Goal: Task Accomplishment & Management: Complete application form

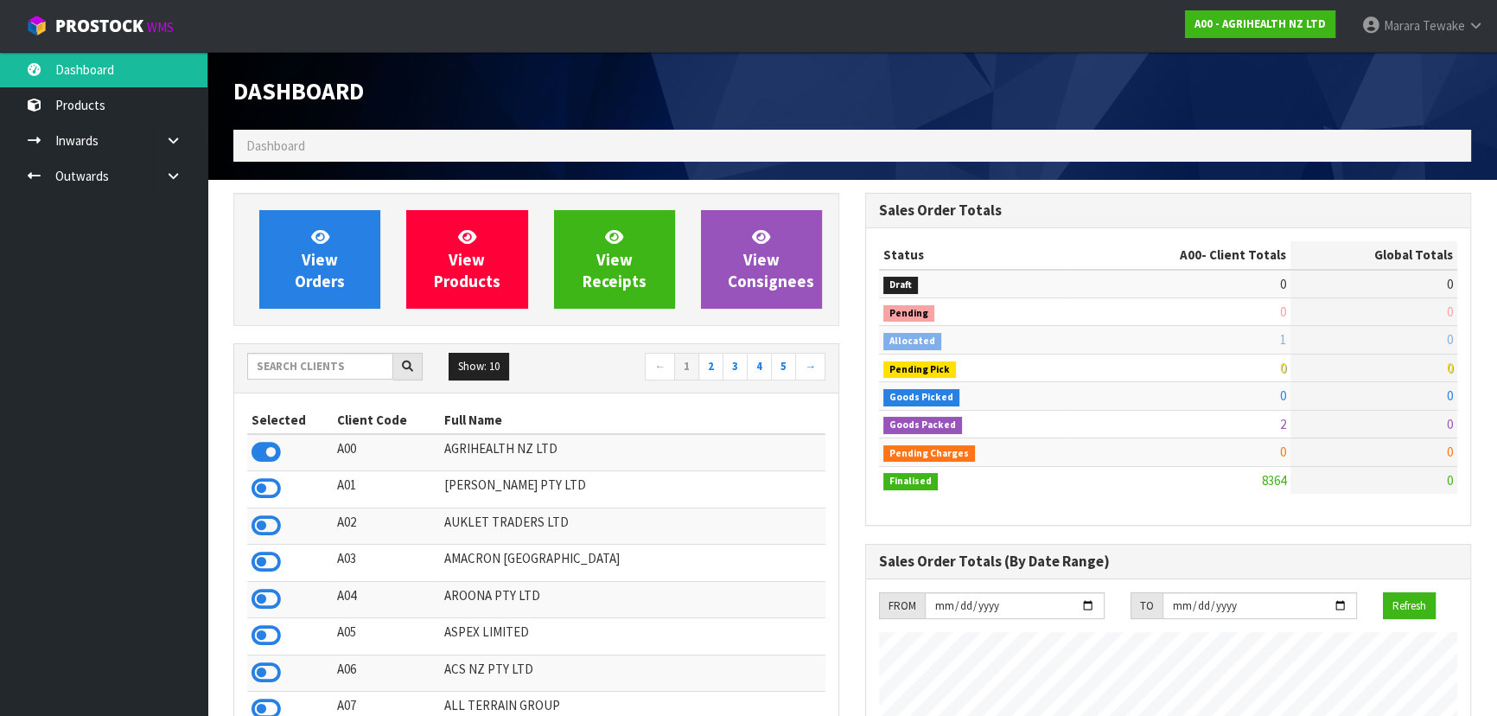
scroll to position [1307, 631]
click at [366, 371] on input "text" at bounding box center [320, 366] width 146 height 27
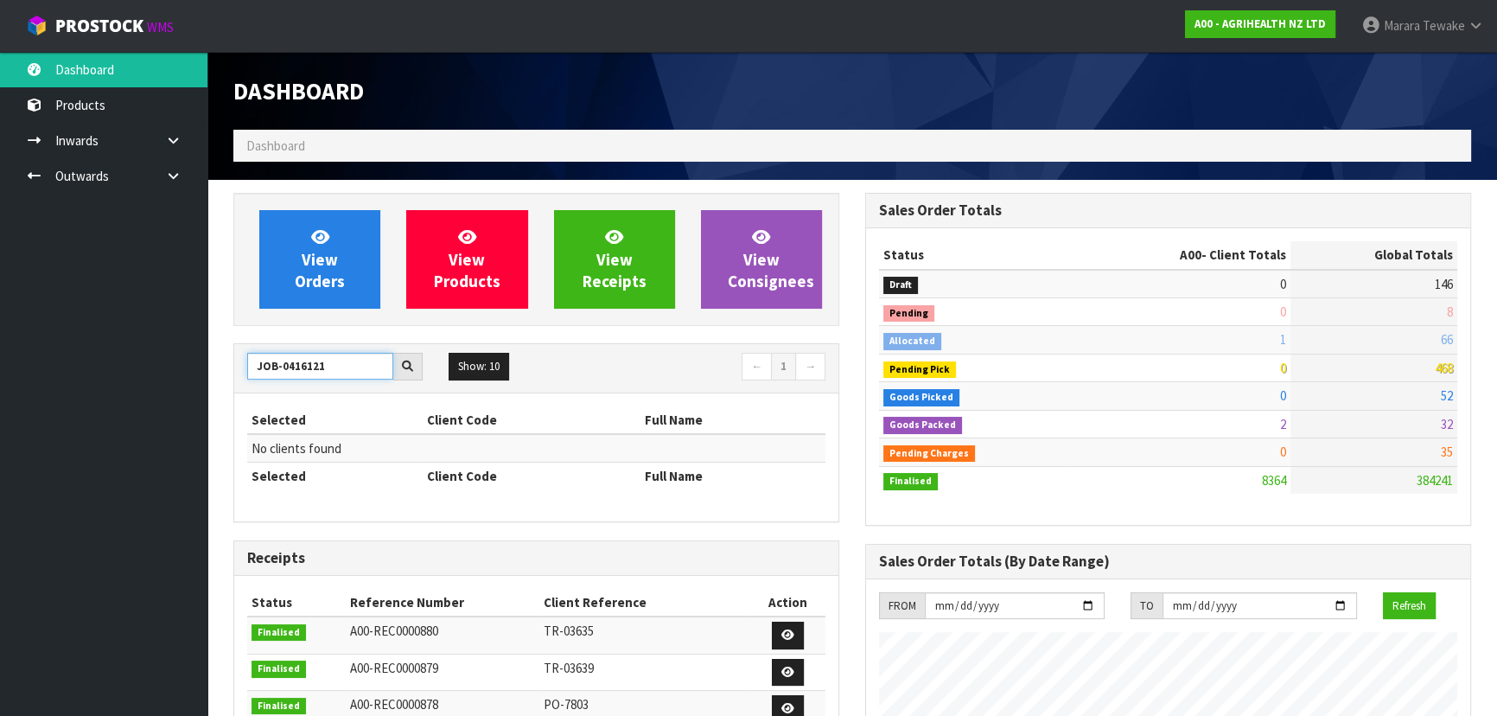
drag, startPoint x: 336, startPoint y: 363, endPoint x: 197, endPoint y: 346, distance: 140.2
click at [196, 357] on body "Toggle navigation ProStock WMS A00 - AGRIHEALTH NZ LTD Marara Tewake Logout Das…" at bounding box center [748, 358] width 1497 height 716
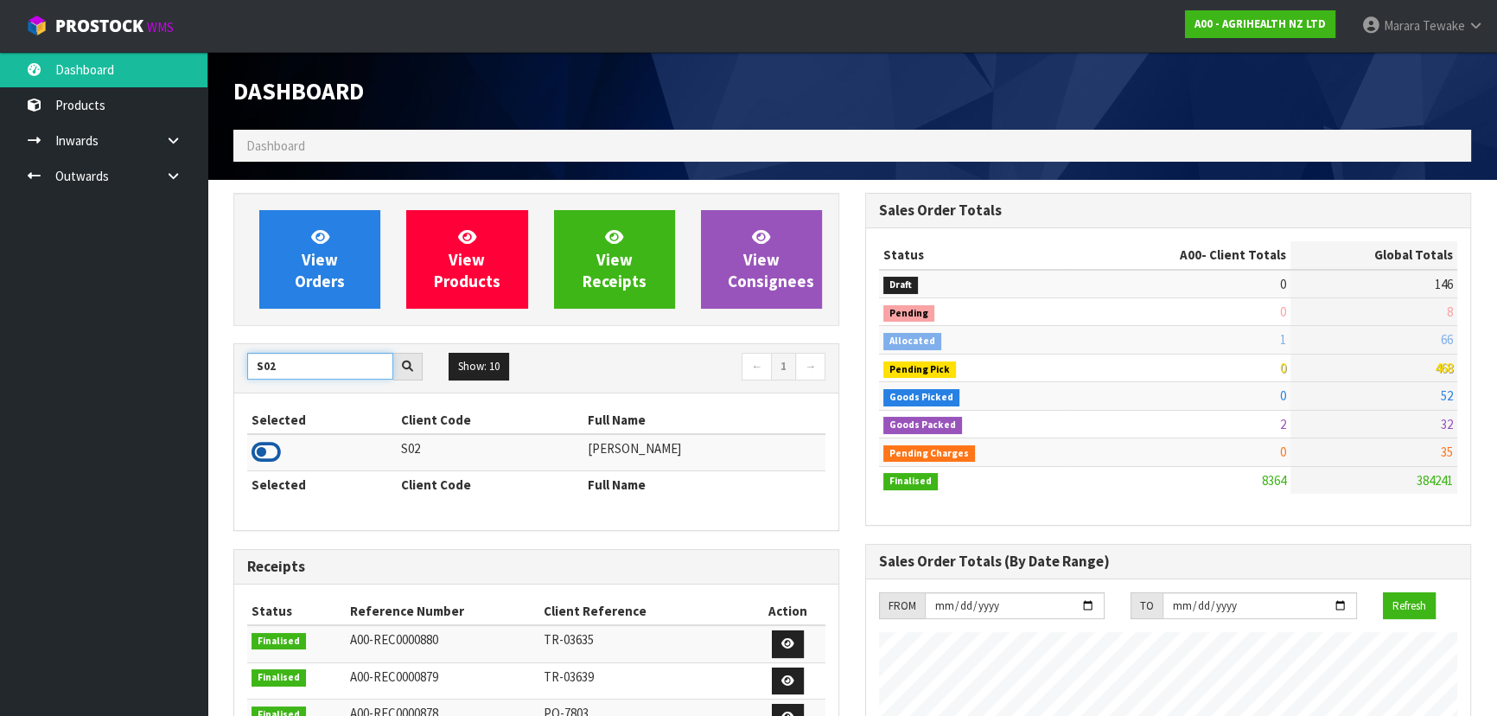
type input "S02"
click at [273, 455] on icon at bounding box center [265, 452] width 29 height 26
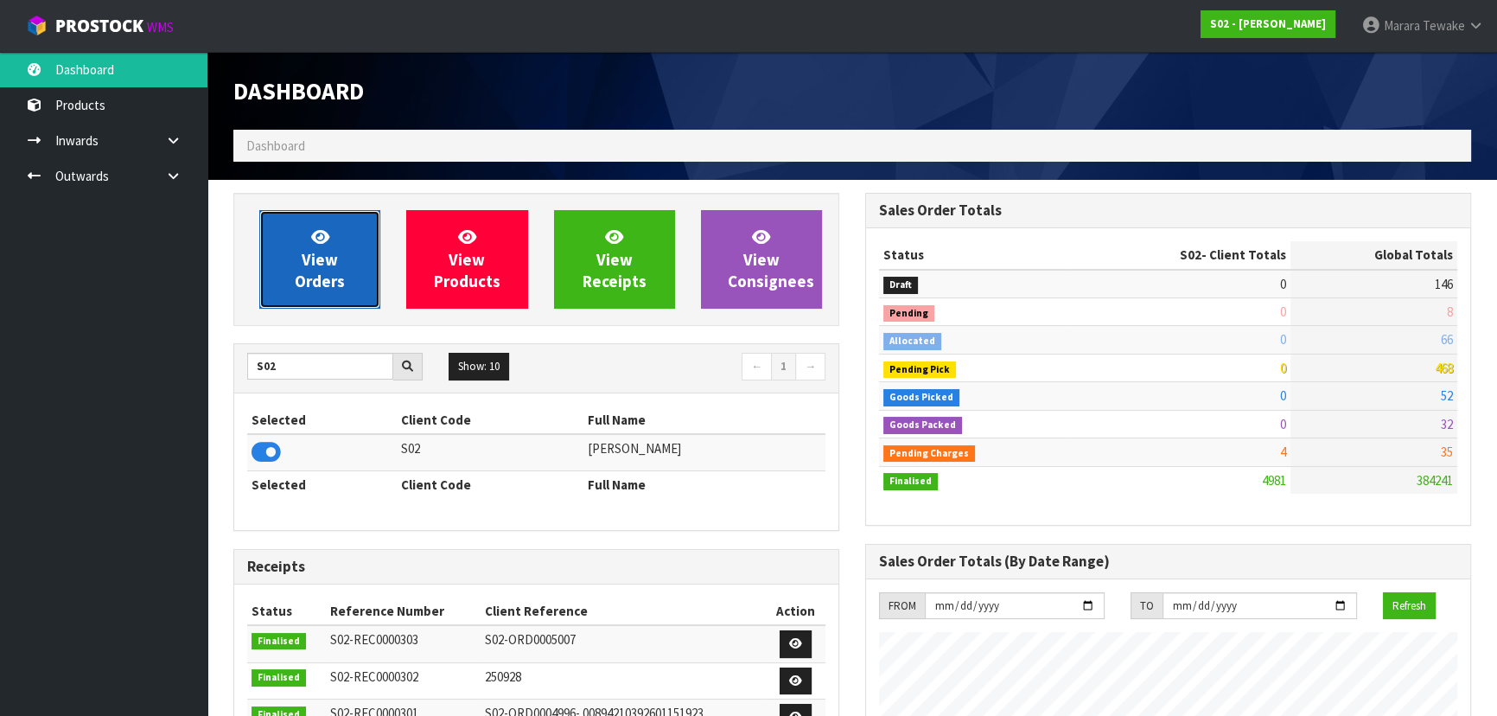
click at [296, 270] on span "View Orders" at bounding box center [320, 258] width 50 height 65
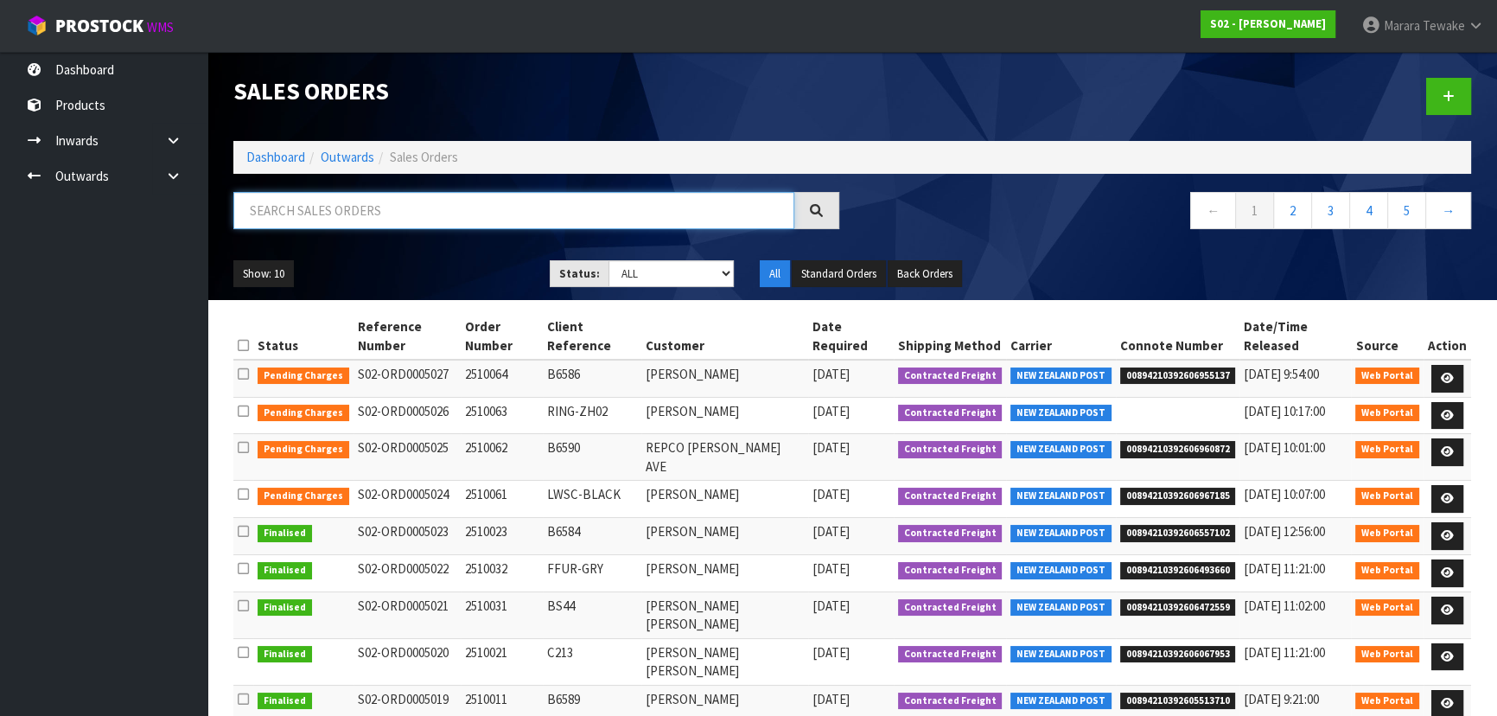
click at [358, 209] on input "text" at bounding box center [513, 210] width 561 height 37
type input "JOB-0416121"
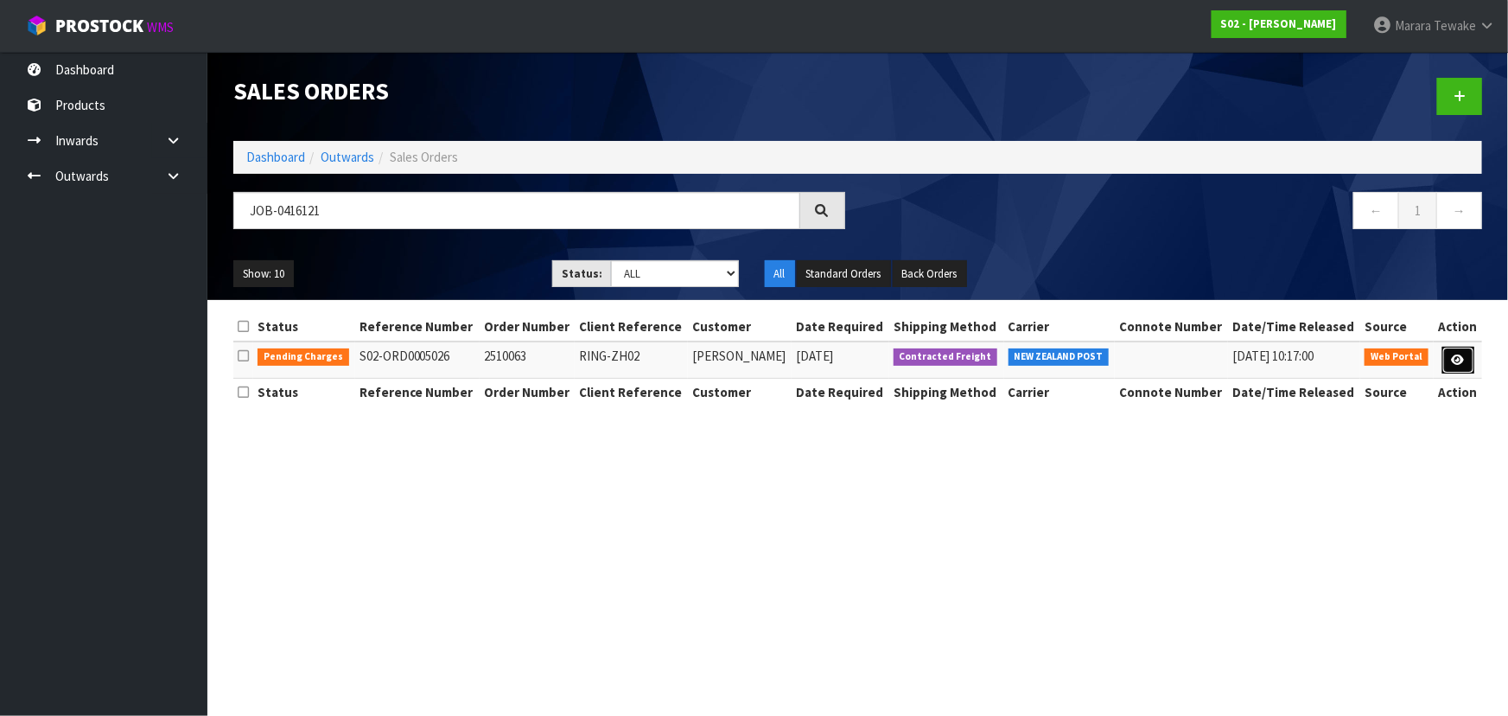
click at [1467, 349] on link at bounding box center [1458, 361] width 32 height 28
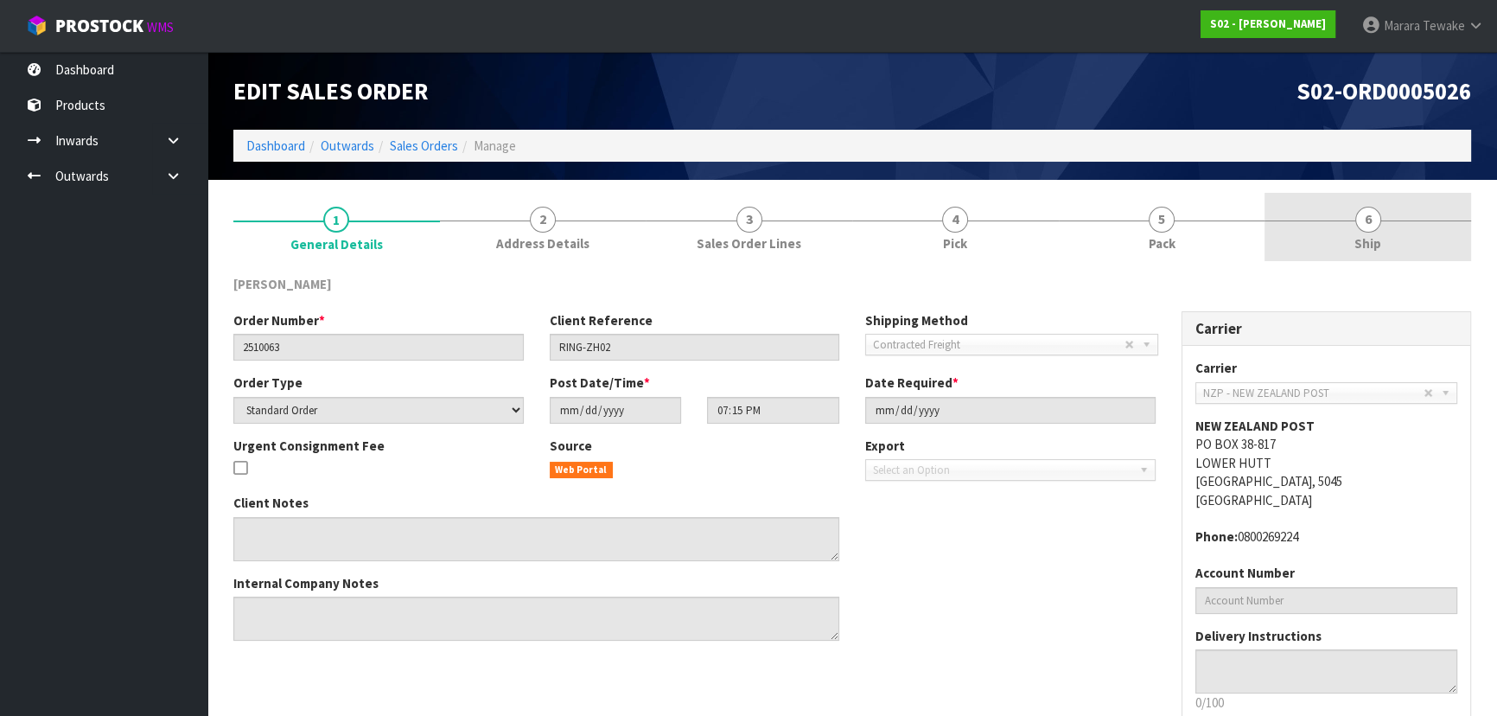
click at [1345, 226] on link "6 Ship" at bounding box center [1367, 227] width 207 height 68
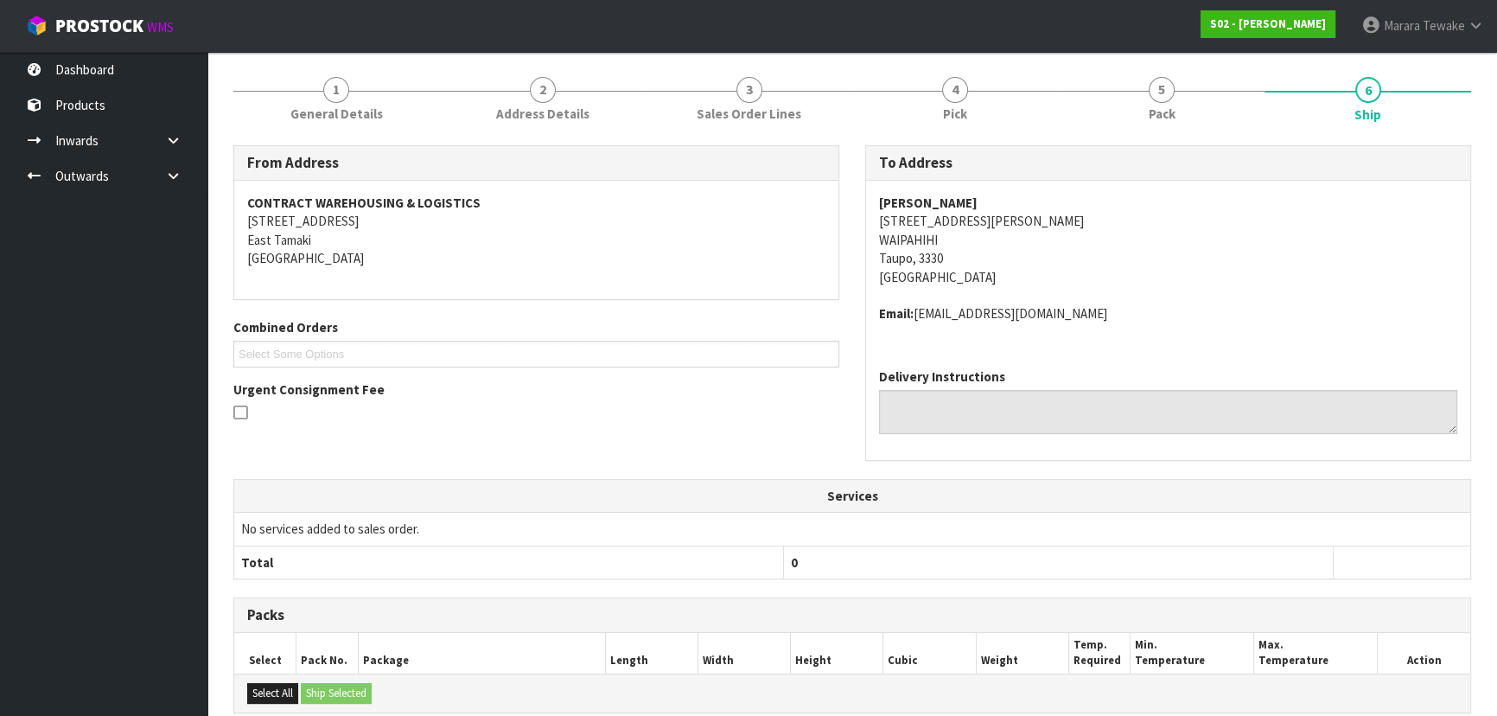
scroll to position [366, 0]
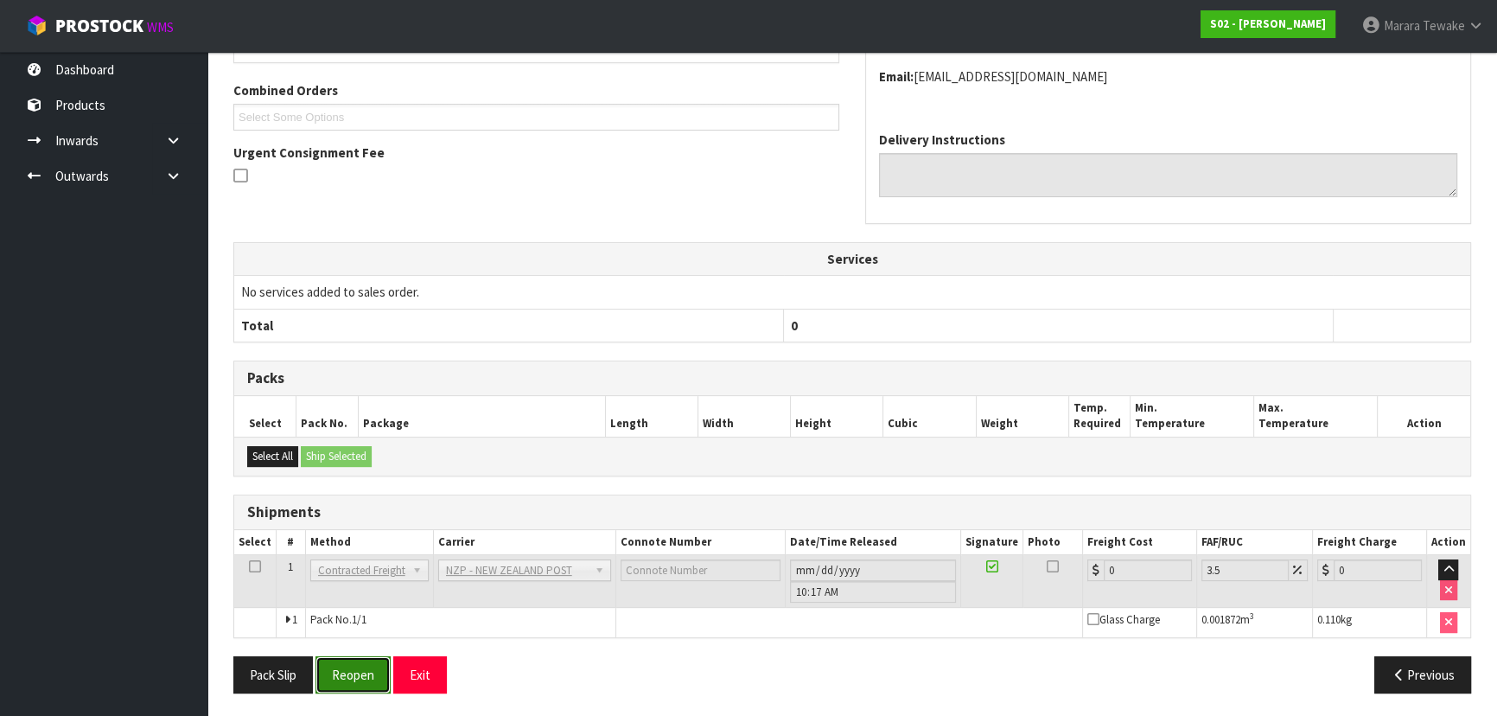
click at [365, 665] on button "Reopen" at bounding box center [352, 674] width 75 height 37
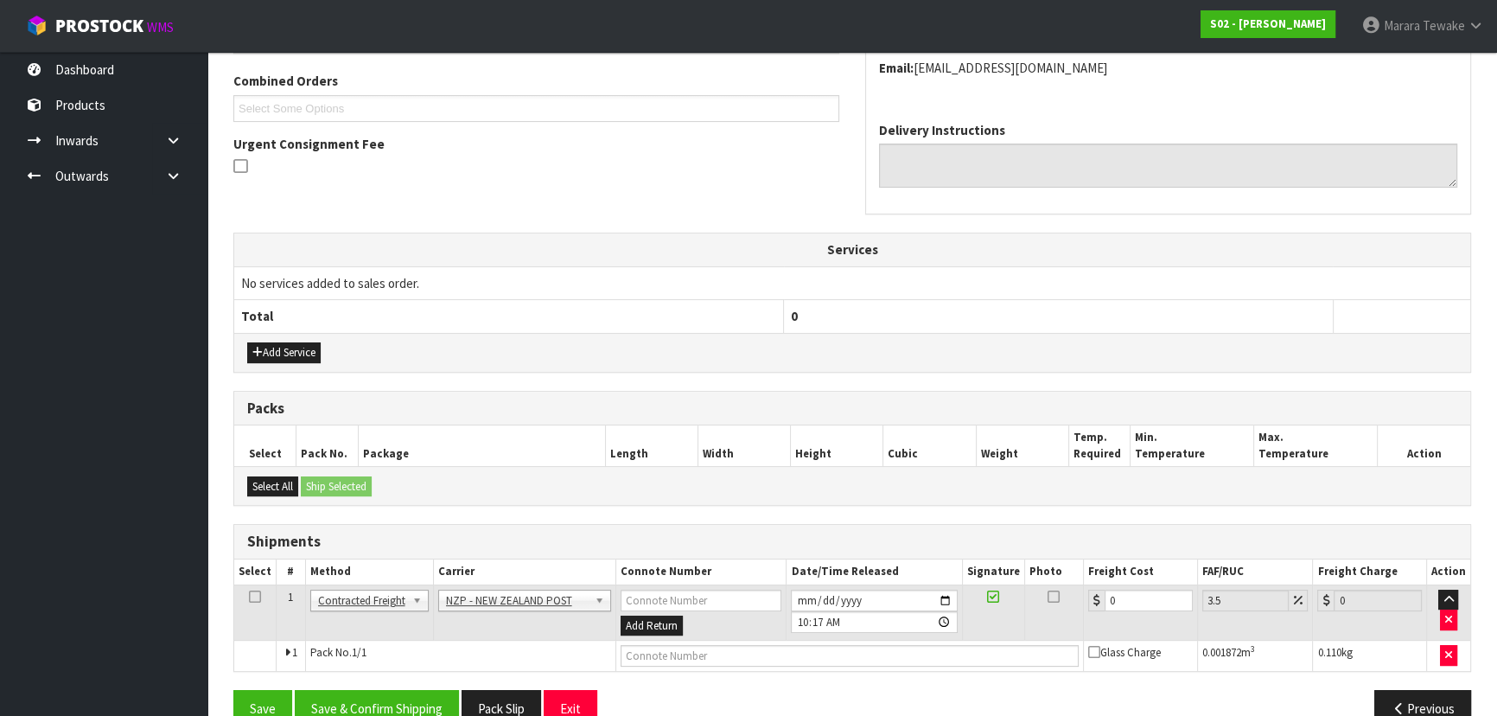
scroll to position [472, 0]
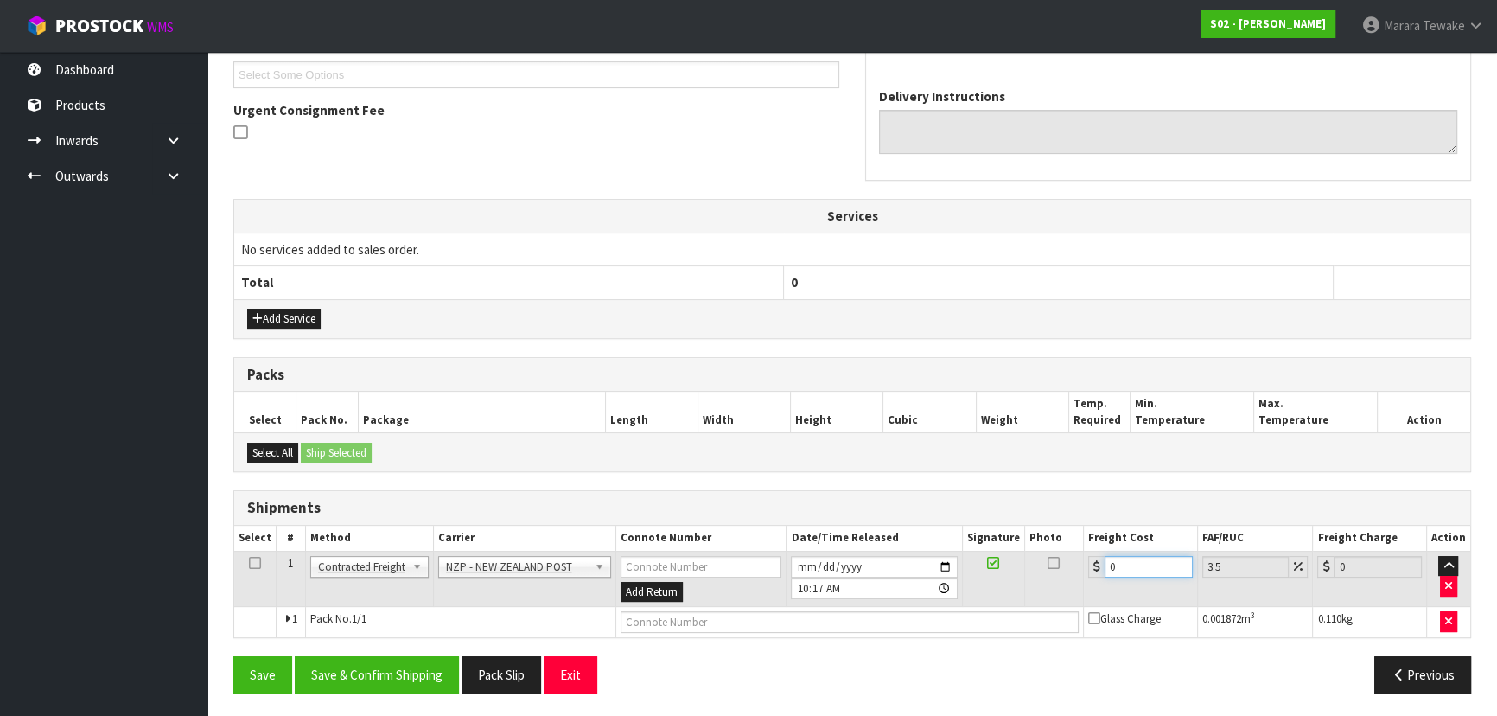
drag, startPoint x: 1126, startPoint y: 568, endPoint x: 1041, endPoint y: 527, distance: 93.9
click at [1062, 553] on tr "1 Client Local Pickup Customer Local Pickup Company Freight Contracted Freight …" at bounding box center [852, 578] width 1236 height 56
type input "3"
type input "3.1"
type input "3.6"
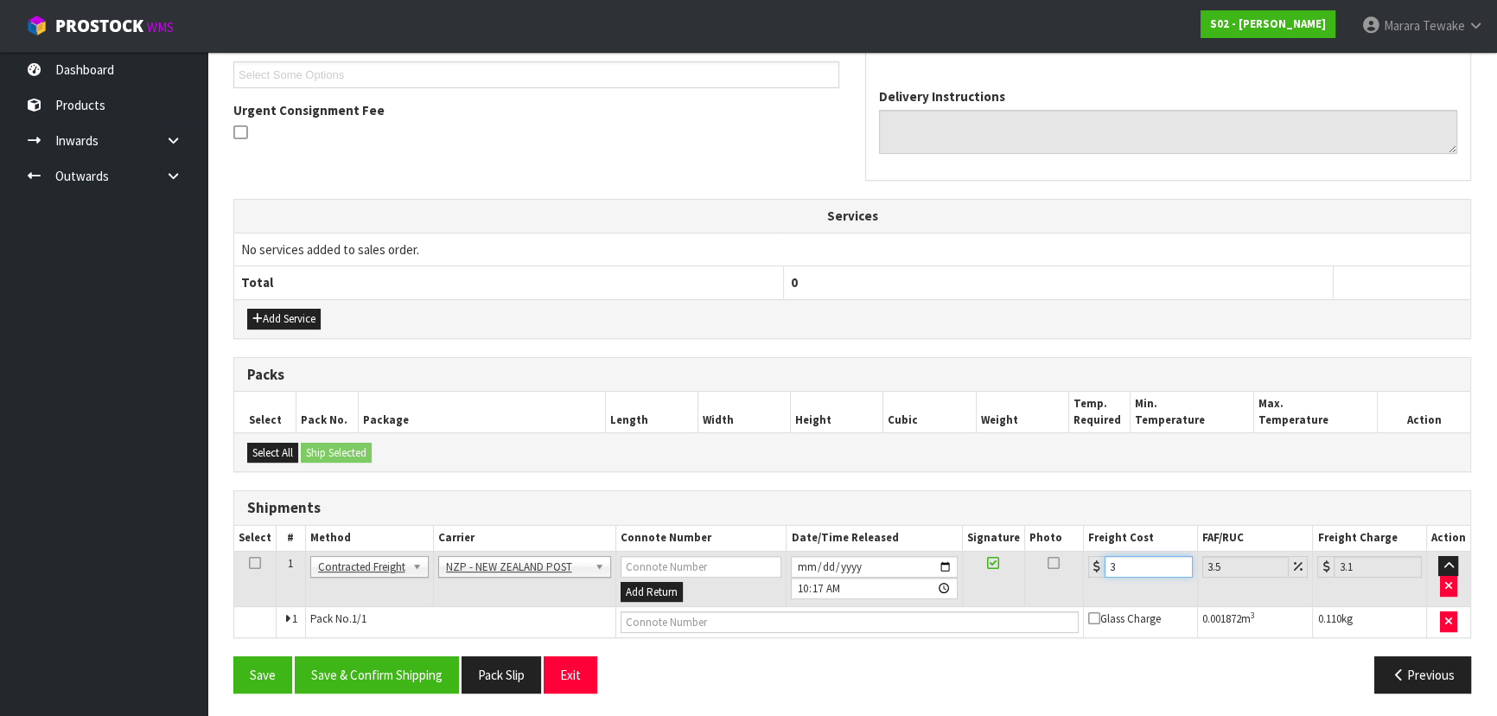
type input "3.73"
type input "3.60"
click at [312, 667] on button "Save & Confirm Shipping" at bounding box center [377, 674] width 164 height 37
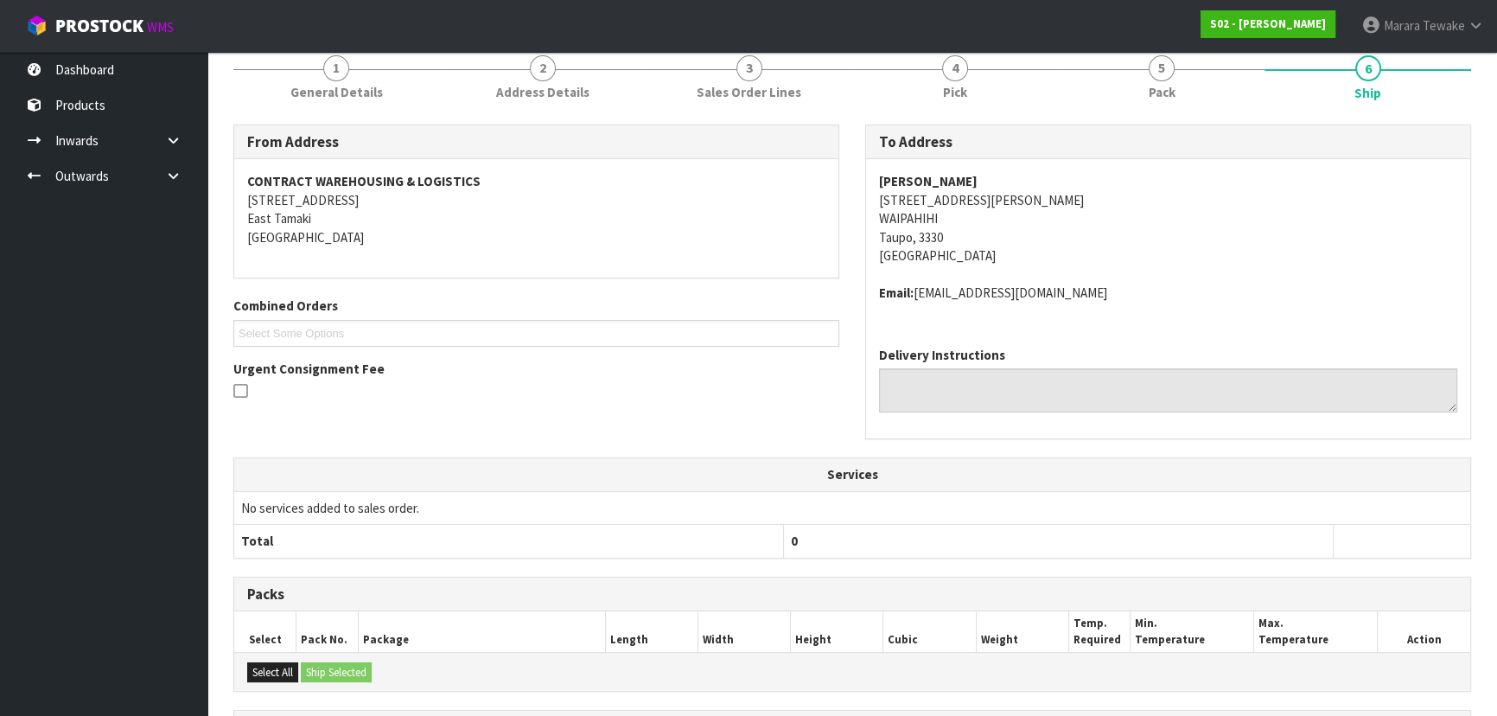
scroll to position [441, 0]
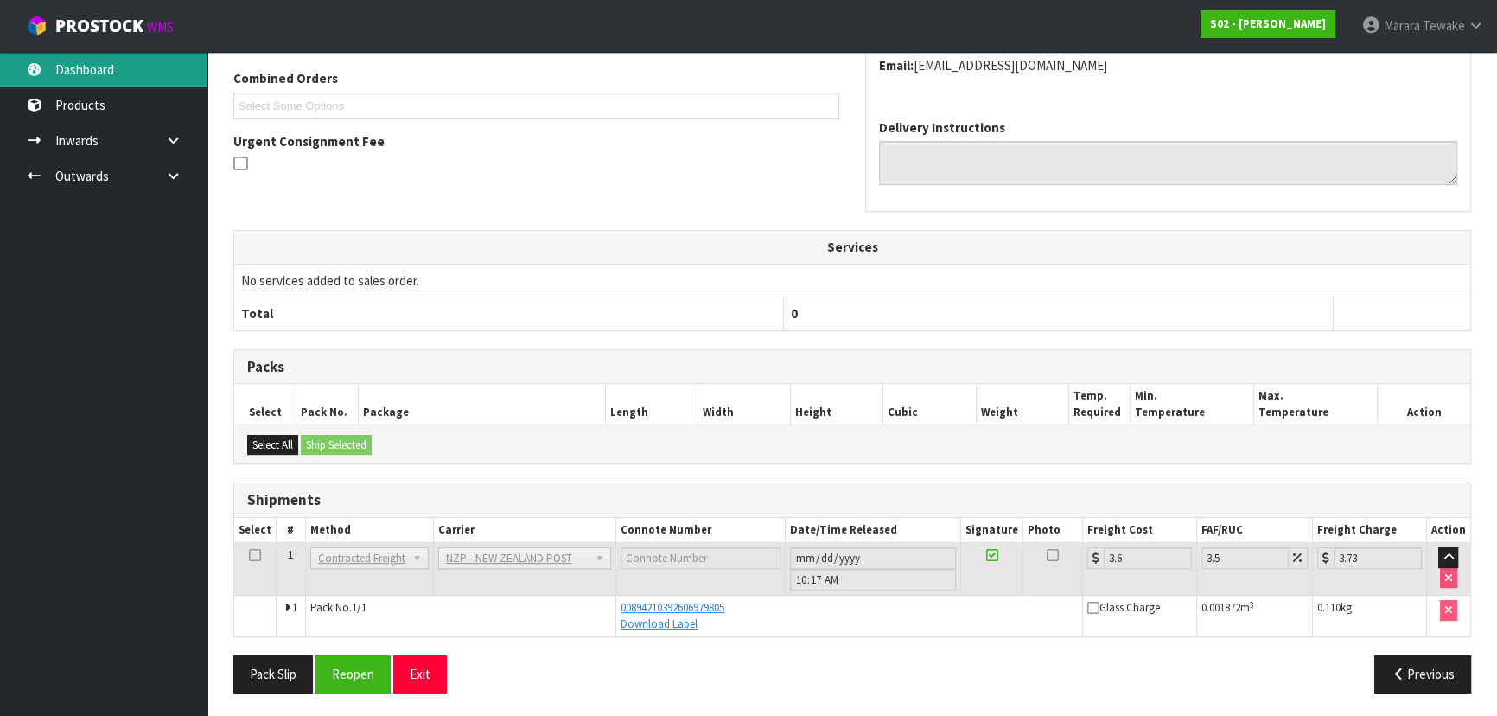
click at [122, 75] on link "Dashboard" at bounding box center [103, 69] width 207 height 35
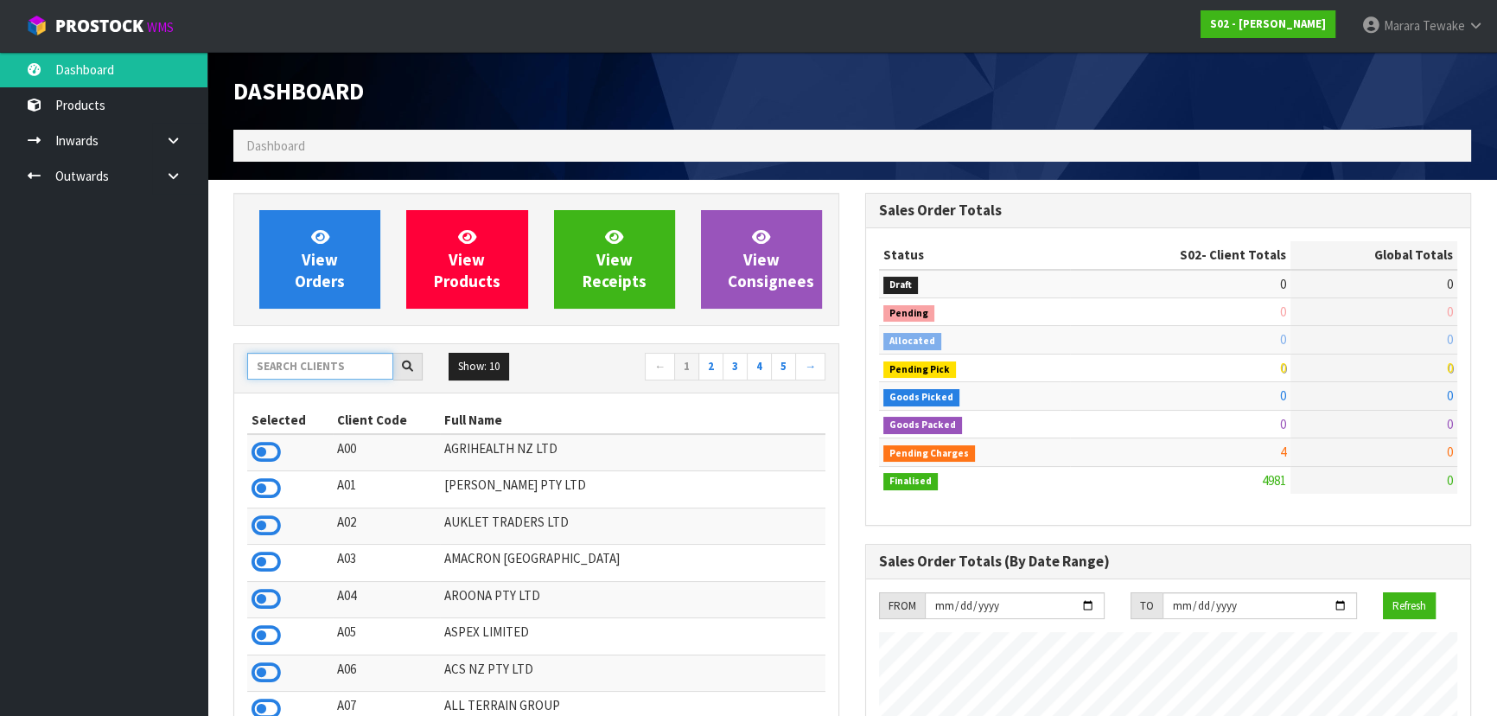
click at [338, 358] on input "text" at bounding box center [320, 366] width 146 height 27
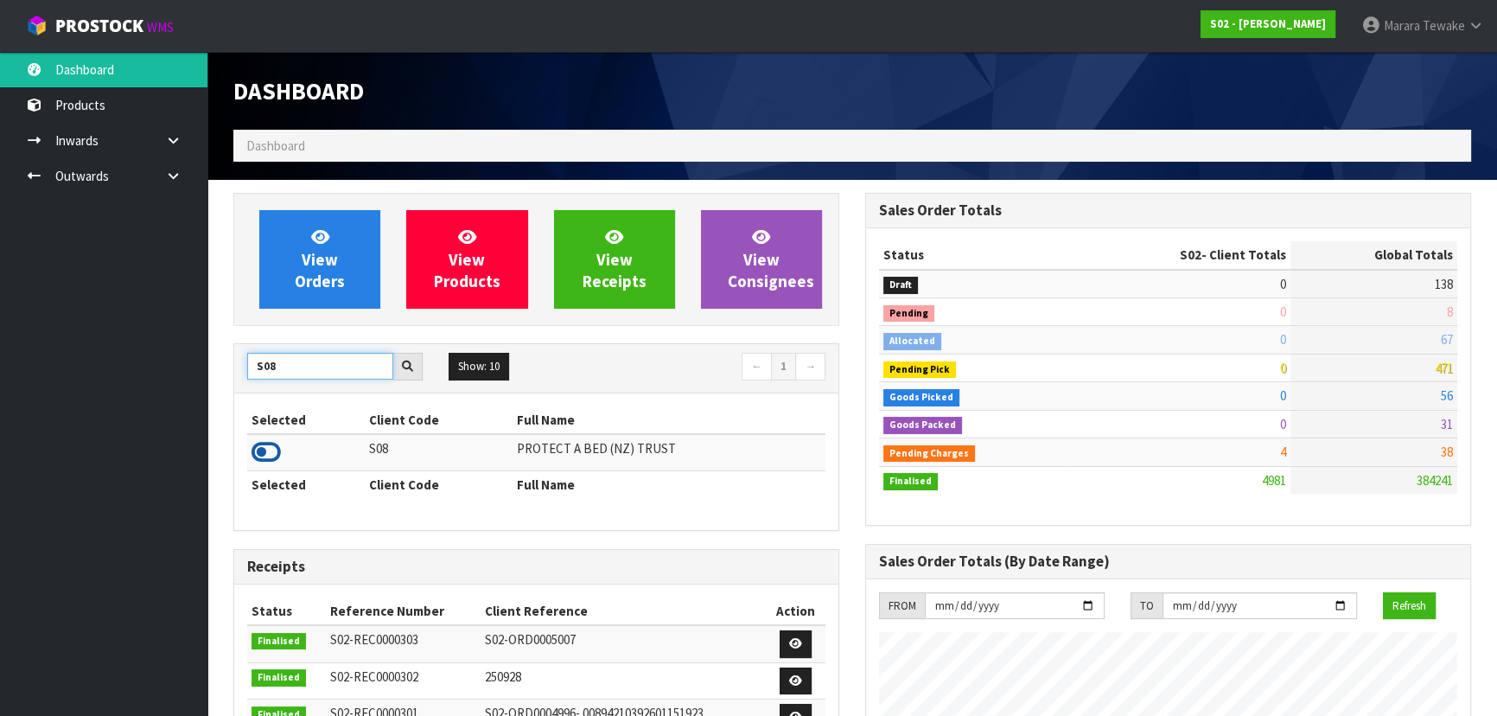
type input "S08"
click at [274, 454] on icon at bounding box center [265, 452] width 29 height 26
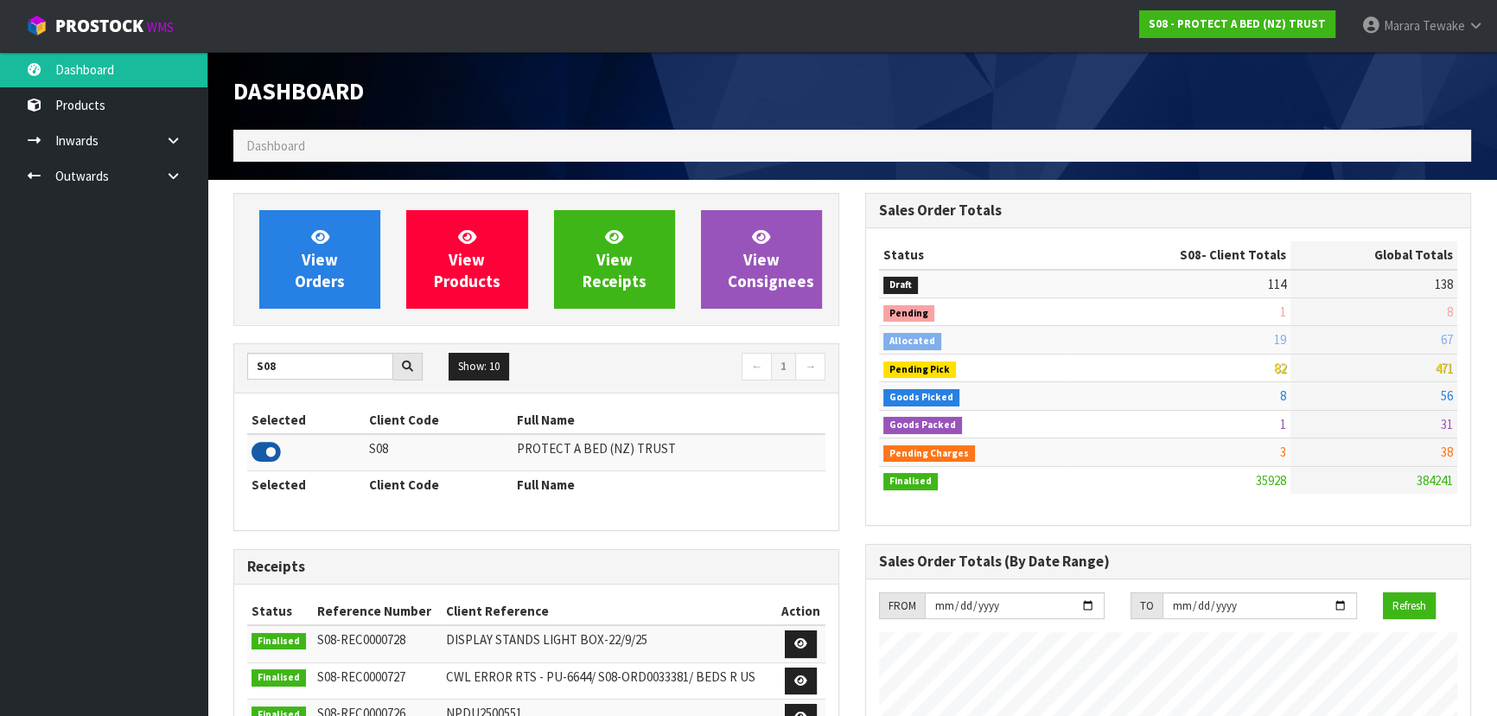
scroll to position [1307, 631]
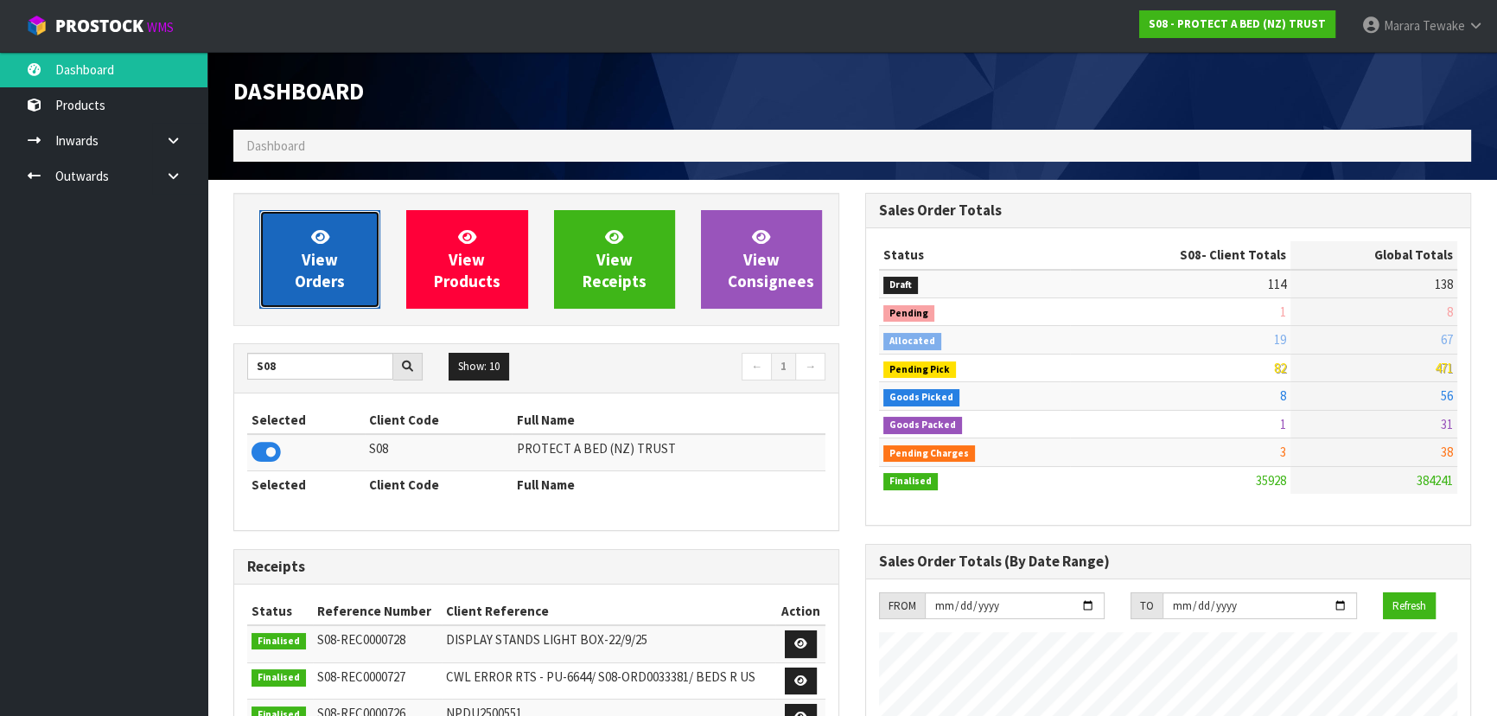
click at [318, 249] on span "View Orders" at bounding box center [320, 258] width 50 height 65
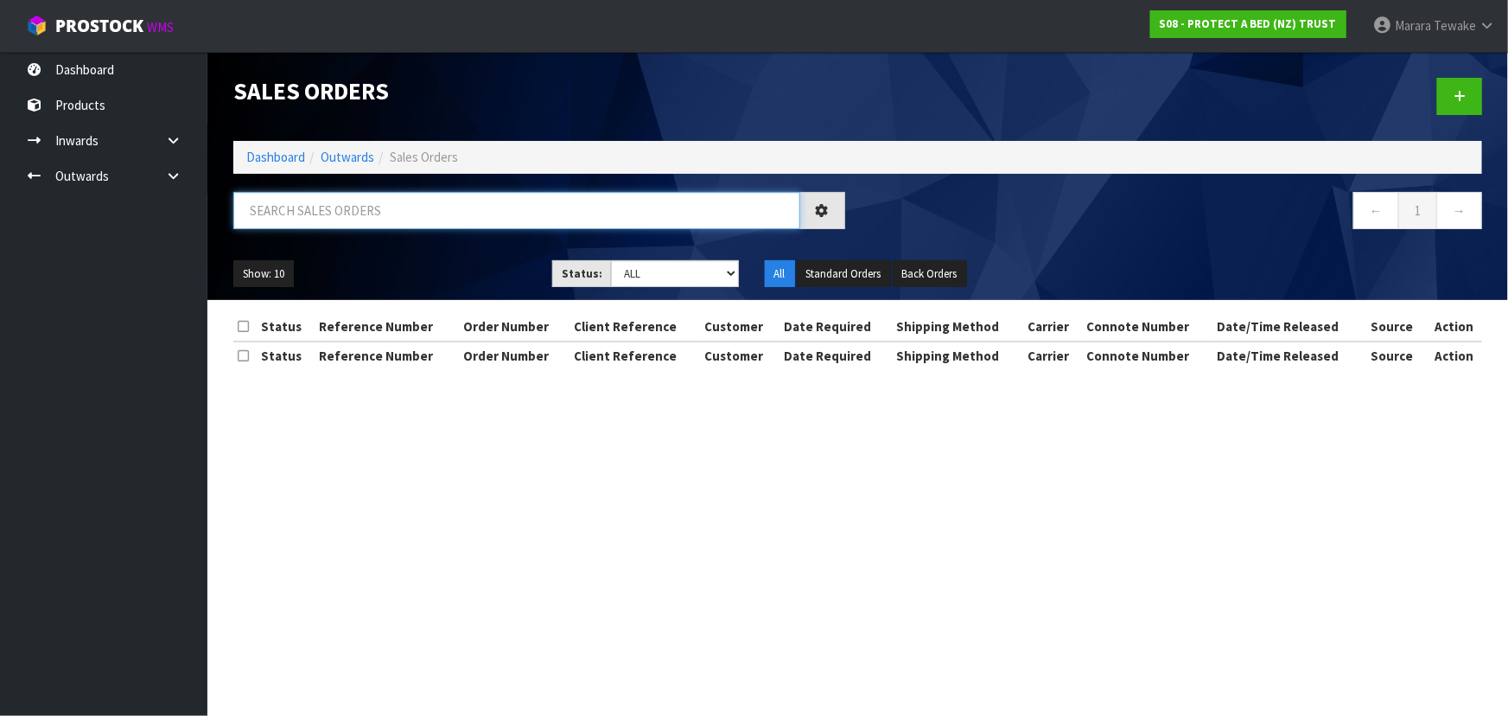
click at [341, 207] on input "text" at bounding box center [516, 210] width 567 height 37
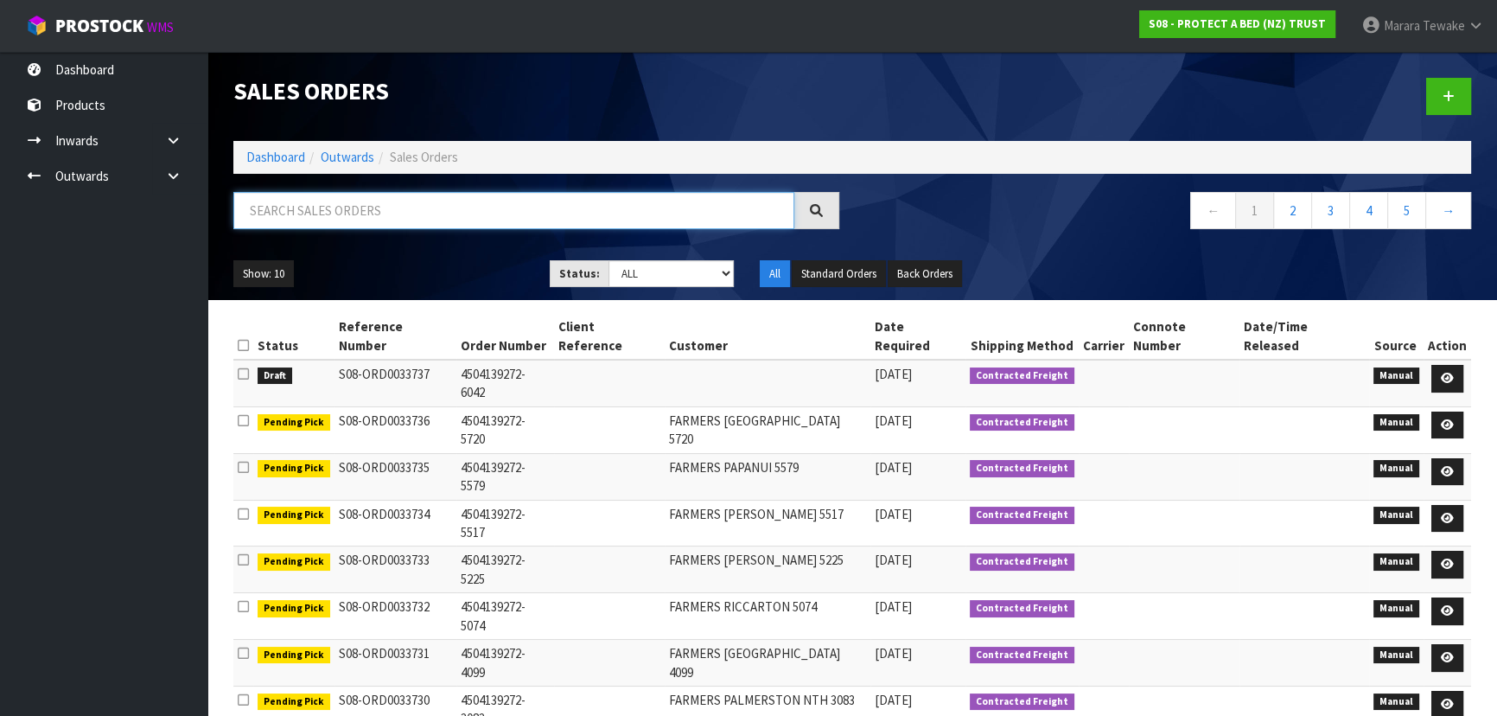
click at [366, 215] on input "text" at bounding box center [513, 210] width 561 height 37
type input "JOB-0415372"
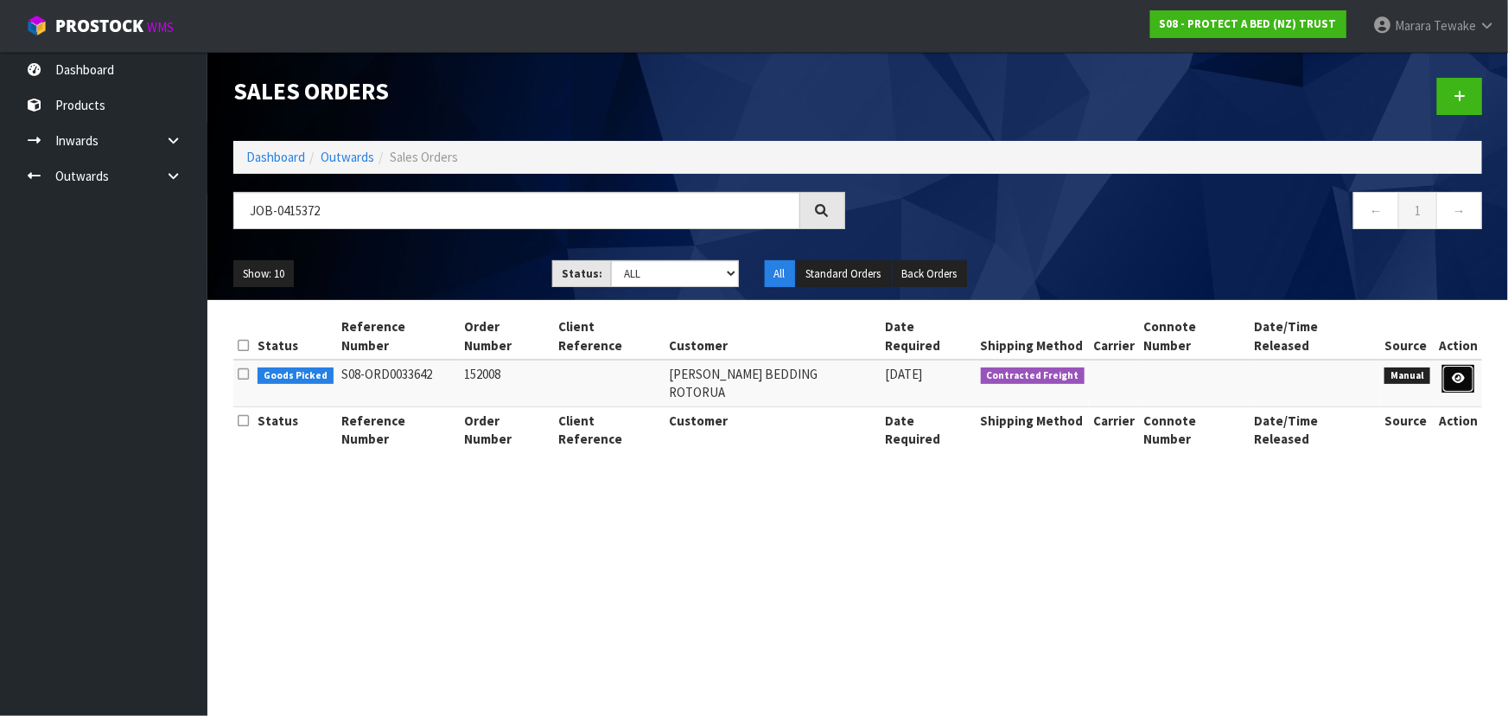
click at [1455, 372] on icon at bounding box center [1458, 377] width 13 height 11
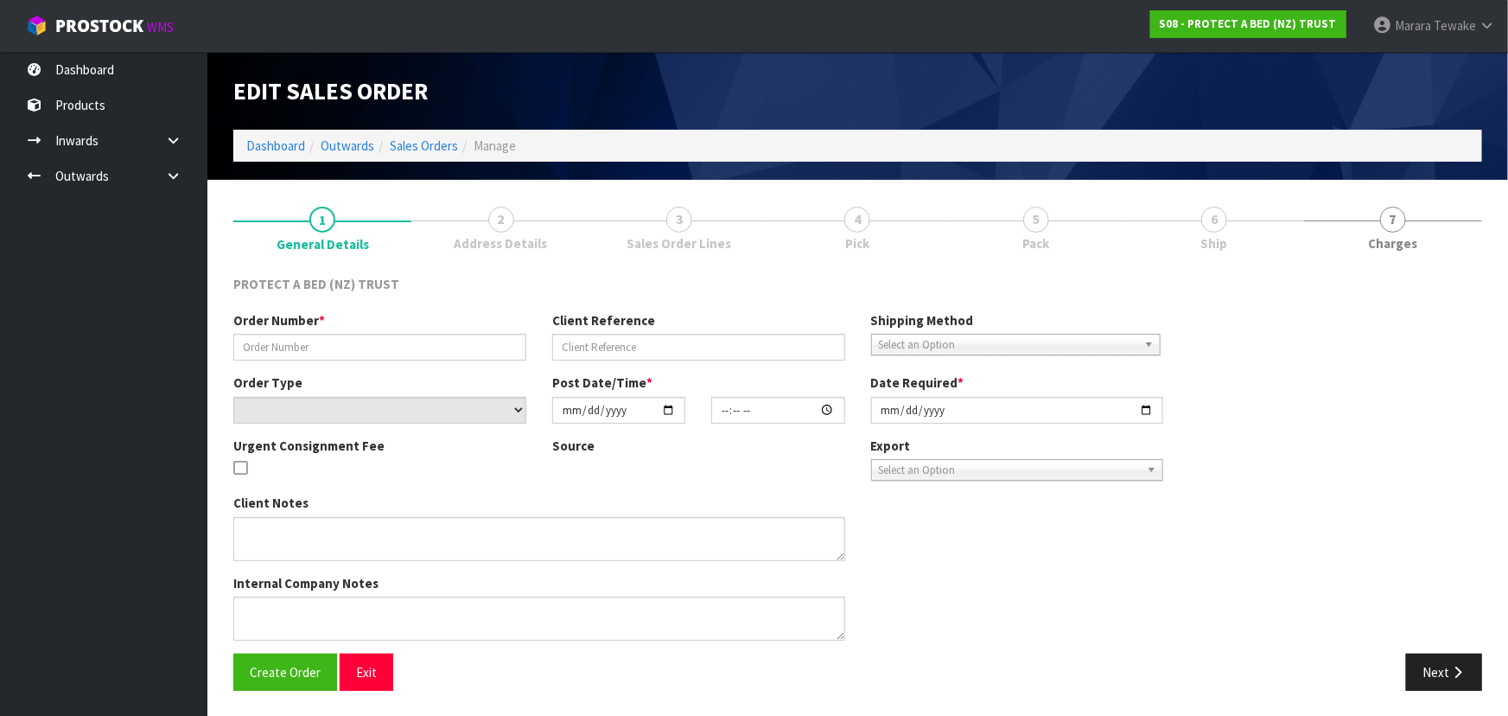
type input "152008"
select select "number:0"
type input "[DATE]"
type input "09:41:00.000"
type input "[DATE]"
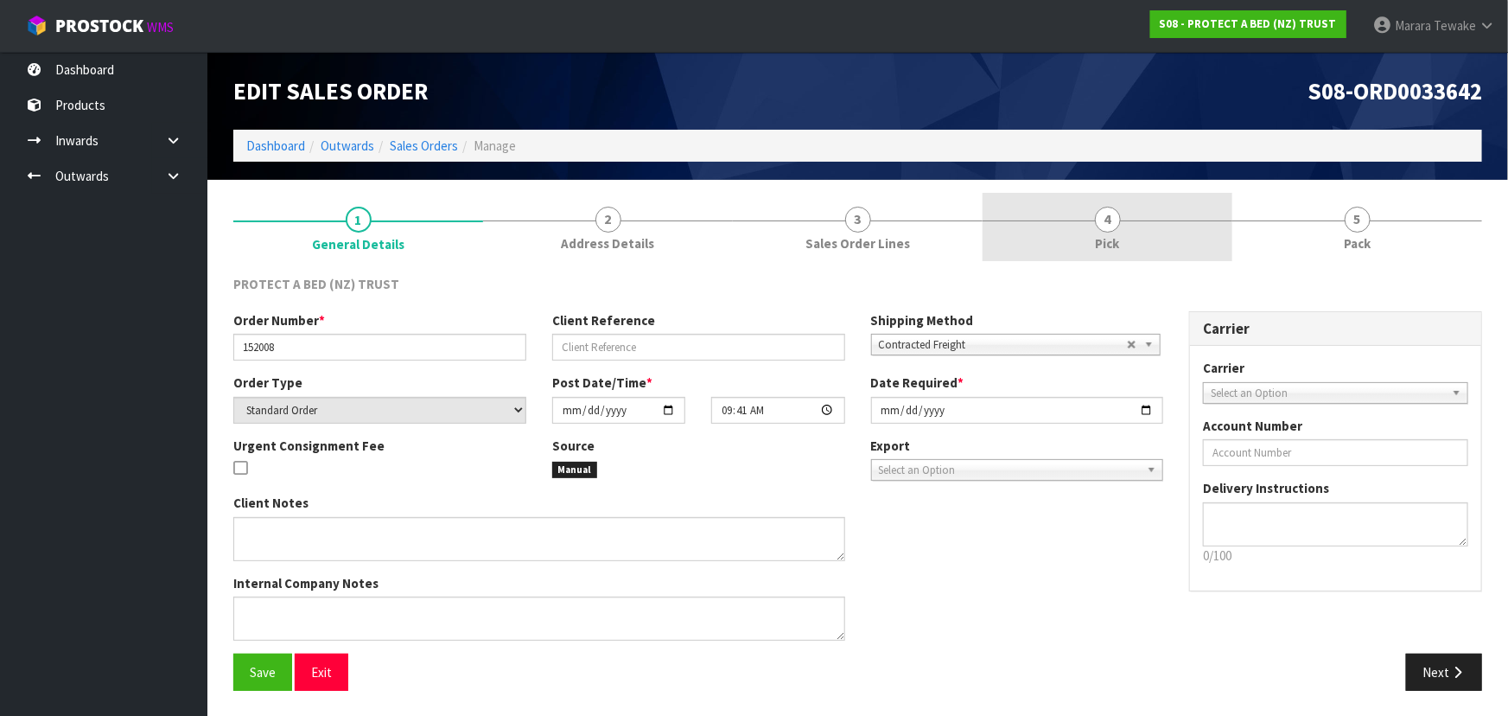
click at [1197, 225] on link "4 Pick" at bounding box center [1108, 227] width 250 height 68
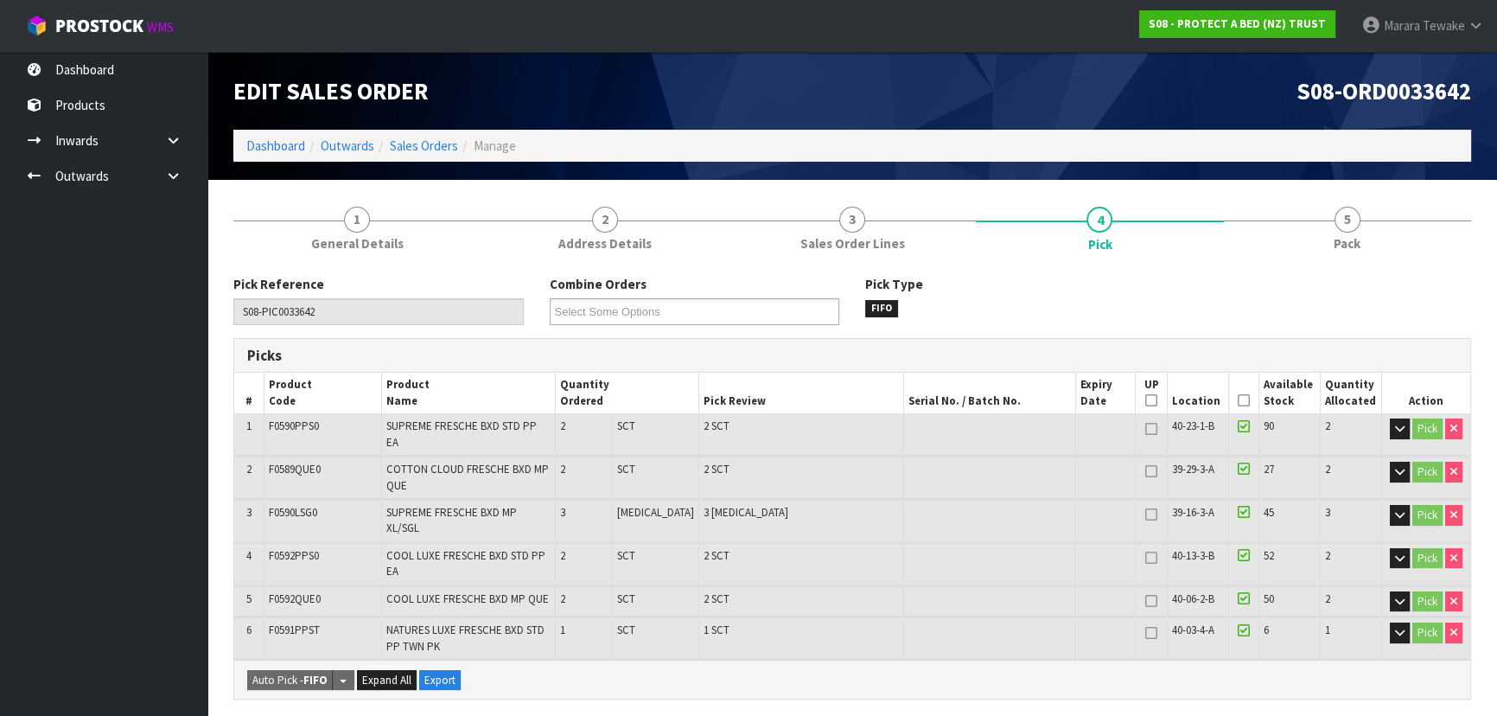
click at [1239, 400] on icon at bounding box center [1243, 400] width 12 height 1
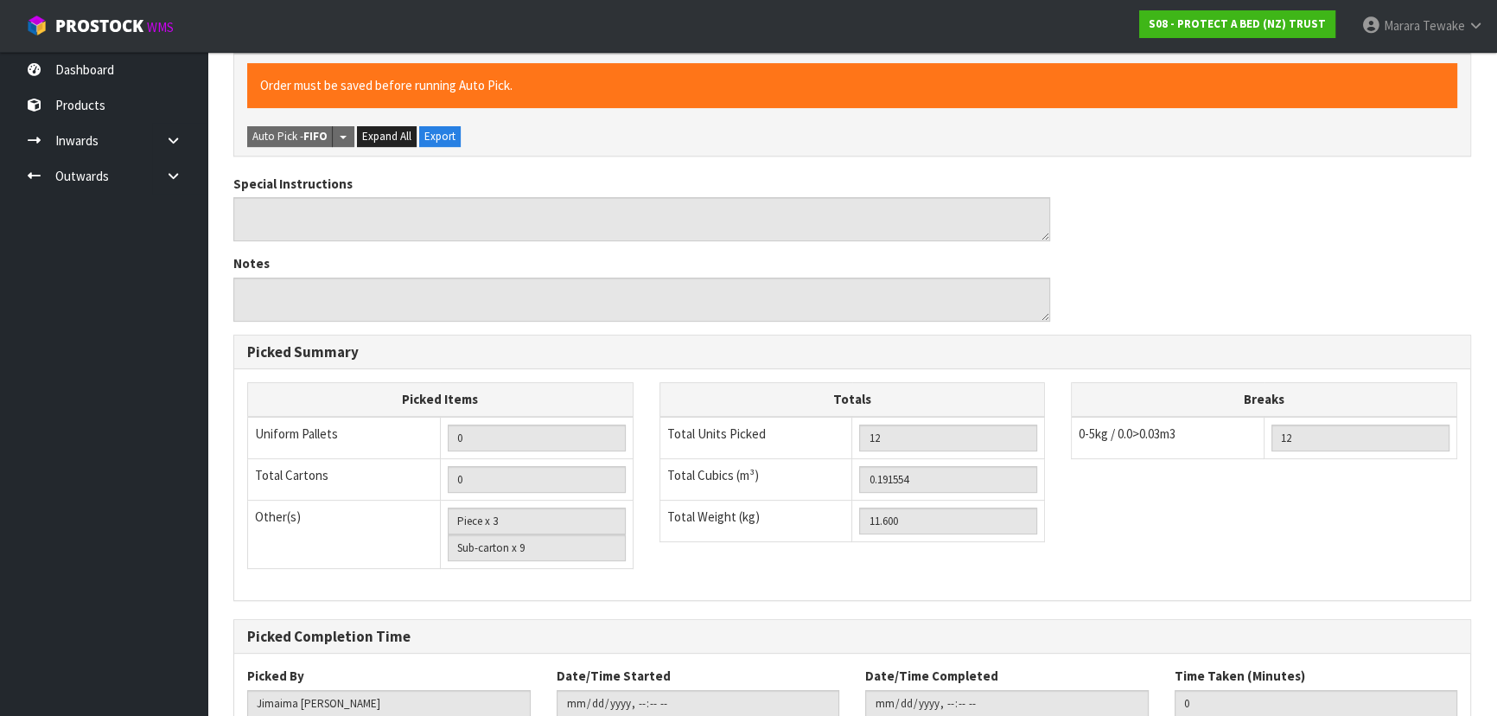
scroll to position [688, 0]
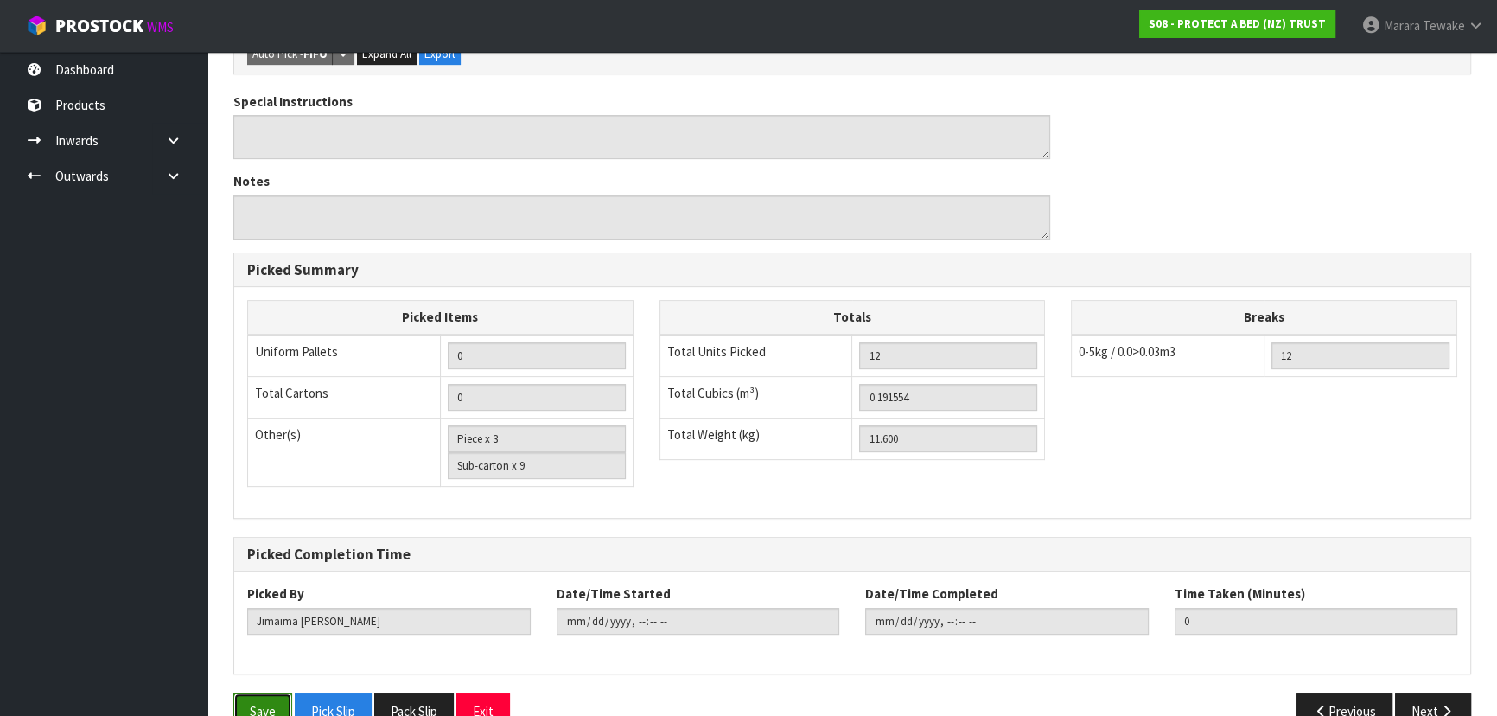
click at [268, 692] on button "Save" at bounding box center [262, 710] width 59 height 37
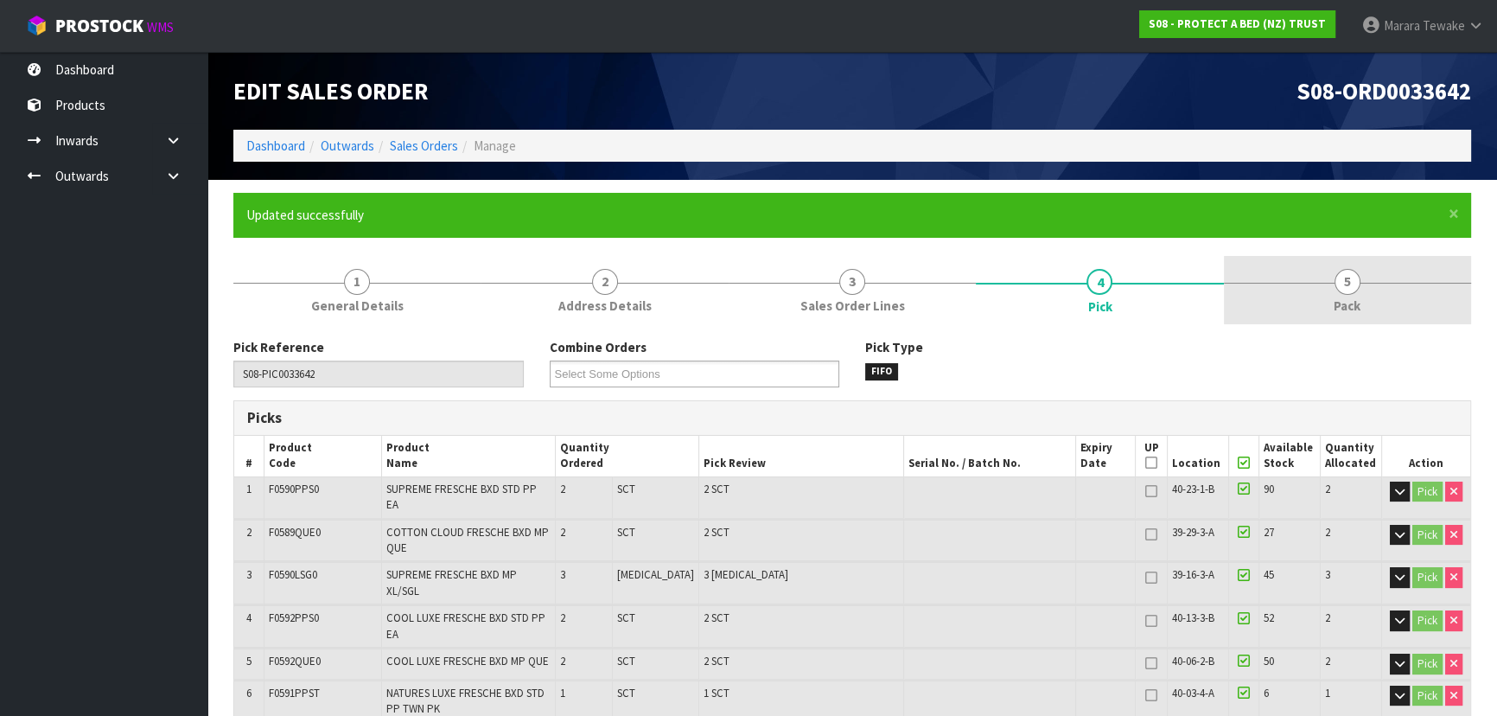
type input "[PERSON_NAME]"
type input "[DATE]T10:29:28"
click at [1352, 285] on span "5" at bounding box center [1347, 282] width 26 height 26
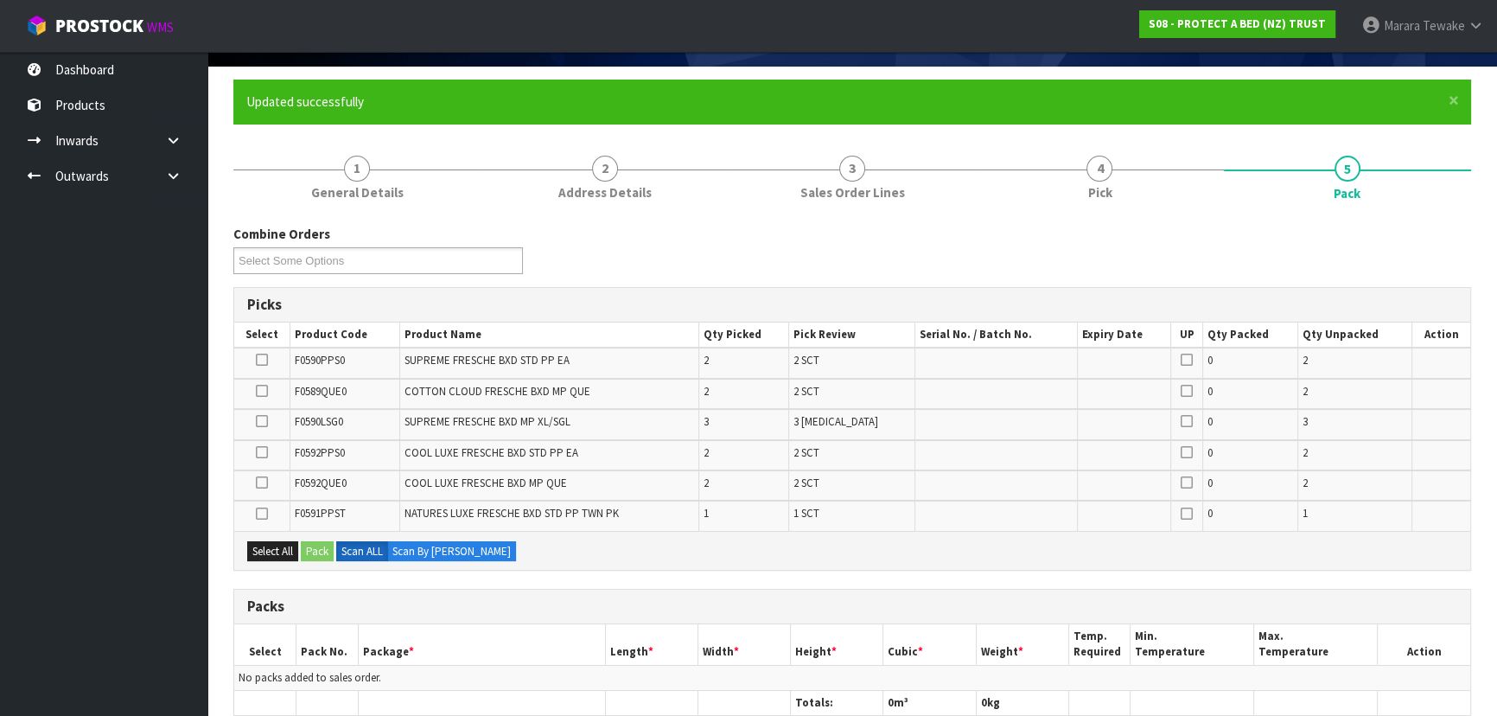
scroll to position [235, 0]
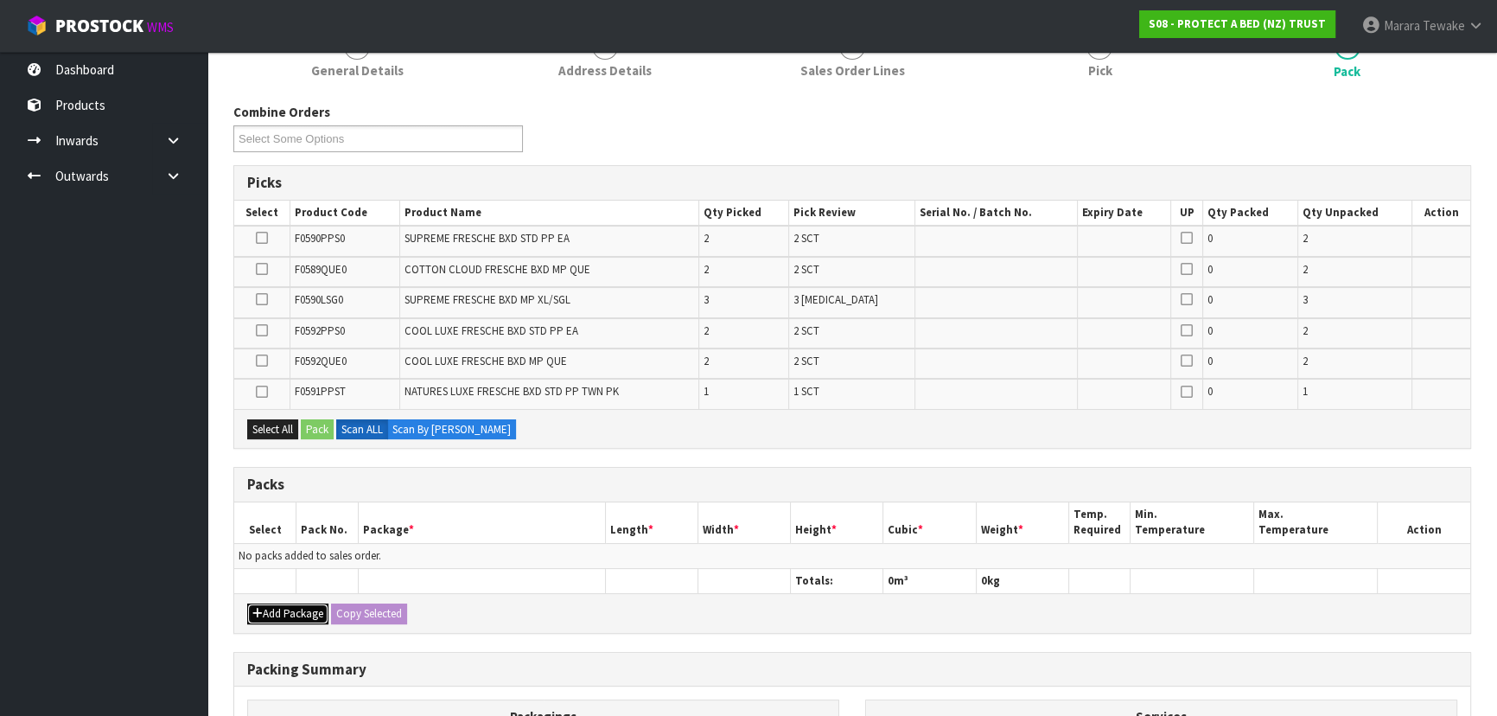
drag, startPoint x: 289, startPoint y: 604, endPoint x: 285, endPoint y: 594, distance: 11.2
click at [289, 603] on button "Add Package" at bounding box center [287, 613] width 81 height 21
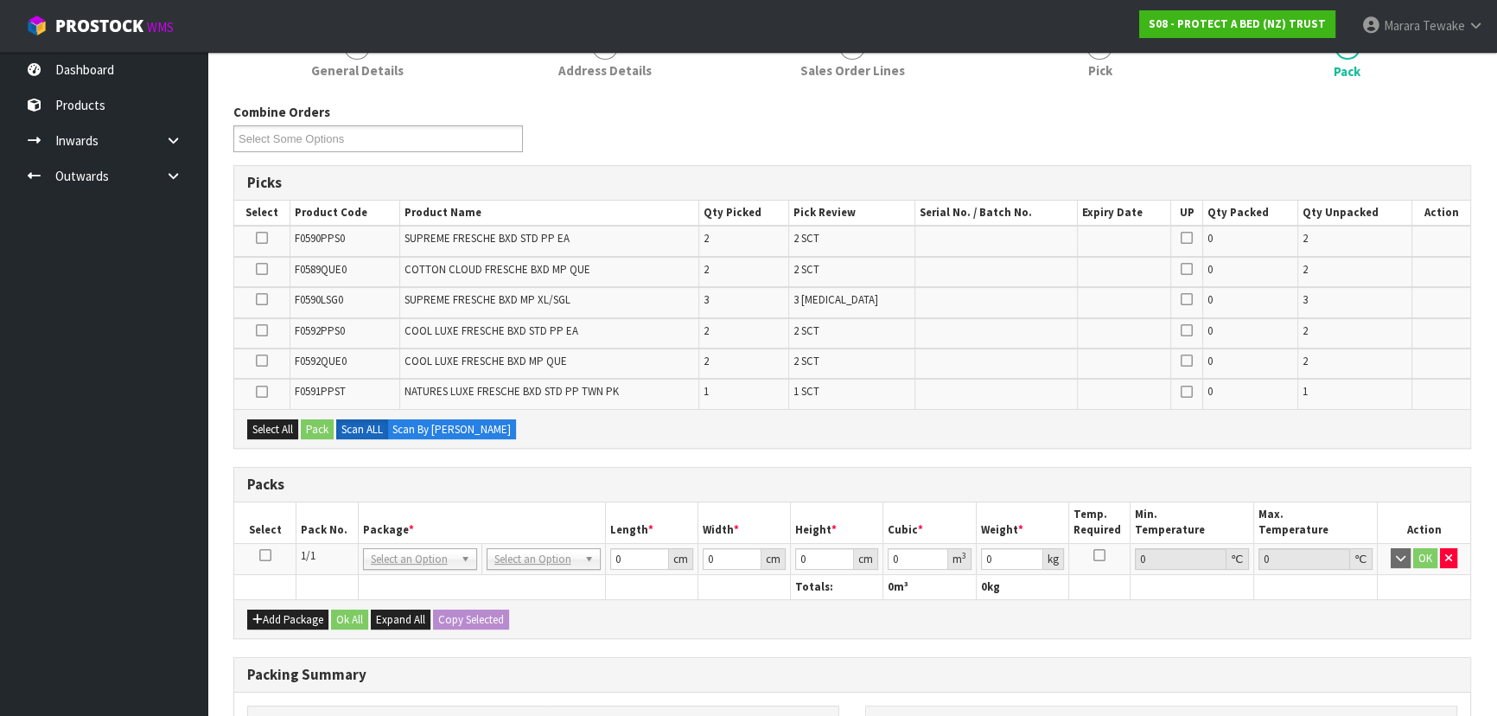
click at [267, 555] on icon at bounding box center [265, 555] width 12 height 1
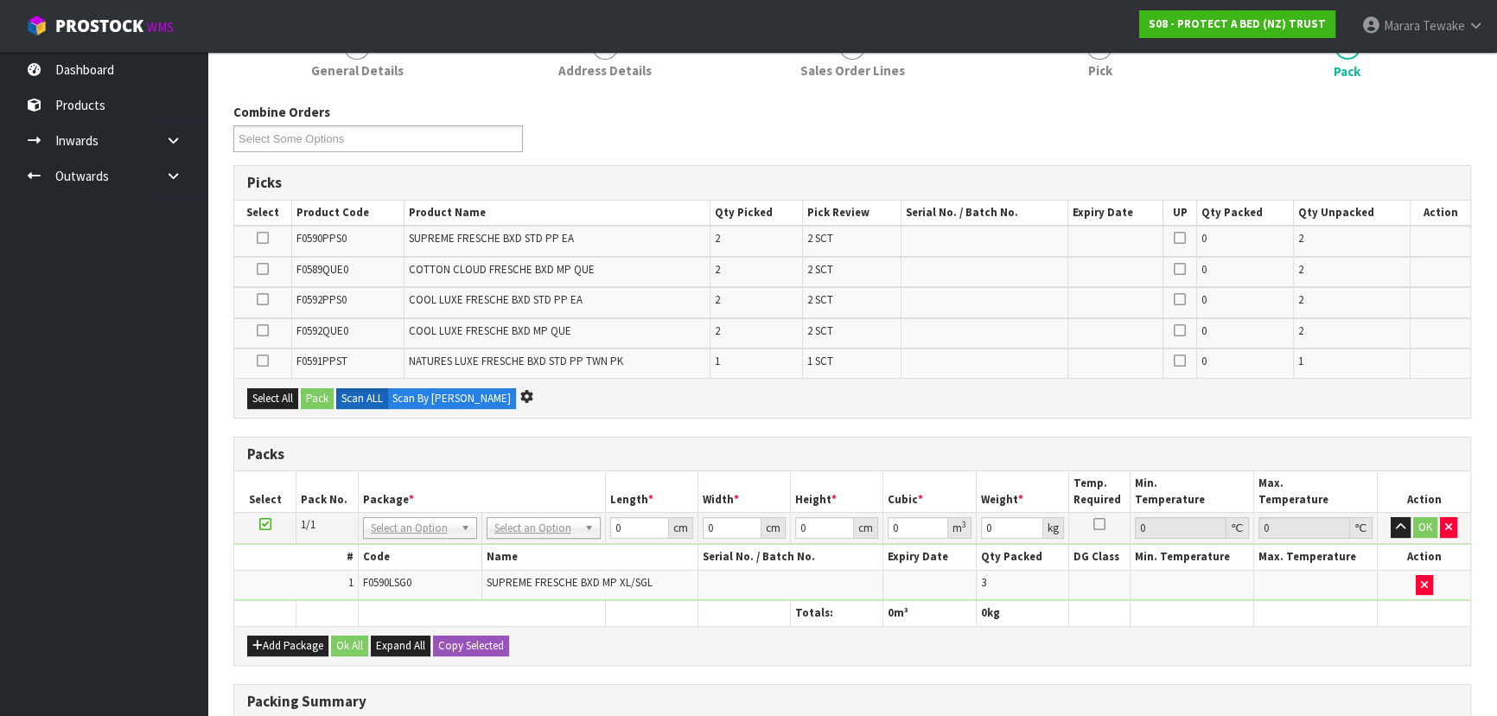
scroll to position [0, 0]
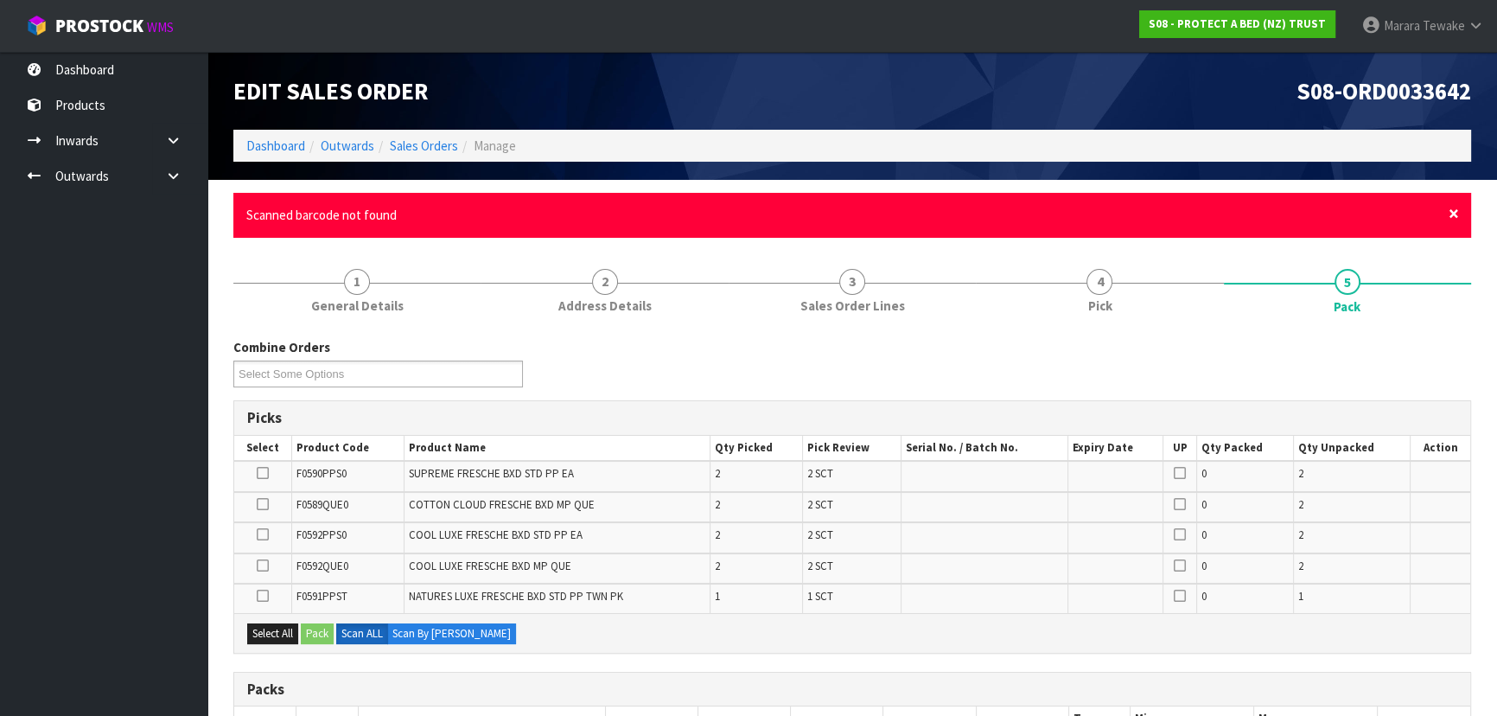
click at [1450, 208] on span "×" at bounding box center [1453, 213] width 10 height 24
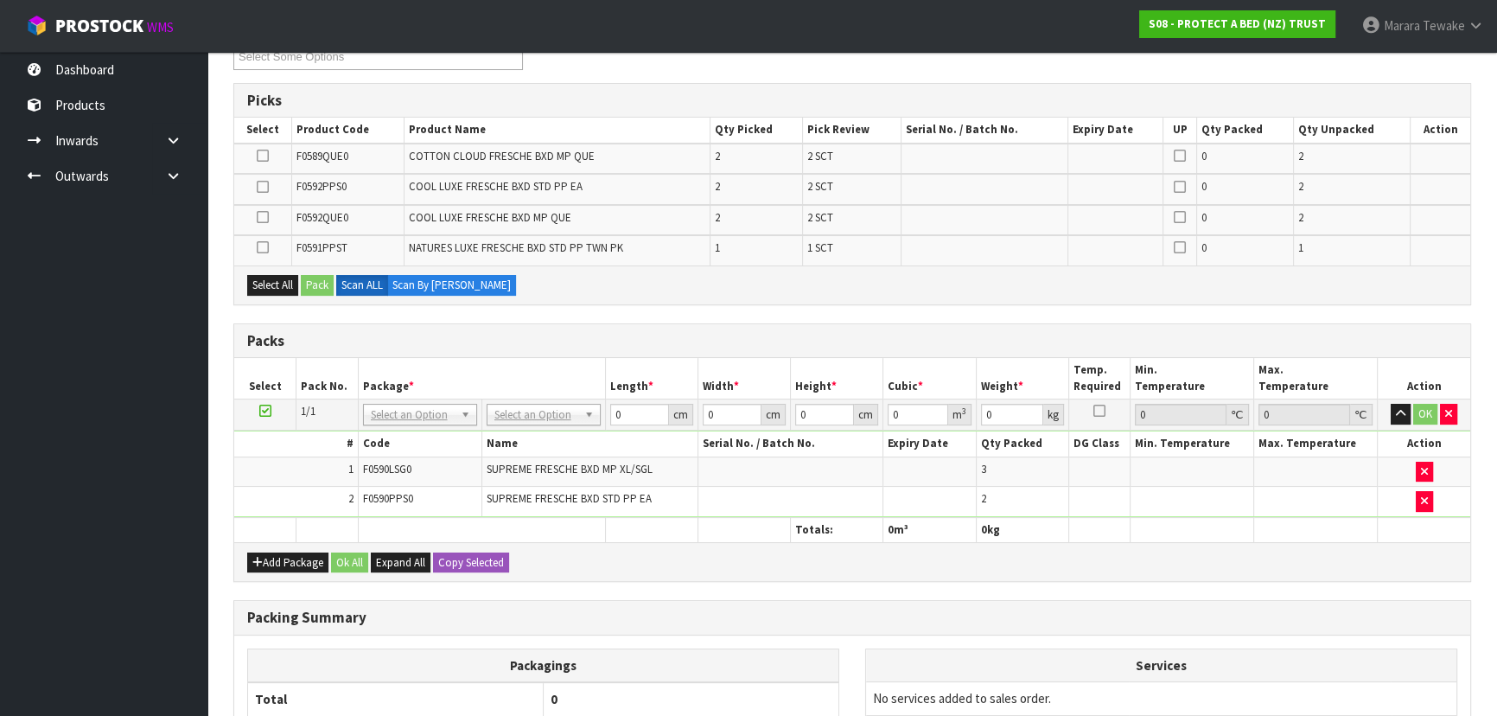
scroll to position [435, 0]
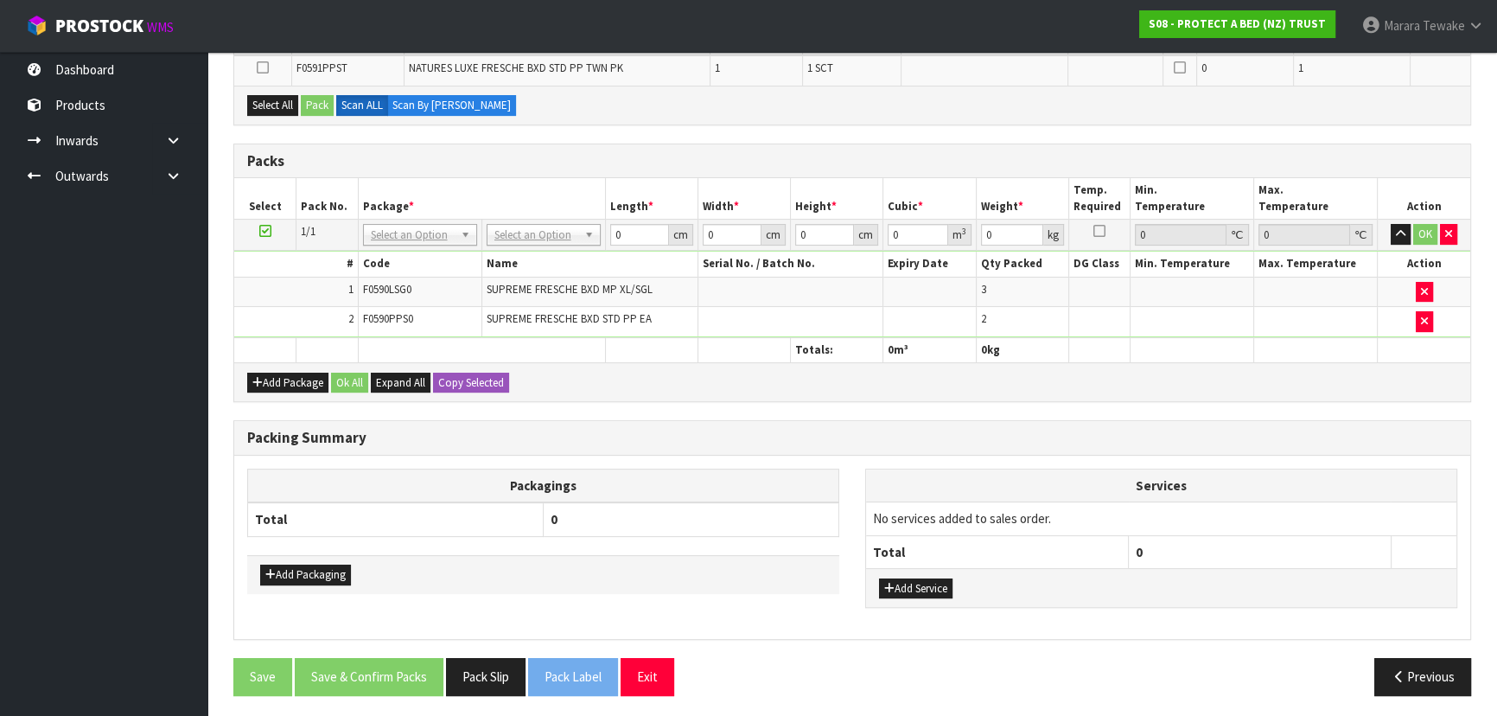
click at [726, 385] on div "Add Package Ok All Expand All Copy Selected" at bounding box center [852, 381] width 1236 height 39
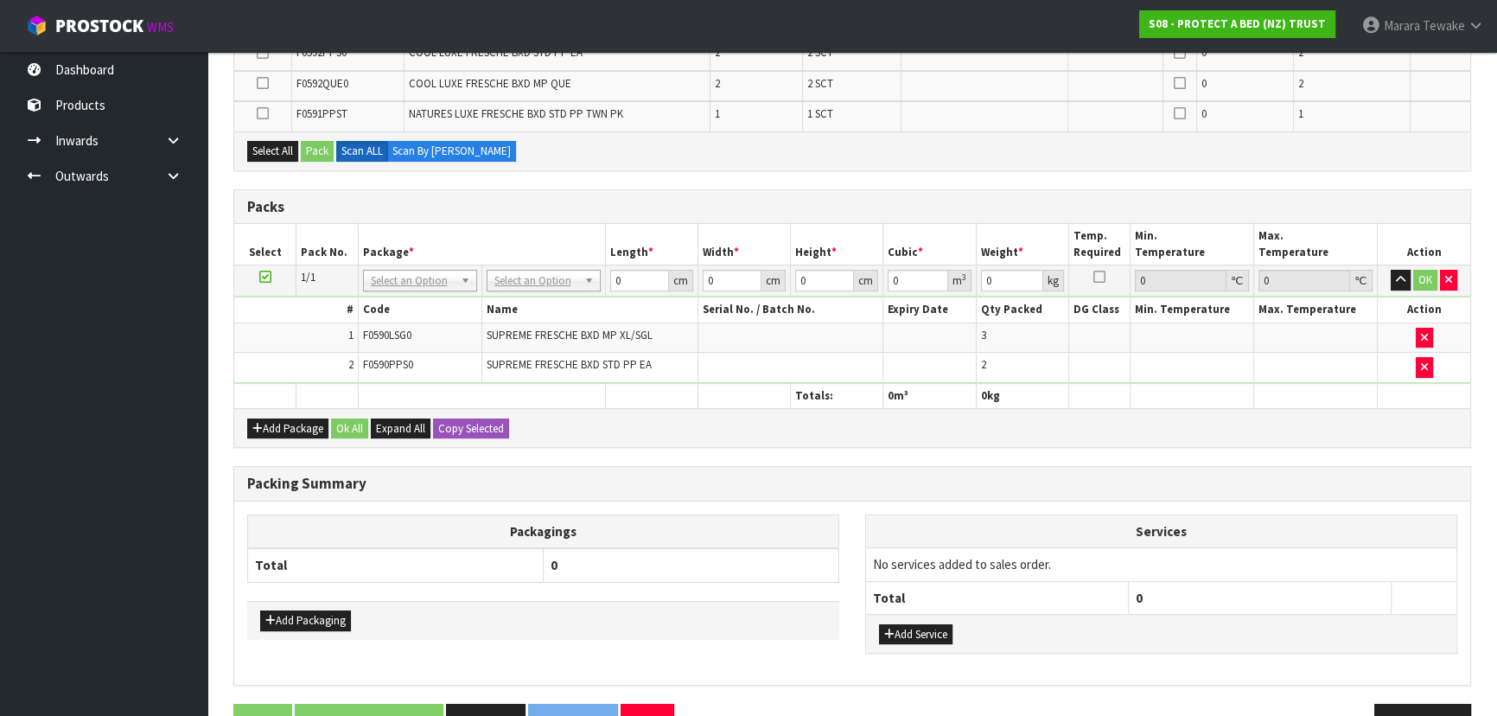
scroll to position [392, 0]
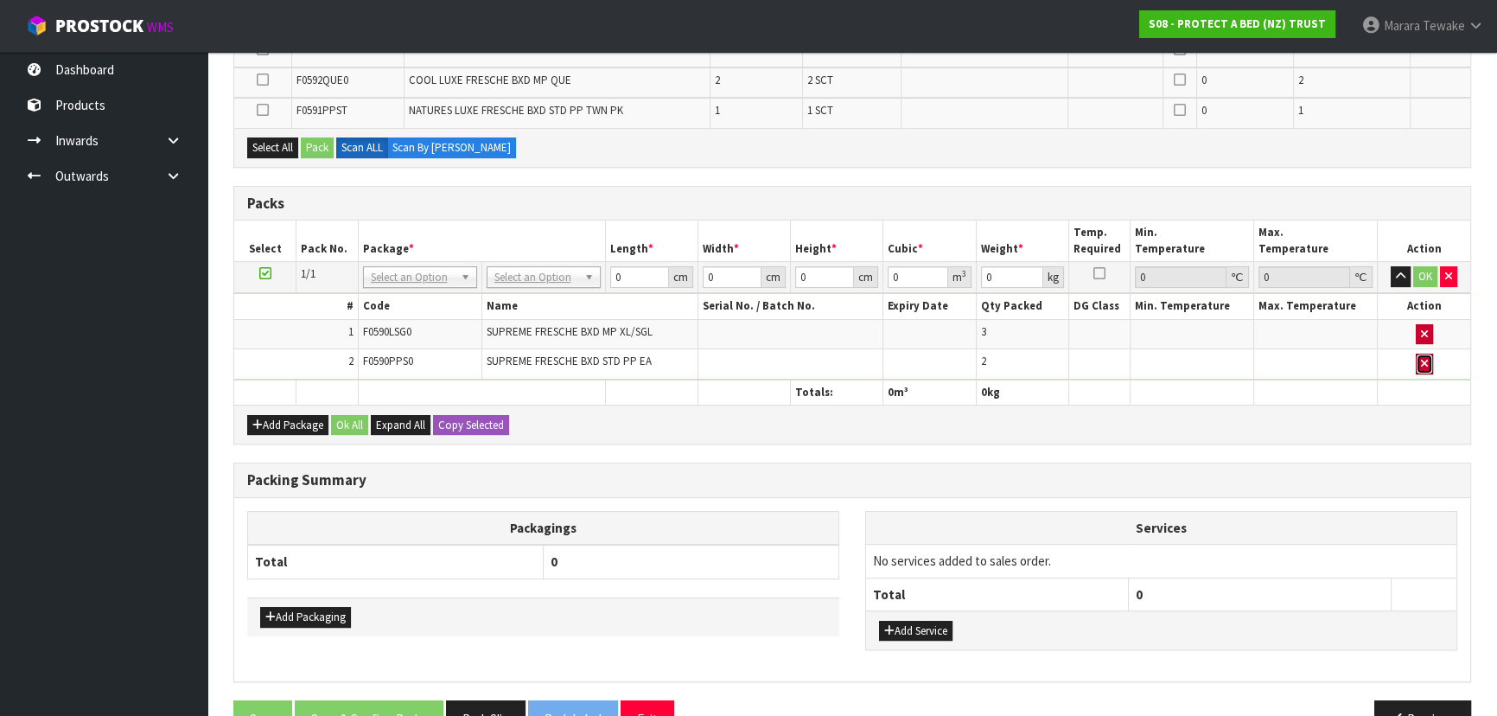
click at [1426, 357] on button "button" at bounding box center [1423, 363] width 17 height 21
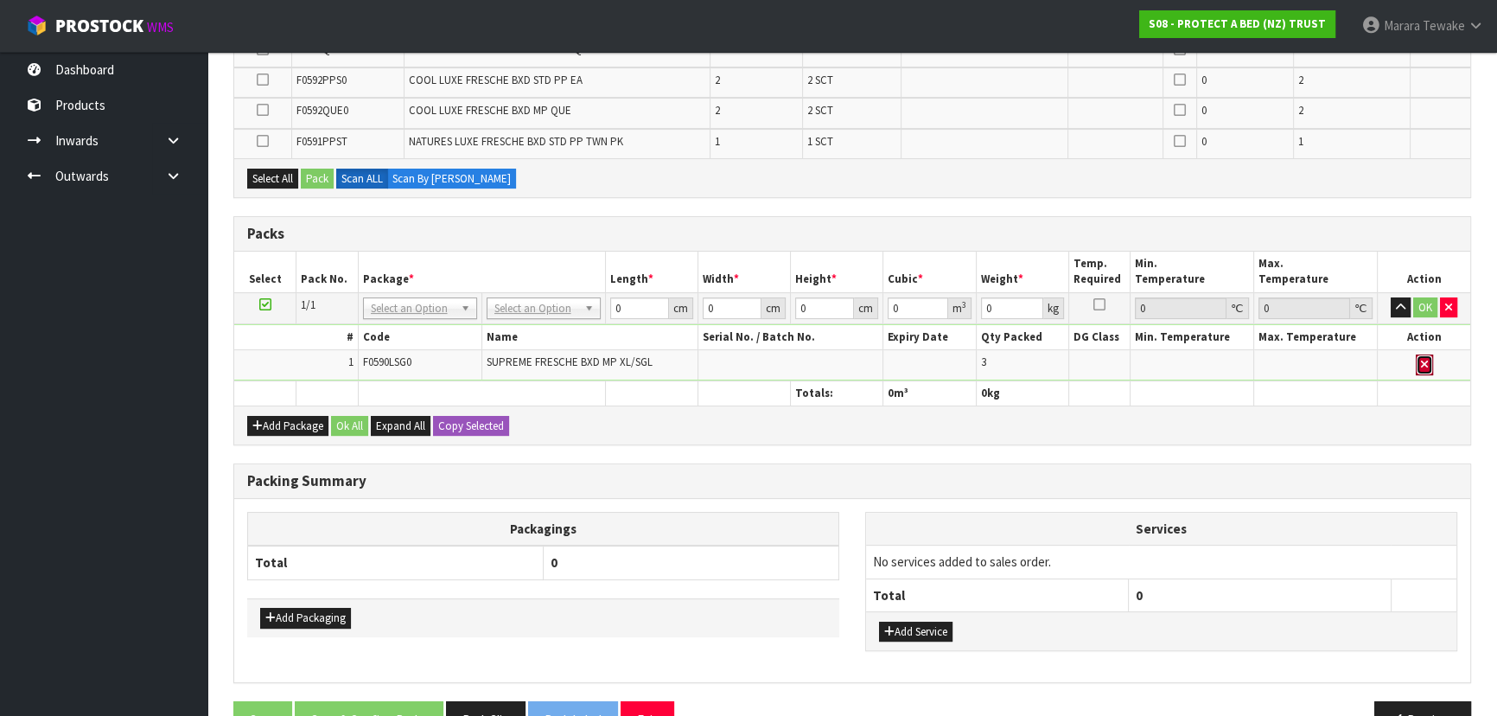
drag, startPoint x: 1421, startPoint y: 357, endPoint x: 1395, endPoint y: 371, distance: 29.4
click at [1421, 359] on icon "button" at bounding box center [1424, 364] width 7 height 11
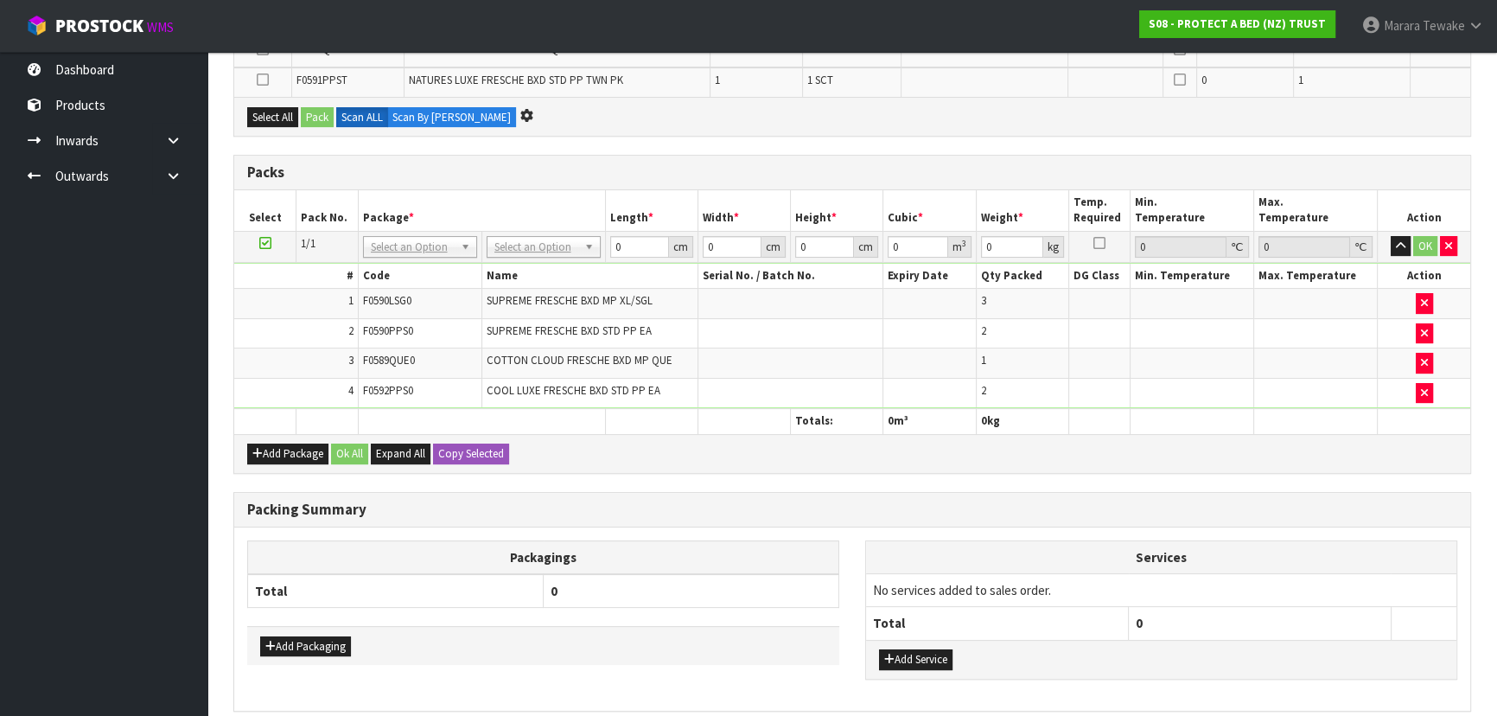
scroll to position [0, 0]
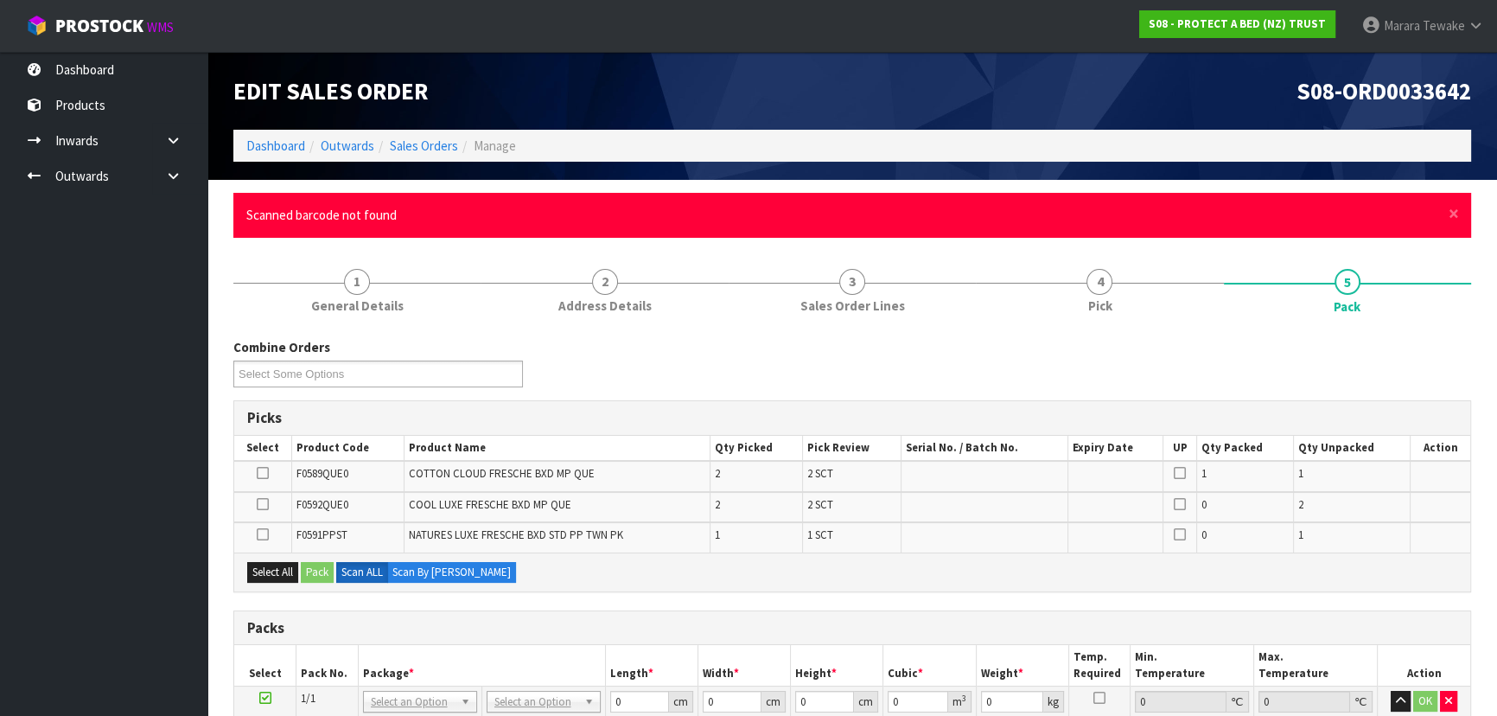
click at [1460, 207] on div "× Close Scanned barcode not found" at bounding box center [851, 215] width 1237 height 44
click at [1452, 213] on span "×" at bounding box center [1453, 213] width 10 height 24
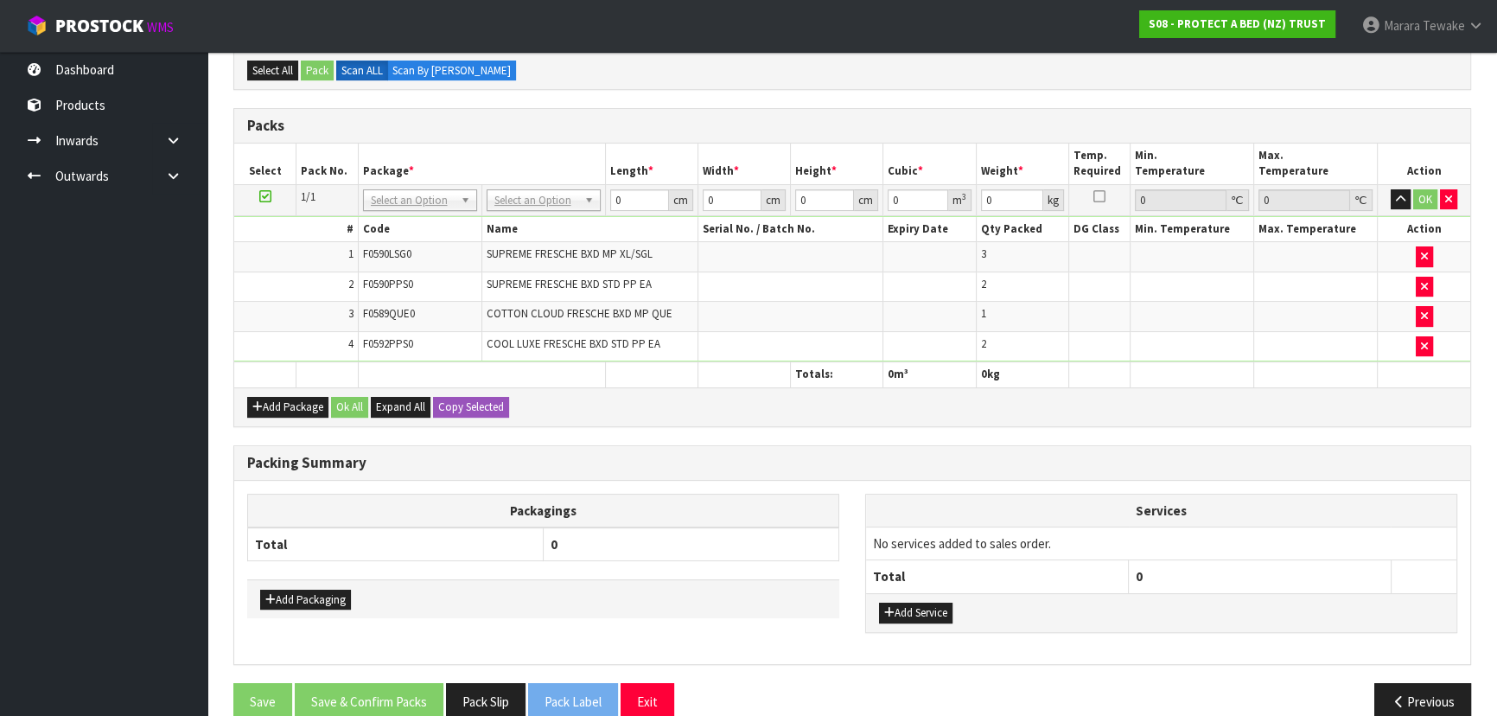
scroll to position [463, 0]
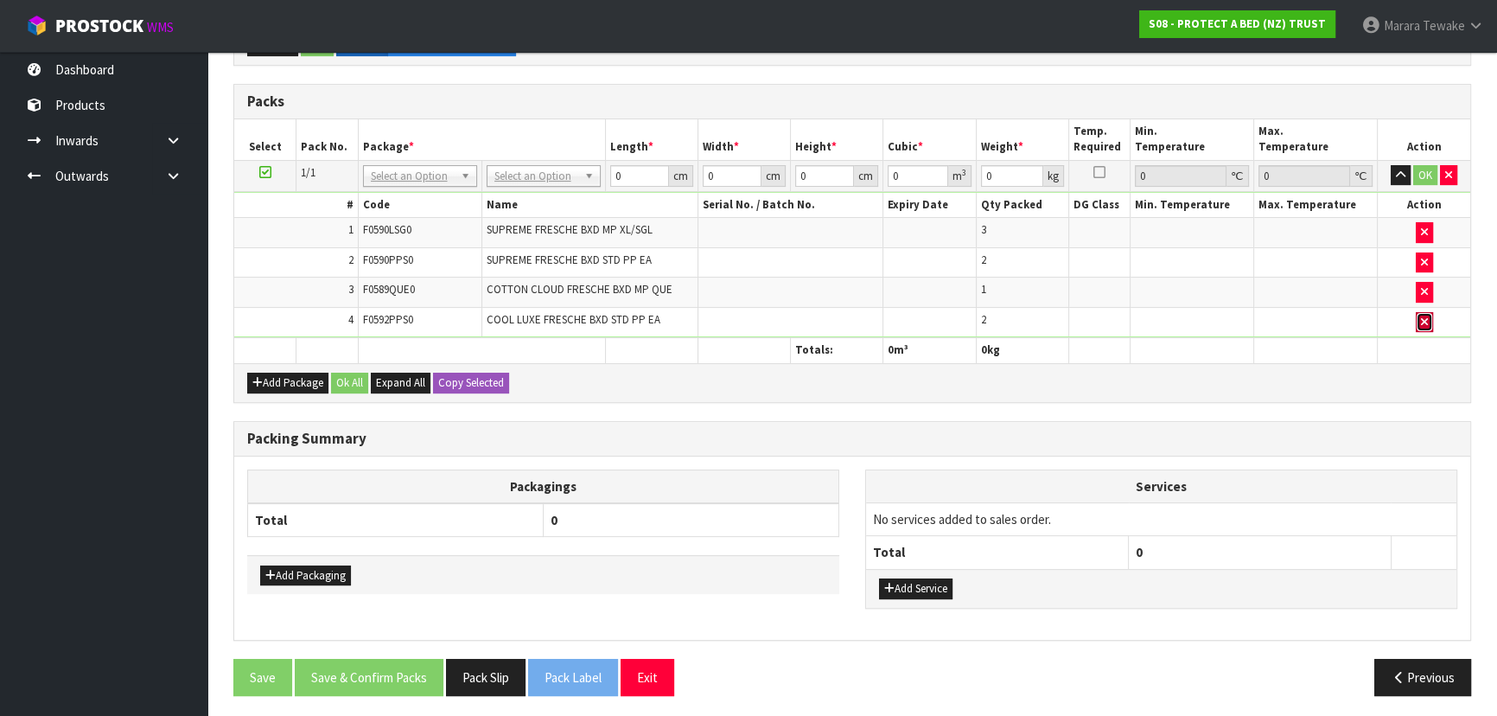
click at [1426, 318] on icon "button" at bounding box center [1424, 321] width 7 height 11
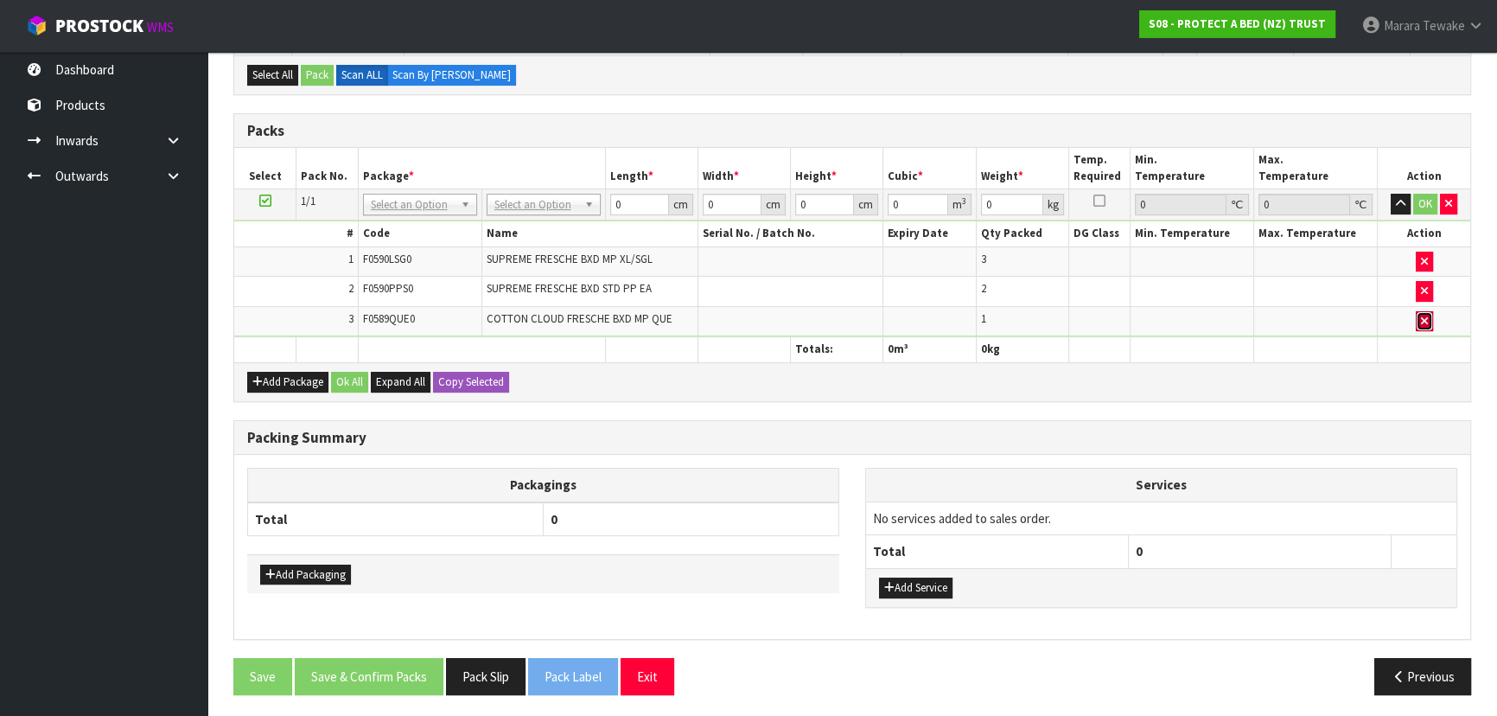
click at [1426, 326] on button "button" at bounding box center [1423, 321] width 17 height 21
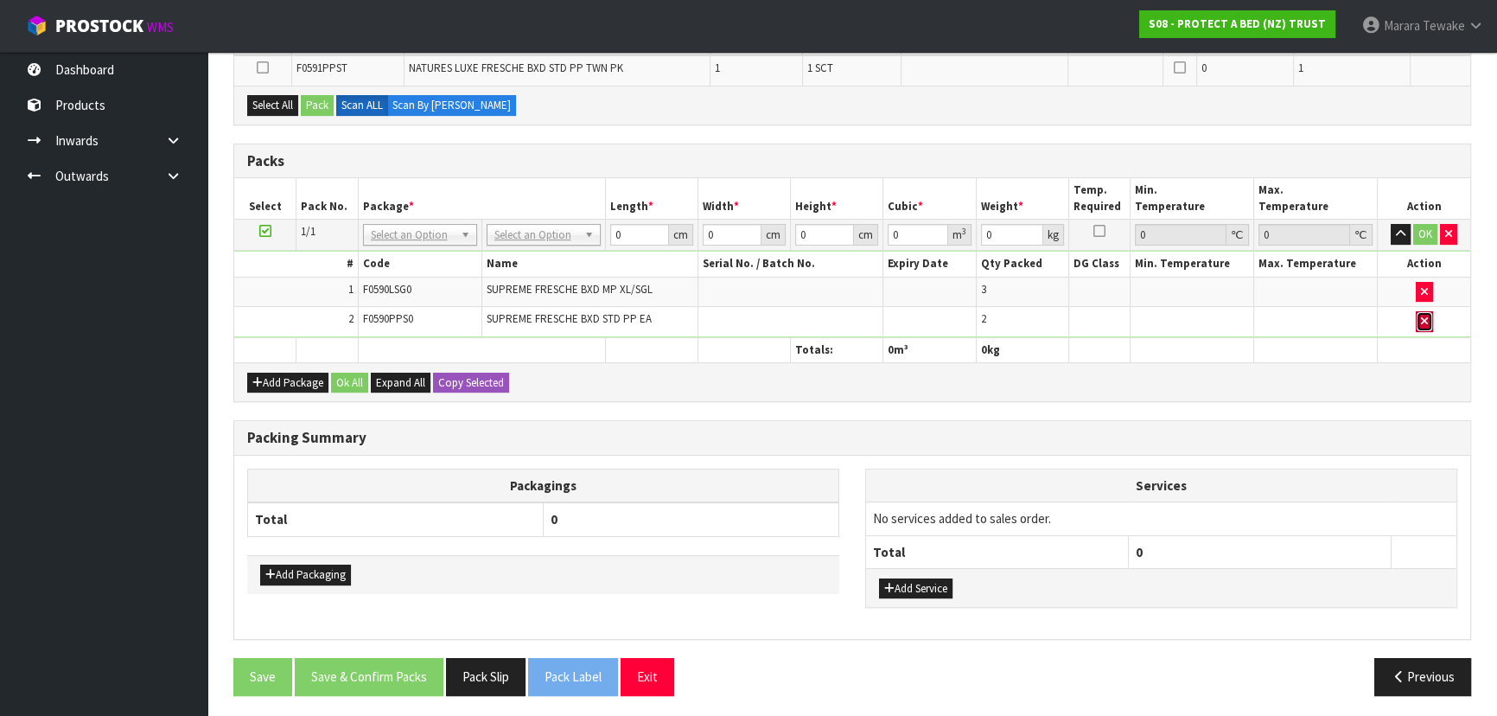
click at [1426, 323] on button "button" at bounding box center [1423, 321] width 17 height 21
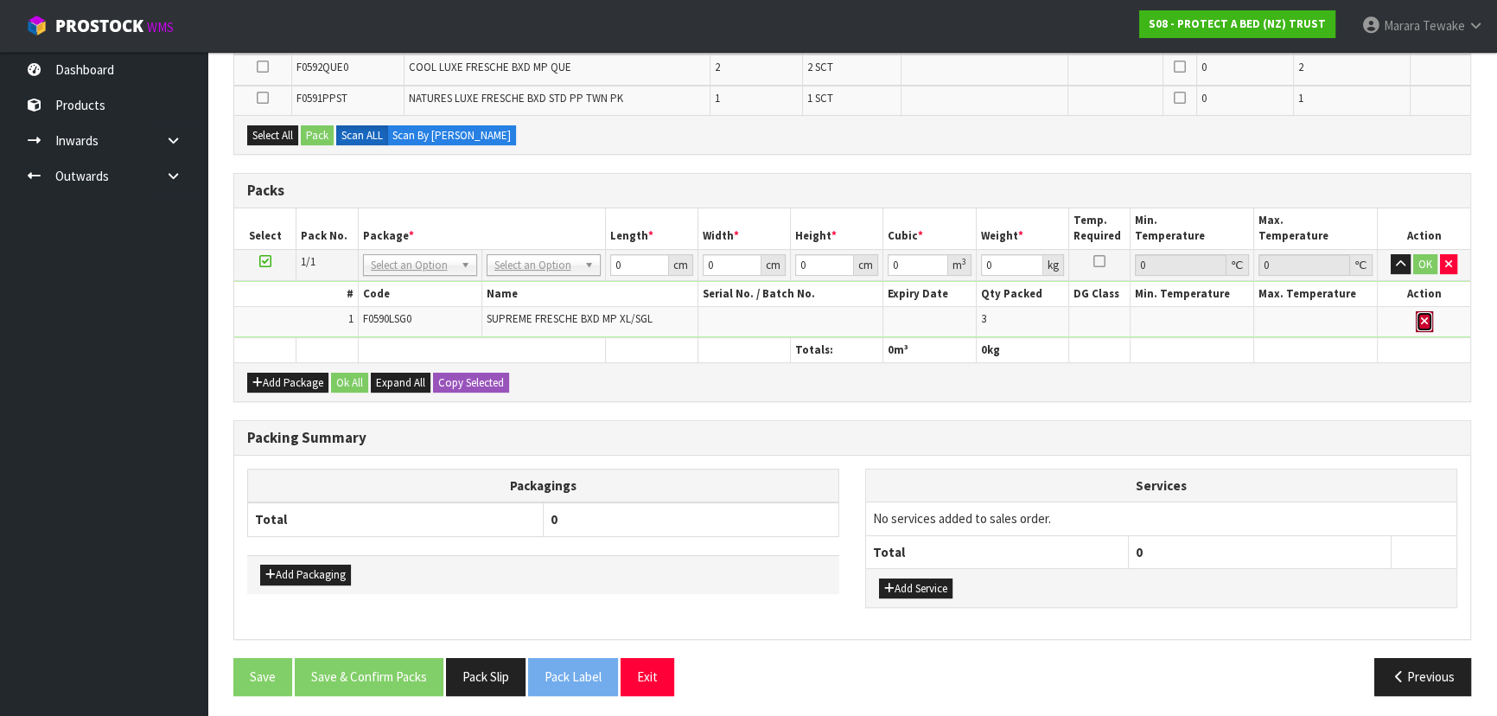
click at [1426, 323] on button "button" at bounding box center [1423, 321] width 17 height 21
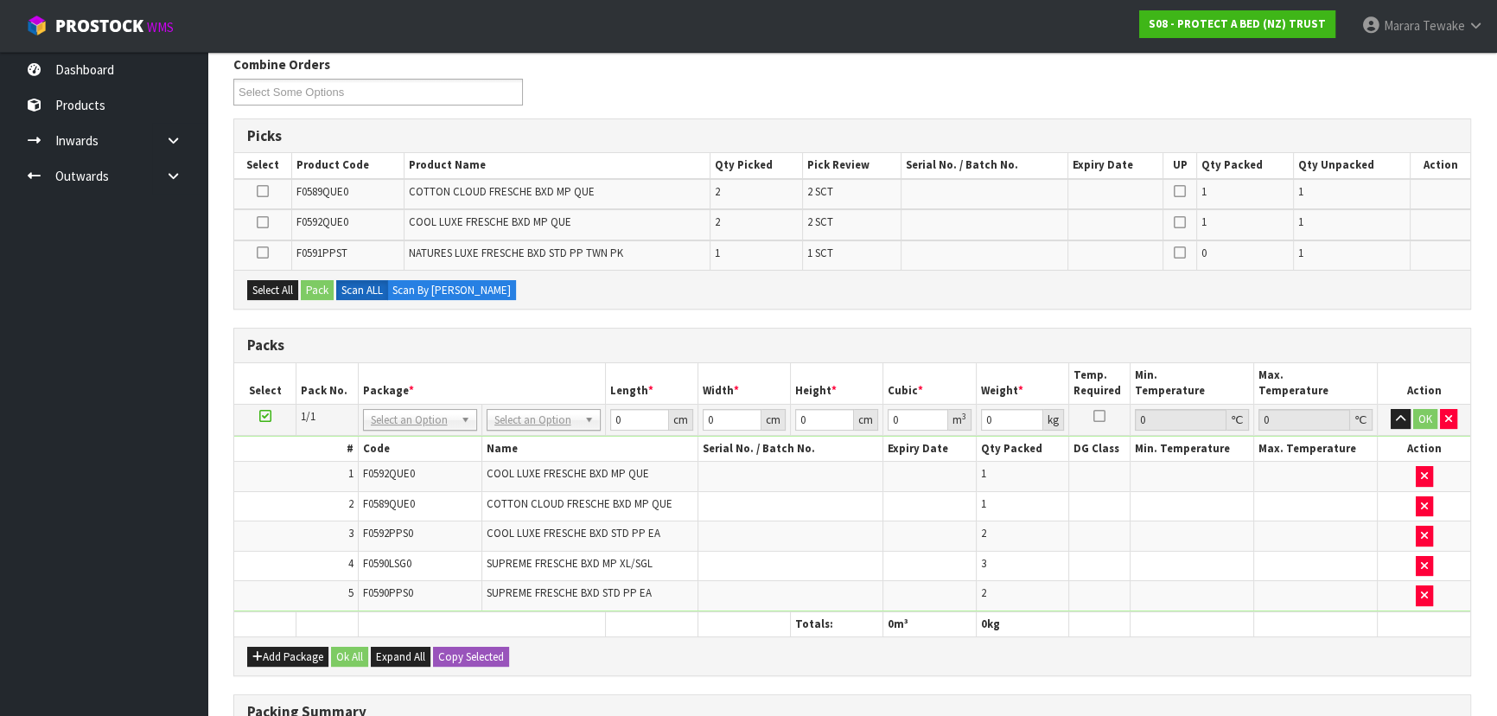
scroll to position [436, 0]
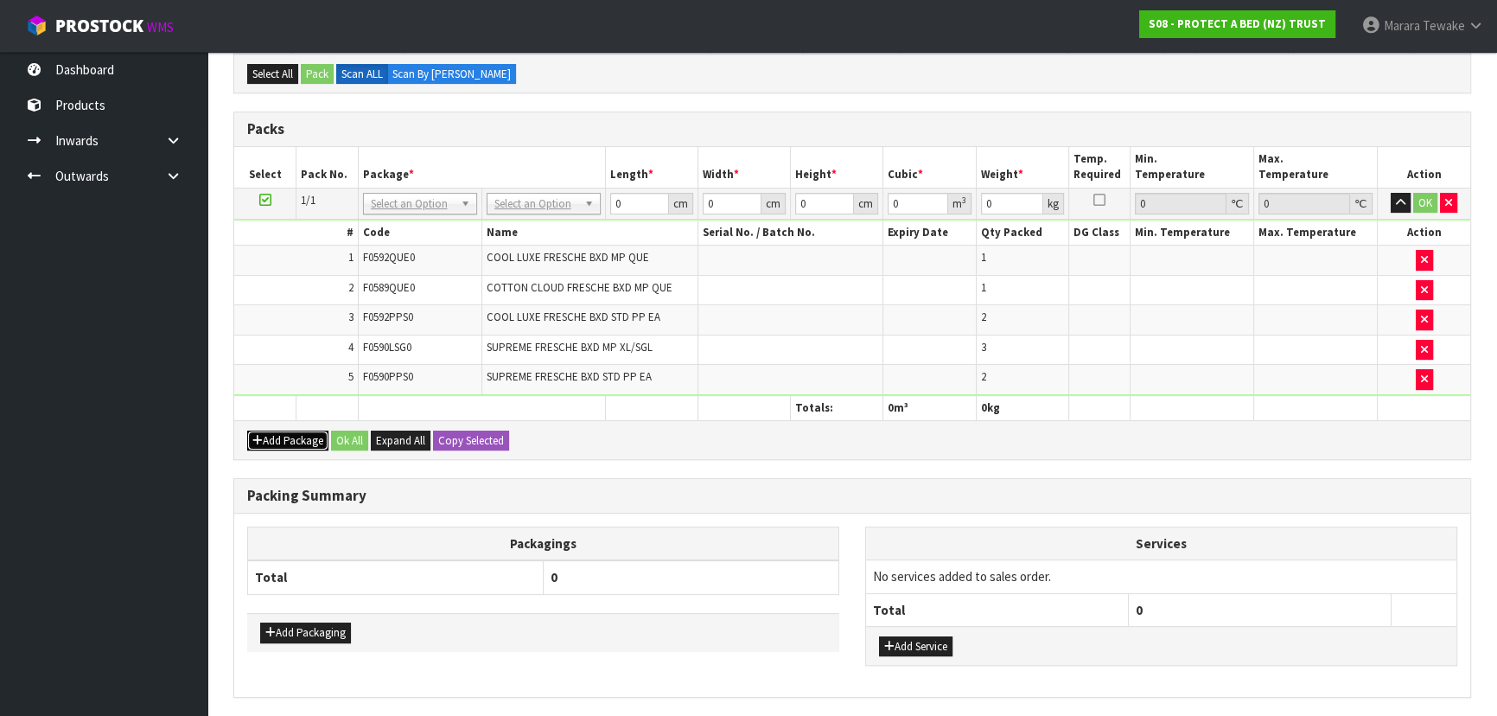
click at [280, 431] on button "Add Package" at bounding box center [287, 440] width 81 height 21
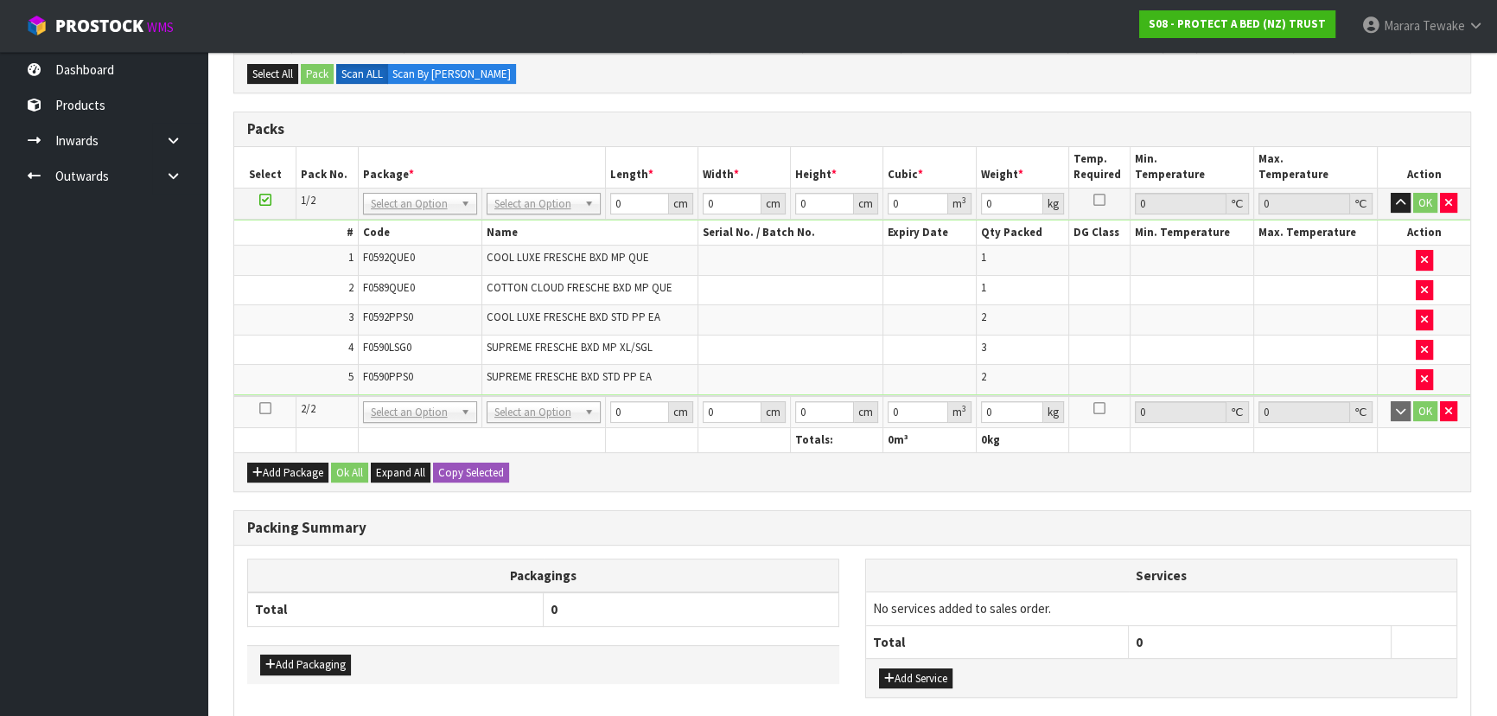
click at [265, 408] on icon at bounding box center [265, 408] width 12 height 1
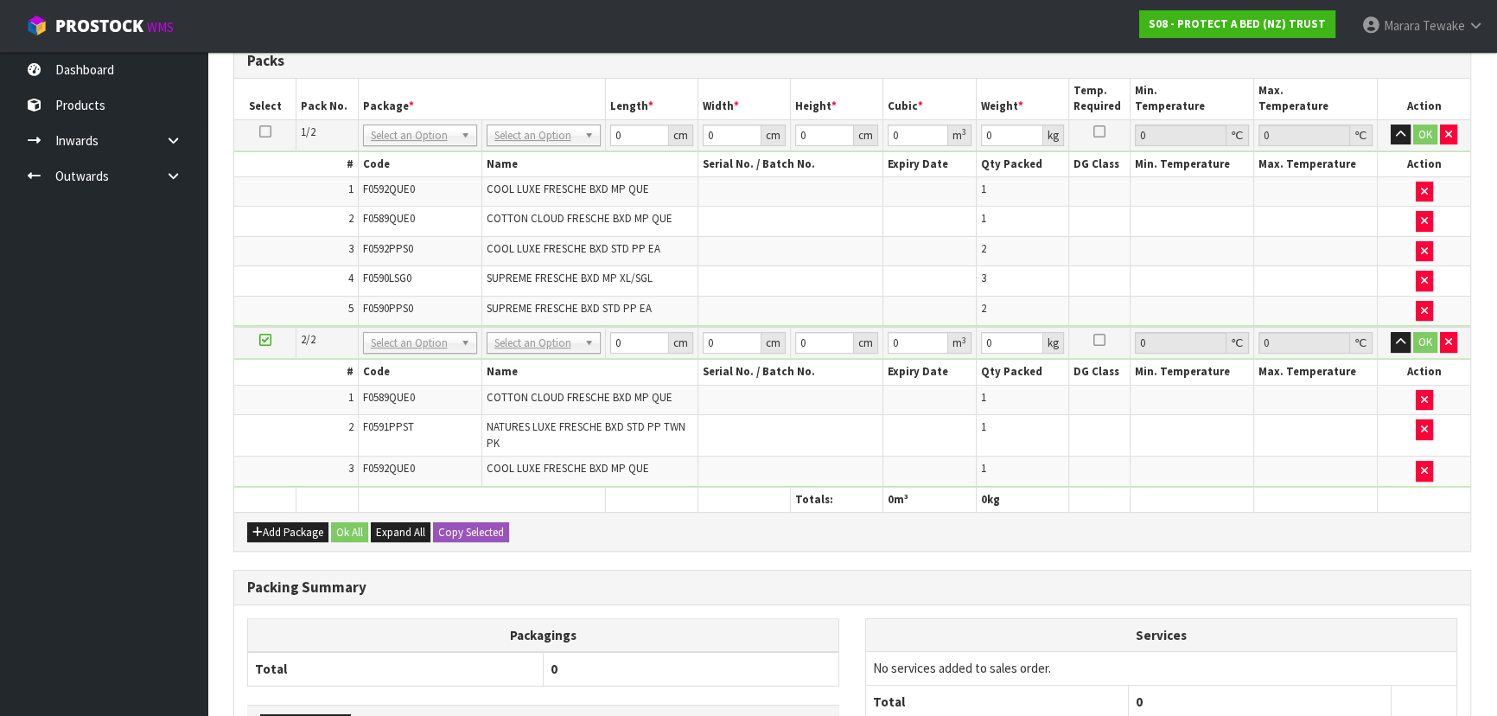
scroll to position [392, 0]
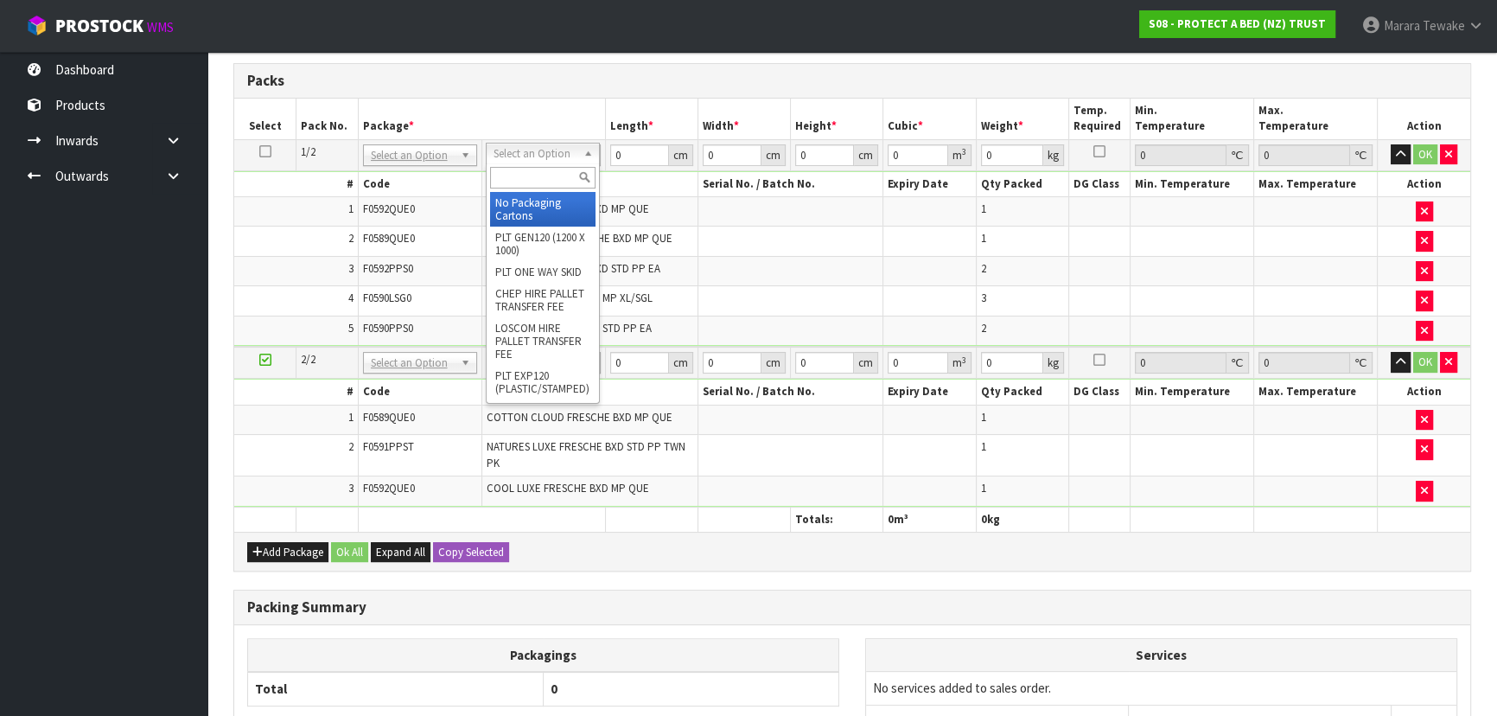
click at [538, 178] on input "text" at bounding box center [542, 178] width 105 height 22
type input "OC"
drag, startPoint x: 573, startPoint y: 206, endPoint x: 548, endPoint y: 286, distance: 84.2
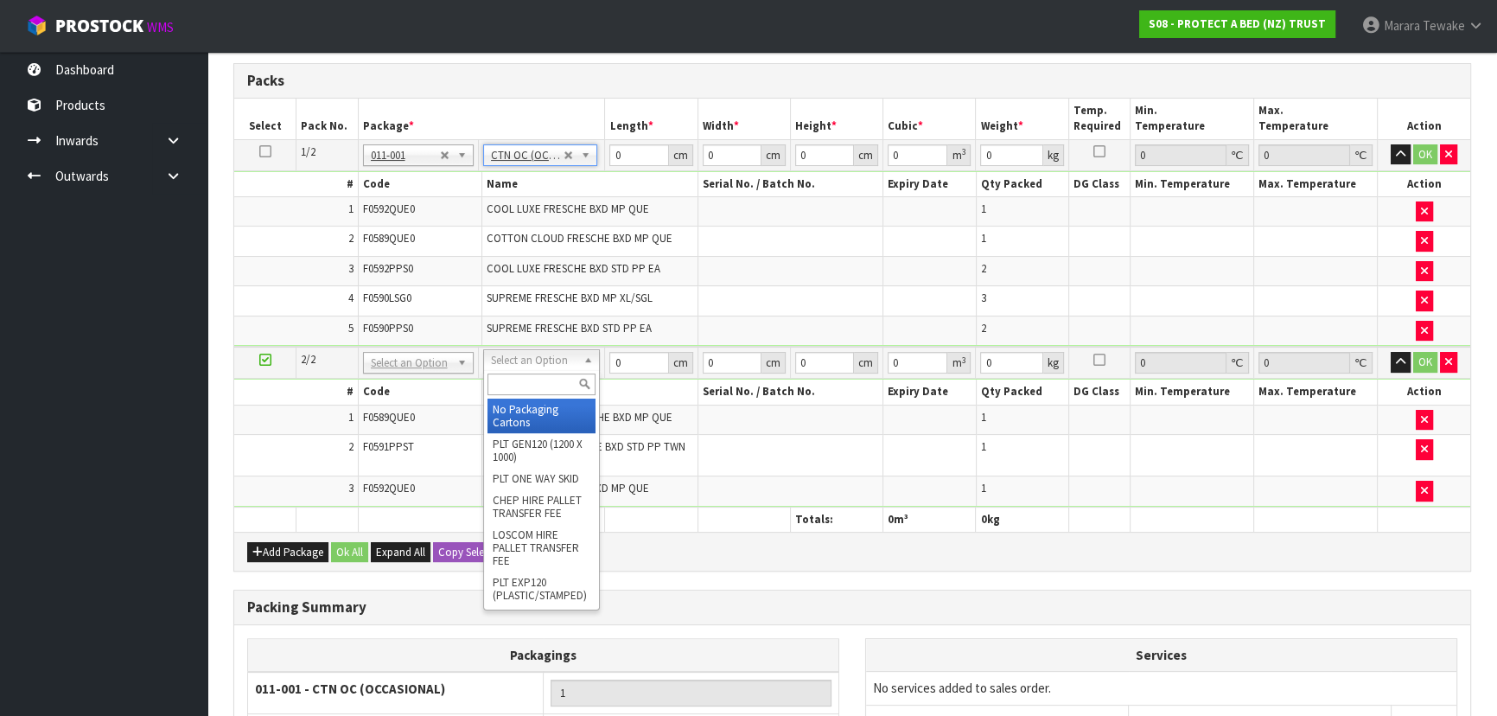
drag, startPoint x: 538, startPoint y: 357, endPoint x: 533, endPoint y: 387, distance: 30.6
type input "7.65"
click at [532, 388] on input "text" at bounding box center [541, 384] width 108 height 22
type input "OC"
type input "2"
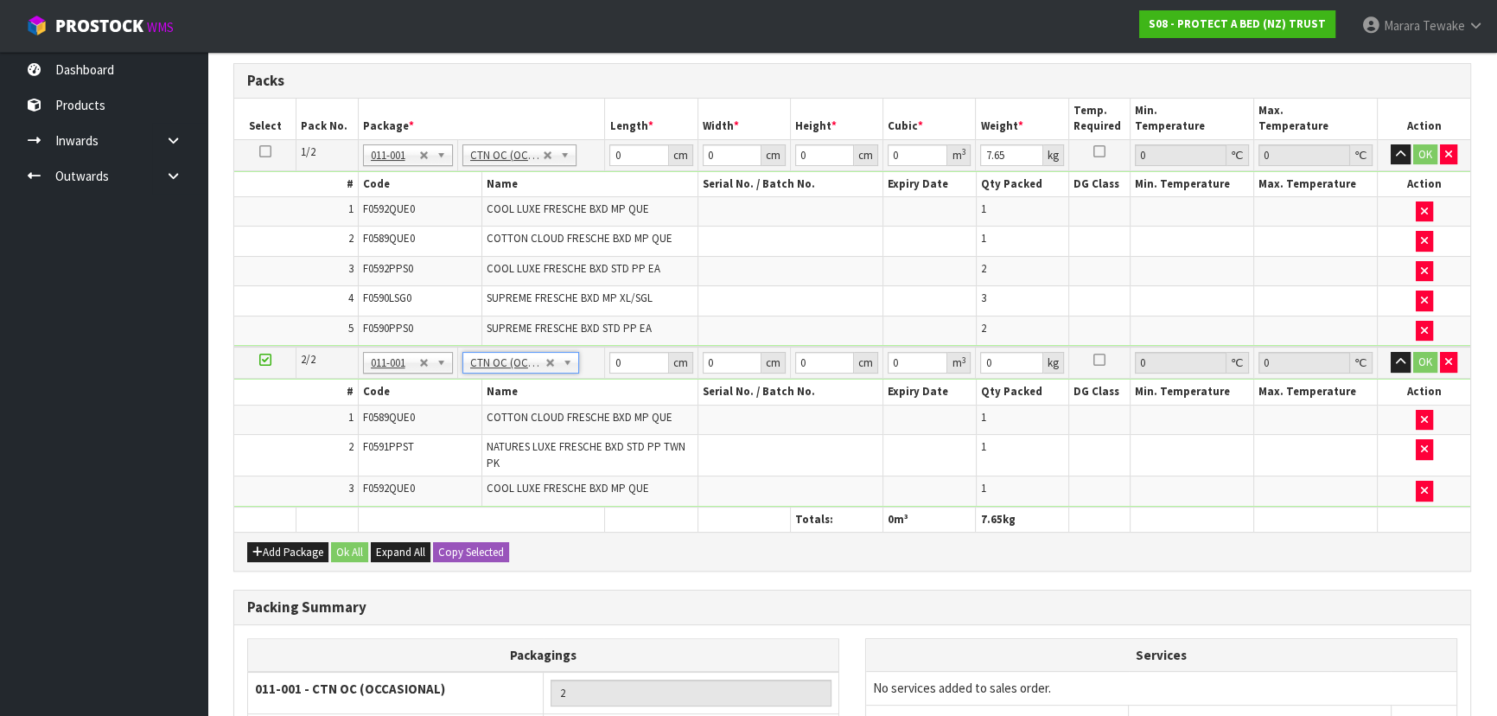
type input "3.95"
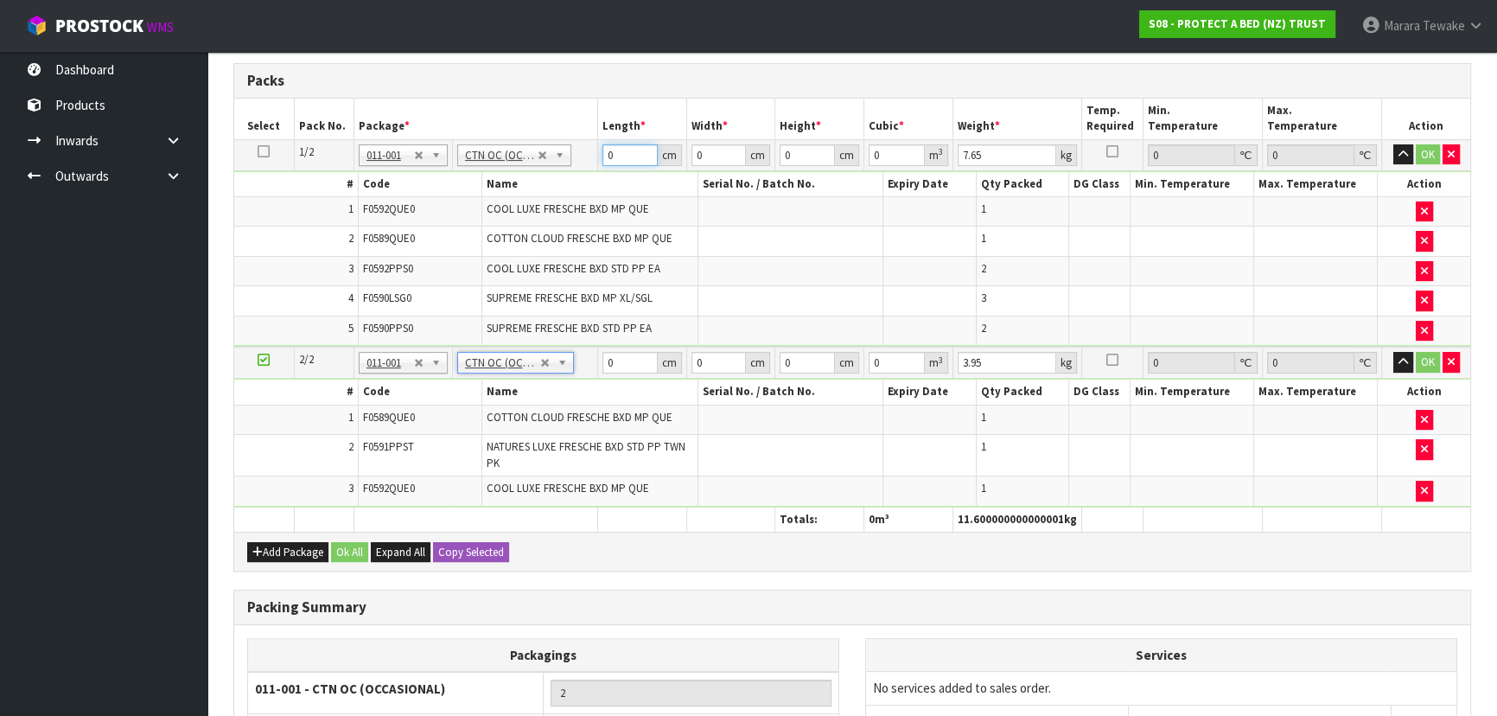
drag, startPoint x: 622, startPoint y: 150, endPoint x: 527, endPoint y: 105, distance: 105.1
click at [530, 109] on table "Select Pack No. Package * Length * Width * Height * Cubic * Weight * Temp. Requ…" at bounding box center [852, 316] width 1236 height 434
type input "59"
type input "41"
type input "3"
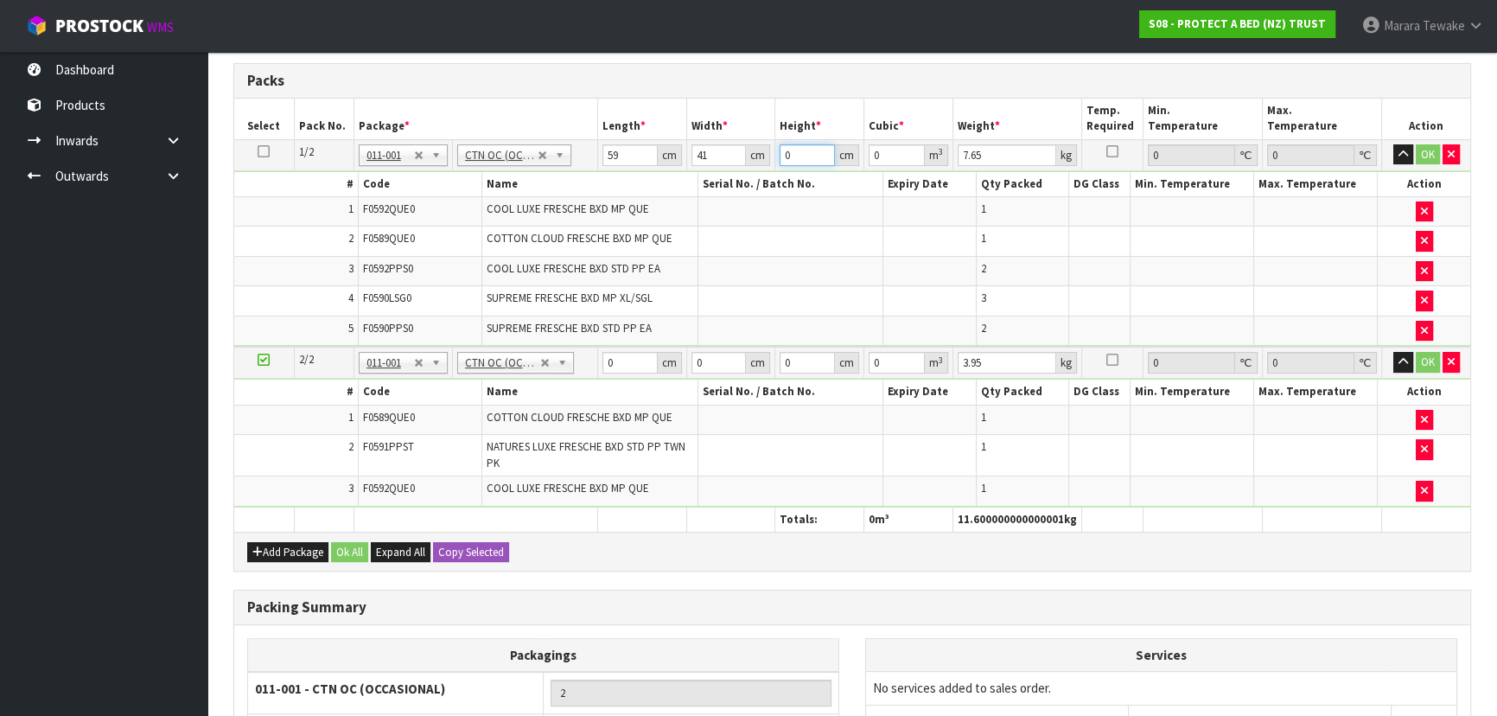
type input "0.007257"
type input "32"
type input "0.077408"
type input "32"
type input "9"
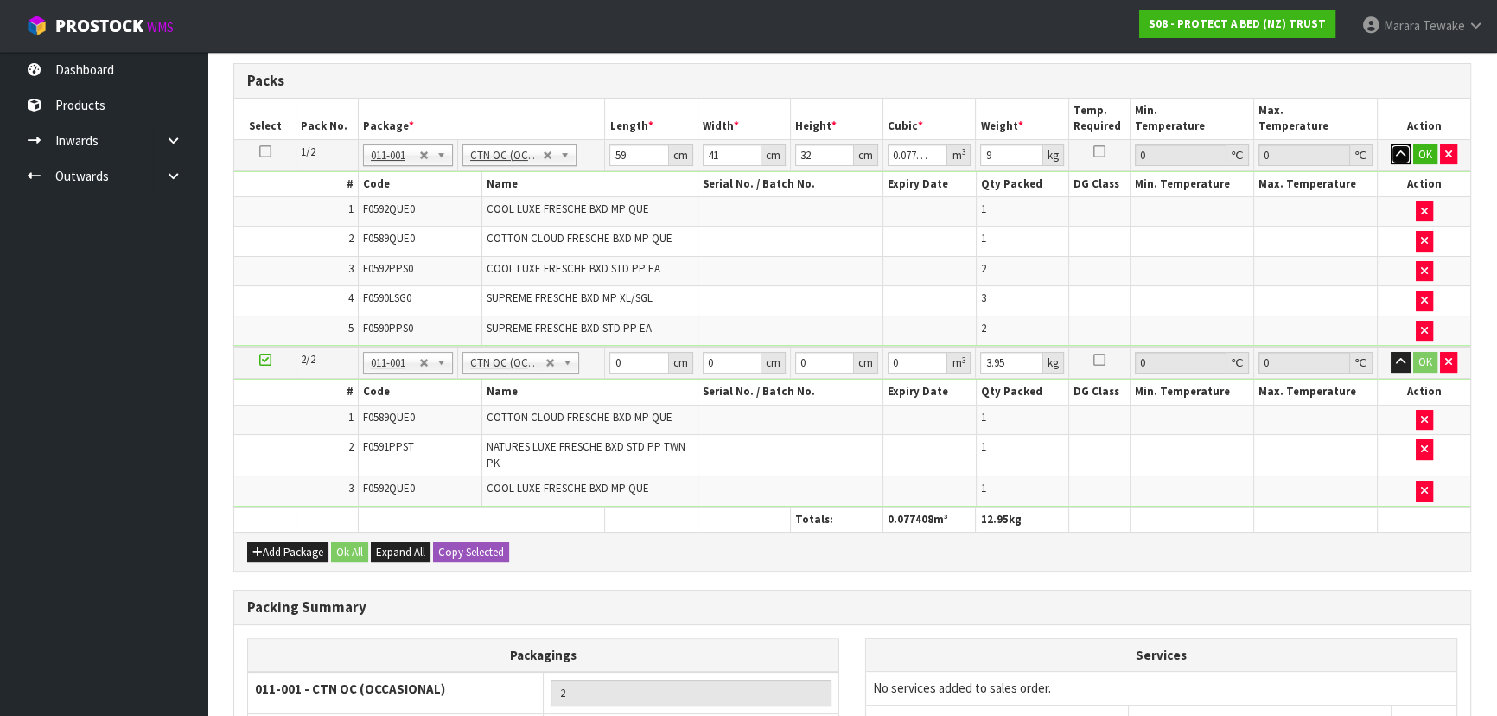
click at [1390, 144] on button "button" at bounding box center [1400, 154] width 20 height 21
click button "OK" at bounding box center [1425, 154] width 24 height 21
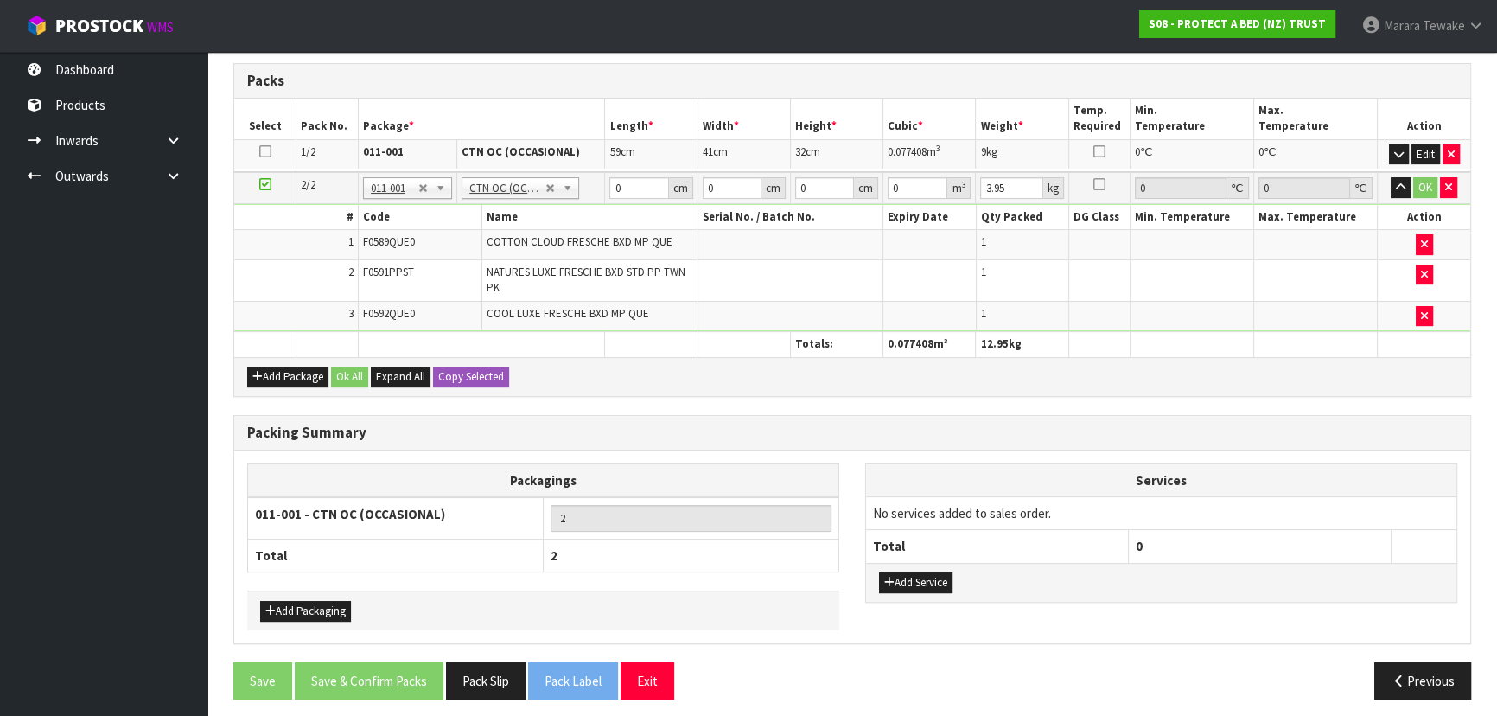
scroll to position [0, 0]
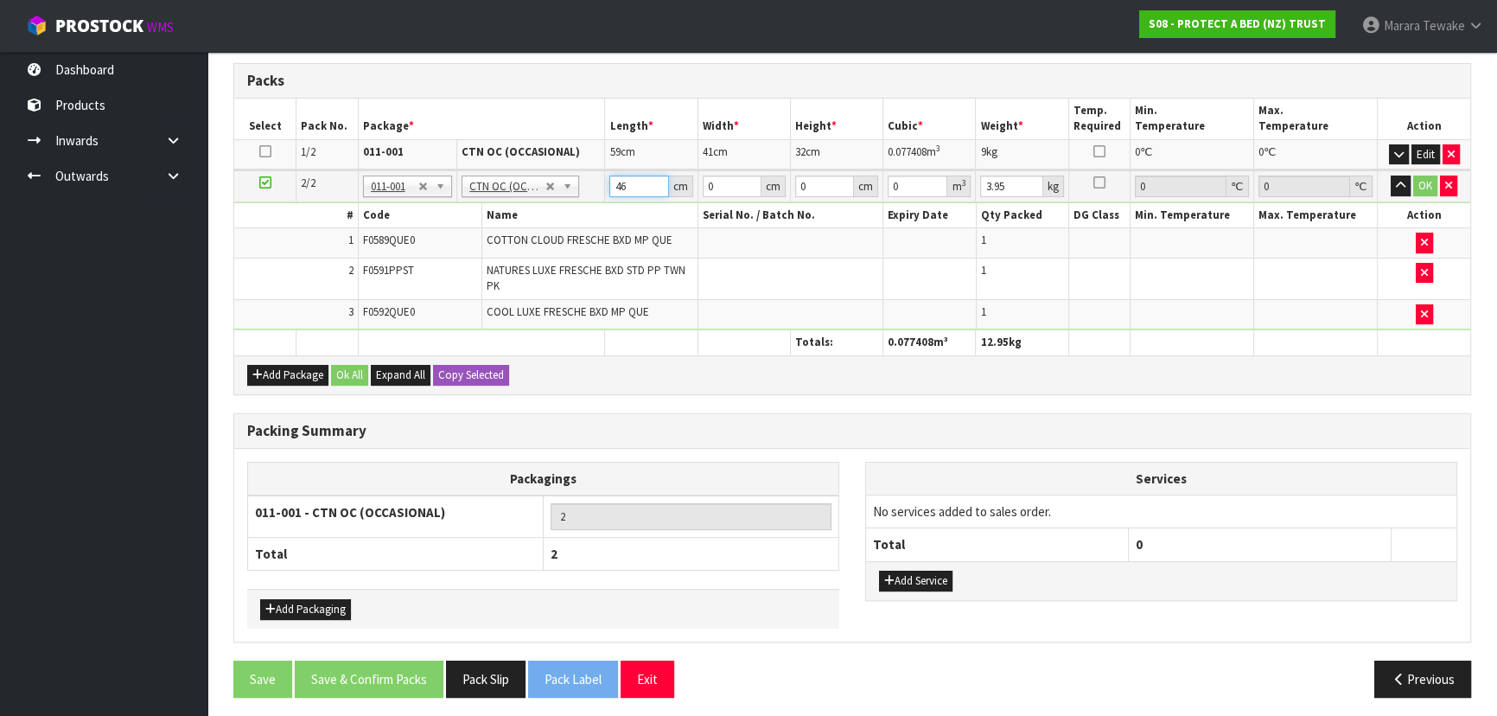
type input "46"
type input "31"
type input "3"
type input "0.004278"
type input "32"
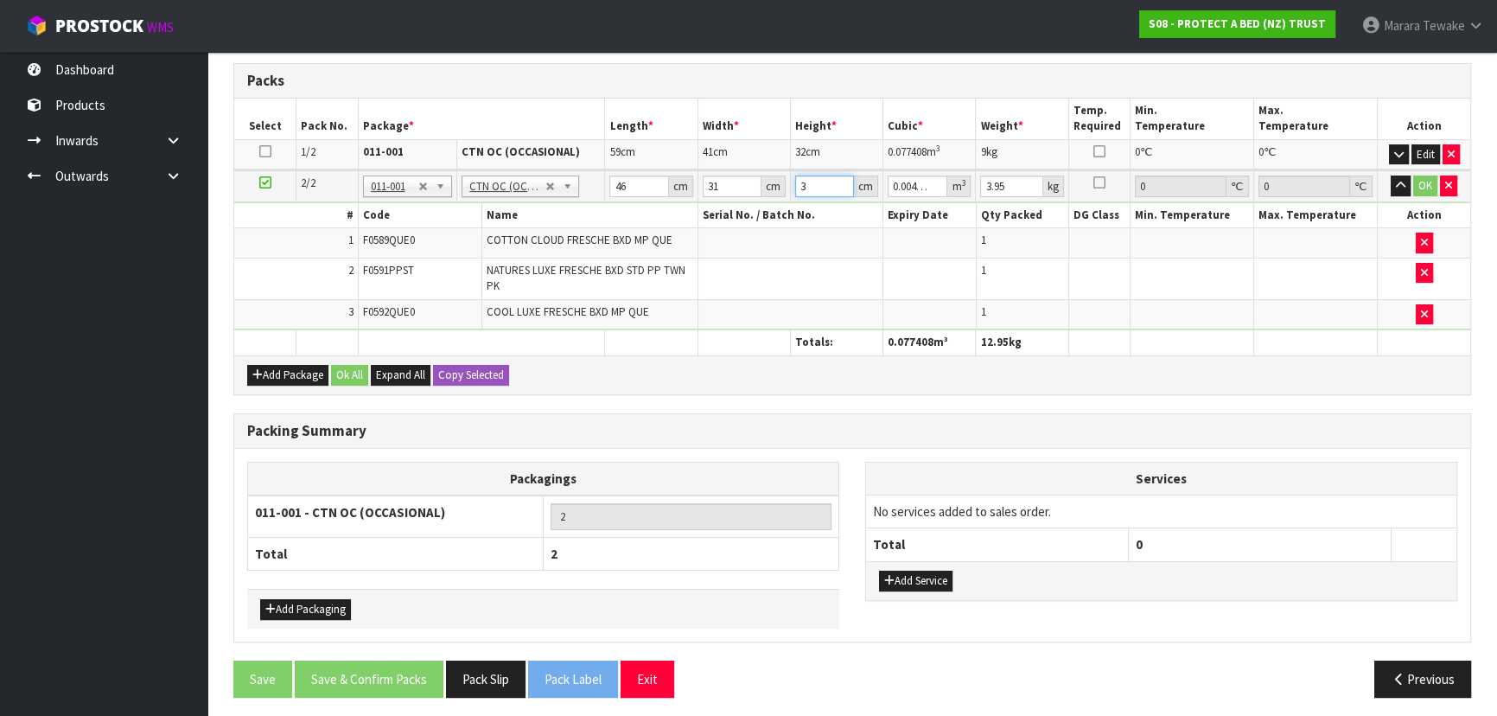
type input "0.045632"
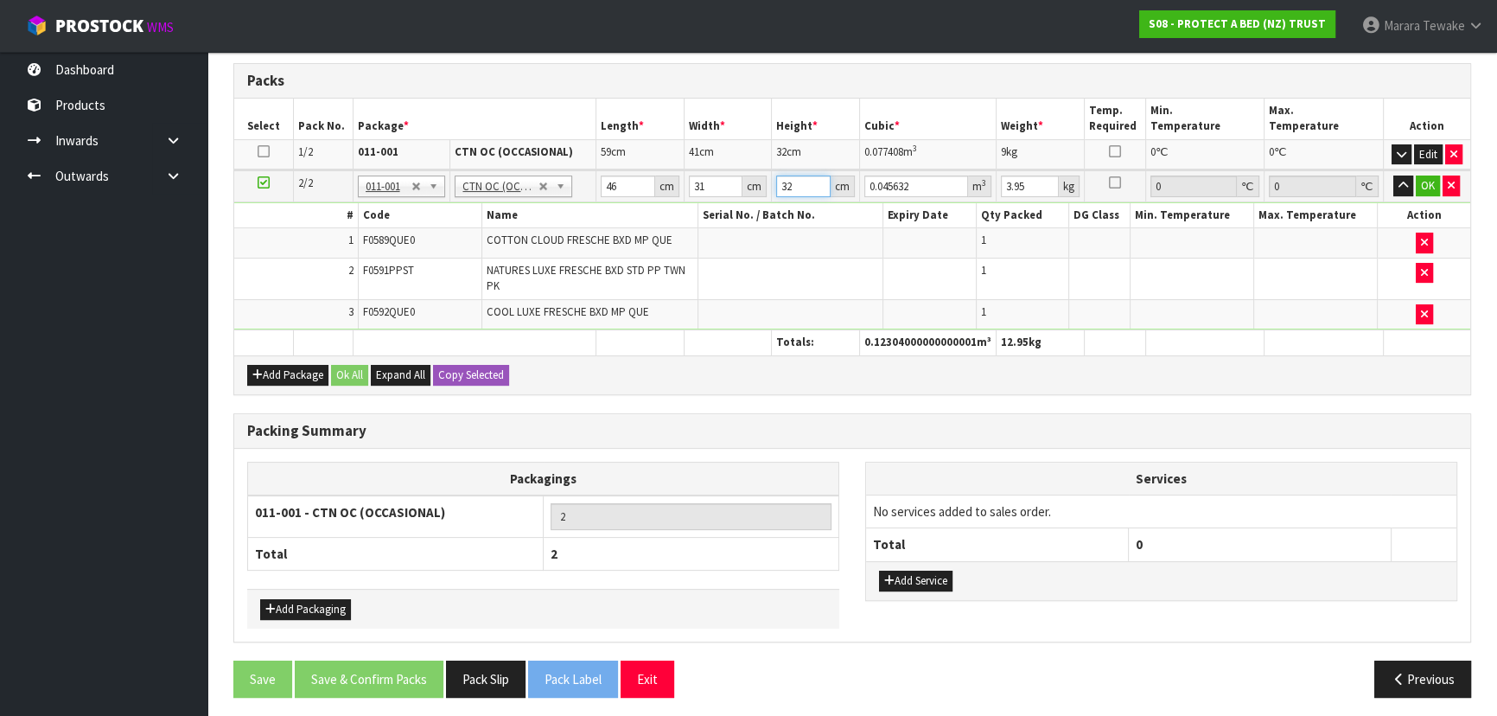
type input "32"
type input "5"
click at [1393, 175] on button "button" at bounding box center [1403, 185] width 20 height 21
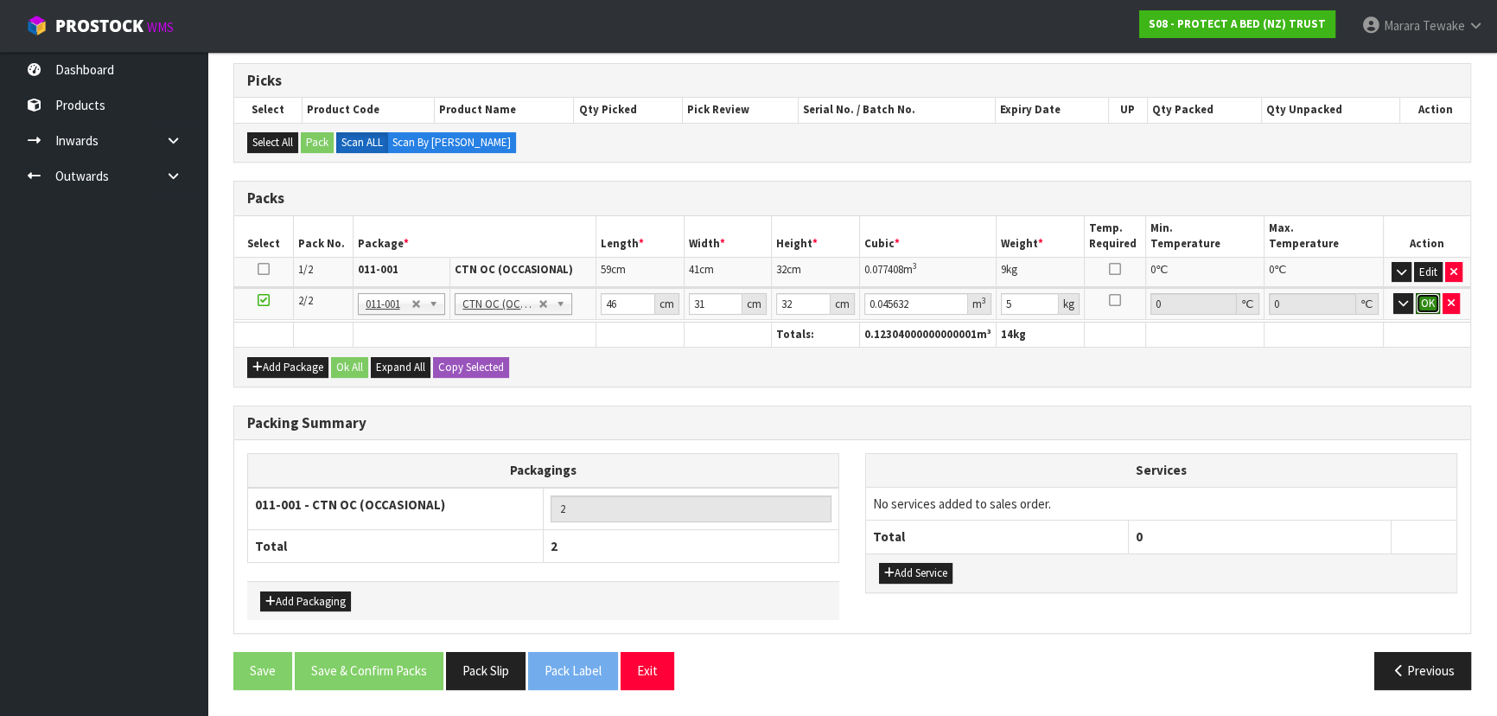
click button "OK" at bounding box center [1427, 303] width 24 height 21
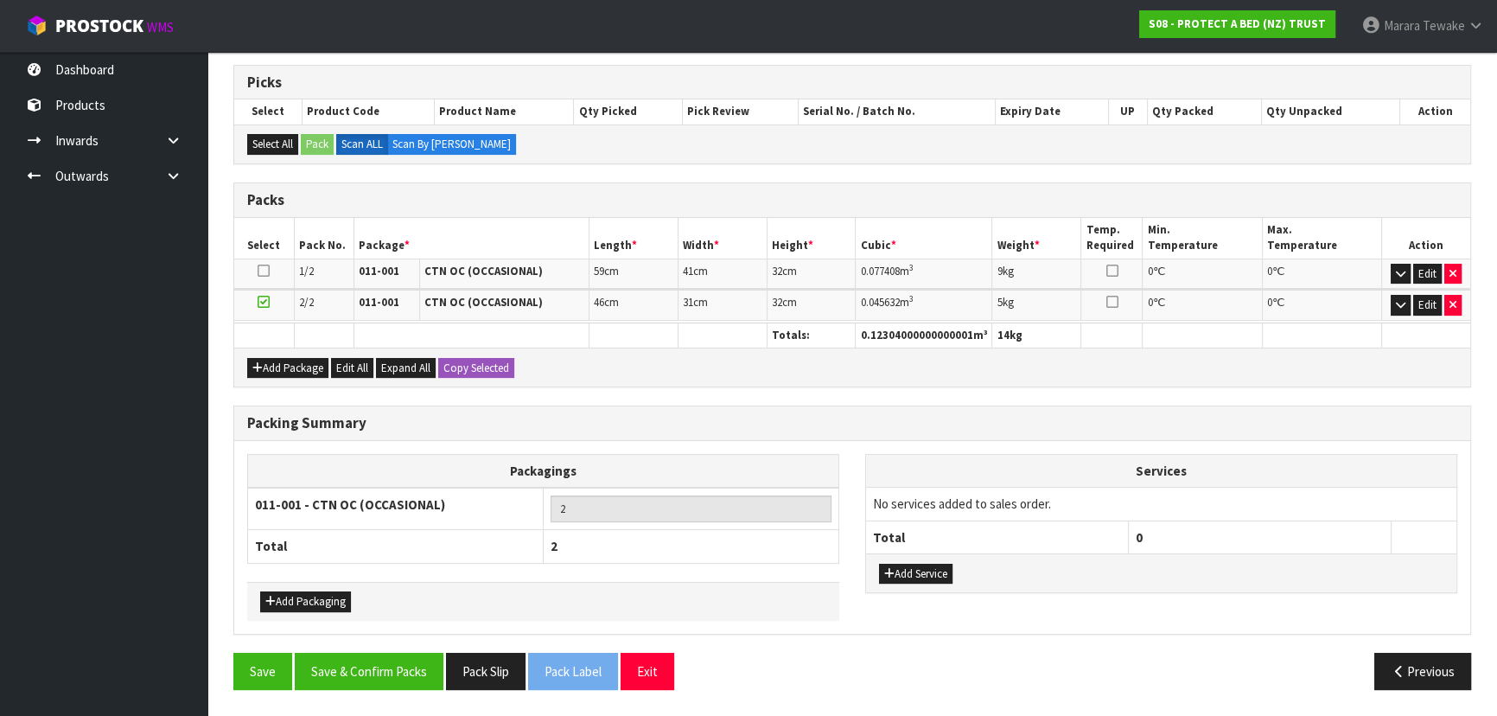
scroll to position [267, 0]
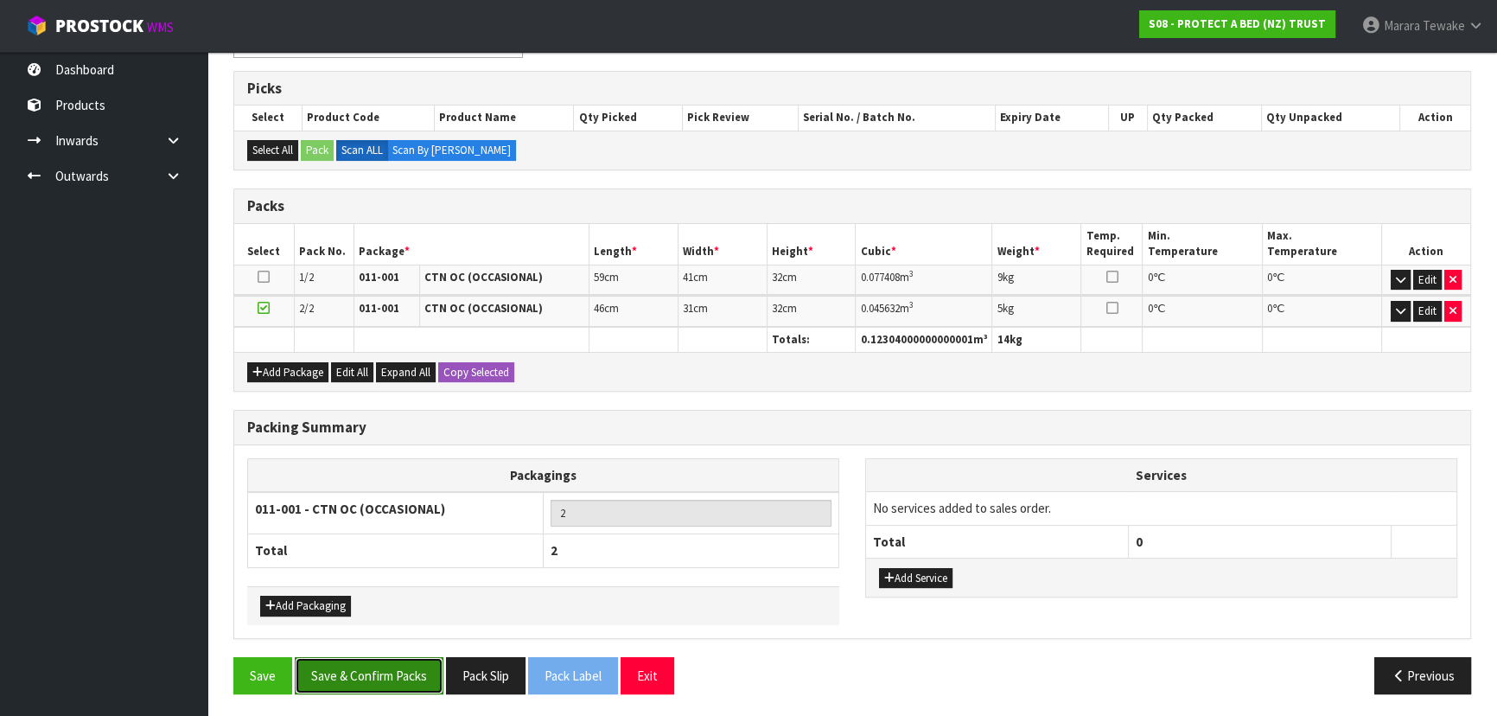
click at [373, 665] on button "Save & Confirm Packs" at bounding box center [369, 675] width 149 height 37
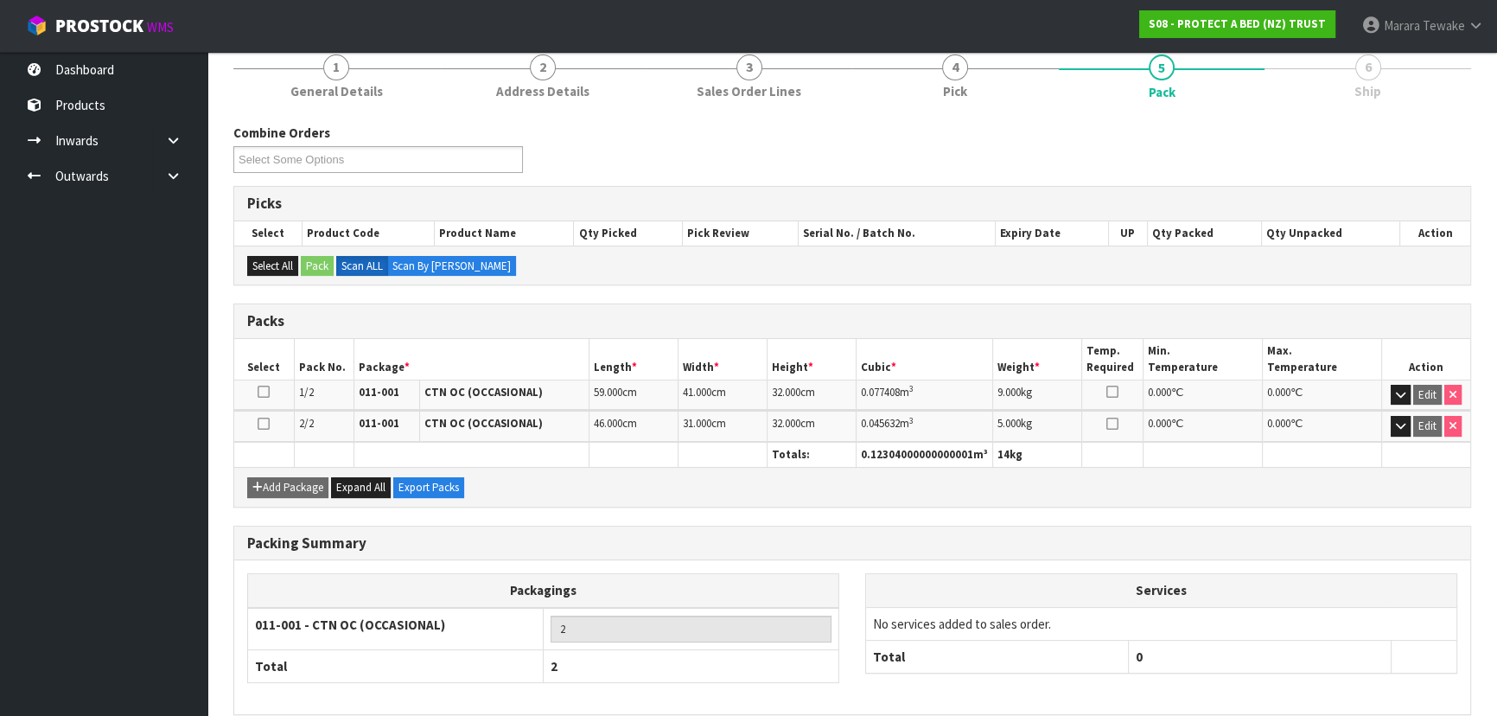
scroll to position [291, 0]
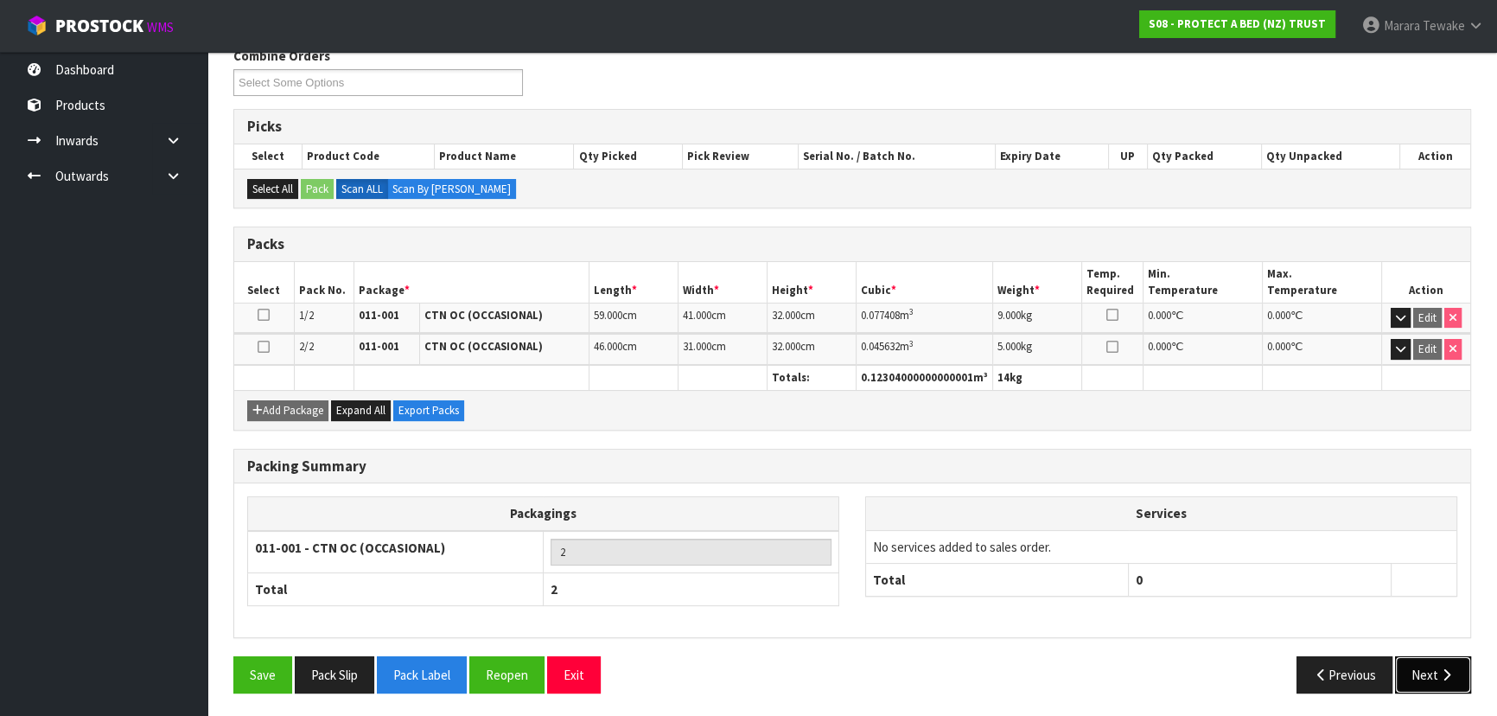
click at [1418, 677] on button "Next" at bounding box center [1433, 674] width 76 height 37
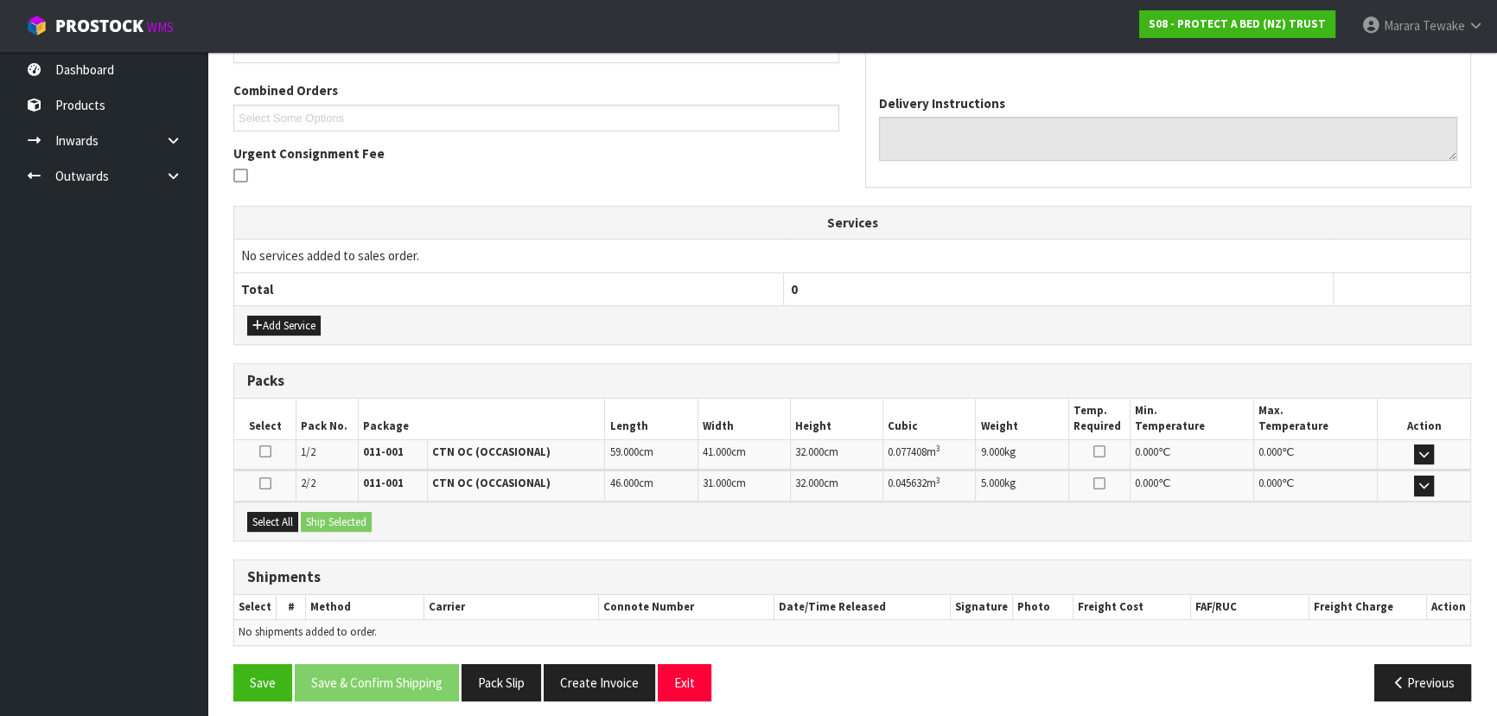
scroll to position [436, 0]
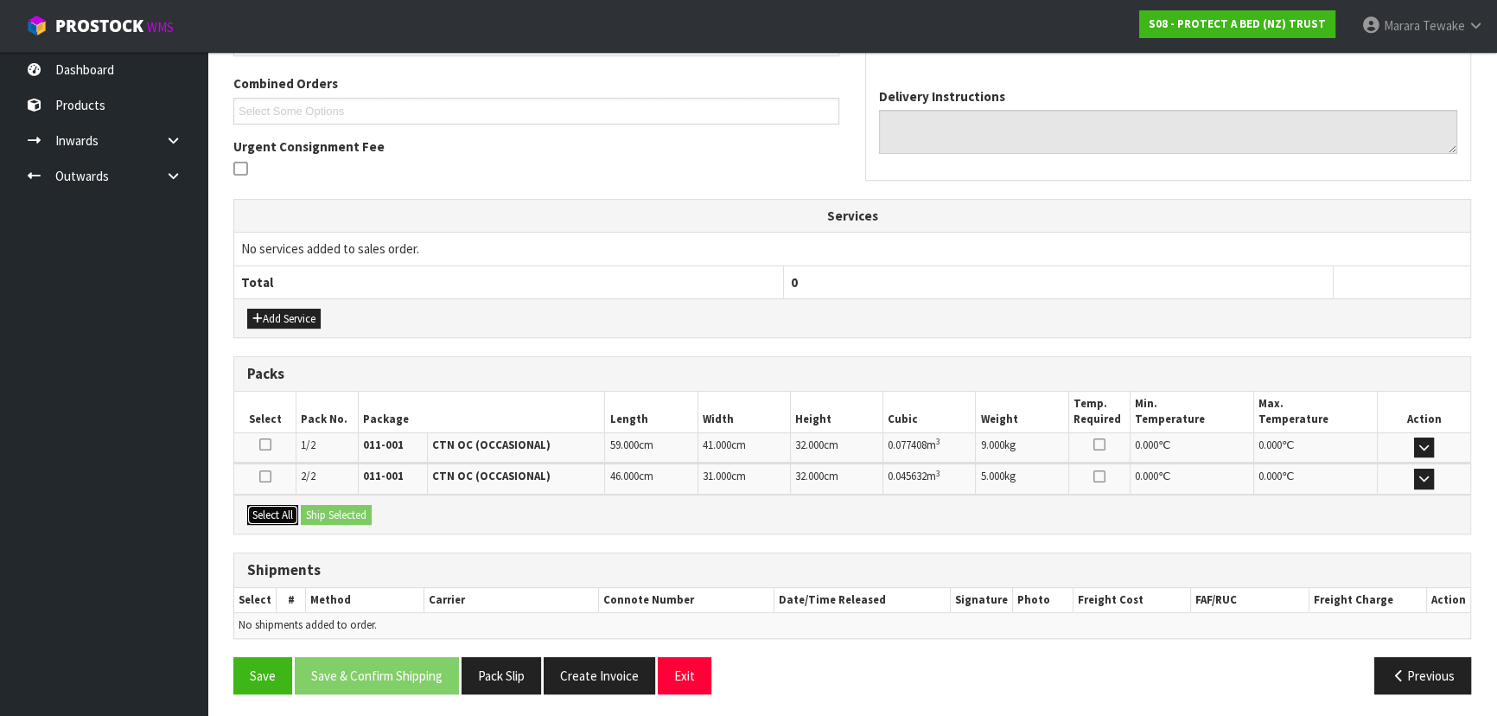
click at [275, 512] on button "Select All" at bounding box center [272, 515] width 51 height 21
click at [306, 512] on div "Select All Ship Selected" at bounding box center [852, 513] width 1236 height 39
click at [315, 512] on button "Ship Selected" at bounding box center [336, 515] width 71 height 21
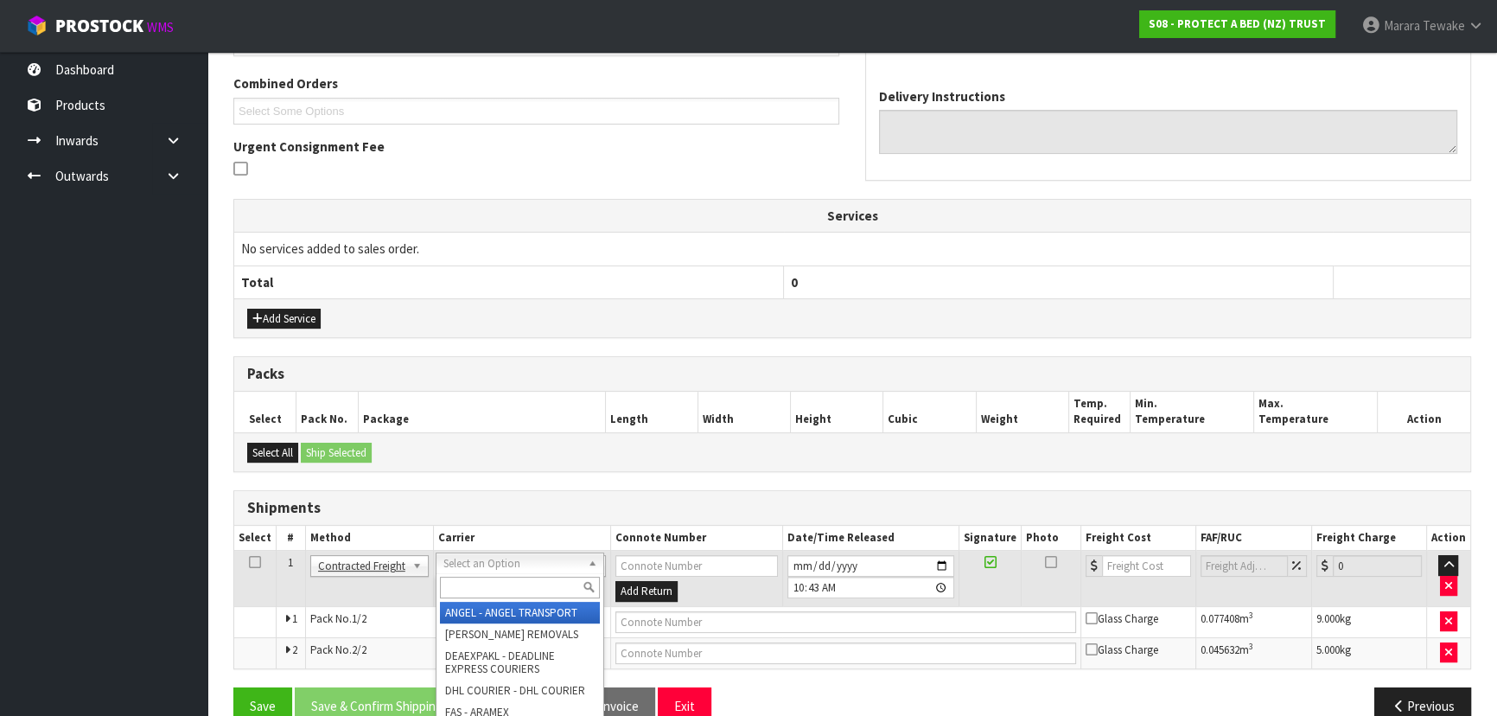
click at [525, 584] on input "text" at bounding box center [520, 587] width 160 height 22
type input "NZP"
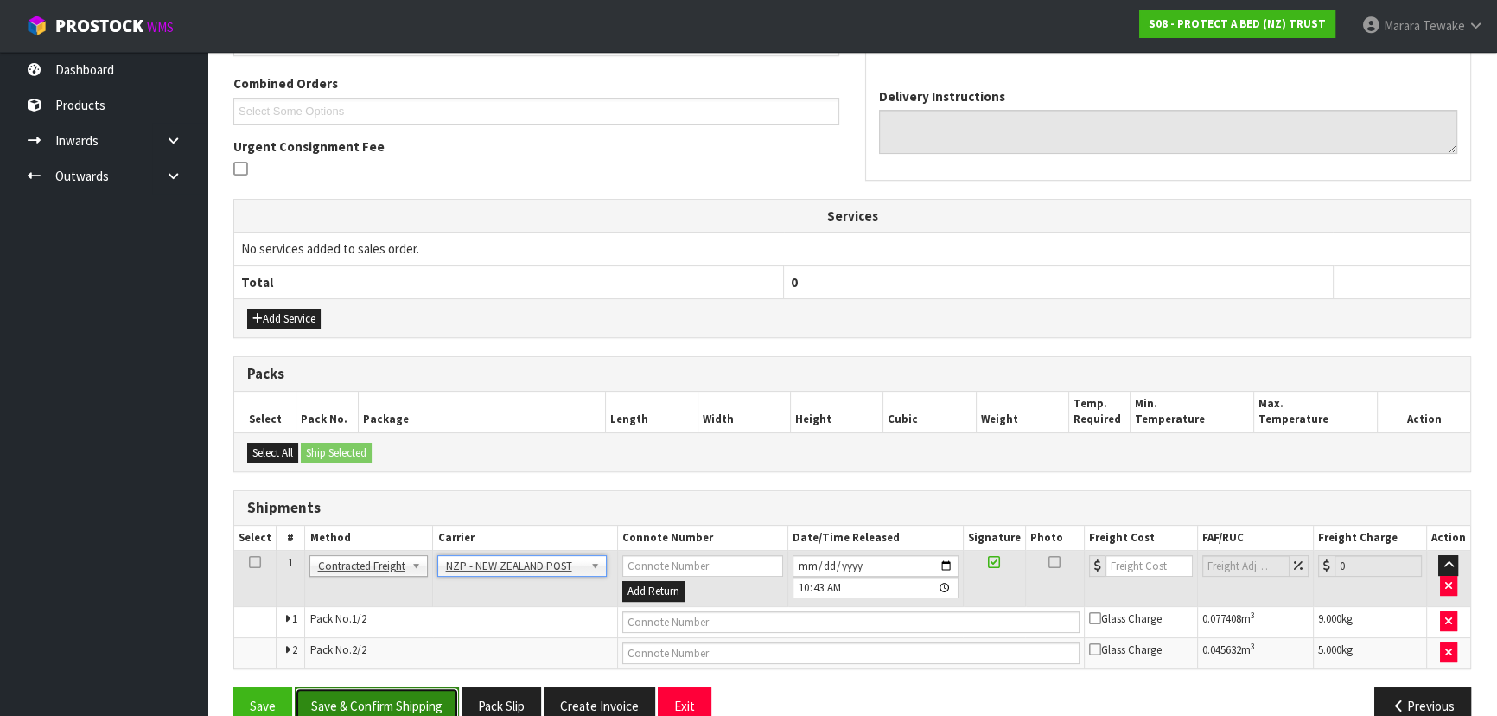
click at [390, 709] on button "Save & Confirm Shipping" at bounding box center [377, 705] width 164 height 37
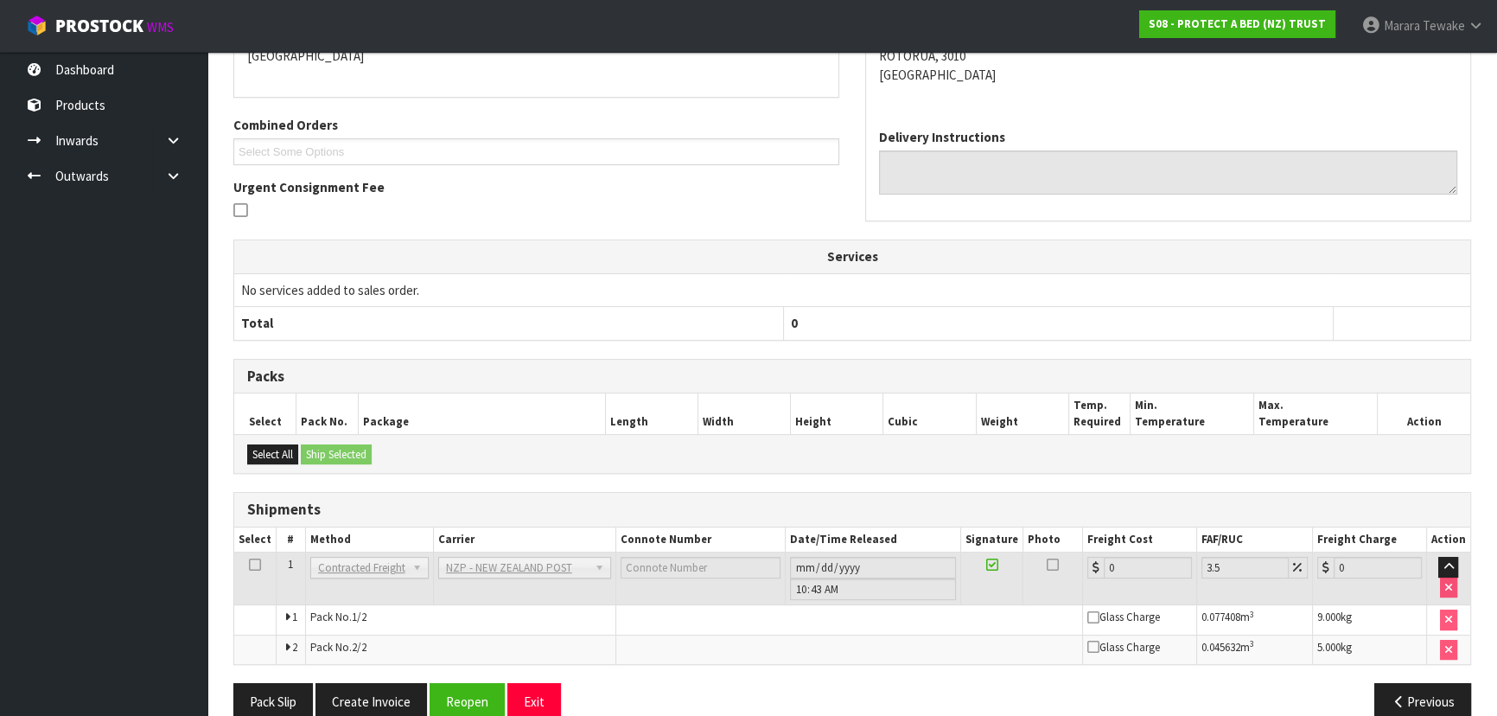
scroll to position [441, 0]
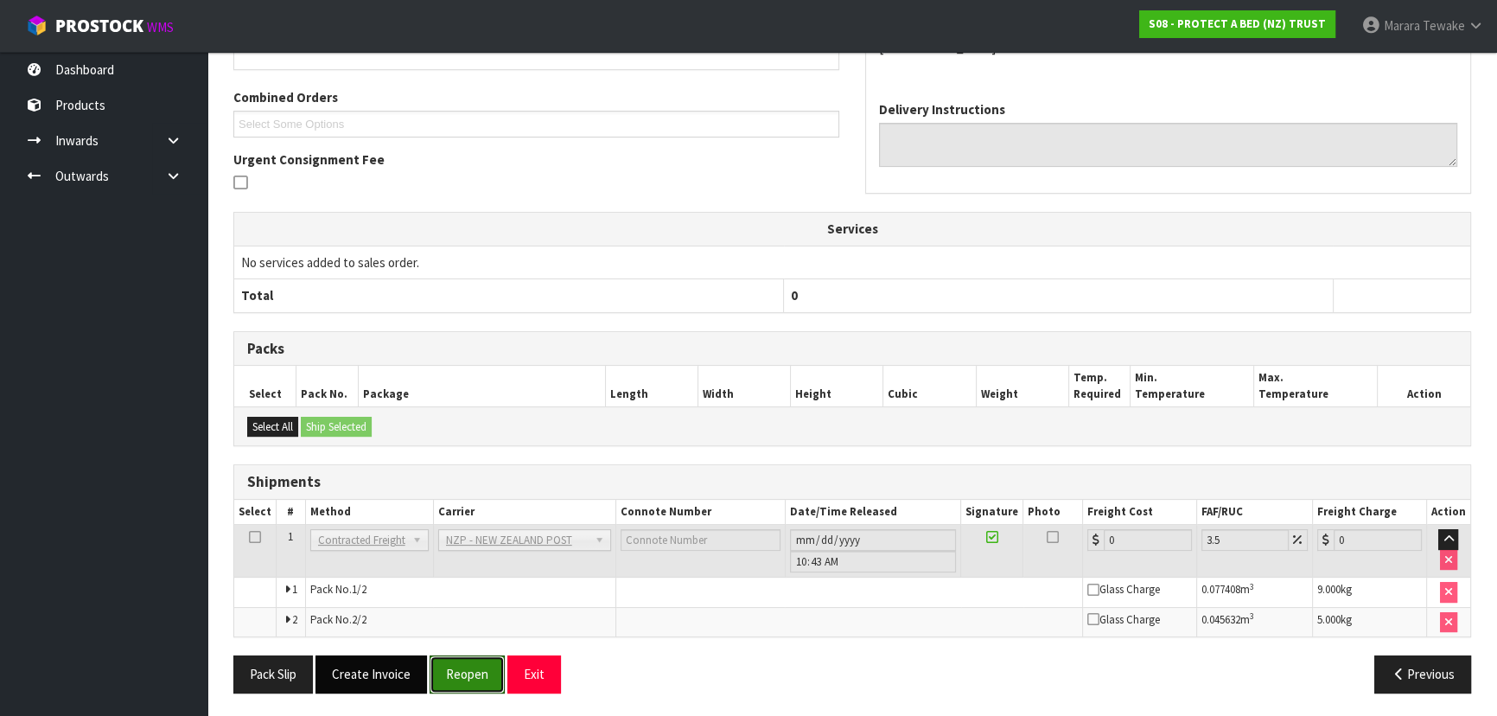
drag, startPoint x: 467, startPoint y: 677, endPoint x: 393, endPoint y: 652, distance: 77.6
click at [464, 676] on button "Reopen" at bounding box center [466, 673] width 75 height 37
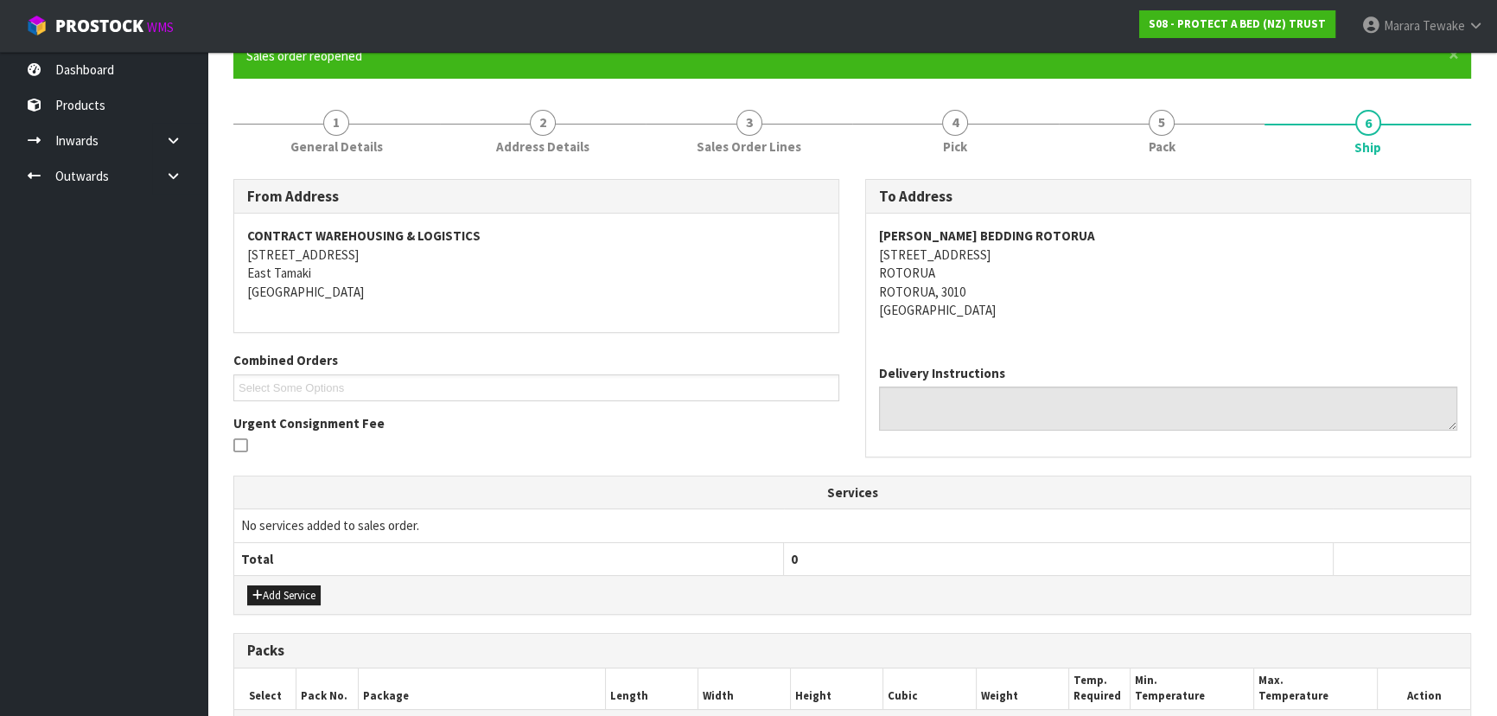
scroll to position [467, 0]
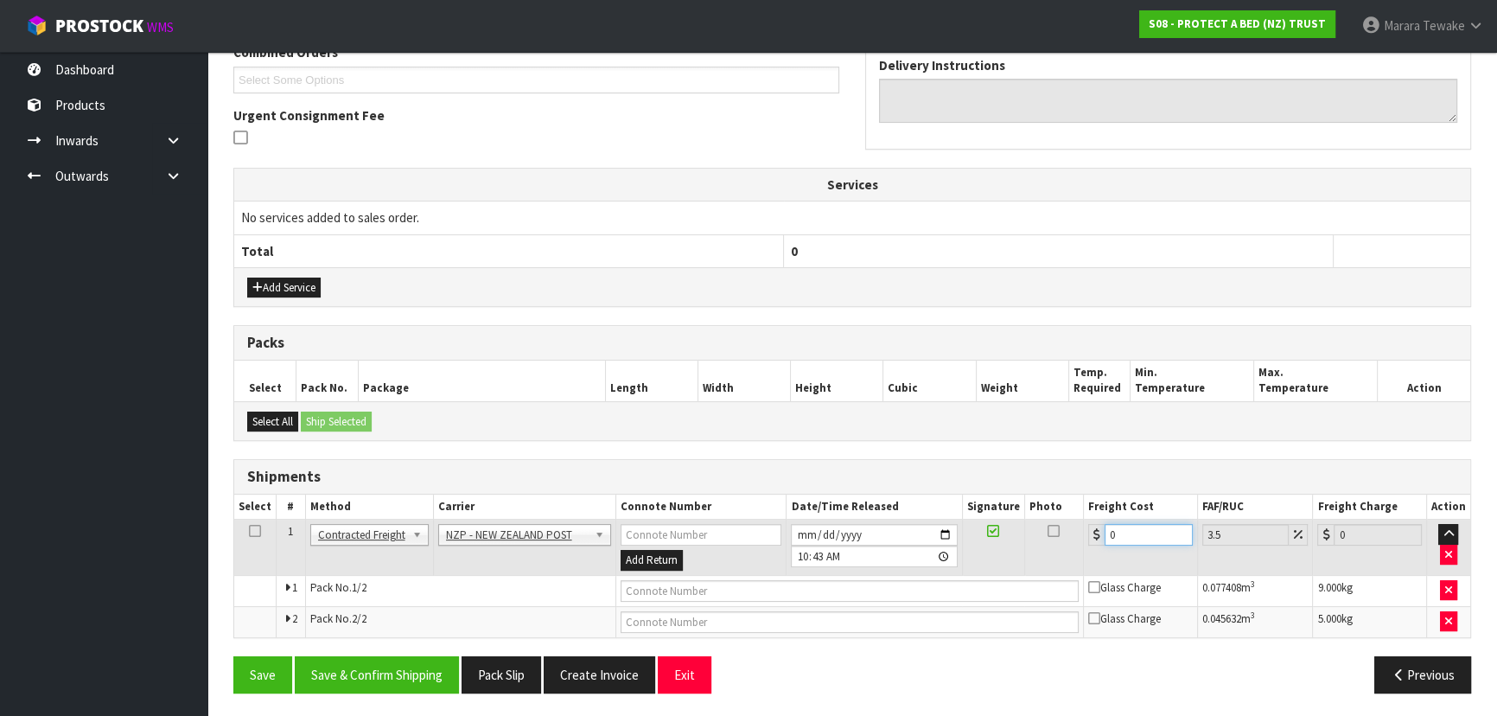
drag, startPoint x: 1126, startPoint y: 527, endPoint x: 1053, endPoint y: 484, distance: 84.5
click at [1053, 484] on div "Shipments Select # Method Carrier Connote Number Date/Time Released Signature P…" at bounding box center [851, 548] width 1237 height 179
type input "2"
type input "2.07"
type input "21"
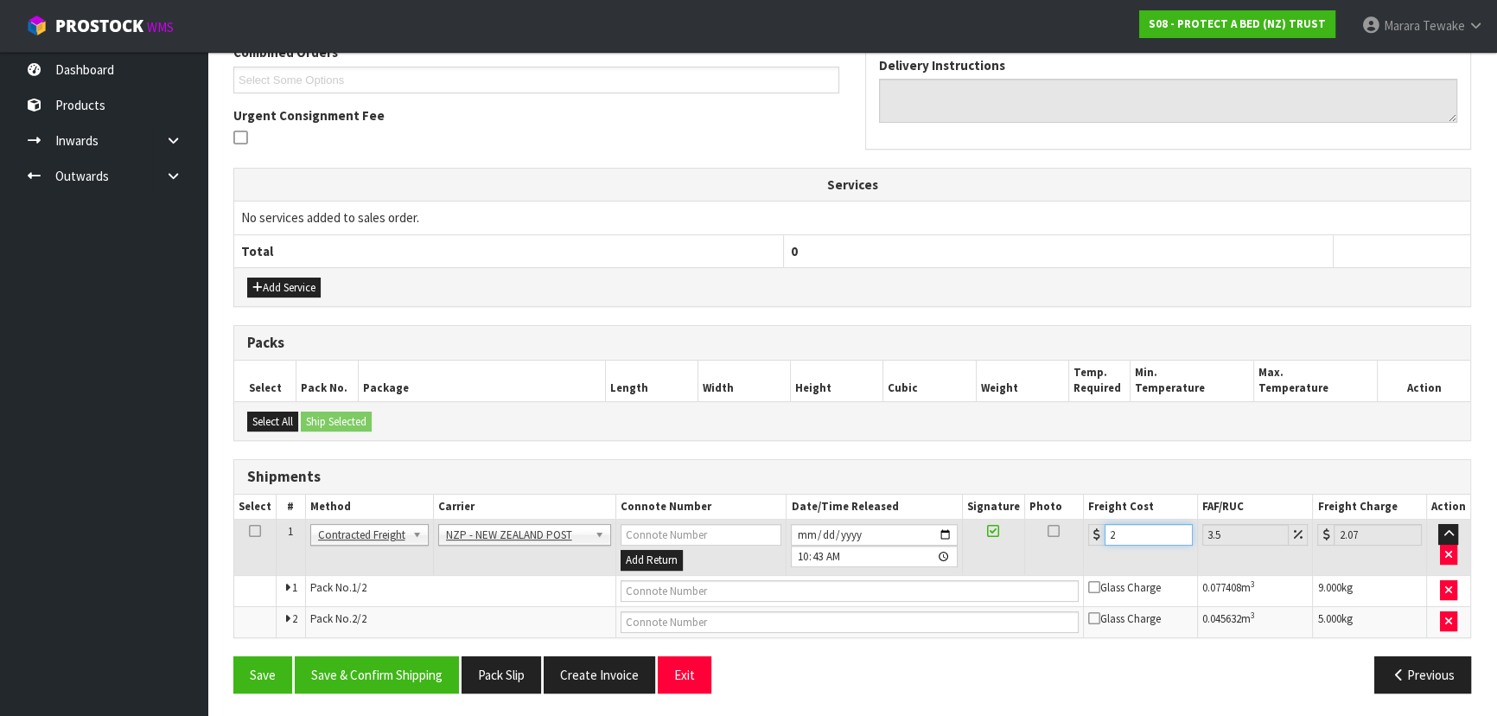
type input "21.73"
type input "21.7"
type input "22.46"
type input "21.78"
type input "22.54"
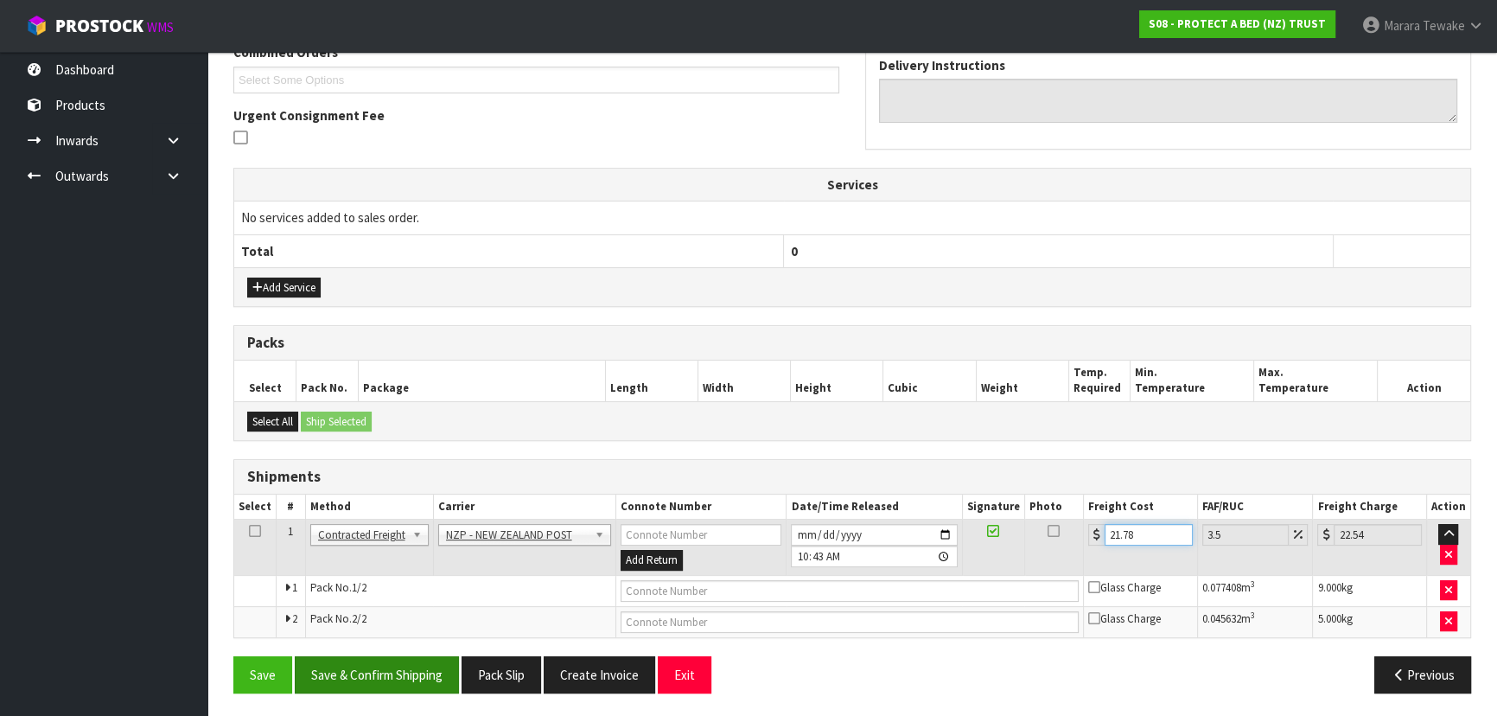
type input "21.78"
click at [375, 673] on button "Save & Confirm Shipping" at bounding box center [377, 674] width 164 height 37
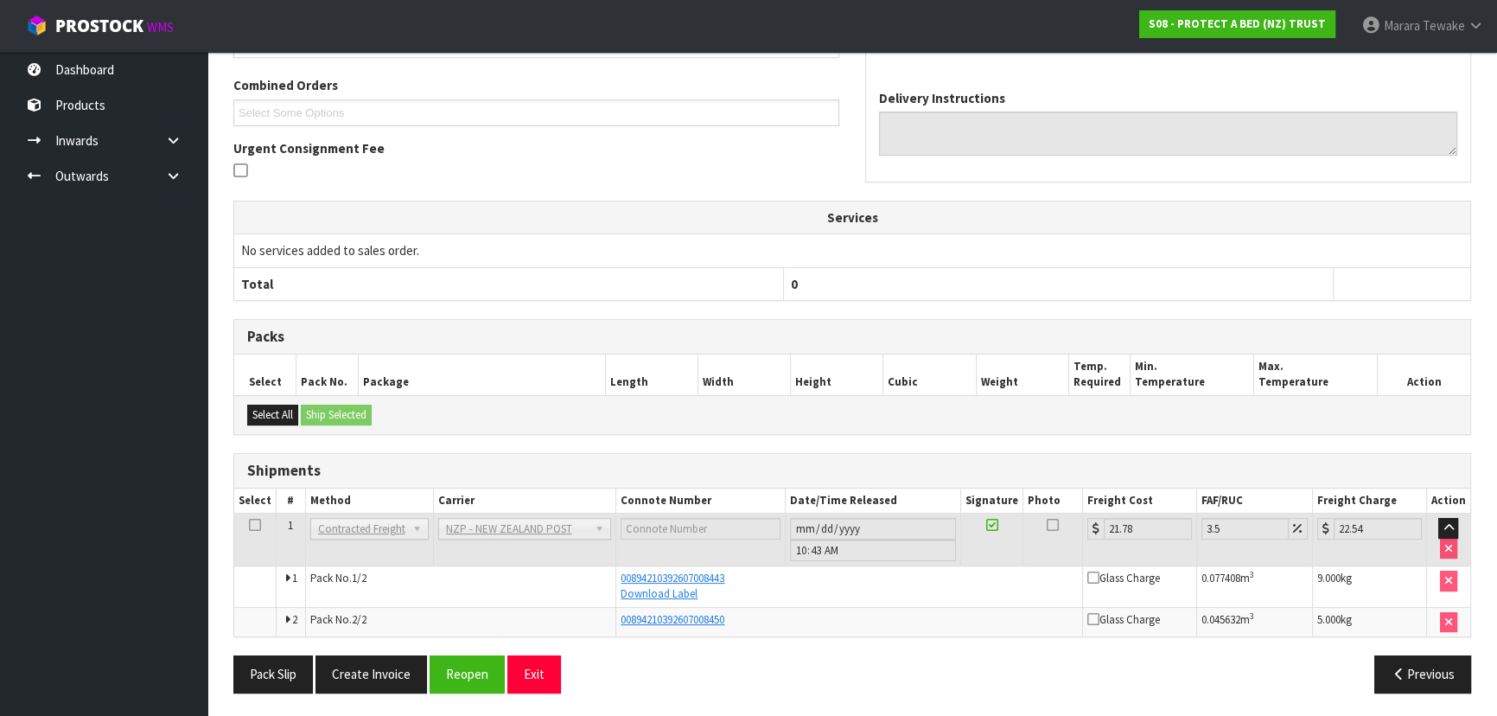
scroll to position [0, 0]
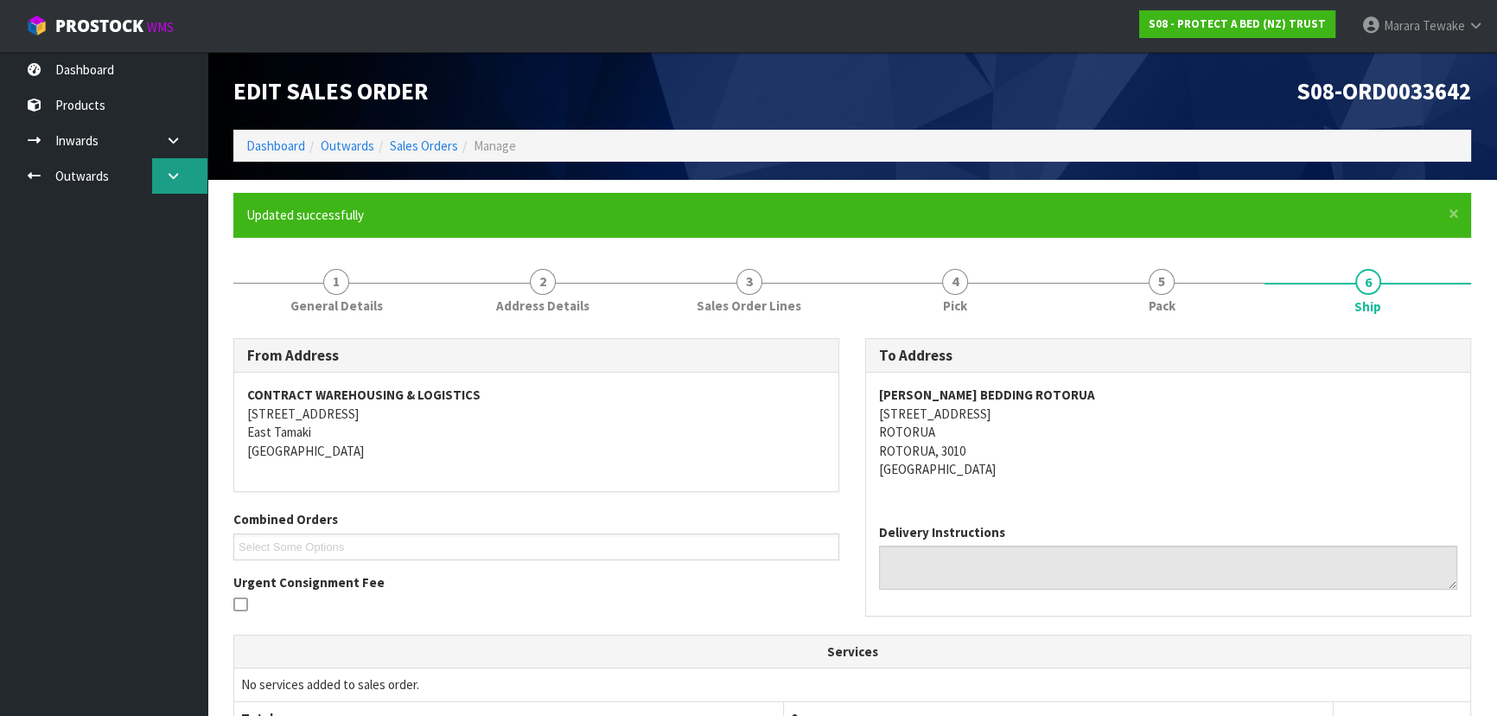
click at [185, 173] on link at bounding box center [179, 175] width 55 height 35
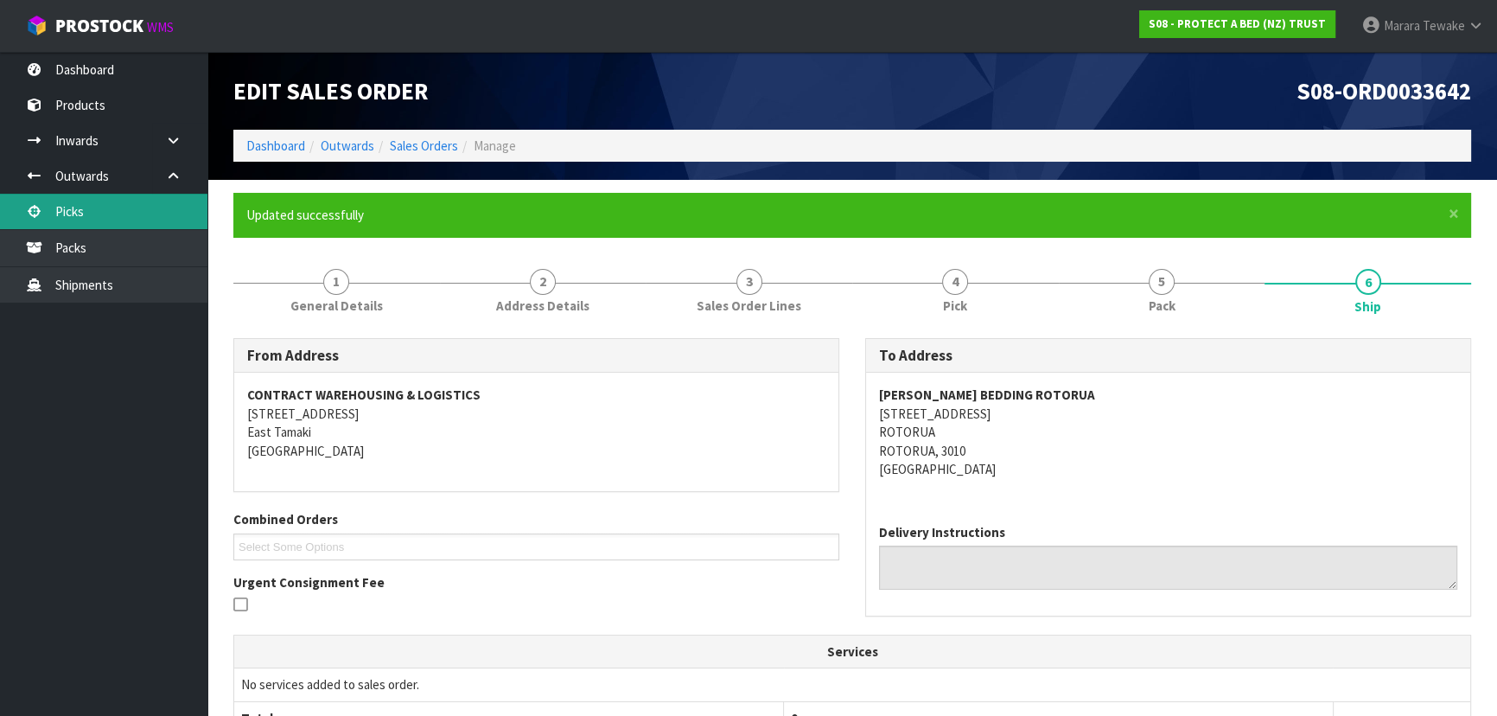
click at [111, 209] on link "Picks" at bounding box center [103, 211] width 207 height 35
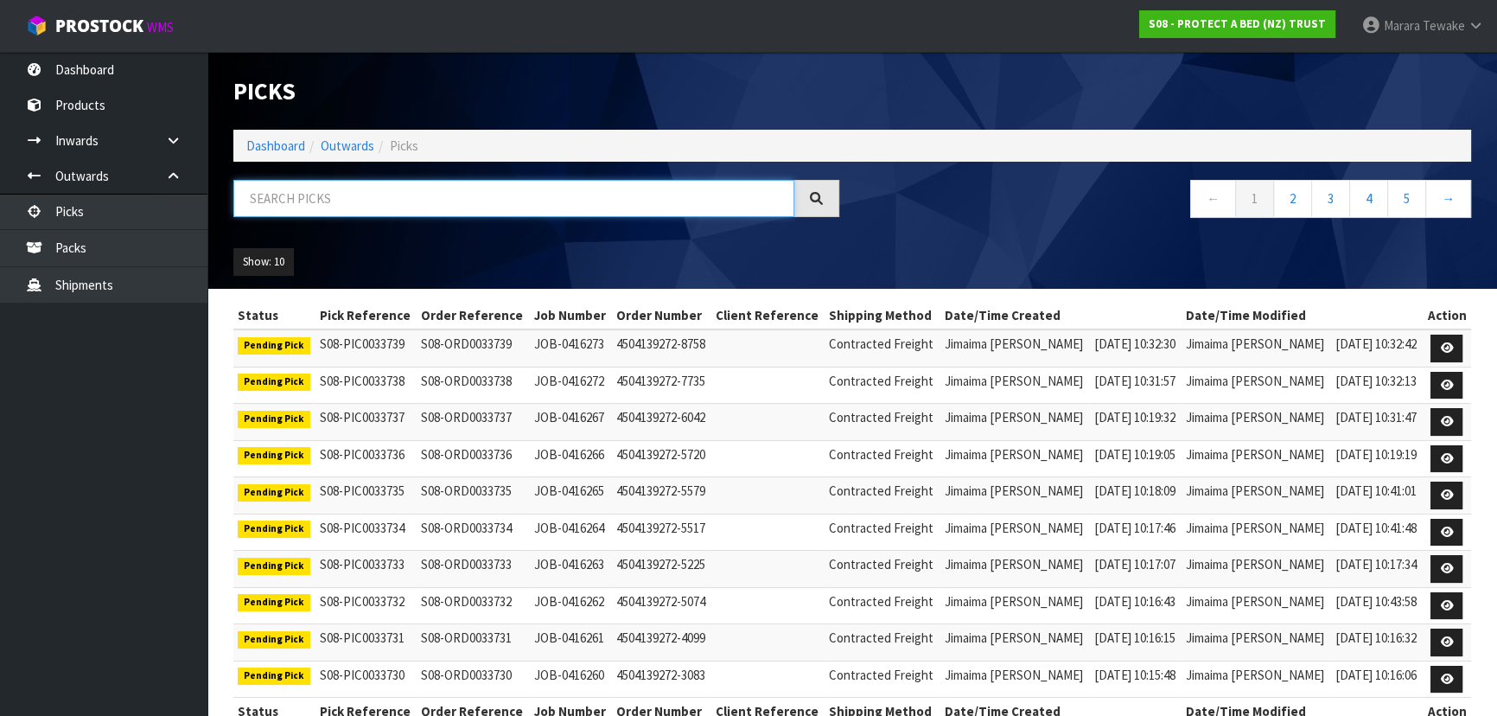
click at [303, 203] on input "text" at bounding box center [513, 198] width 561 height 37
type input "JOB-0415549"
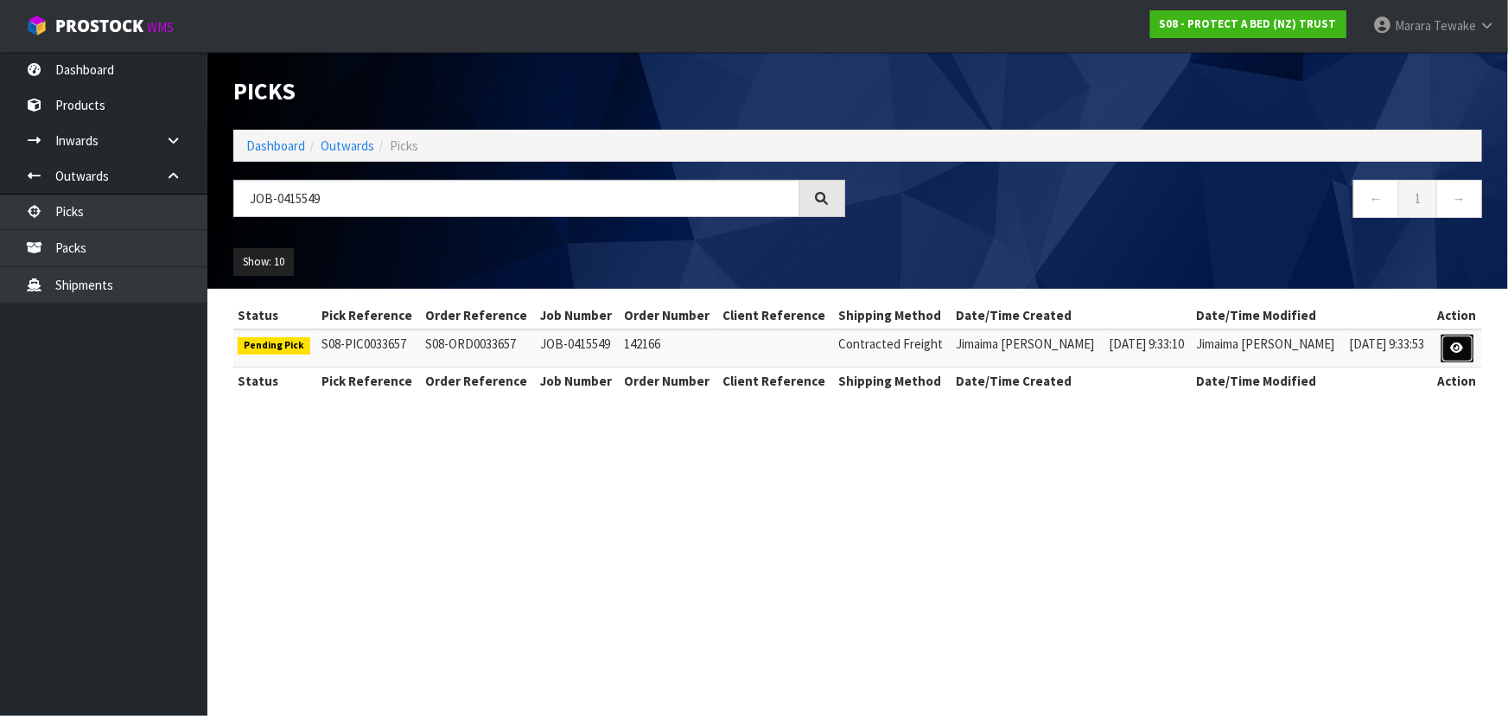
click at [1463, 340] on link at bounding box center [1457, 348] width 32 height 28
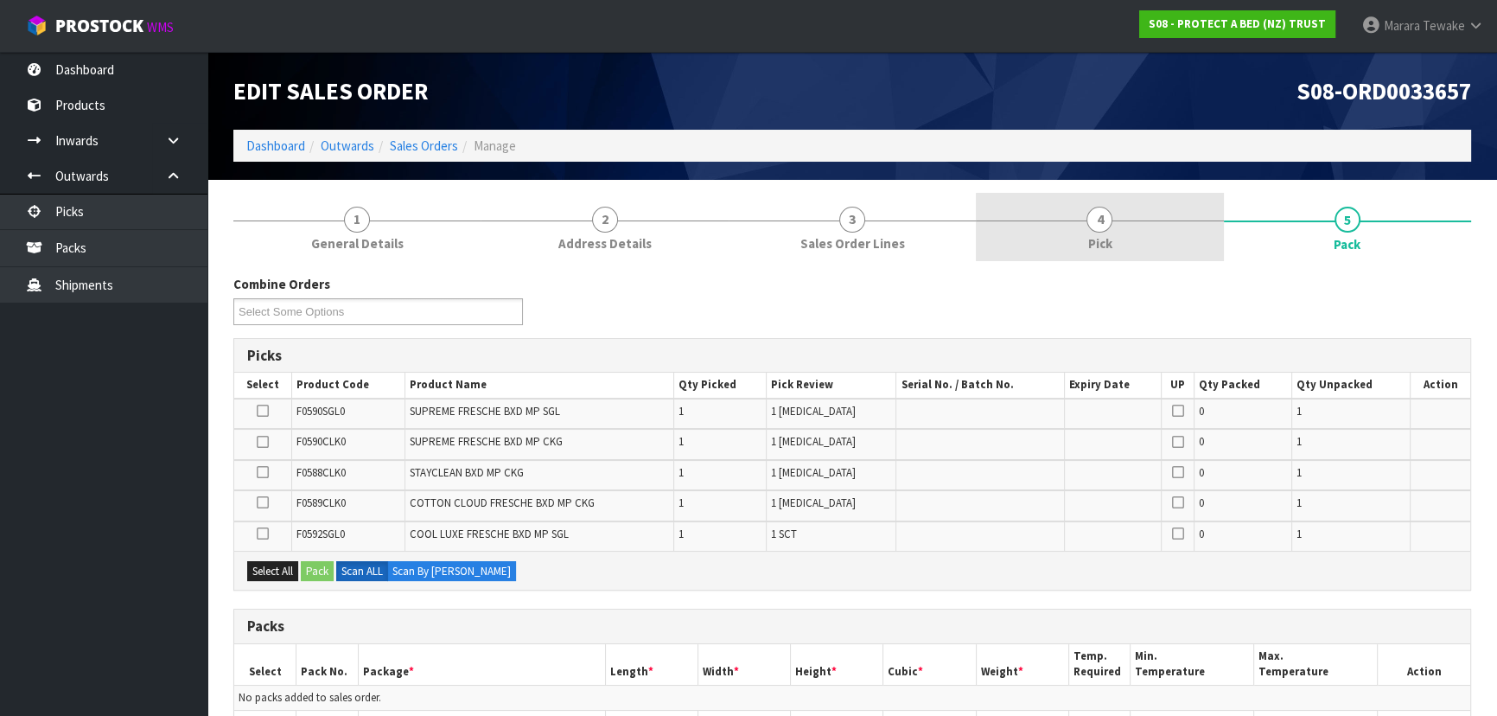
click at [1140, 259] on link "4 Pick" at bounding box center [1099, 227] width 247 height 68
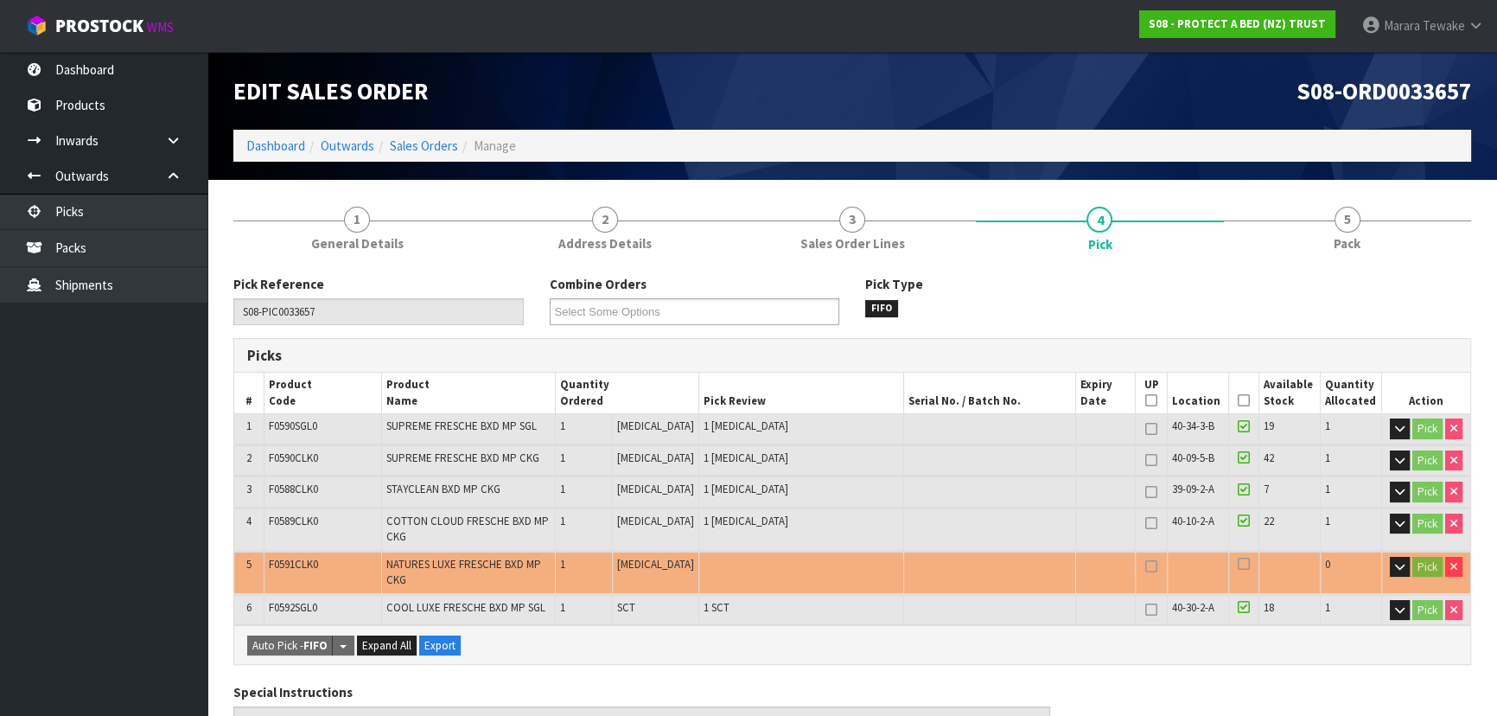
click at [1241, 400] on icon at bounding box center [1243, 400] width 12 height 1
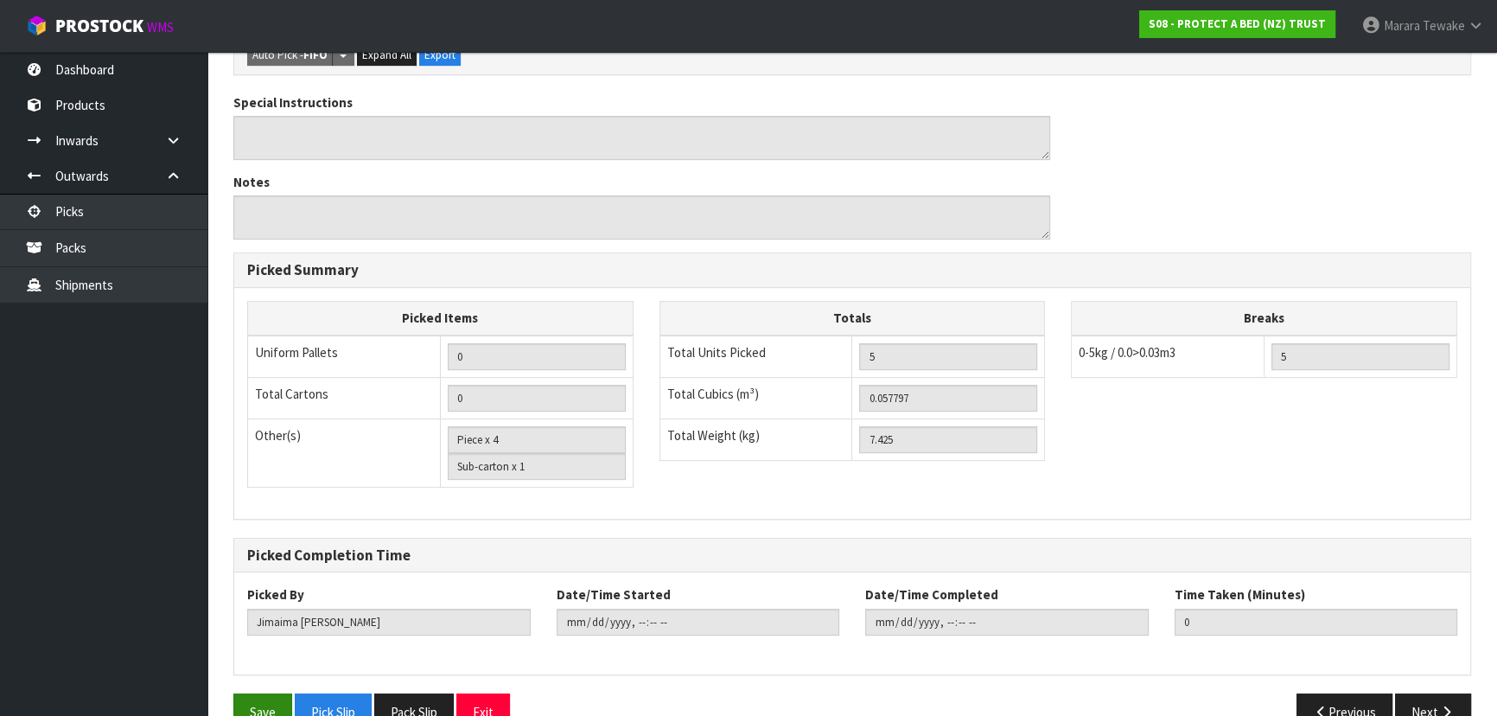
scroll to position [676, 0]
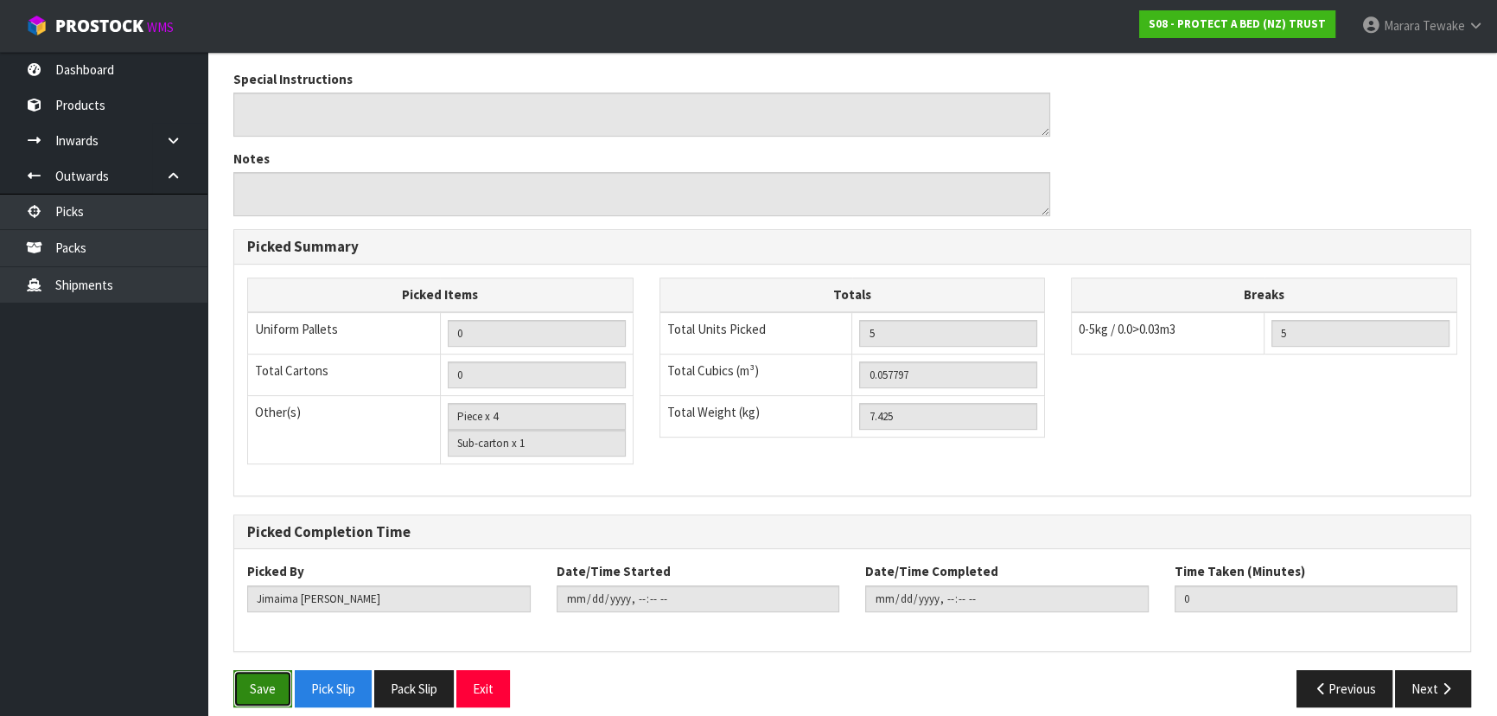
click at [256, 670] on button "Save" at bounding box center [262, 688] width 59 height 37
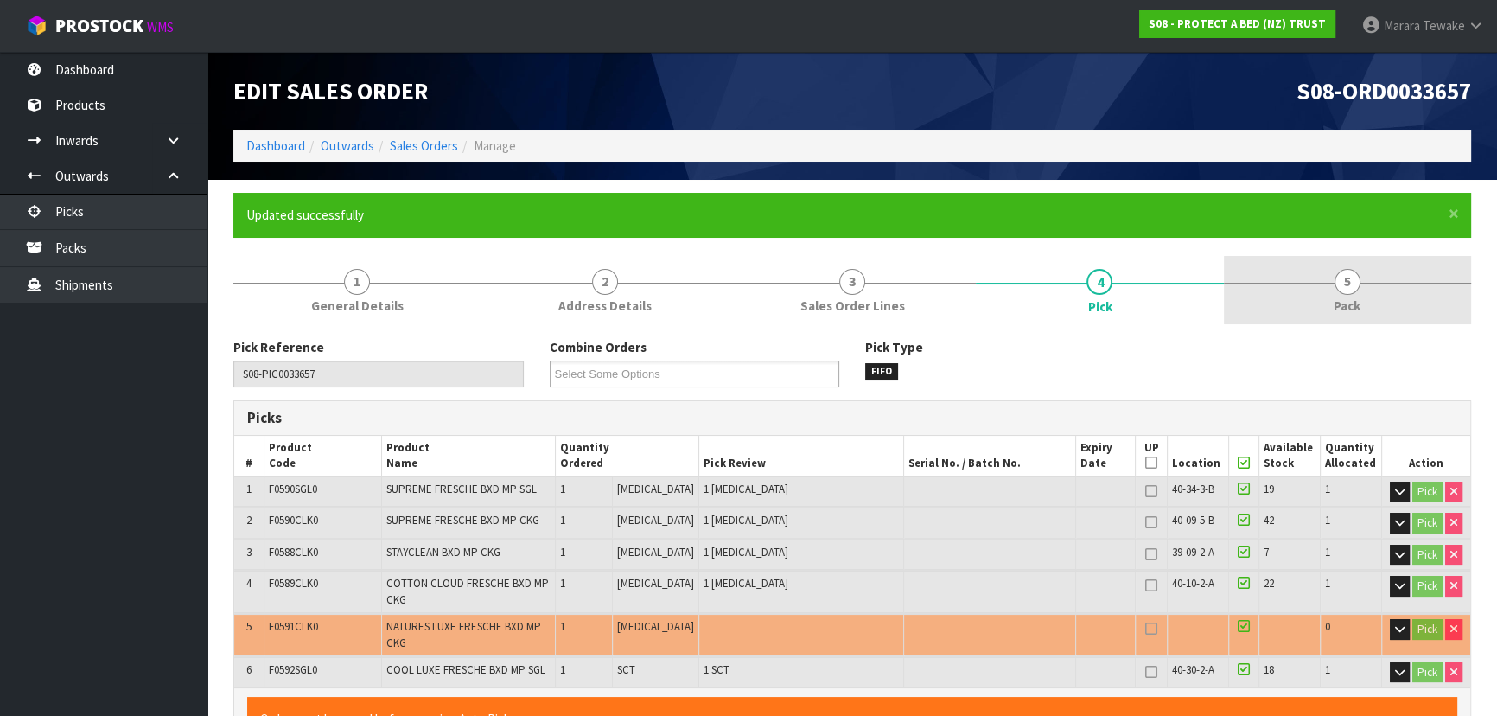
type input "[PERSON_NAME]"
type input "[DATE]T10:45:16"
click at [1332, 295] on link "5 Pack" at bounding box center [1347, 290] width 247 height 68
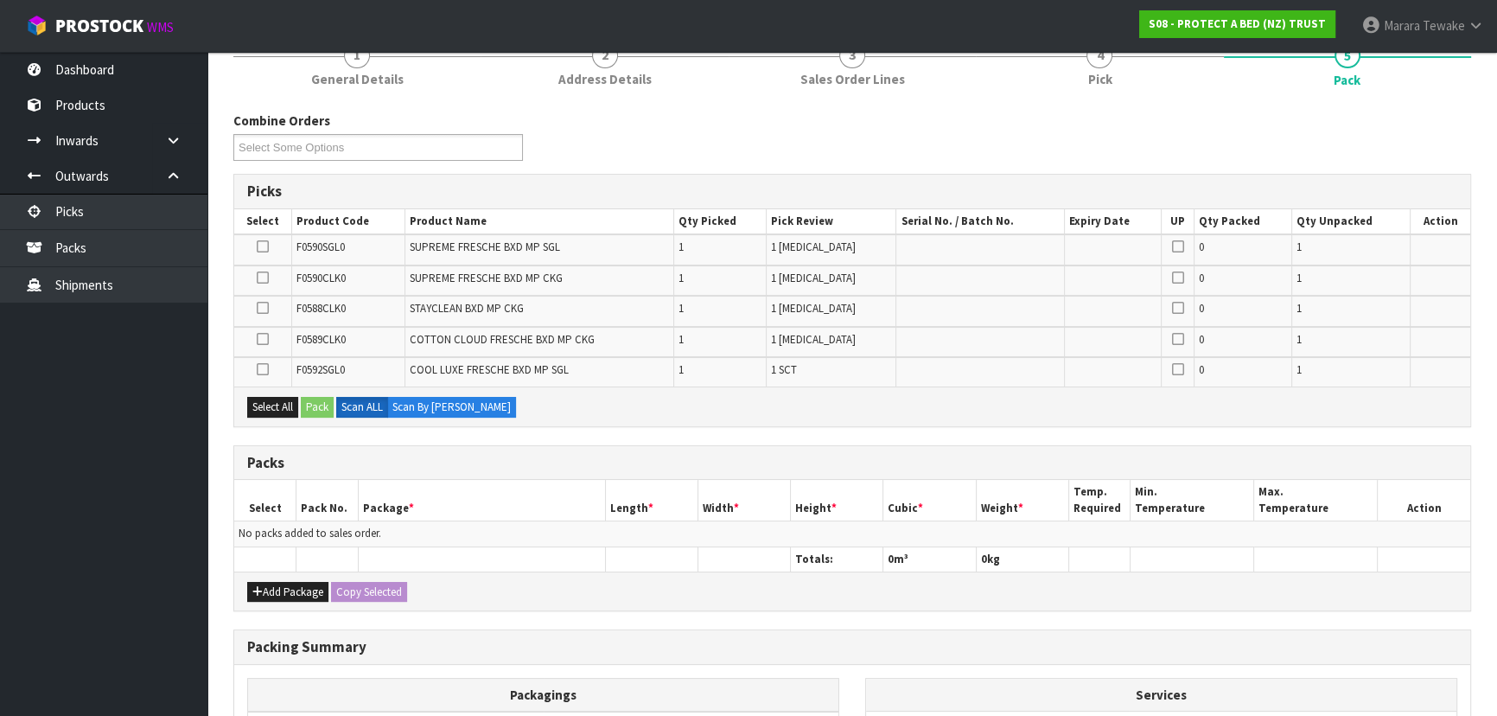
scroll to position [437, 0]
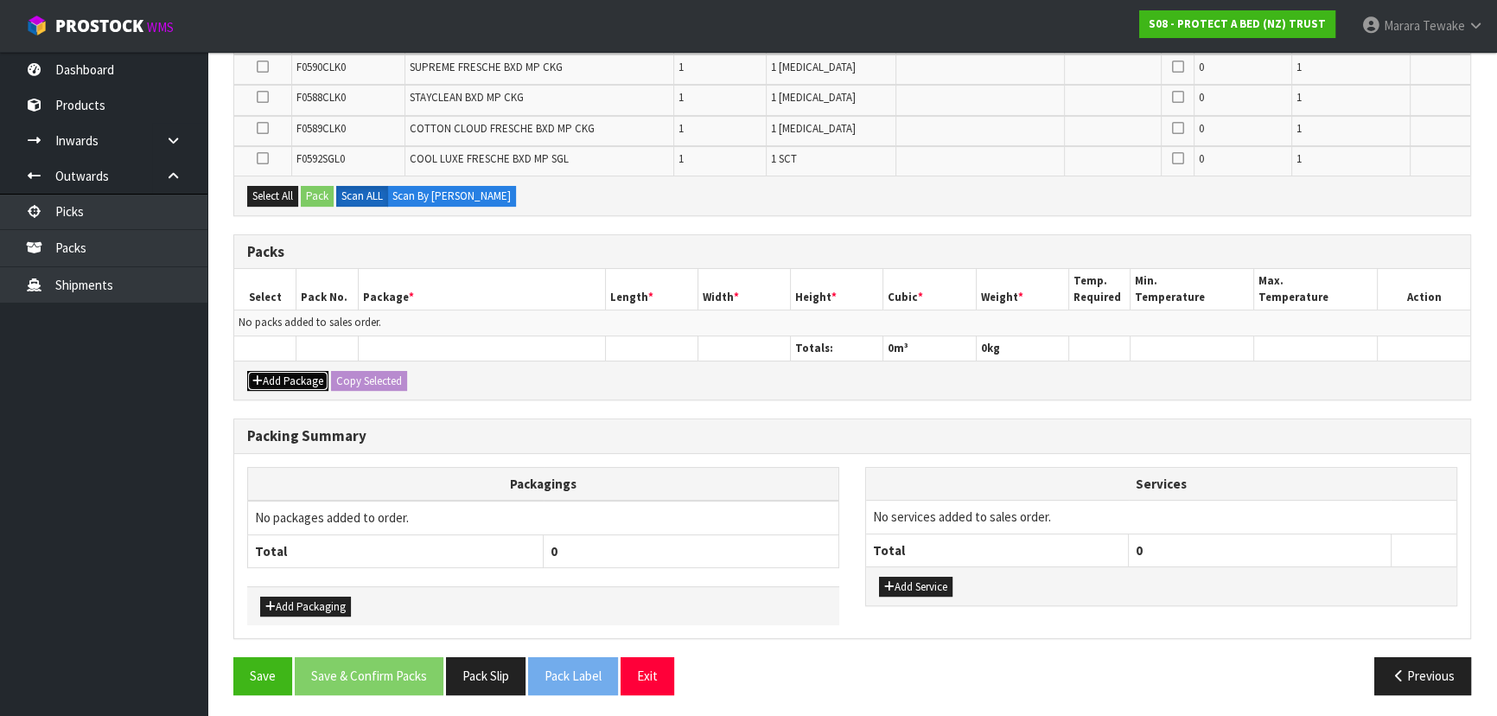
drag, startPoint x: 306, startPoint y: 379, endPoint x: 287, endPoint y: 372, distance: 20.5
click at [305, 379] on button "Add Package" at bounding box center [287, 381] width 81 height 21
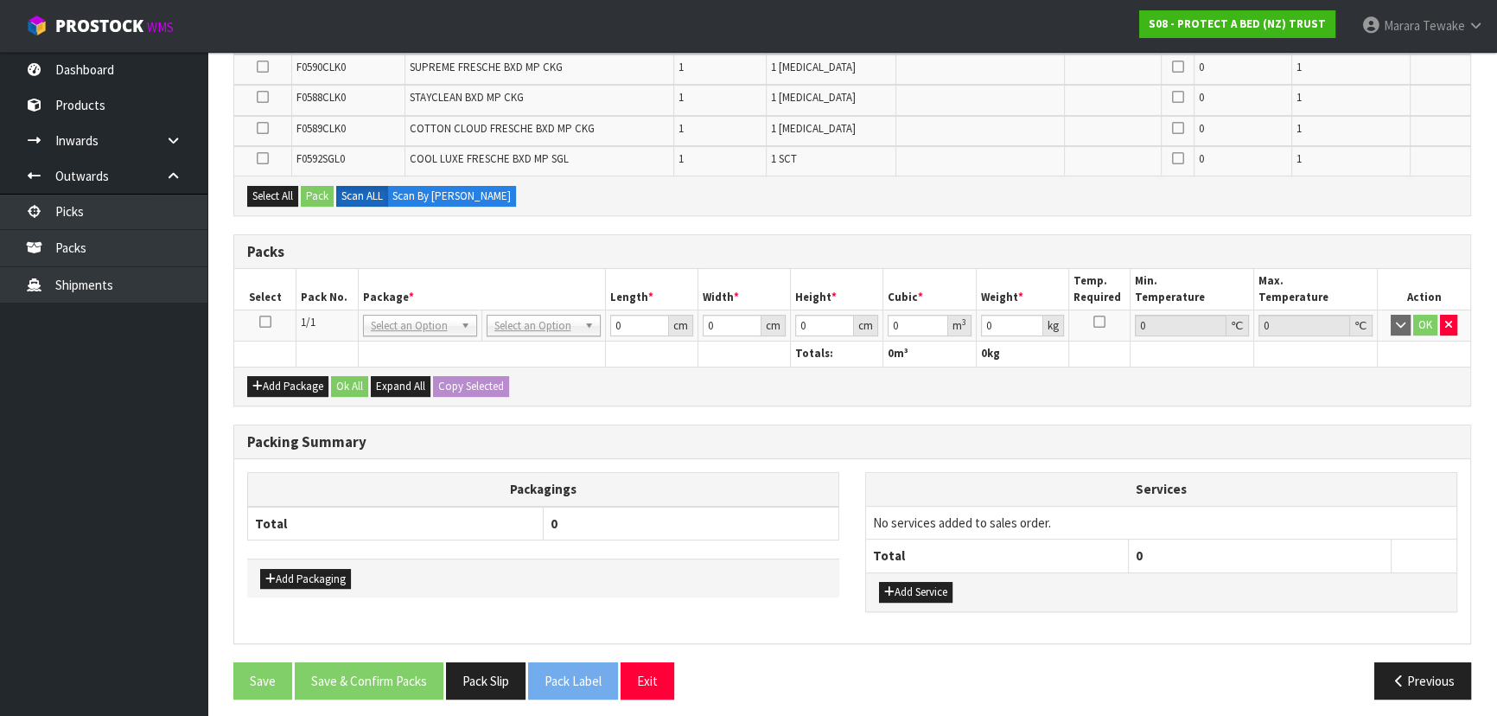
click at [268, 321] on icon at bounding box center [265, 321] width 12 height 1
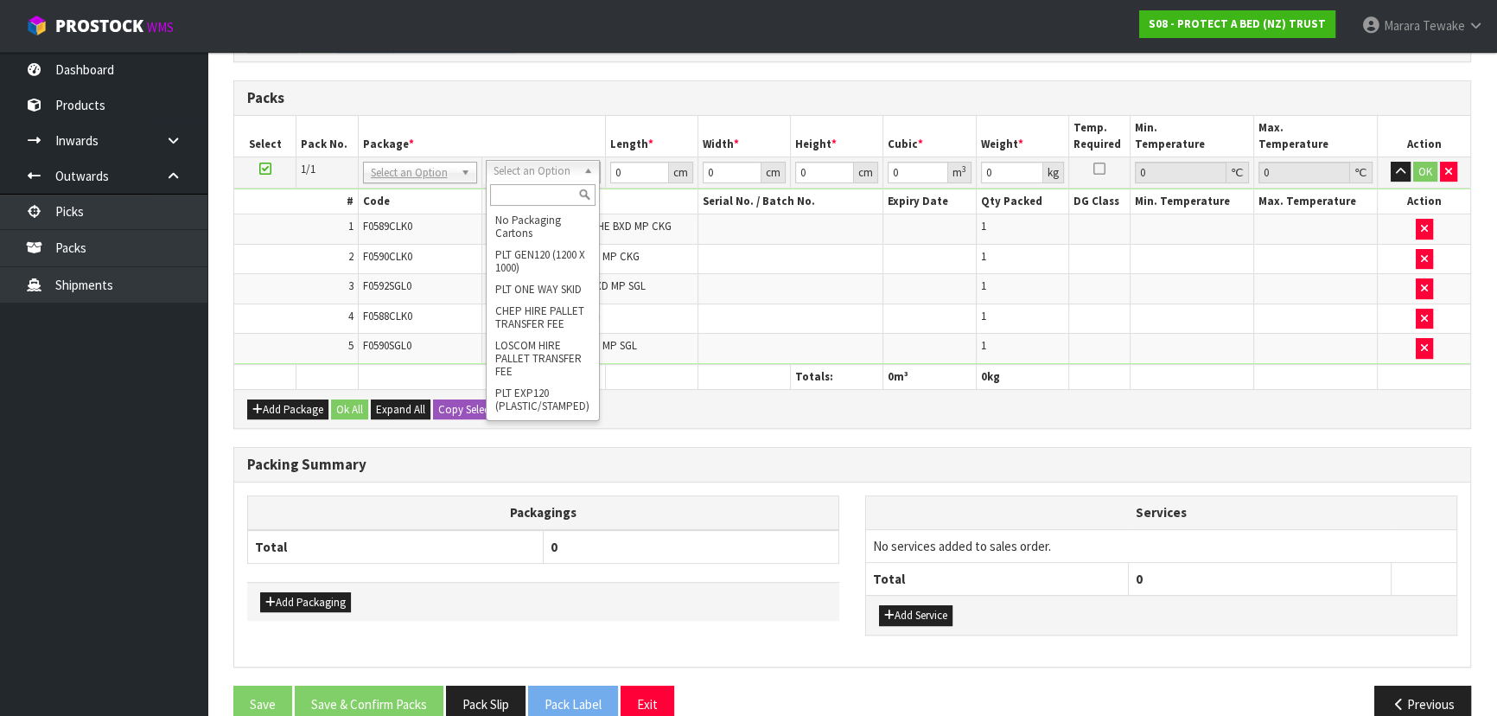
click at [529, 194] on input "text" at bounding box center [542, 195] width 105 height 22
type input "OC"
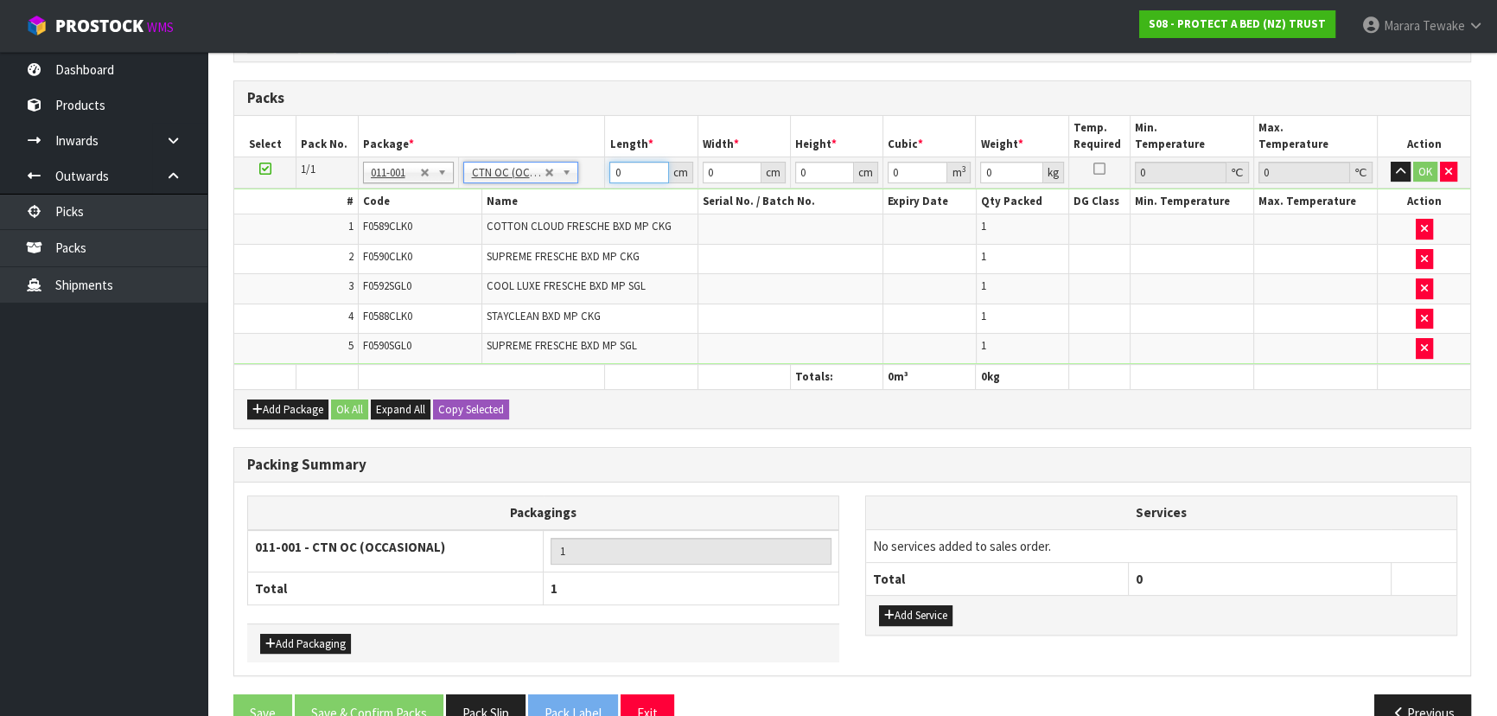
type input "7.425"
drag, startPoint x: 617, startPoint y: 175, endPoint x: 627, endPoint y: 167, distance: 13.5
click at [622, 169] on input "0" at bounding box center [638, 173] width 59 height 22
type input "65"
type input "43"
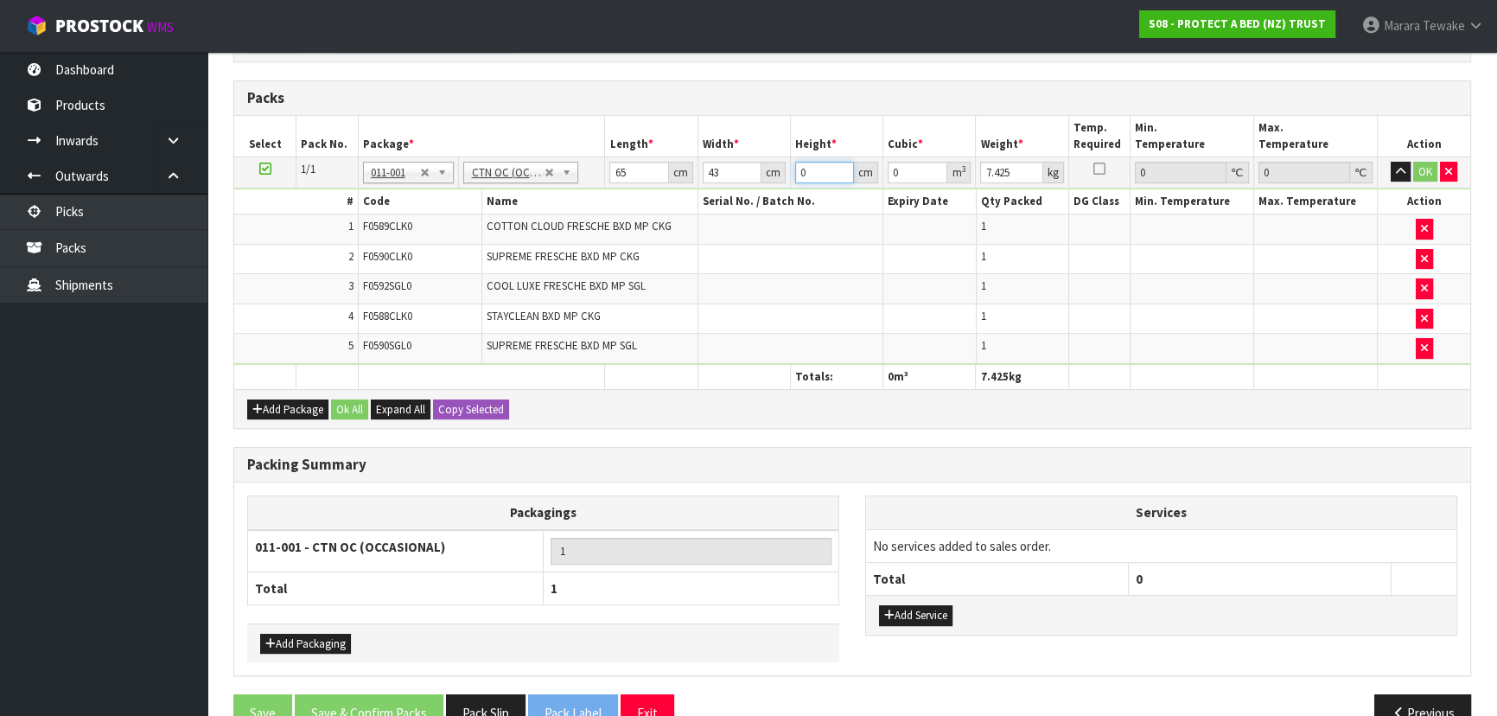
type input "3"
type input "0.008385"
type input "31"
type input "0.086645"
type input "31"
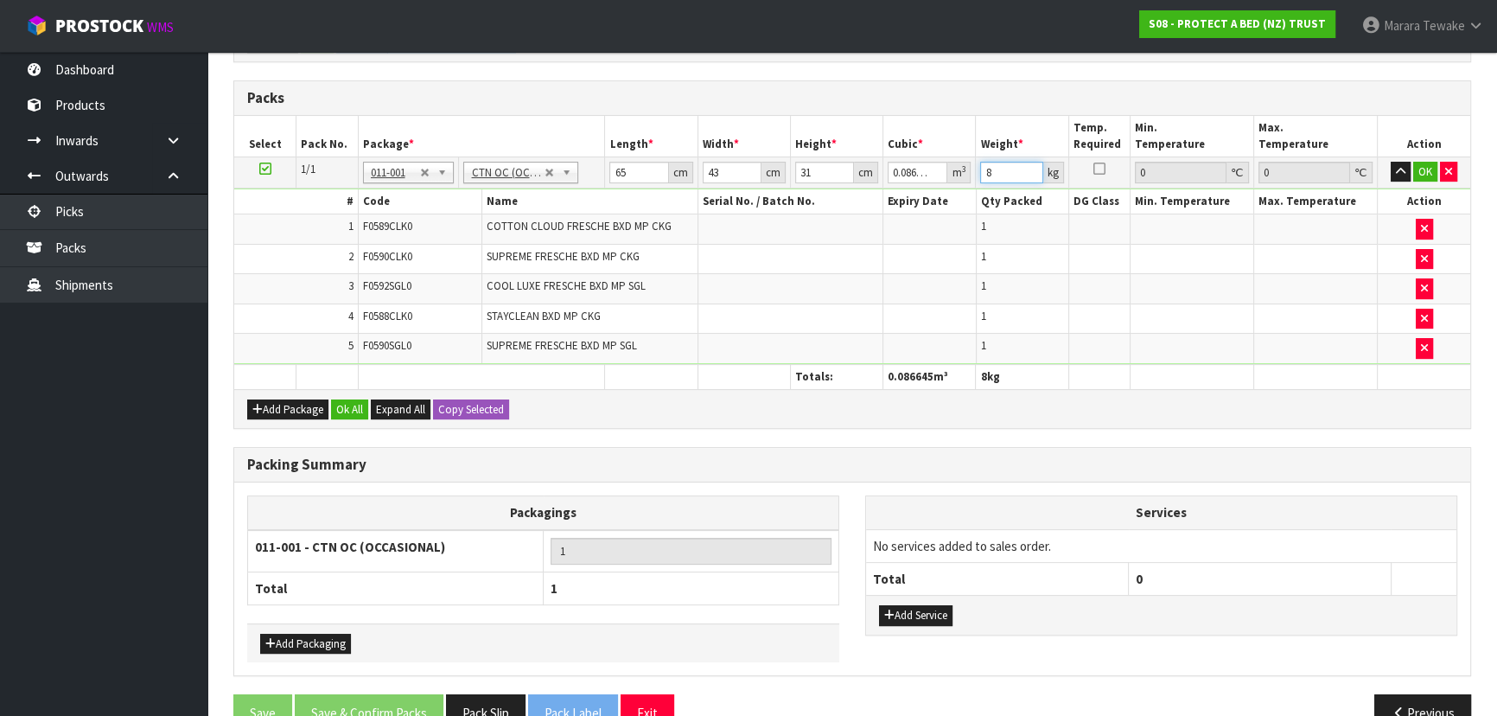
type input "8"
click button "OK" at bounding box center [1425, 172] width 24 height 21
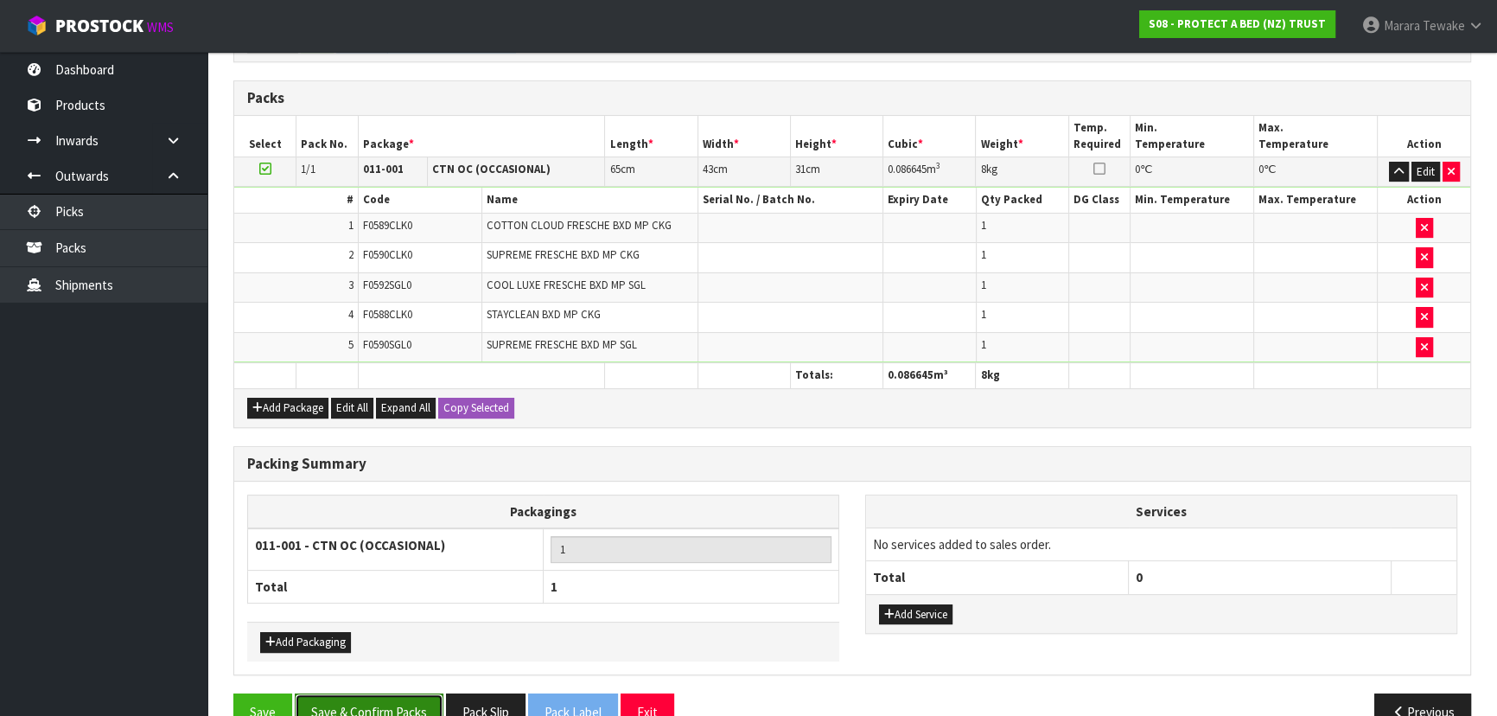
click at [417, 711] on button "Save & Confirm Packs" at bounding box center [369, 711] width 149 height 37
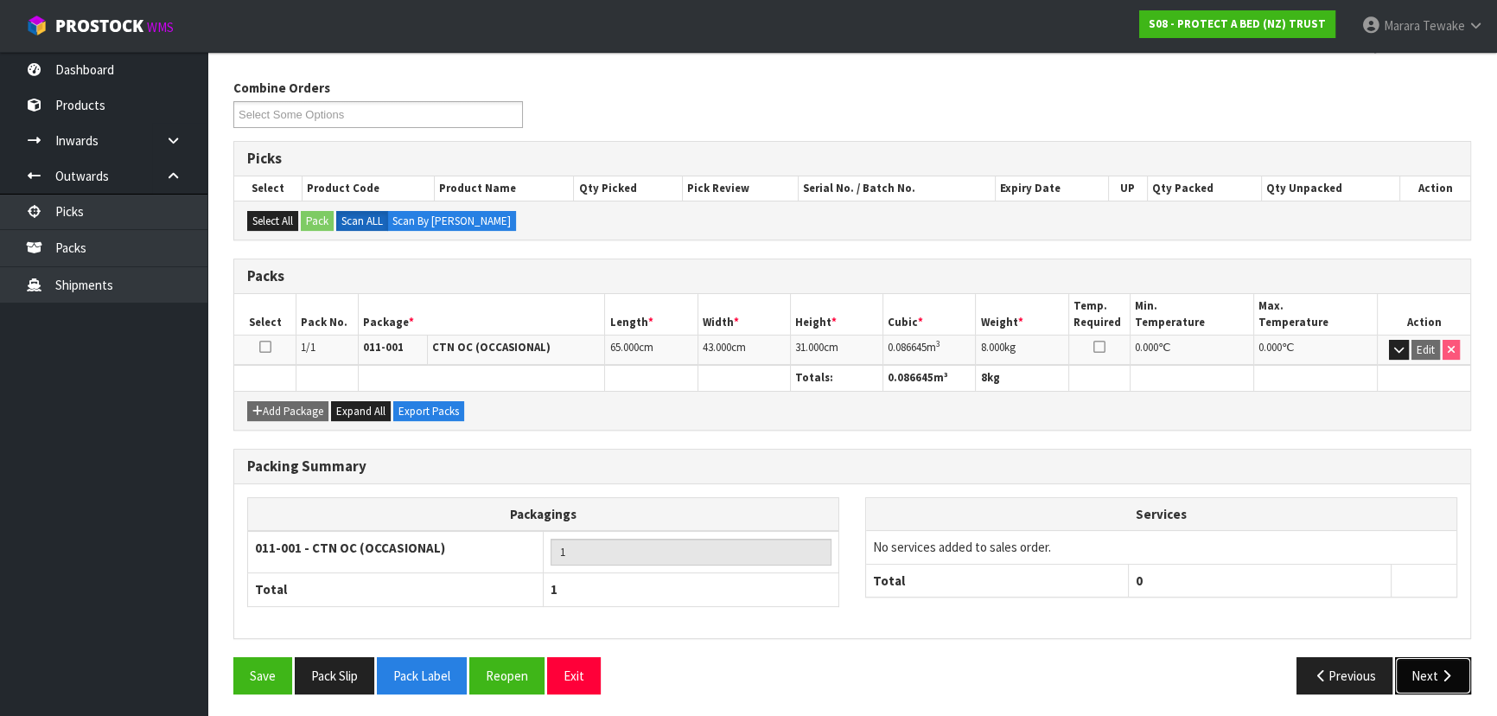
click at [1448, 674] on icon "button" at bounding box center [1446, 675] width 16 height 13
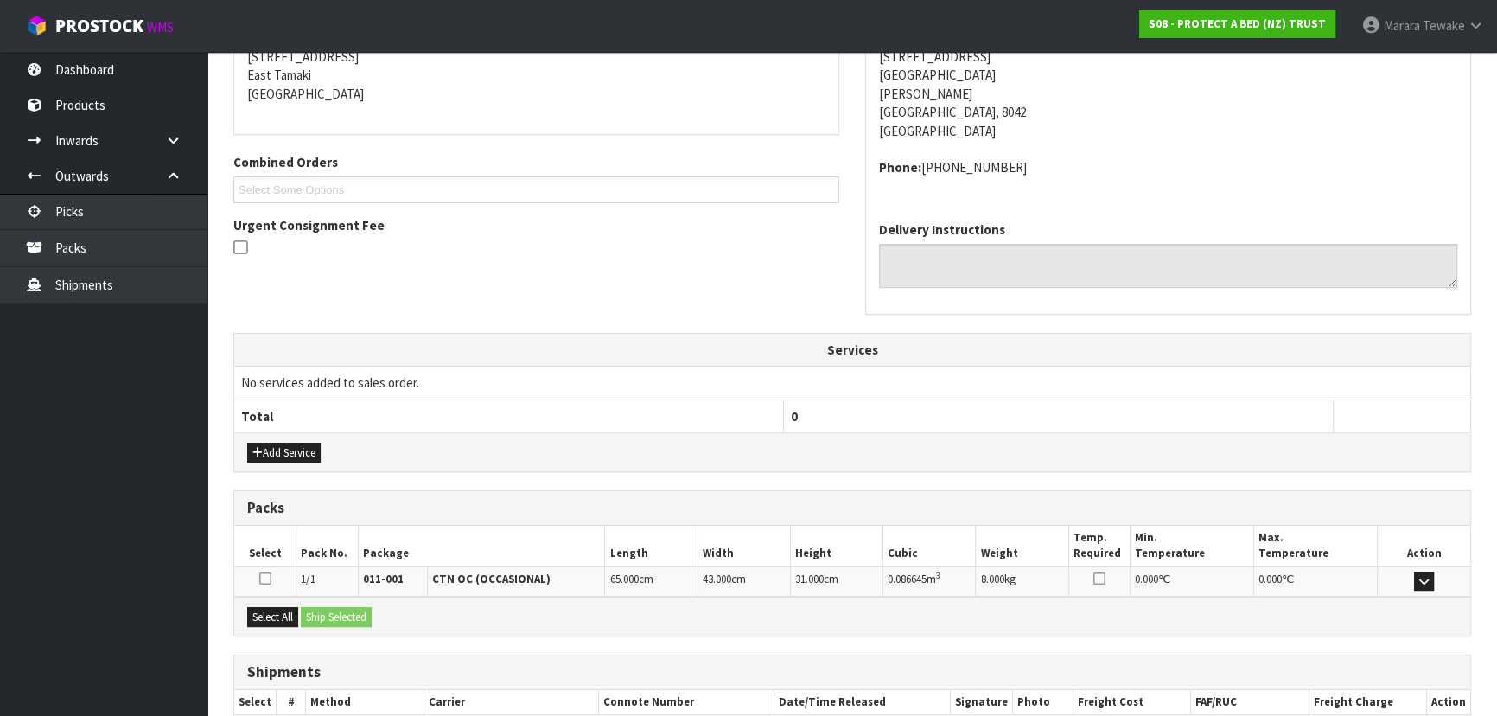
scroll to position [460, 0]
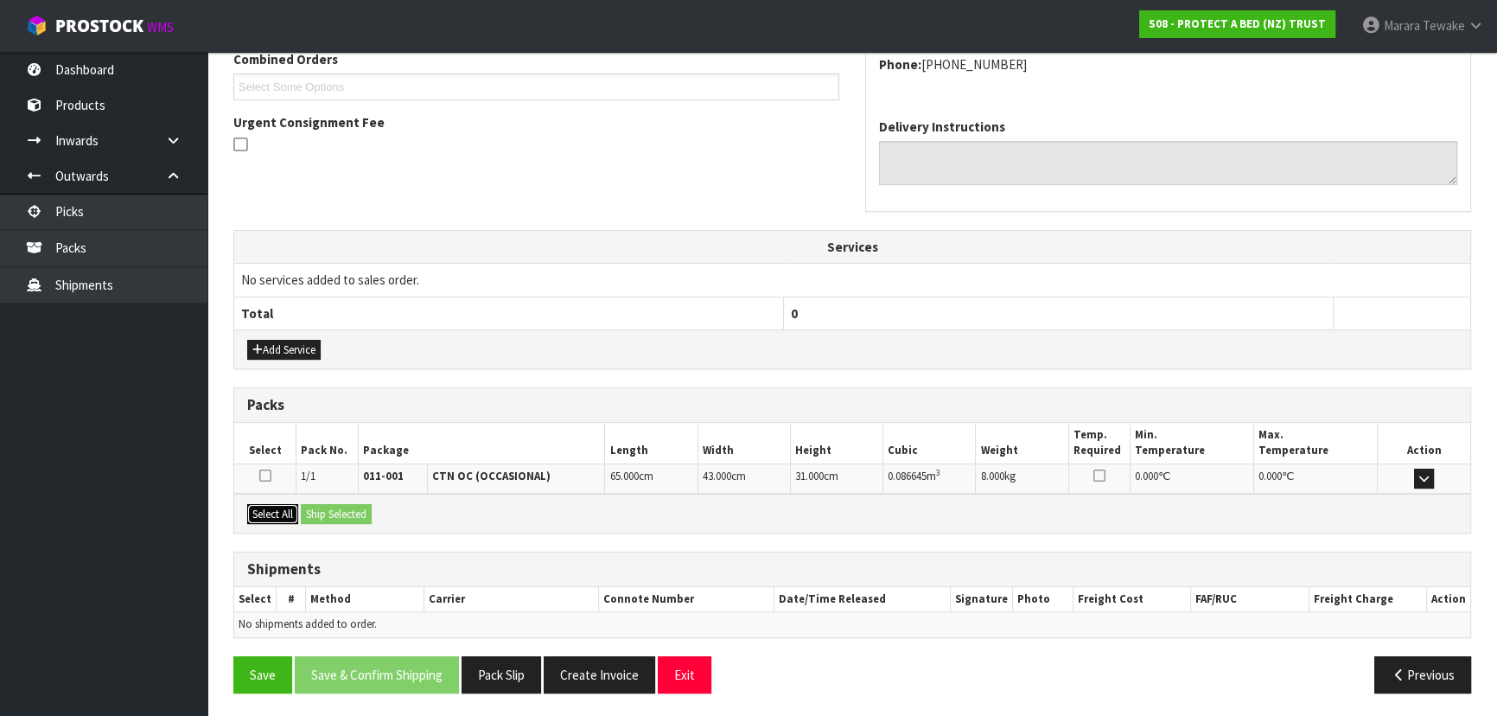
drag, startPoint x: 266, startPoint y: 505, endPoint x: 314, endPoint y: 506, distance: 47.6
click at [268, 505] on button "Select All" at bounding box center [272, 514] width 51 height 21
click at [319, 506] on button "Ship Selected" at bounding box center [336, 514] width 71 height 21
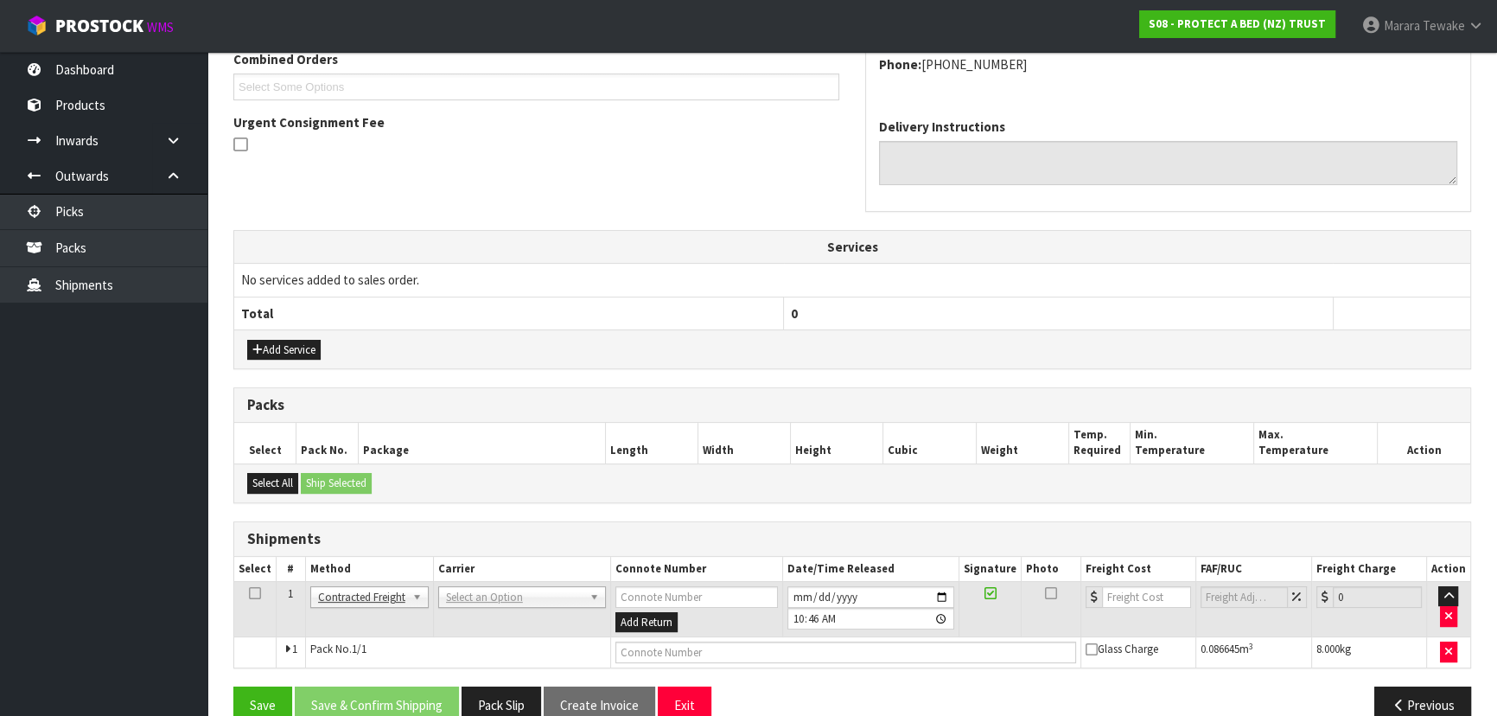
scroll to position [491, 0]
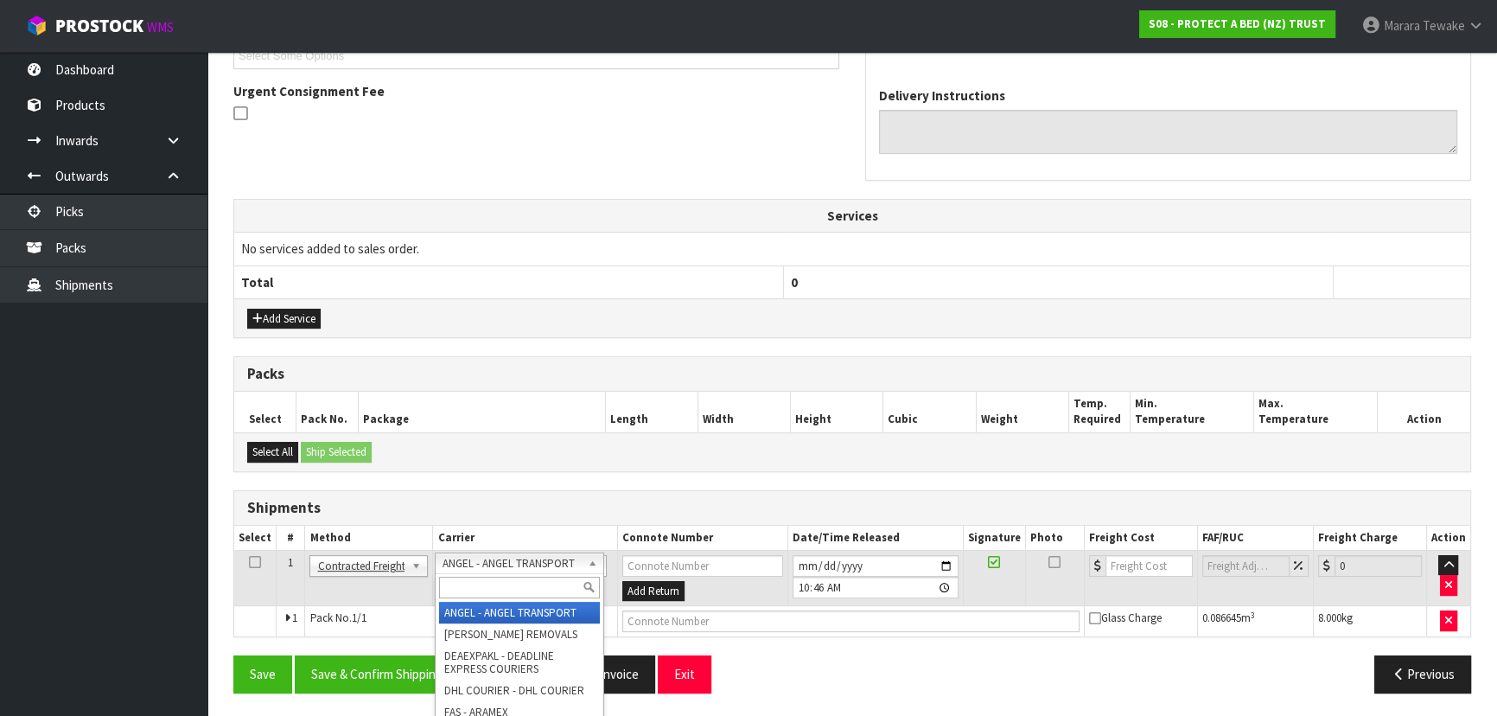
click at [484, 588] on input "text" at bounding box center [519, 587] width 160 height 22
type input "NZP"
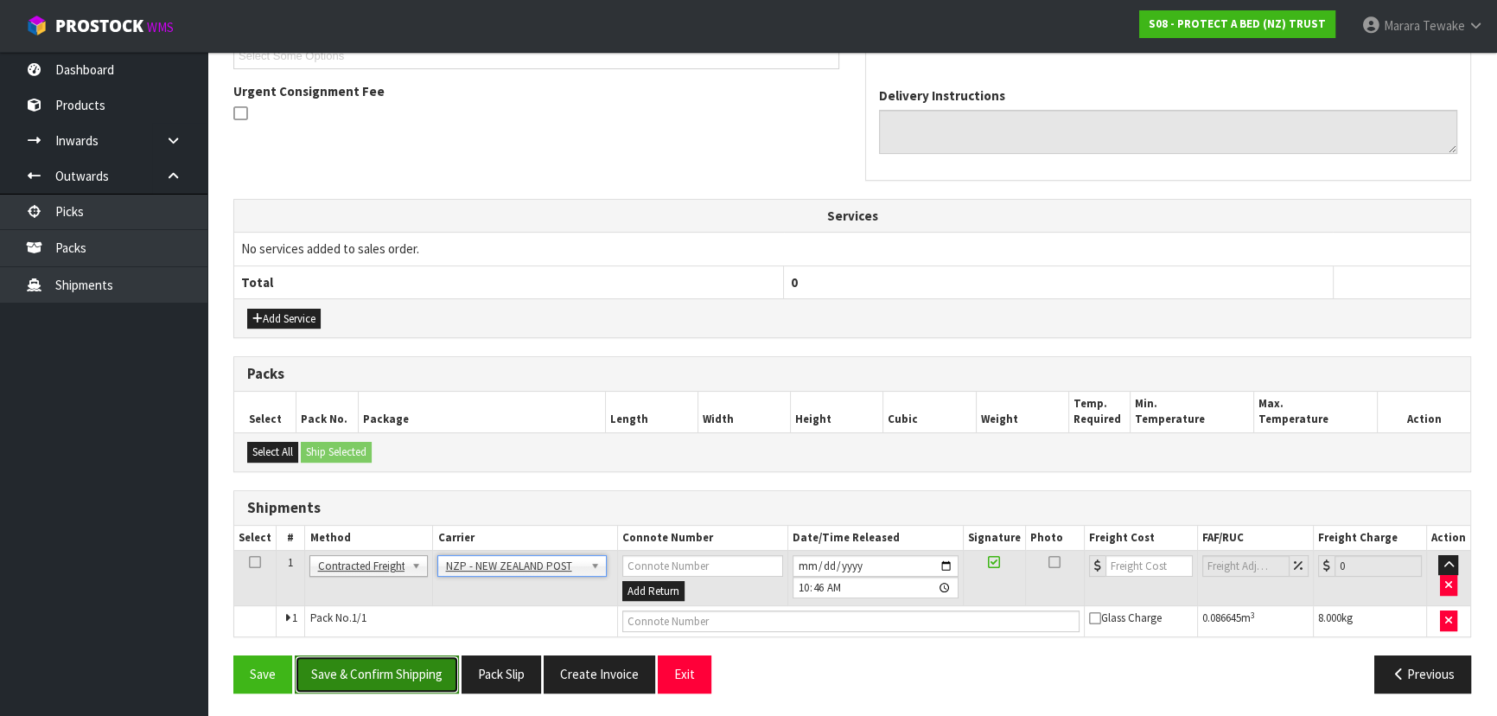
click at [409, 663] on button "Save & Confirm Shipping" at bounding box center [377, 673] width 164 height 37
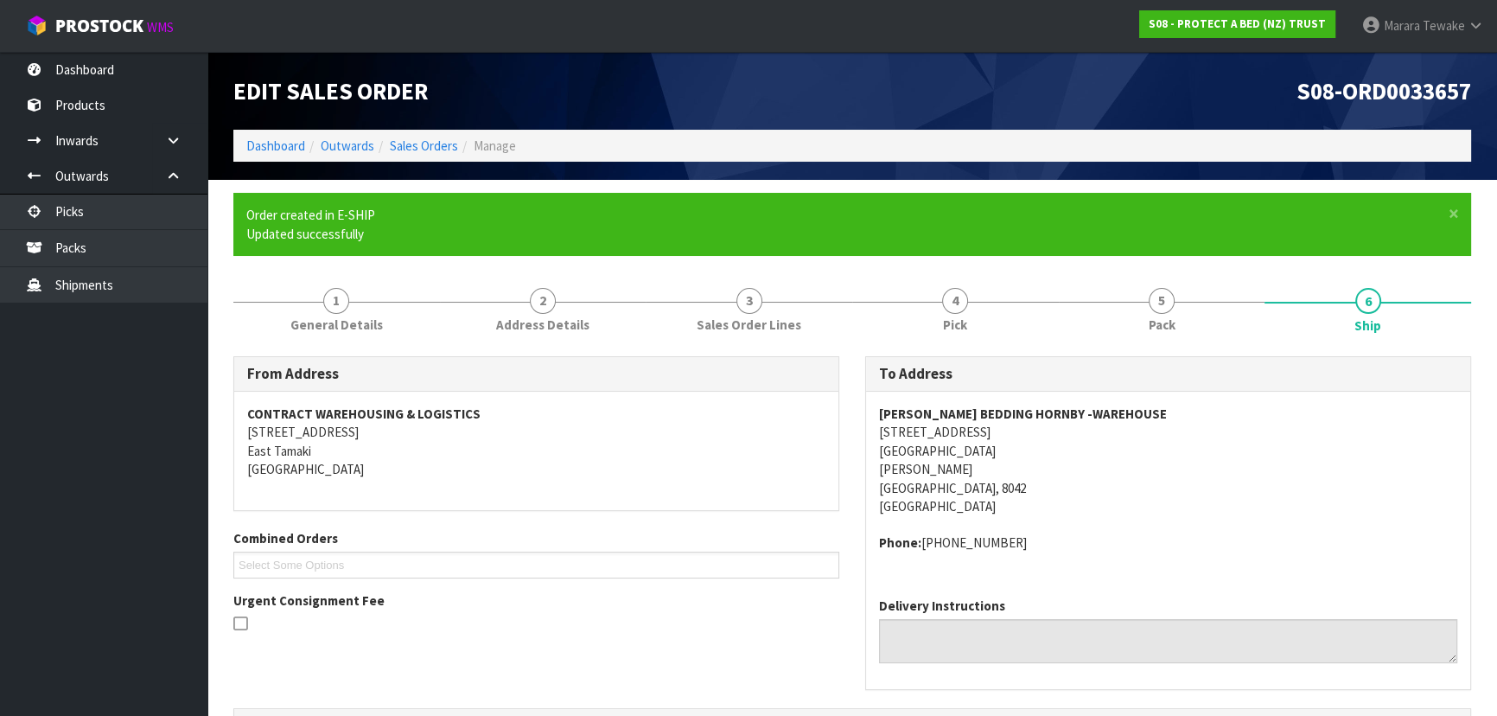
scroll to position [467, 0]
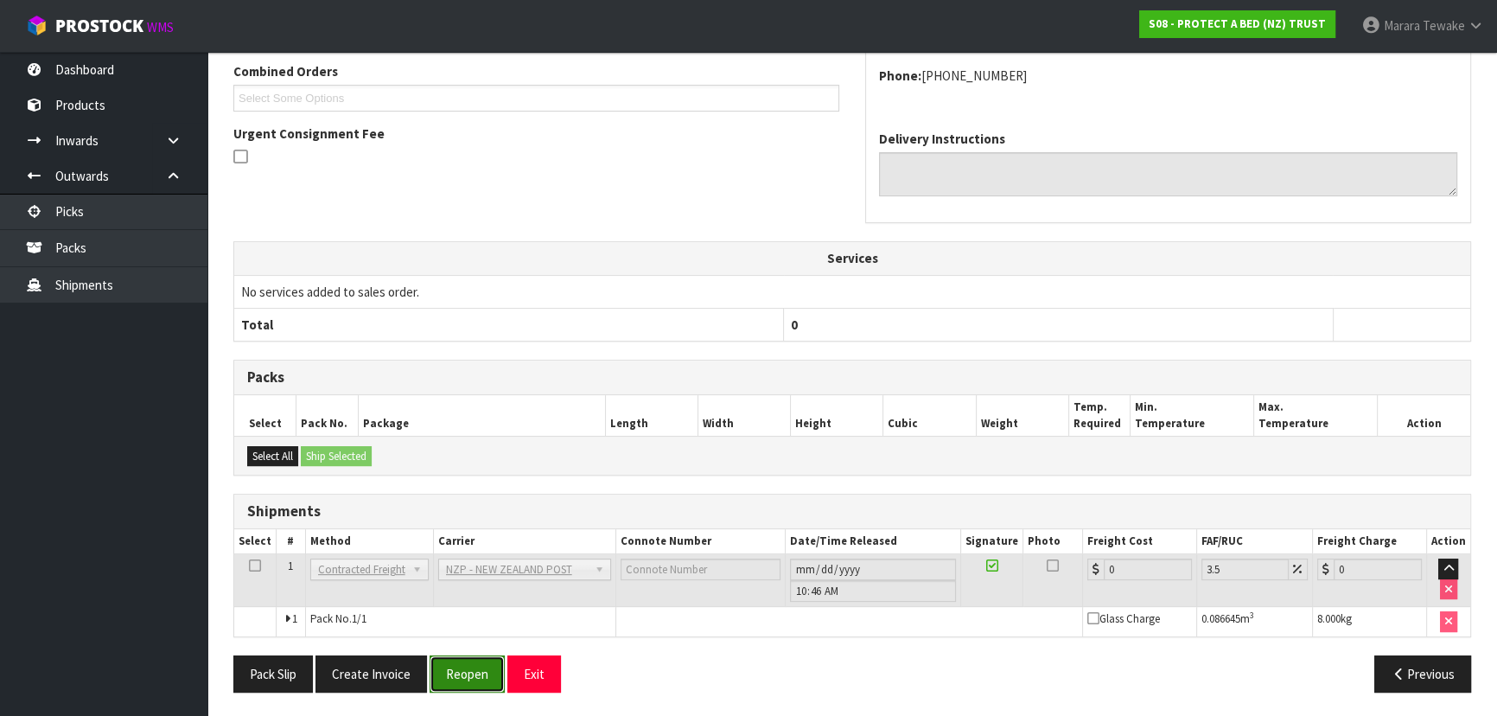
click at [456, 663] on button "Reopen" at bounding box center [466, 673] width 75 height 37
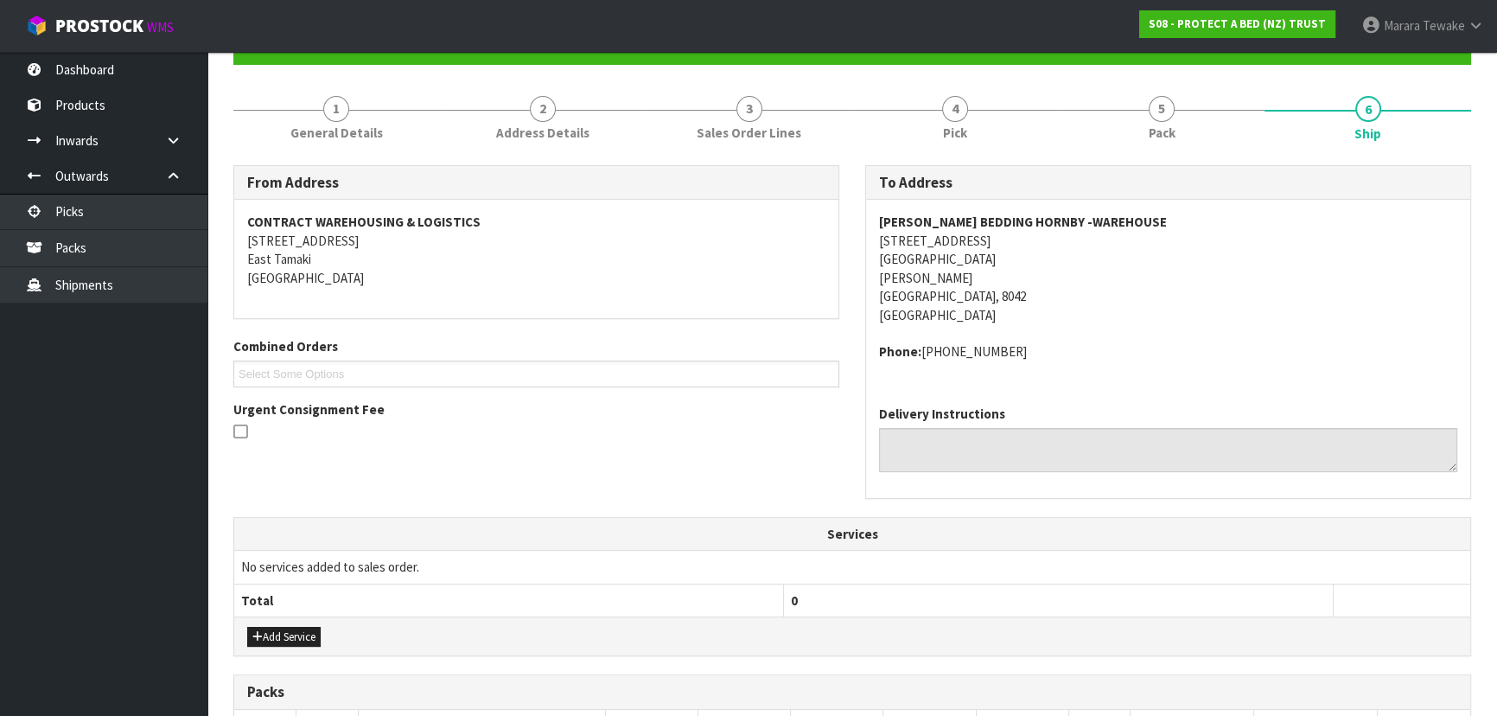
scroll to position [491, 0]
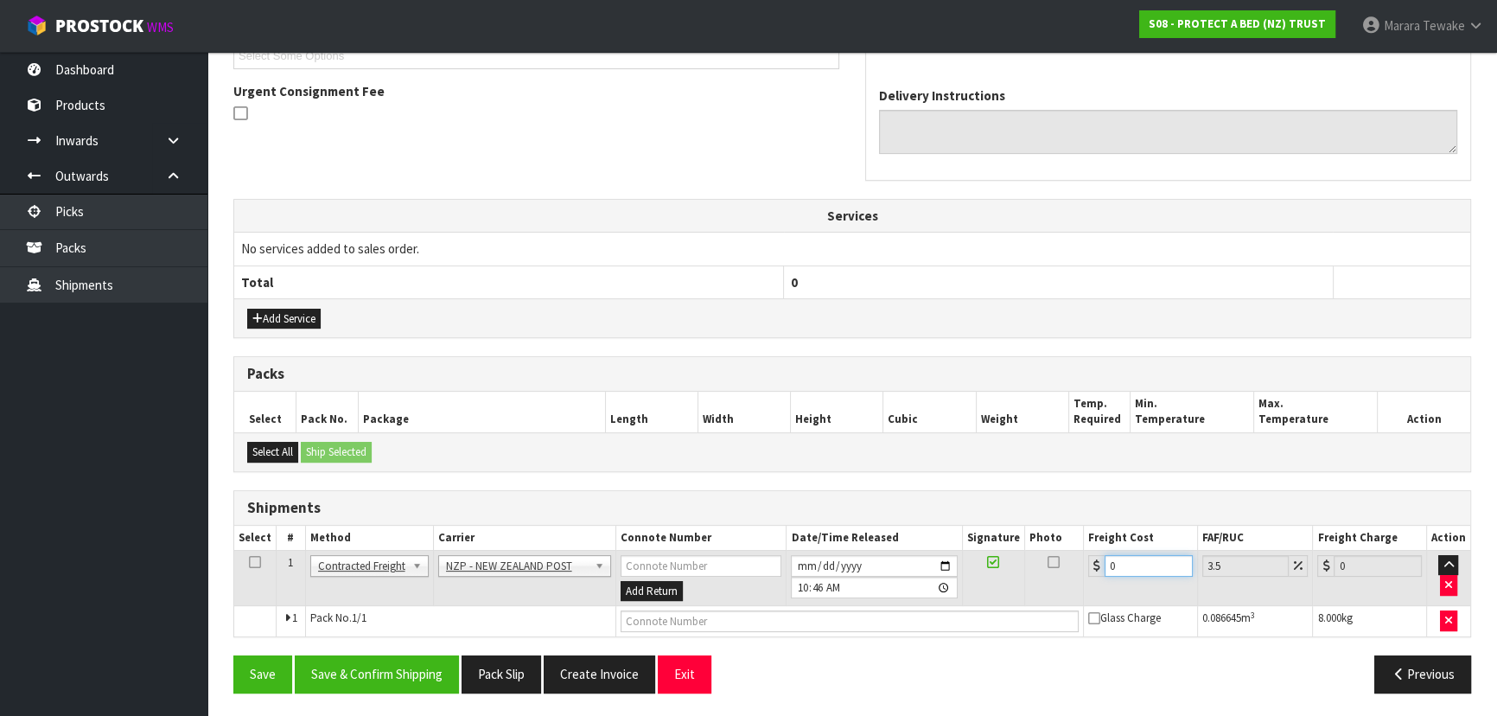
drag, startPoint x: 1089, startPoint y: 555, endPoint x: 1055, endPoint y: 523, distance: 46.5
click at [1055, 528] on table "Select # Method Carrier Connote Number Date/Time Released Signature Photo Freig…" at bounding box center [852, 580] width 1236 height 111
type input "2"
type input "2.07"
type input "24"
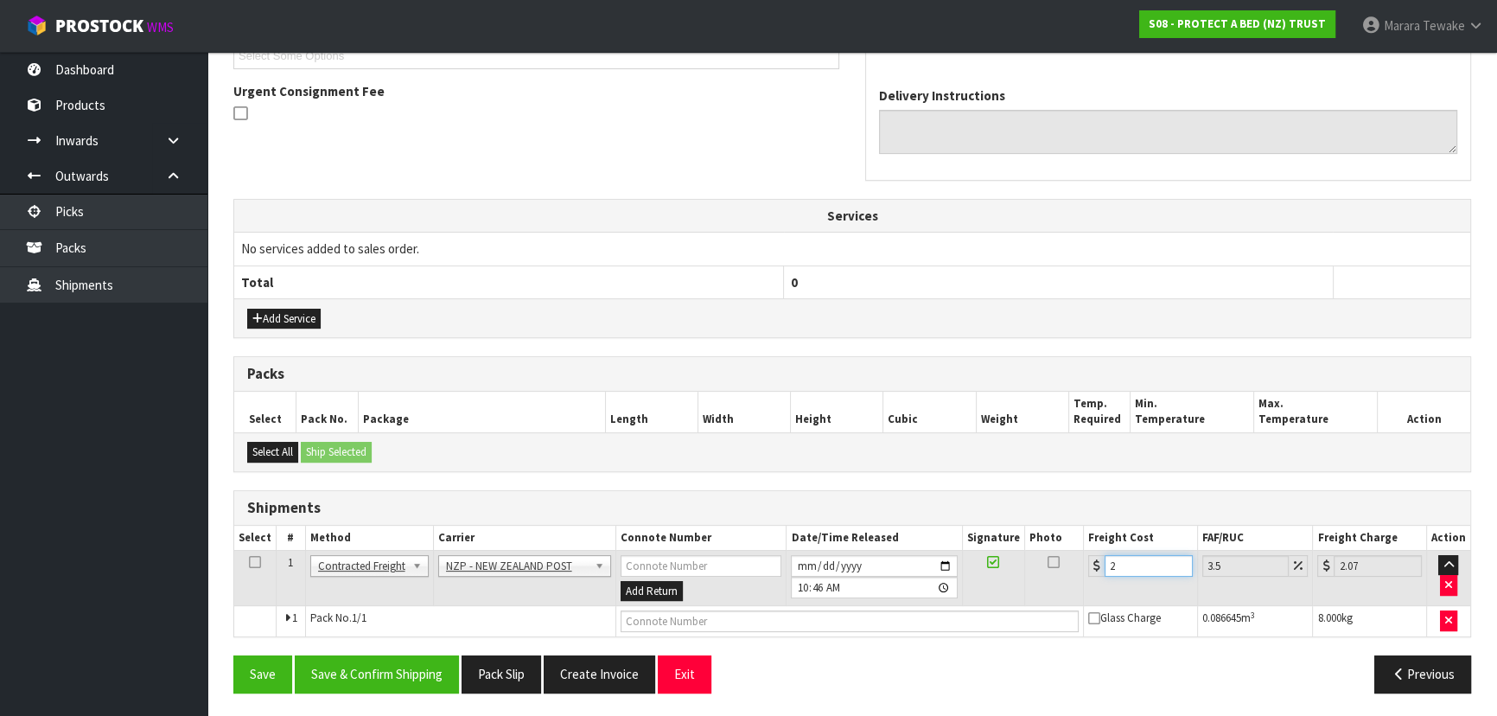
type input "24.84"
type input "24.9"
type input "25.77"
type input "24.94"
type input "25.81"
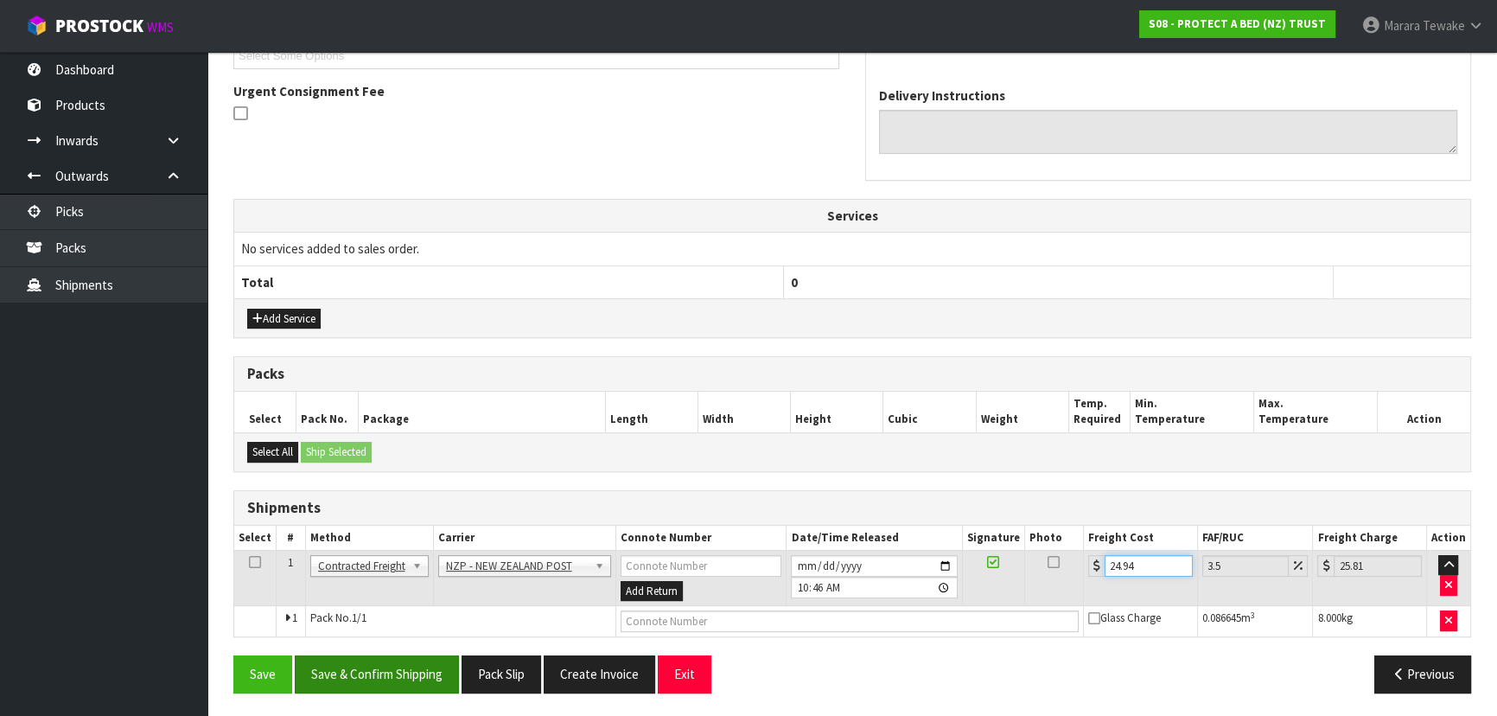
type input "24.94"
click at [436, 672] on button "Save & Confirm Shipping" at bounding box center [377, 673] width 164 height 37
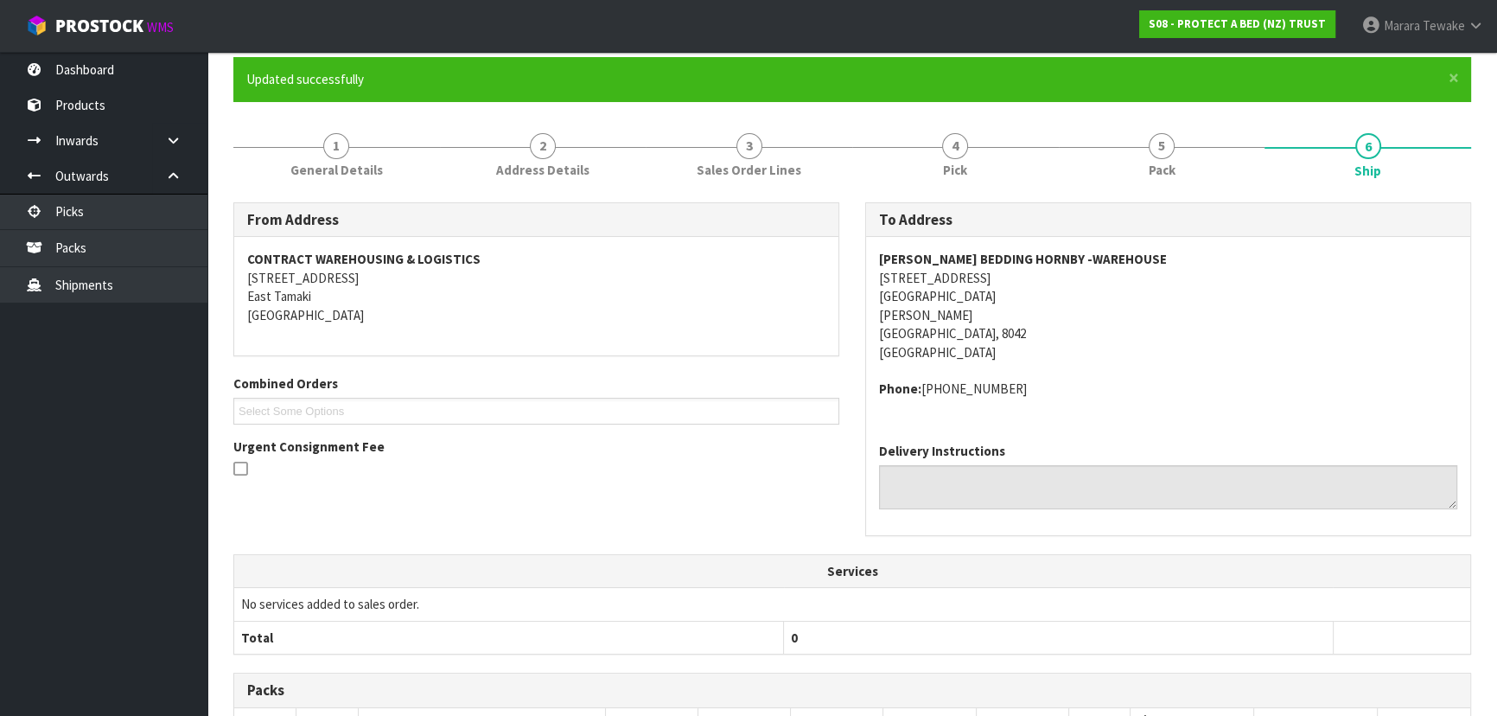
scroll to position [0, 0]
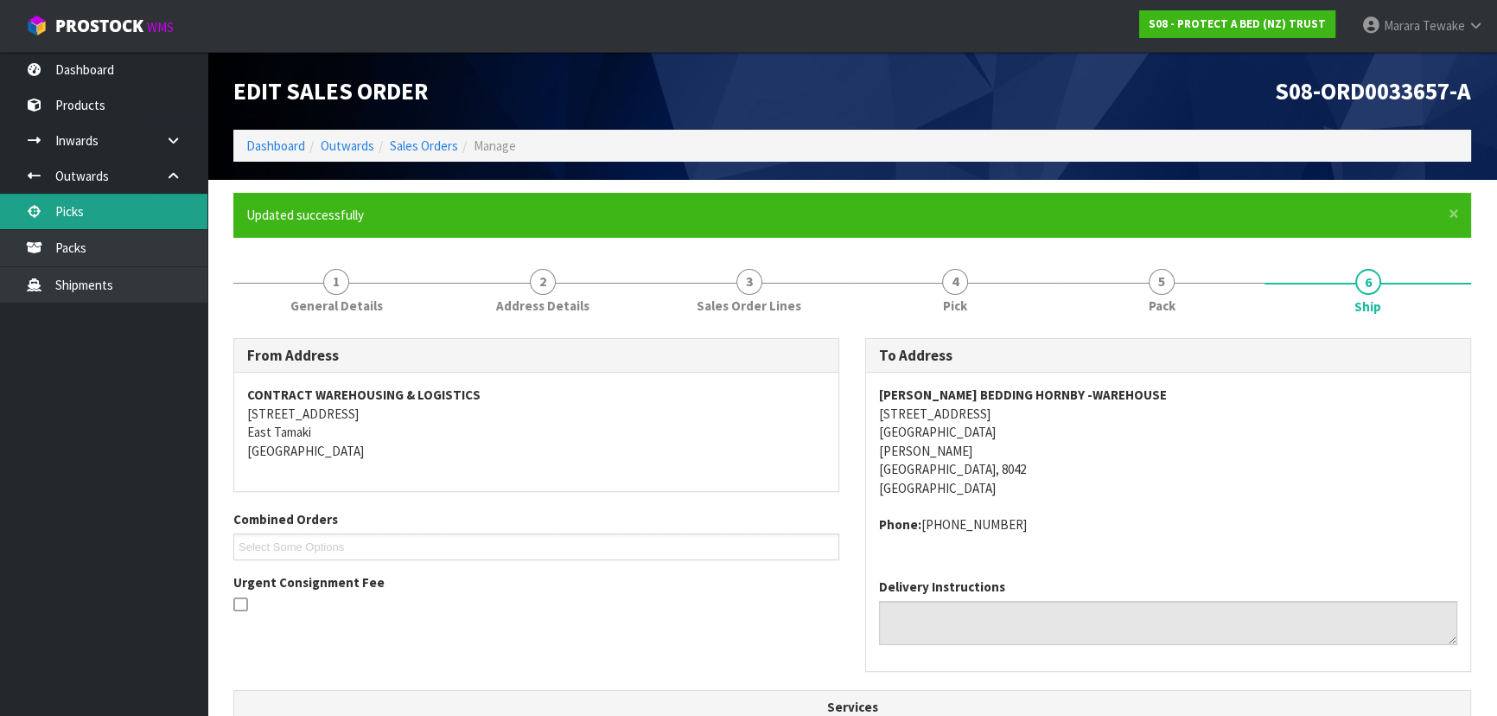
click at [129, 213] on link "Picks" at bounding box center [103, 211] width 207 height 35
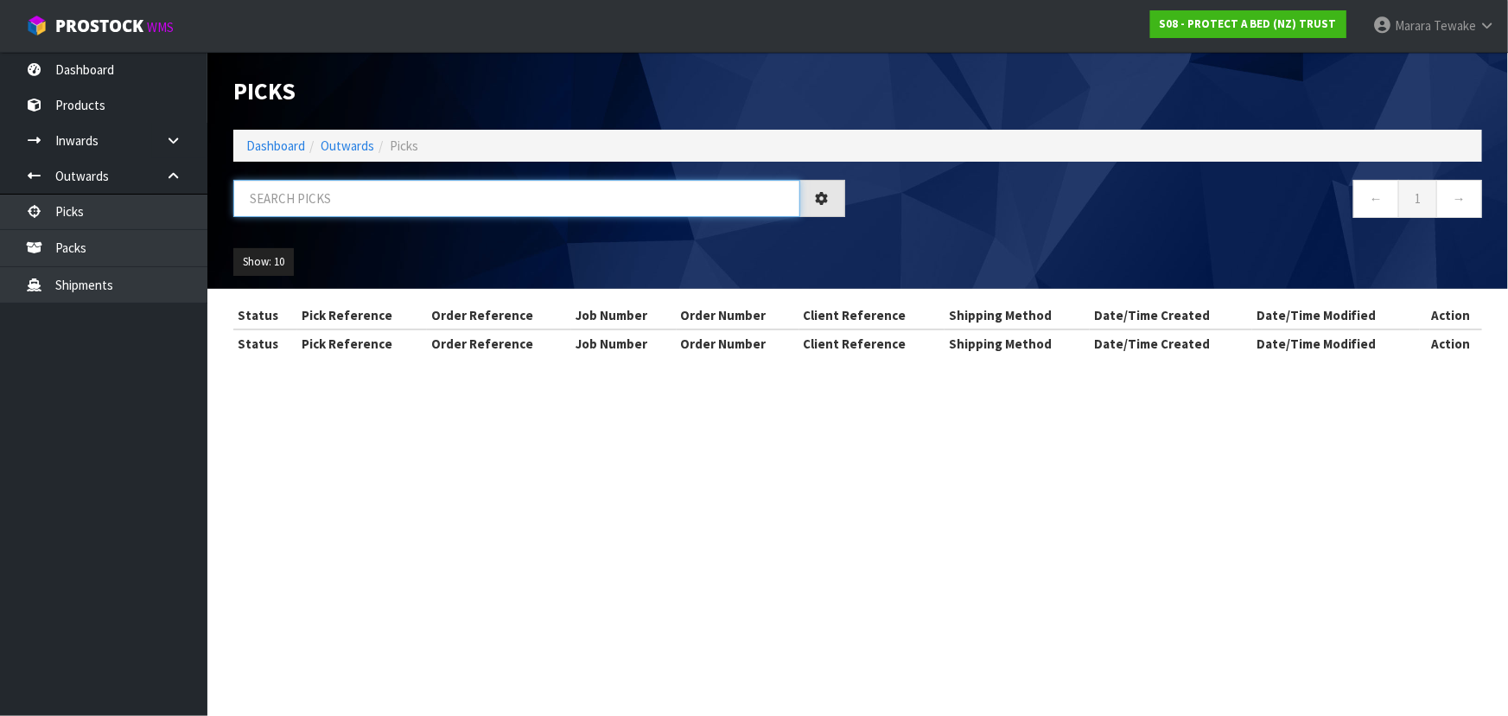
click at [267, 204] on input "text" at bounding box center [516, 198] width 567 height 37
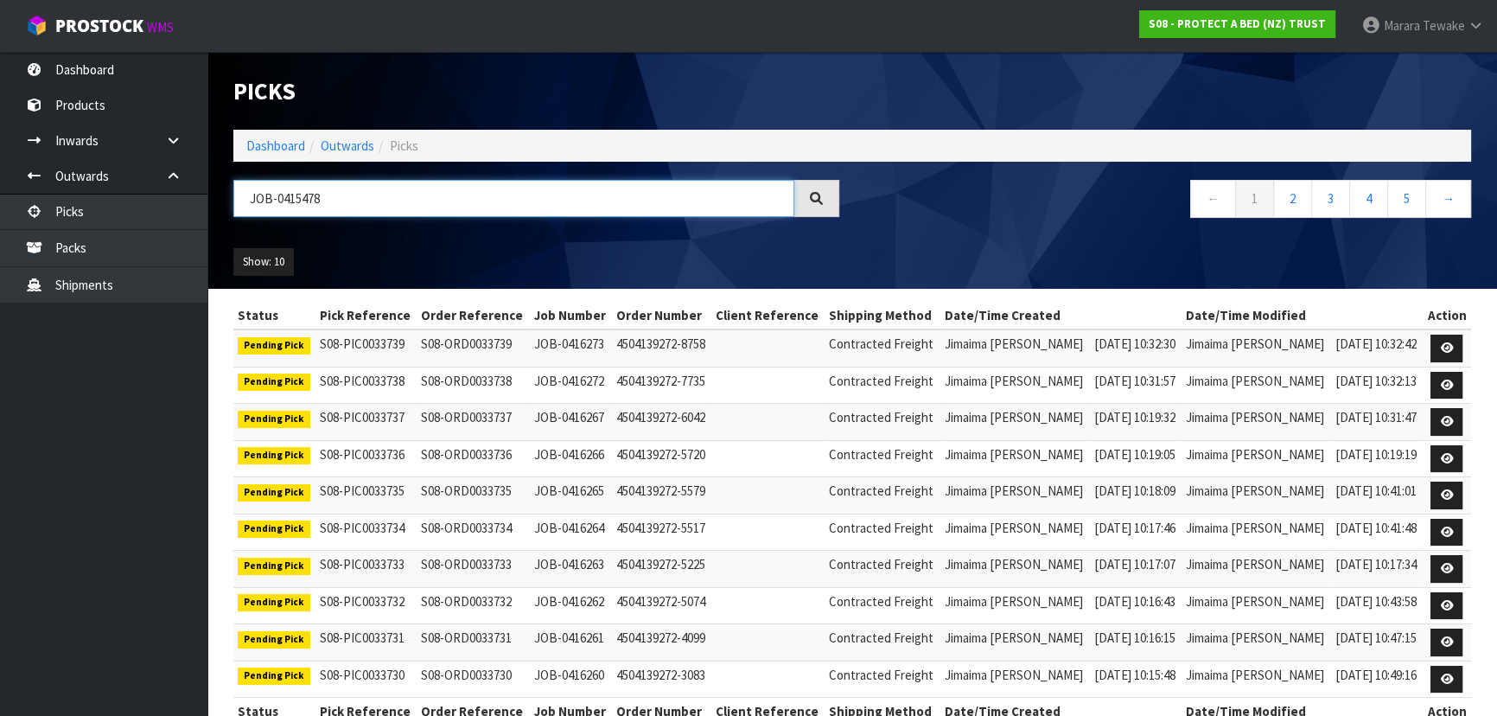
type input "JOB-0415478"
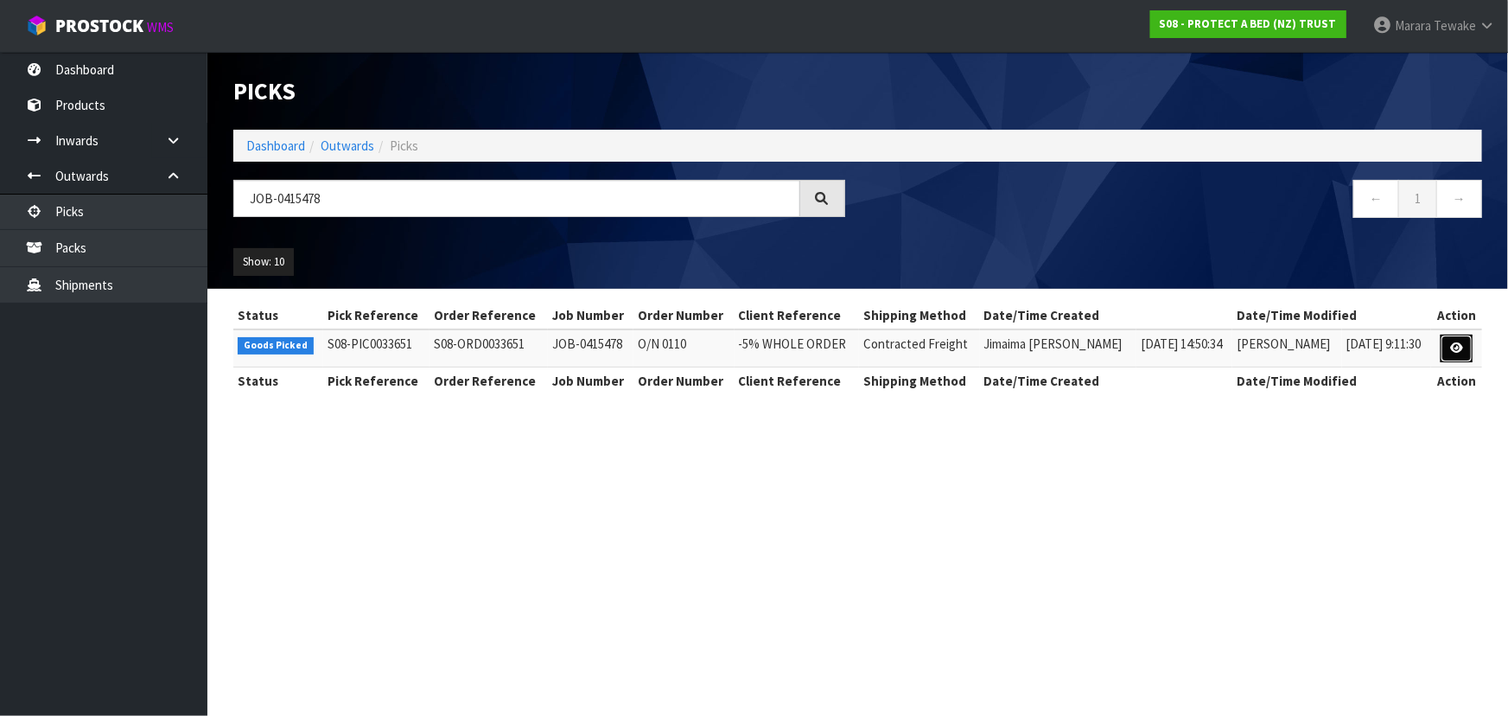
click at [1457, 353] on link at bounding box center [1457, 348] width 32 height 28
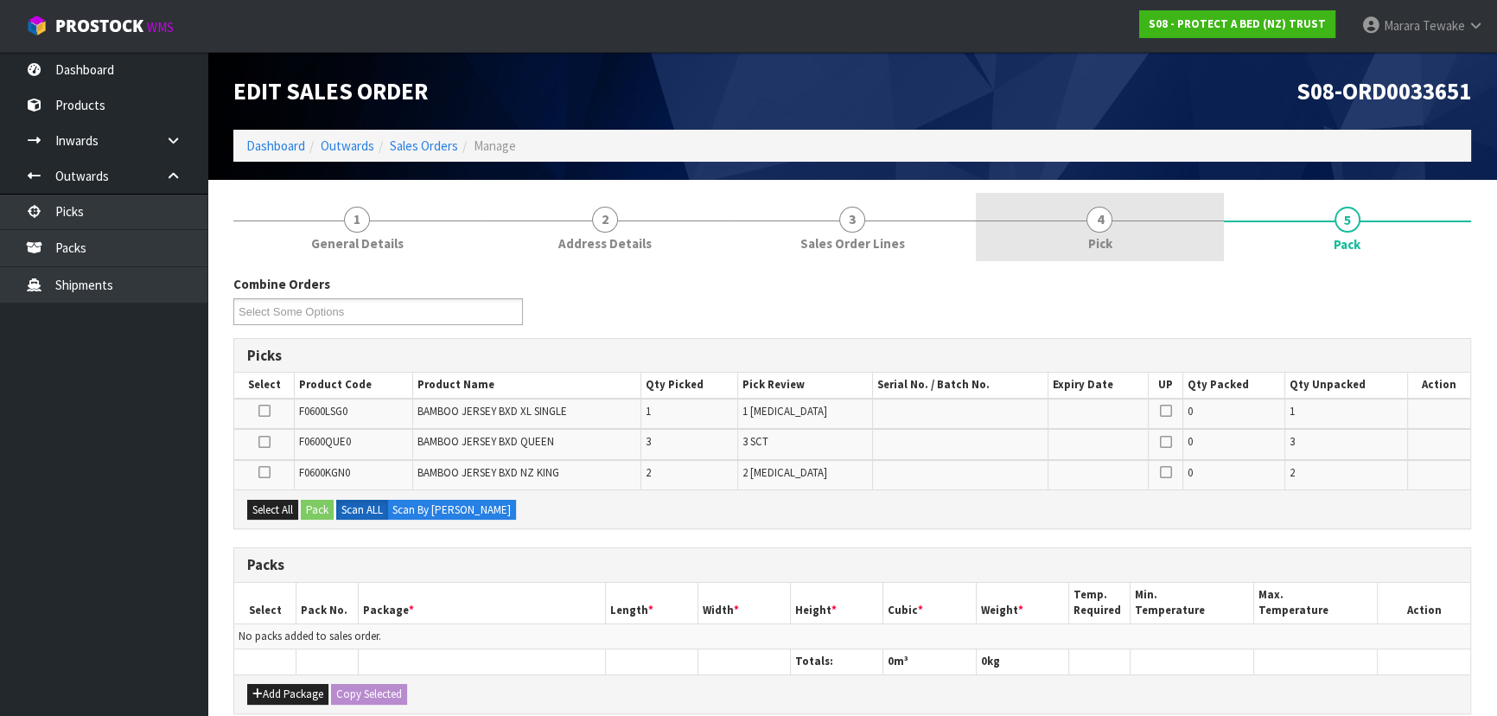
click at [1196, 226] on link "4 Pick" at bounding box center [1099, 227] width 247 height 68
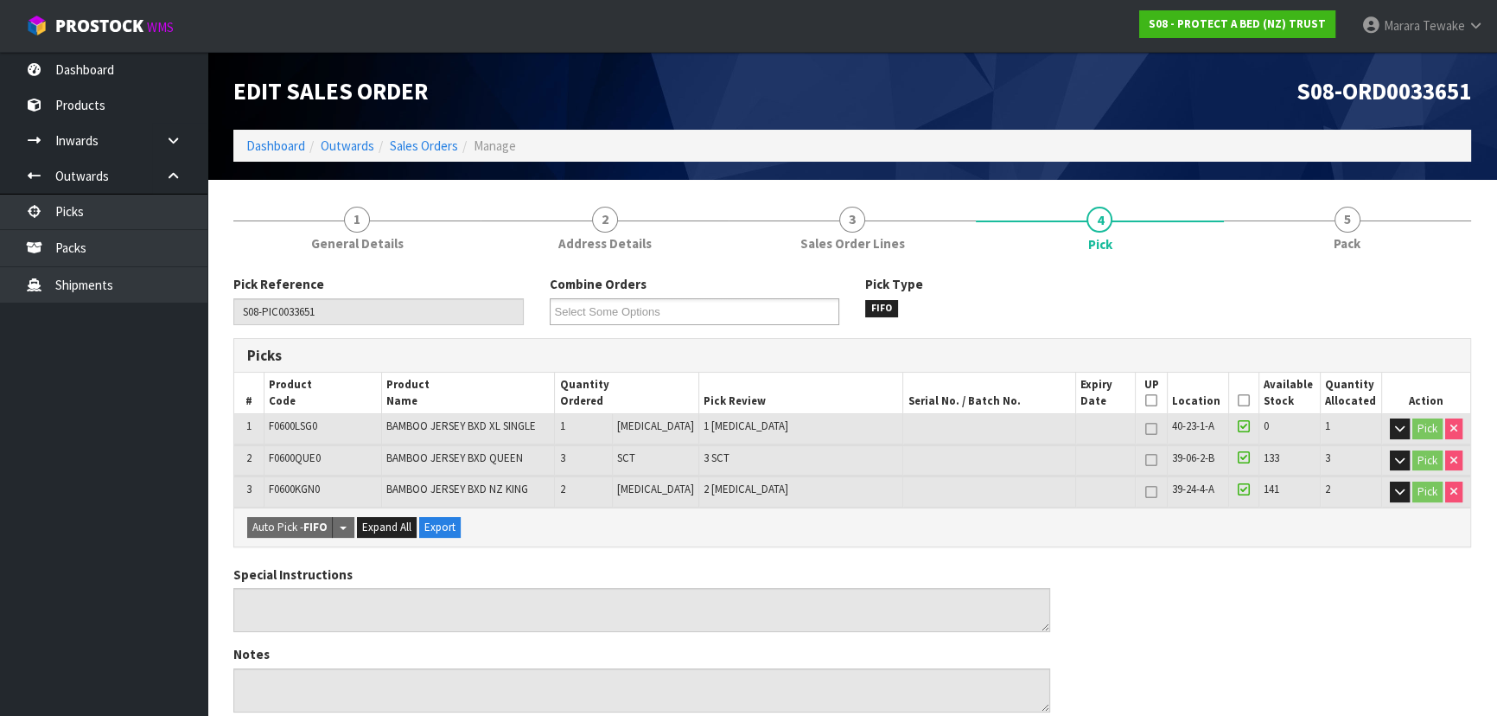
click at [1245, 397] on th "Picked" at bounding box center [1244, 392] width 30 height 41
click at [1242, 400] on icon at bounding box center [1243, 400] width 12 height 1
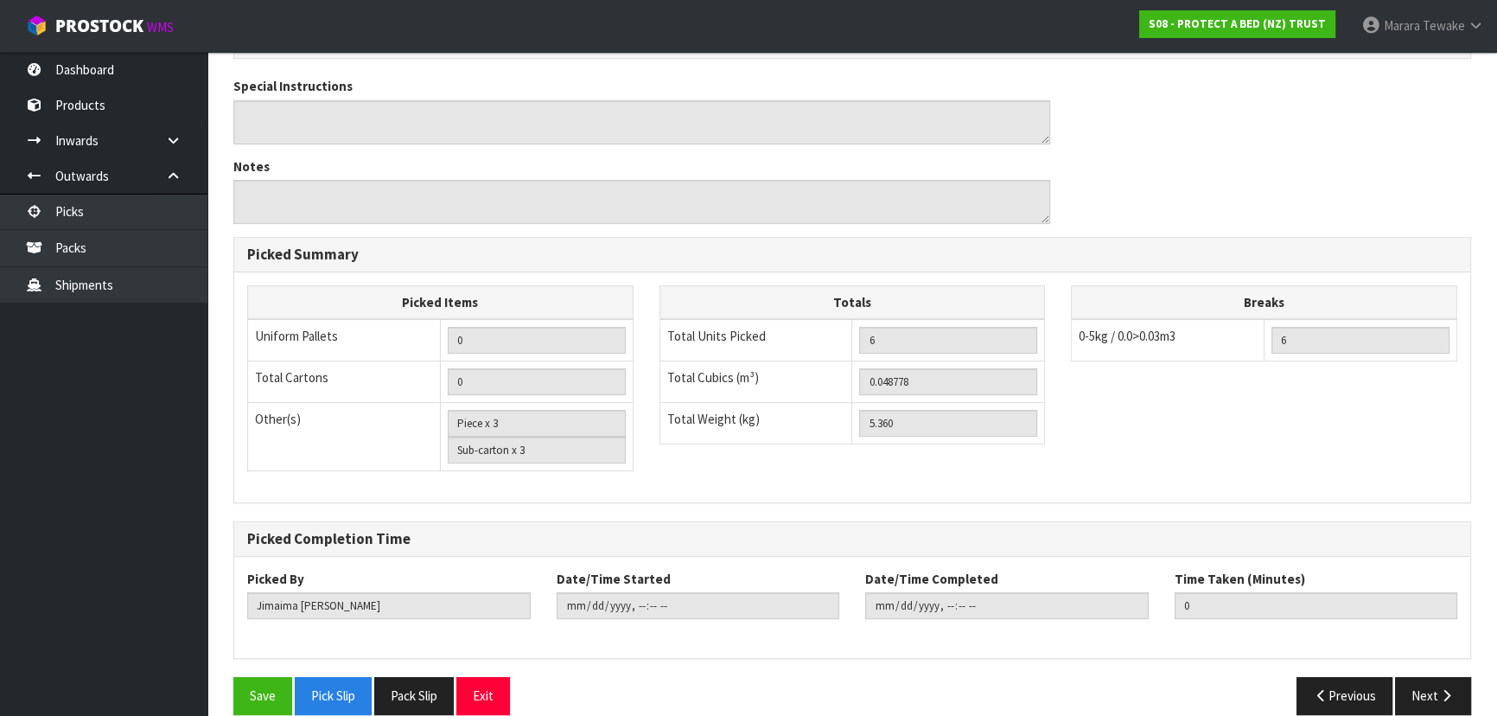
scroll to position [570, 0]
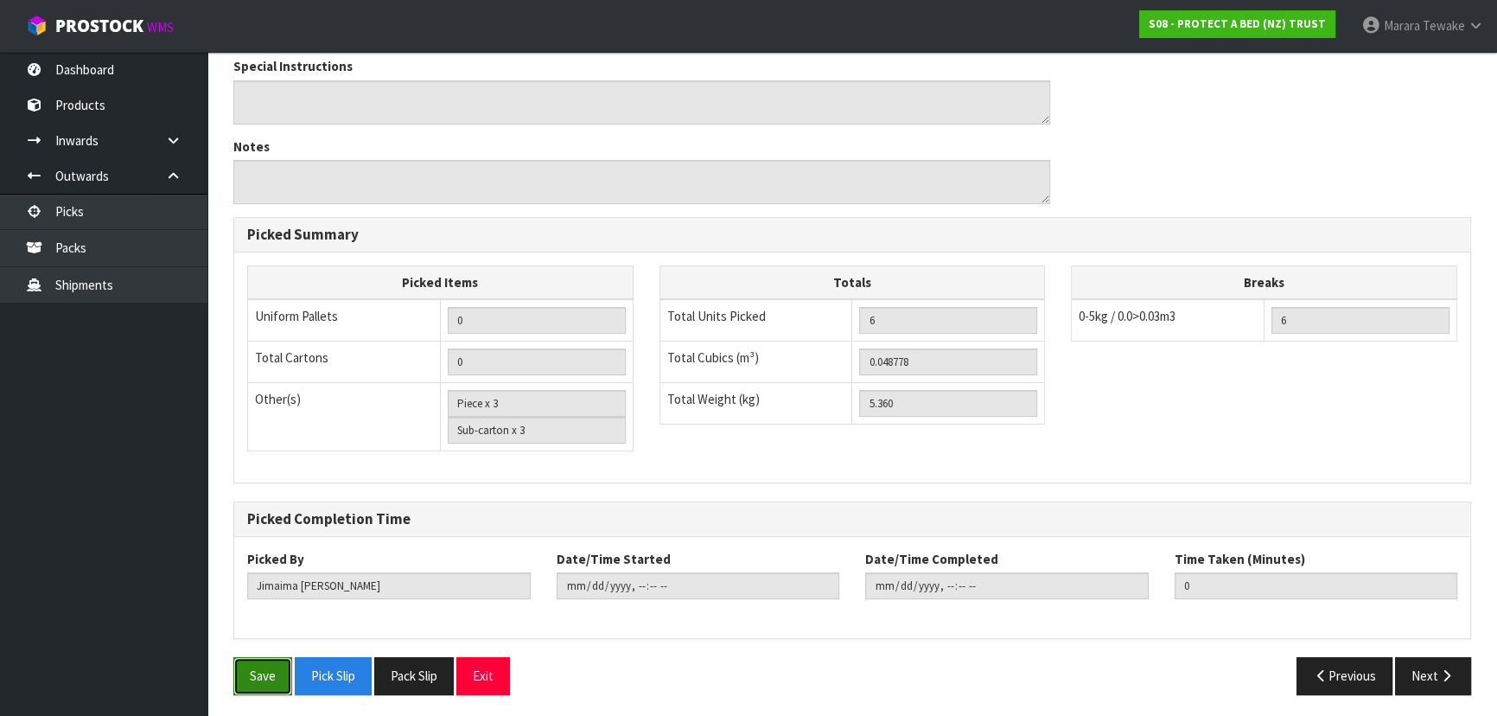
click at [258, 676] on button "Save" at bounding box center [262, 675] width 59 height 37
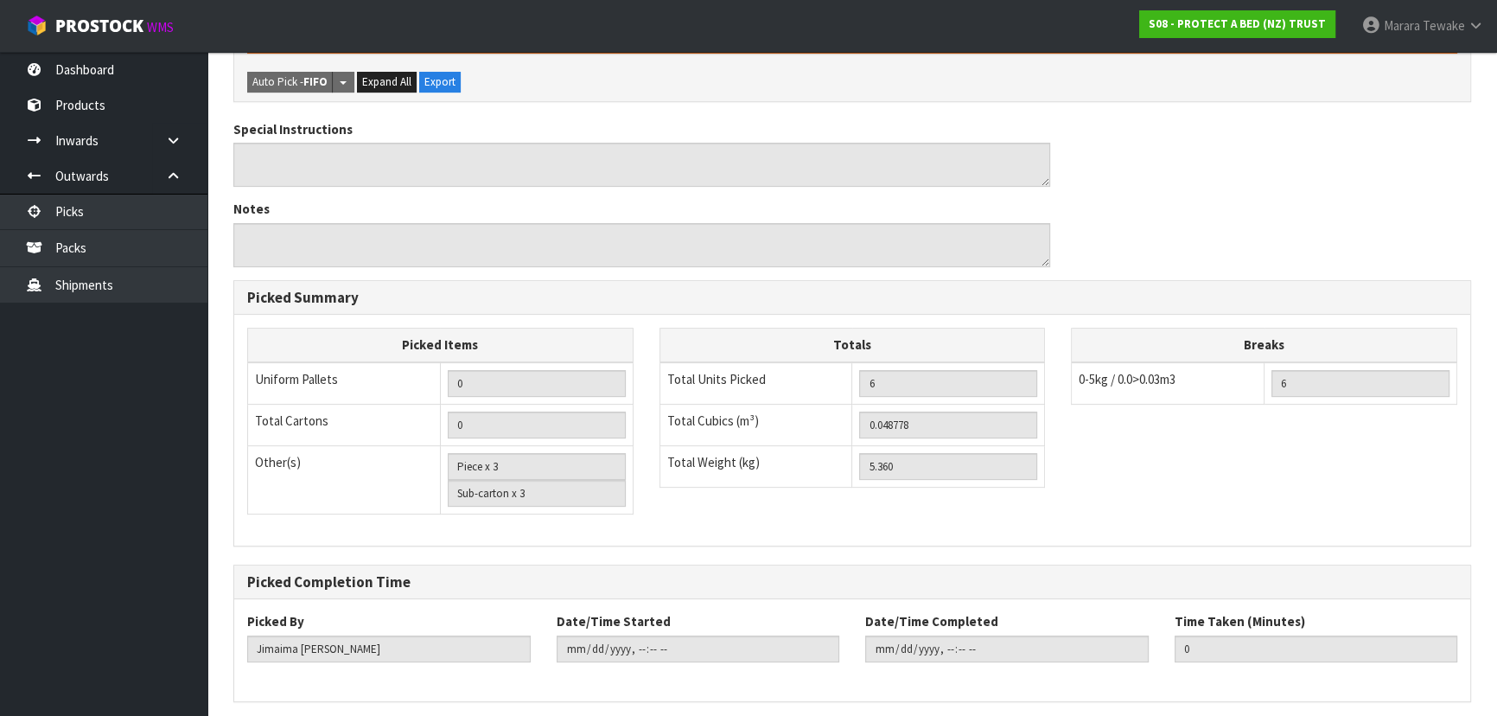
scroll to position [0, 0]
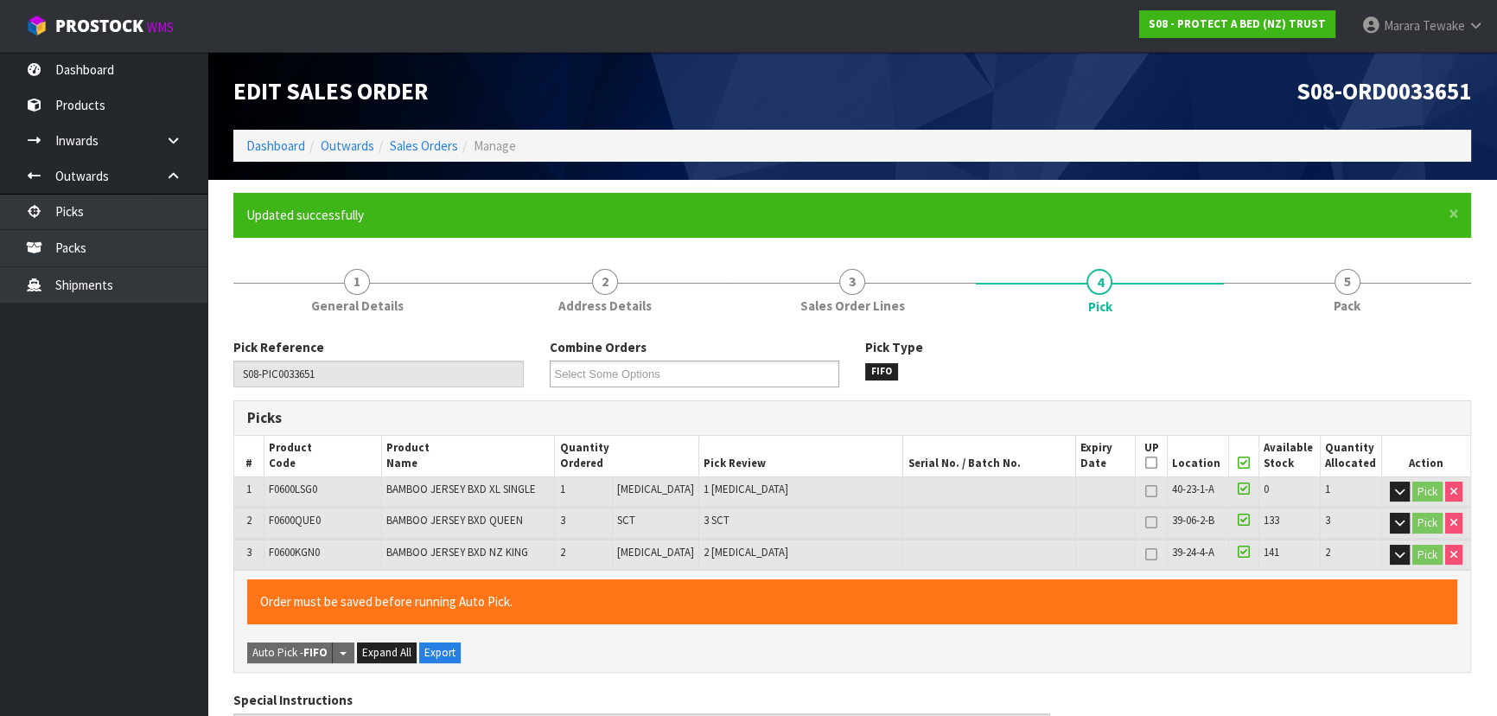
type input "[PERSON_NAME]"
type input "[DATE]T10:49:52"
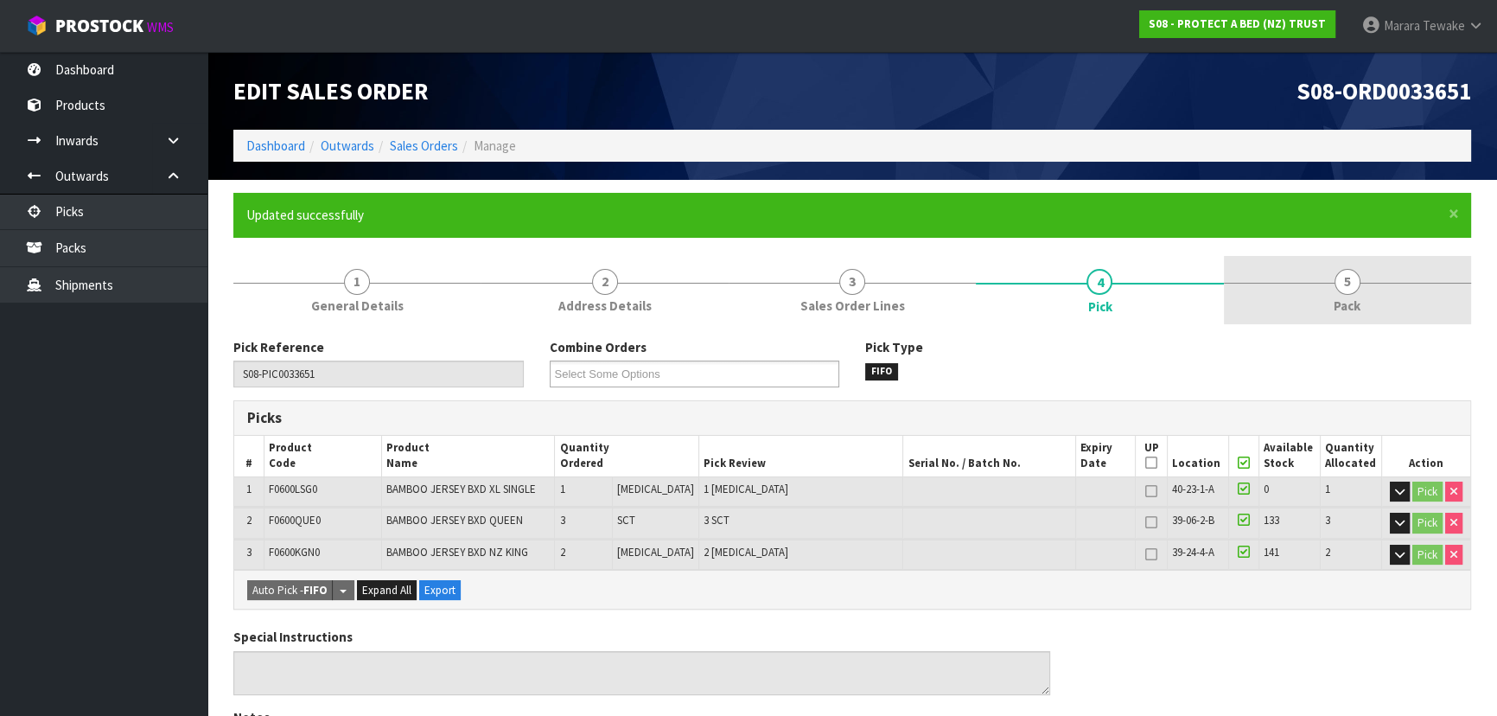
click at [1396, 290] on link "5 Pack" at bounding box center [1347, 290] width 247 height 68
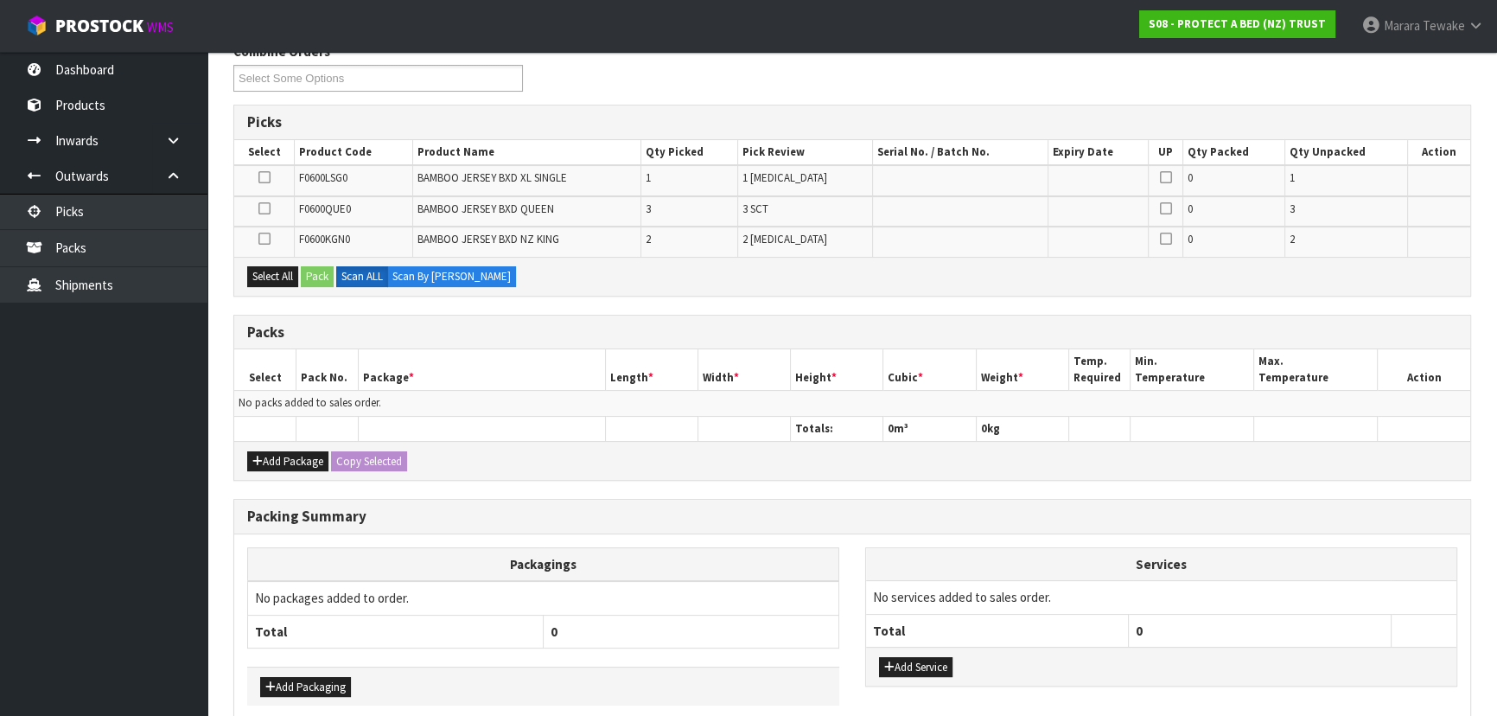
scroll to position [314, 0]
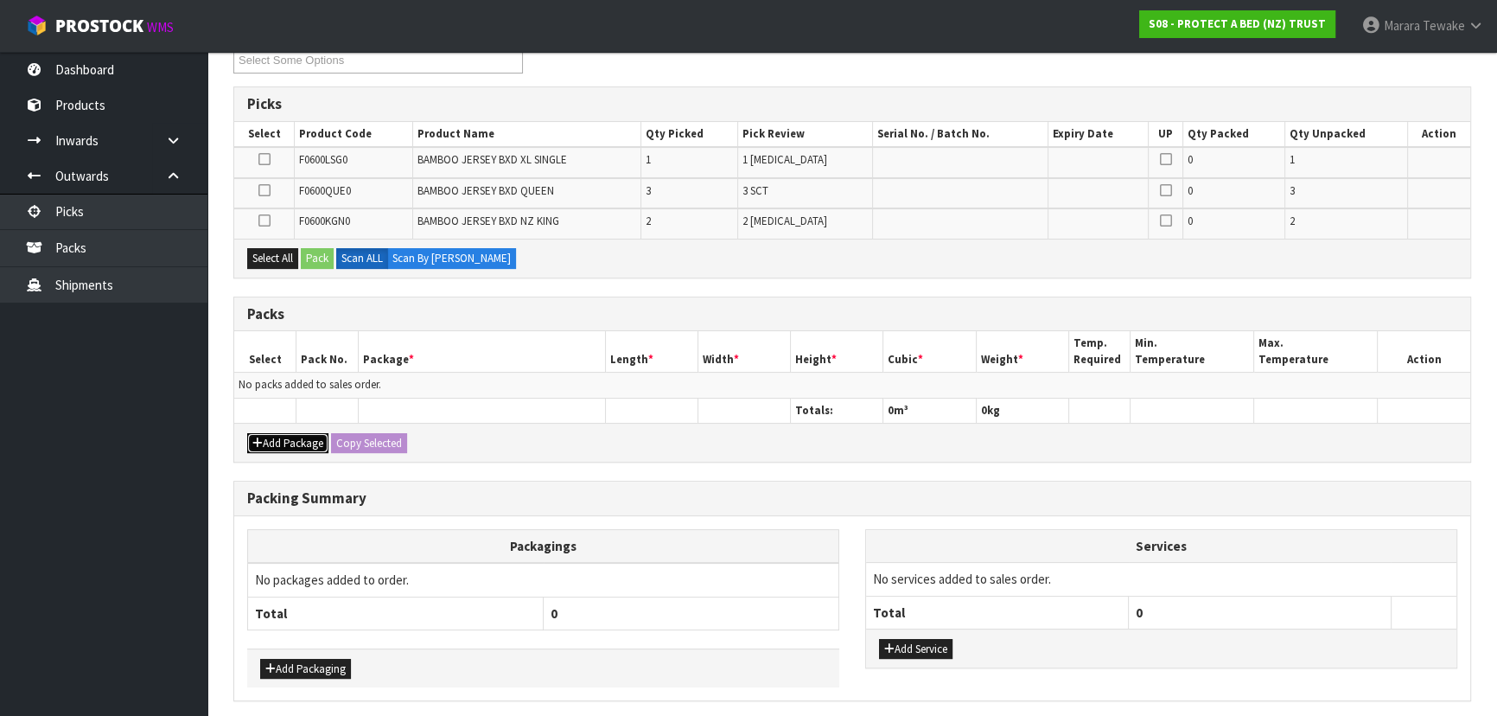
click at [305, 444] on button "Add Package" at bounding box center [287, 443] width 81 height 21
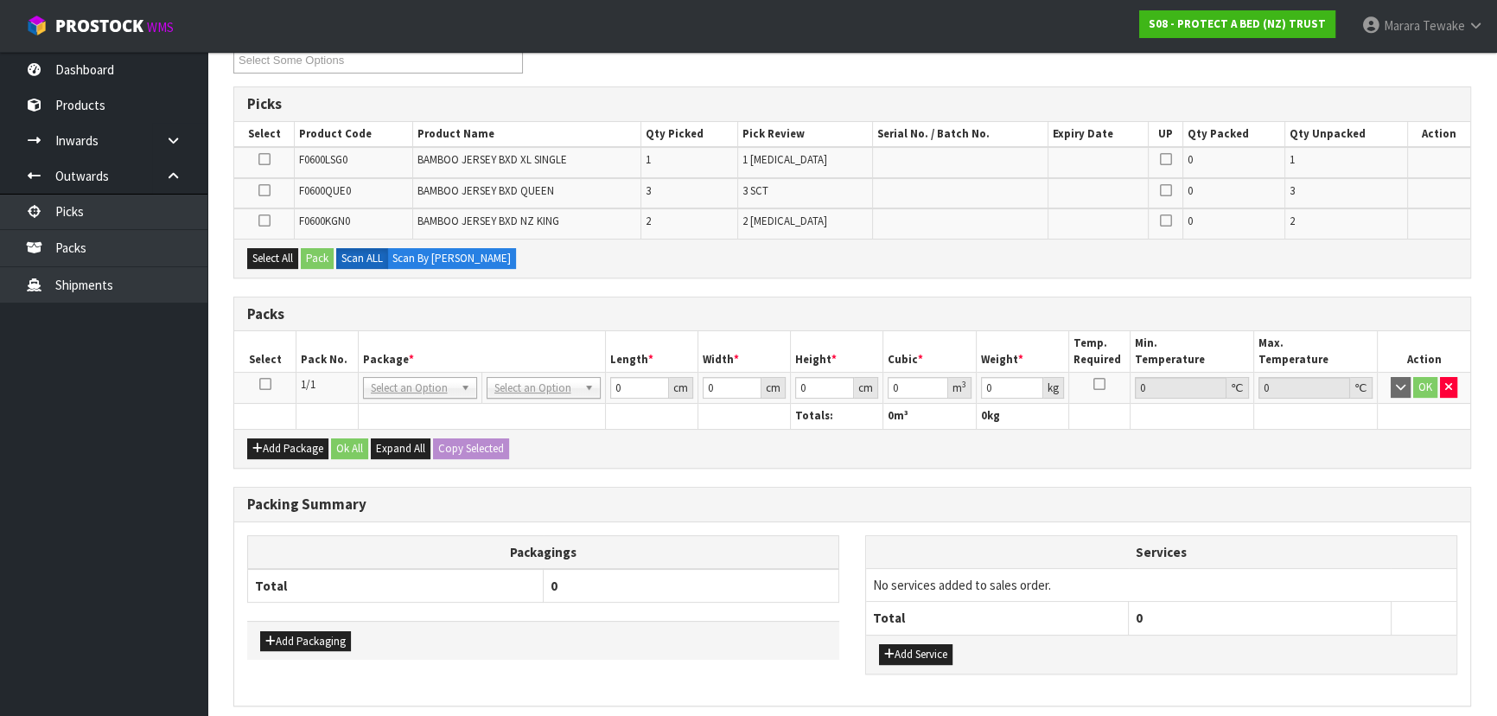
click at [264, 384] on icon at bounding box center [265, 384] width 12 height 1
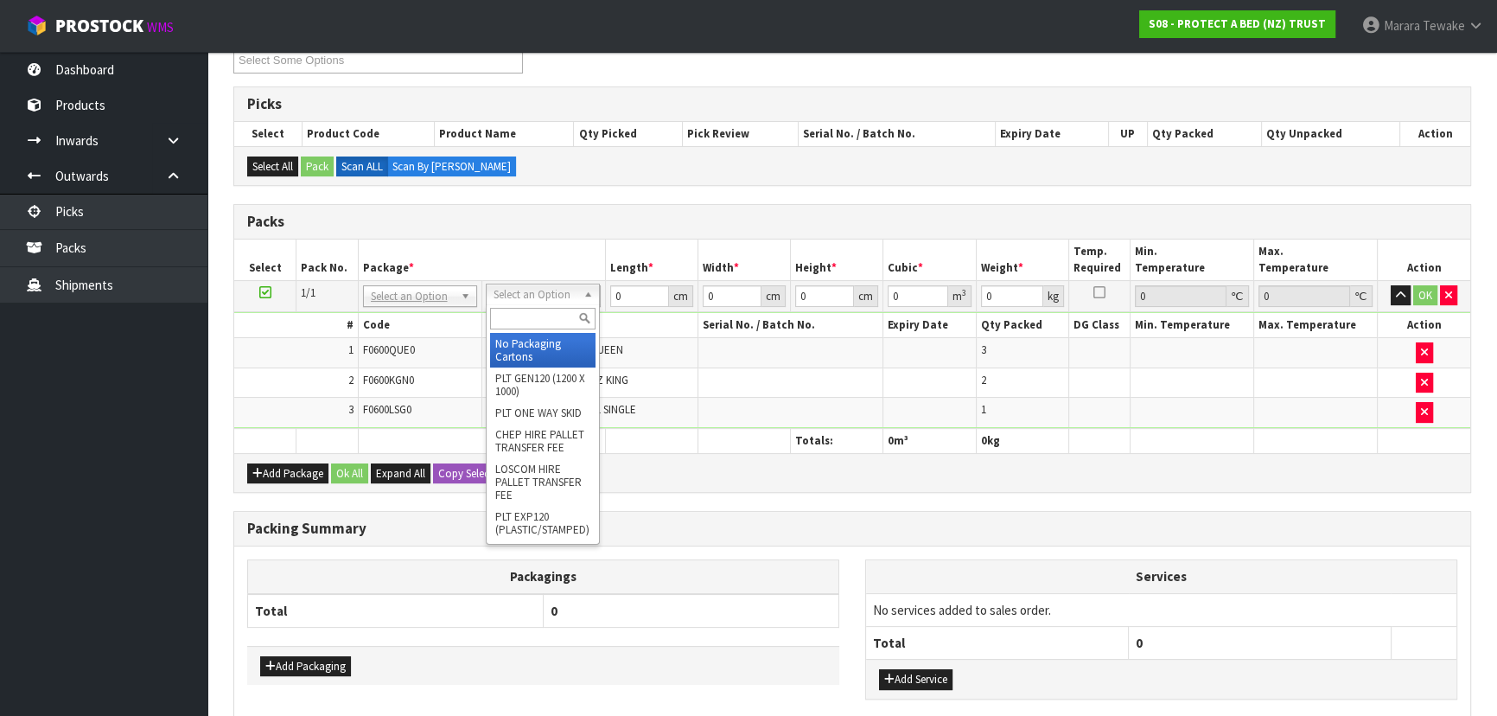
drag, startPoint x: 496, startPoint y: 294, endPoint x: 498, endPoint y: 323, distance: 29.4
click at [498, 326] on input "text" at bounding box center [542, 319] width 105 height 22
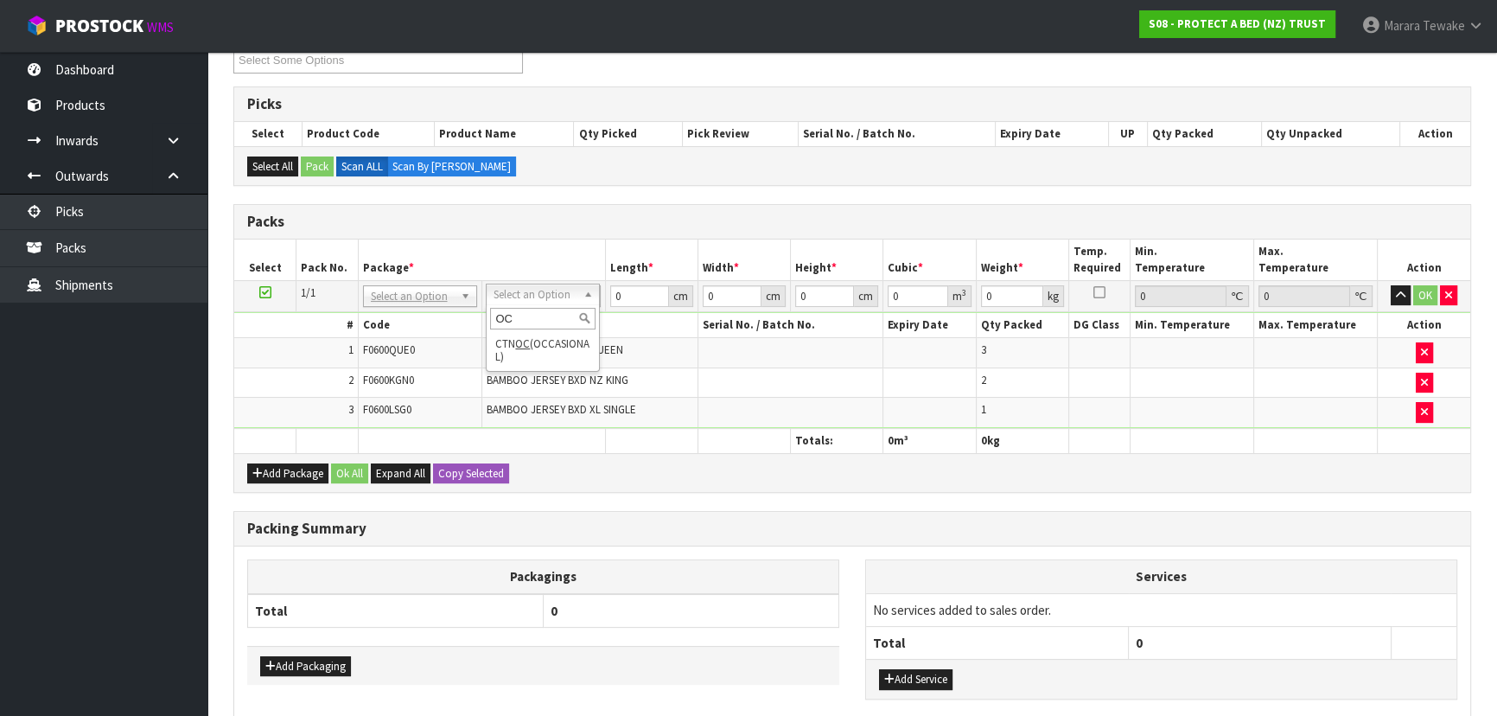
type input "OC"
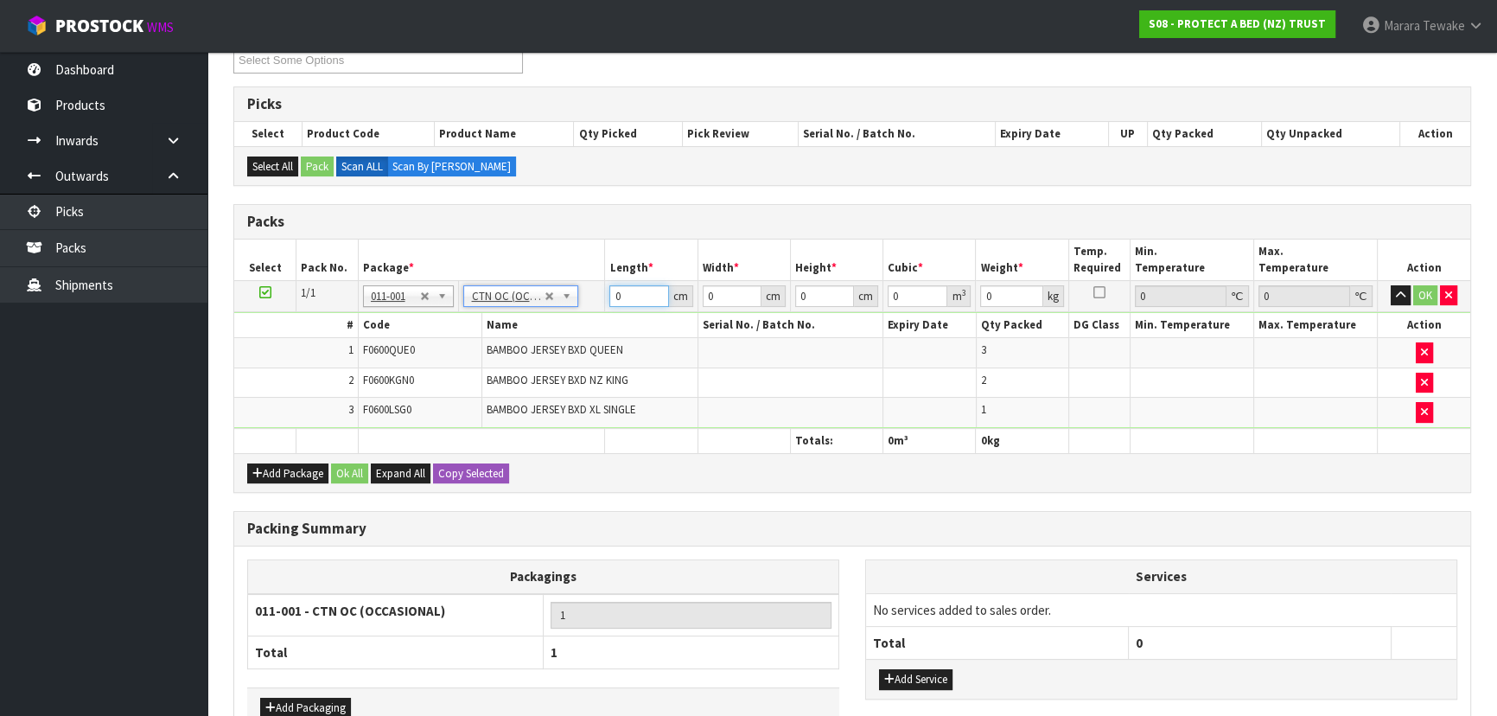
type input "5.36"
drag, startPoint x: 602, startPoint y: 277, endPoint x: 614, endPoint y: 215, distance: 62.5
click at [601, 264] on table "Select Pack No. Package * Length * Width * Height * Cubic * Weight * Temp. Requ…" at bounding box center [852, 345] width 1236 height 213
type input "58"
type input "41"
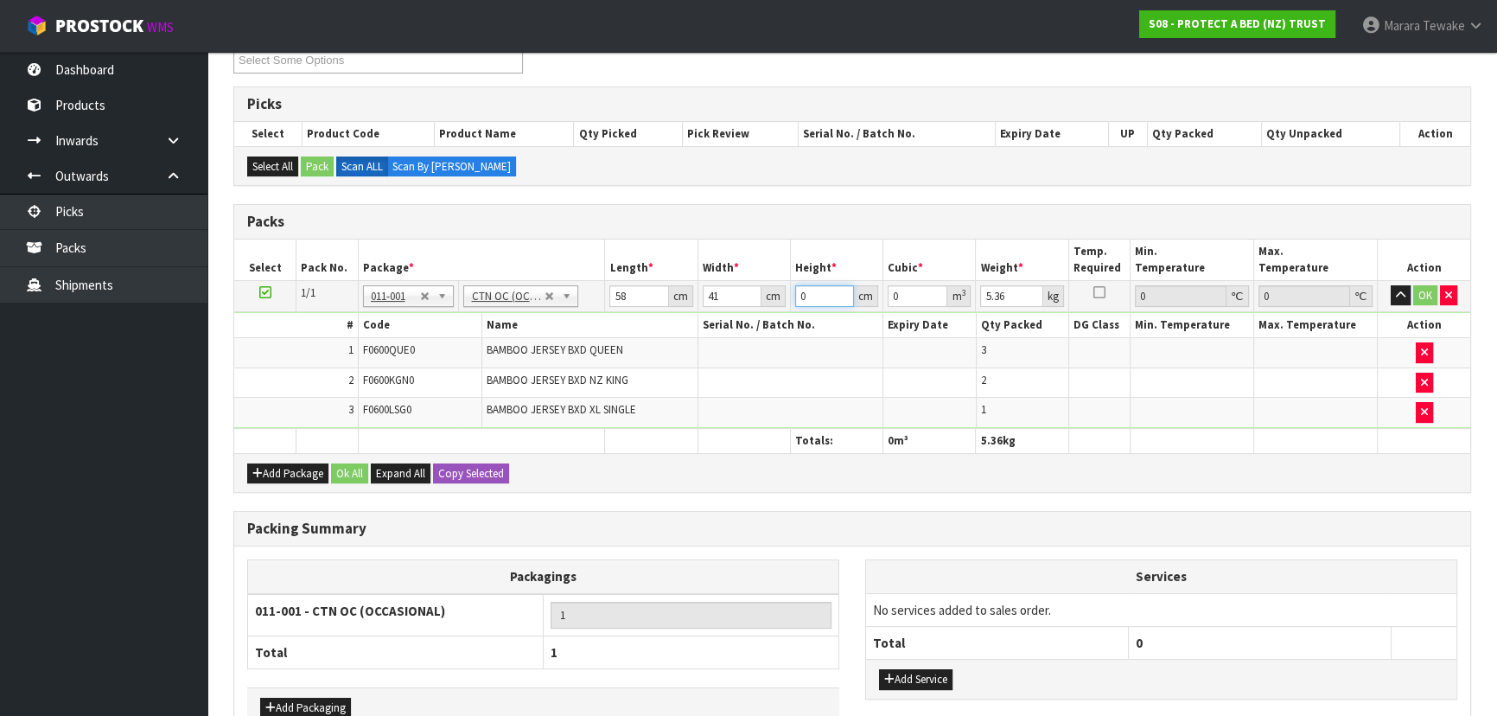
type input "3"
type input "0.007134"
type input "32"
type input "0.076096"
type input "32"
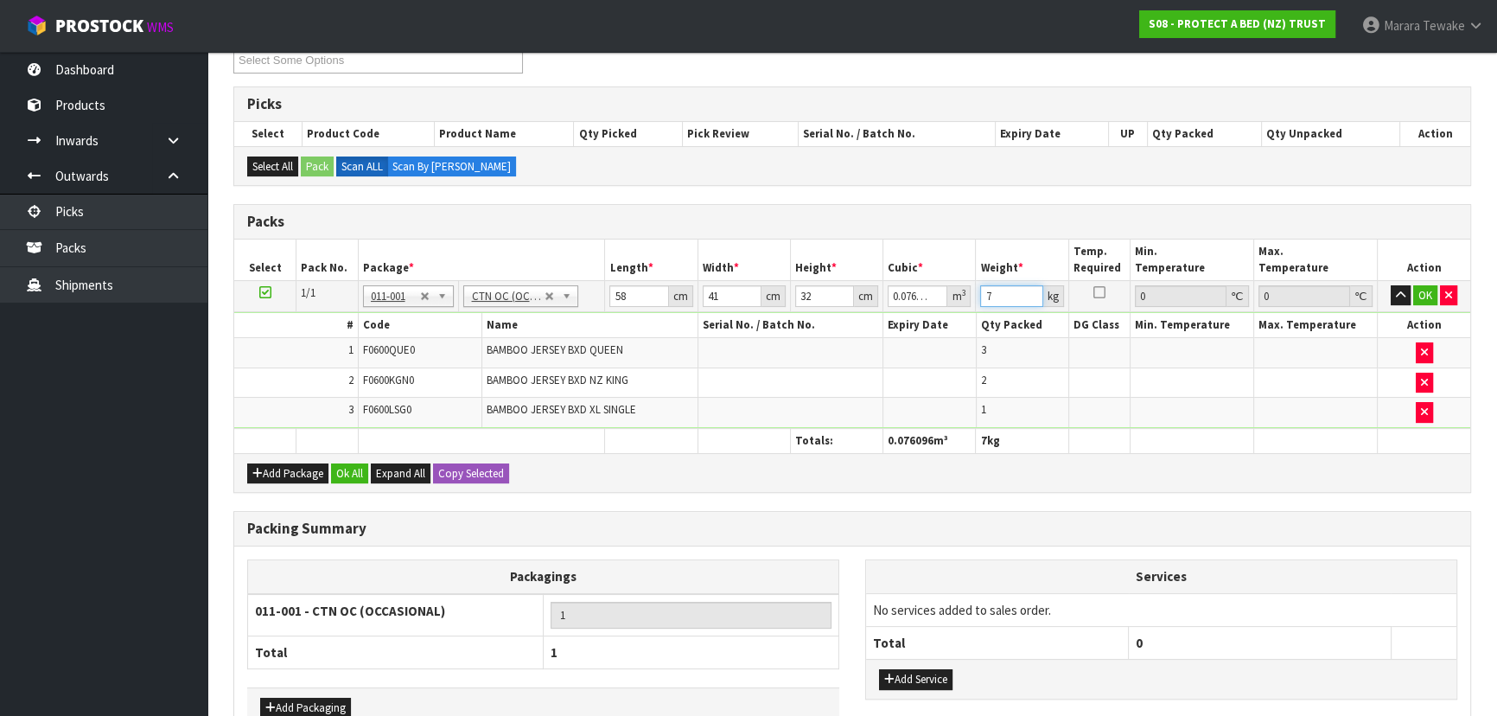
type input "7"
click at [1390, 285] on button "button" at bounding box center [1400, 295] width 20 height 21
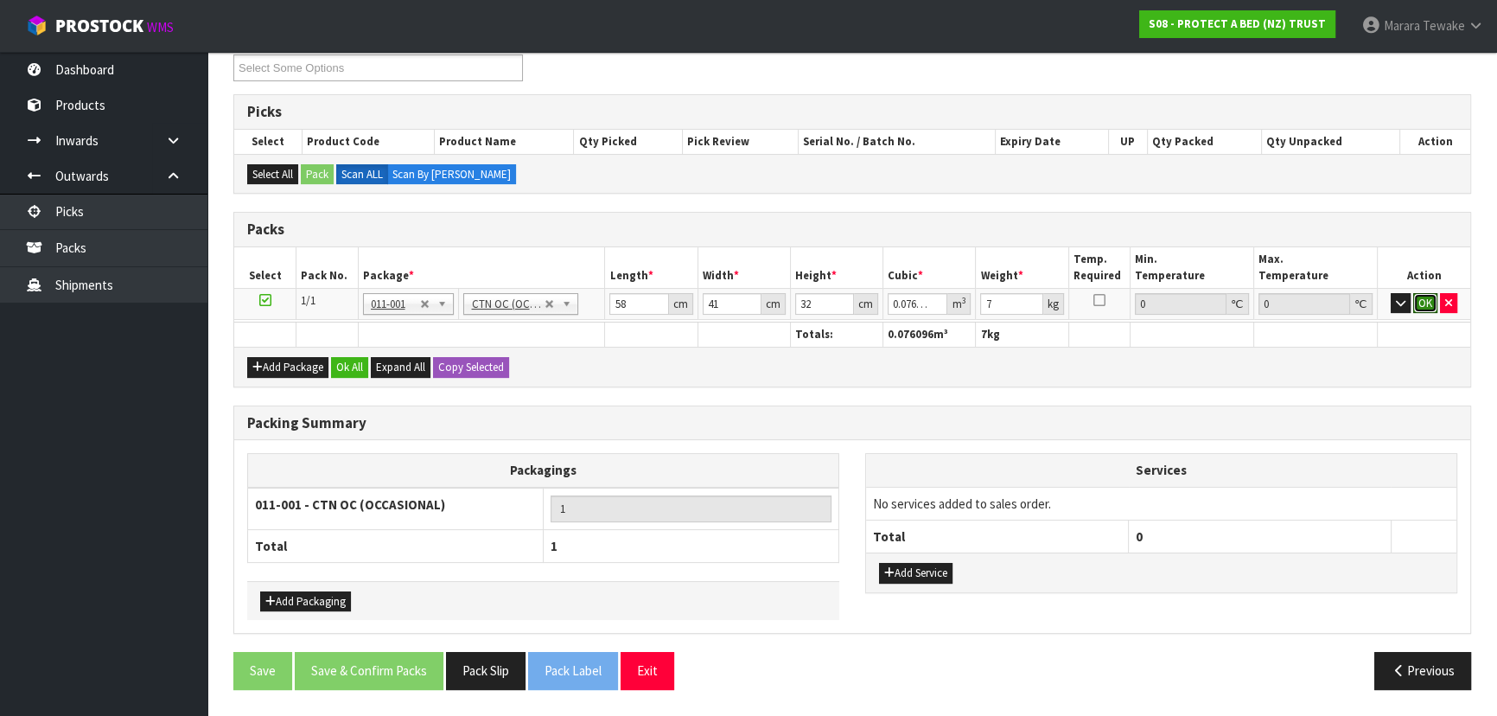
click button "OK" at bounding box center [1425, 303] width 24 height 21
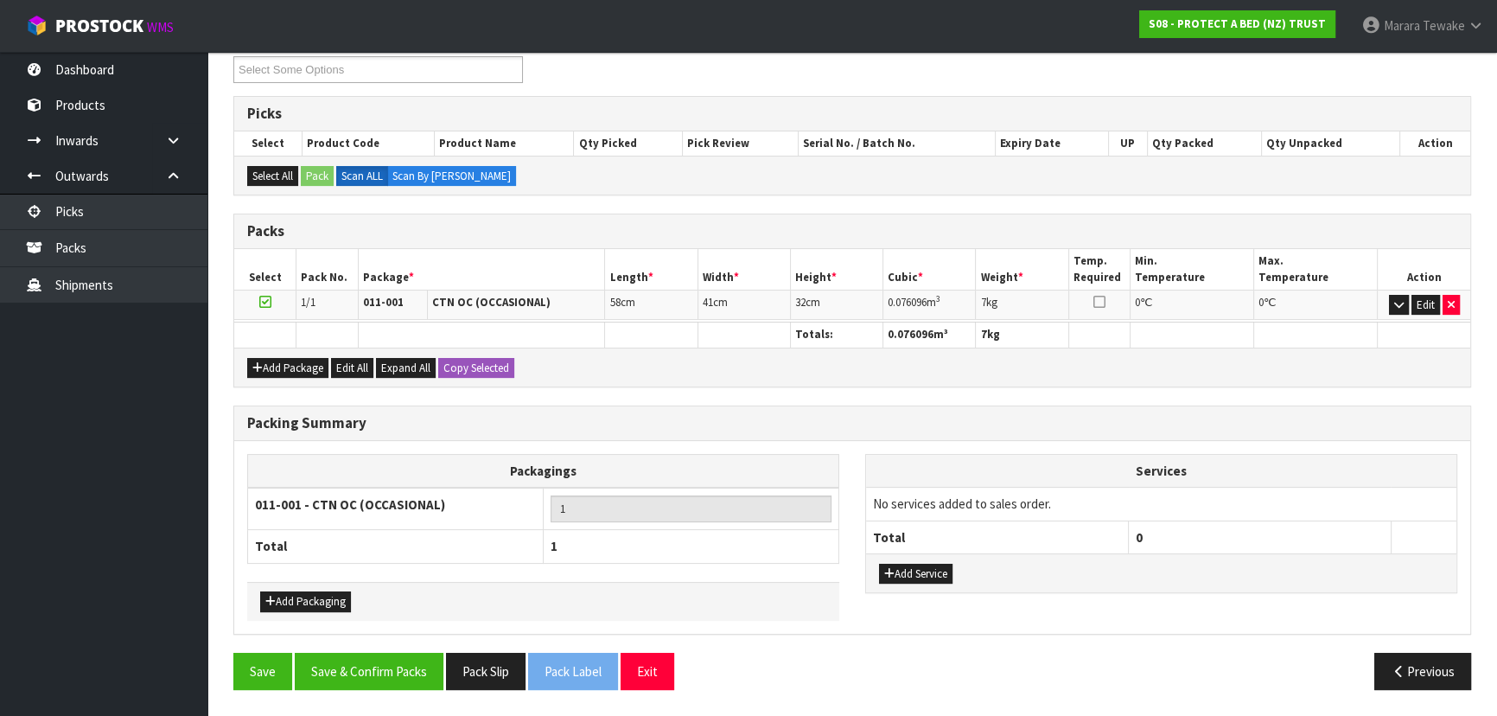
scroll to position [298, 0]
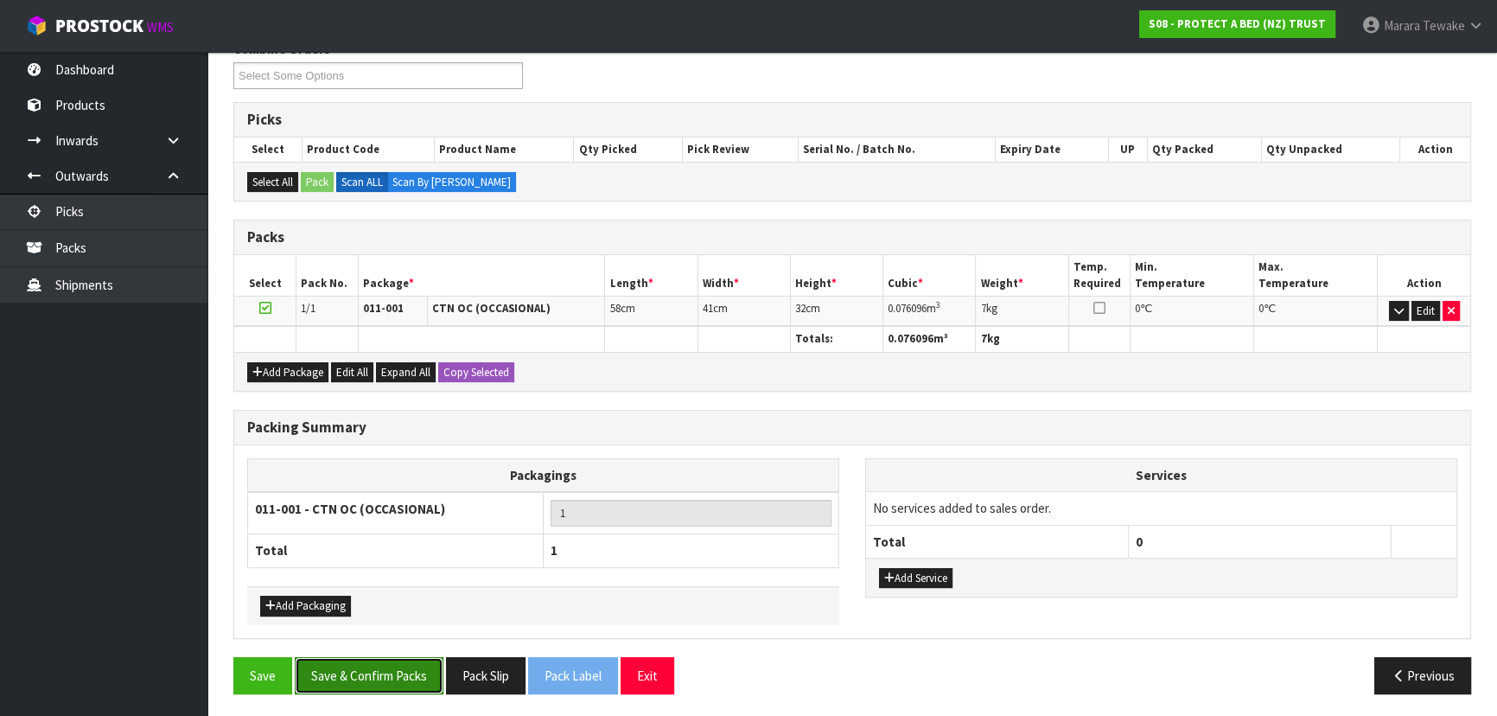
click at [410, 671] on button "Save & Confirm Packs" at bounding box center [369, 675] width 149 height 37
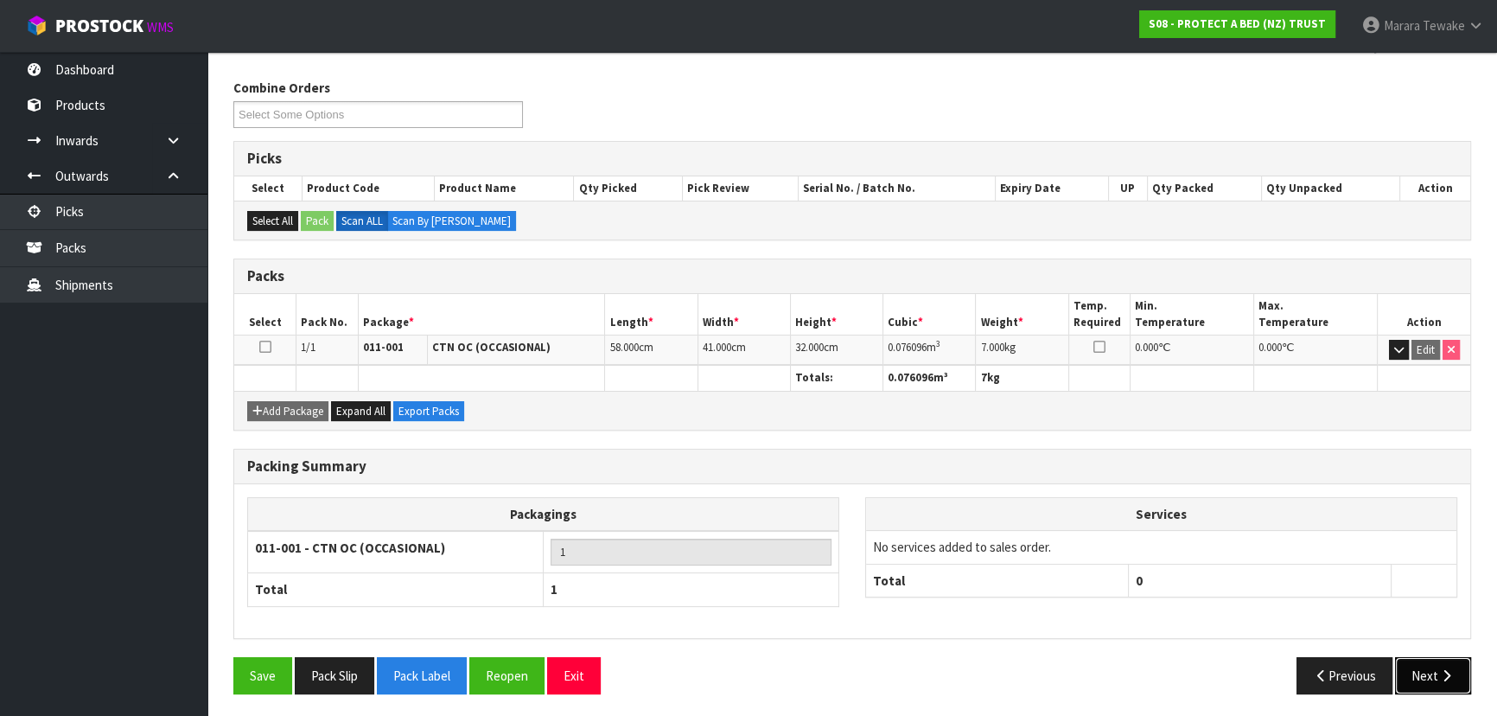
click at [1449, 672] on icon "button" at bounding box center [1446, 675] width 16 height 13
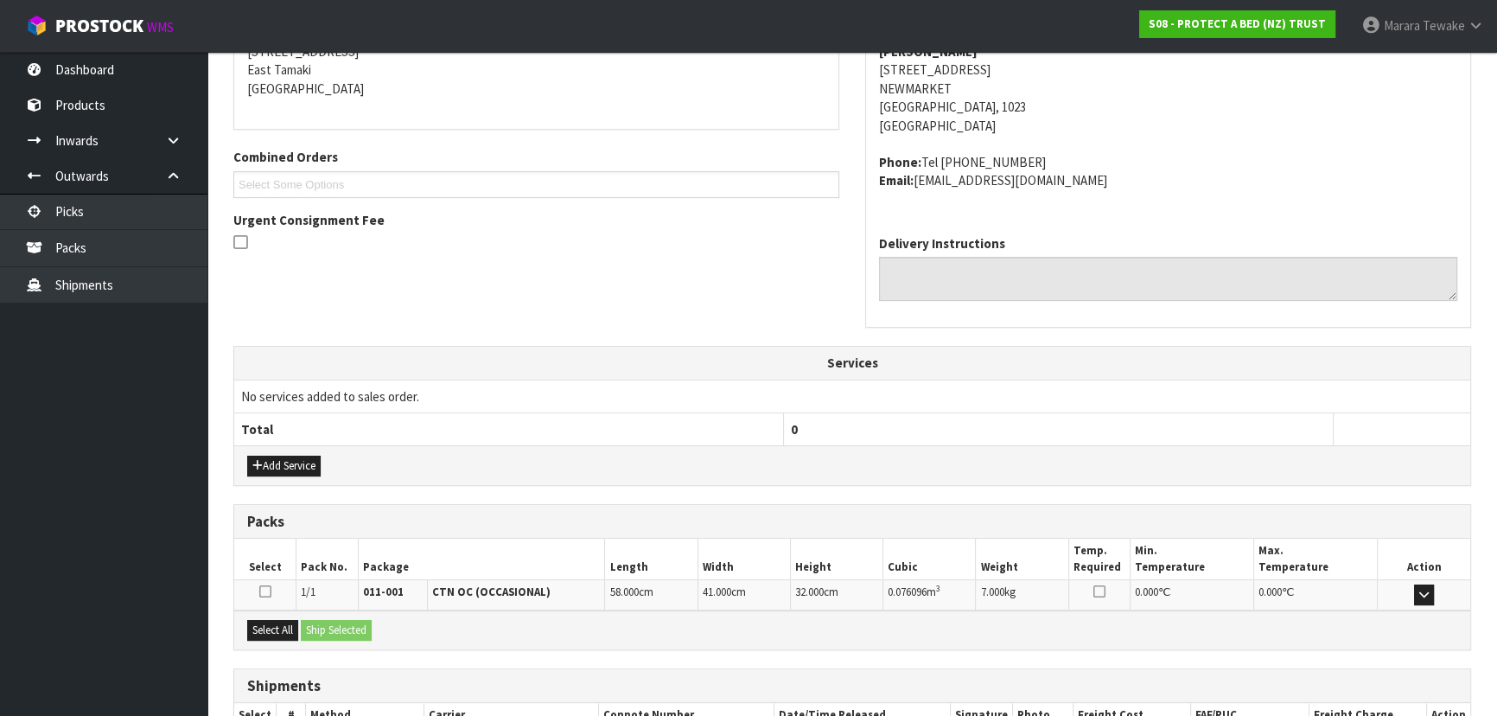
scroll to position [478, 0]
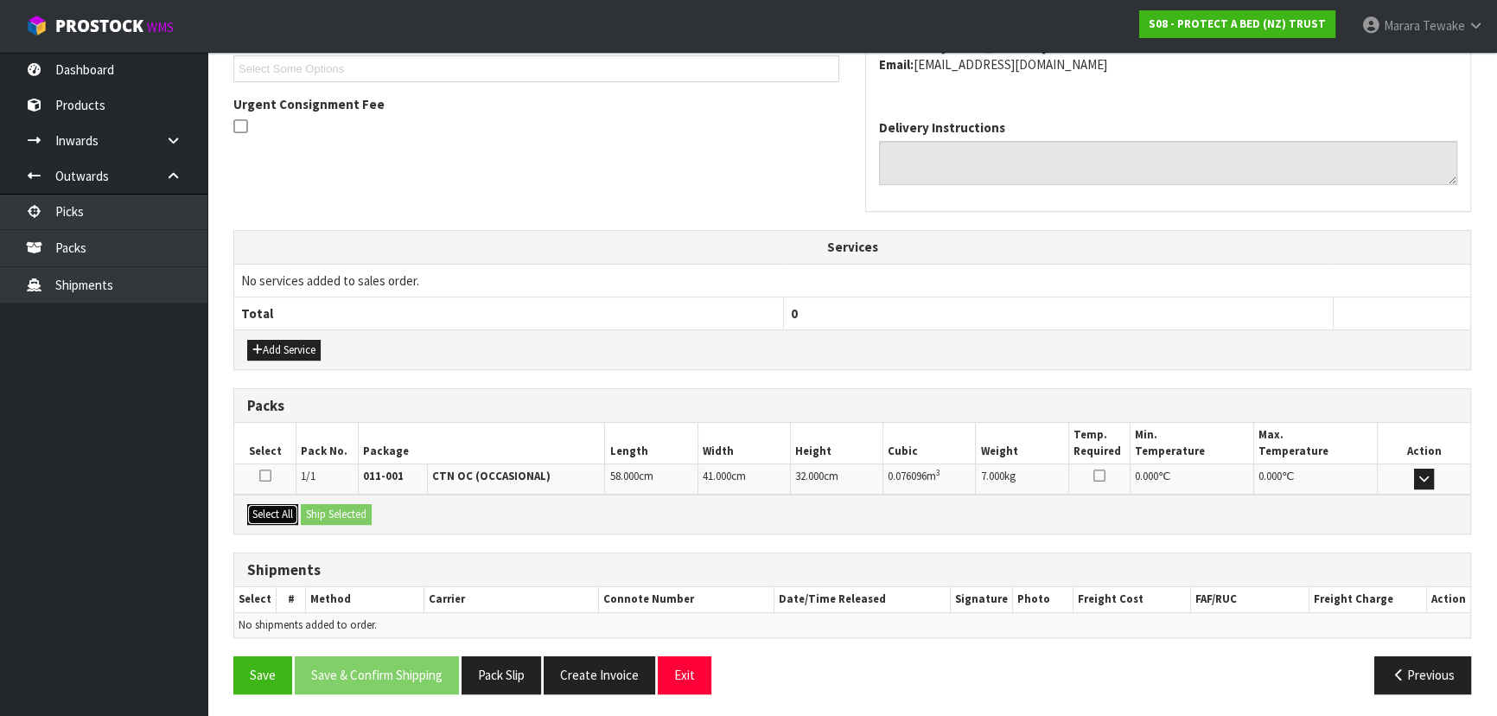
click at [287, 512] on button "Select All" at bounding box center [272, 514] width 51 height 21
click at [357, 512] on button "Ship Selected" at bounding box center [336, 514] width 71 height 21
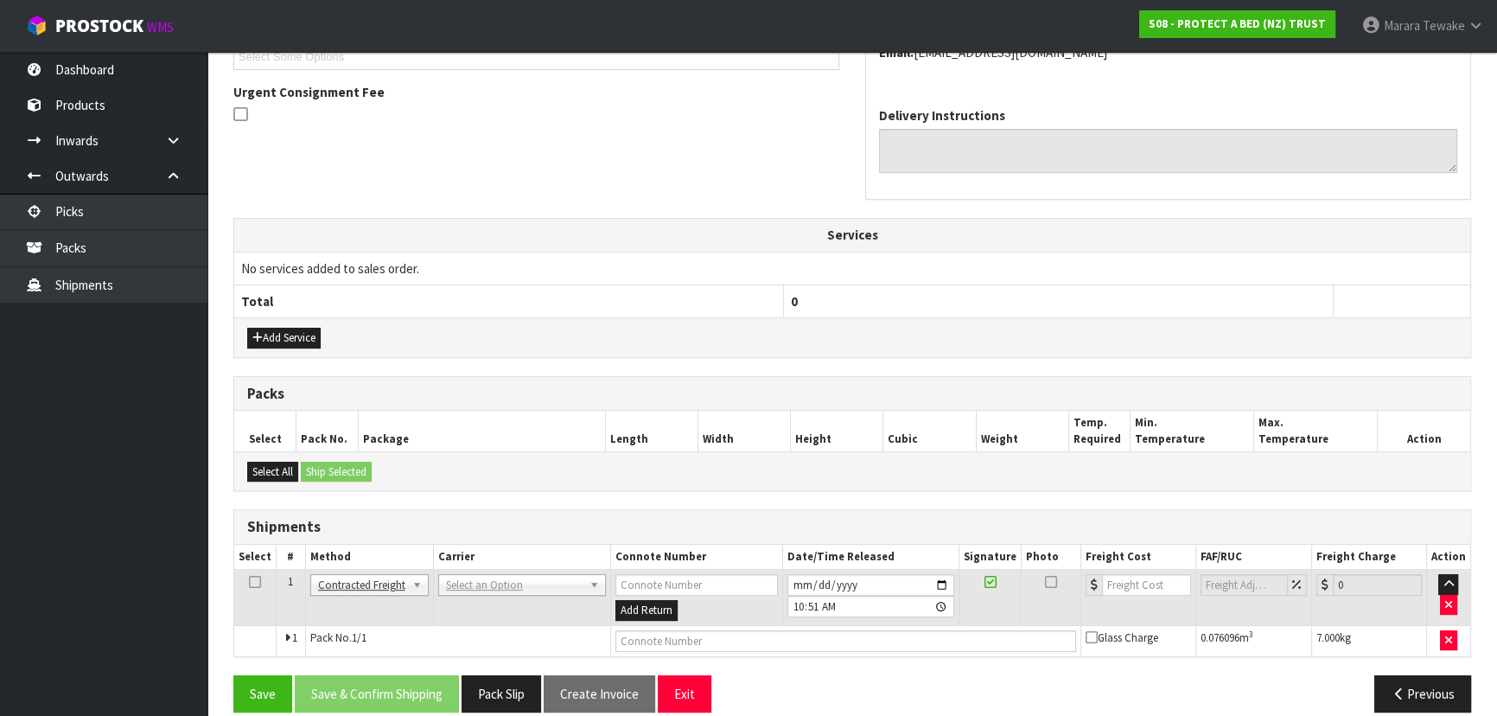
scroll to position [509, 0]
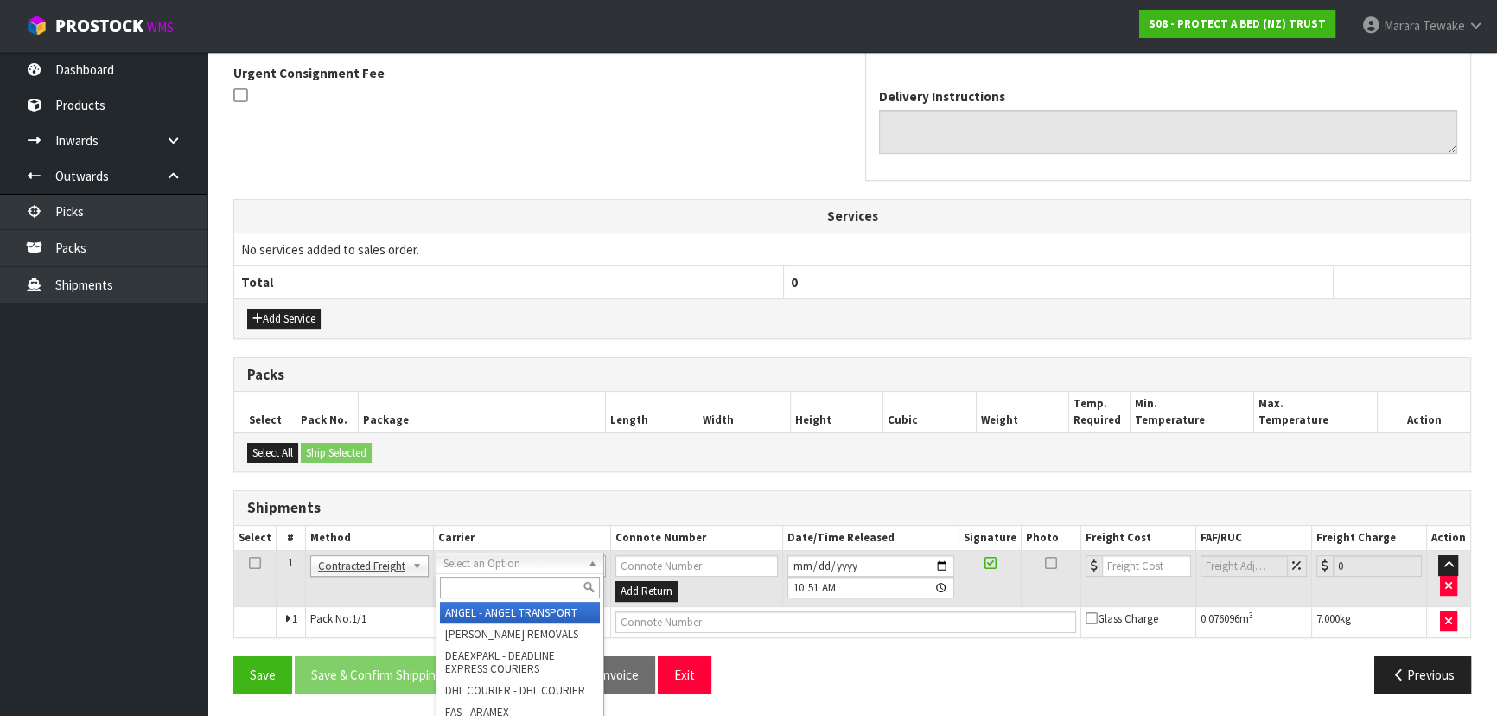
drag, startPoint x: 503, startPoint y: 564, endPoint x: 509, endPoint y: 588, distance: 24.1
click at [509, 588] on input "text" at bounding box center [520, 587] width 160 height 22
type input "NZP"
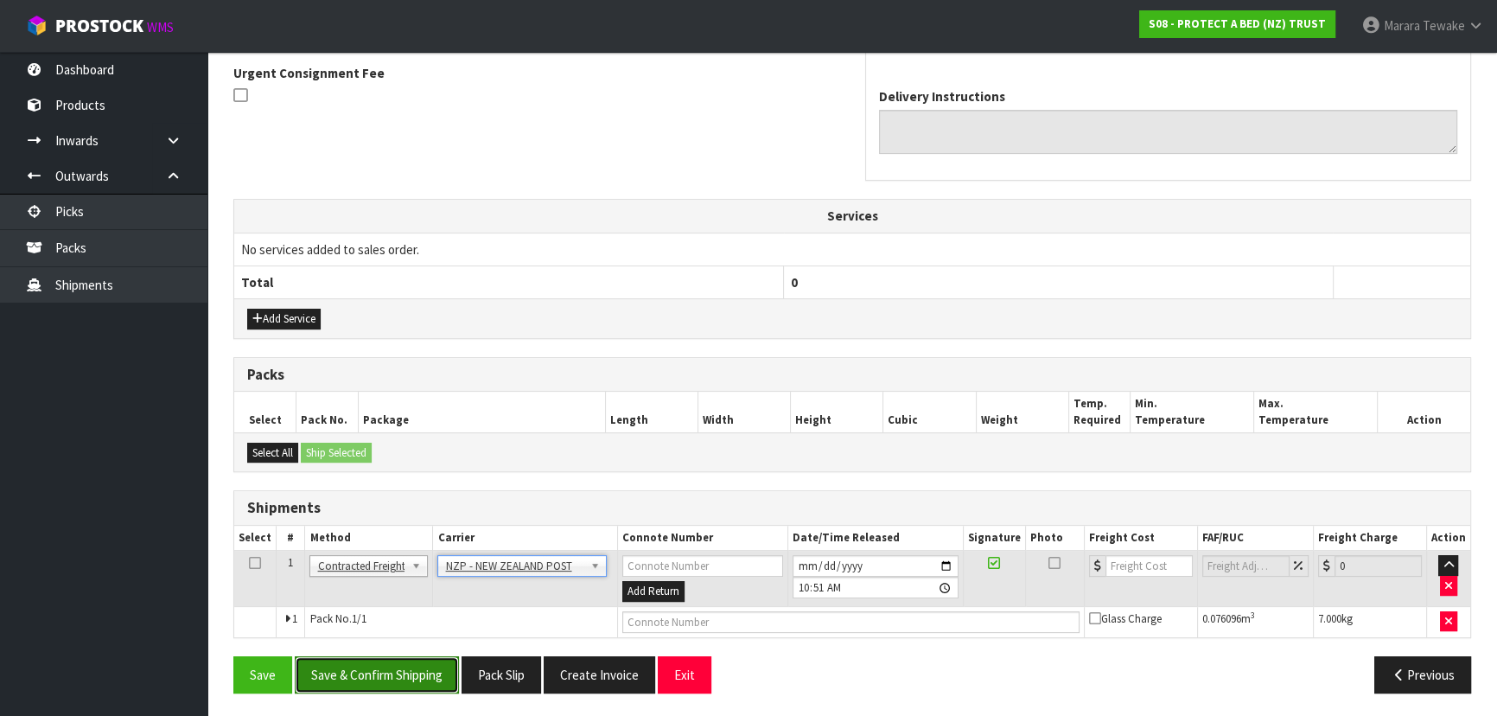
click at [404, 672] on button "Save & Confirm Shipping" at bounding box center [377, 674] width 164 height 37
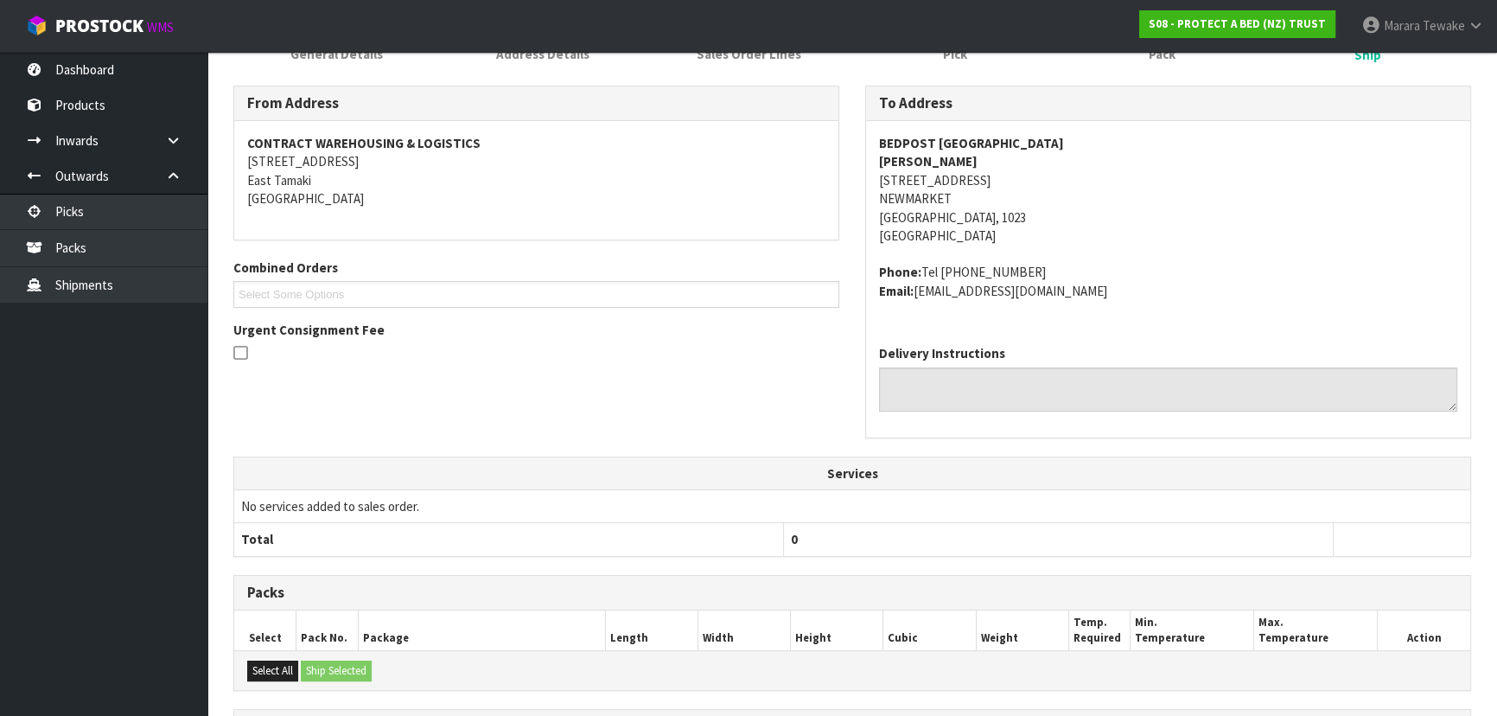
scroll to position [485, 0]
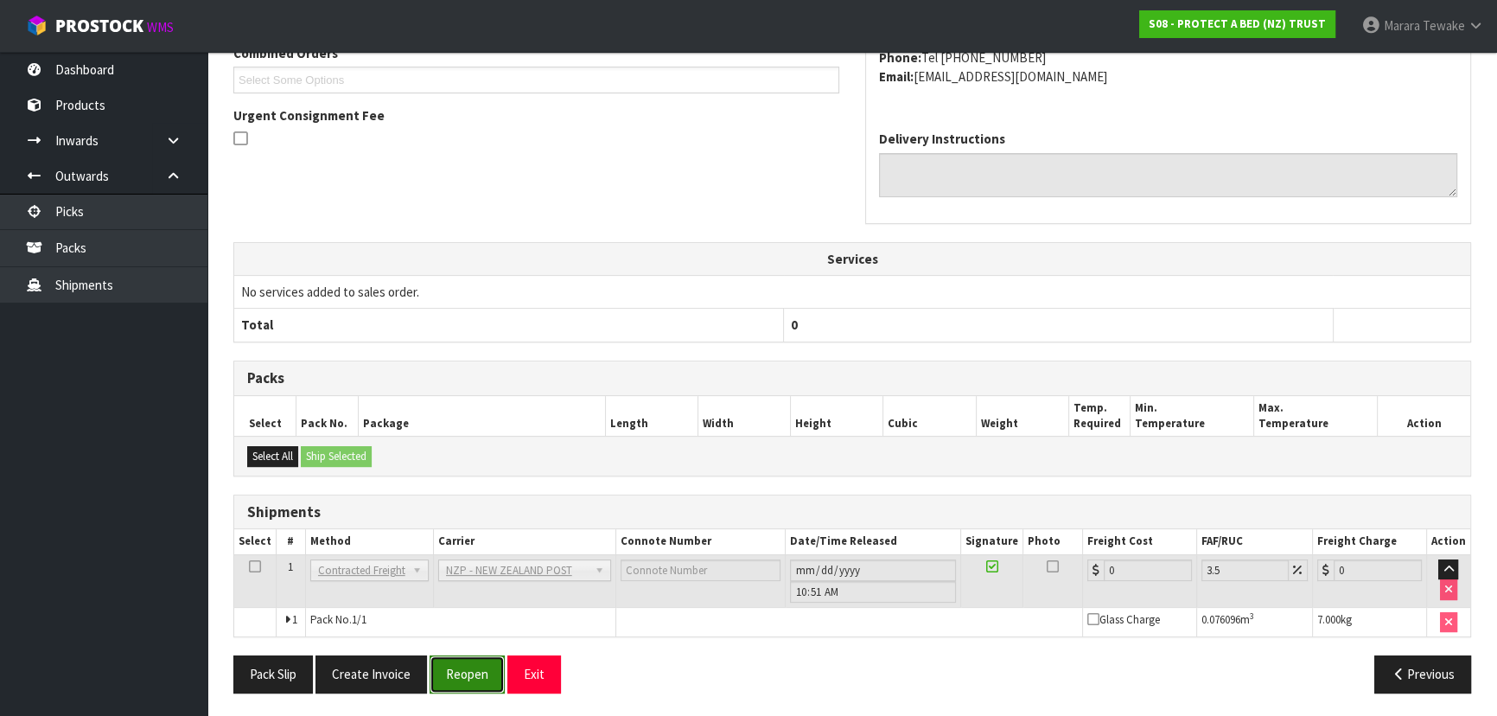
click at [486, 669] on button "Reopen" at bounding box center [466, 673] width 75 height 37
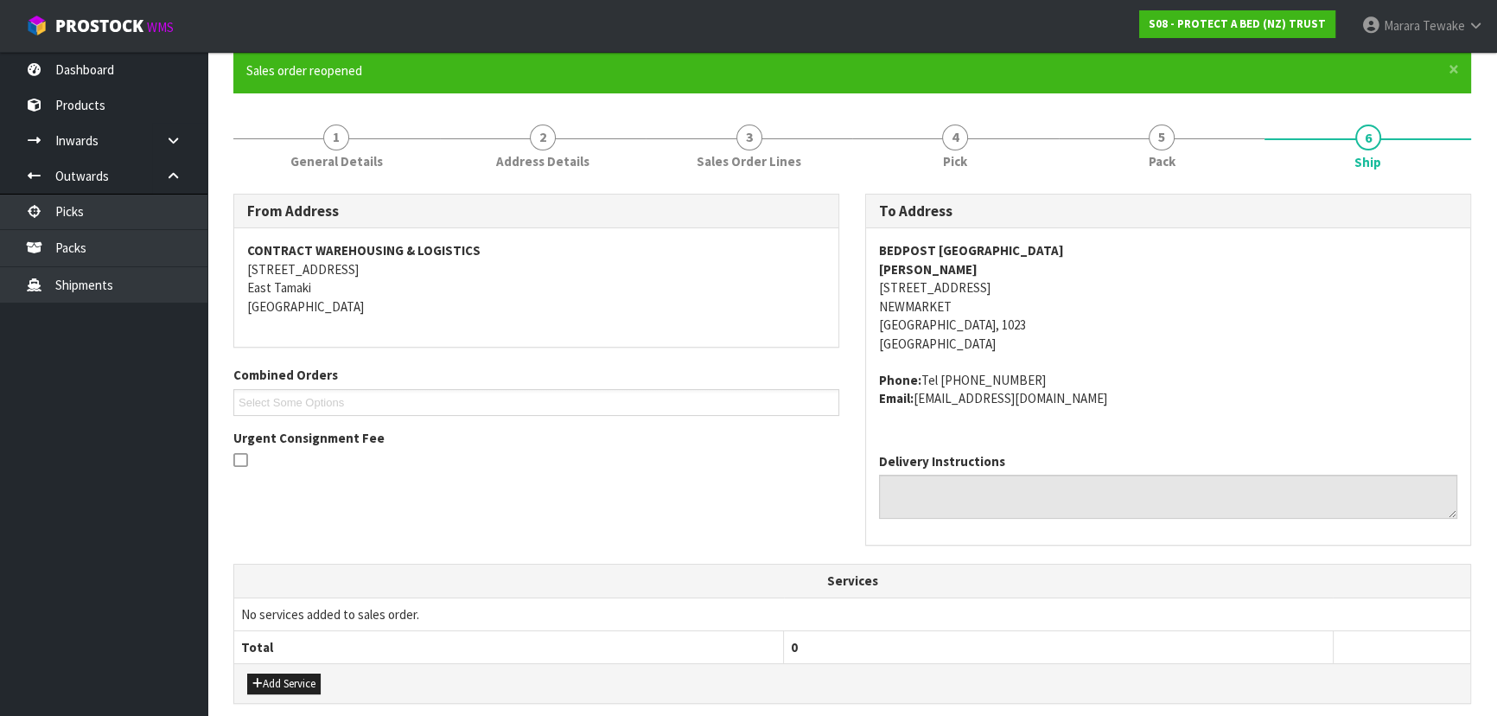
scroll to position [509, 0]
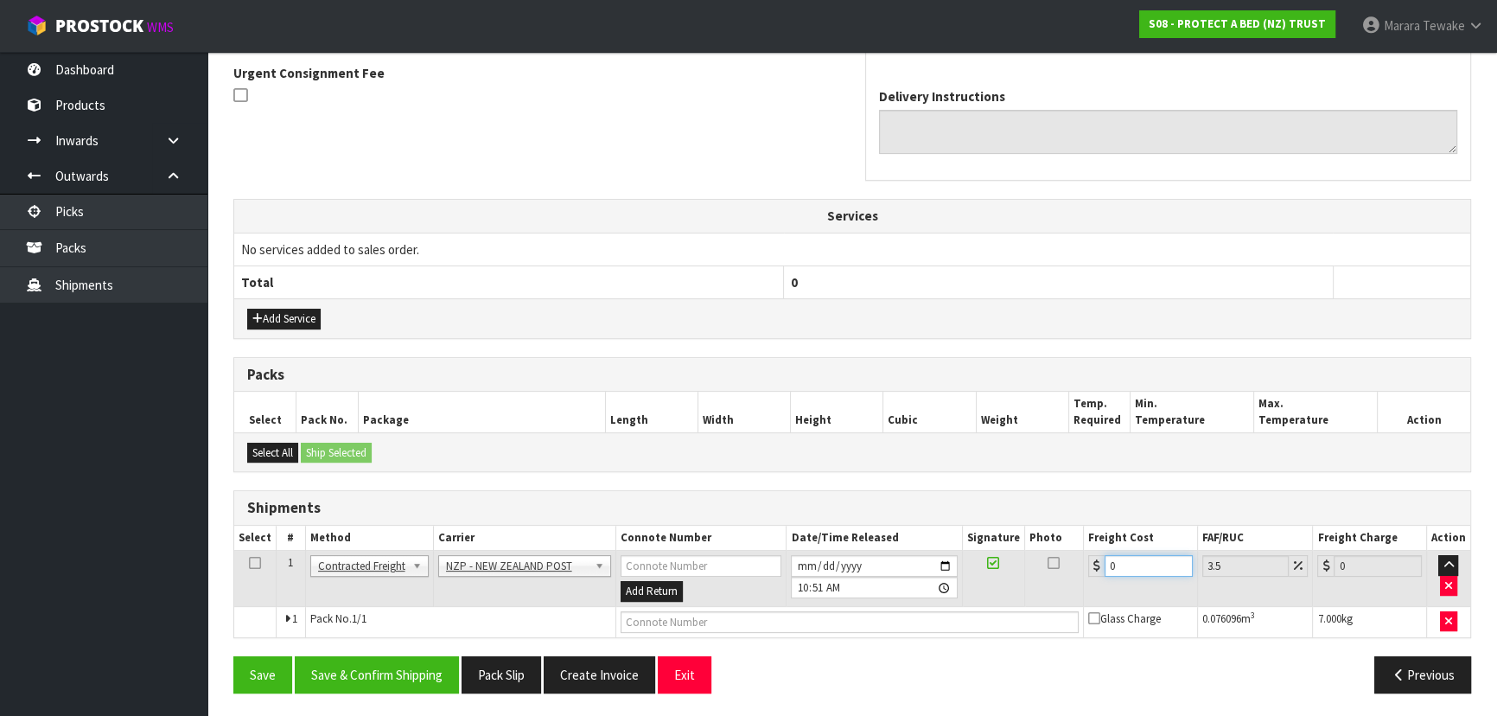
drag, startPoint x: 1132, startPoint y: 570, endPoint x: 1059, endPoint y: 549, distance: 75.7
click at [1063, 553] on tr "1 Client Local Pickup Customer Local Pickup Company Freight Contracted Freight …" at bounding box center [852, 578] width 1236 height 56
type input "4"
type input "4.14"
type input "4.3"
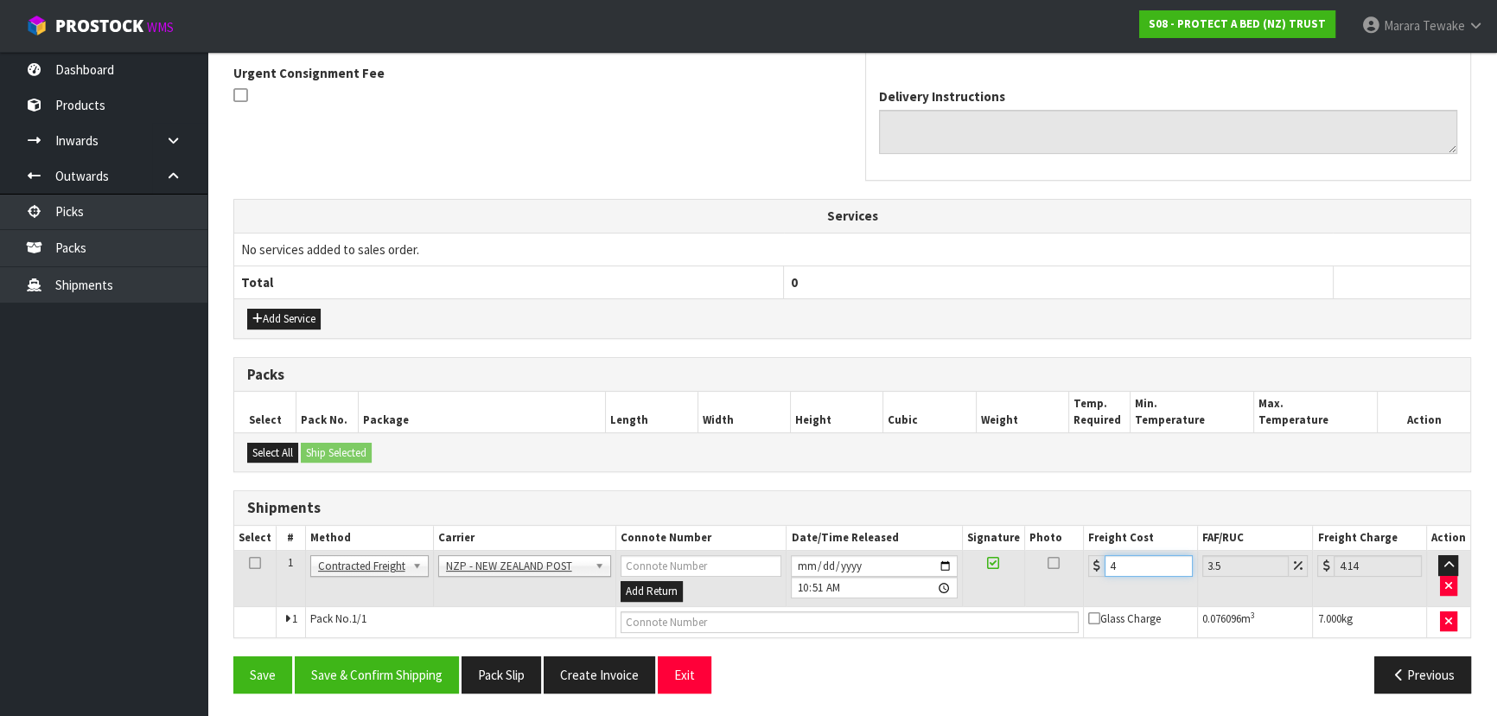
type input "4.45"
type input "4.33"
type input "4.48"
type input "4.33"
click at [425, 658] on button "Save & Confirm Shipping" at bounding box center [377, 674] width 164 height 37
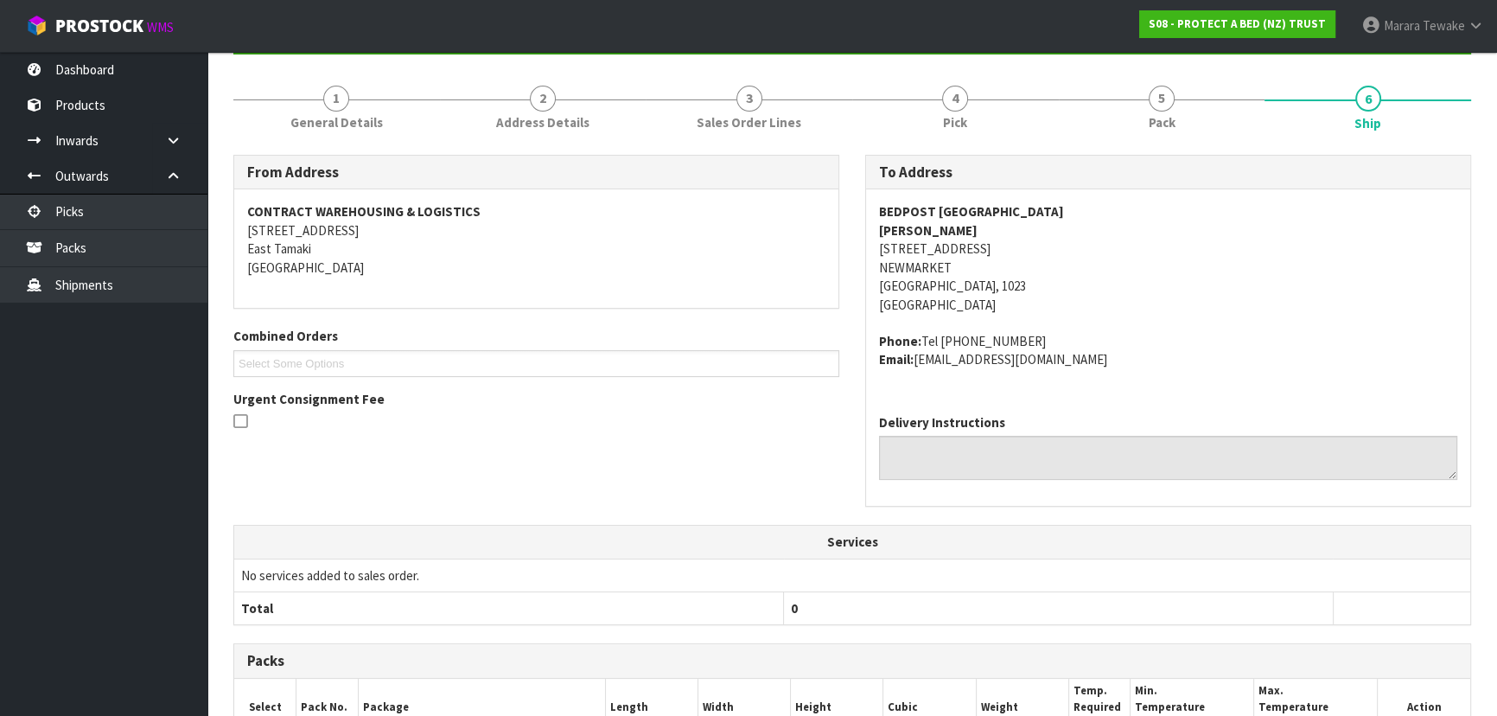
scroll to position [478, 0]
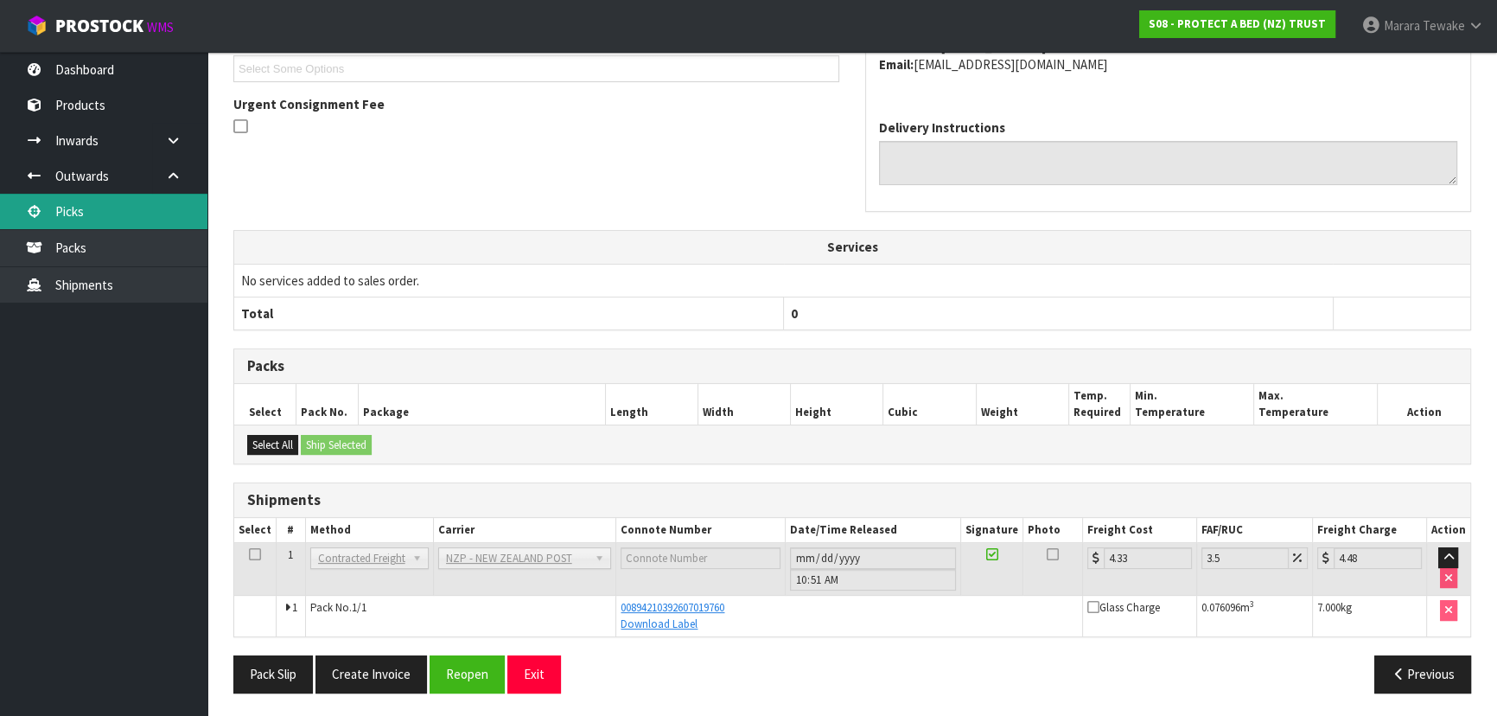
click at [151, 215] on link "Picks" at bounding box center [103, 211] width 207 height 35
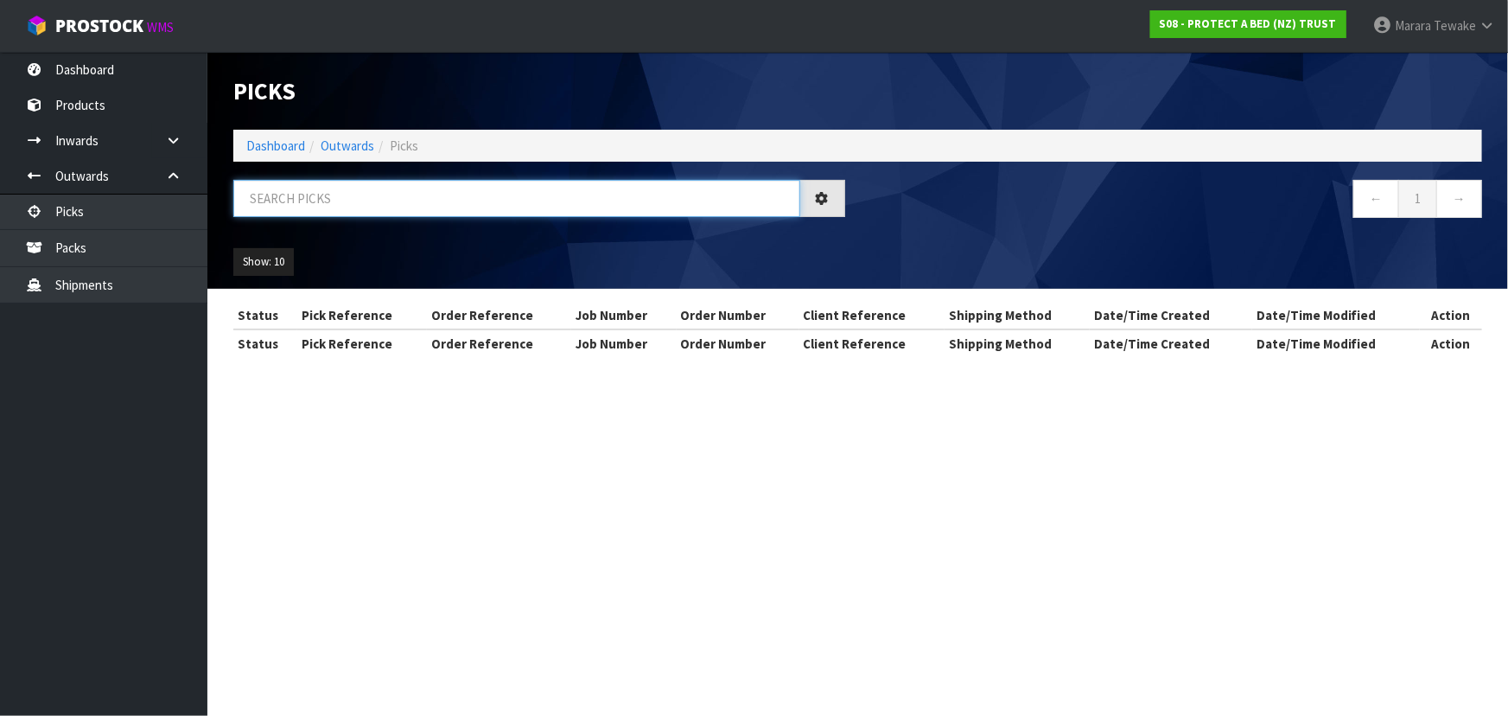
click at [256, 188] on input "text" at bounding box center [516, 198] width 567 height 37
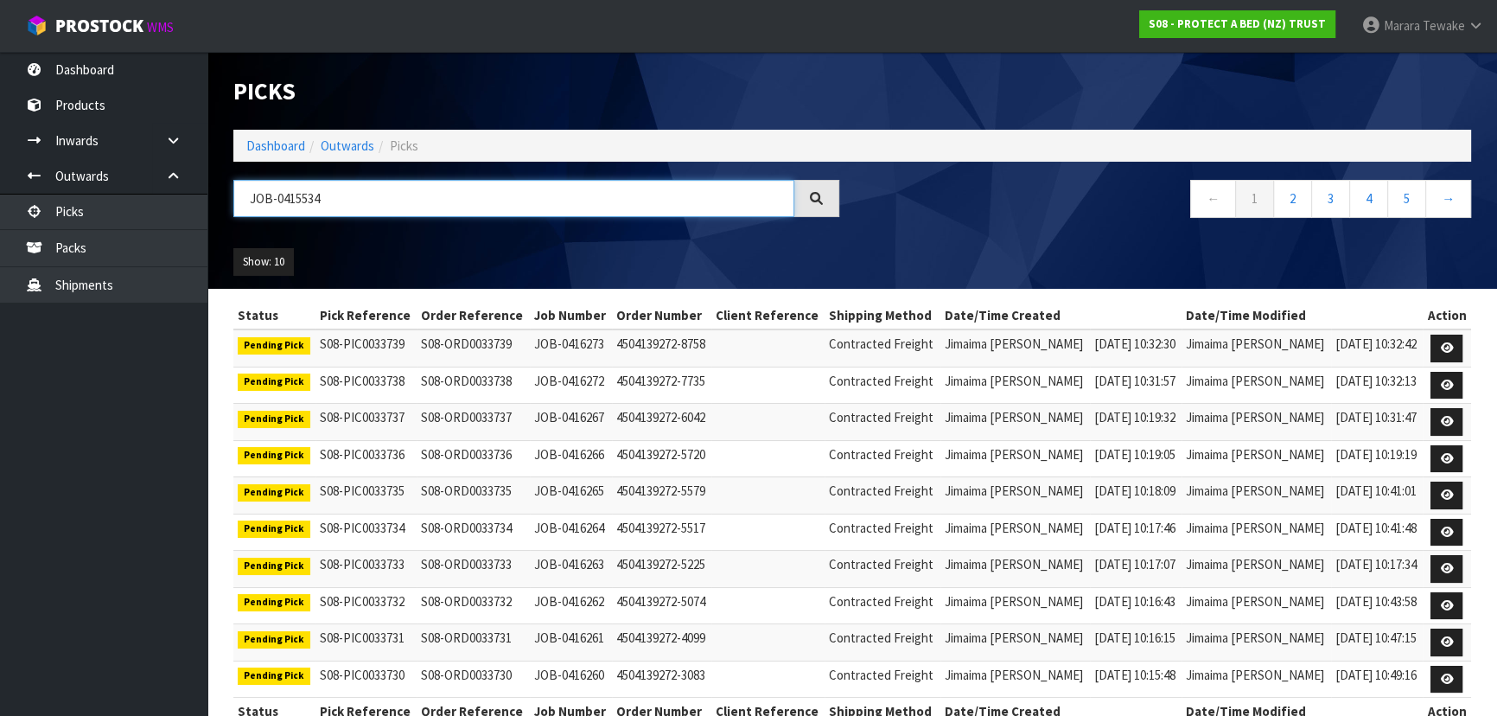
type input "JOB-0415534"
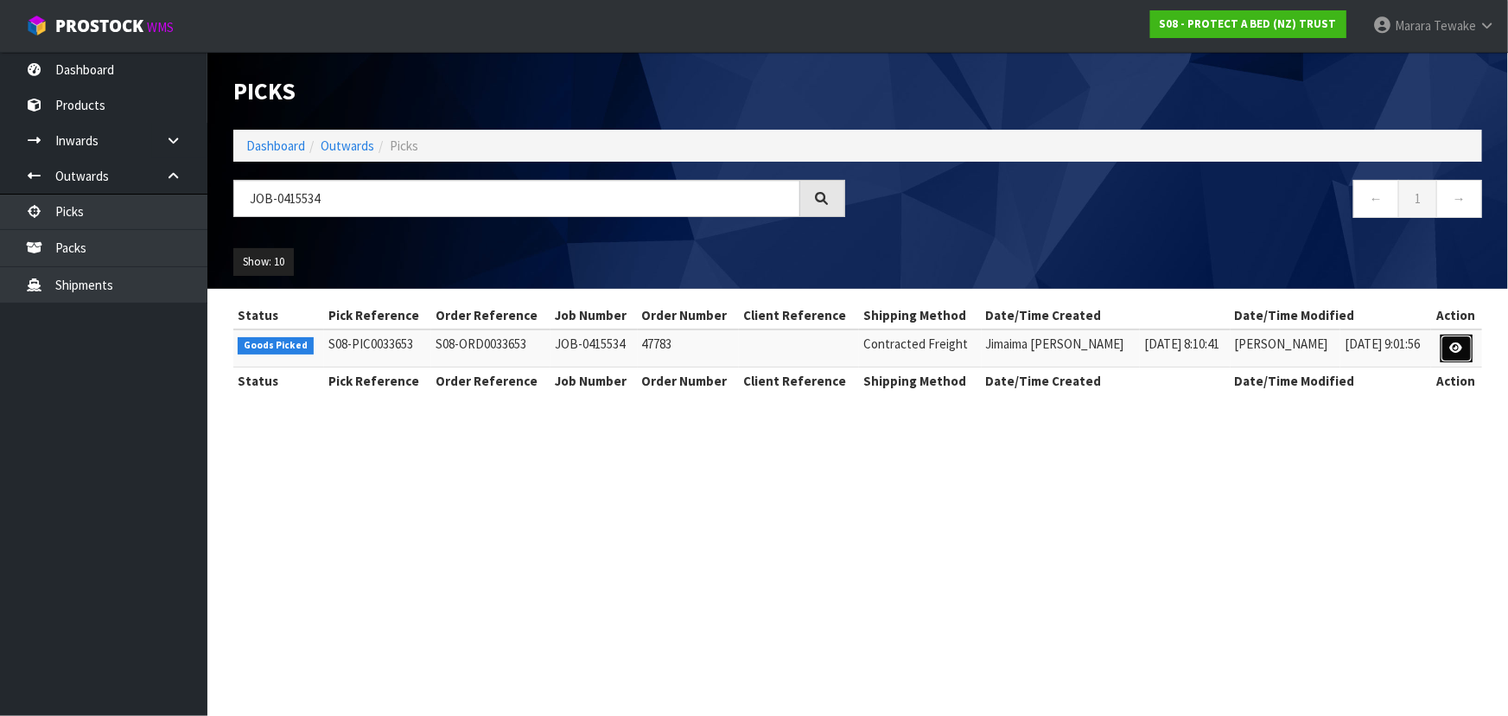
click at [1445, 339] on link at bounding box center [1457, 348] width 32 height 28
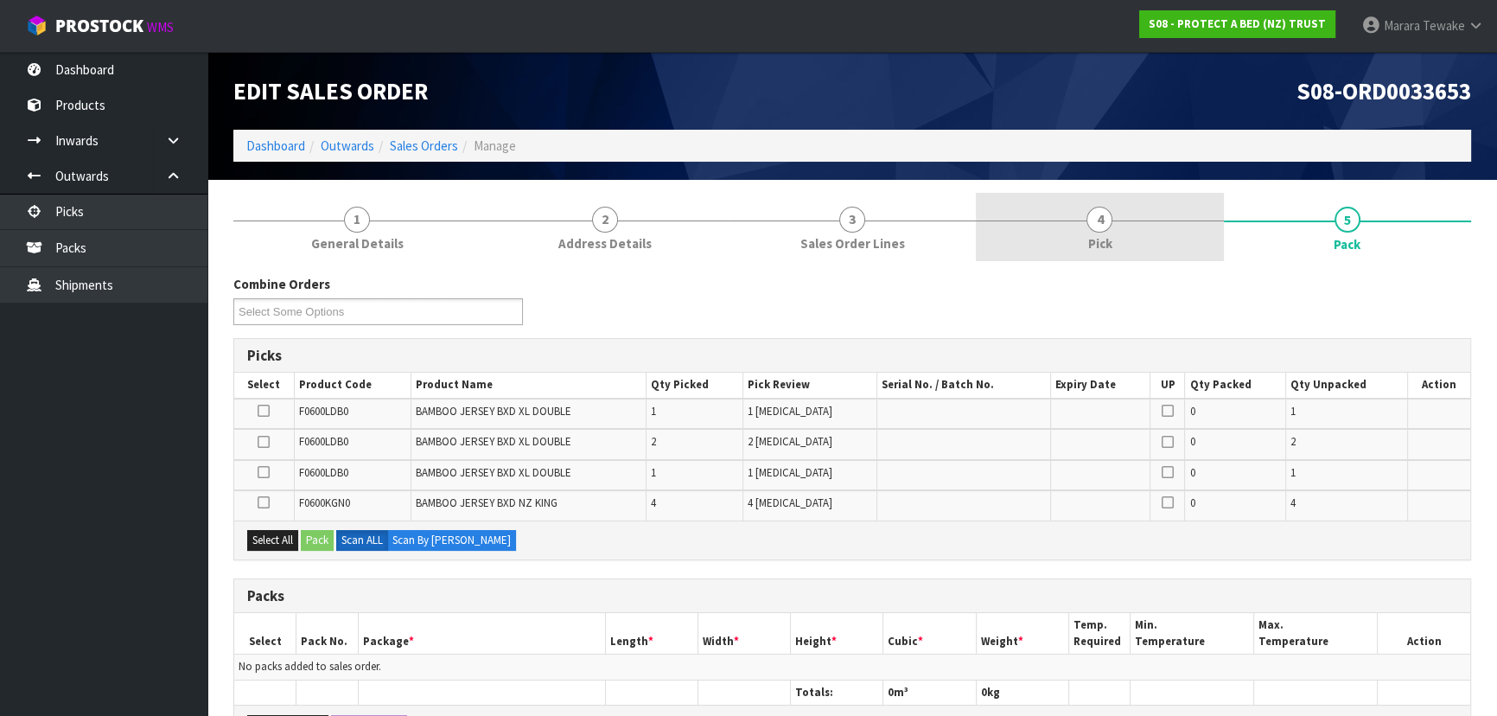
click at [1132, 218] on link "4 Pick" at bounding box center [1099, 227] width 247 height 68
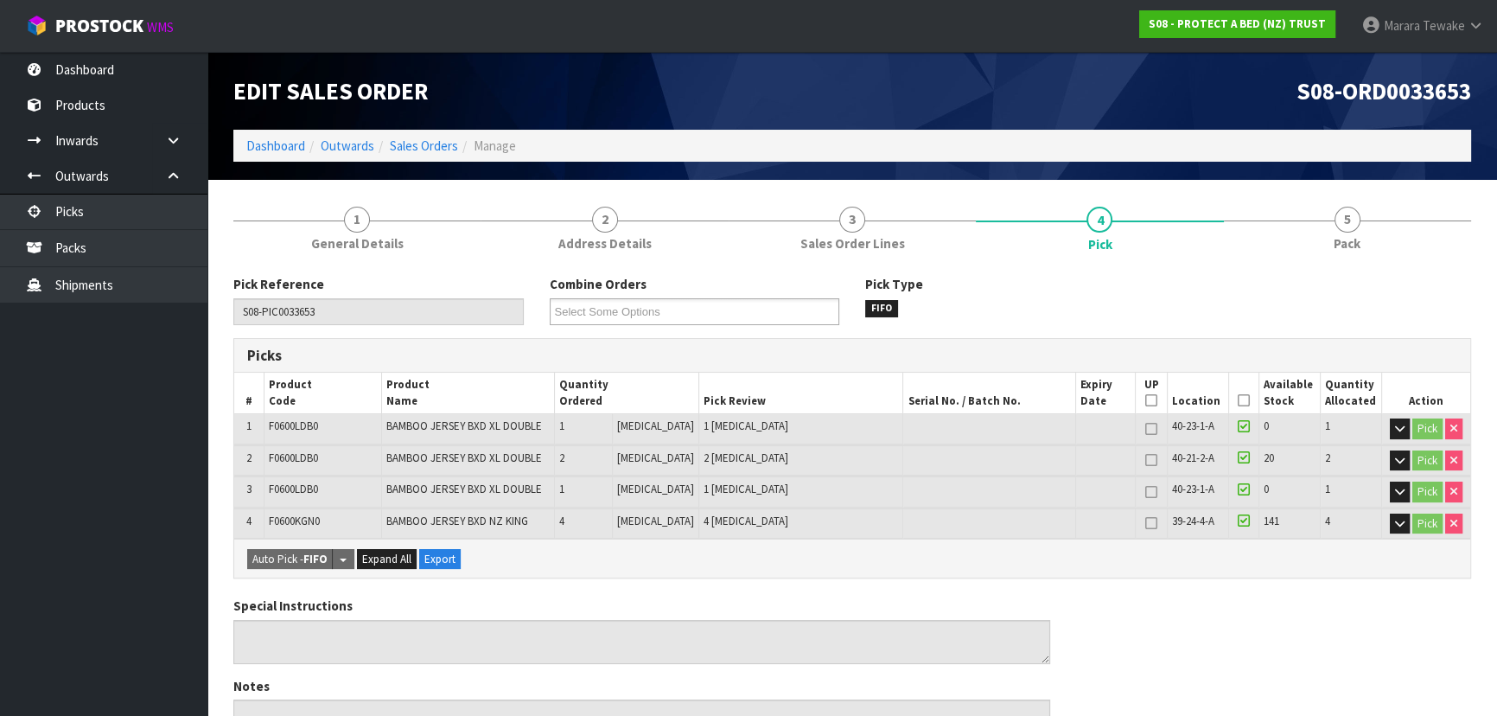
click at [1237, 400] on icon at bounding box center [1243, 400] width 12 height 1
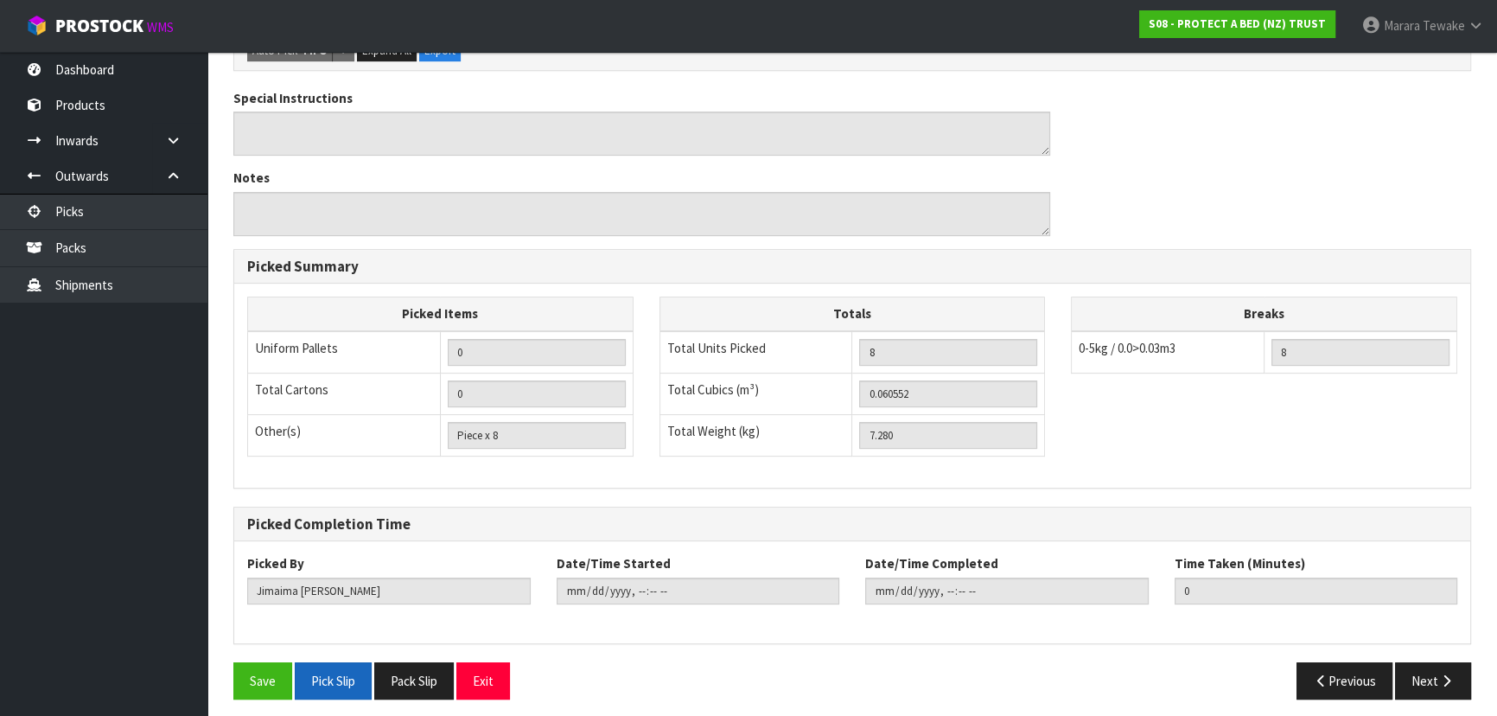
scroll to position [576, 0]
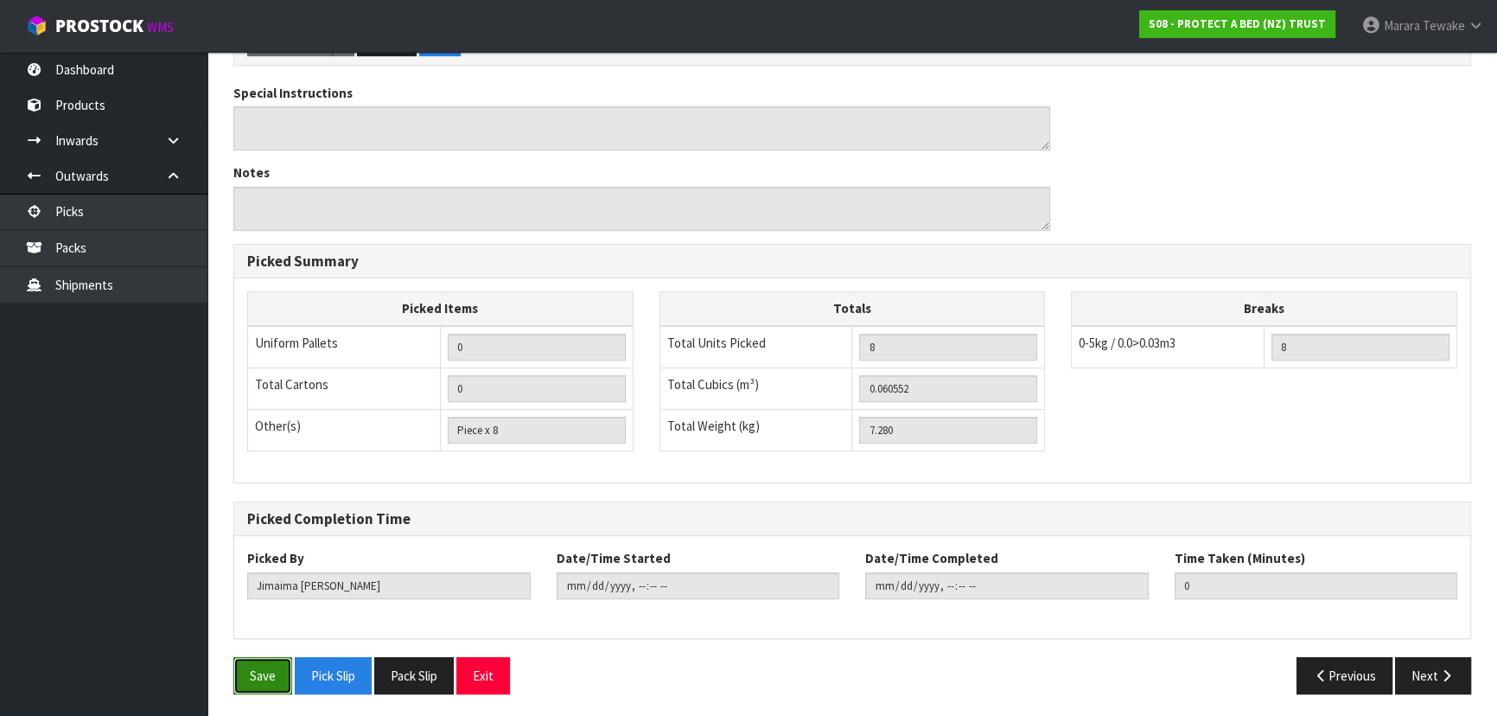
click at [272, 671] on button "Save" at bounding box center [262, 675] width 59 height 37
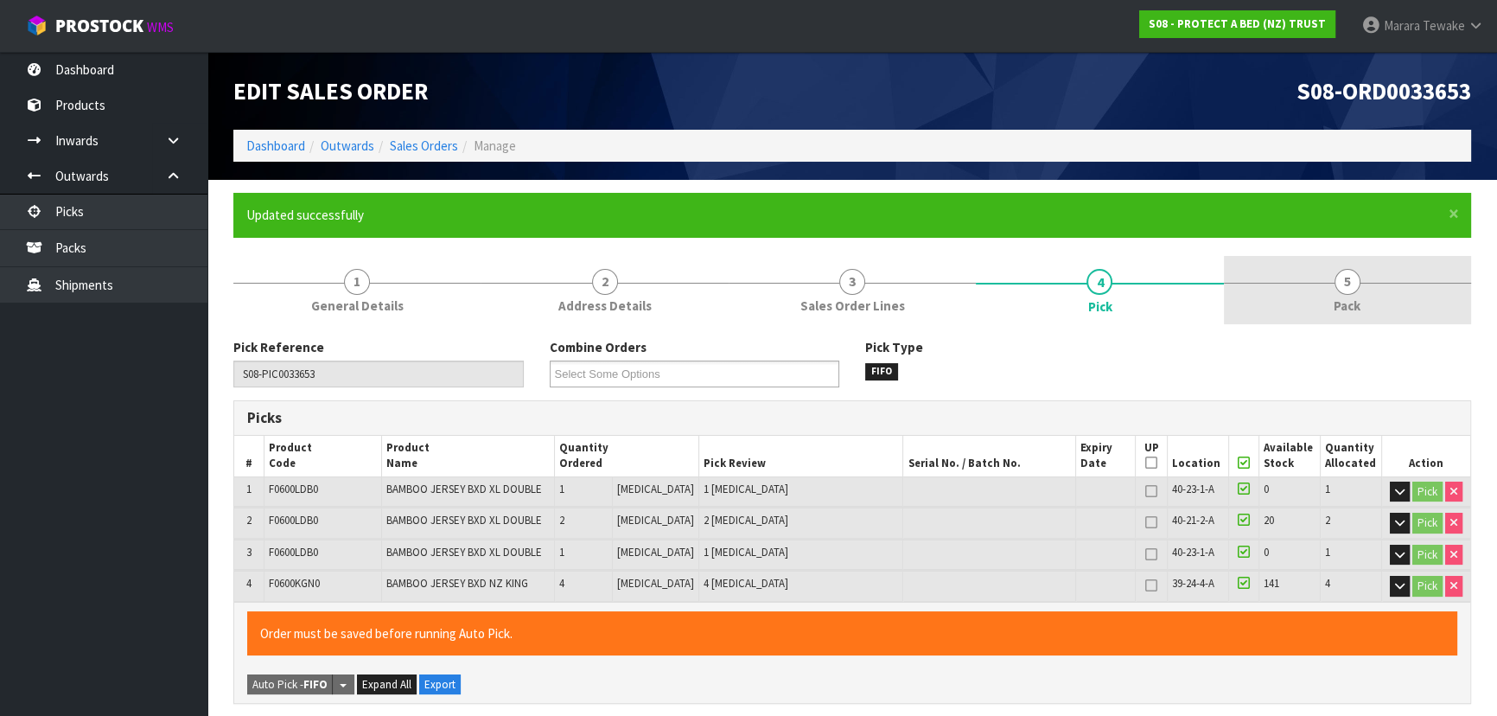
type input "[PERSON_NAME]"
type input "[DATE]T10:53:35"
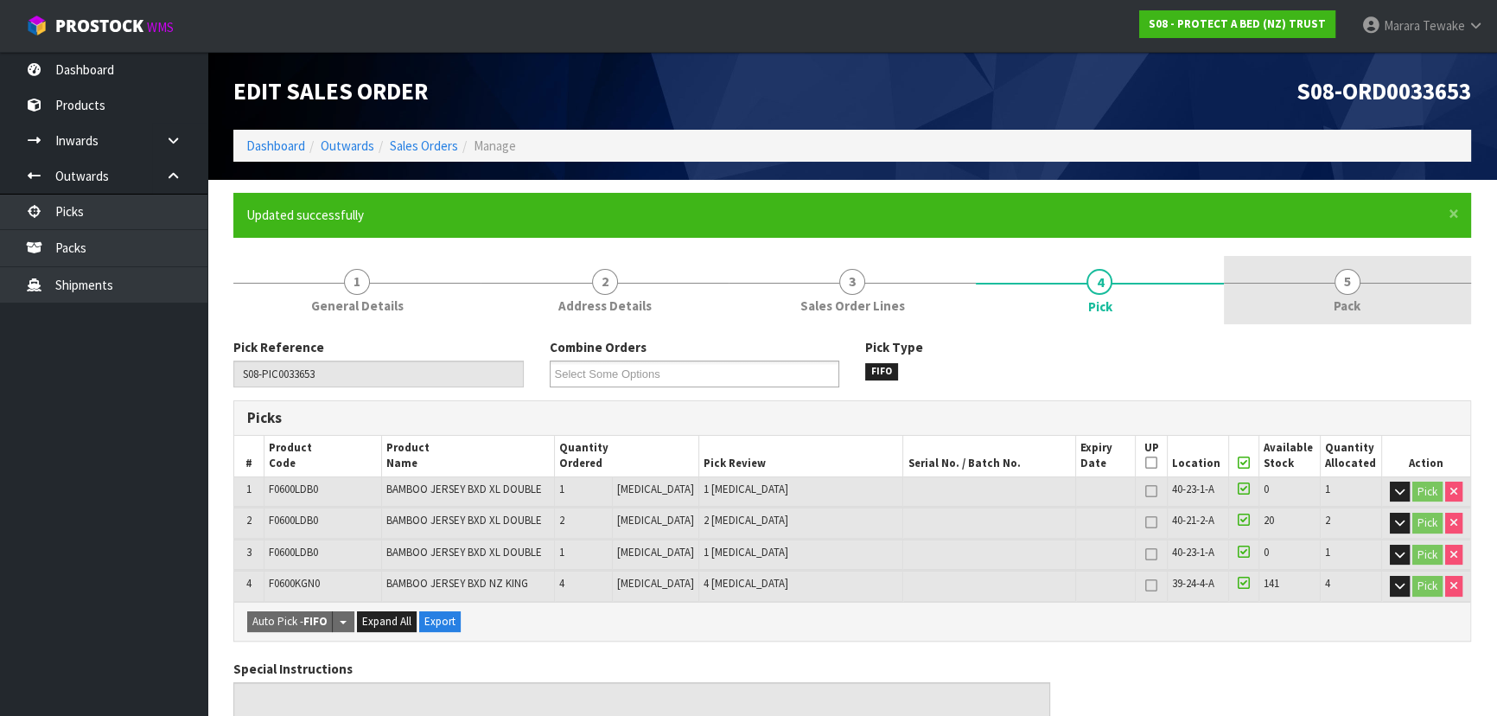
click at [1345, 293] on span "5" at bounding box center [1347, 282] width 26 height 26
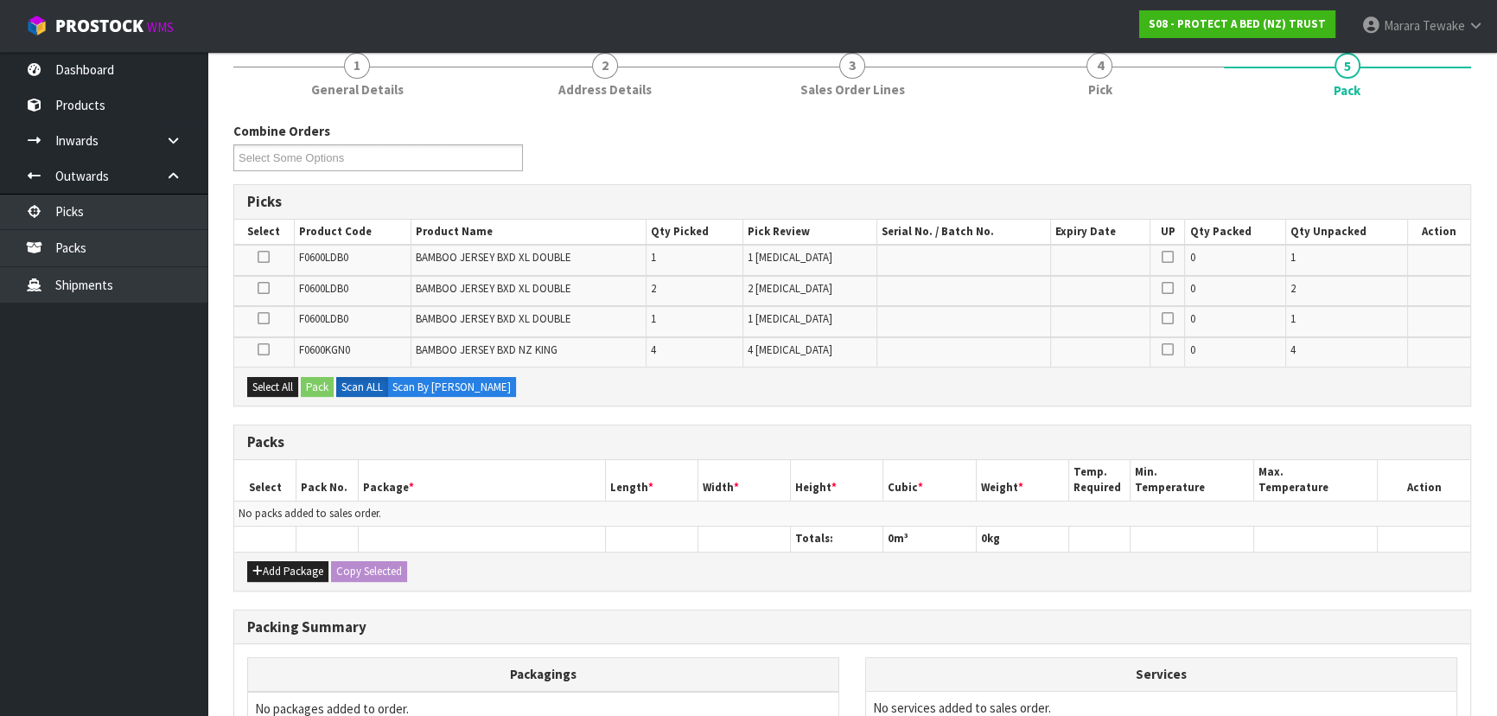
scroll to position [392, 0]
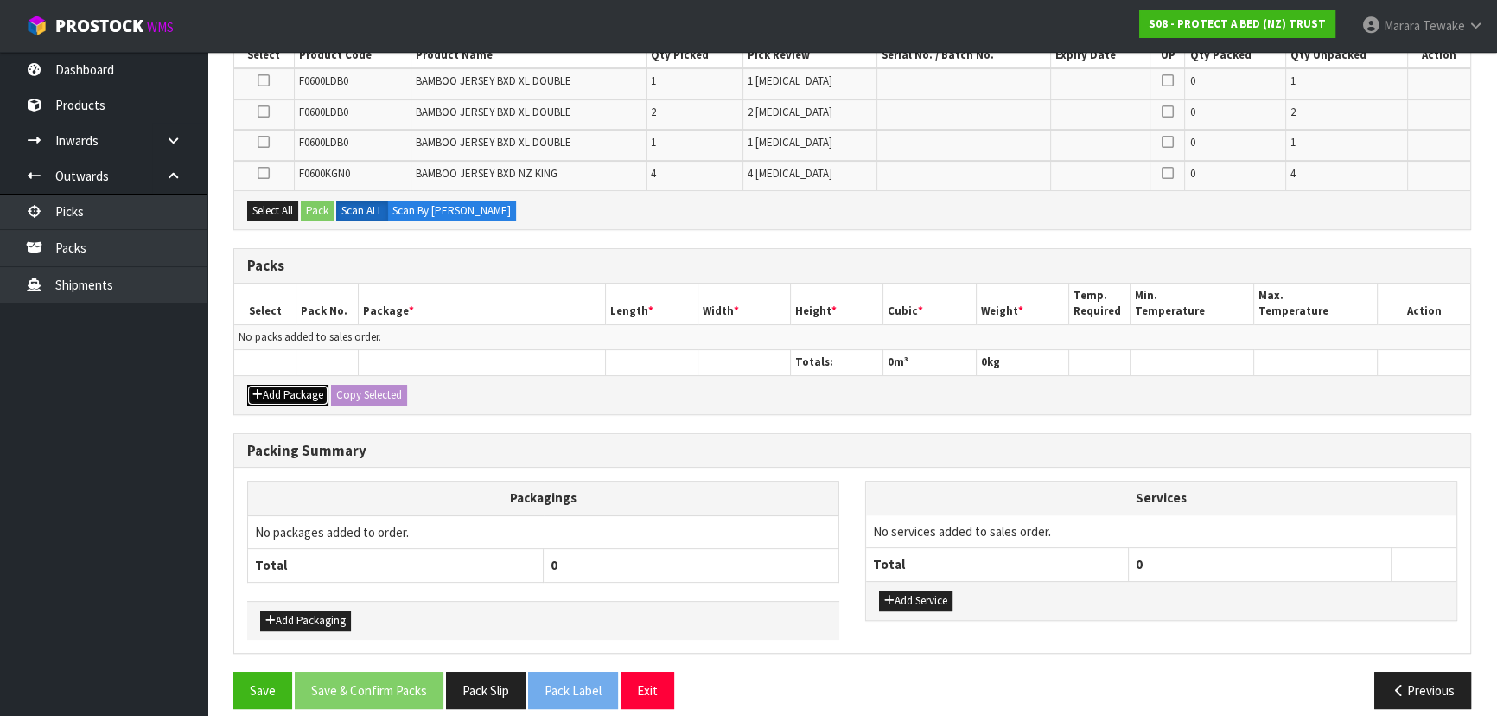
click at [285, 391] on button "Add Package" at bounding box center [287, 395] width 81 height 21
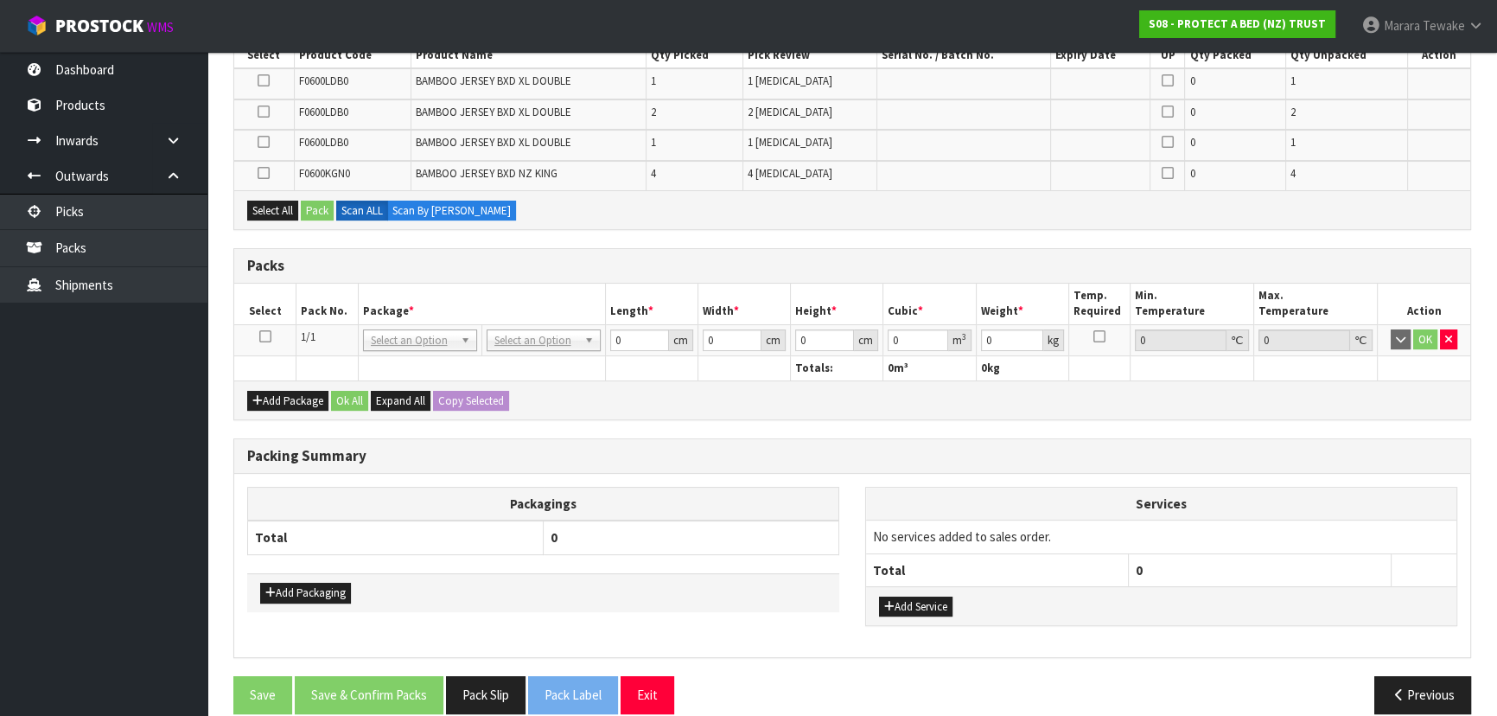
click at [265, 337] on icon at bounding box center [265, 336] width 12 height 1
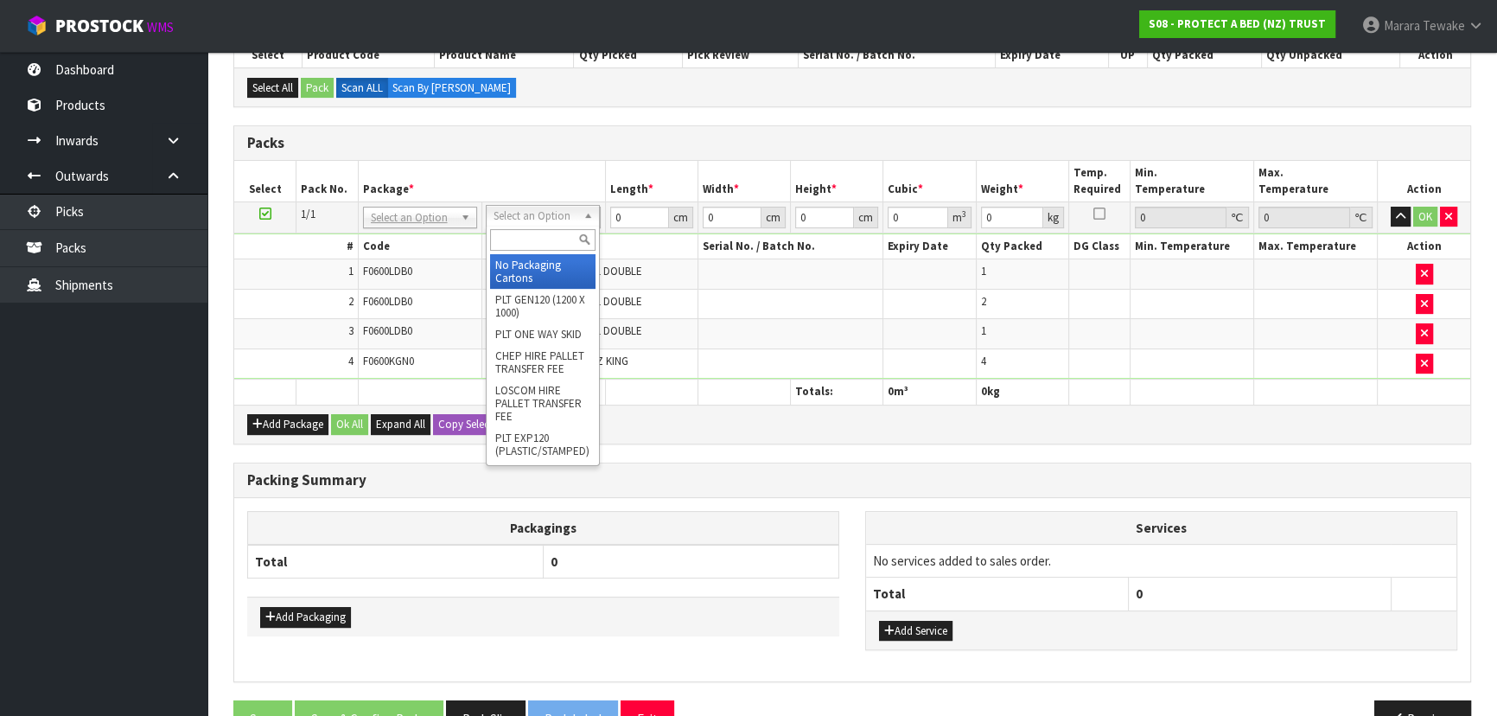
click at [527, 239] on input "text" at bounding box center [542, 240] width 105 height 22
type input "N"
type input "OC"
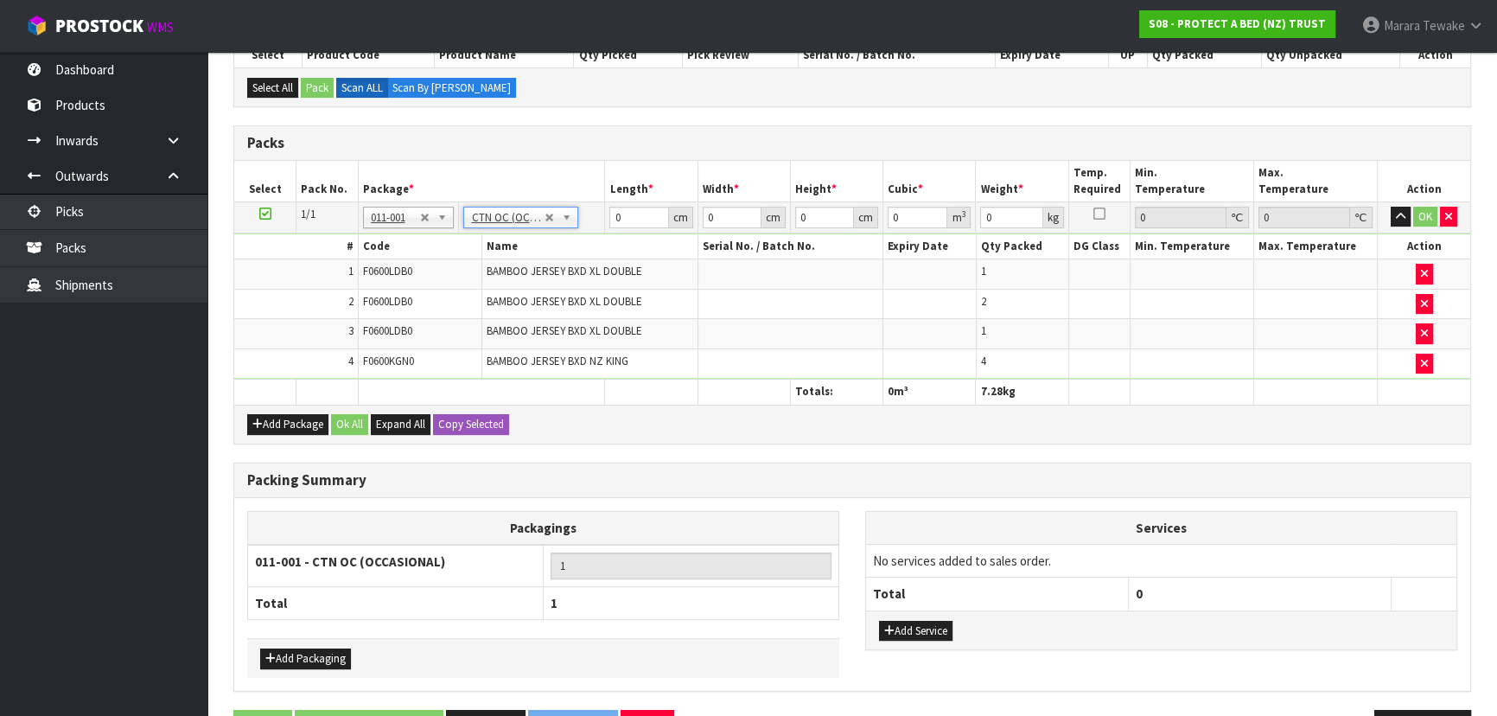
type input "7.28"
drag, startPoint x: 643, startPoint y: 211, endPoint x: 604, endPoint y: 194, distance: 42.6
click at [608, 197] on table "Select Pack No. Package * Length * Width * Height * Cubic * Weight * Temp. Requ…" at bounding box center [852, 283] width 1236 height 244
type input "59"
type input "41"
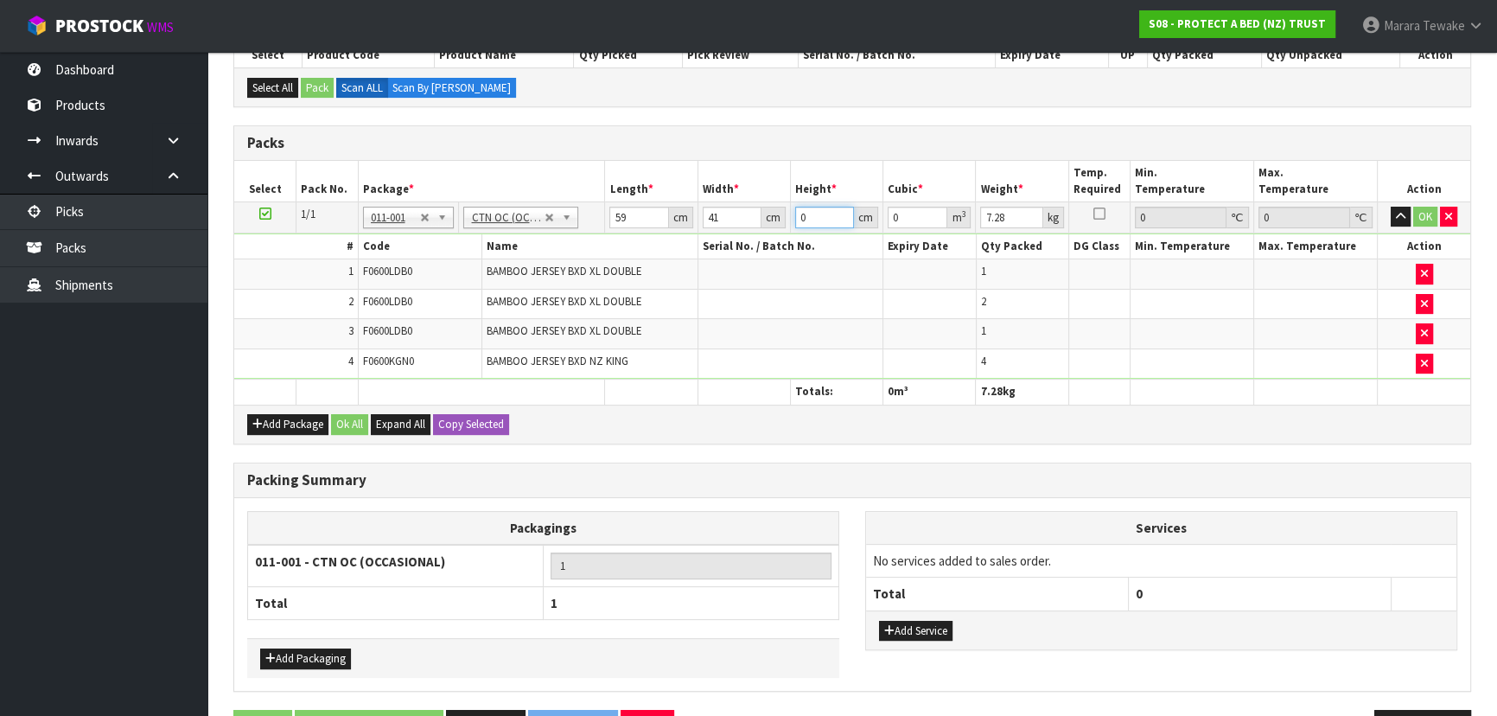
type input "3"
type input "0.007257"
type input "32"
type input "0.077408"
type input "32"
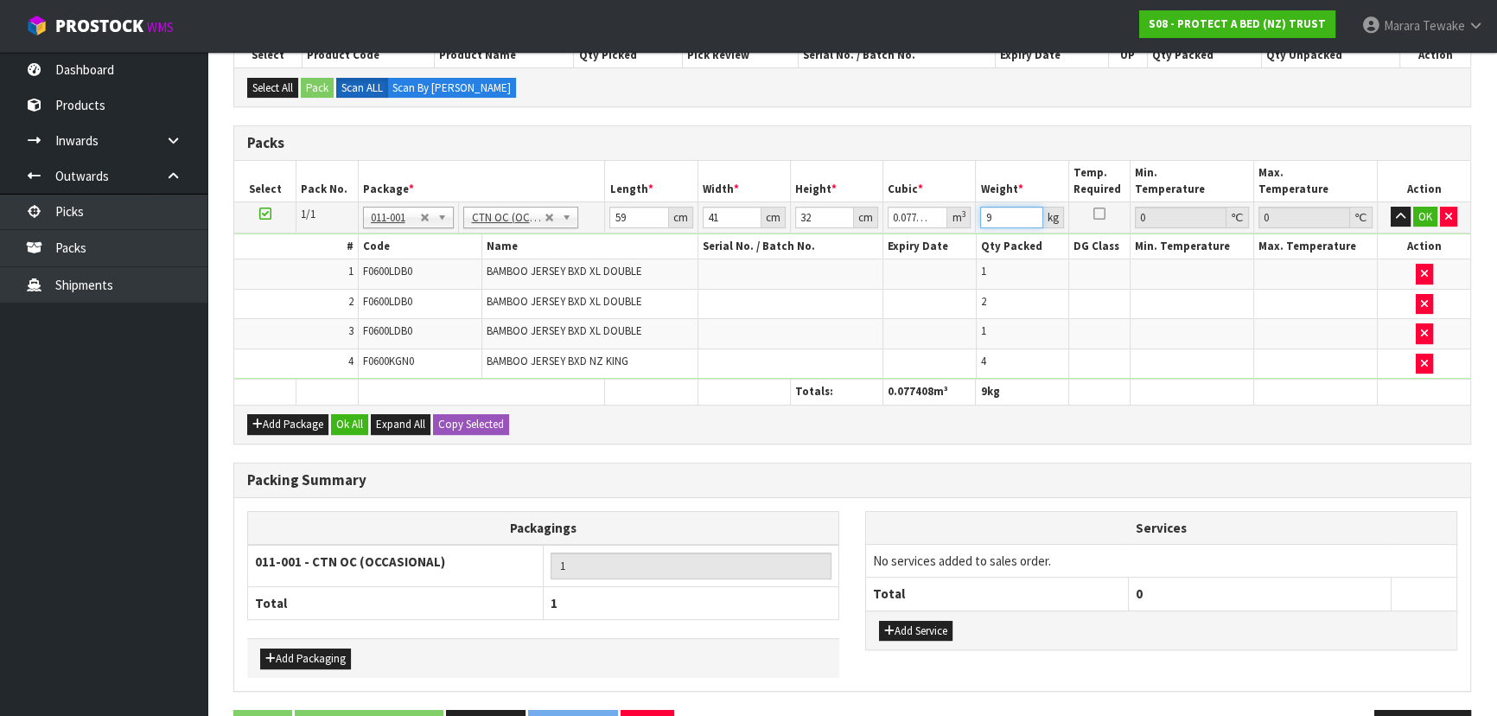
type input "9"
click at [1390, 207] on button "button" at bounding box center [1400, 217] width 20 height 21
click button "OK" at bounding box center [1425, 217] width 24 height 21
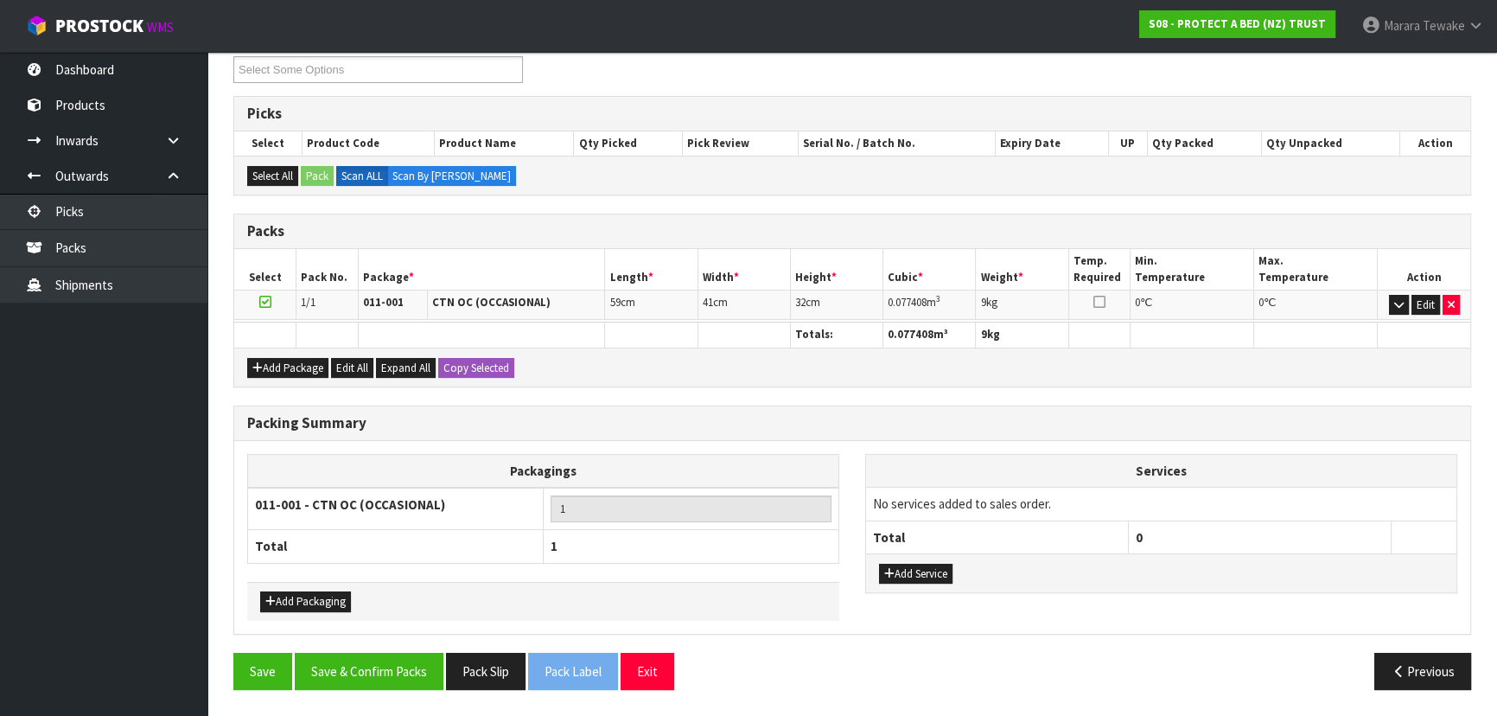
scroll to position [298, 0]
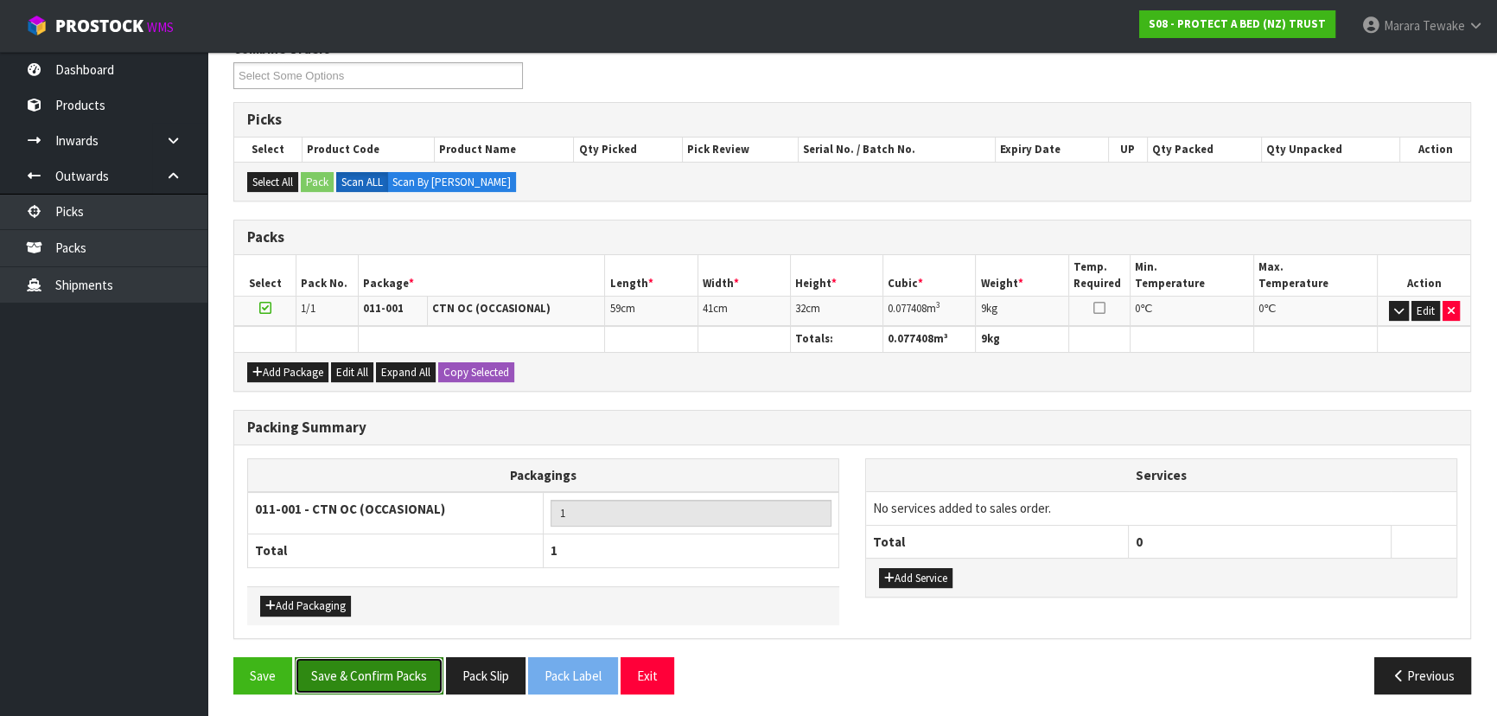
click at [395, 684] on button "Save & Confirm Packs" at bounding box center [369, 675] width 149 height 37
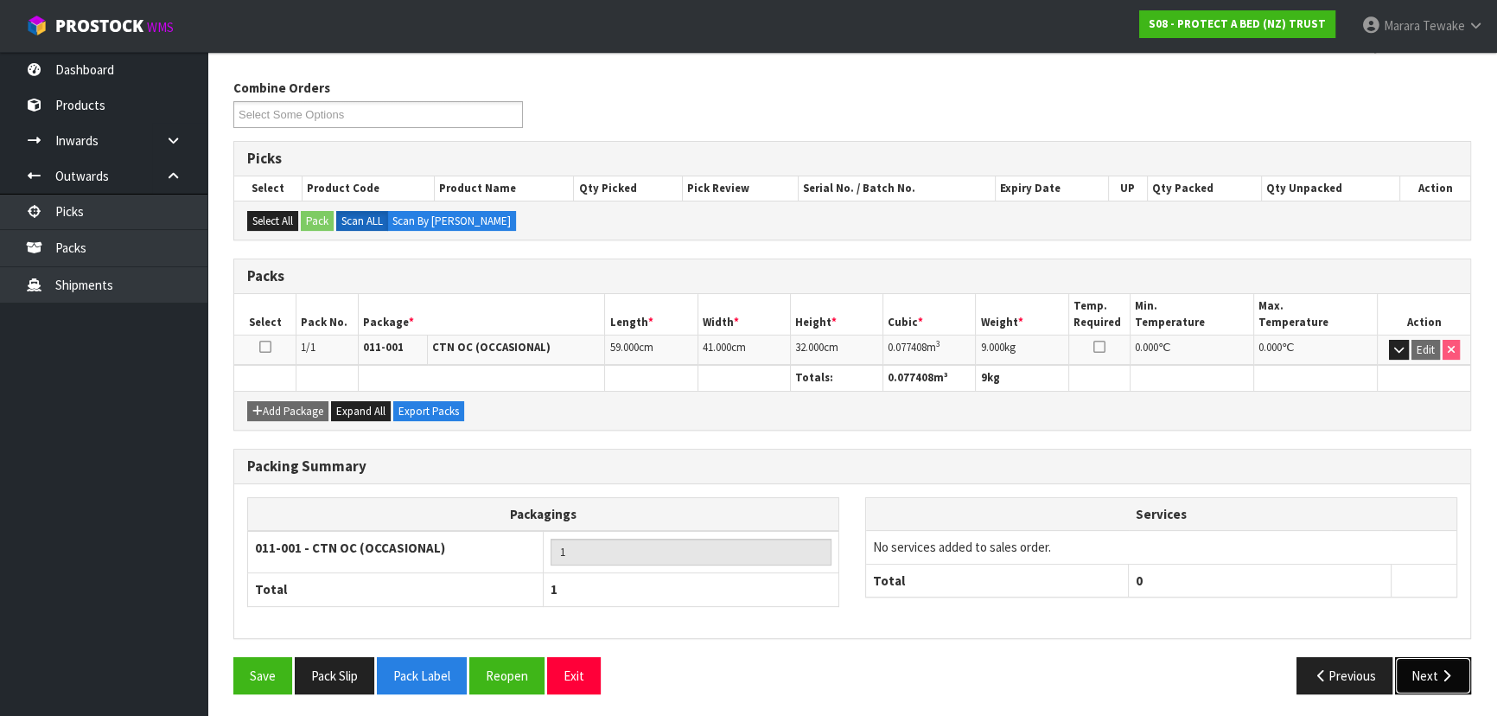
click at [1427, 665] on button "Next" at bounding box center [1433, 675] width 76 height 37
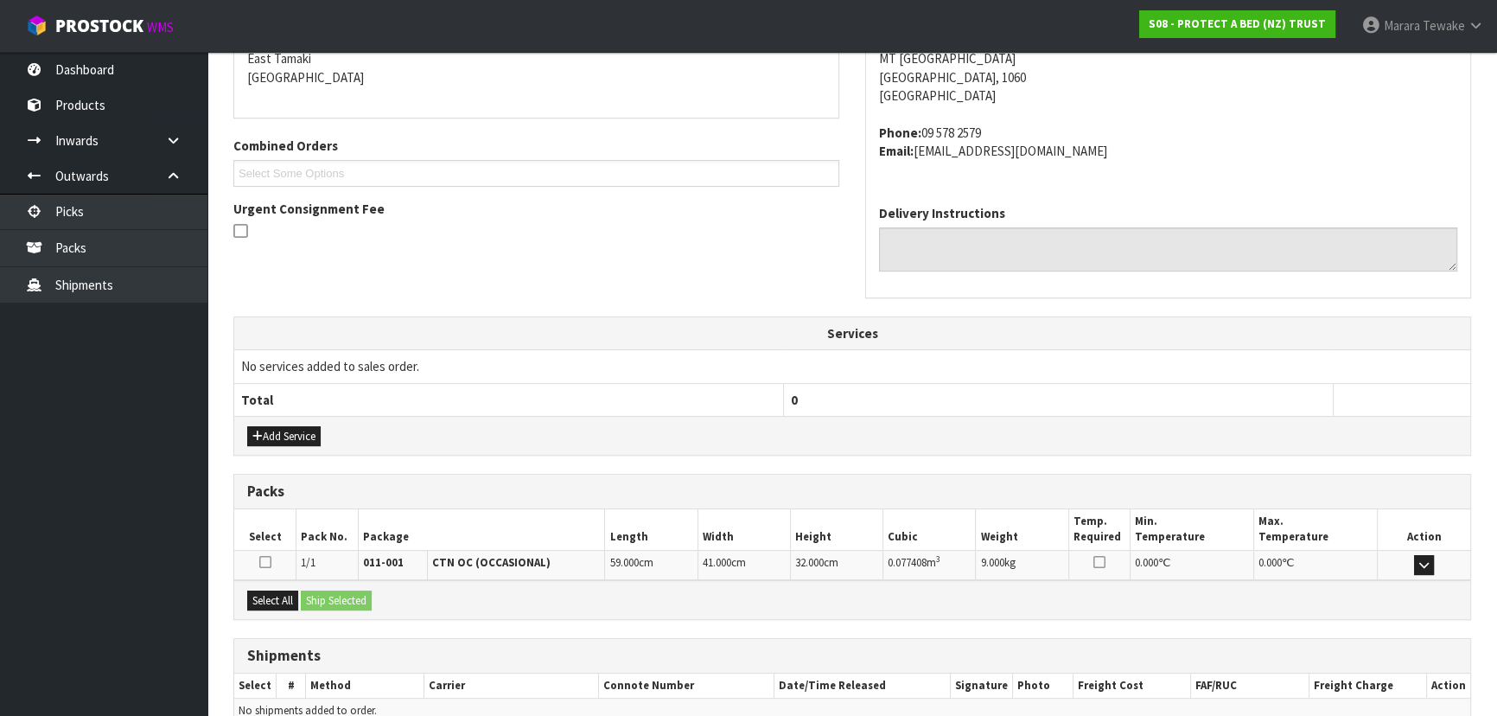
scroll to position [460, 0]
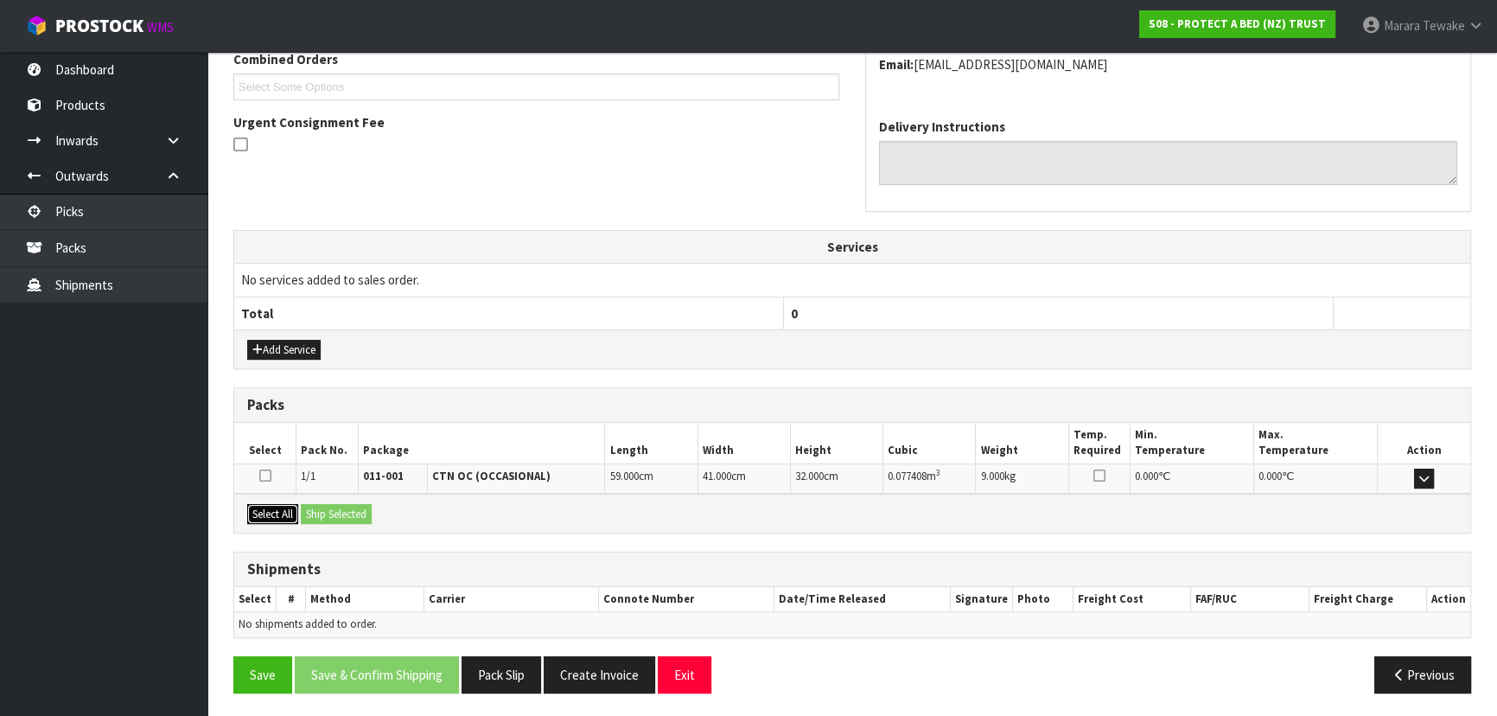
click at [292, 504] on button "Select All" at bounding box center [272, 514] width 51 height 21
click at [316, 504] on button "Ship Selected" at bounding box center [336, 514] width 71 height 21
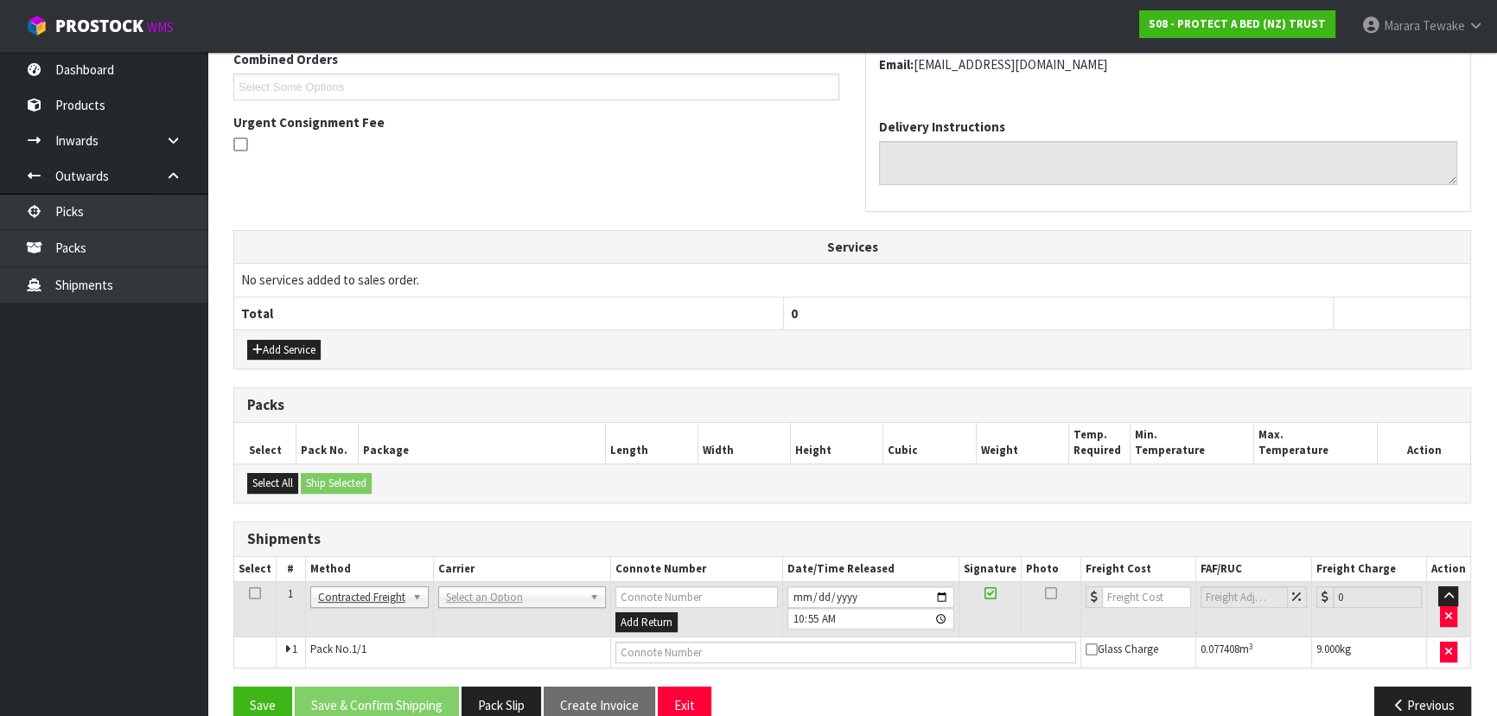
scroll to position [491, 0]
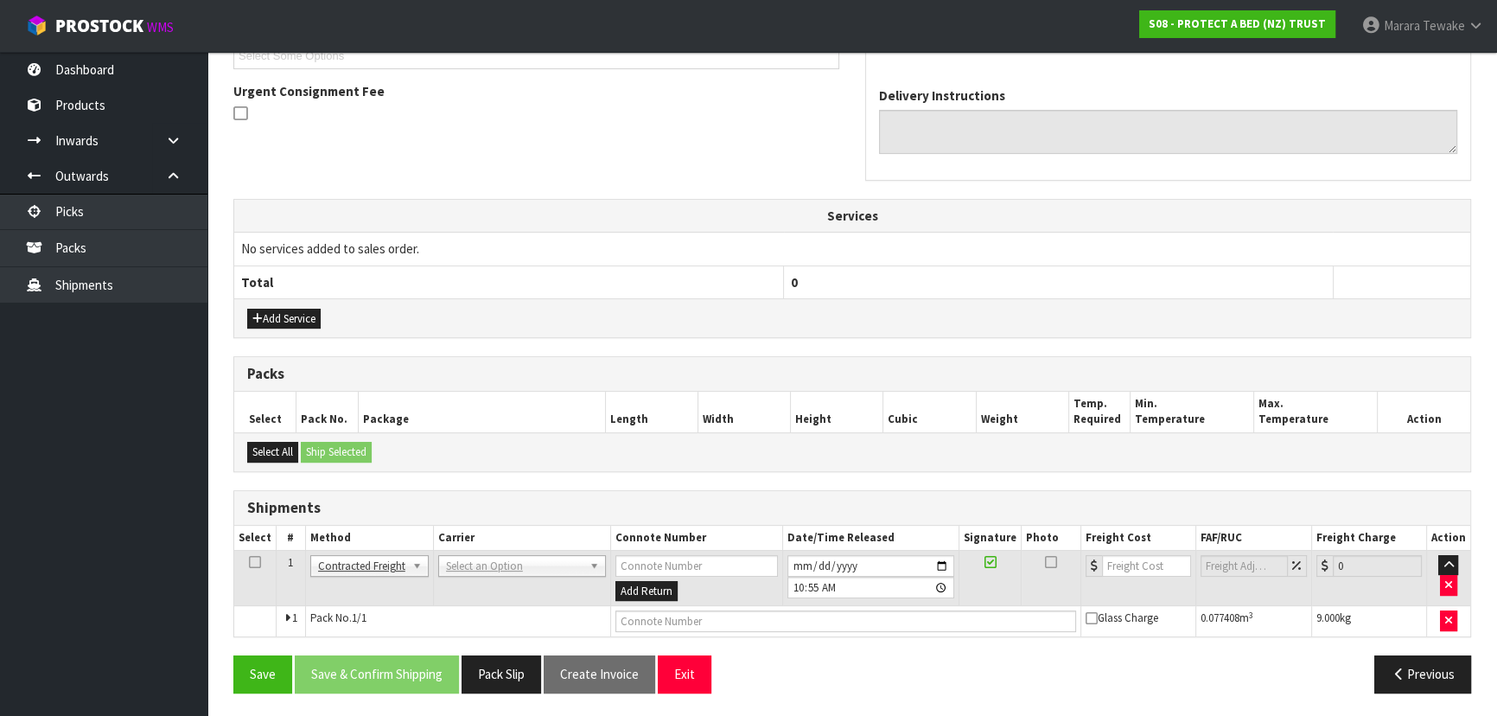
drag, startPoint x: 488, startPoint y: 567, endPoint x: 492, endPoint y: 581, distance: 14.3
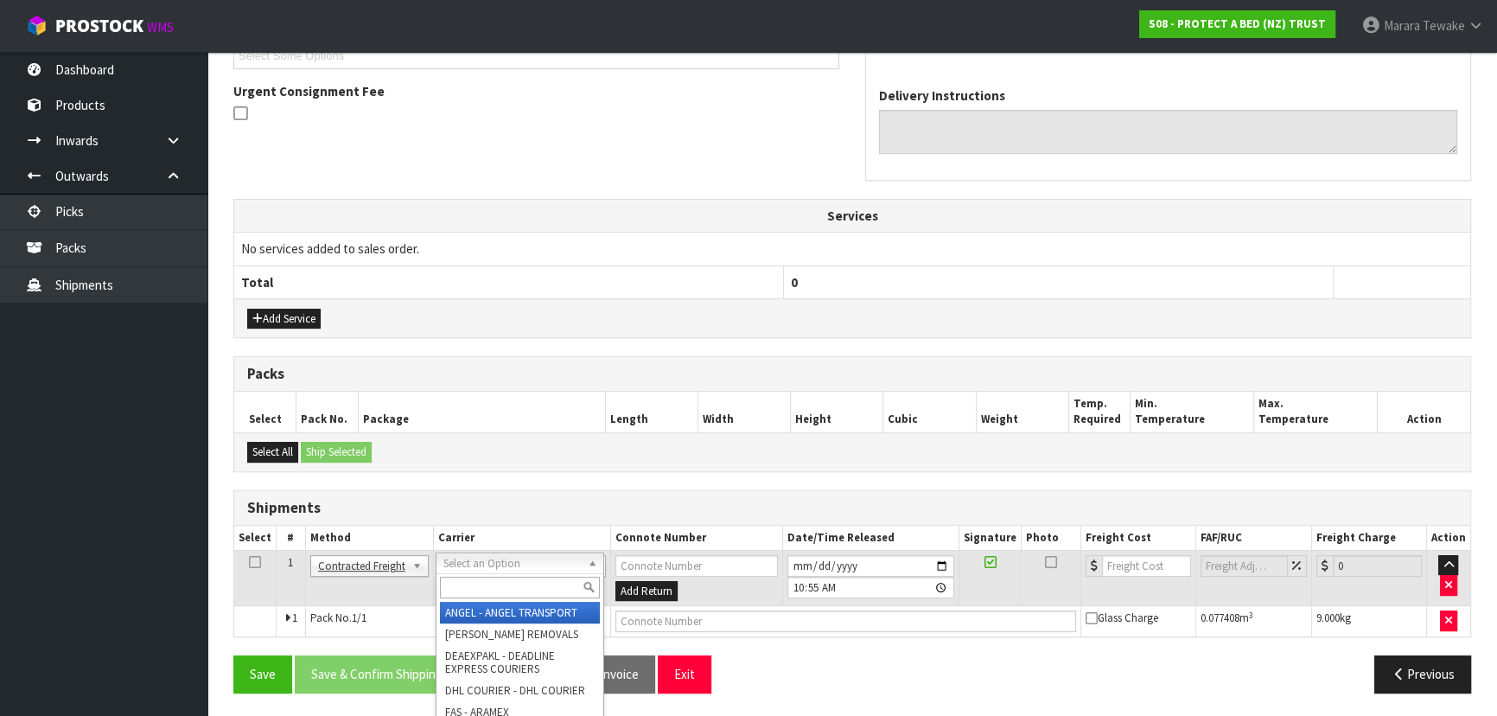
click at [493, 582] on input "text" at bounding box center [520, 587] width 160 height 22
type input "NZP"
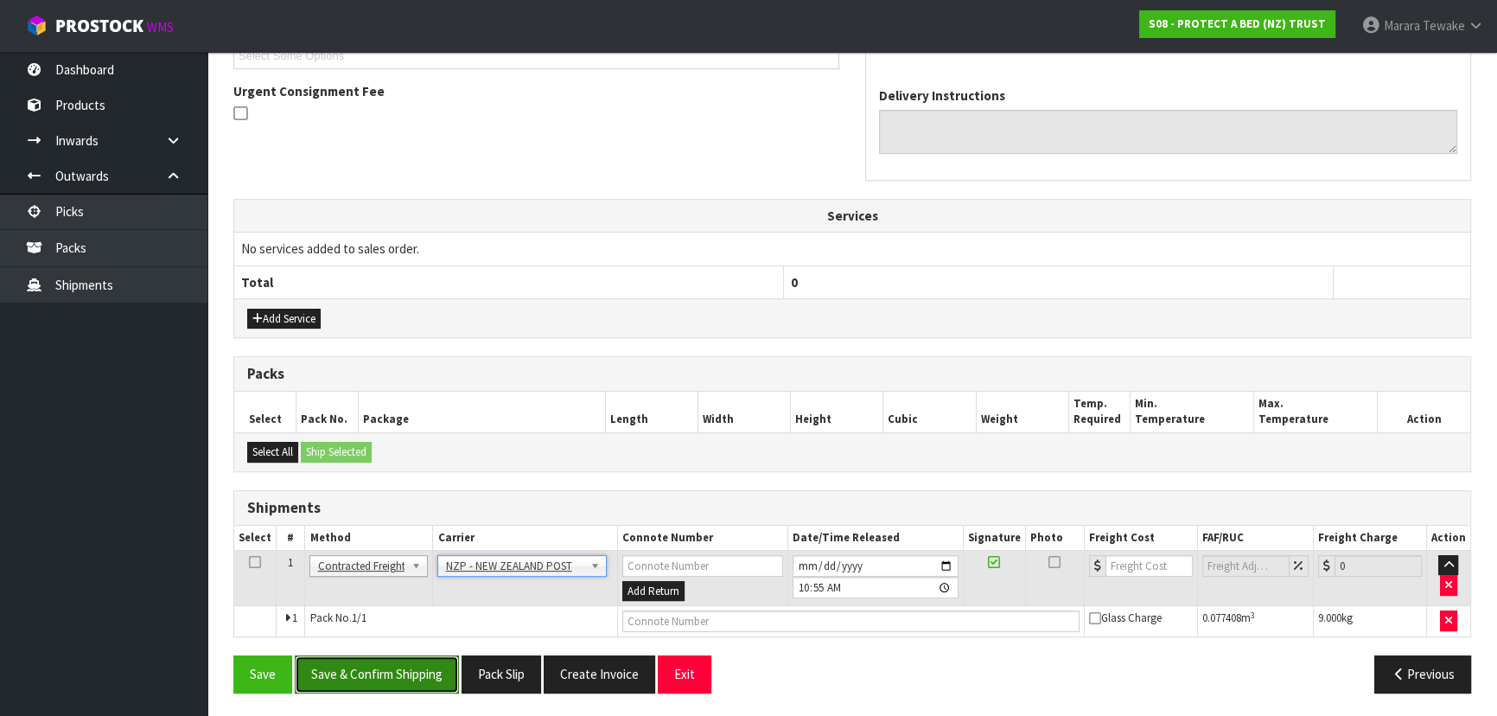
click at [407, 663] on button "Save & Confirm Shipping" at bounding box center [377, 673] width 164 height 37
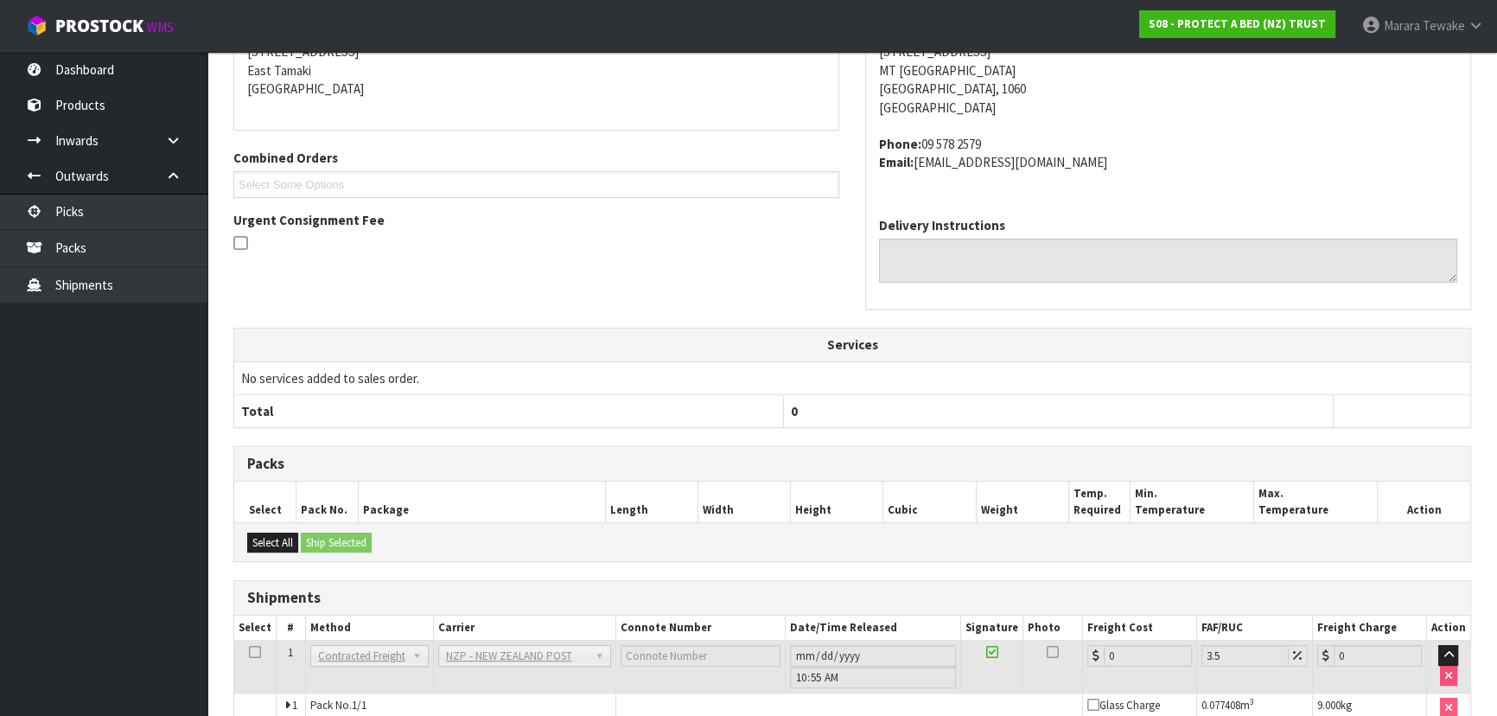
scroll to position [467, 0]
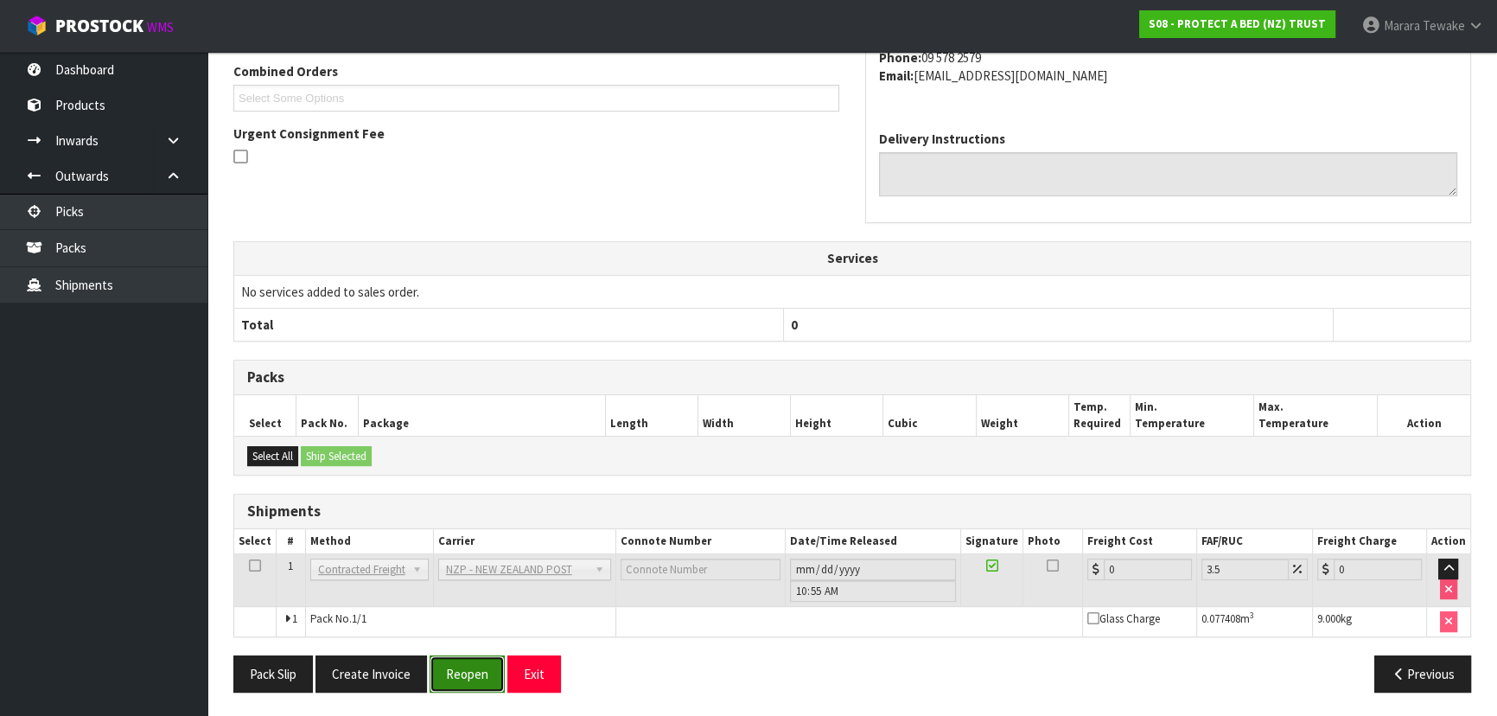
click at [480, 661] on button "Reopen" at bounding box center [466, 673] width 75 height 37
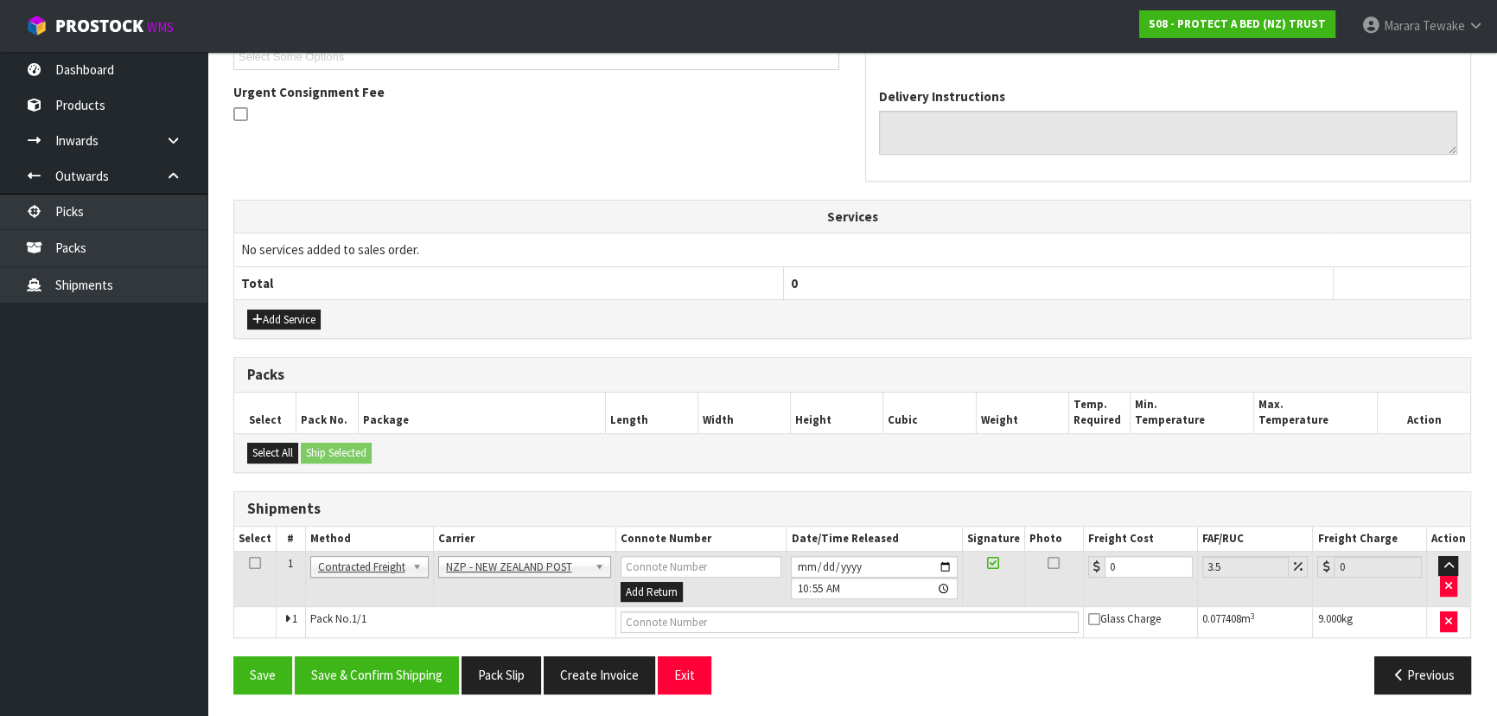
scroll to position [491, 0]
drag, startPoint x: 1129, startPoint y: 559, endPoint x: 1049, endPoint y: 539, distance: 81.9
click at [1067, 550] on tr "1 Client Local Pickup Customer Local Pickup Company Freight Contracted Freight …" at bounding box center [852, 578] width 1236 height 56
type input "4"
type input "4.14"
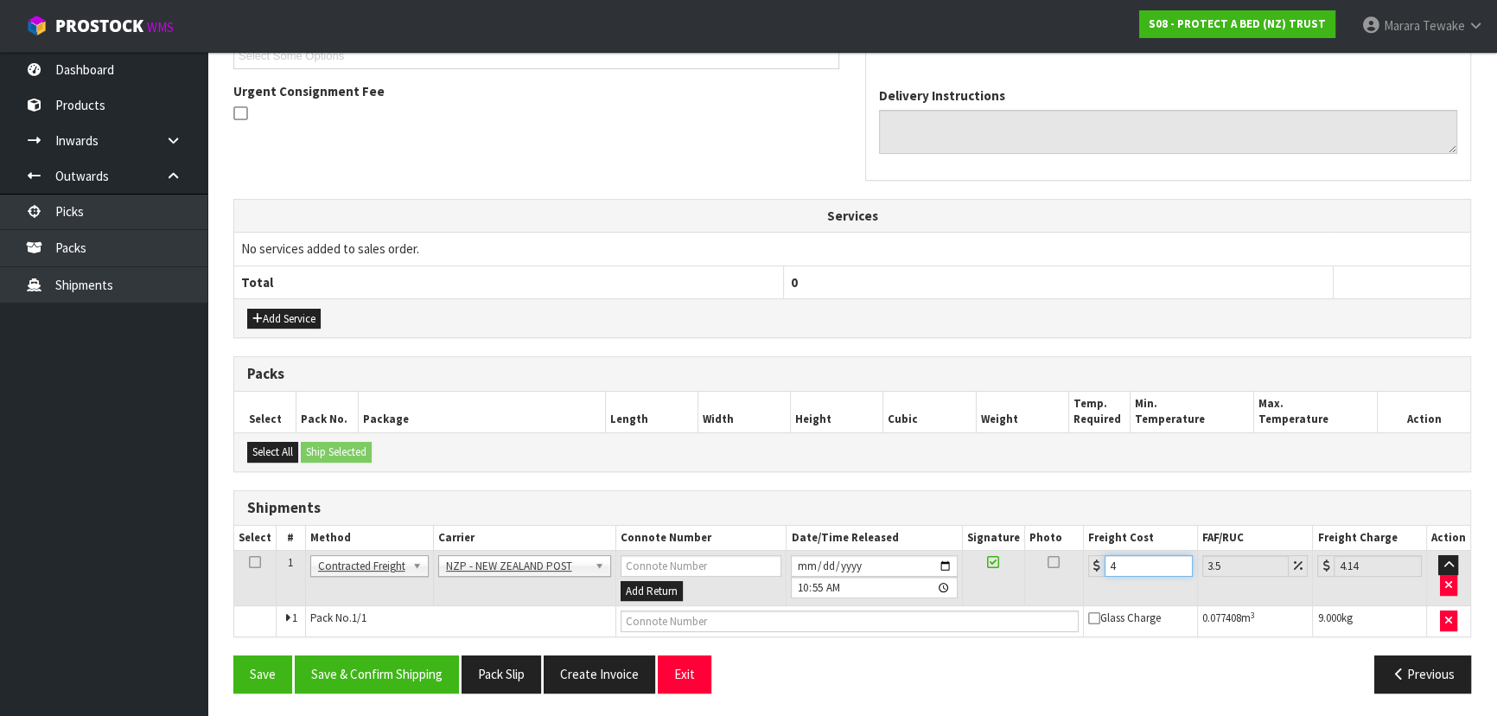
type input "4.3"
type input "4.45"
type input "4.33"
type input "4.48"
type input "4.33"
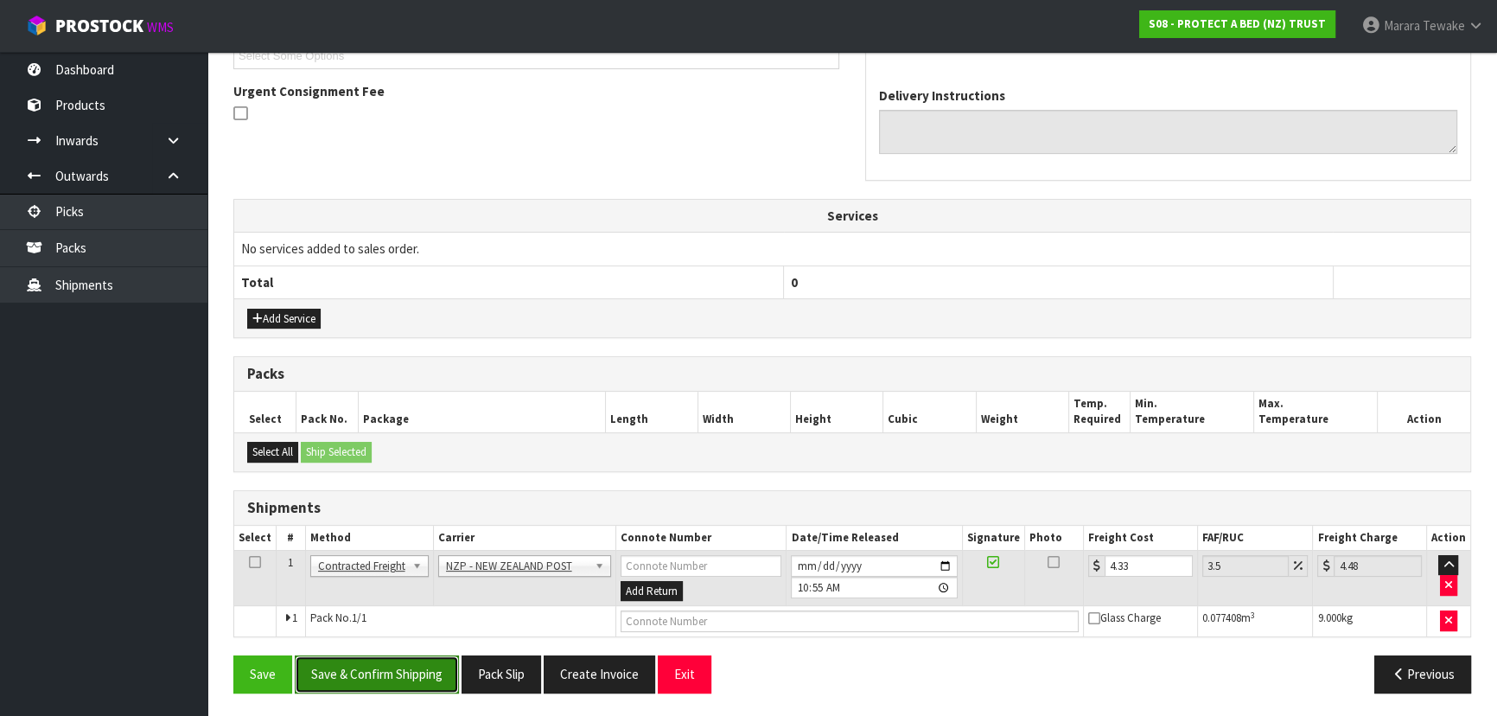
click at [374, 675] on button "Save & Confirm Shipping" at bounding box center [377, 673] width 164 height 37
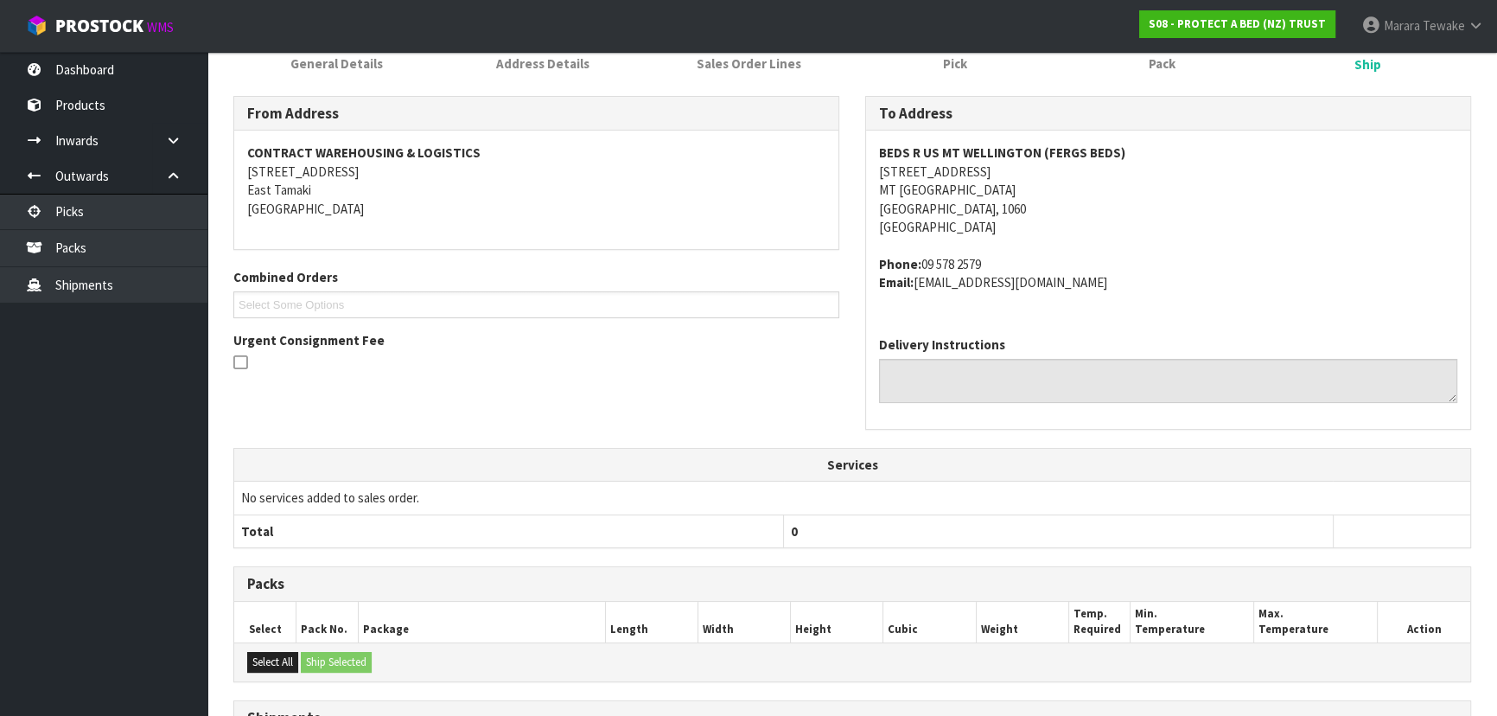
scroll to position [0, 0]
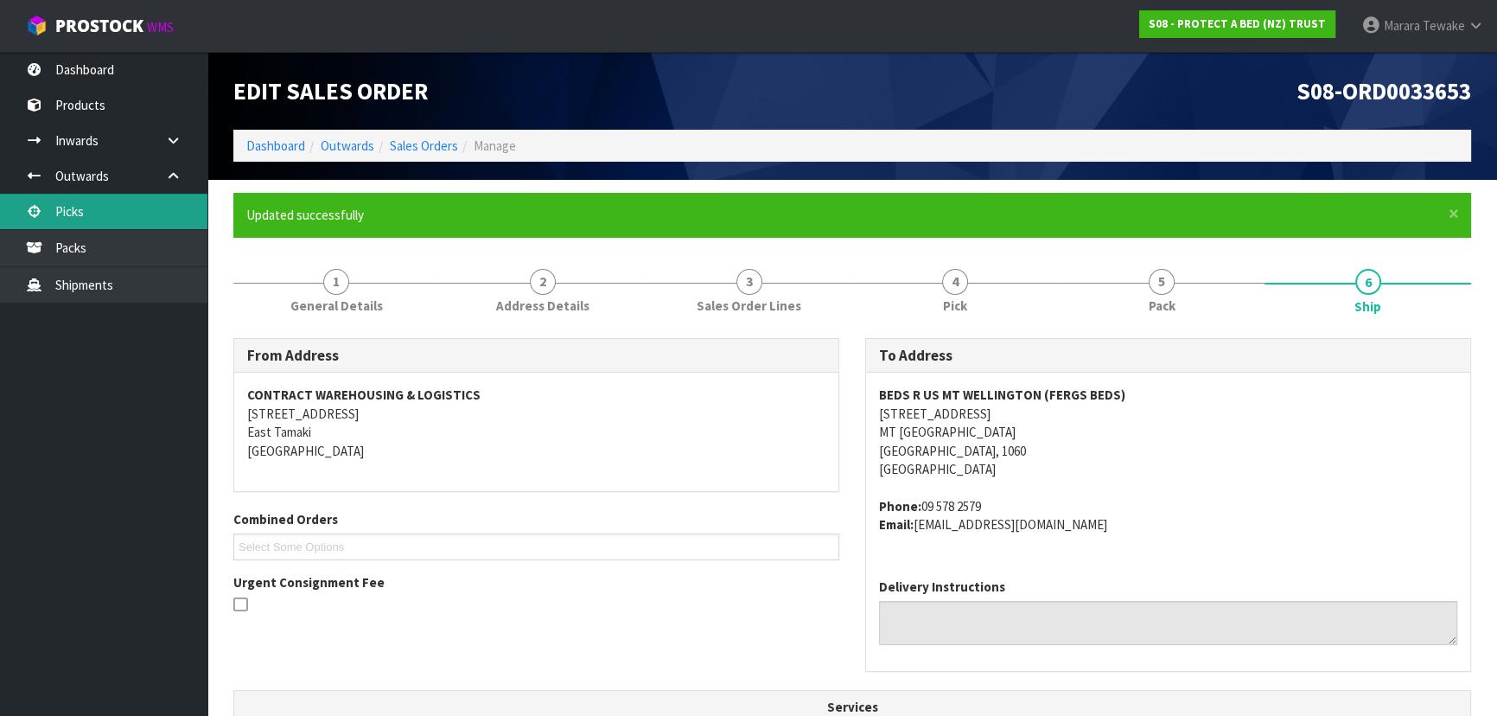
click at [156, 200] on link "Picks" at bounding box center [103, 211] width 207 height 35
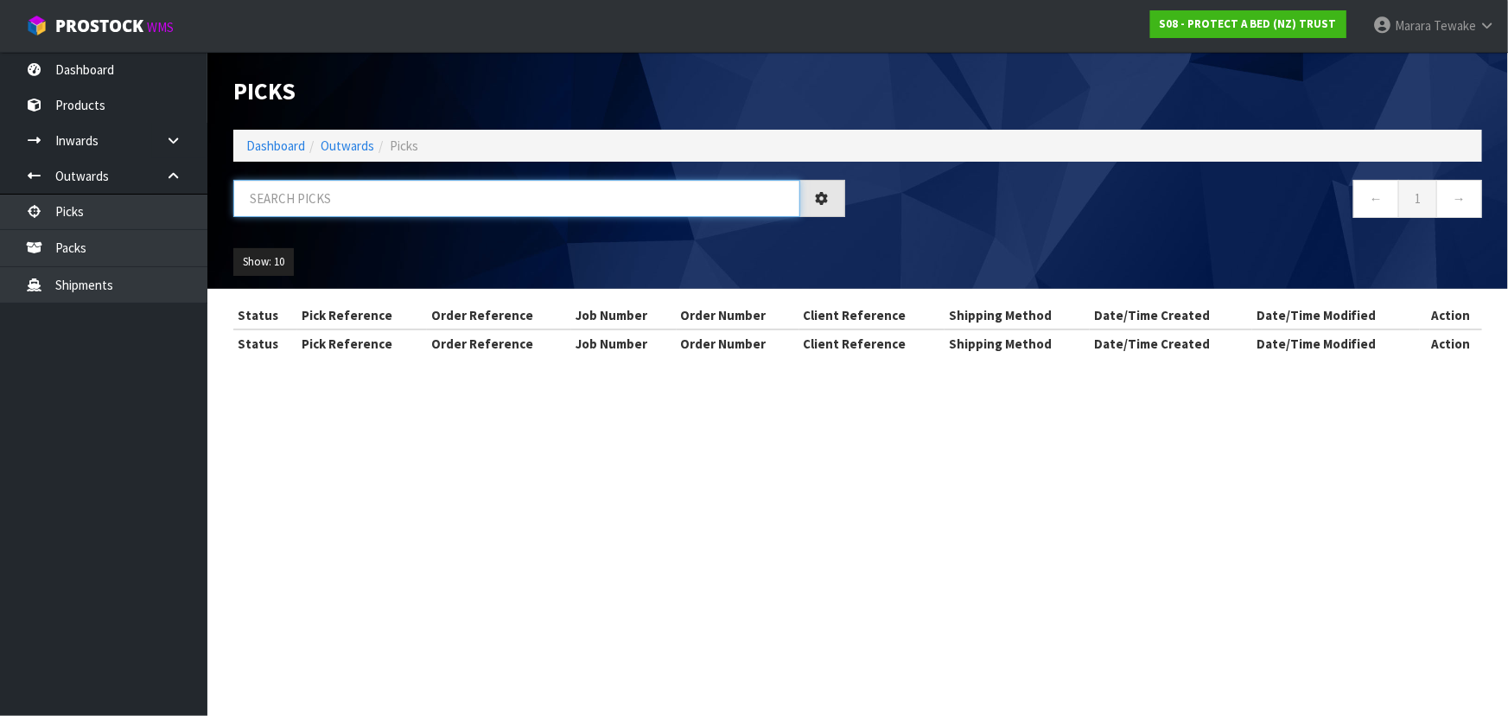
click at [249, 198] on input "text" at bounding box center [516, 198] width 567 height 37
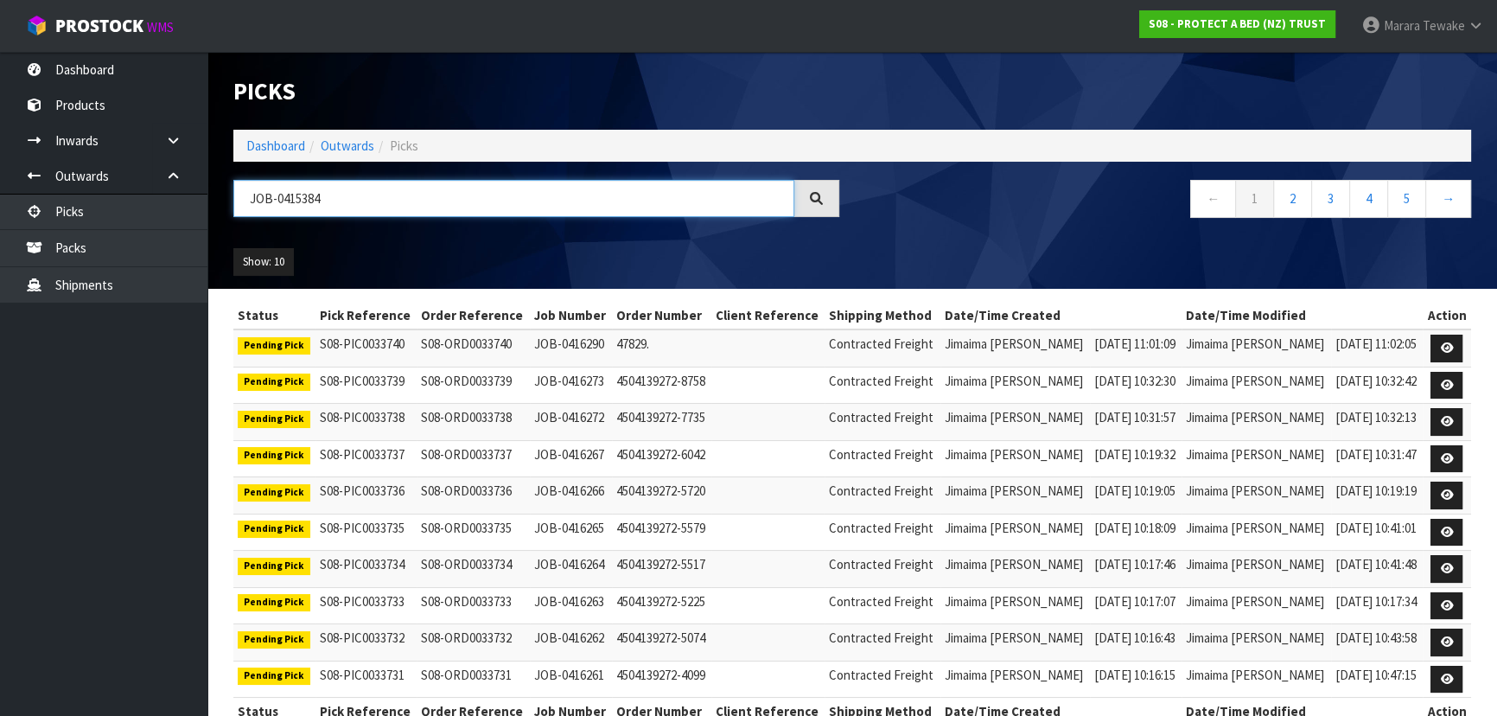
type input "JOB-0415384"
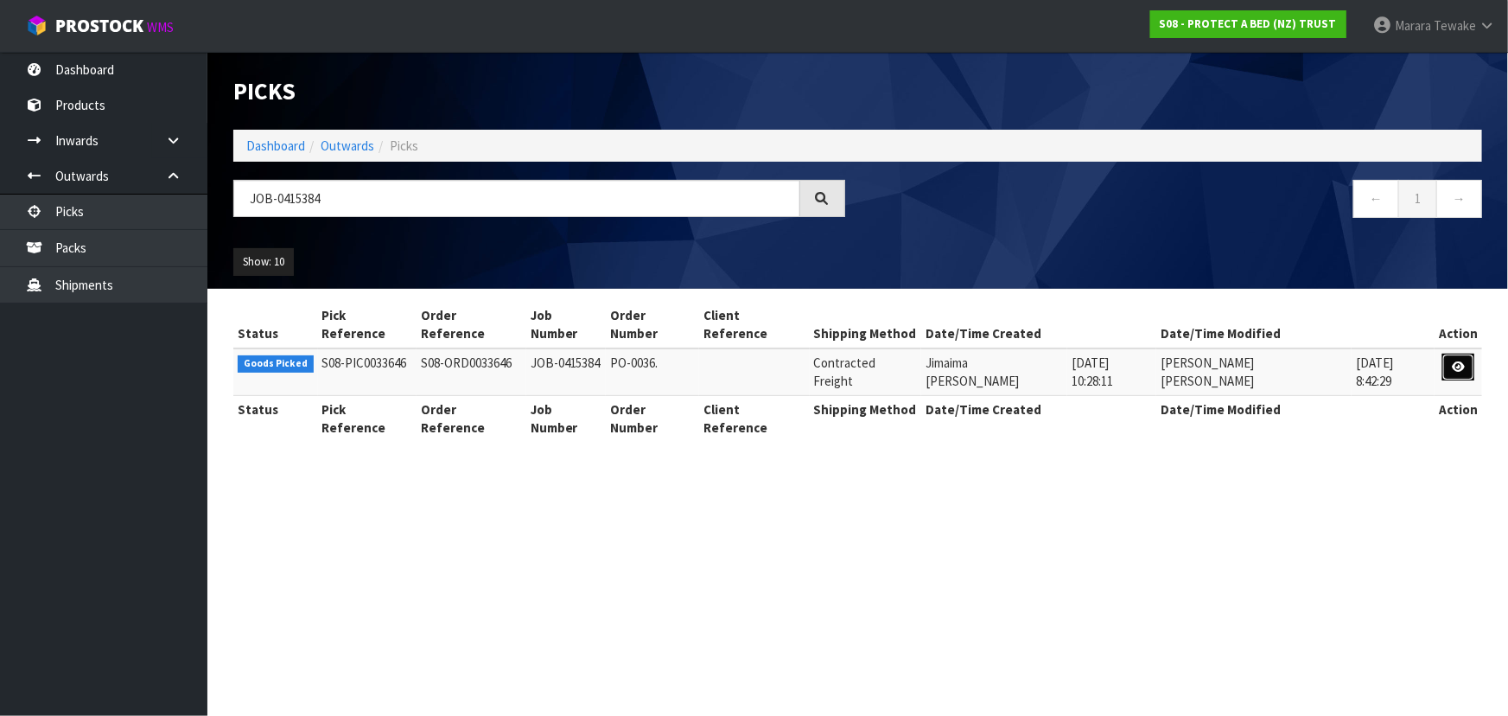
click at [1452, 361] on icon at bounding box center [1458, 366] width 13 height 11
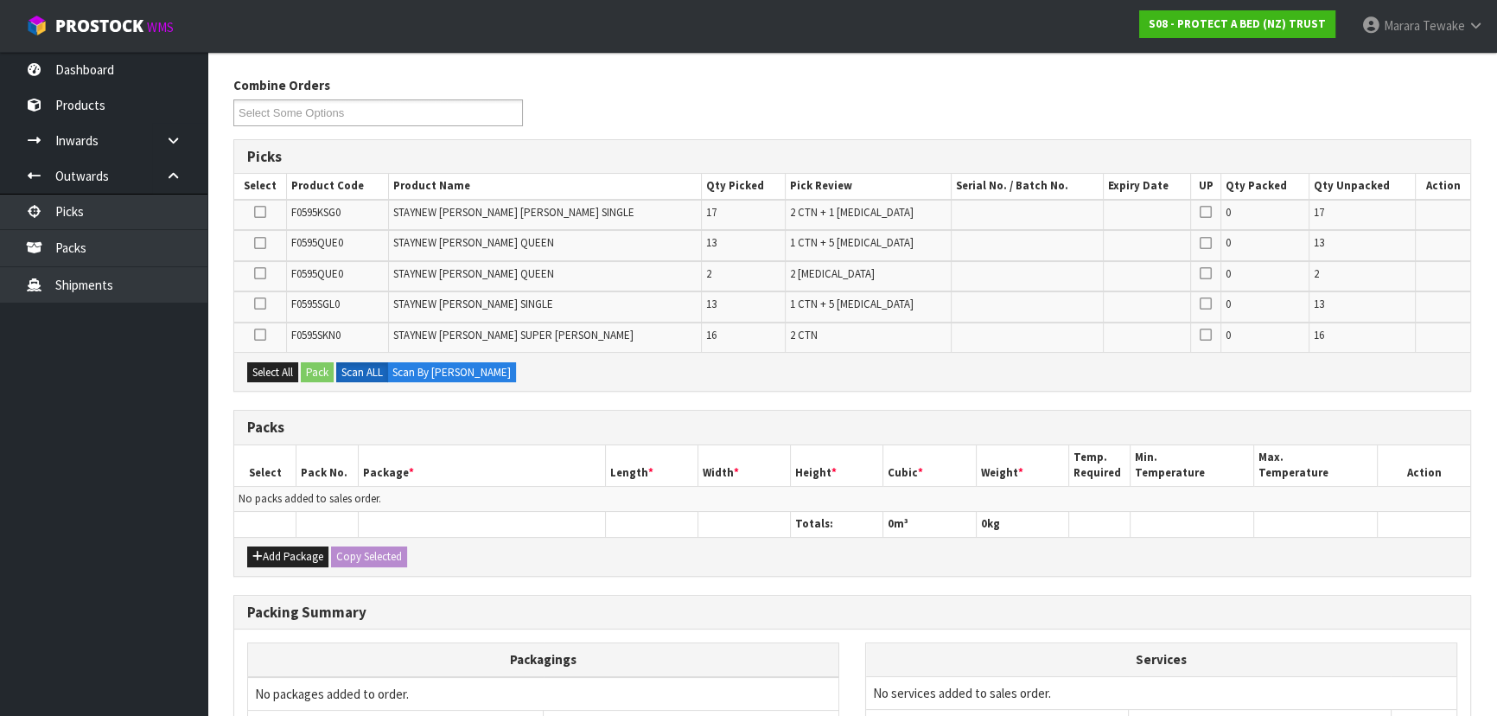
scroll to position [156, 0]
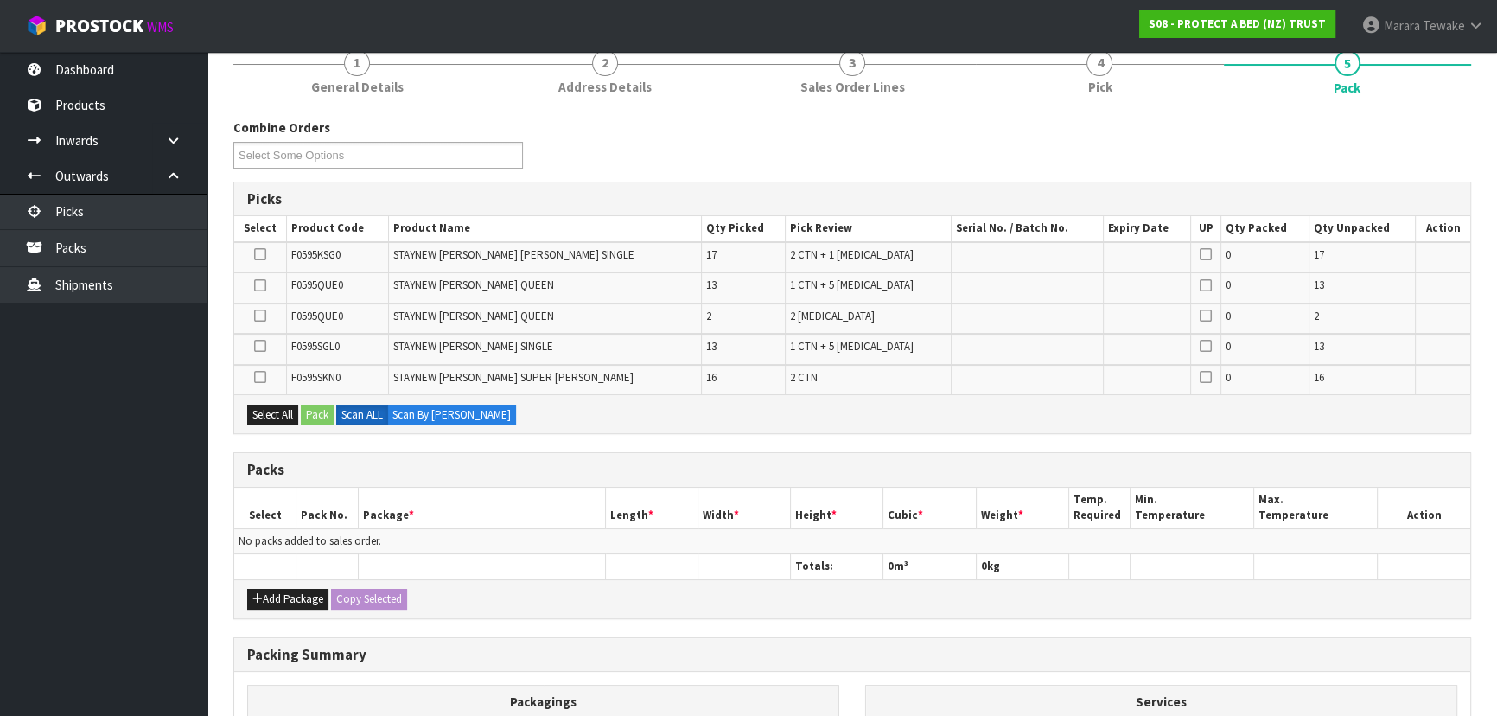
click at [263, 247] on label at bounding box center [260, 255] width 12 height 16
click at [0, 0] on input "checkbox" at bounding box center [0, 0] width 0 height 0
click at [326, 405] on button "Pack" at bounding box center [317, 414] width 33 height 21
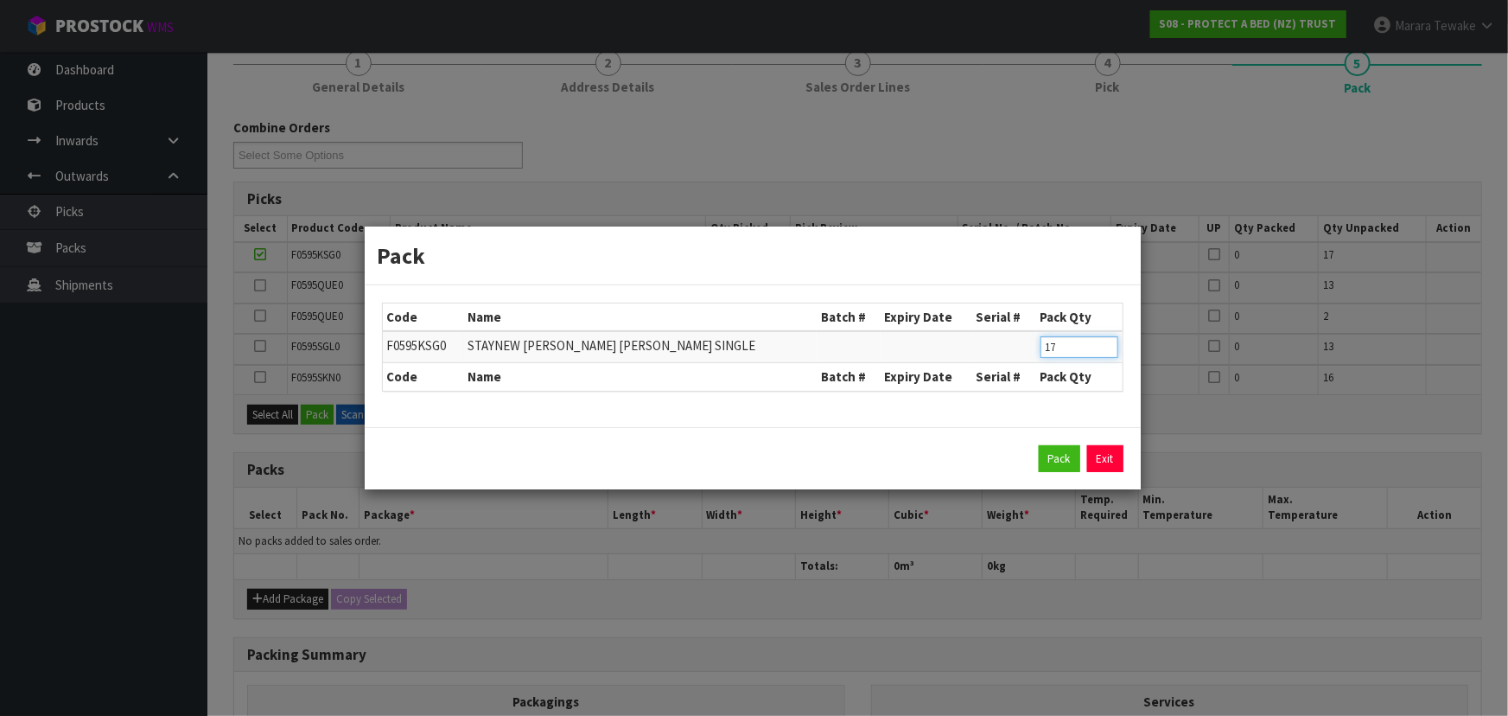
drag, startPoint x: 1079, startPoint y: 353, endPoint x: 1015, endPoint y: 330, distance: 68.6
click at [1017, 333] on tr "F0595KSG0 STAYNEW [PERSON_NAME] [PERSON_NAME] SINGLE 17" at bounding box center [753, 347] width 740 height 32
type input "8"
click button "Pack" at bounding box center [1059, 459] width 41 height 28
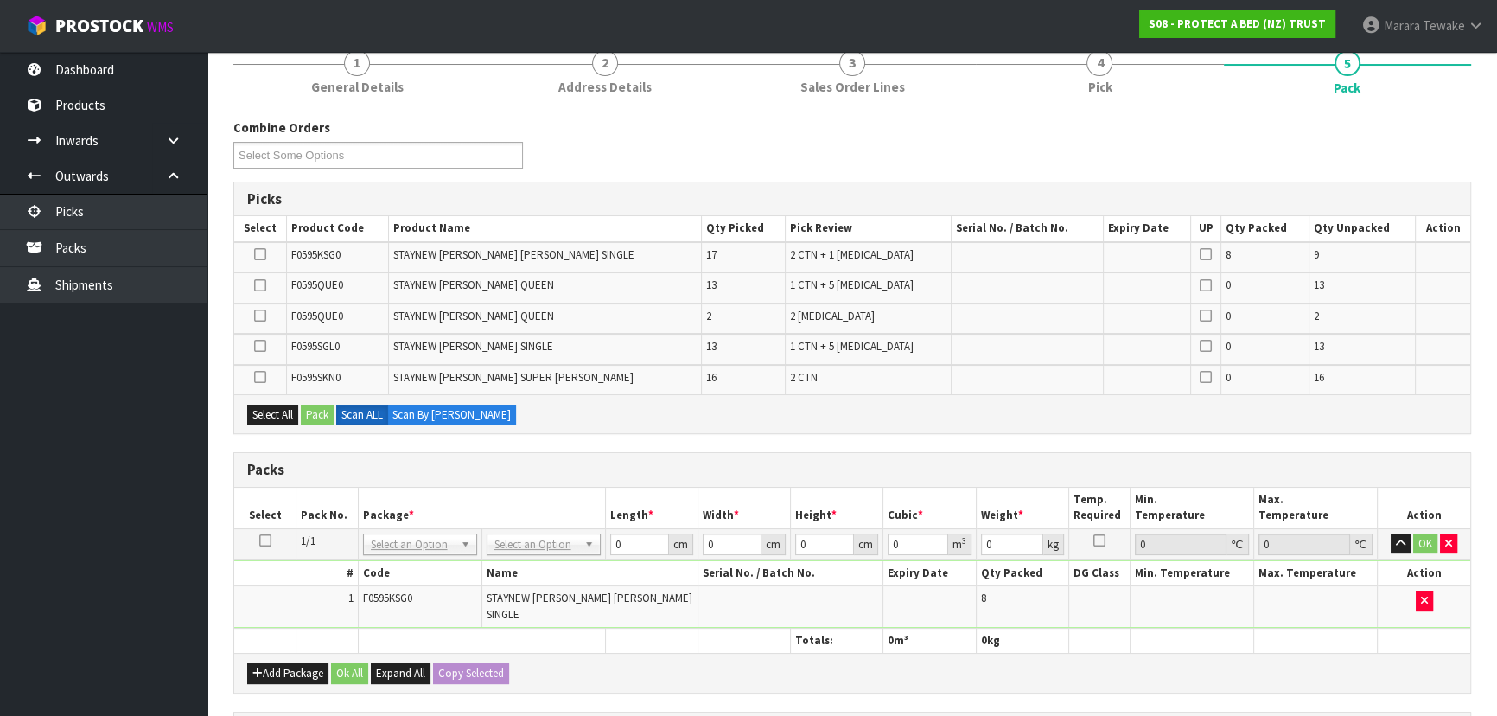
click at [264, 254] on icon at bounding box center [260, 254] width 12 height 1
click at [0, 0] on input "checkbox" at bounding box center [0, 0] width 0 height 0
click at [321, 410] on button "Pack" at bounding box center [317, 414] width 33 height 21
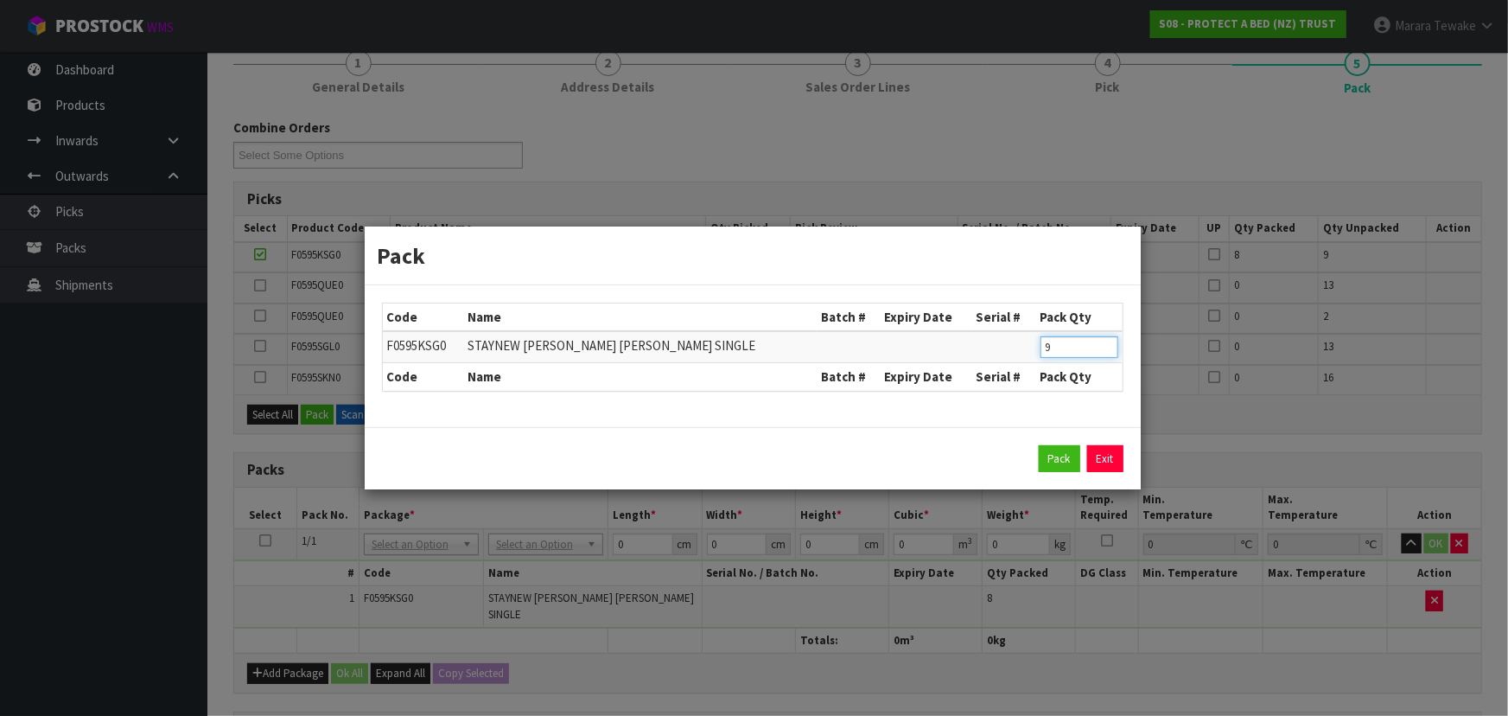
drag, startPoint x: 1041, startPoint y: 342, endPoint x: 998, endPoint y: 309, distance: 54.3
click at [1008, 320] on table "Code Name Batch # Expiry Date Serial # Pack Qty F0595KSG0 STAYNEW [PERSON_NAME]…" at bounding box center [753, 346] width 740 height 87
type input "8"
click button "Pack" at bounding box center [1059, 459] width 41 height 28
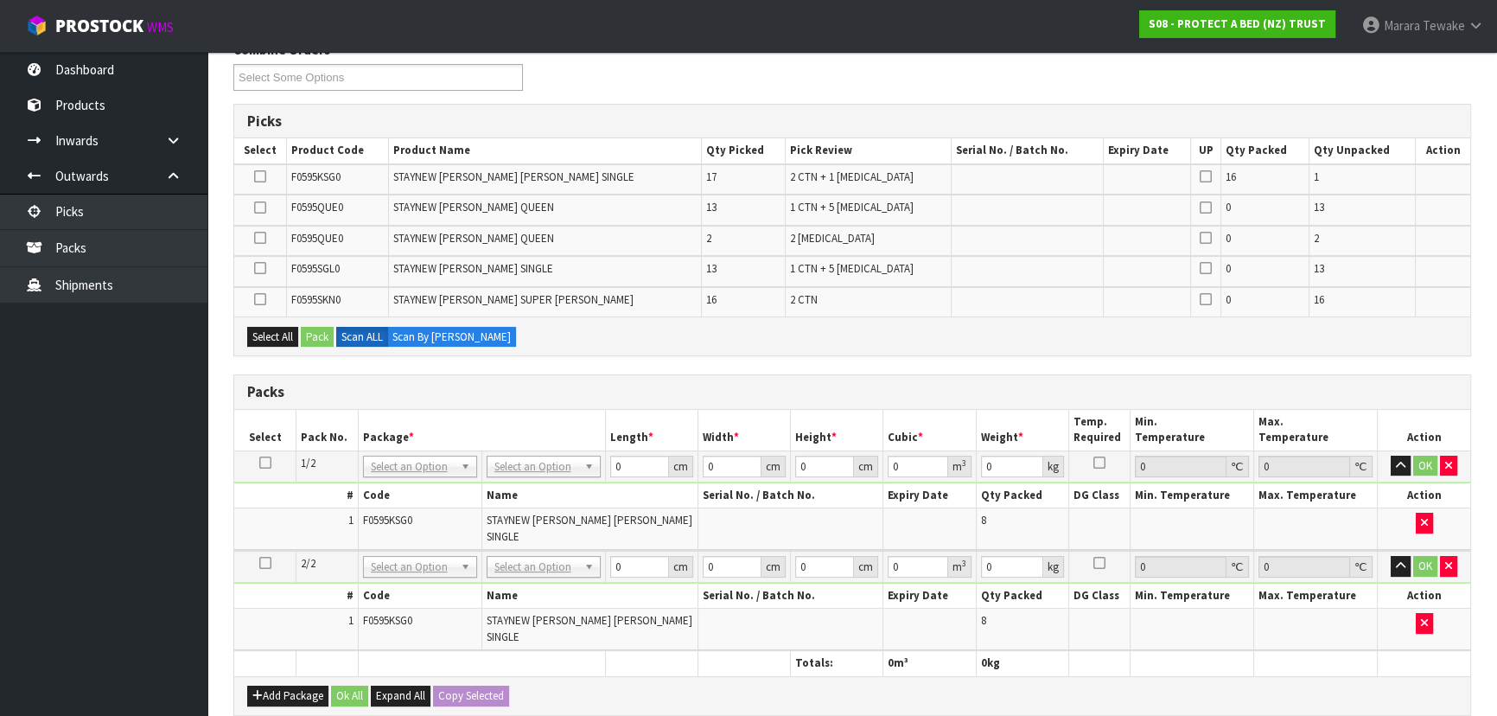
scroll to position [235, 0]
click at [264, 175] on icon at bounding box center [260, 175] width 12 height 1
click at [0, 0] on input "checkbox" at bounding box center [0, 0] width 0 height 0
click at [326, 332] on button "Pack" at bounding box center [317, 336] width 33 height 21
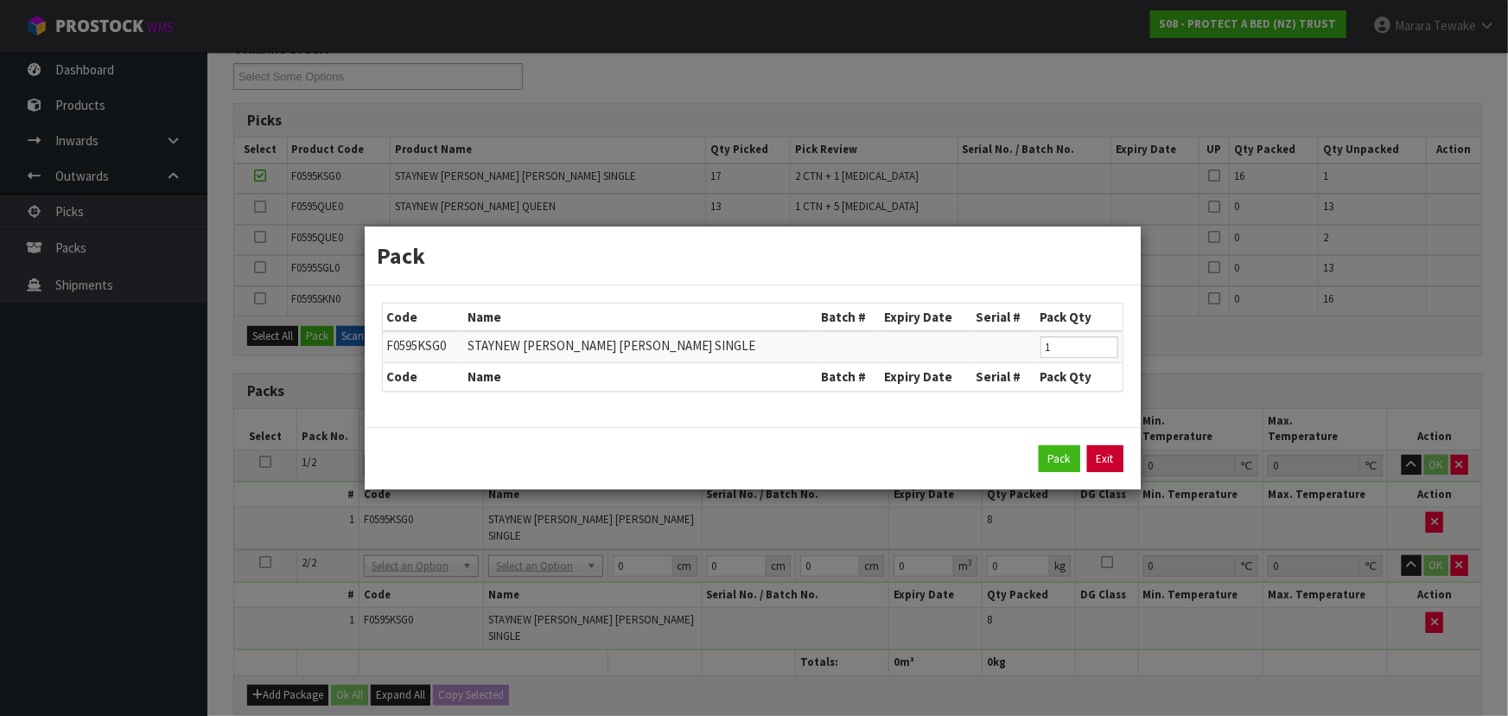
click at [1099, 460] on link "Exit" at bounding box center [1105, 459] width 36 height 28
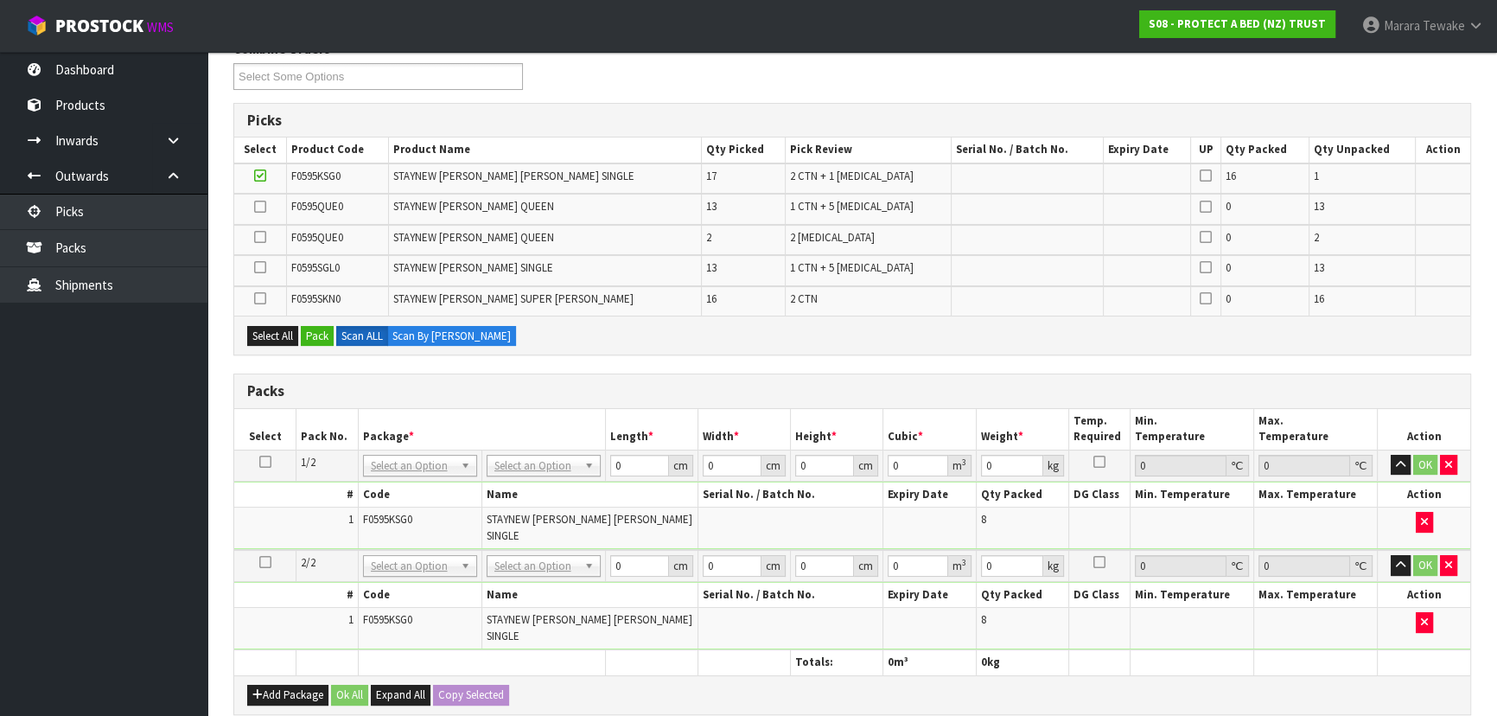
click at [266, 175] on icon at bounding box center [260, 175] width 12 height 1
click at [0, 0] on input "checkbox" at bounding box center [0, 0] width 0 height 0
click at [263, 298] on icon at bounding box center [260, 298] width 12 height 1
click at [0, 0] on input "checkbox" at bounding box center [0, 0] width 0 height 0
click at [319, 329] on button "Pack" at bounding box center [317, 336] width 33 height 21
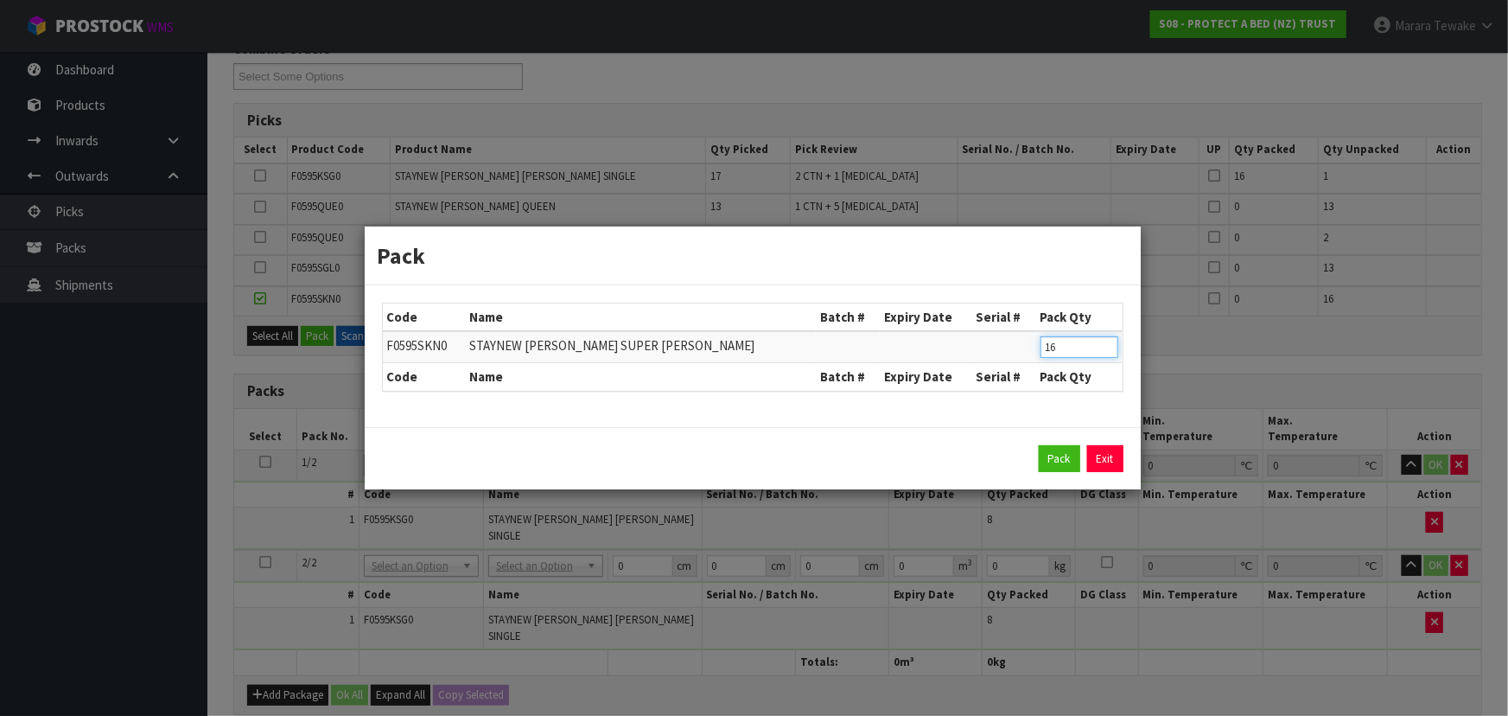
drag, startPoint x: 1071, startPoint y: 354, endPoint x: 1005, endPoint y: 328, distance: 70.6
click at [1009, 332] on tr "F0595SKN0 STAYNEW [PERSON_NAME] SUPER [PERSON_NAME] 16" at bounding box center [753, 347] width 740 height 32
type input "8"
click button "Pack" at bounding box center [1059, 459] width 41 height 28
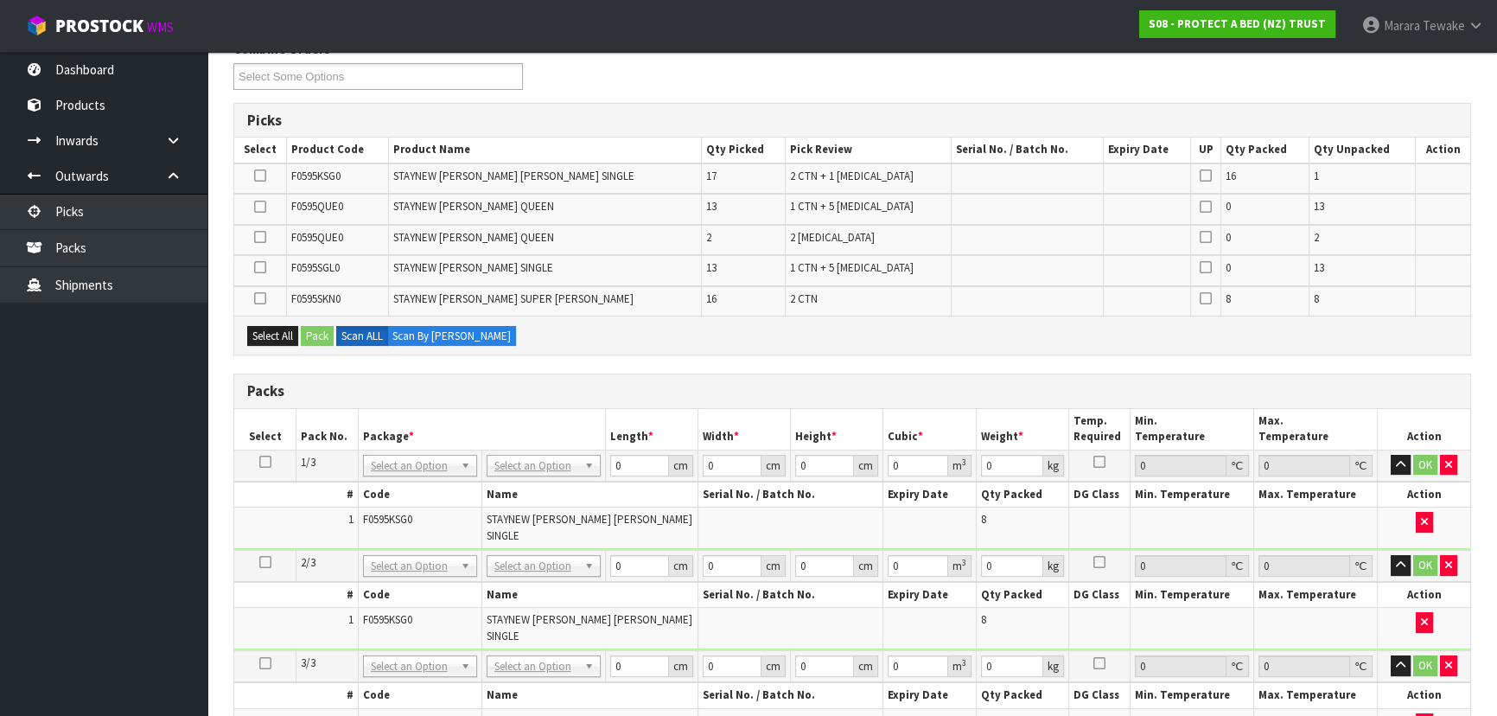
drag, startPoint x: 261, startPoint y: 292, endPoint x: 296, endPoint y: 315, distance: 41.7
click at [262, 298] on icon at bounding box center [260, 298] width 12 height 1
click at [0, 0] on input "checkbox" at bounding box center [0, 0] width 0 height 0
click at [316, 326] on button "Pack" at bounding box center [317, 336] width 33 height 21
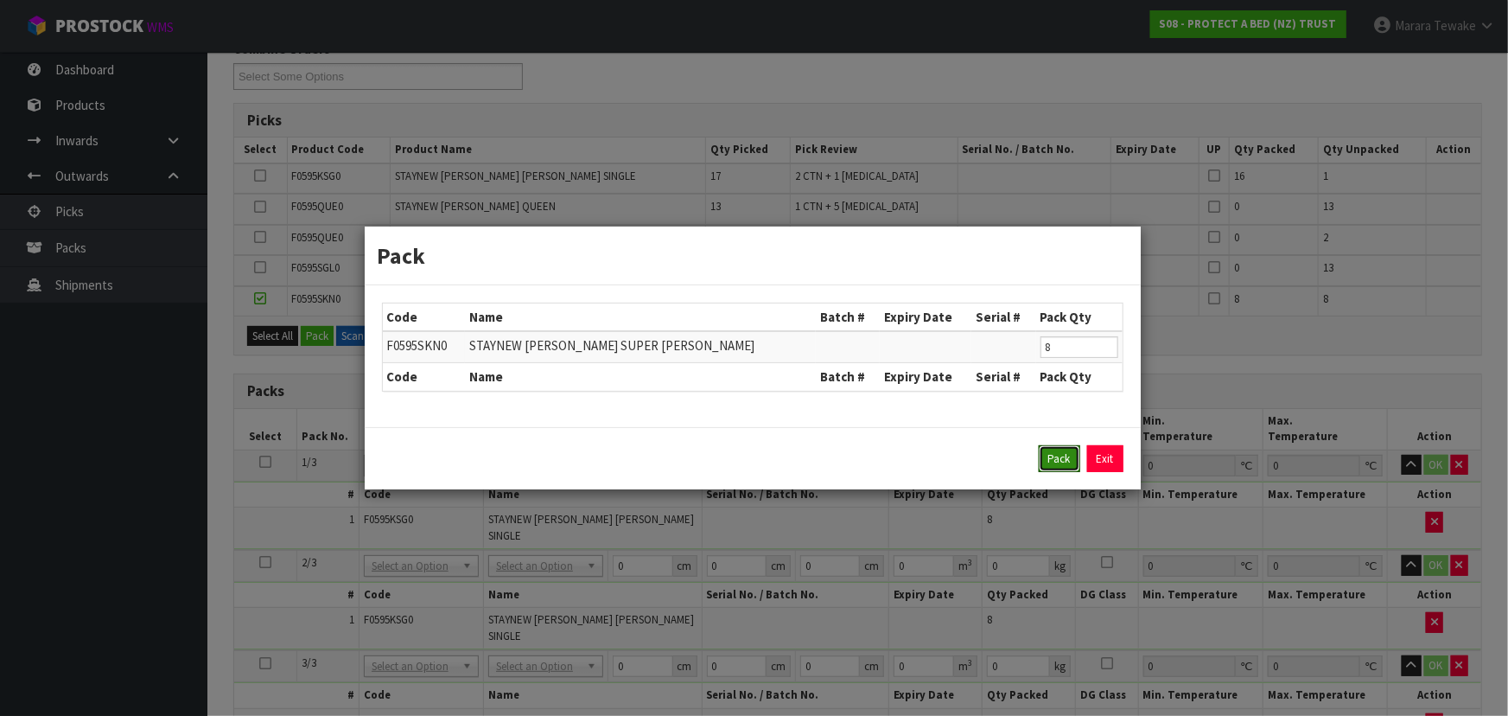
drag, startPoint x: 1067, startPoint y: 465, endPoint x: 1041, endPoint y: 465, distance: 25.9
click at [1066, 465] on button "Pack" at bounding box center [1059, 459] width 41 height 28
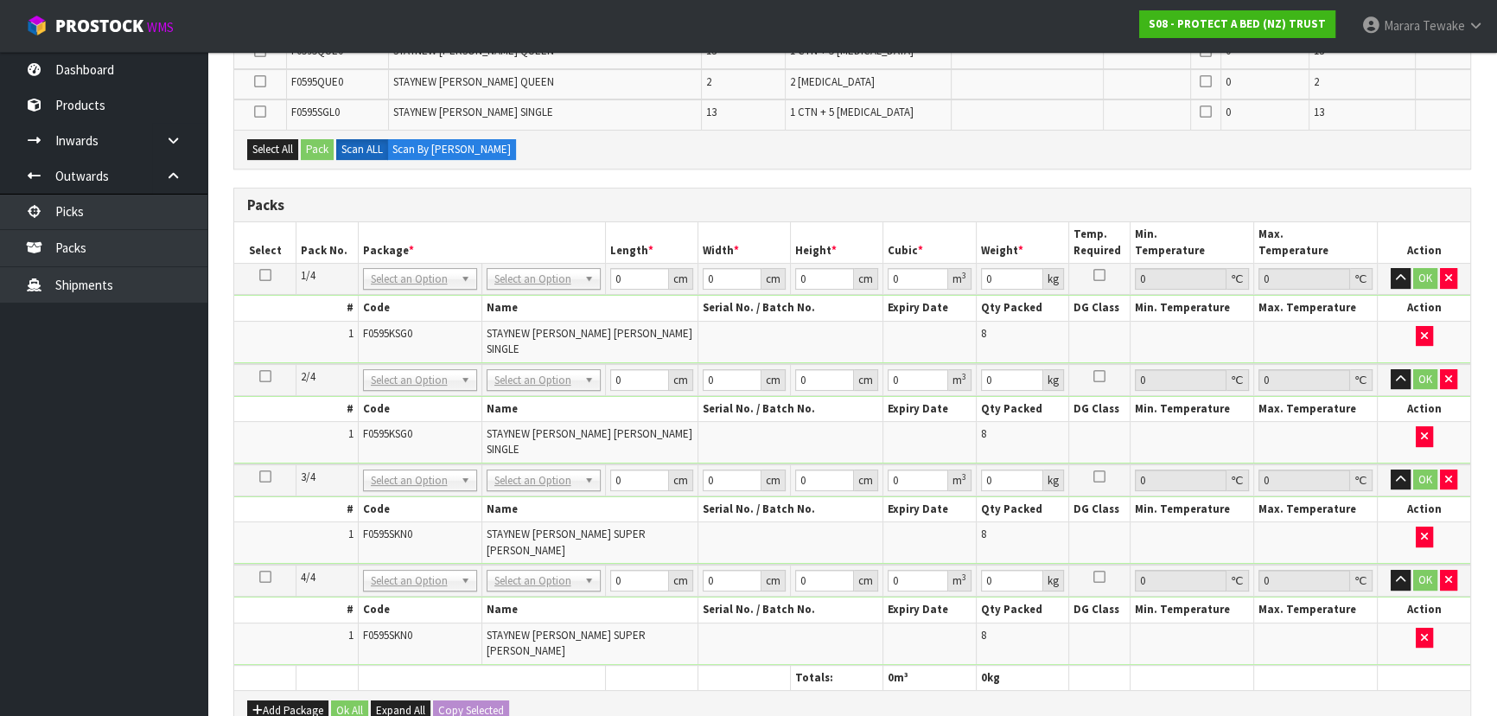
scroll to position [392, 0]
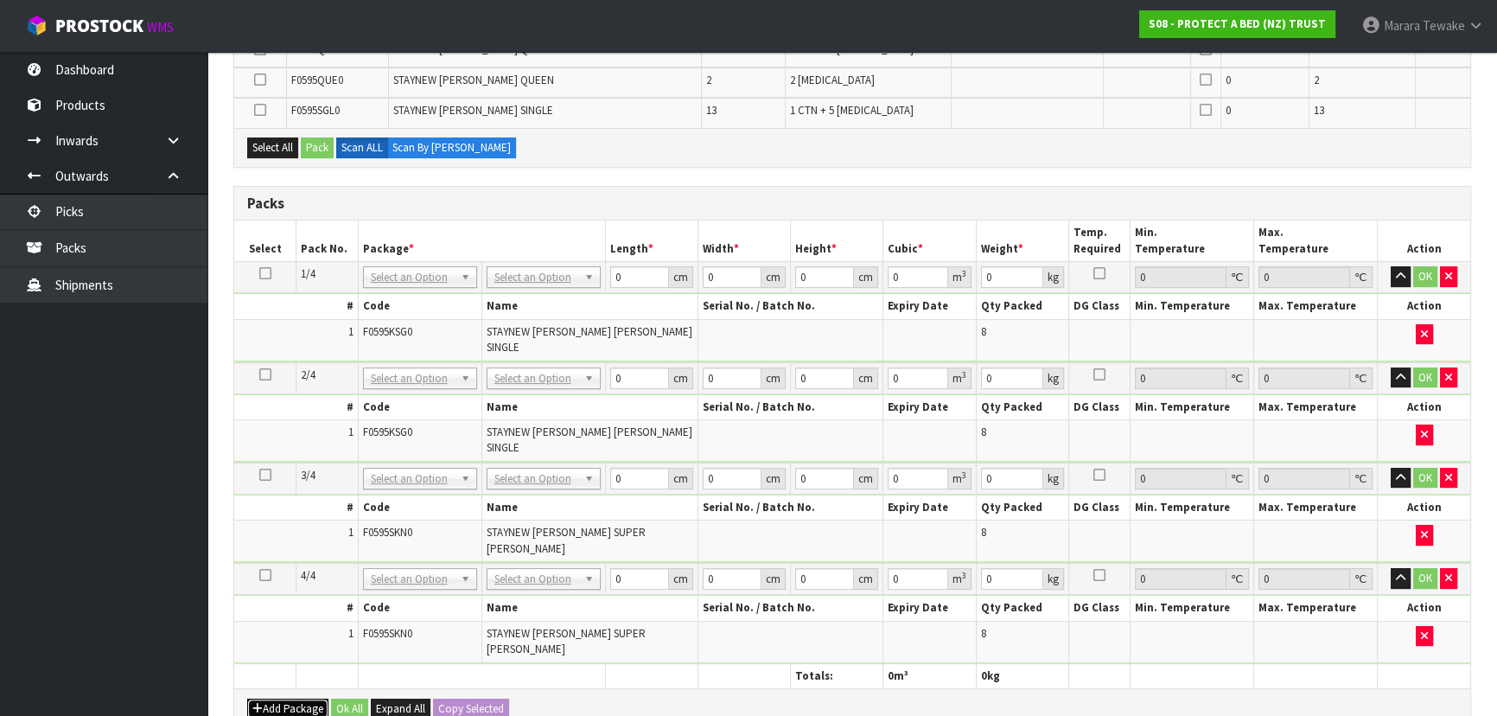
click at [280, 698] on button "Add Package" at bounding box center [287, 708] width 81 height 21
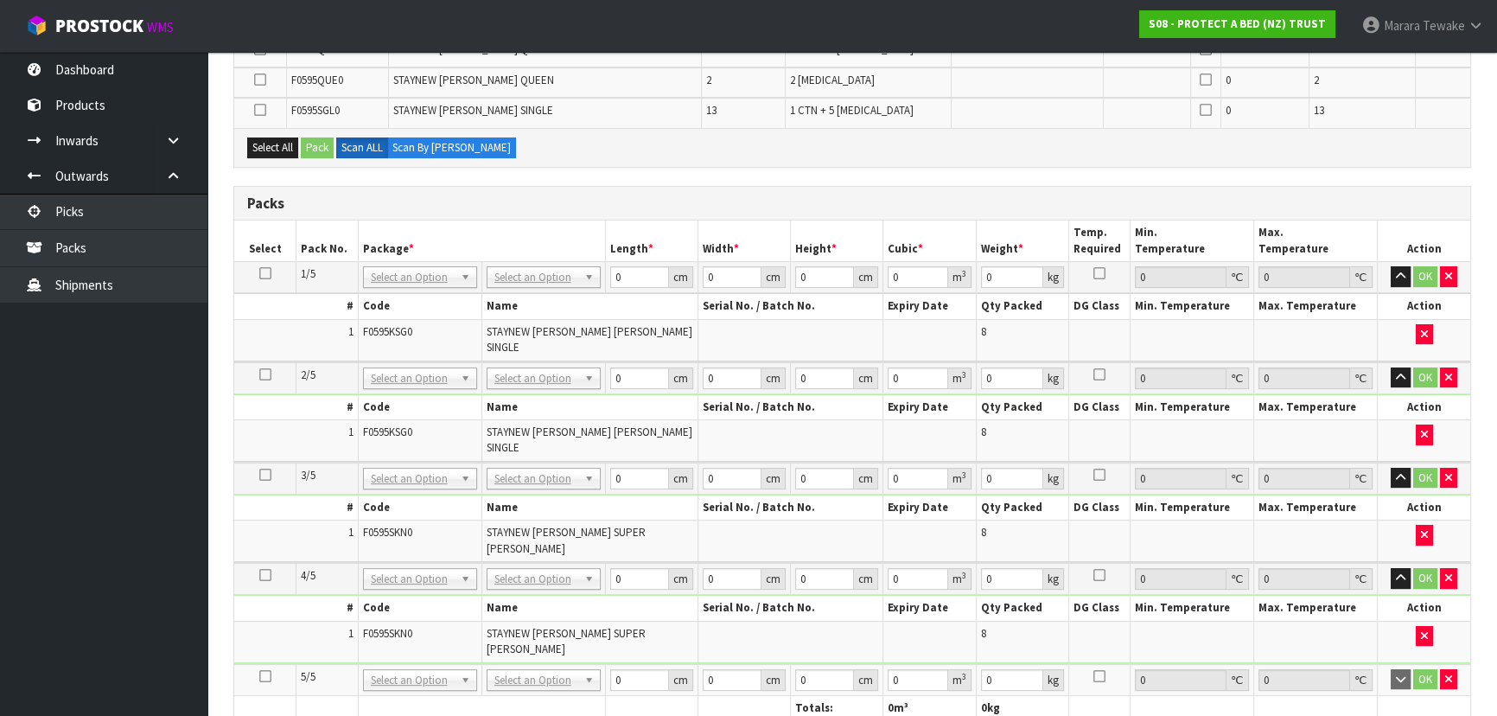
click at [267, 676] on icon at bounding box center [265, 676] width 12 height 1
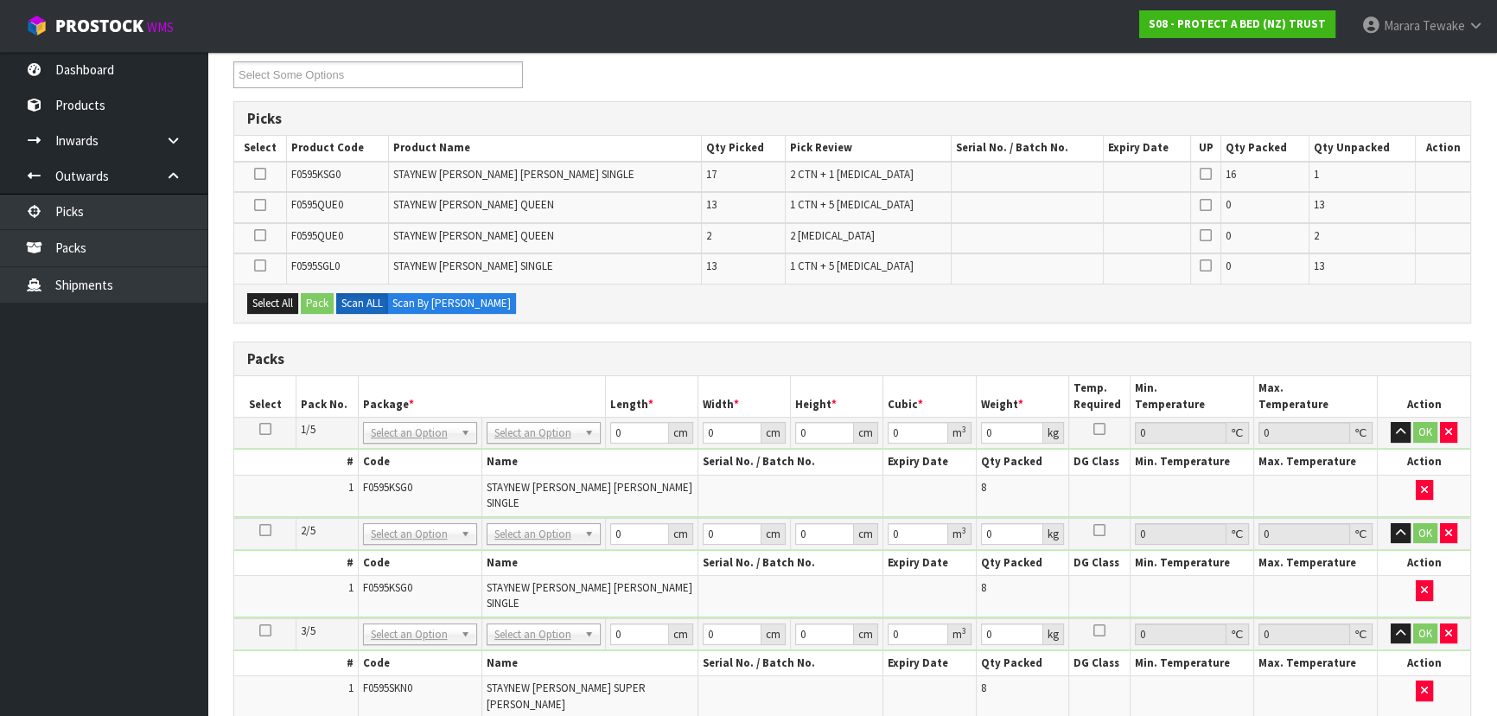
scroll to position [235, 0]
click at [262, 268] on icon at bounding box center [260, 267] width 12 height 1
click at [0, 0] on input "checkbox" at bounding box center [0, 0] width 0 height 0
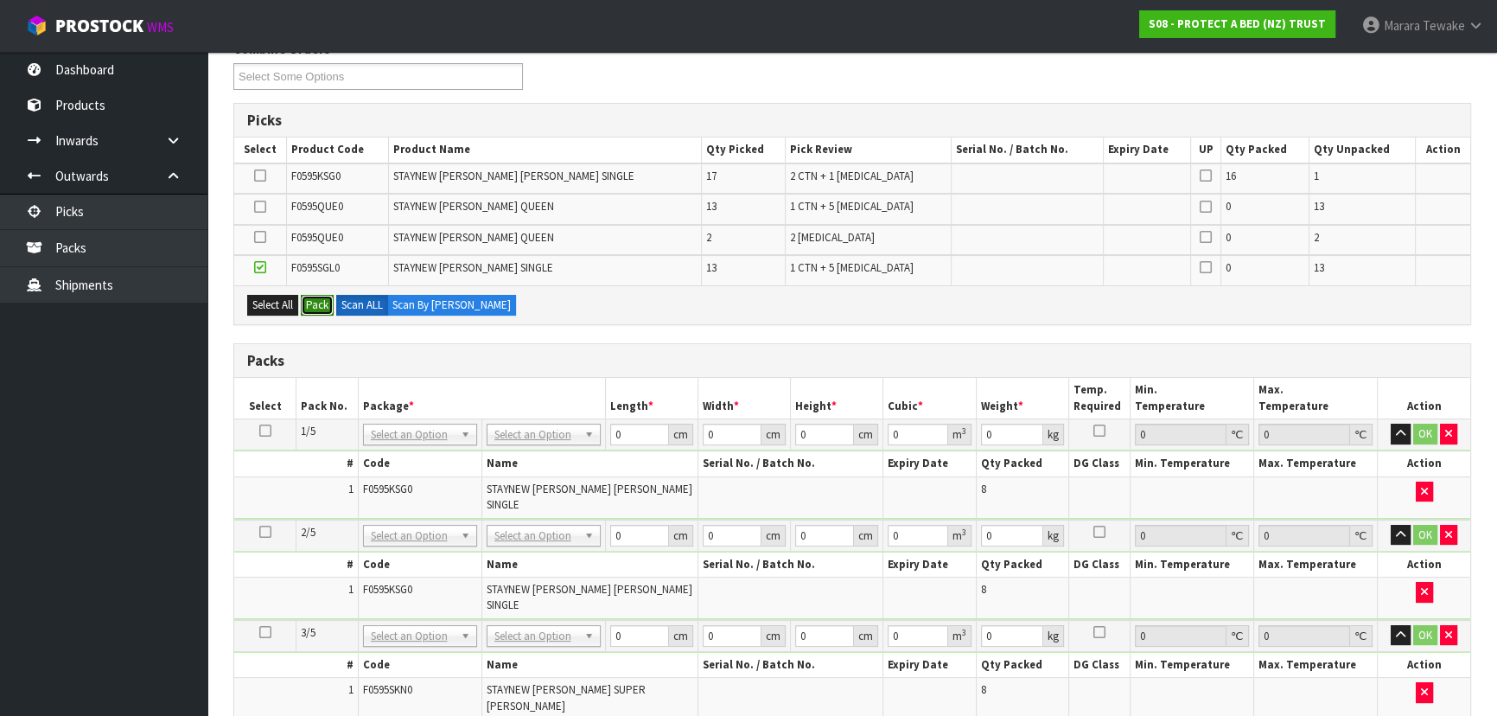
click at [314, 302] on button "Pack" at bounding box center [317, 305] width 33 height 21
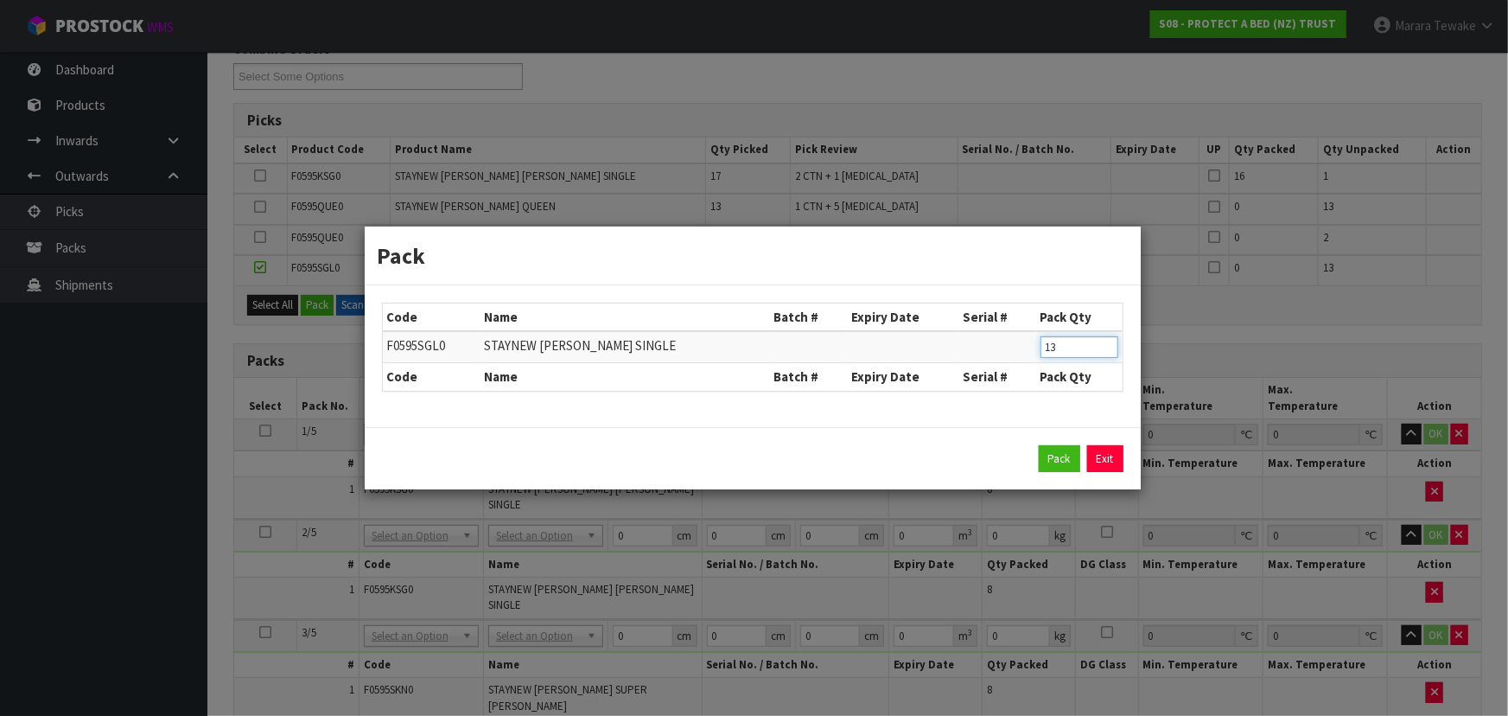
drag, startPoint x: 1066, startPoint y: 347, endPoint x: 994, endPoint y: 321, distance: 77.1
click at [994, 322] on table "Code Name Batch # Expiry Date Serial # Pack Qty F0595SGL0 STAYNEW [PERSON_NAME]…" at bounding box center [753, 346] width 740 height 87
type input "8"
click at [1039, 445] on button "Pack" at bounding box center [1059, 459] width 41 height 28
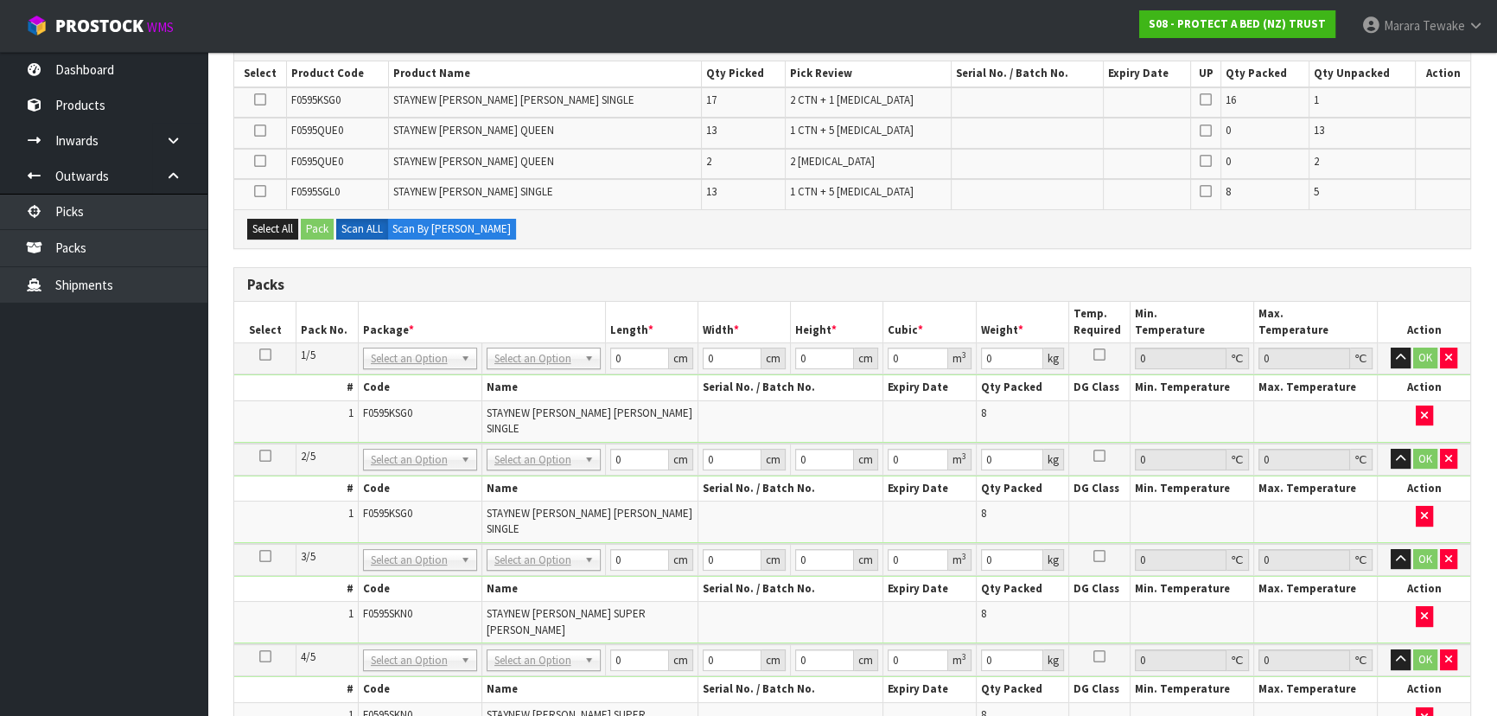
scroll to position [550, 0]
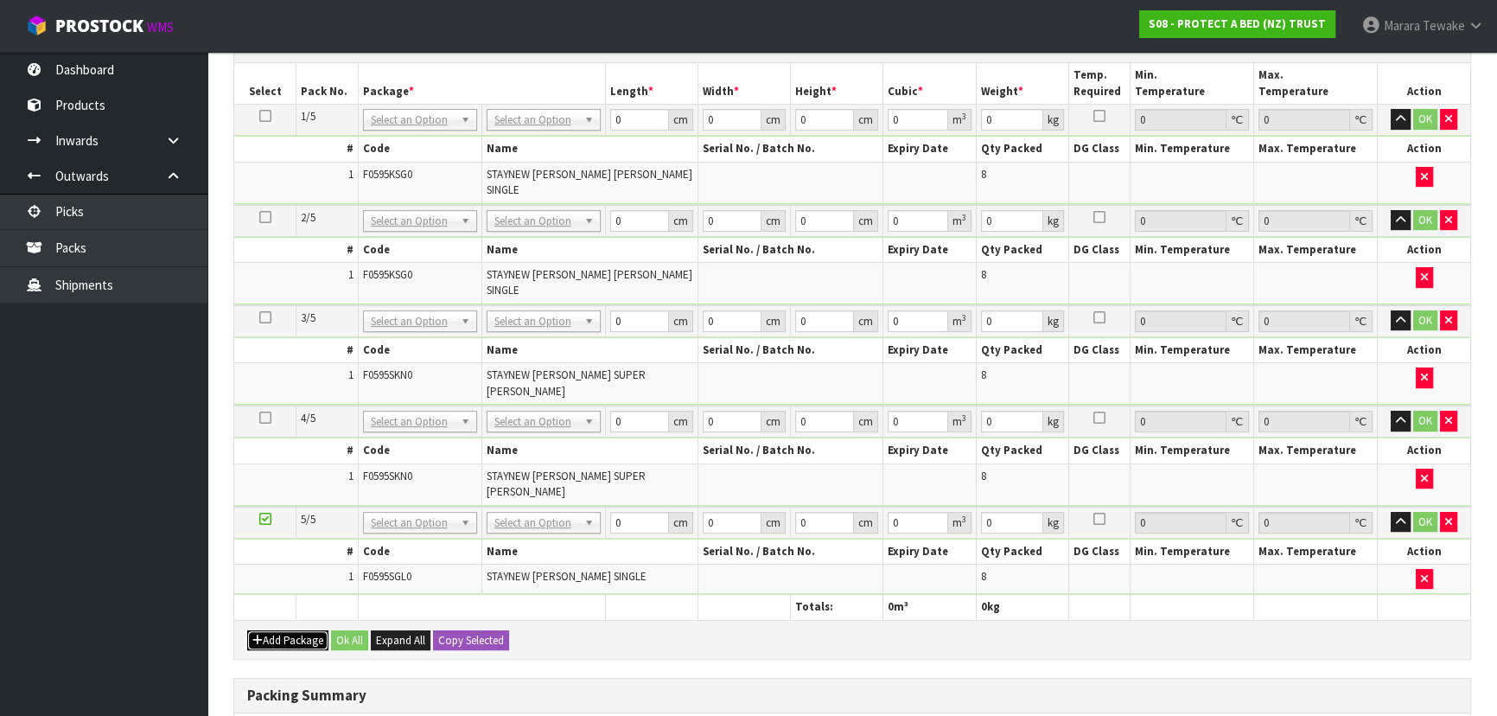
click at [283, 630] on button "Add Package" at bounding box center [287, 640] width 81 height 21
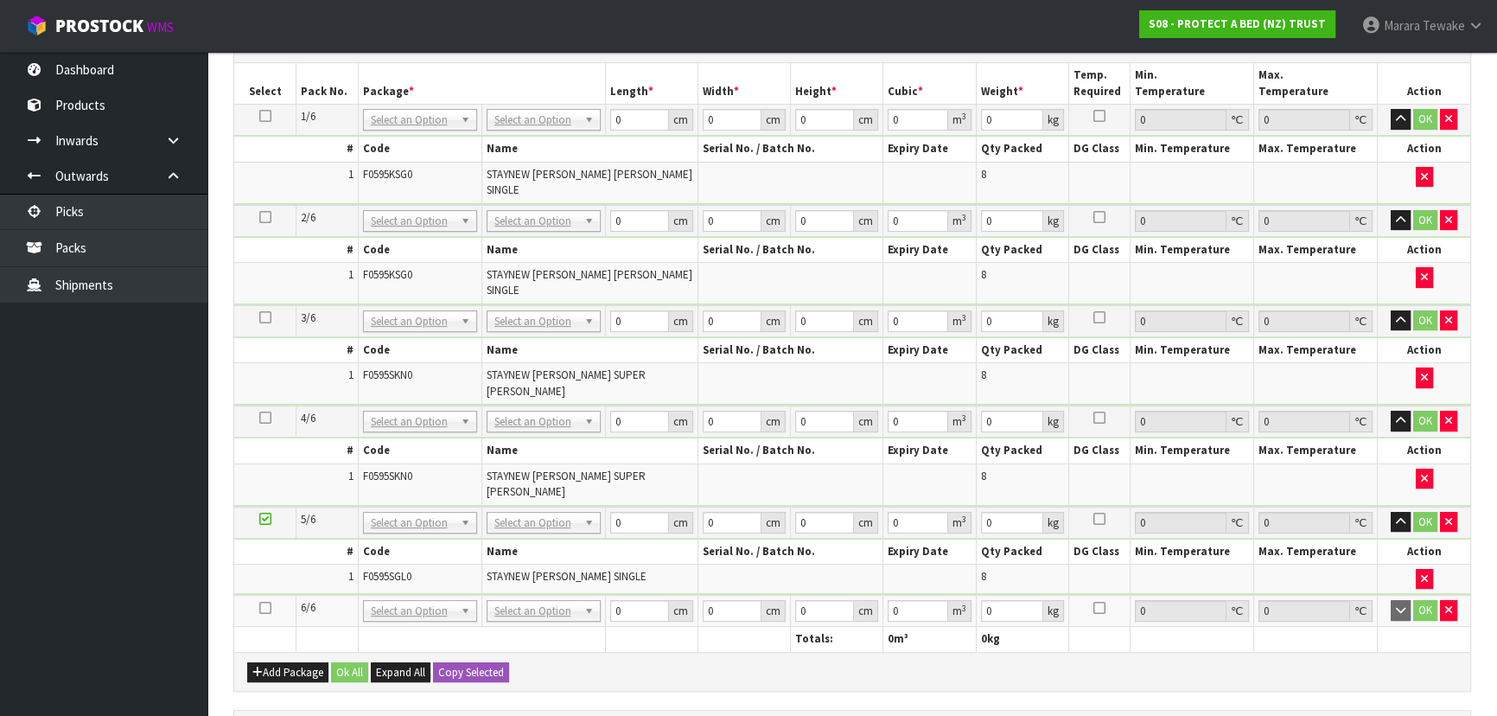
click at [268, 607] on icon at bounding box center [265, 607] width 12 height 1
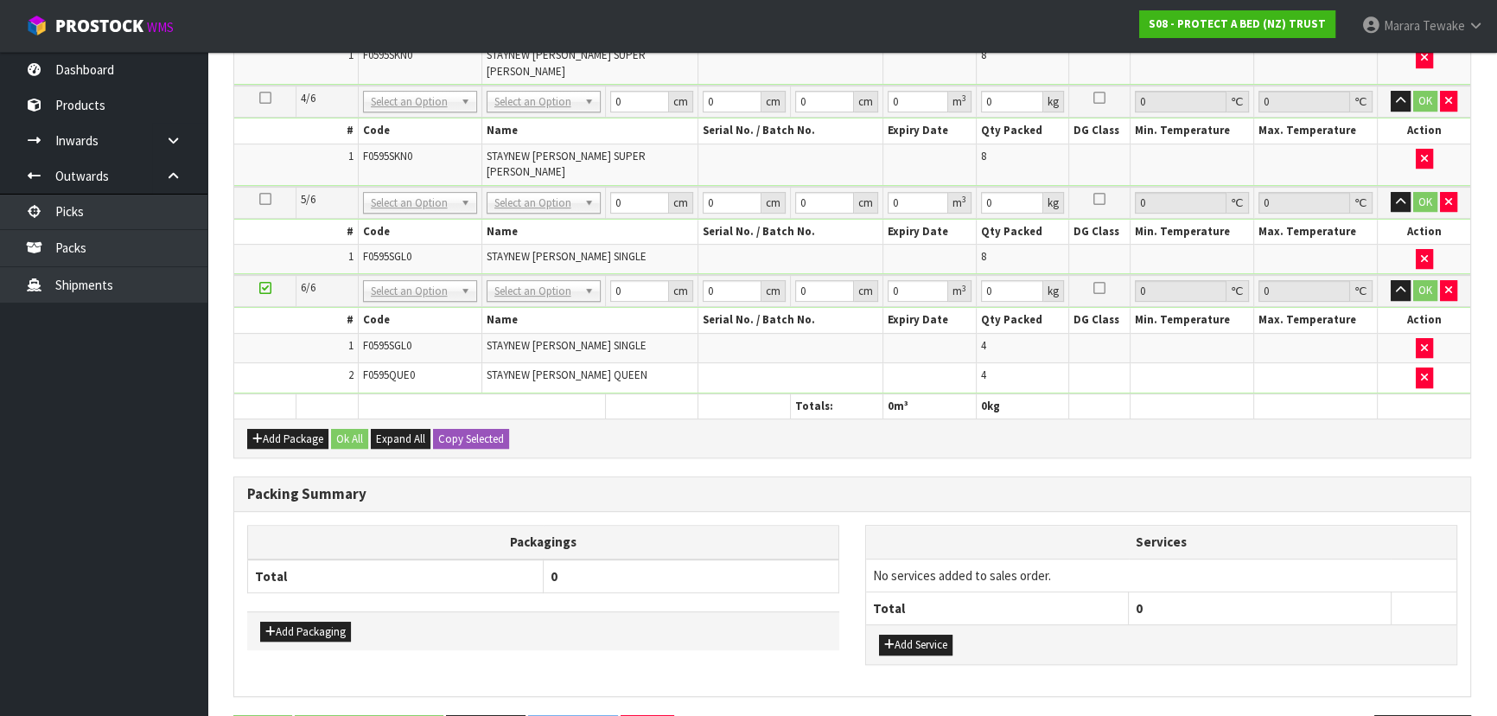
scroll to position [876, 0]
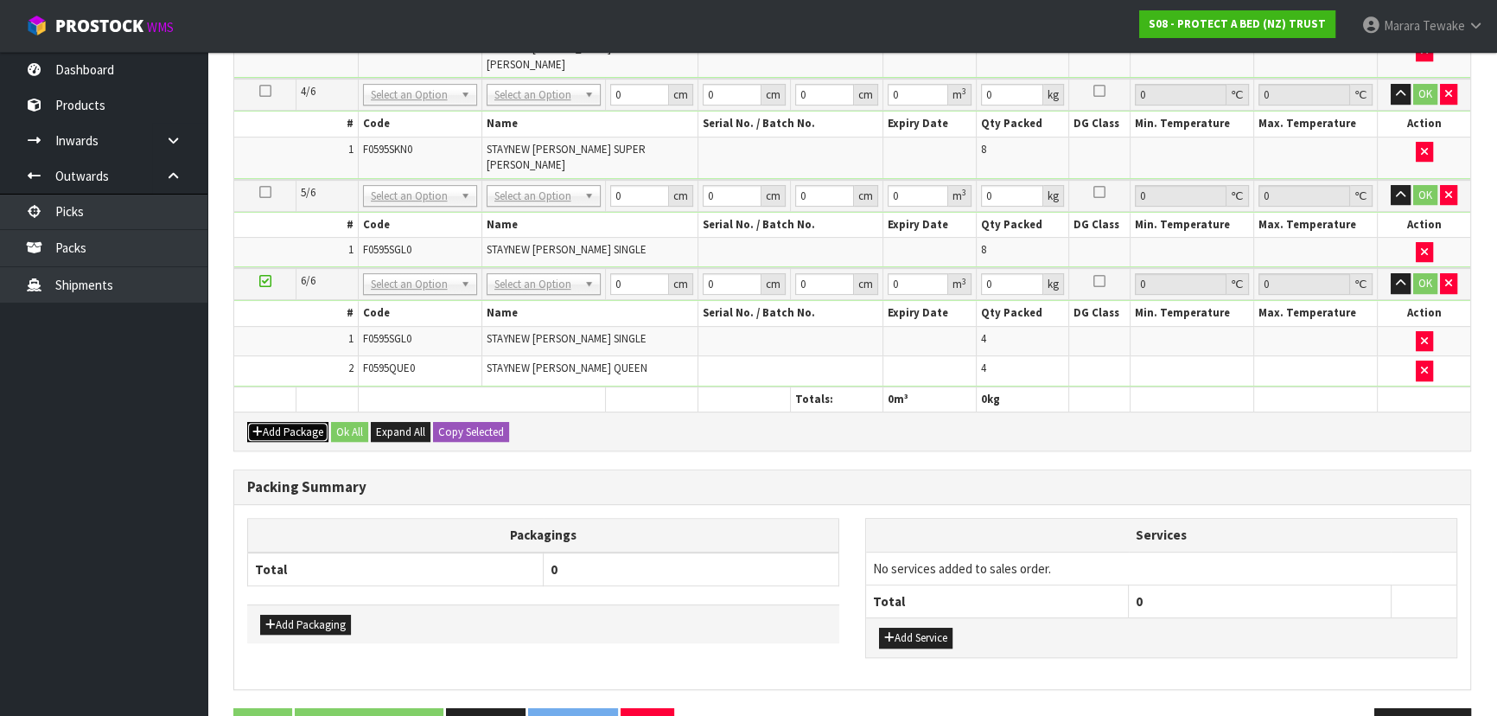
click at [304, 422] on button "Add Package" at bounding box center [287, 432] width 81 height 21
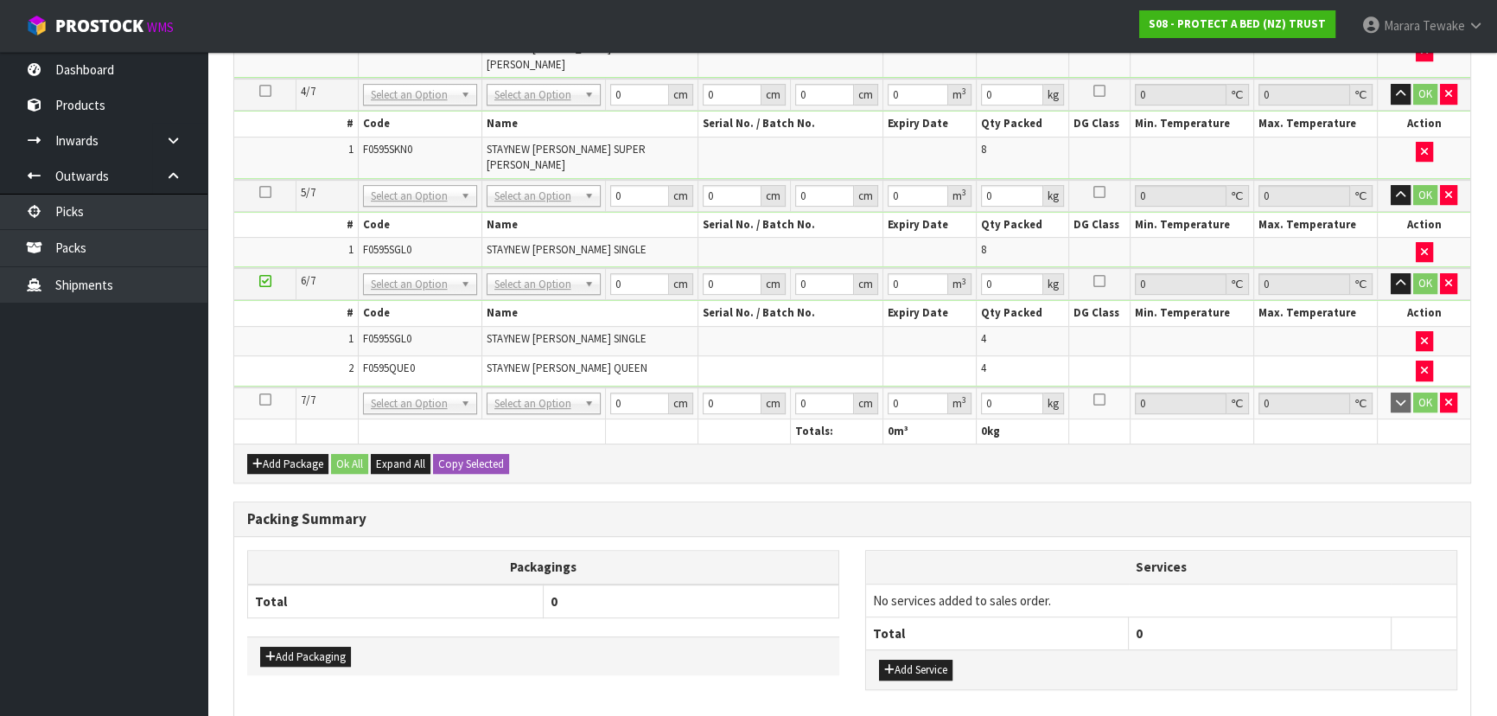
click at [259, 399] on icon at bounding box center [265, 399] width 12 height 1
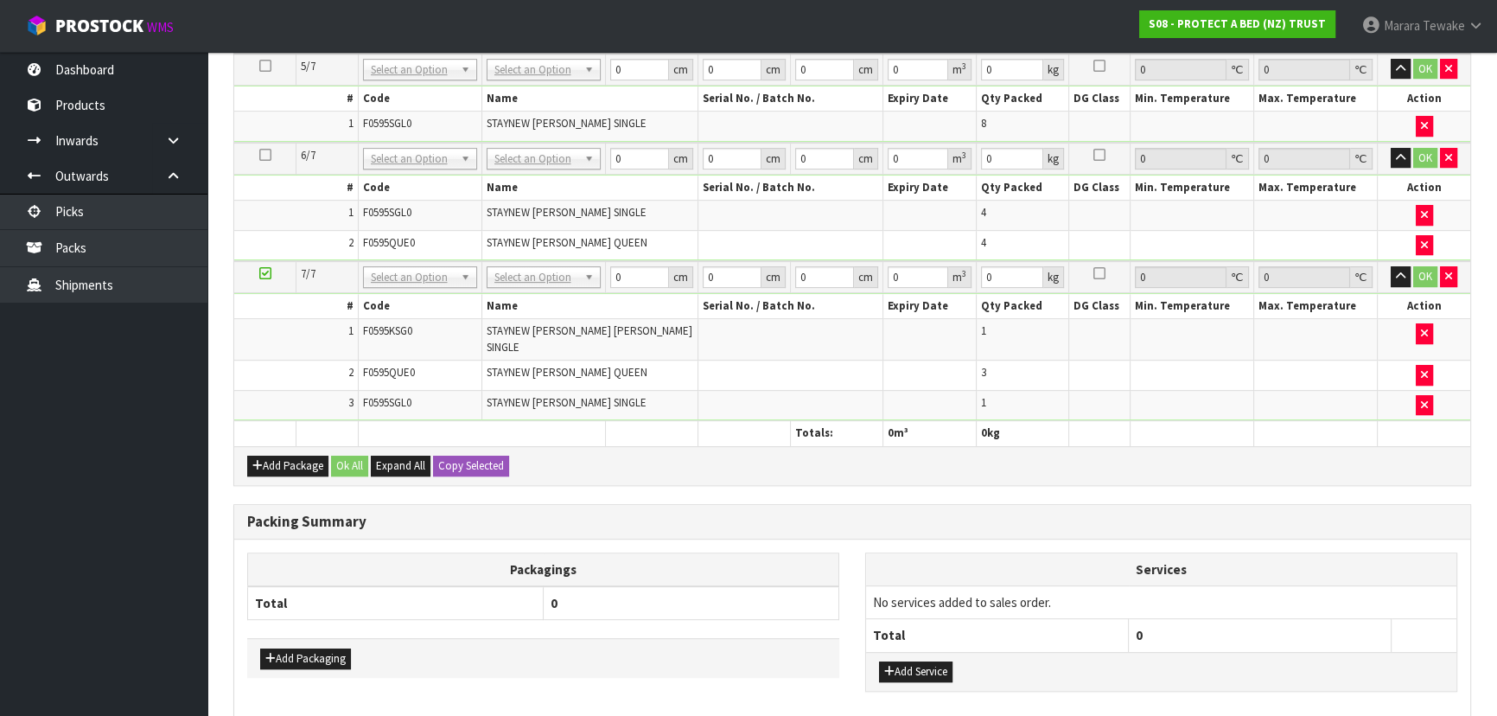
scroll to position [942, 0]
click at [290, 455] on button "Add Package" at bounding box center [287, 465] width 81 height 21
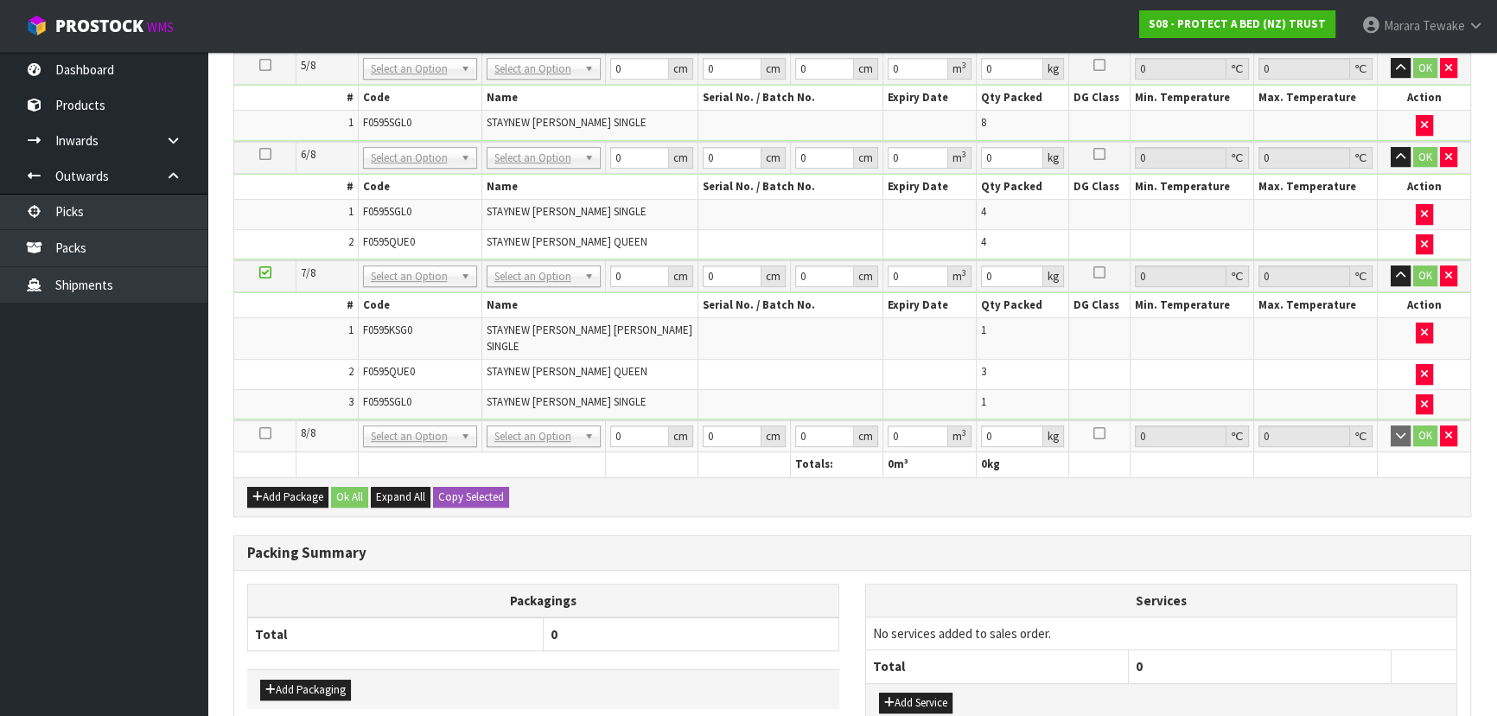
click at [259, 433] on icon at bounding box center [265, 433] width 12 height 1
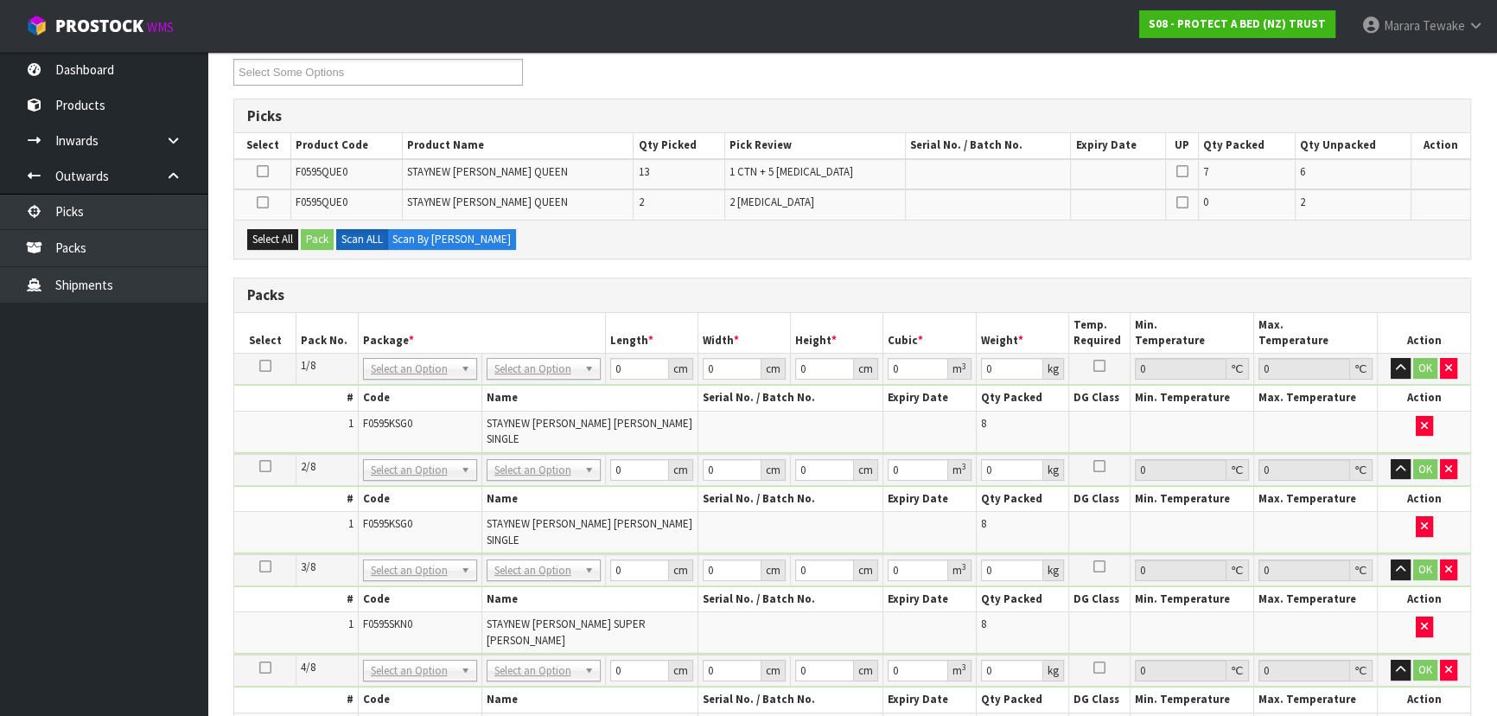
scroll to position [235, 0]
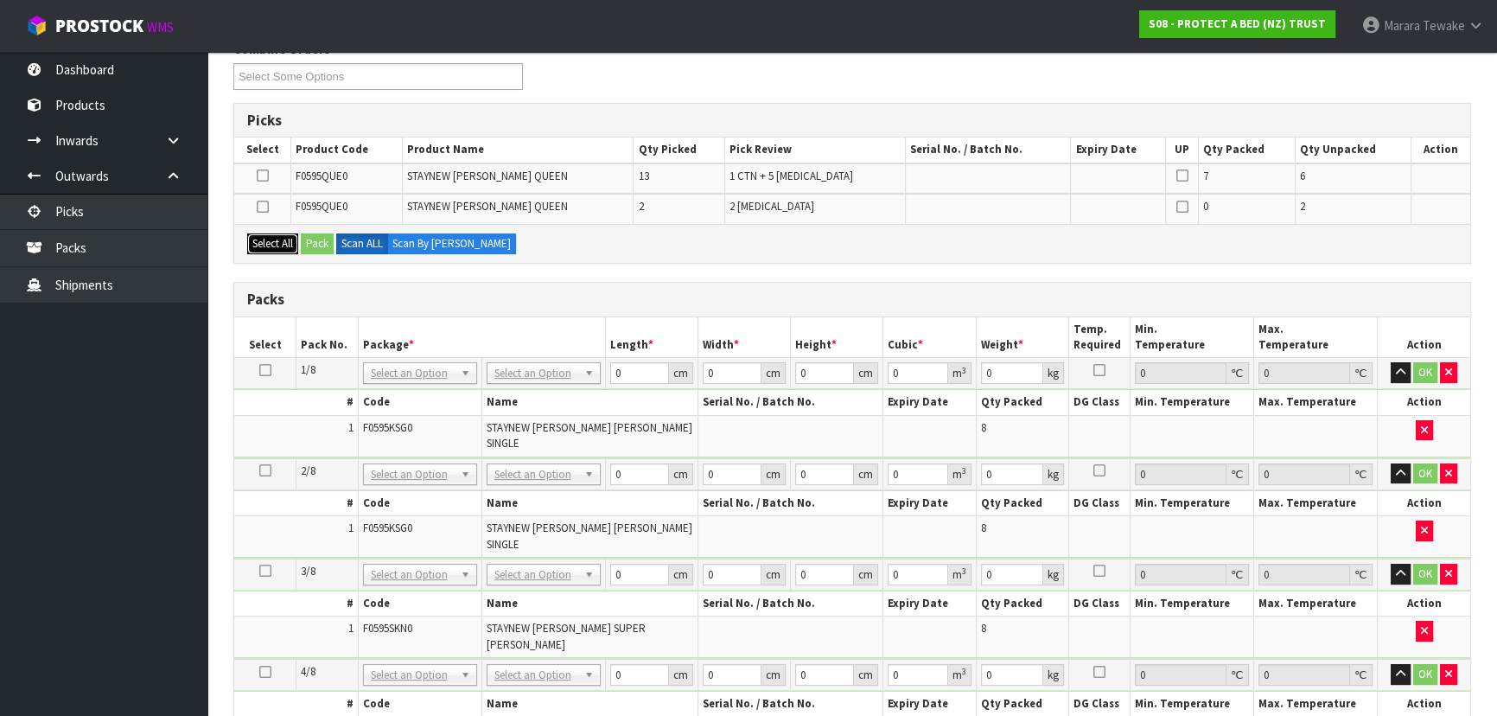
drag, startPoint x: 272, startPoint y: 232, endPoint x: 309, endPoint y: 233, distance: 36.3
click at [282, 230] on div "Select All Pack Scan ALL Scan By [PERSON_NAME]" at bounding box center [852, 243] width 1236 height 39
drag, startPoint x: 289, startPoint y: 245, endPoint x: 310, endPoint y: 242, distance: 20.9
click at [289, 244] on button "Select All" at bounding box center [272, 243] width 51 height 21
click at [321, 247] on button "Pack" at bounding box center [317, 243] width 33 height 21
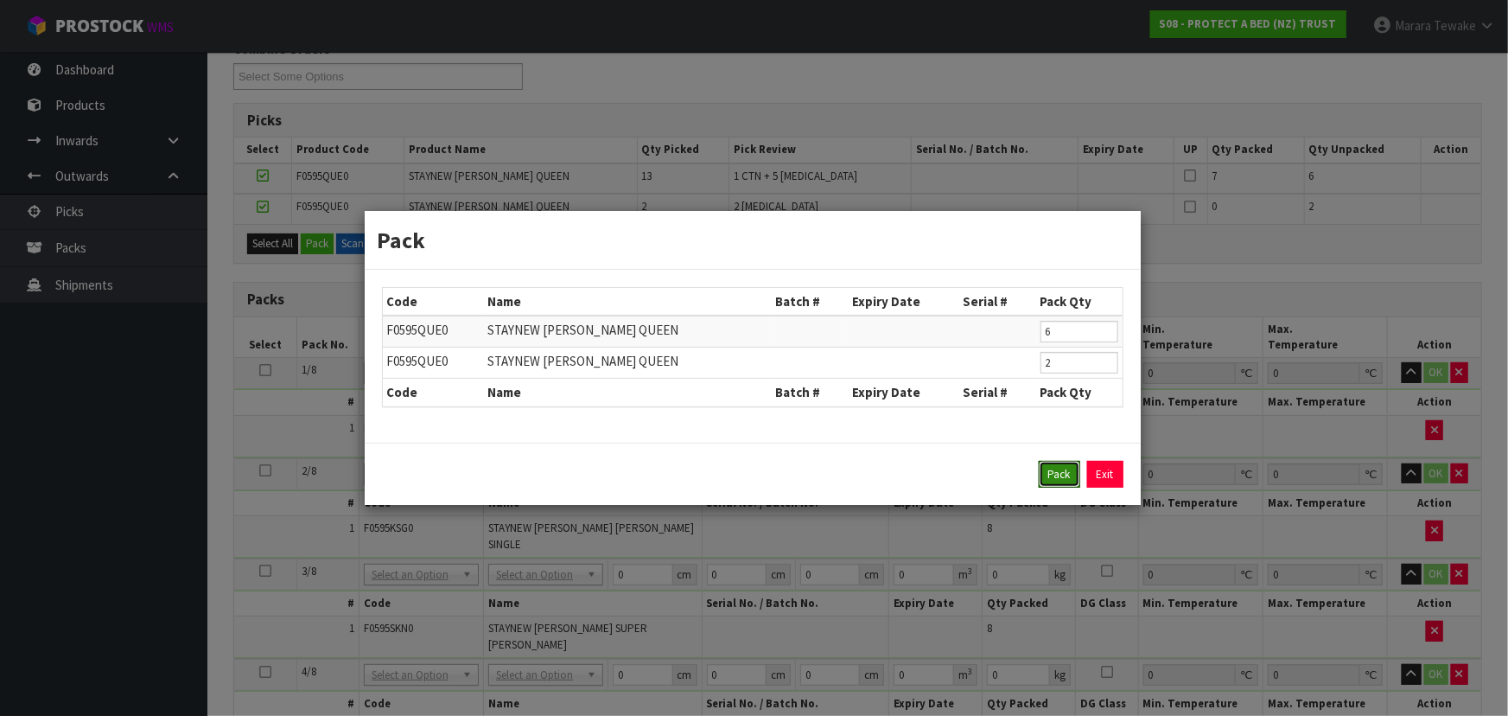
click at [1057, 468] on button "Pack" at bounding box center [1059, 475] width 41 height 28
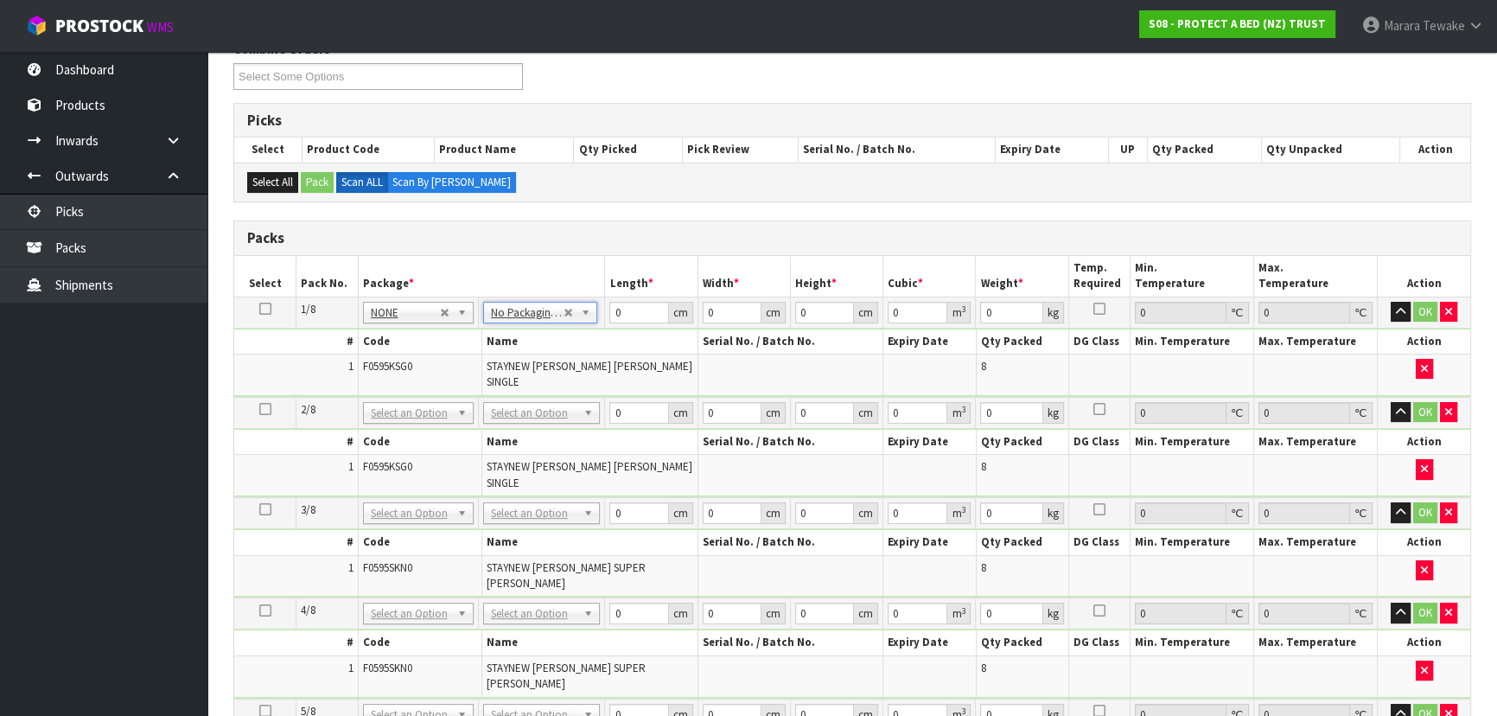
click at [264, 309] on icon at bounding box center [265, 309] width 12 height 1
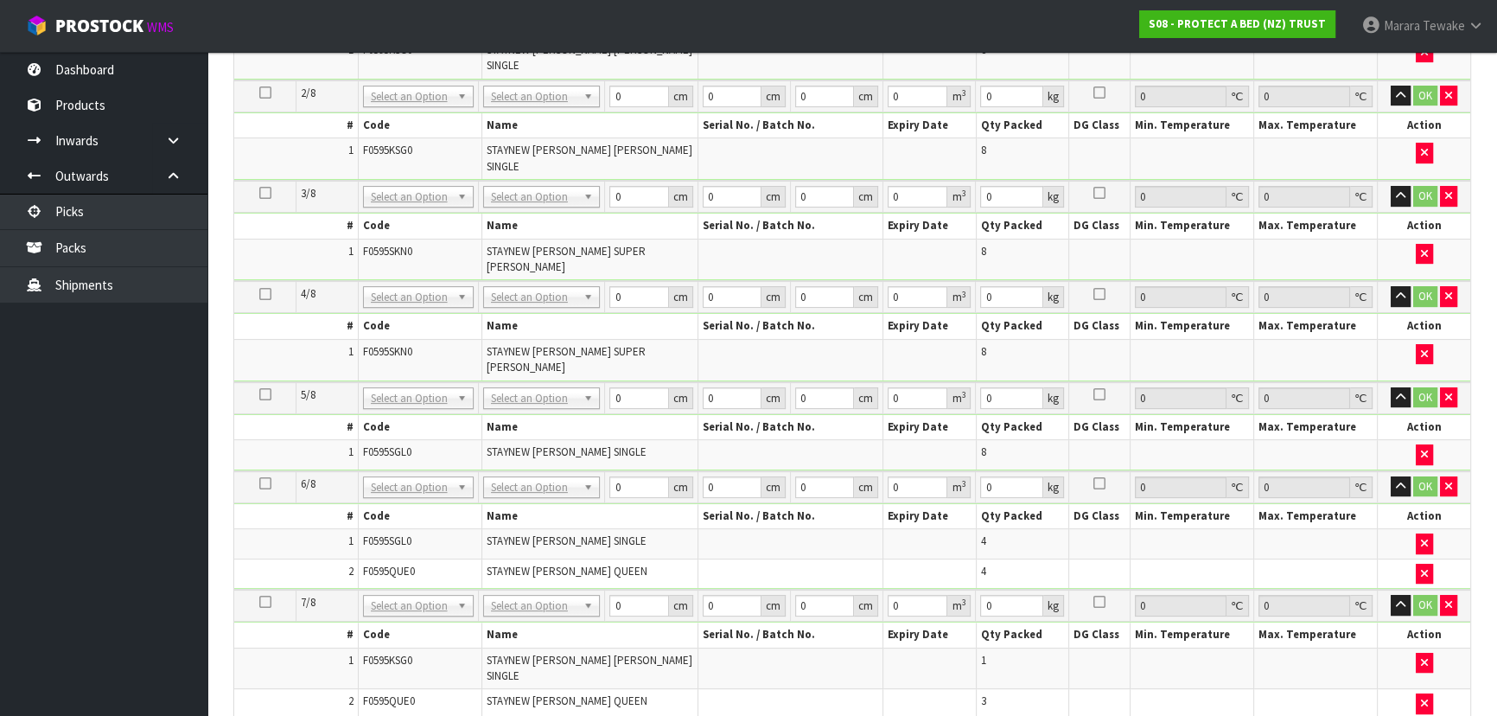
scroll to position [786, 0]
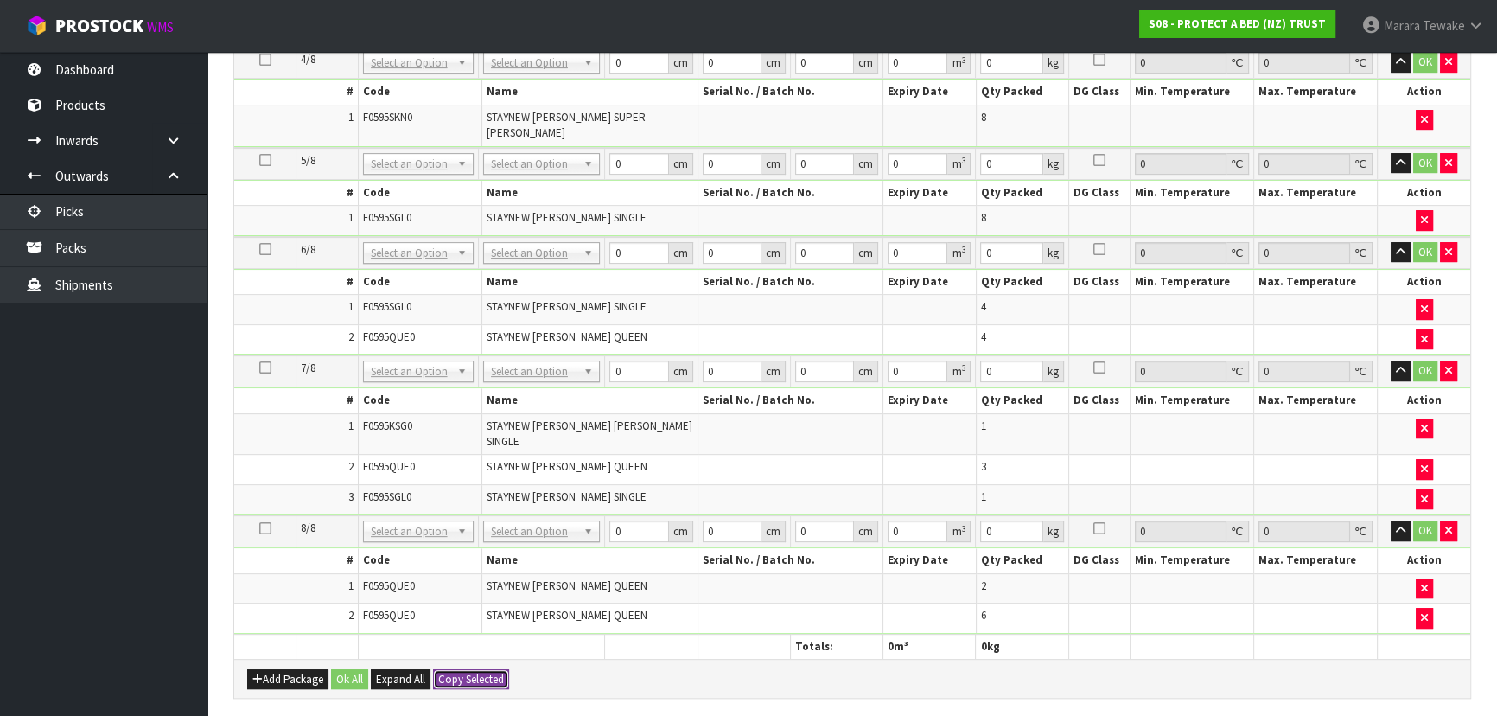
click at [493, 669] on button "Copy Selected" at bounding box center [471, 679] width 76 height 21
click at [493, 669] on button "Confirm Copy Selected" at bounding box center [490, 679] width 114 height 21
type input "8"
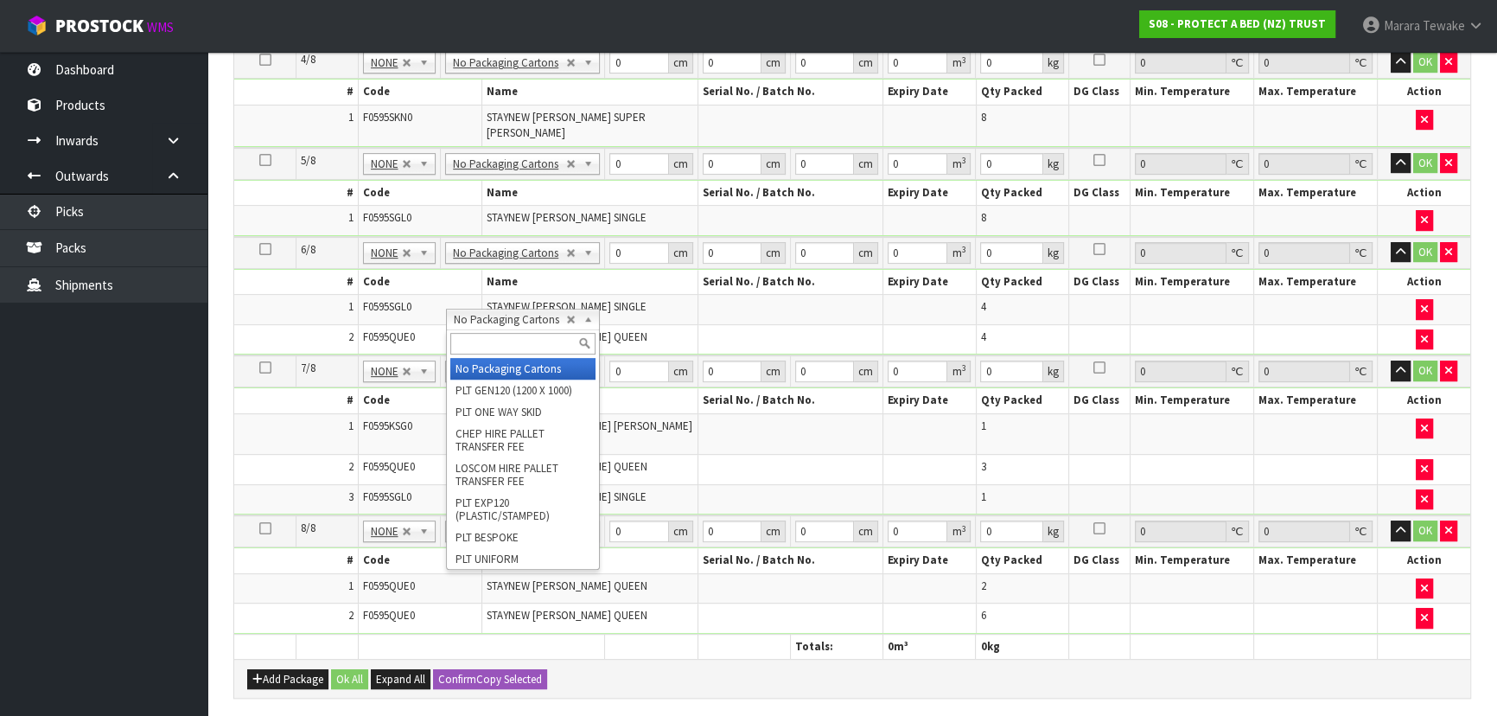
click at [510, 339] on input "text" at bounding box center [522, 344] width 145 height 22
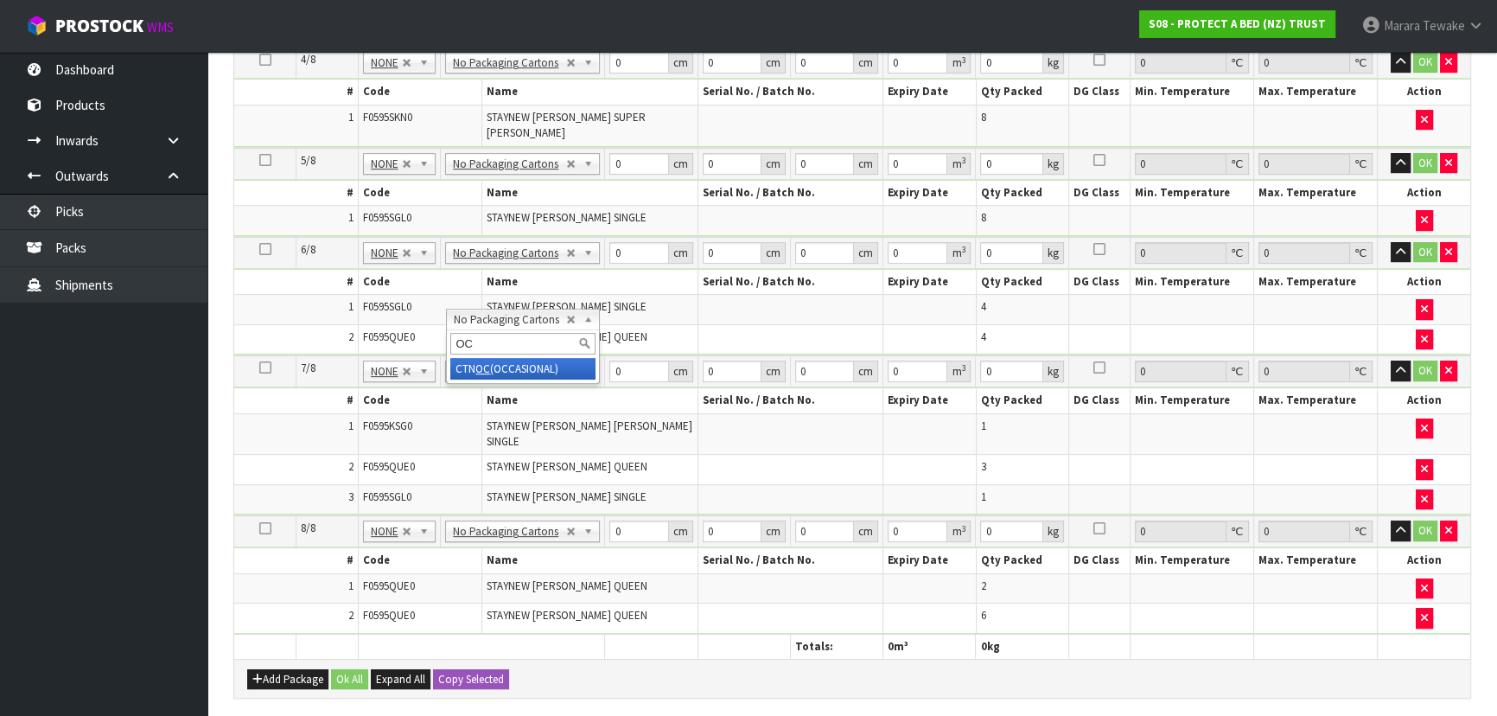
type input "OC"
type input "7"
type input "4.08"
click at [506, 237] on td "No Packaging Cartons PLT GEN120 (1200 X 1000) PLT ONE WAY SKID CHEP HIRE PALLET…" at bounding box center [524, 253] width 163 height 32
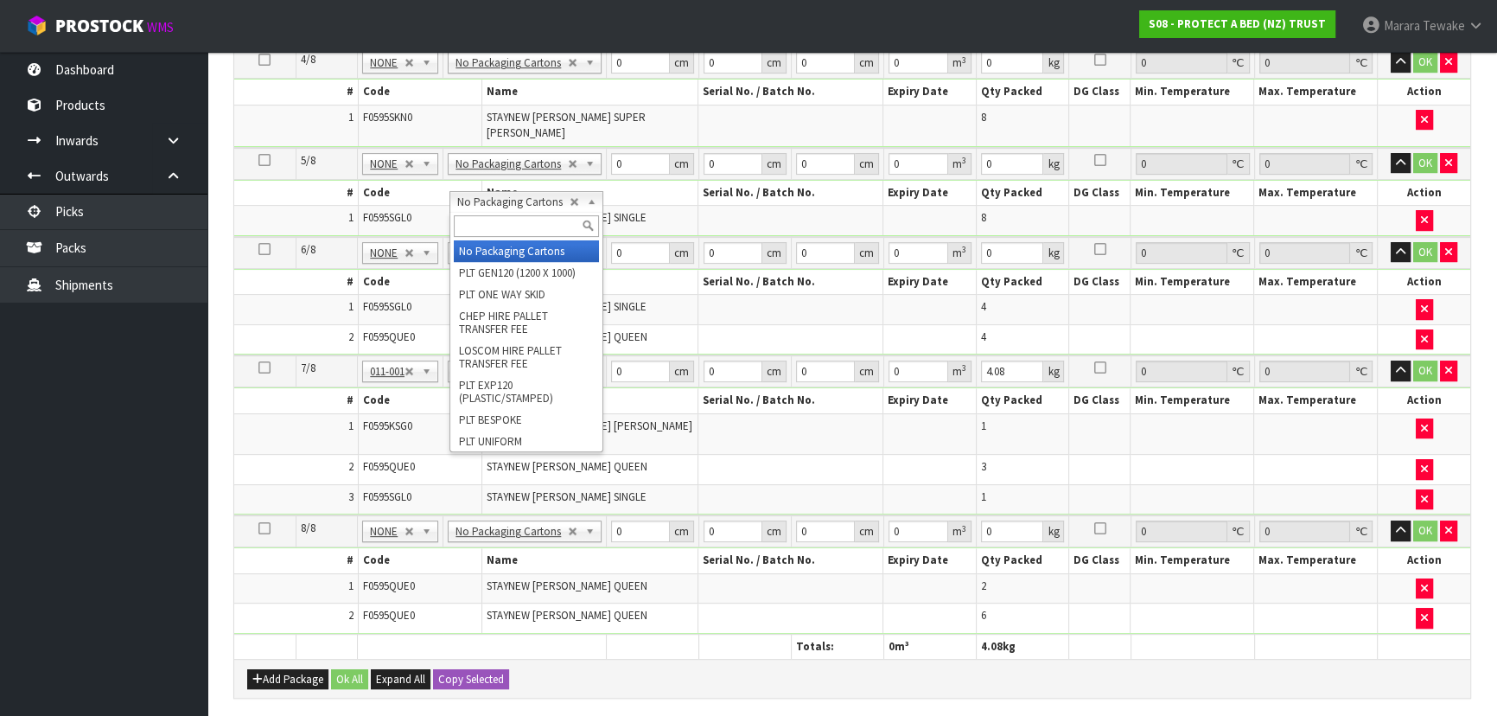
click at [511, 226] on input "text" at bounding box center [526, 226] width 145 height 22
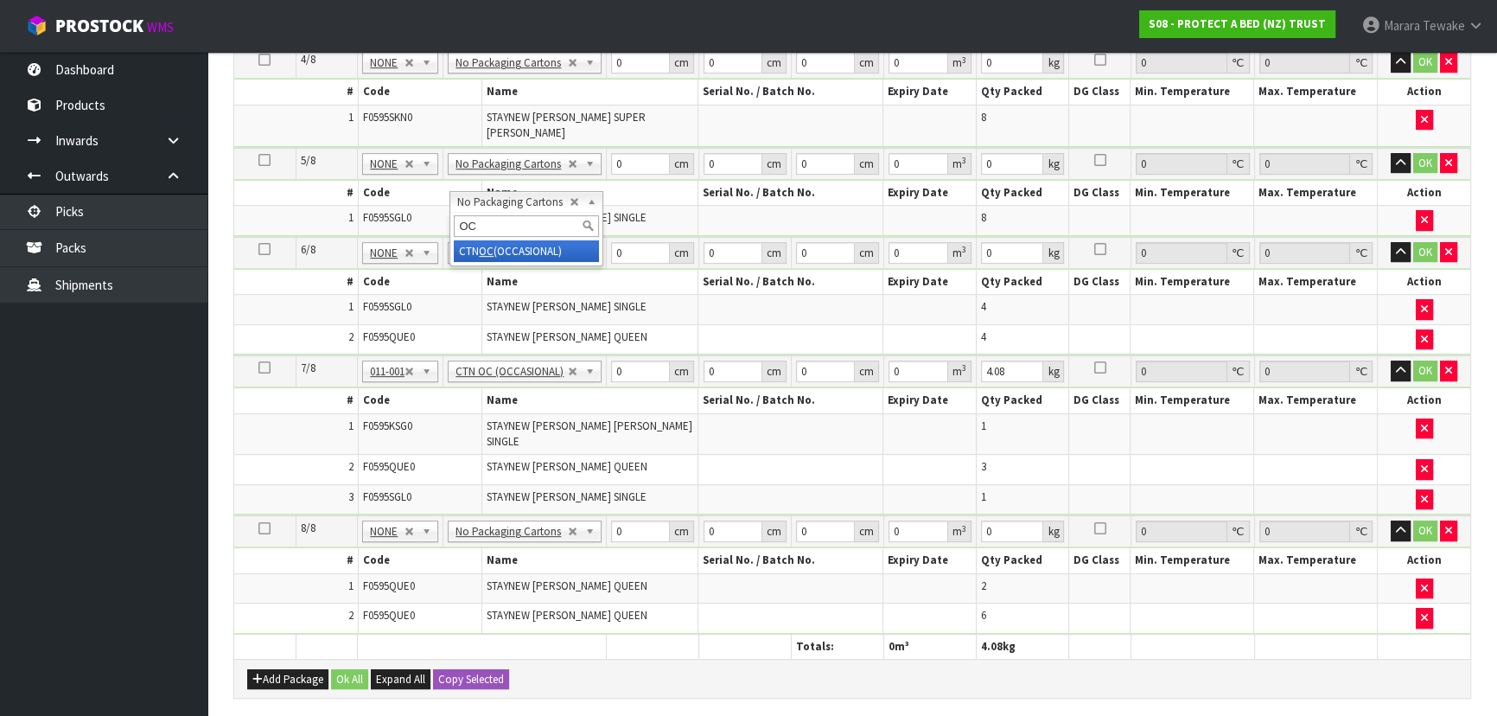
type input "OC"
click at [527, 261] on div "OC CTN OC (OCCASIONAL)" at bounding box center [526, 239] width 154 height 54
type input "6"
type input "6.08"
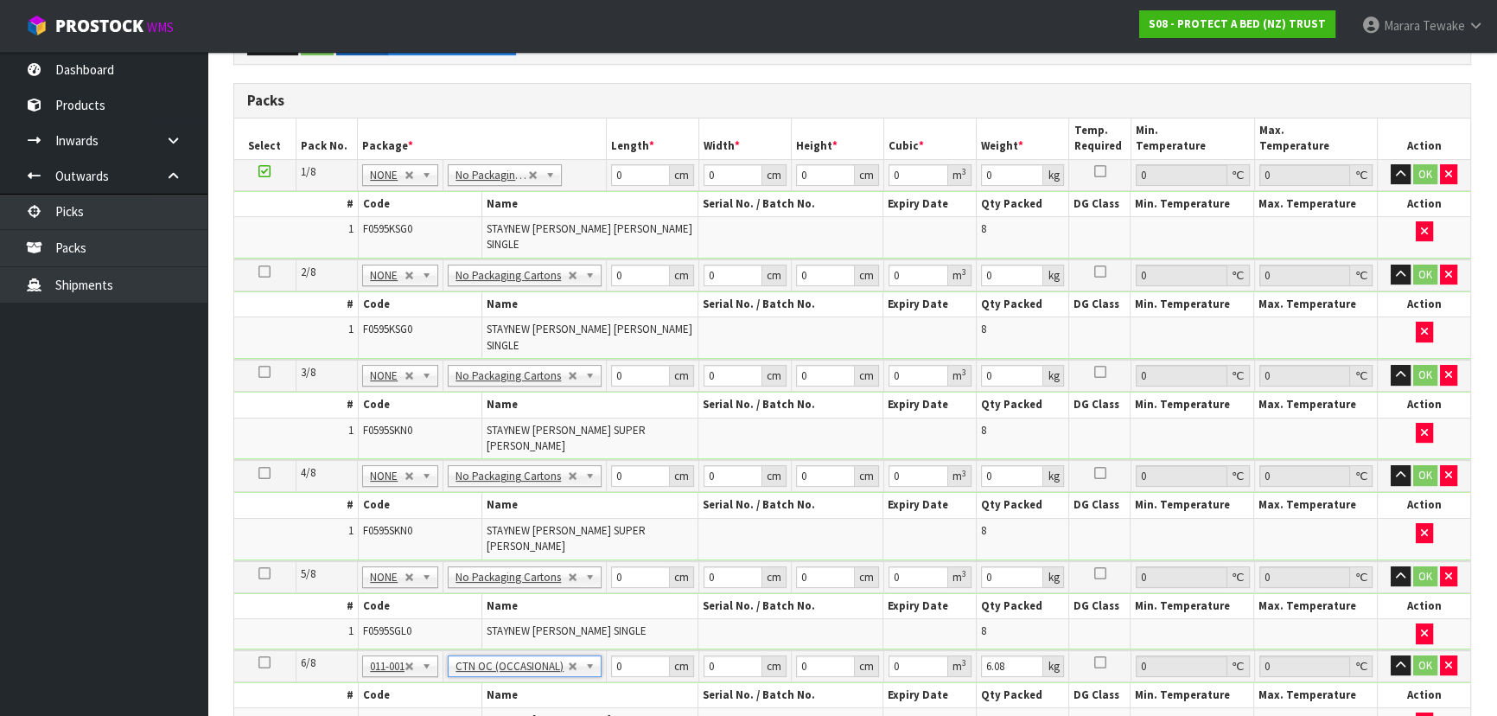
scroll to position [235, 0]
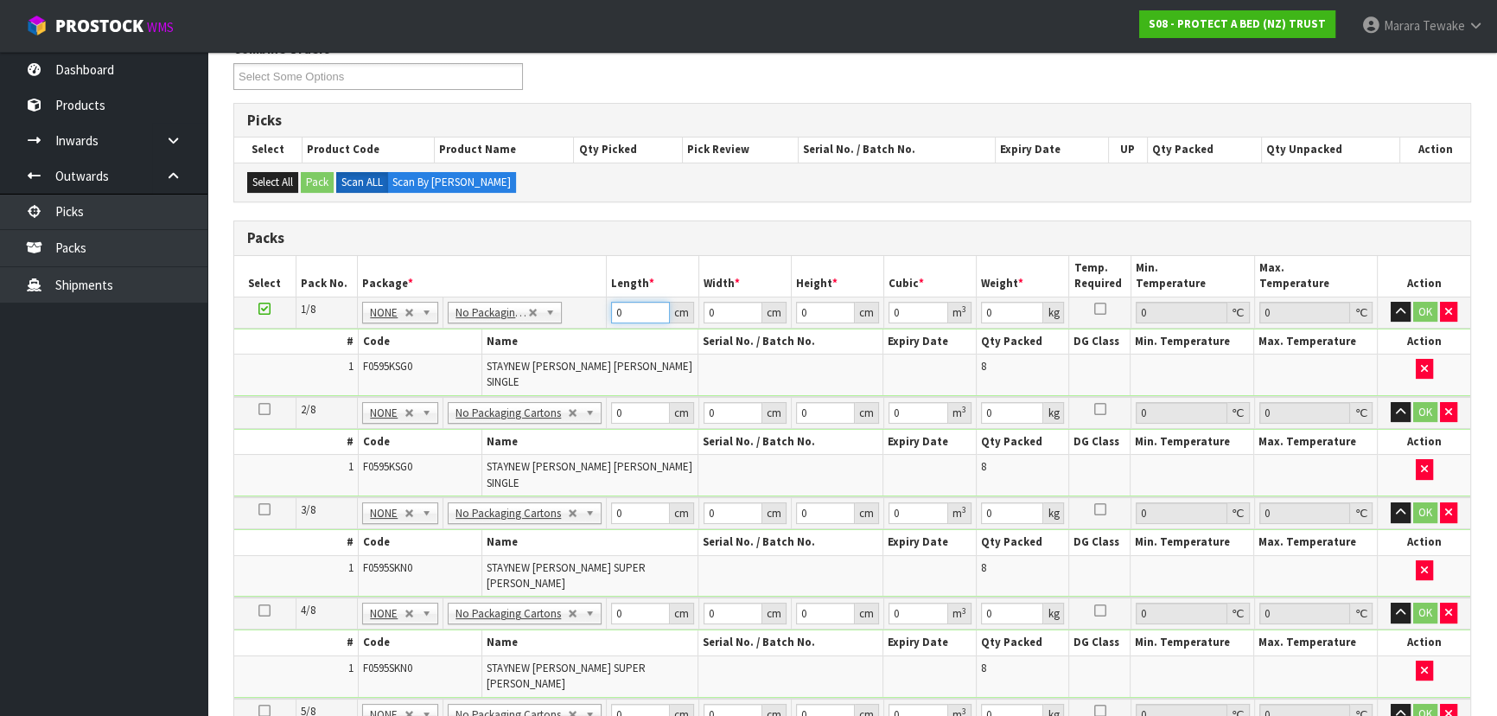
drag, startPoint x: 628, startPoint y: 310, endPoint x: 628, endPoint y: 274, distance: 36.3
click at [594, 296] on tr "1/8 NONE 007-001 007-002 007-004 007-009 007-013 007-014 007-015 007-017 007-01…" at bounding box center [852, 311] width 1236 height 31
type input "59"
type input "40"
type input "3"
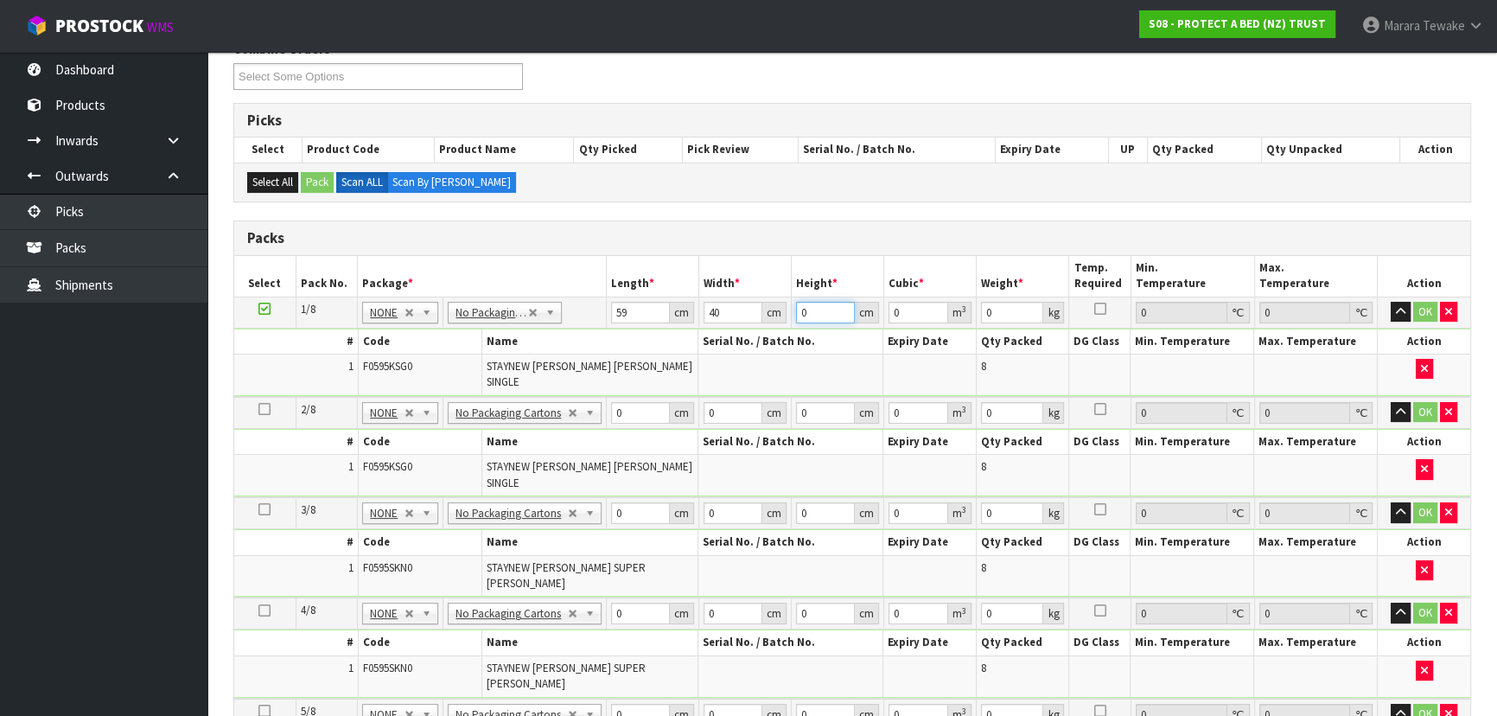
type input "0.00708"
type input "3"
type input "2"
type input "32"
type input "0.07552"
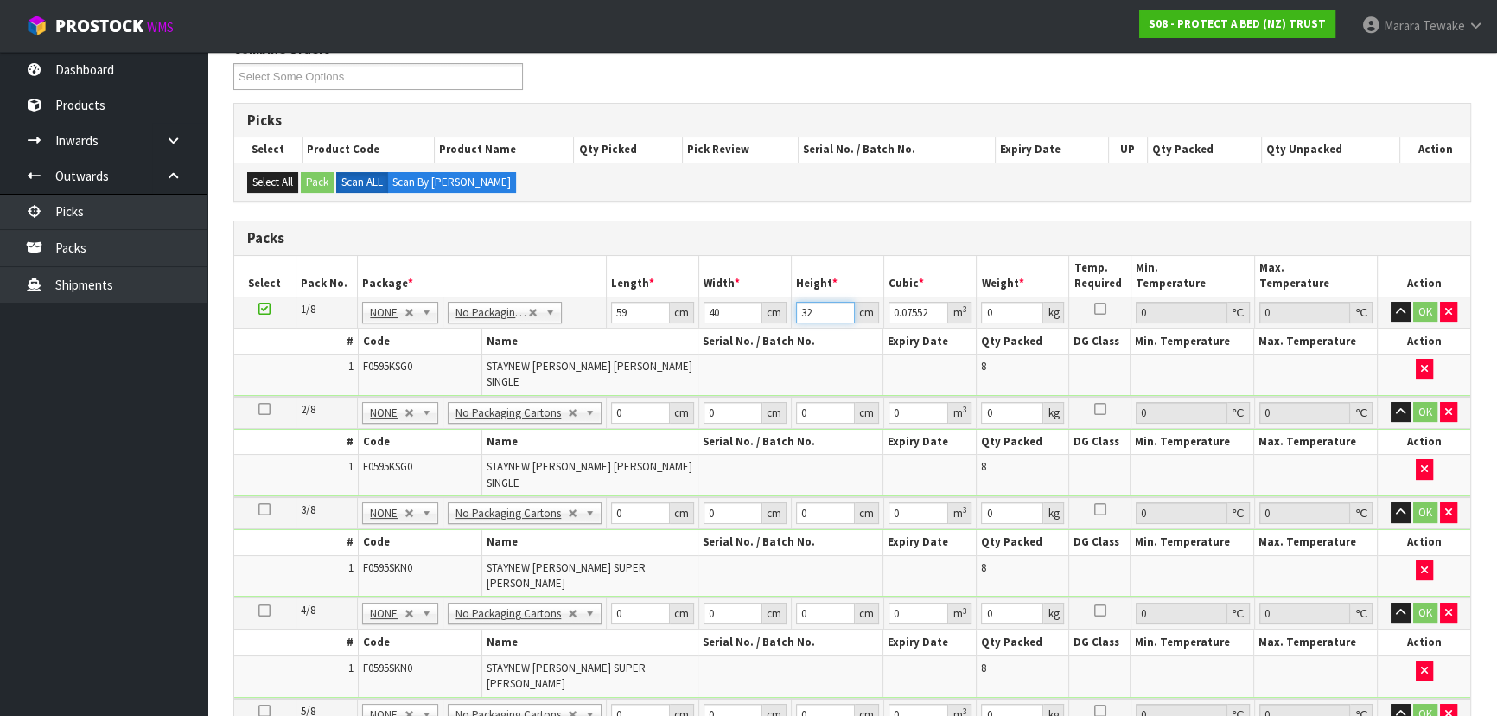
type input "32"
type input "5"
type input "0.0064"
type input "59"
type input "0.07552"
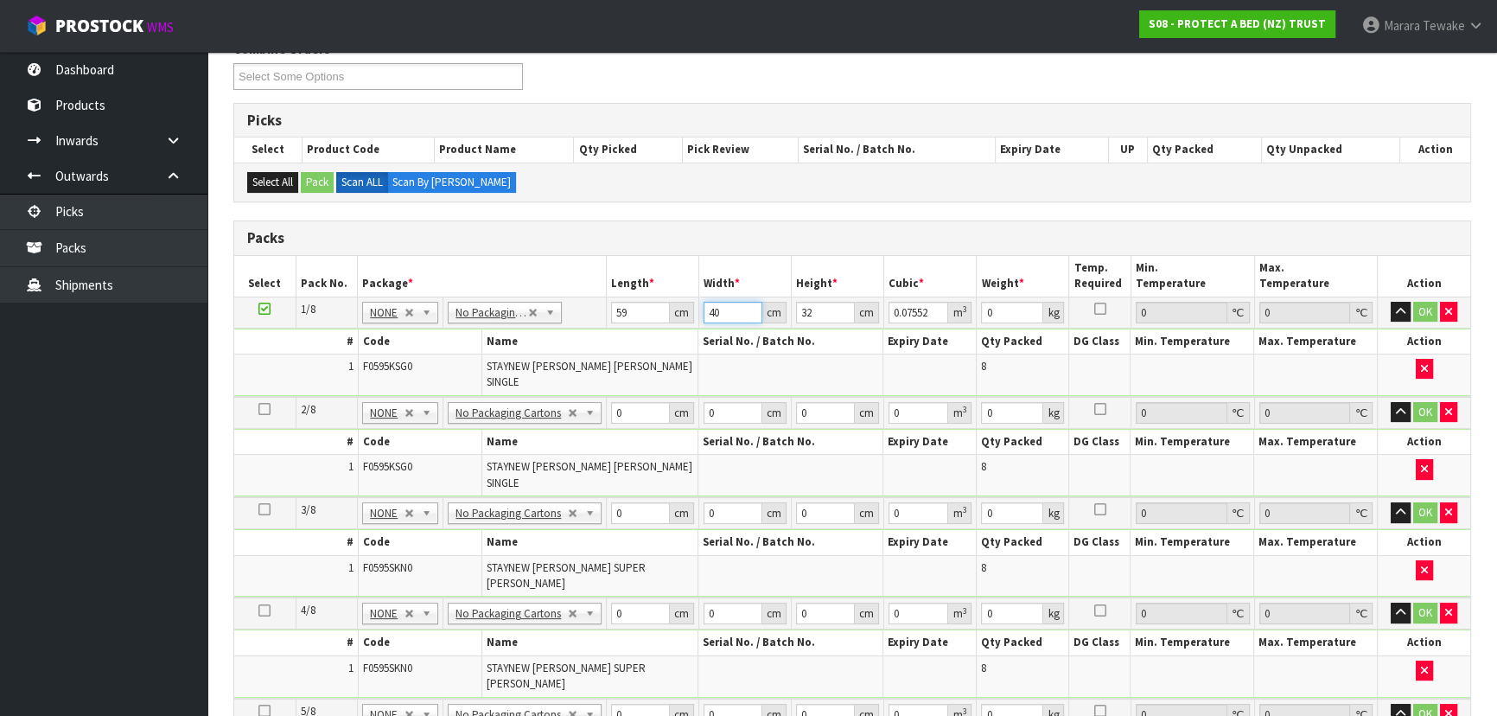
type input "4"
type input "0.007552"
type input "40"
type input "0.07552"
type input "3"
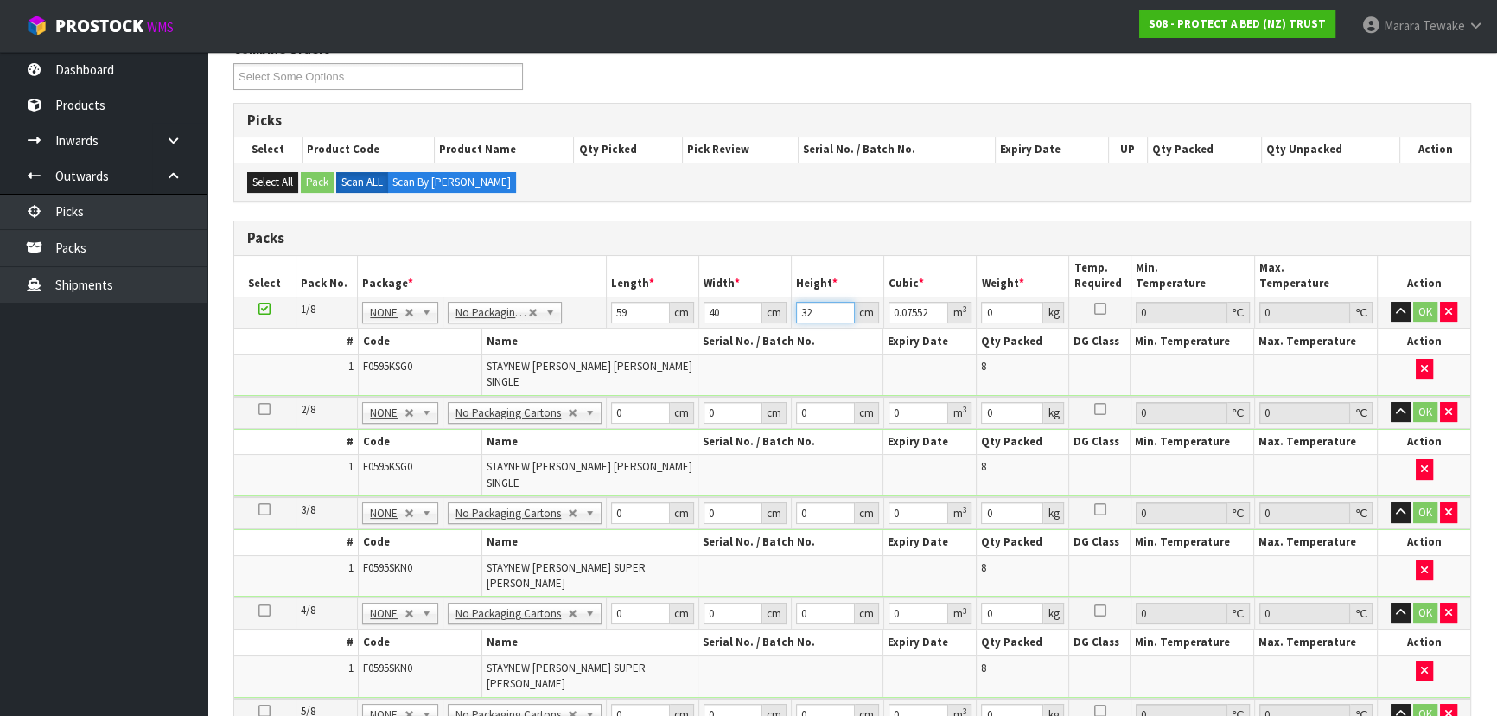
type input "0.00708"
type input "32"
type input "0.07552"
type input "7"
click at [1390, 302] on button "button" at bounding box center [1400, 312] width 20 height 21
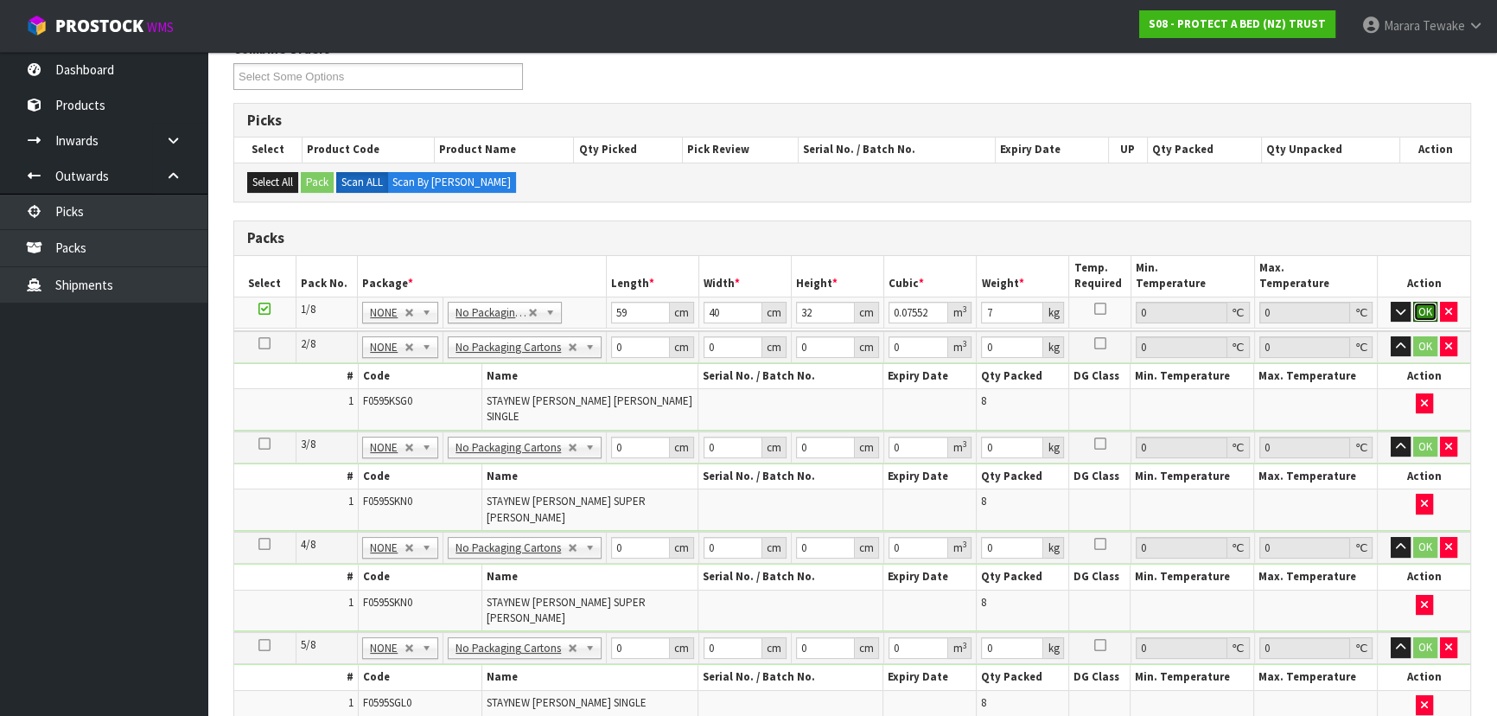
click button "OK" at bounding box center [1425, 312] width 24 height 21
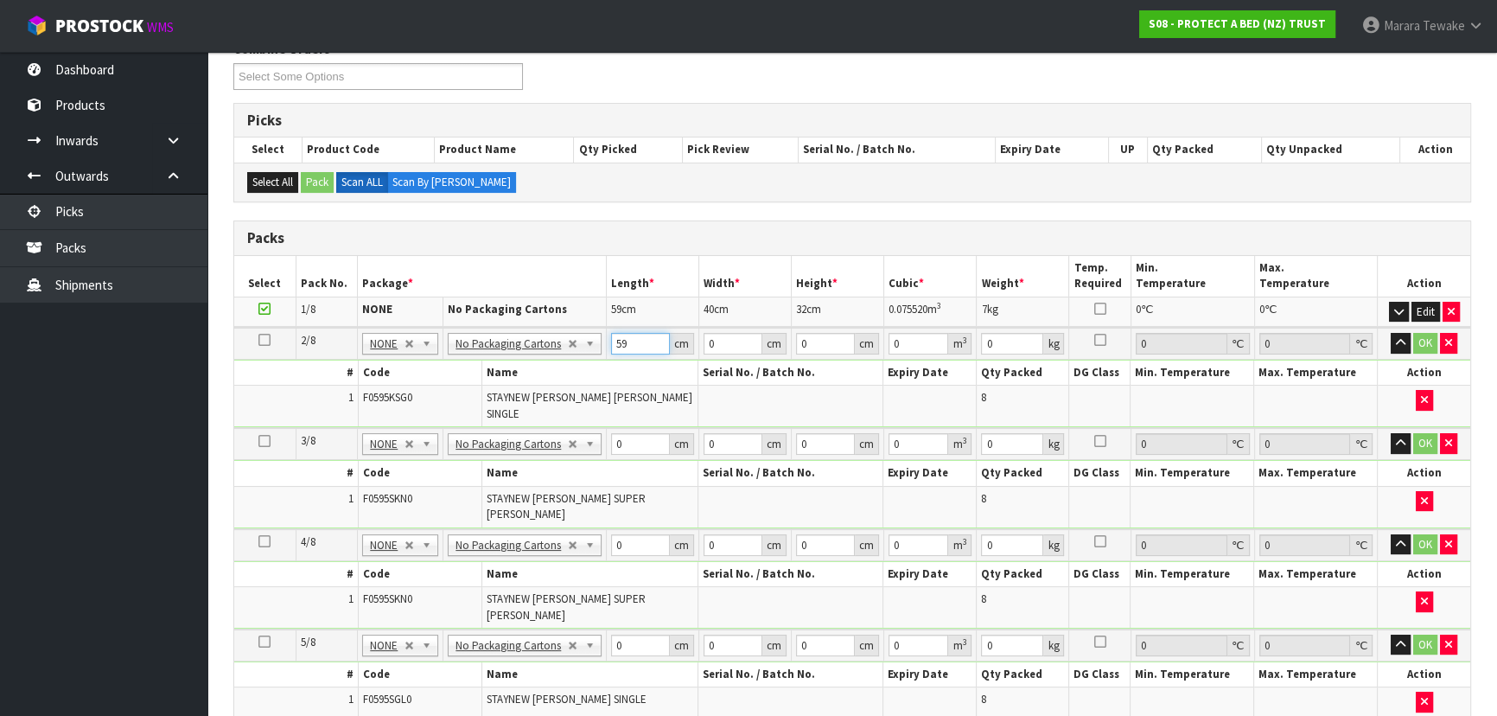
type input "59"
type input "41"
type input "3"
type input "0.007257"
type input "32"
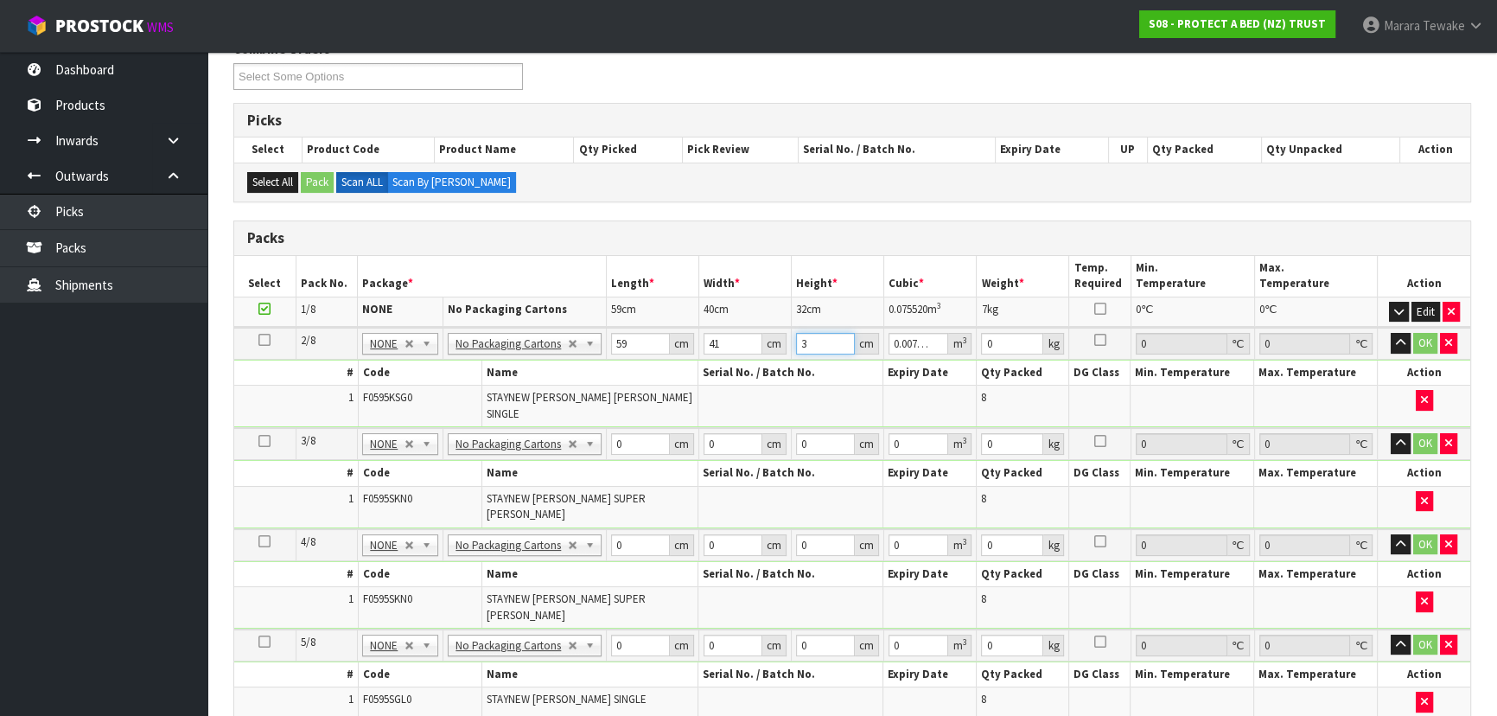
type input "0.077408"
type input "32"
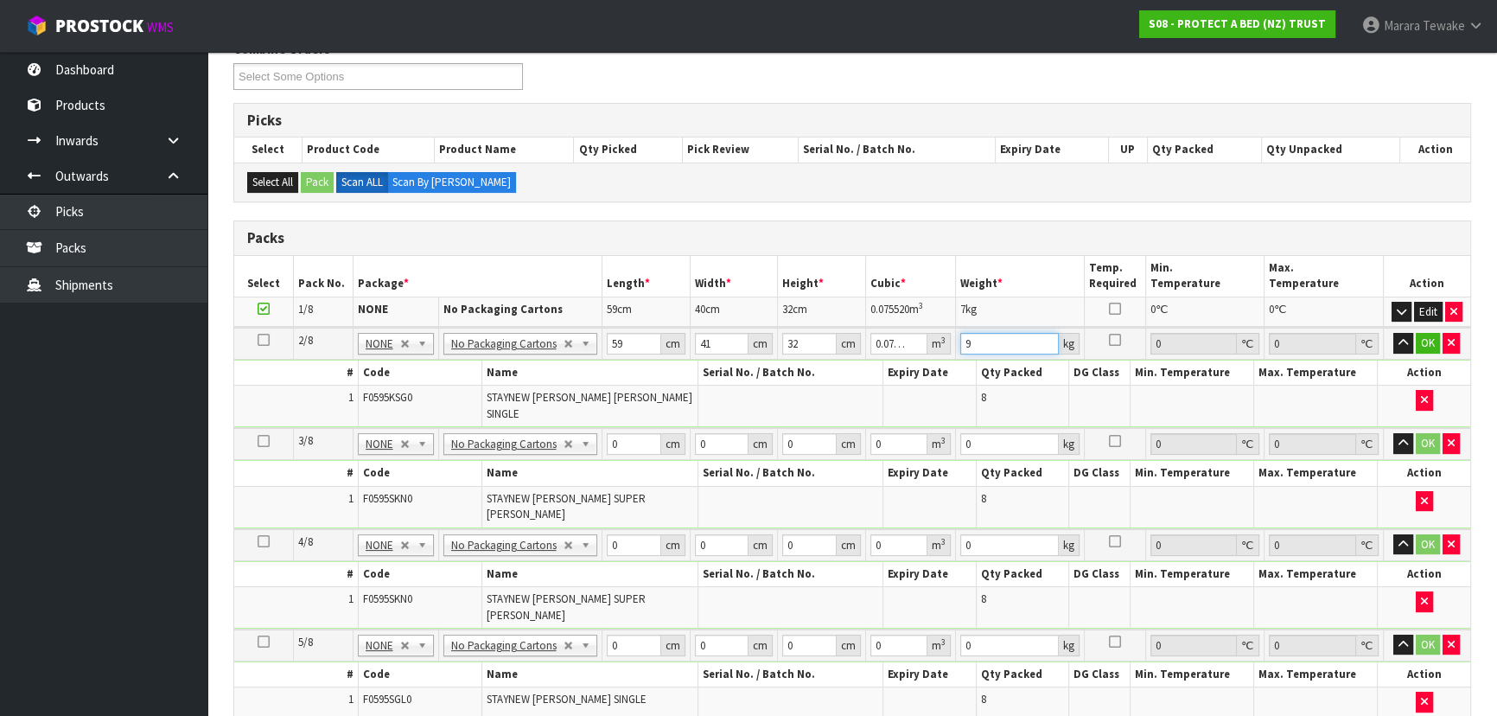
type input "9"
click at [1393, 333] on button "button" at bounding box center [1403, 343] width 20 height 21
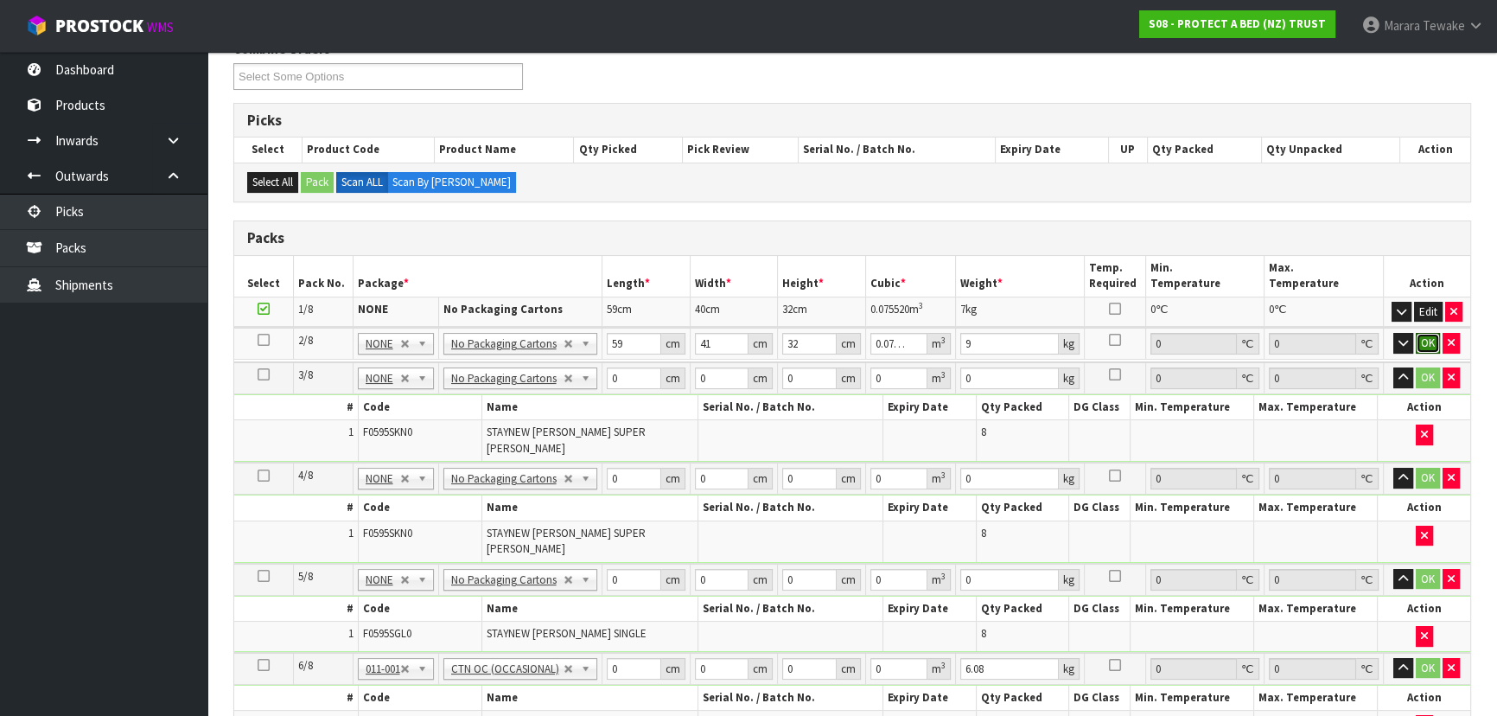
click button "OK" at bounding box center [1427, 343] width 24 height 21
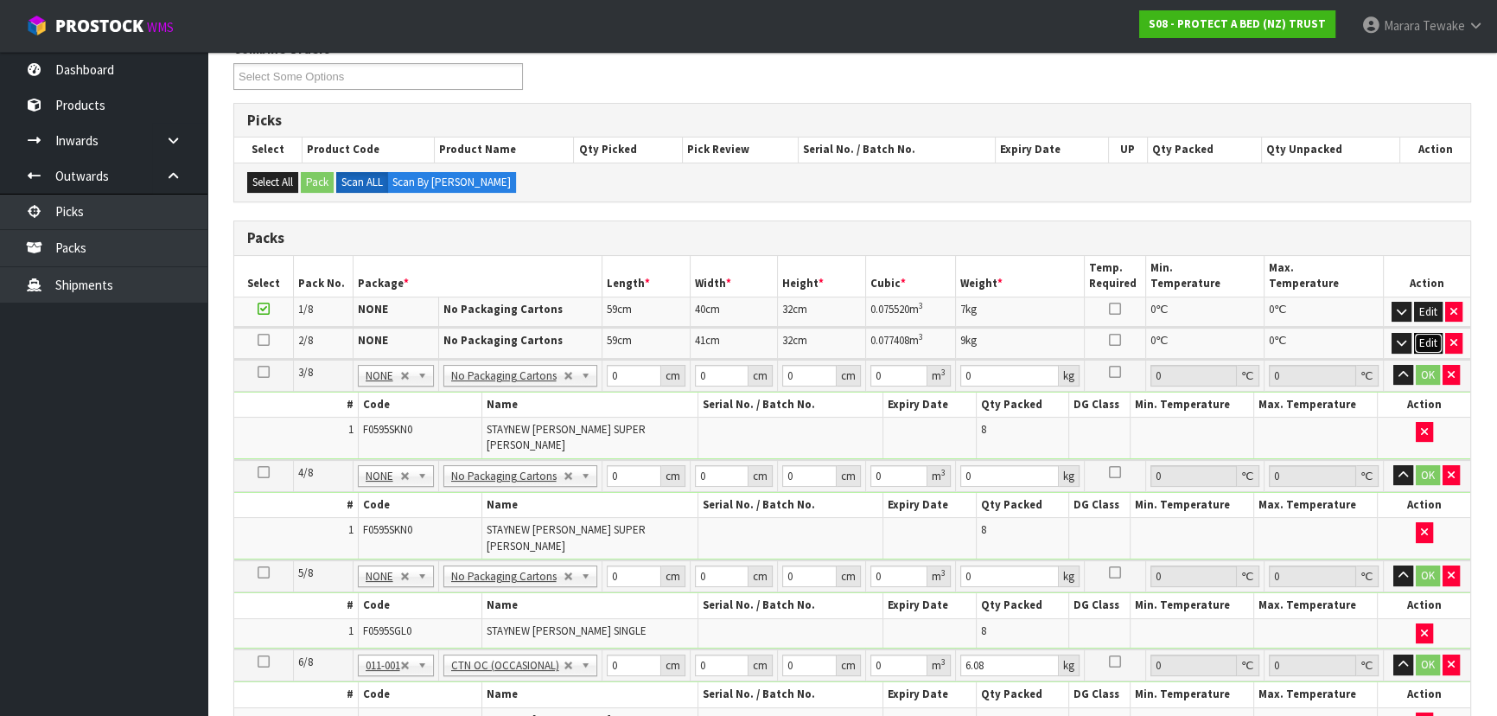
click button "Edit" at bounding box center [1428, 343] width 29 height 21
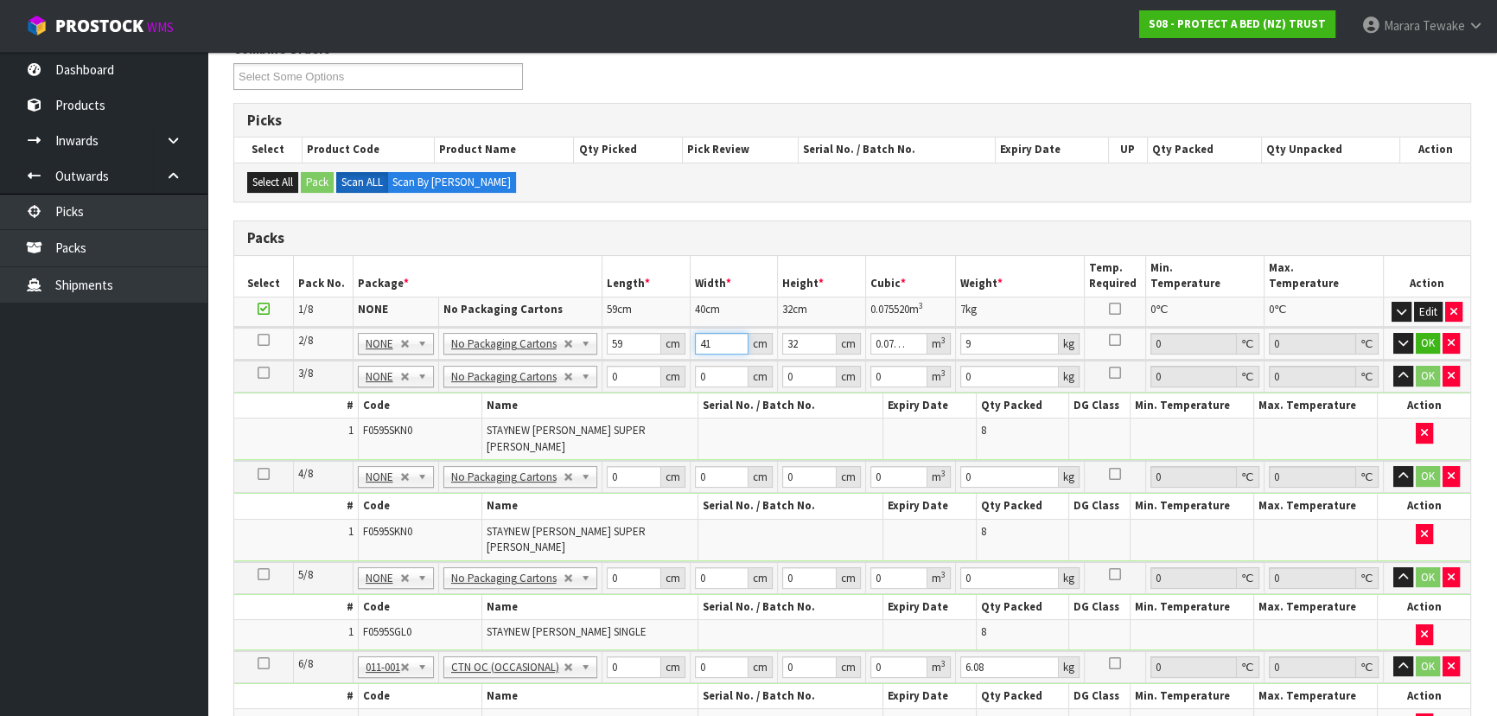
type input "4"
type input "0.007552"
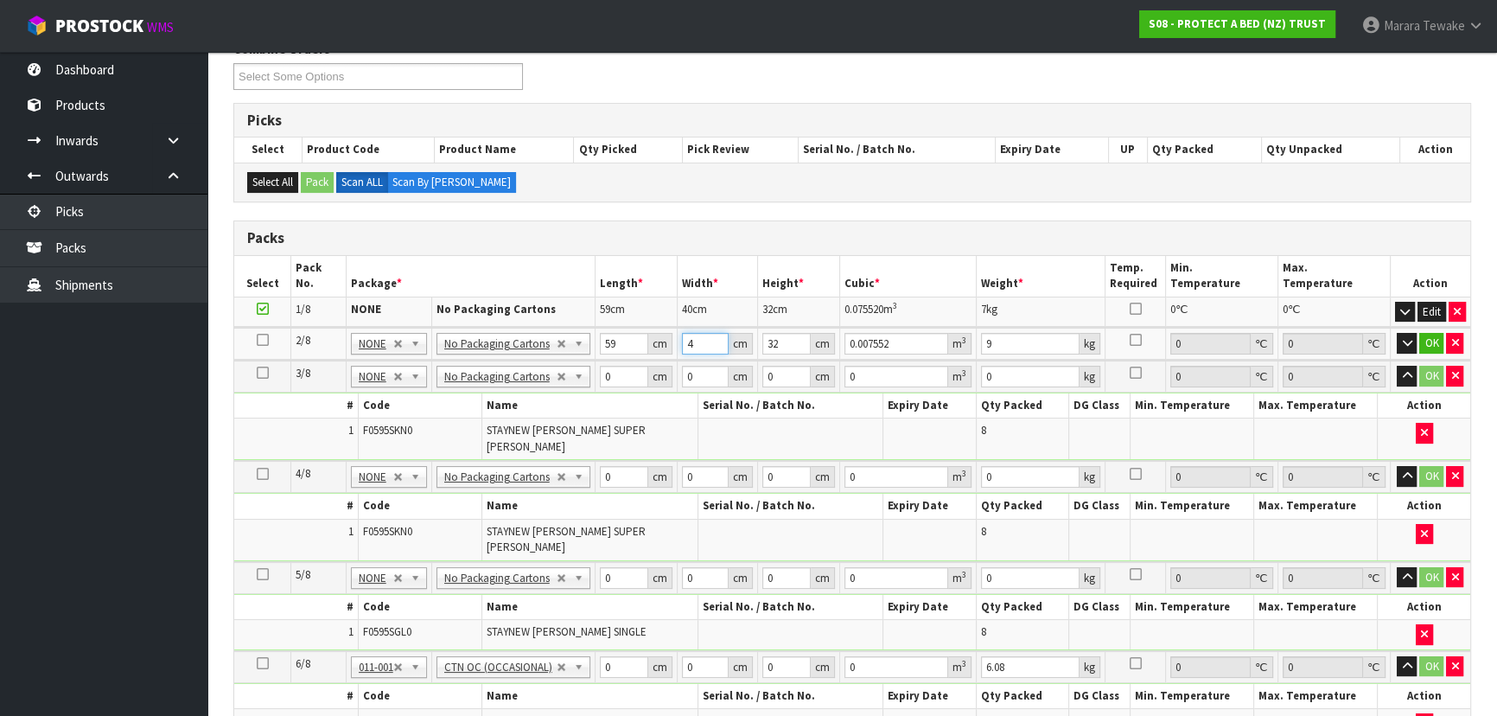
type input "40"
type input "0.07552"
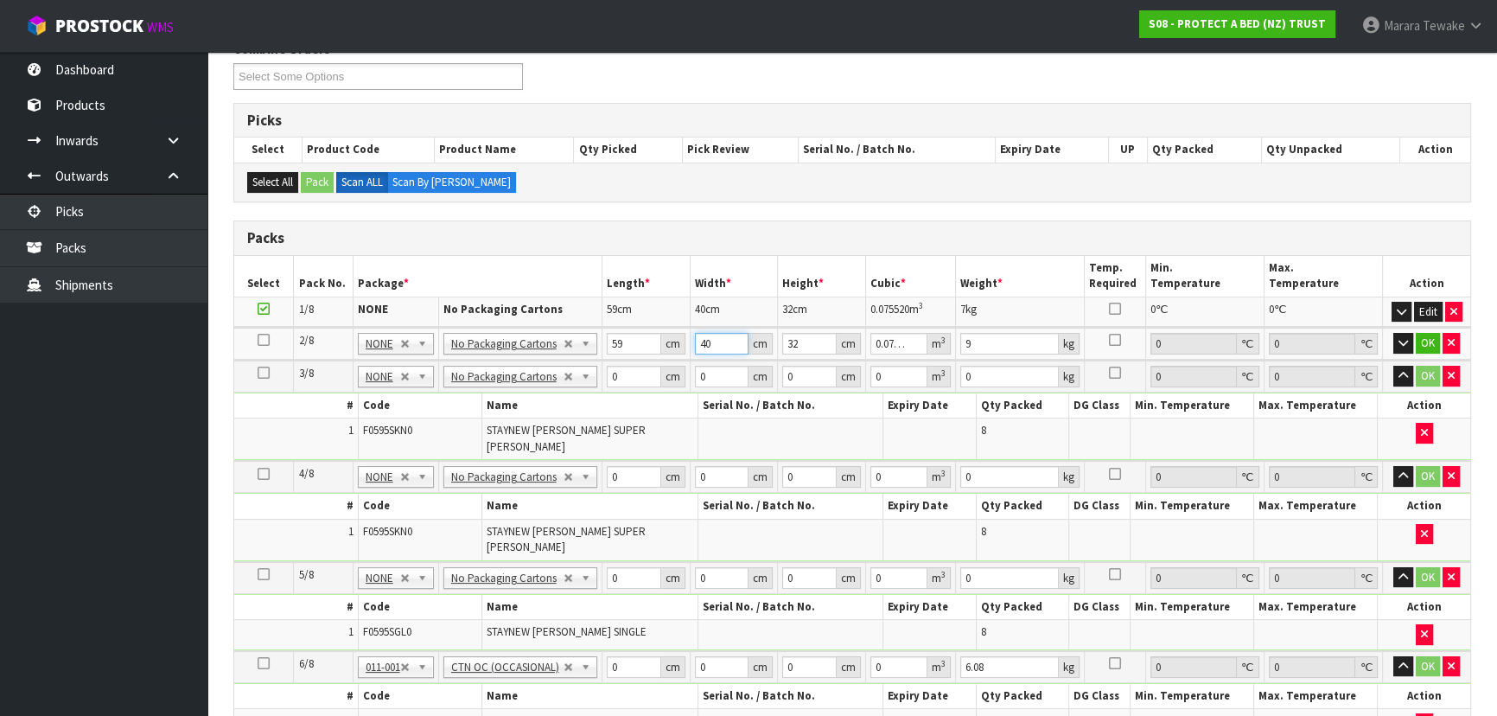
type input "40"
type input "7"
click button "OK" at bounding box center [1427, 343] width 24 height 21
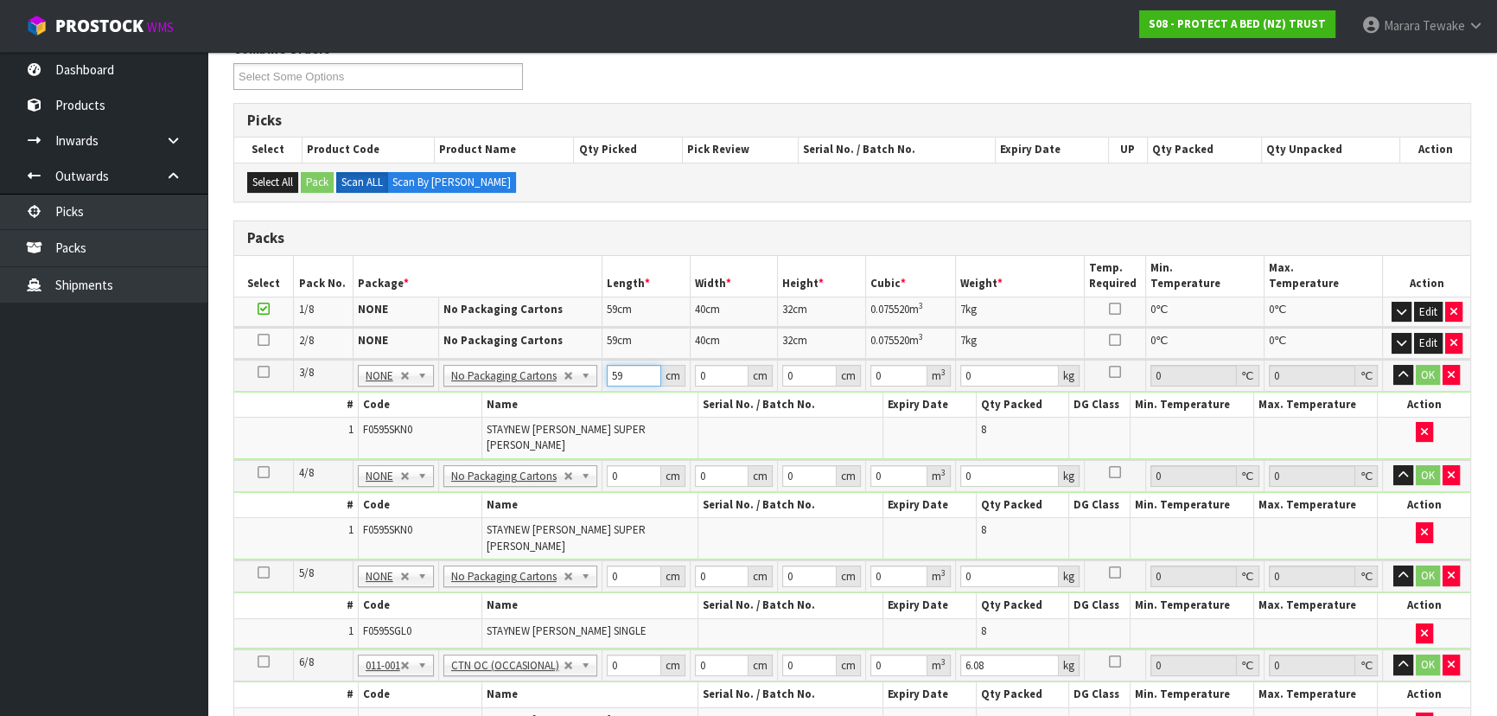
type input "59"
type input "41"
type input "3"
type input "0.007257"
type input "32"
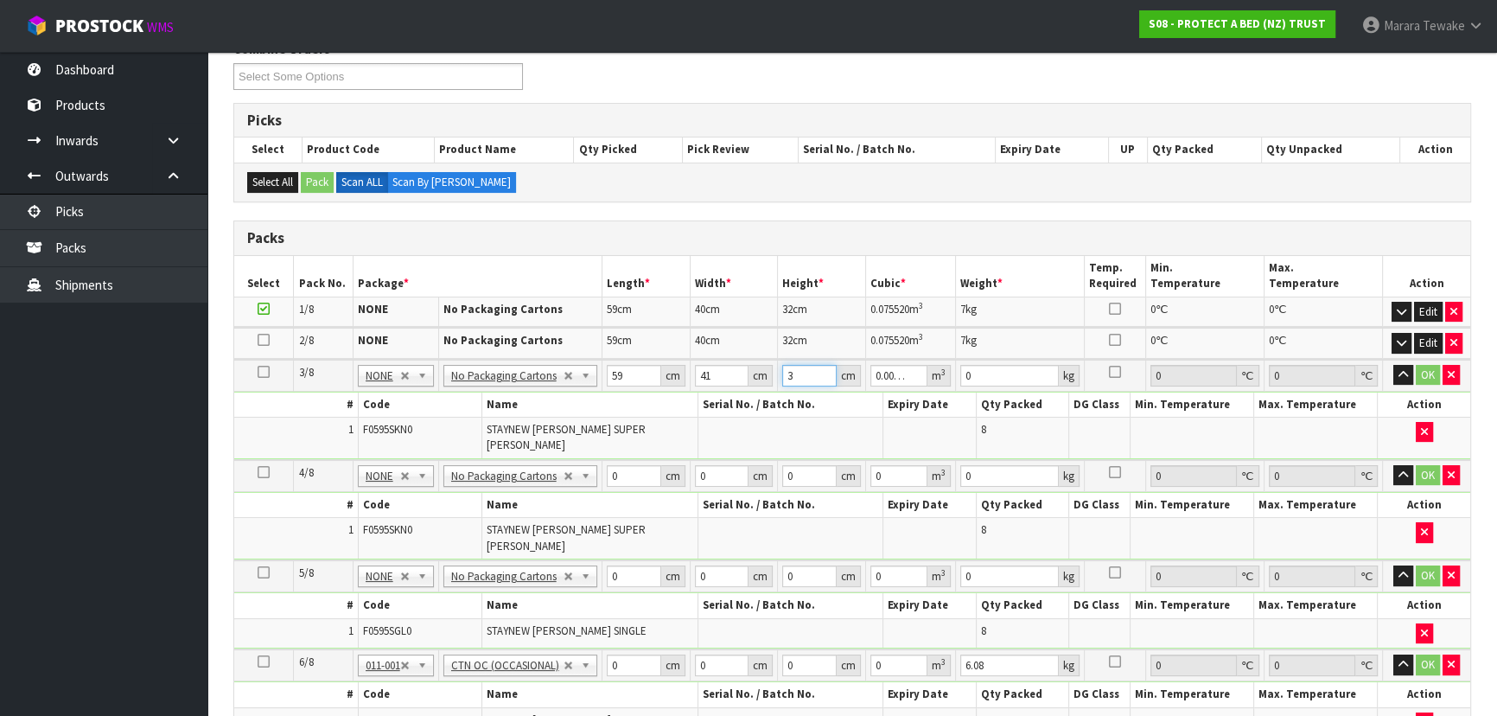
type input "0.077408"
type input "32"
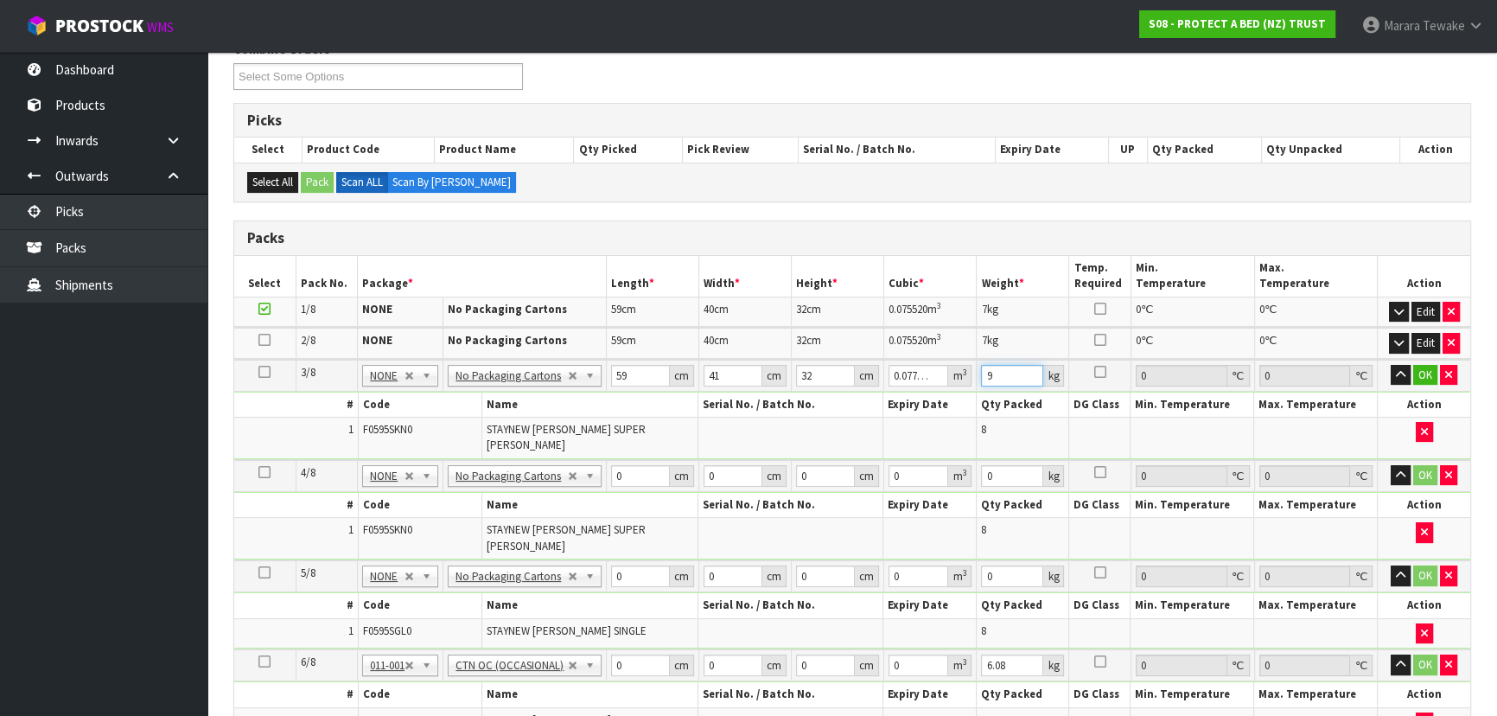
type input "9"
click at [1390, 365] on button "button" at bounding box center [1400, 375] width 20 height 21
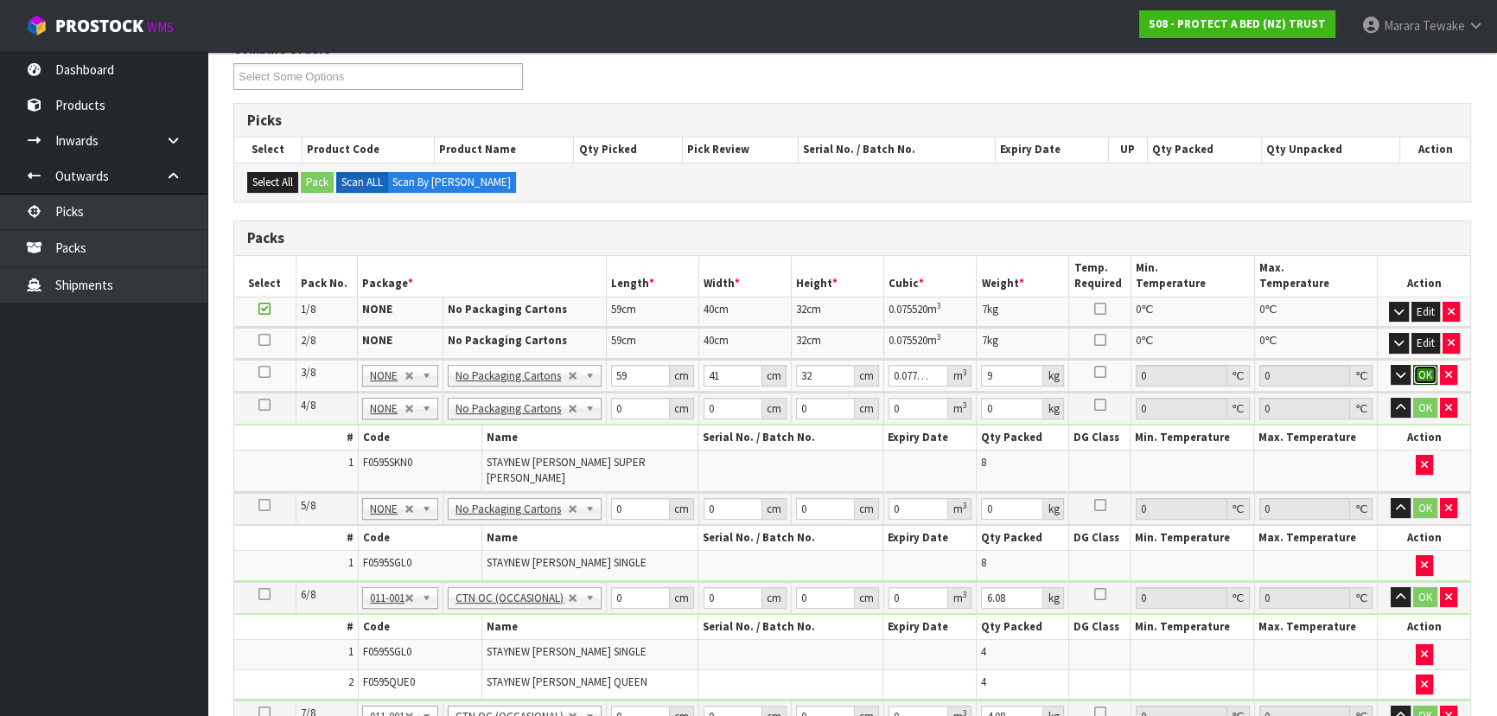
click button "OK" at bounding box center [1425, 375] width 24 height 21
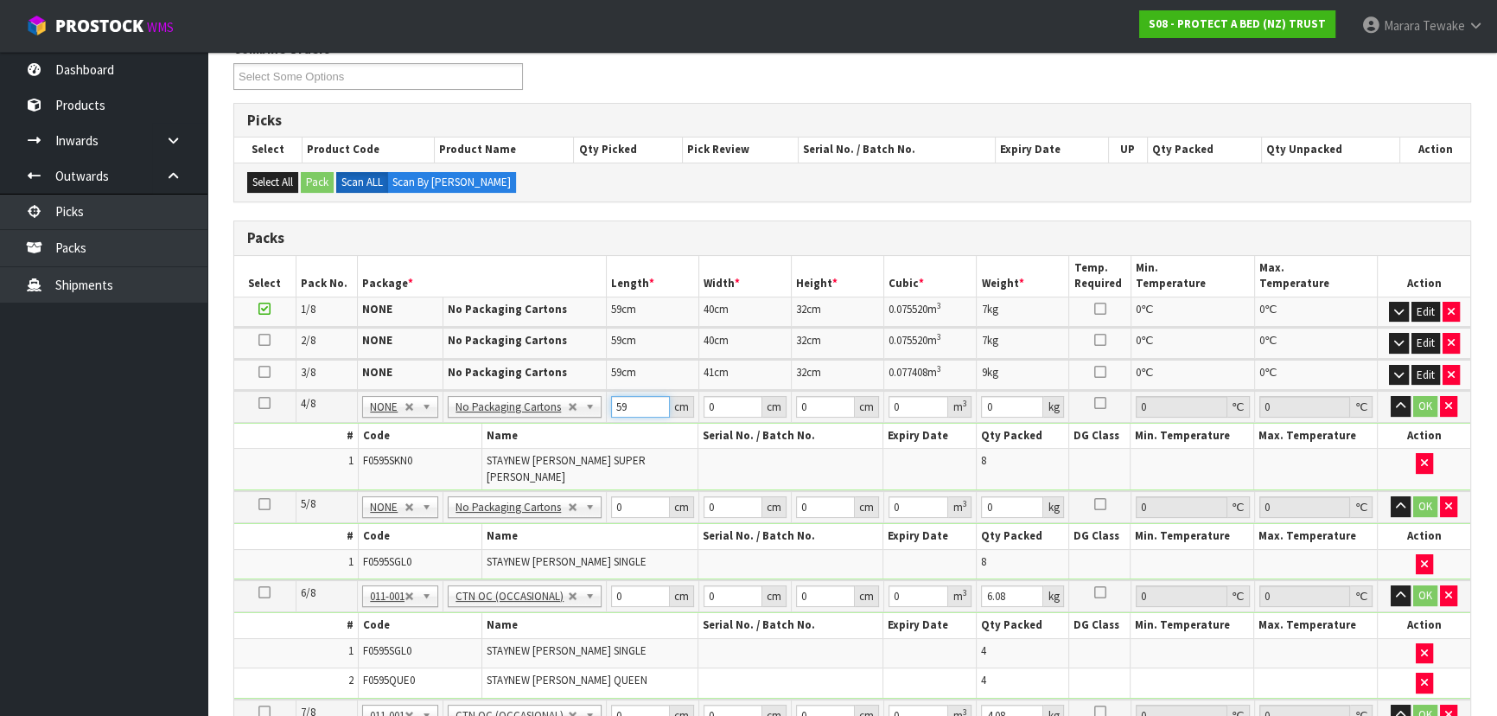
type input "59"
type input "41"
type input "3"
type input "0.007257"
type input "32"
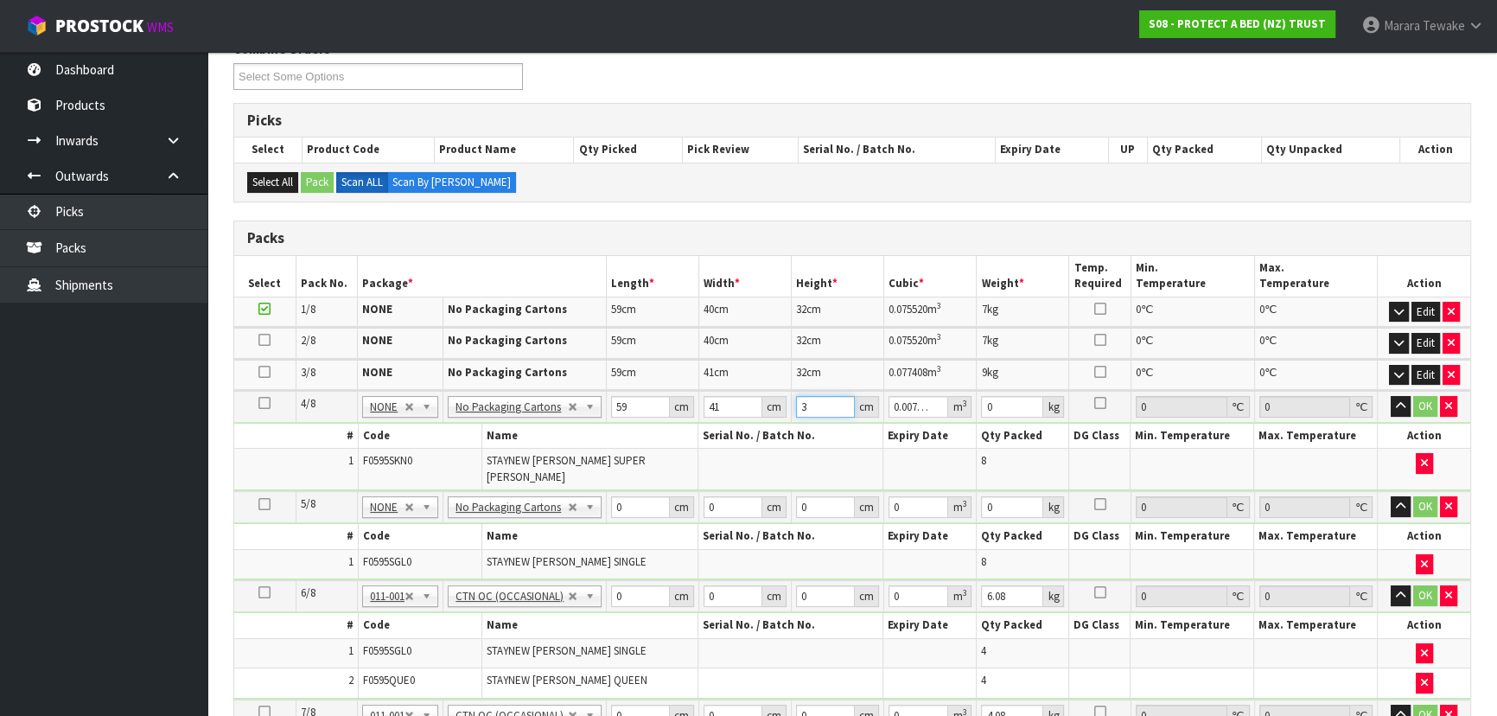
type input "0.077408"
type input "32"
type input "9"
click at [1390, 396] on button "button" at bounding box center [1400, 406] width 20 height 21
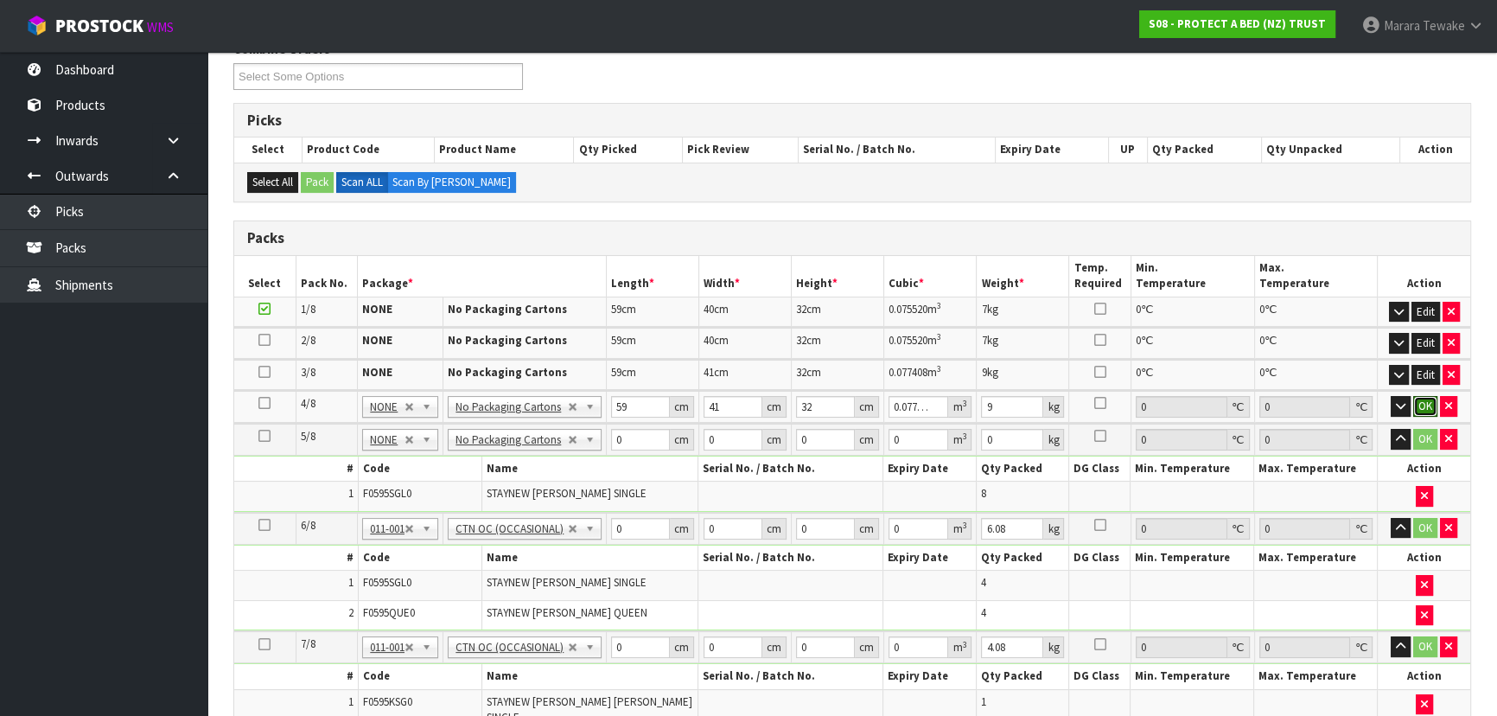
click button "OK" at bounding box center [1425, 406] width 24 height 21
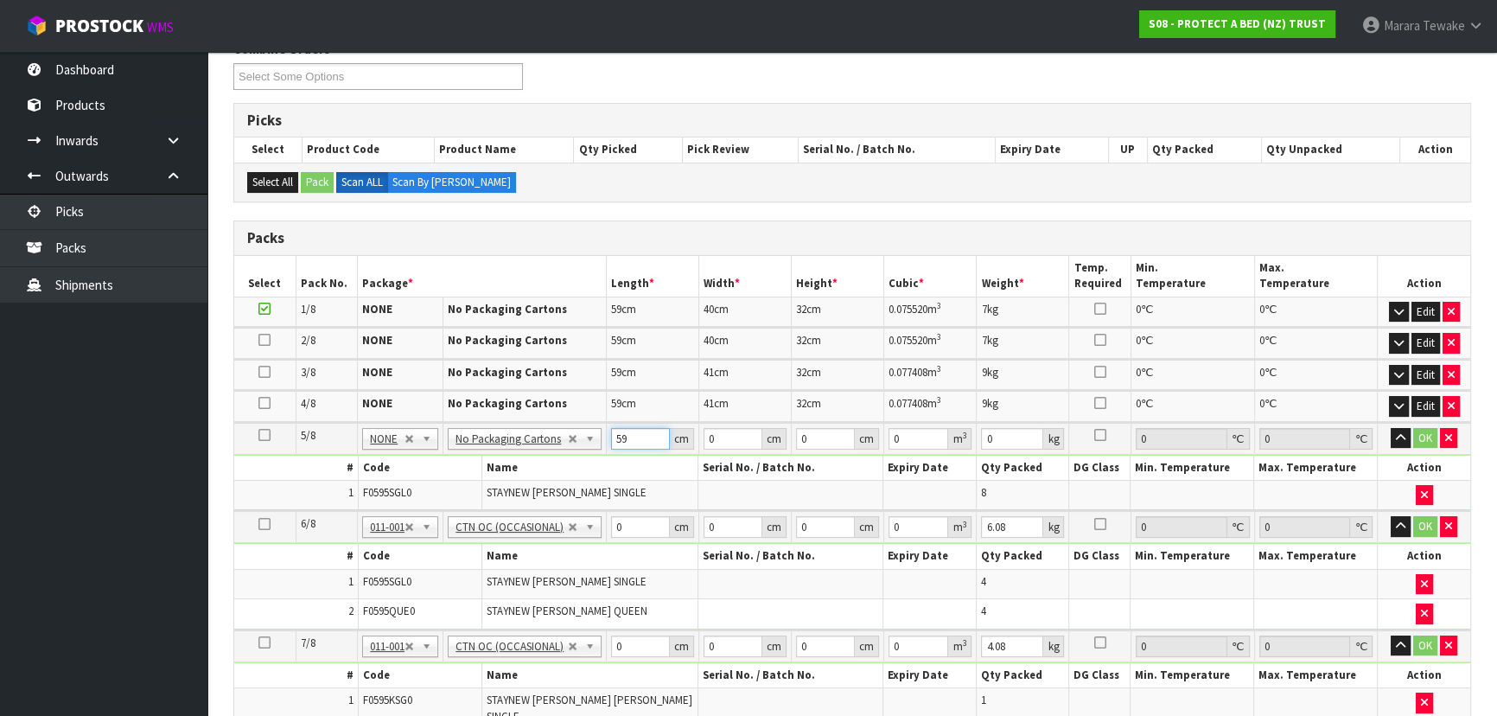
type input "59"
type input "40"
type input "3"
type input "0.00708"
type input "32"
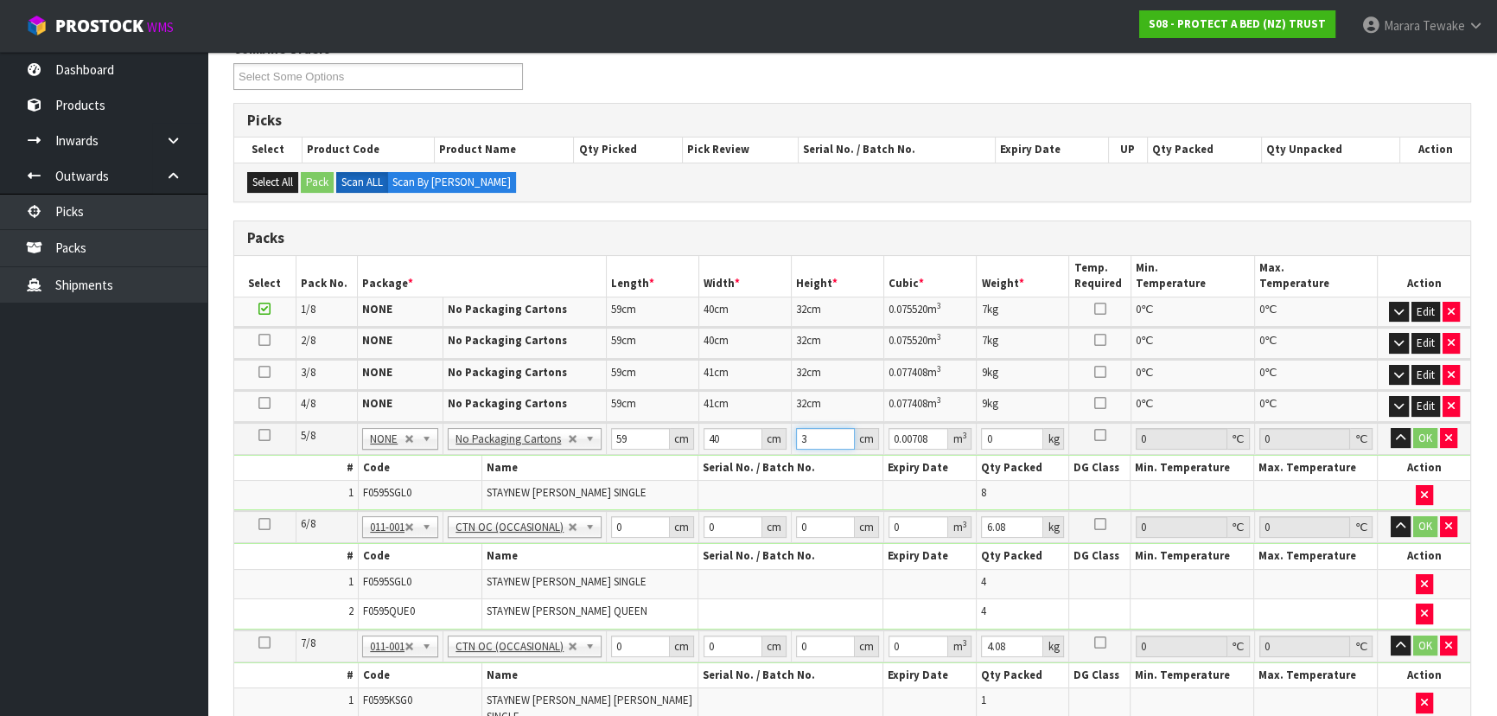
type input "0.07552"
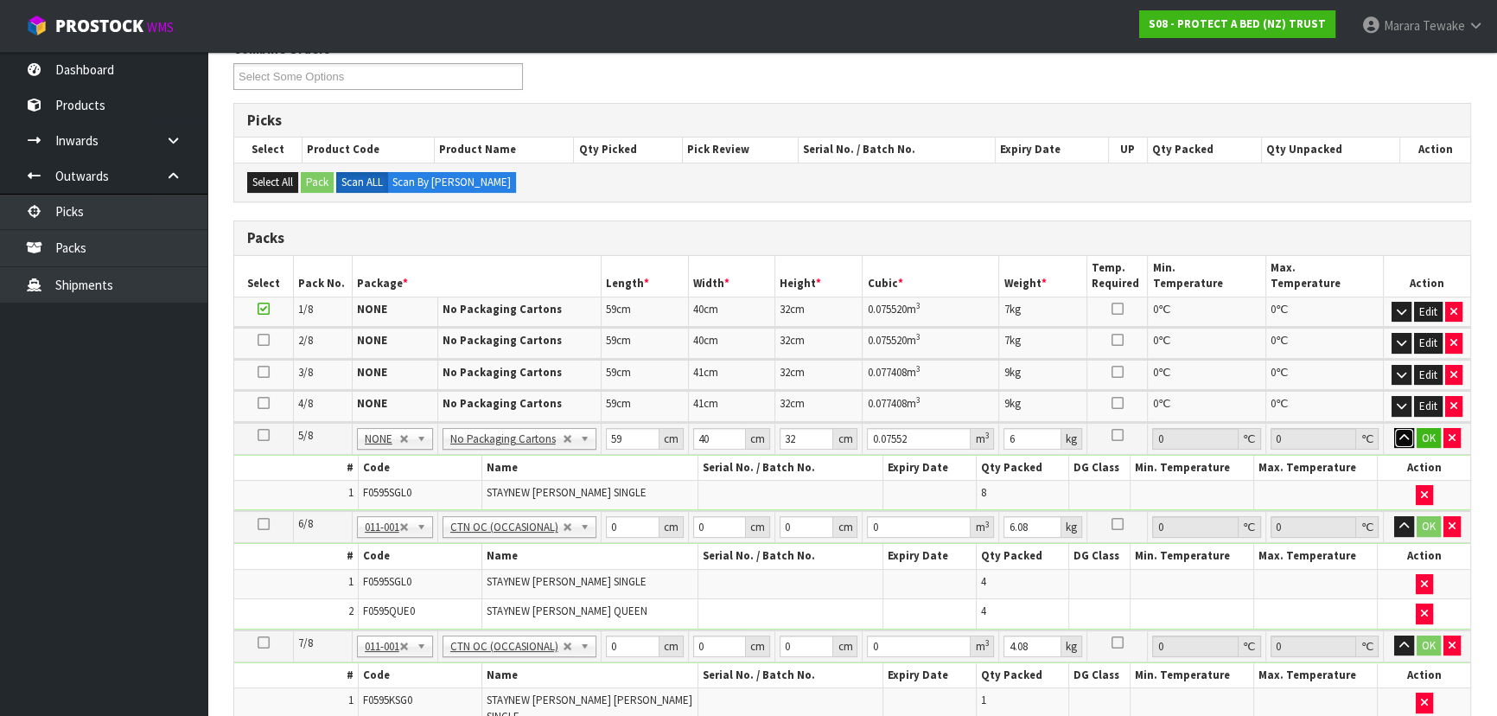
click at [1394, 428] on button "button" at bounding box center [1404, 438] width 20 height 21
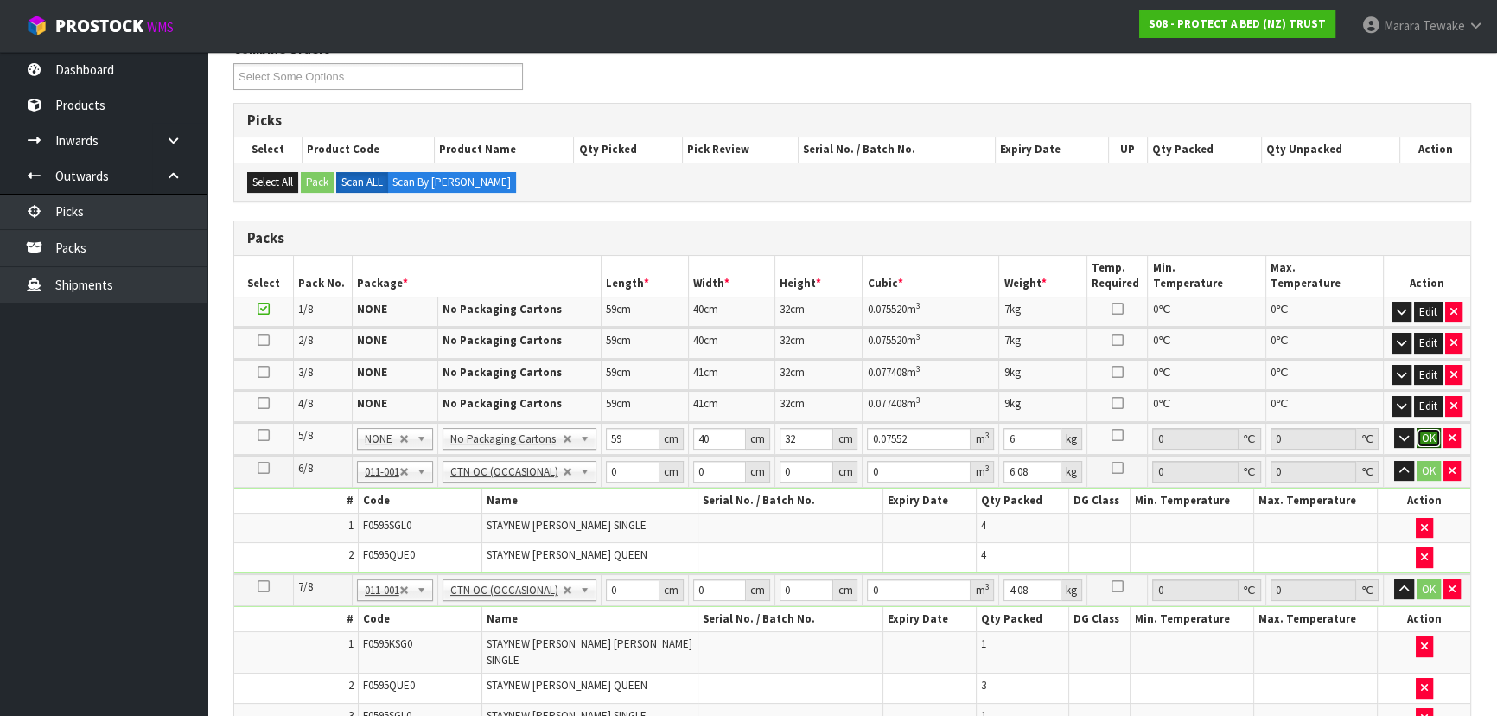
click button "OK" at bounding box center [1428, 438] width 24 height 21
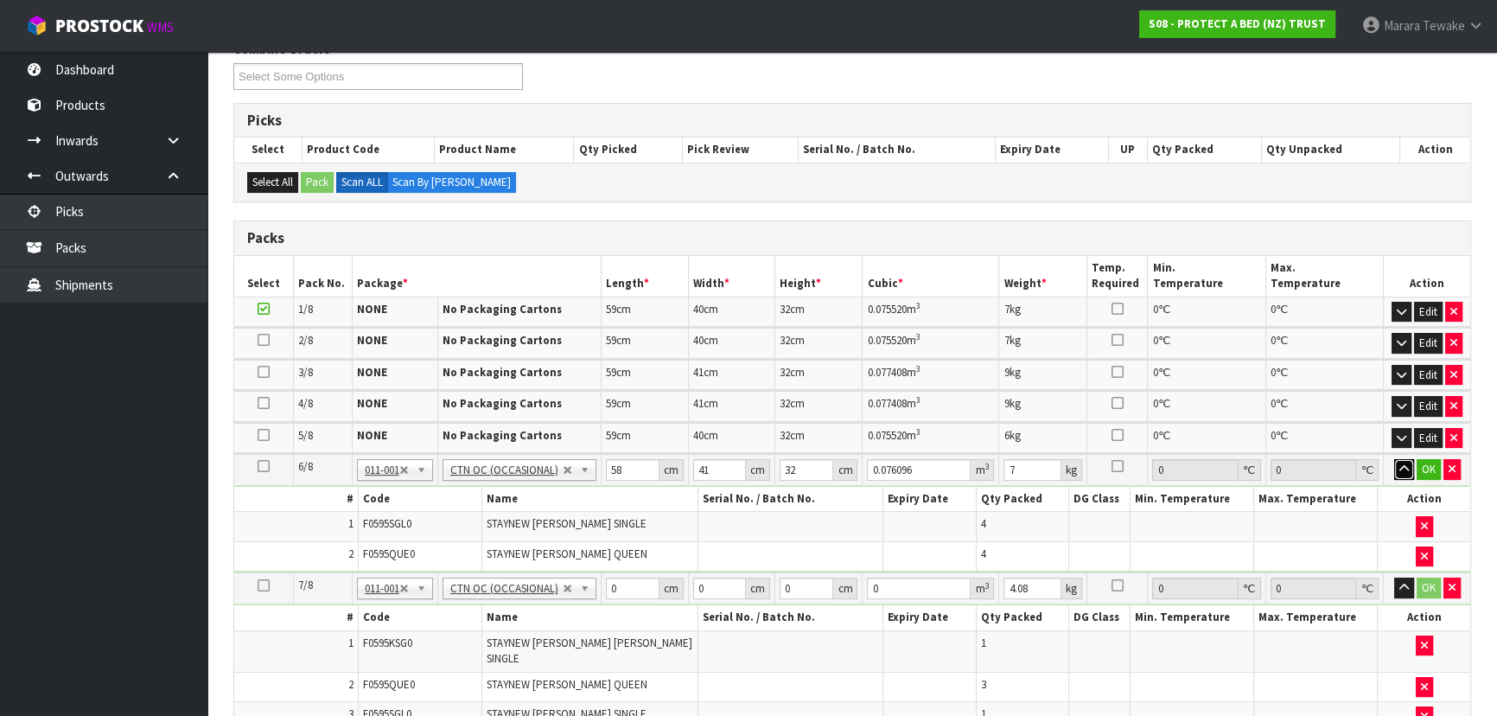
click at [1394, 459] on button "button" at bounding box center [1404, 469] width 20 height 21
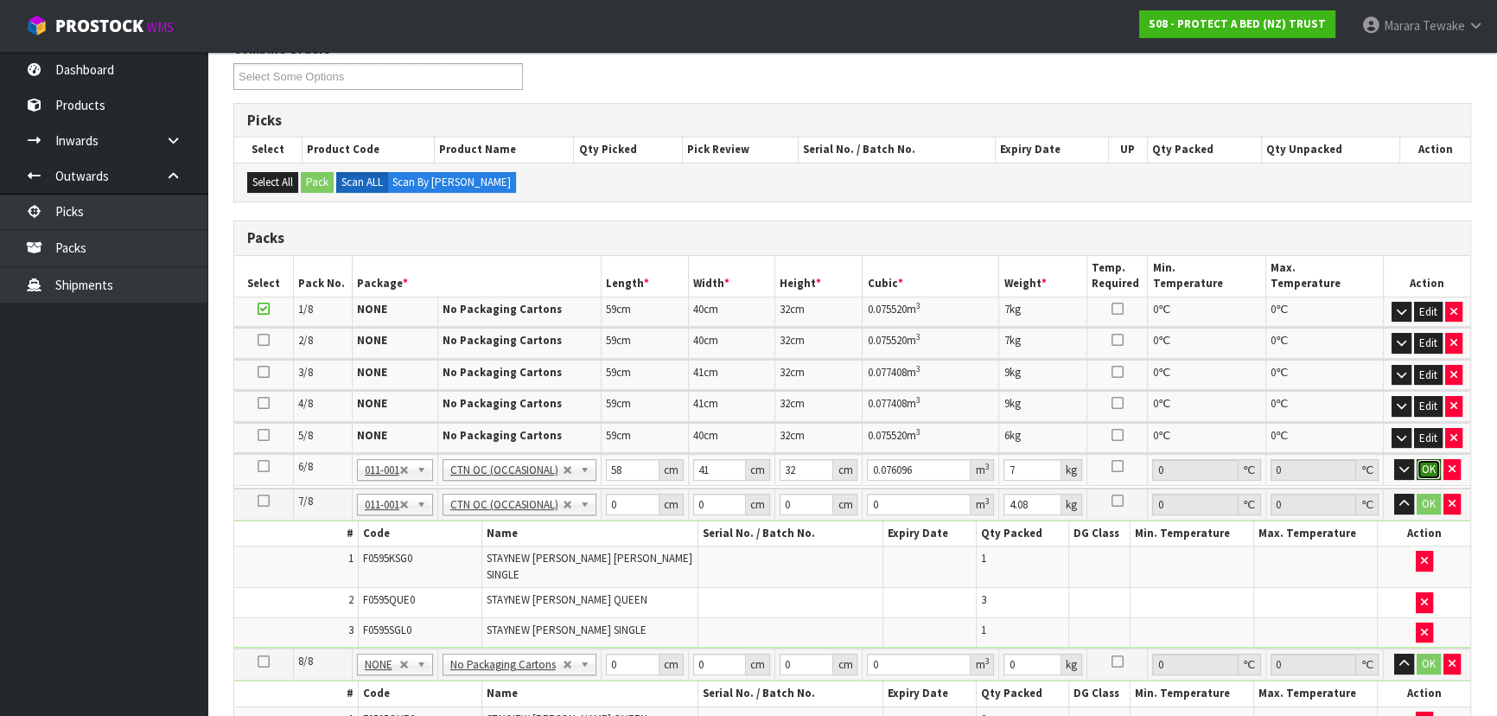
click button "OK" at bounding box center [1428, 469] width 24 height 21
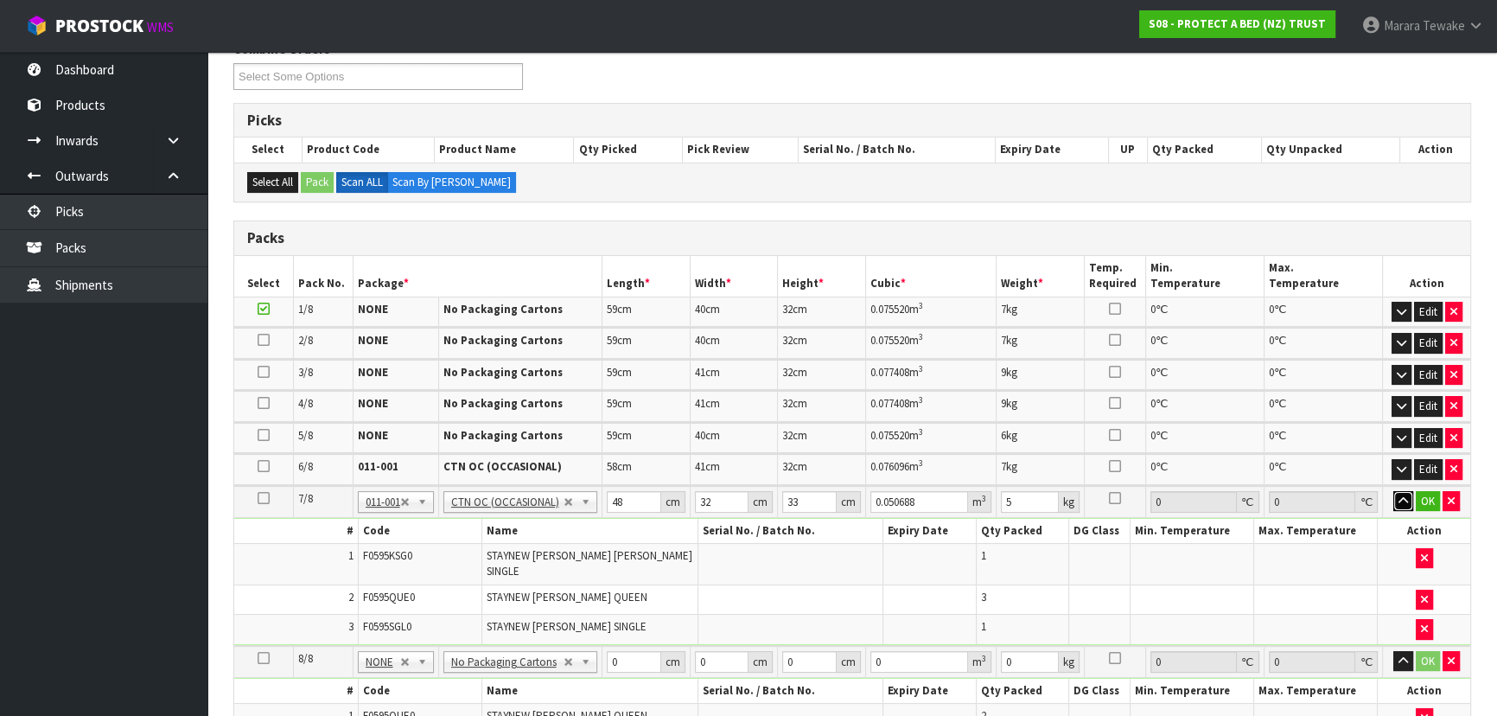
click at [1393, 491] on button "button" at bounding box center [1403, 501] width 20 height 21
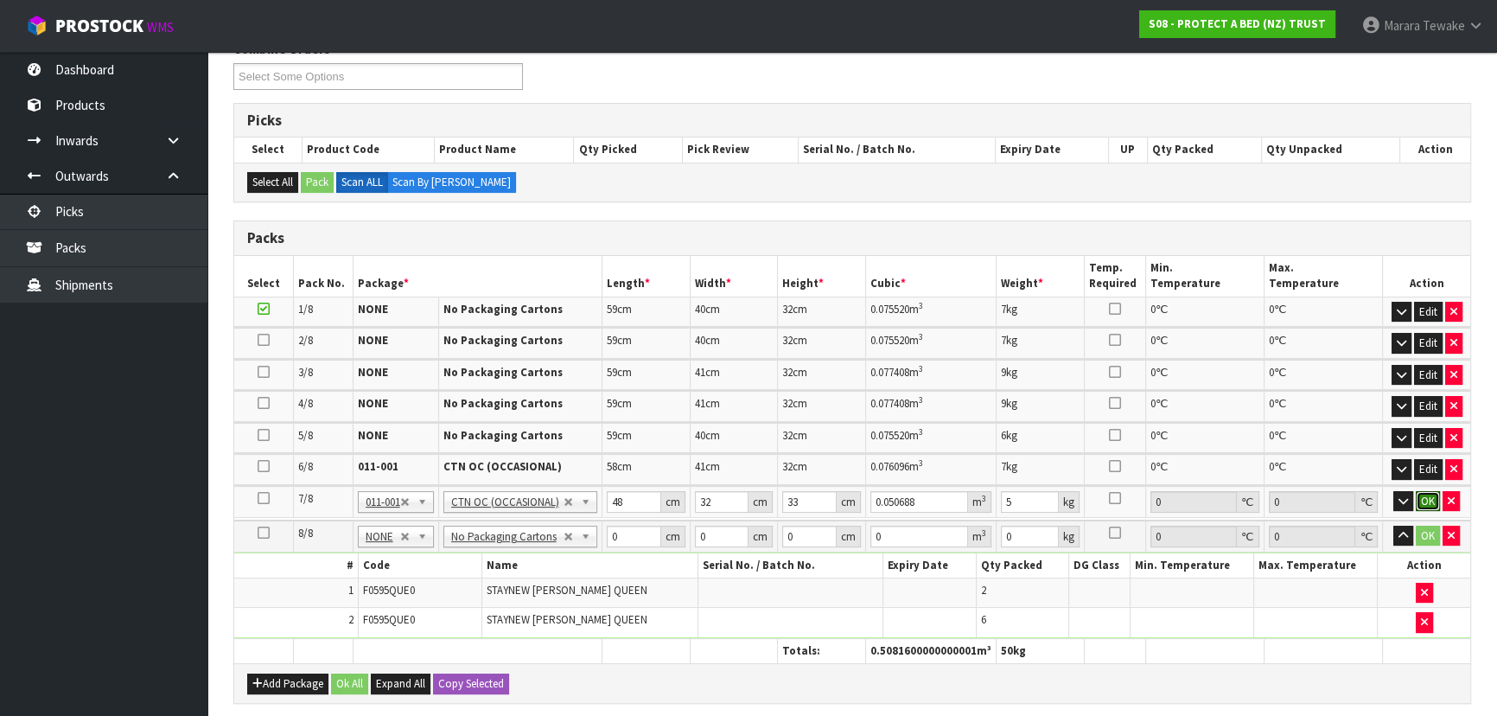
click button "OK" at bounding box center [1427, 501] width 24 height 21
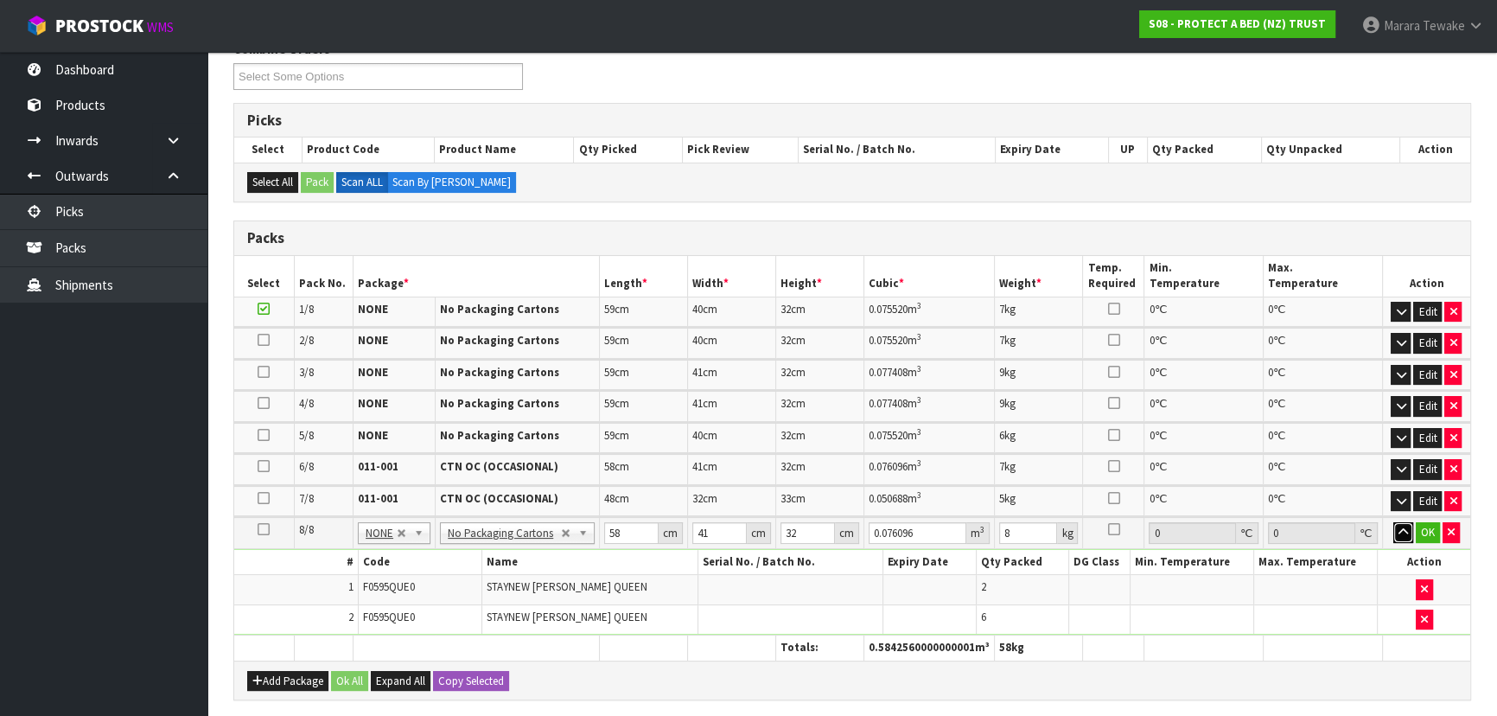
click at [1393, 522] on button "button" at bounding box center [1403, 532] width 20 height 21
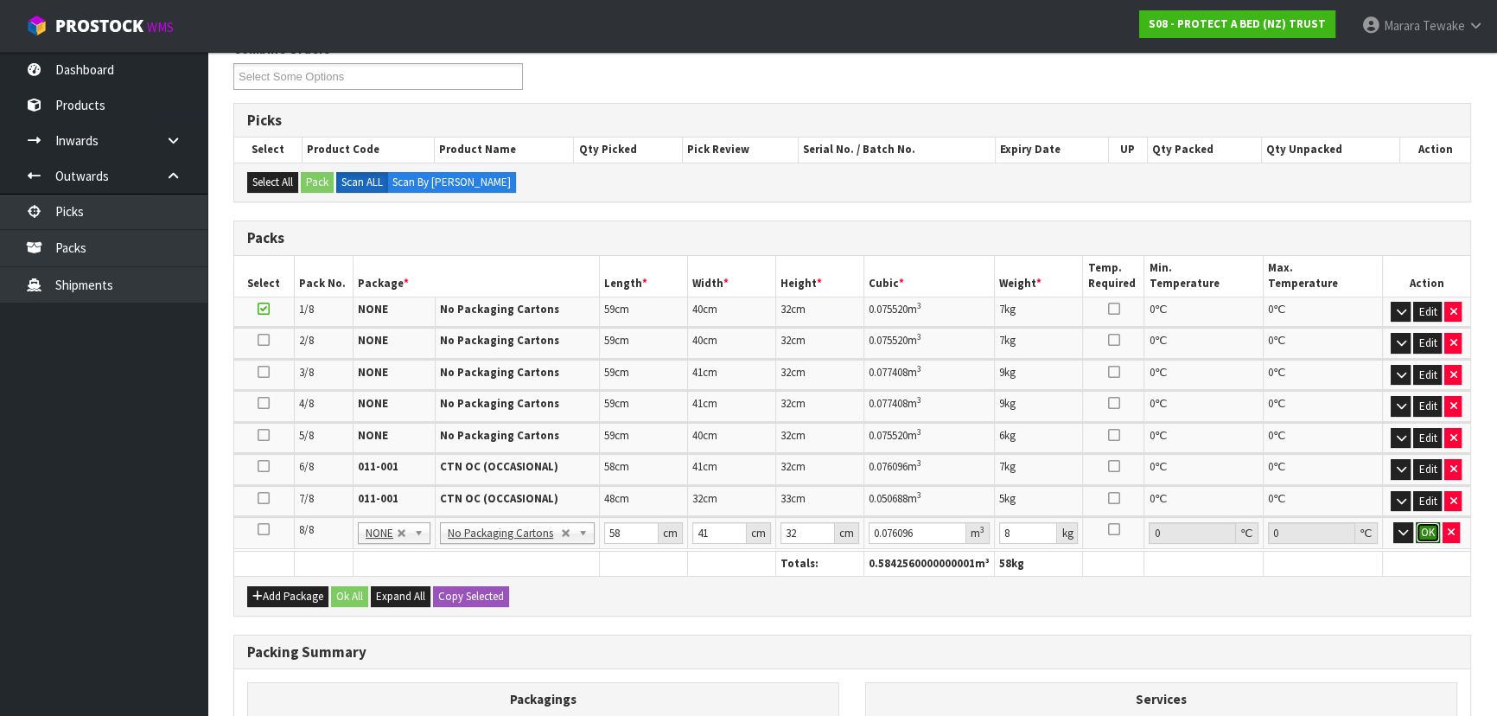
click button "OK" at bounding box center [1427, 532] width 24 height 21
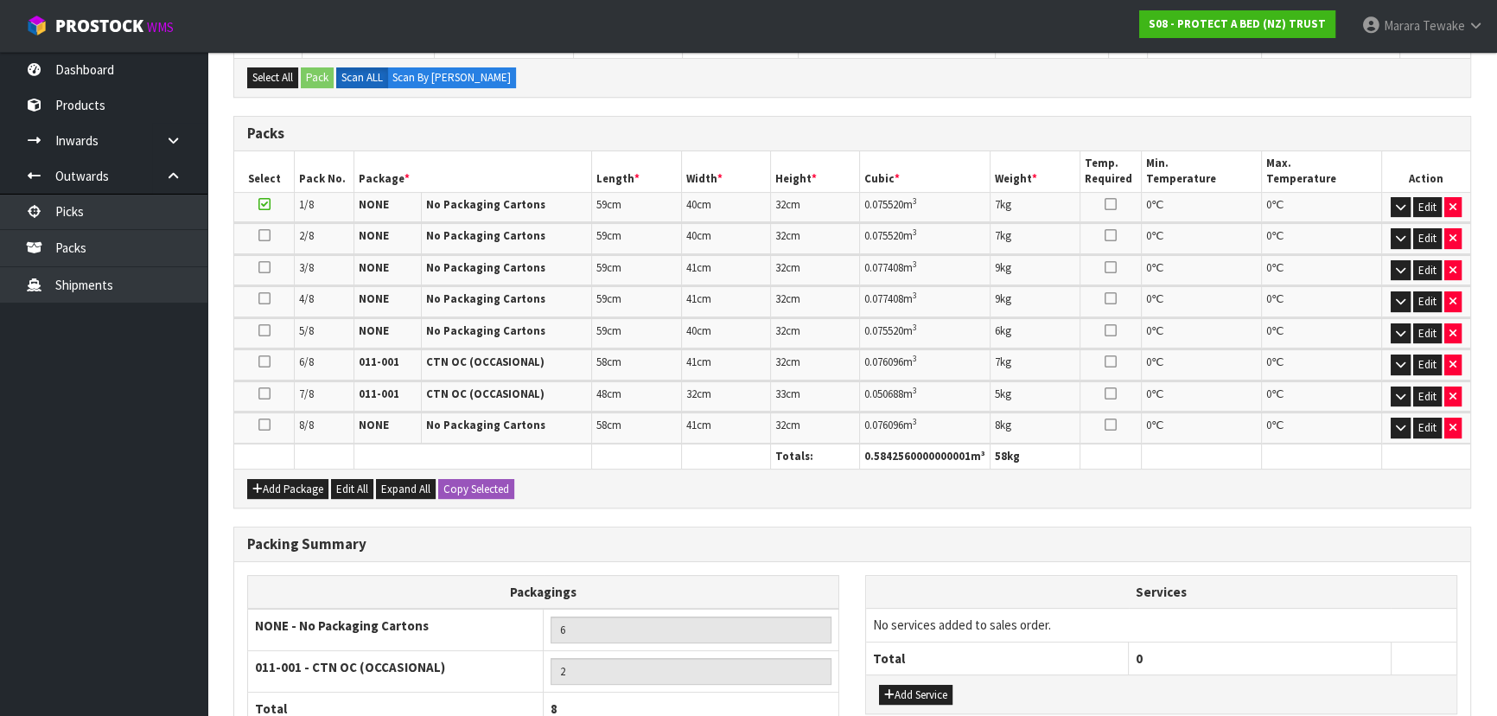
scroll to position [495, 0]
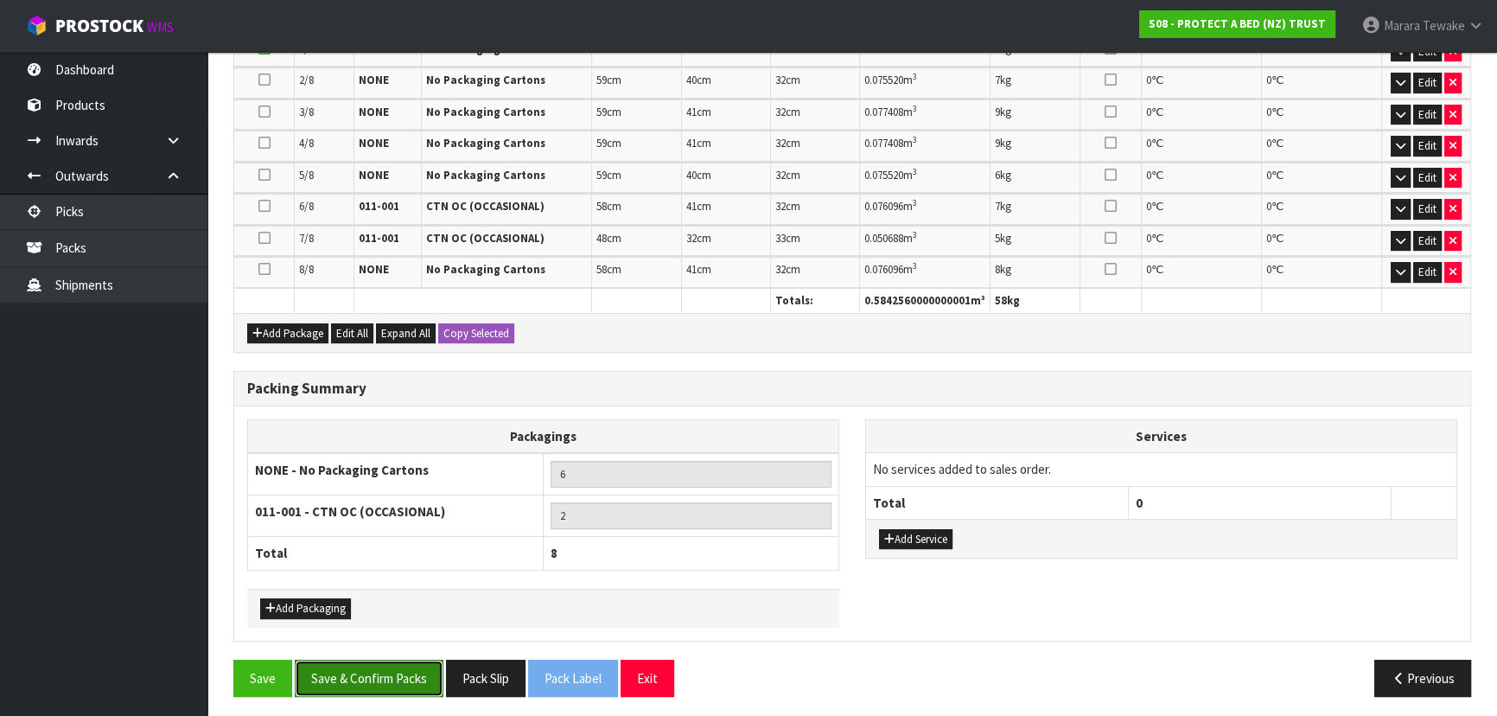
click at [404, 675] on button "Save & Confirm Packs" at bounding box center [369, 677] width 149 height 37
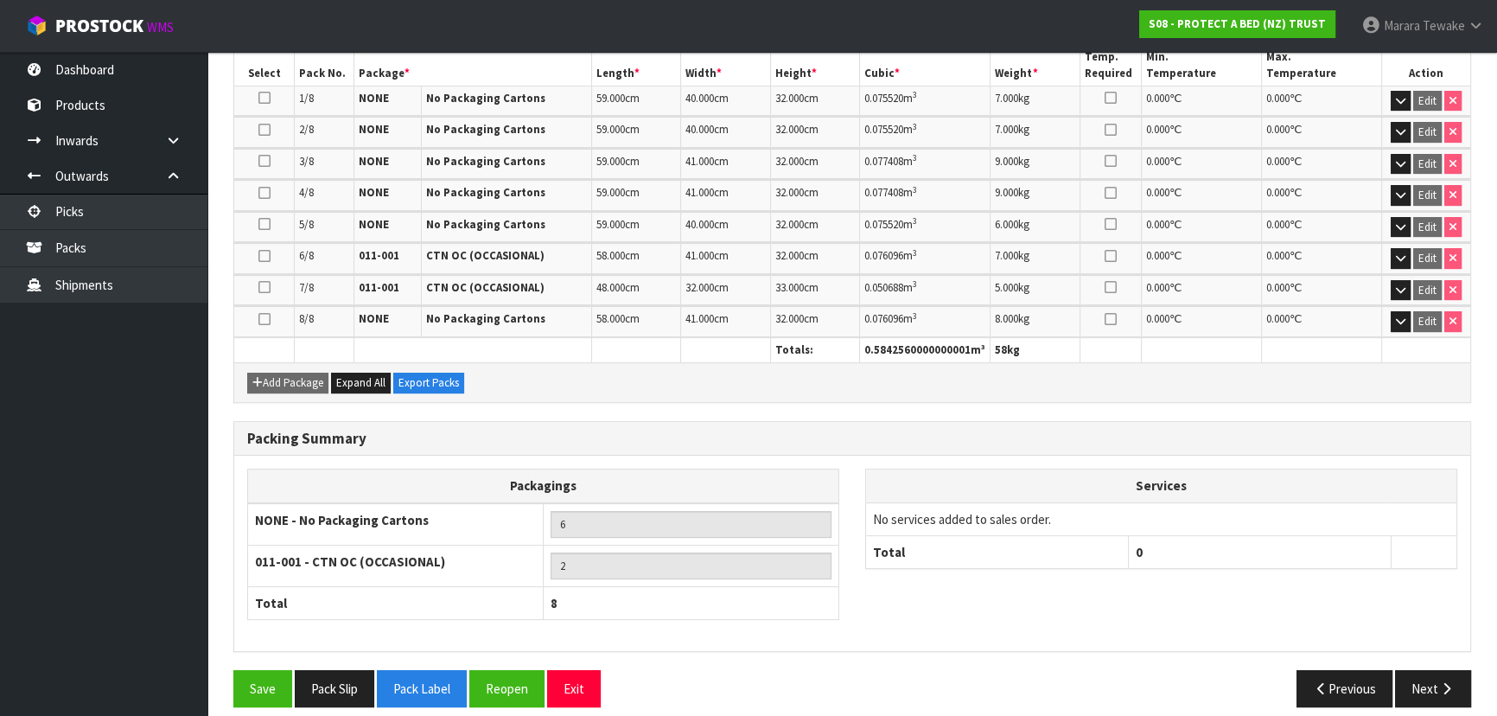
scroll to position [519, 0]
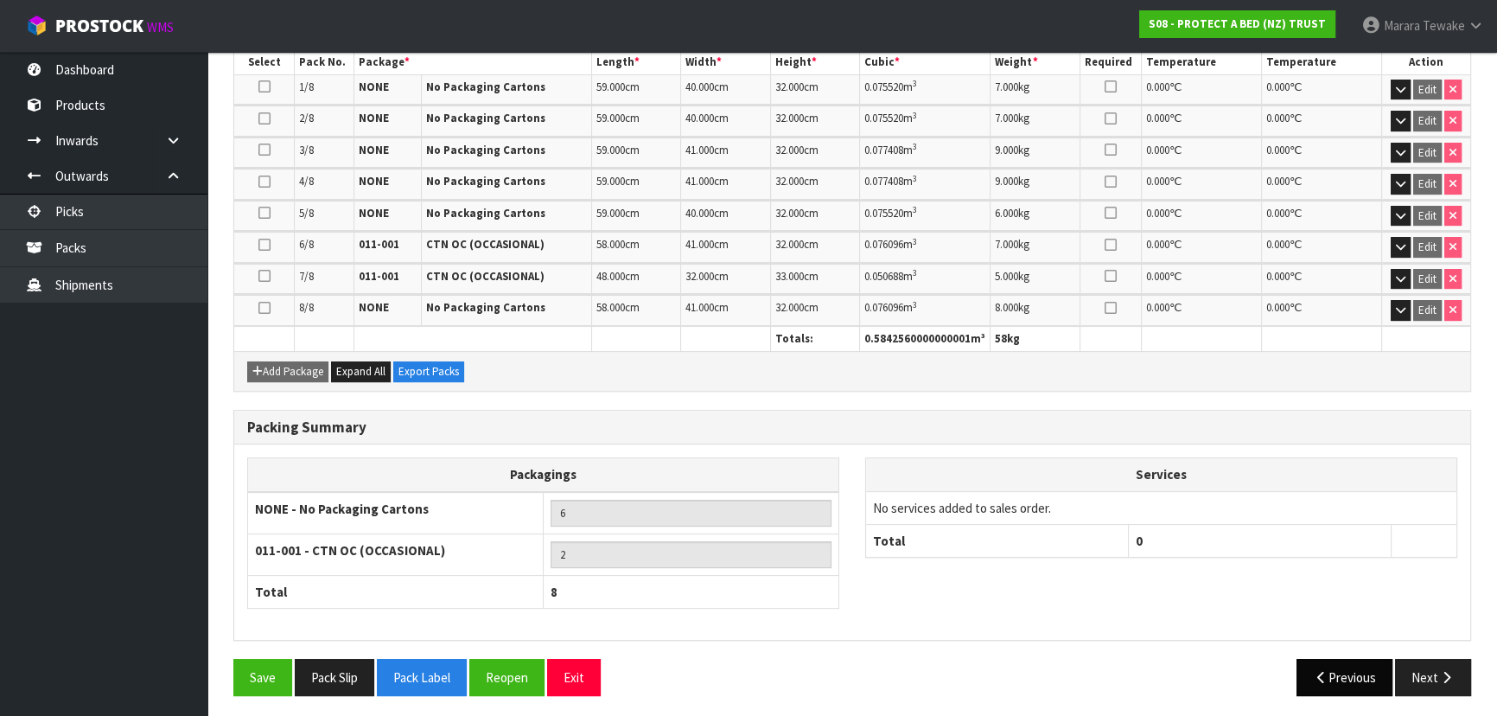
drag, startPoint x: 1426, startPoint y: 691, endPoint x: 1328, endPoint y: 673, distance: 99.3
click at [1424, 686] on div "Save Pack Slip Pack Label Reopen Exit Previous Next" at bounding box center [851, 683] width 1263 height 50
click at [1434, 663] on button "Next" at bounding box center [1433, 676] width 76 height 37
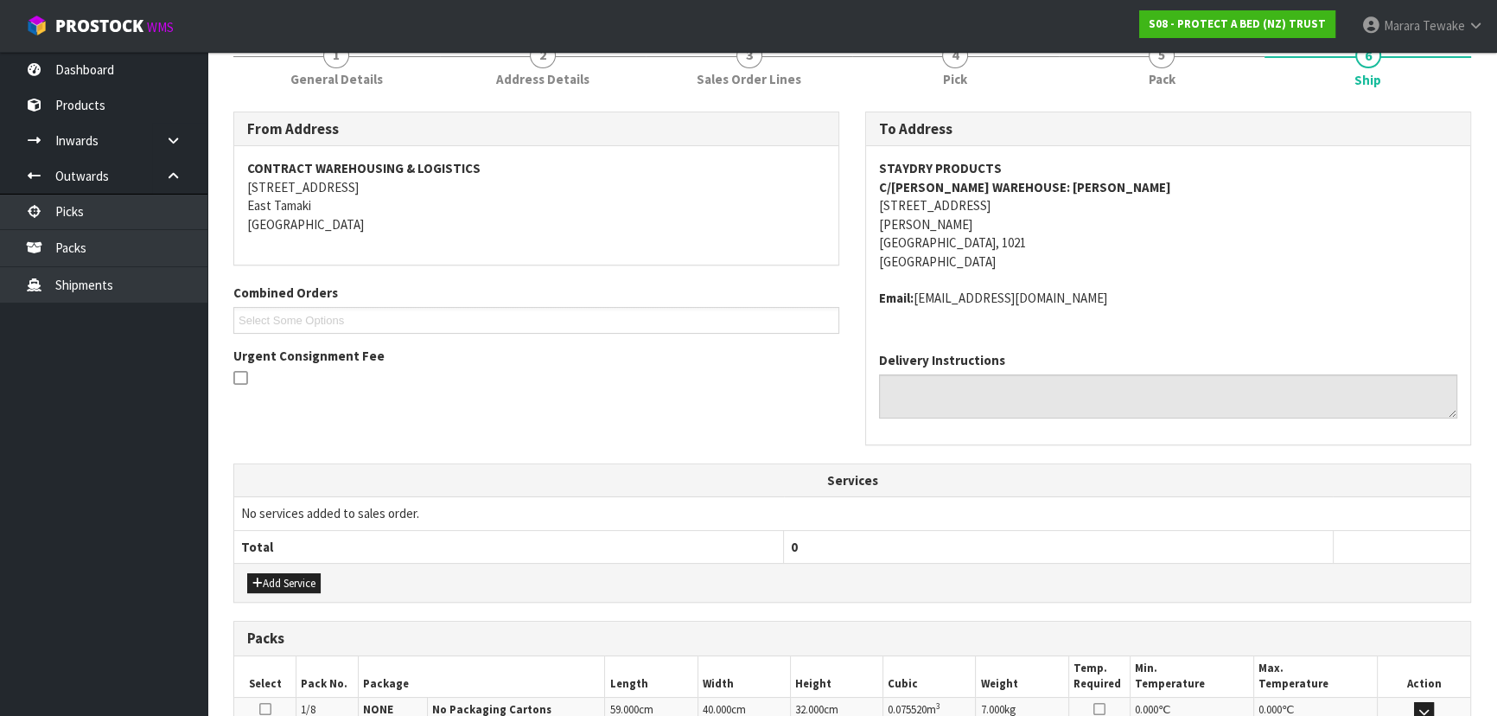
scroll to position [628, 0]
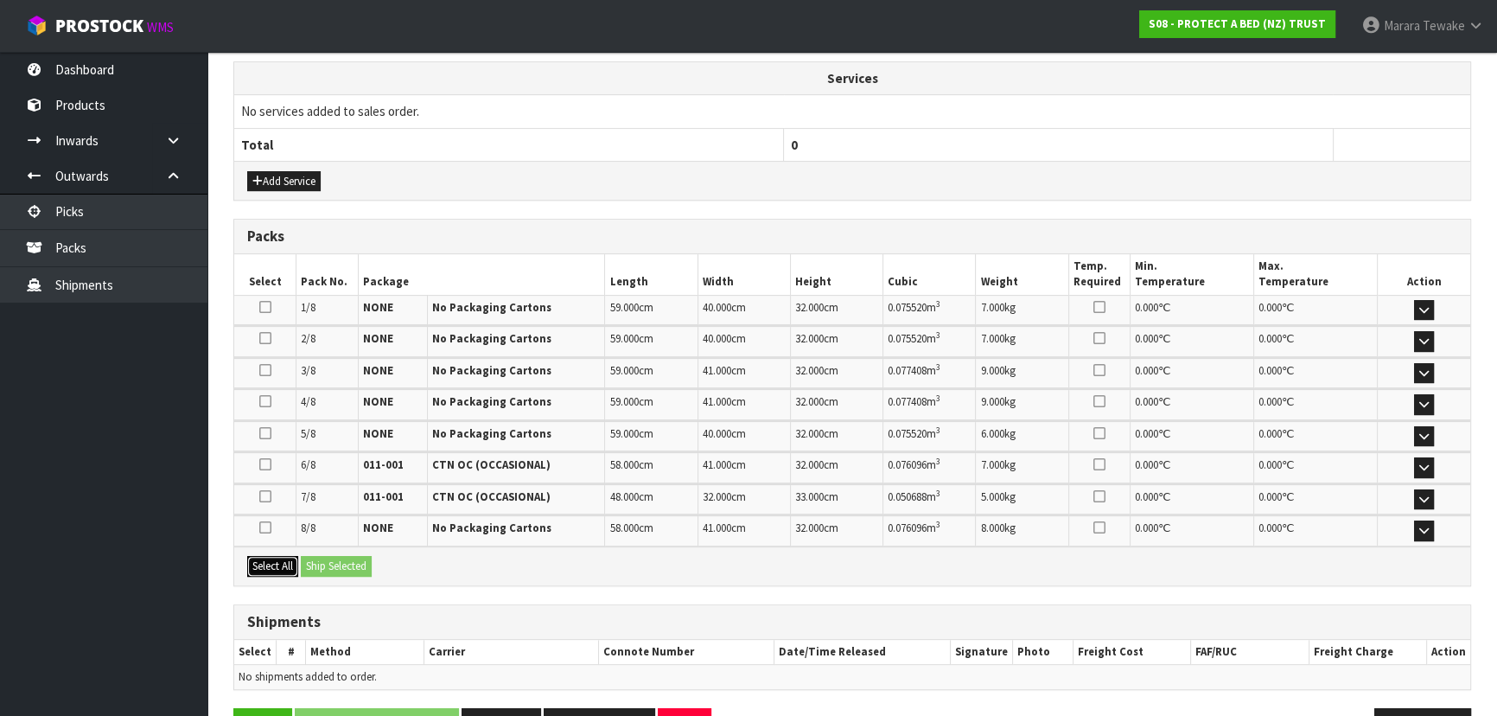
drag, startPoint x: 281, startPoint y: 553, endPoint x: 321, endPoint y: 560, distance: 41.2
click at [285, 556] on button "Select All" at bounding box center [272, 566] width 51 height 21
click at [340, 562] on button "Ship Selected" at bounding box center [336, 566] width 71 height 21
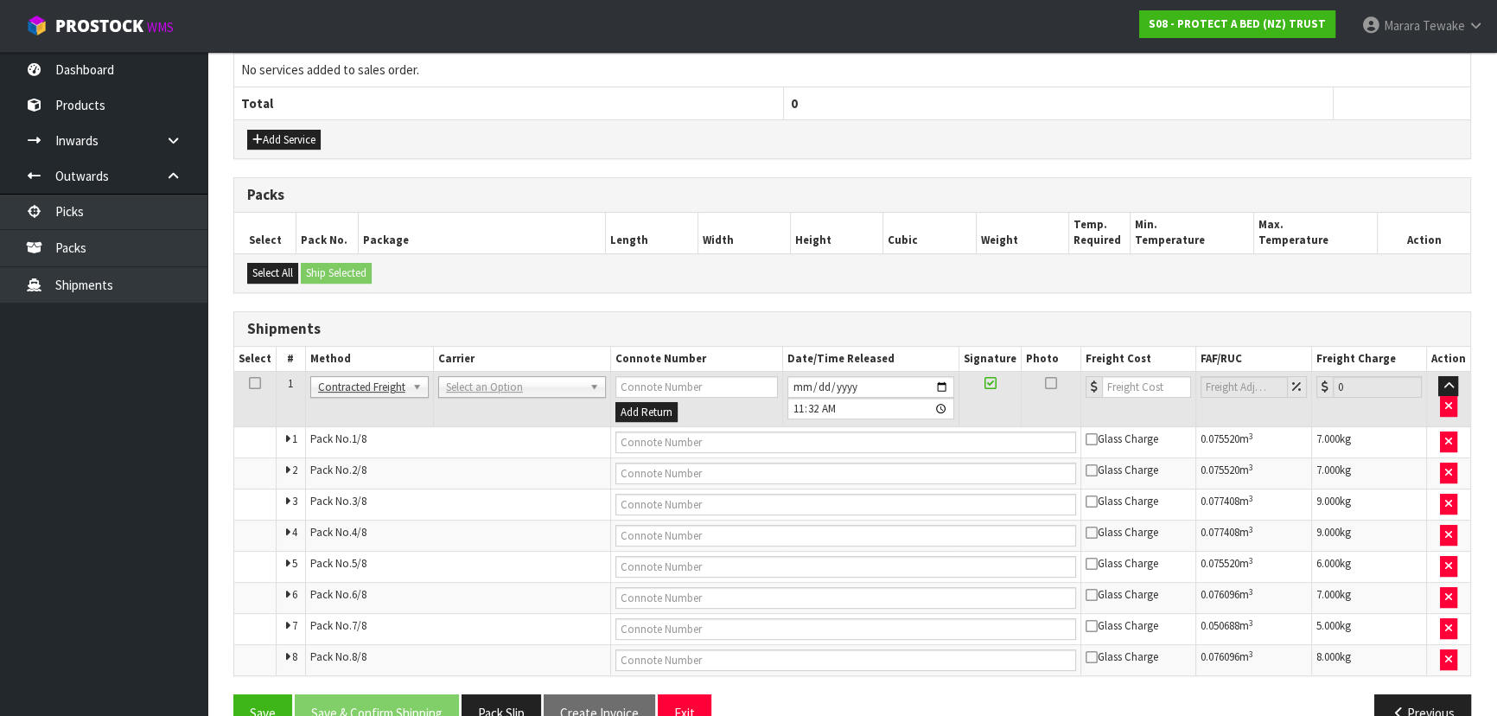
scroll to position [708, 0]
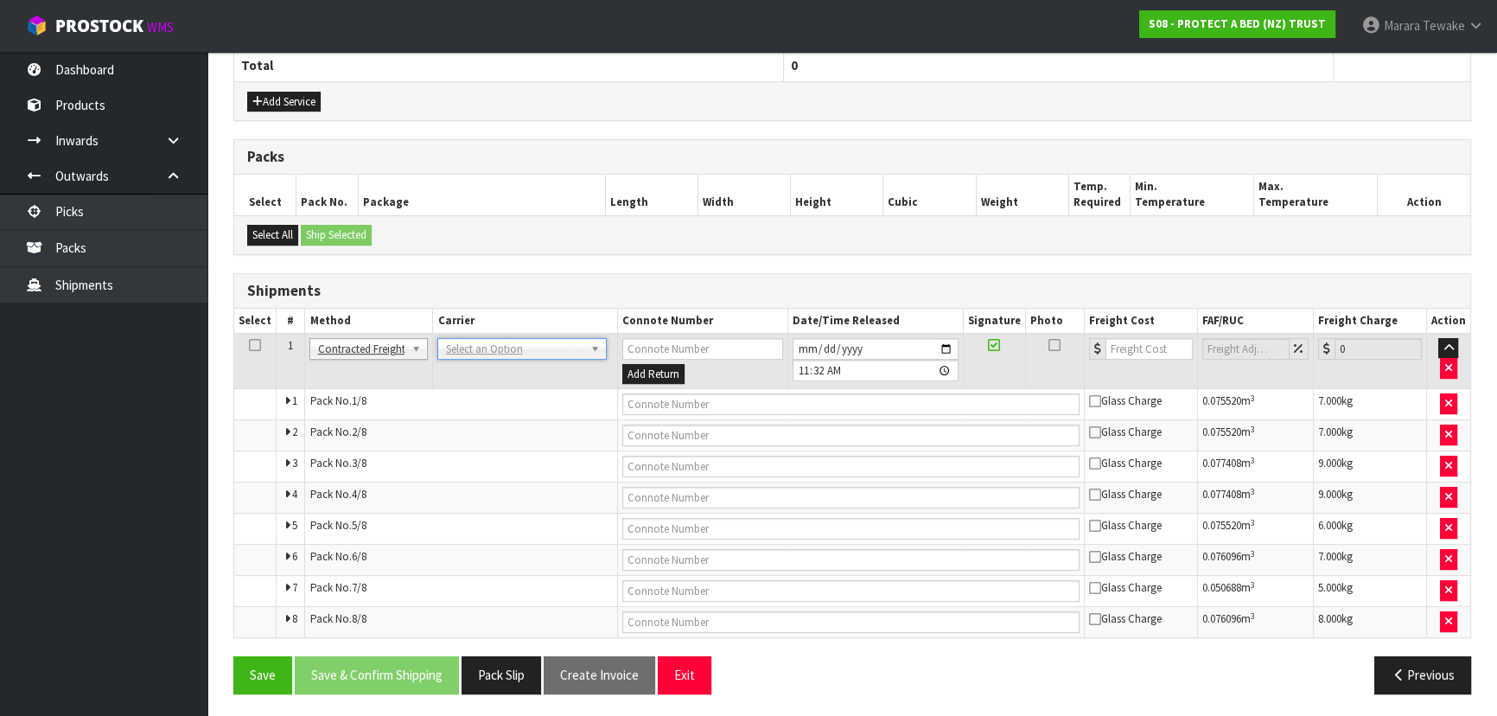
drag, startPoint x: 501, startPoint y: 357, endPoint x: 499, endPoint y: 348, distance: 8.8
click at [499, 356] on td "ANGEL - ANGEL TRANSPORT [PERSON_NAME] REMOVALS DEAEXPAKL - DEADLINE EXPRESS COU…" at bounding box center [525, 361] width 184 height 56
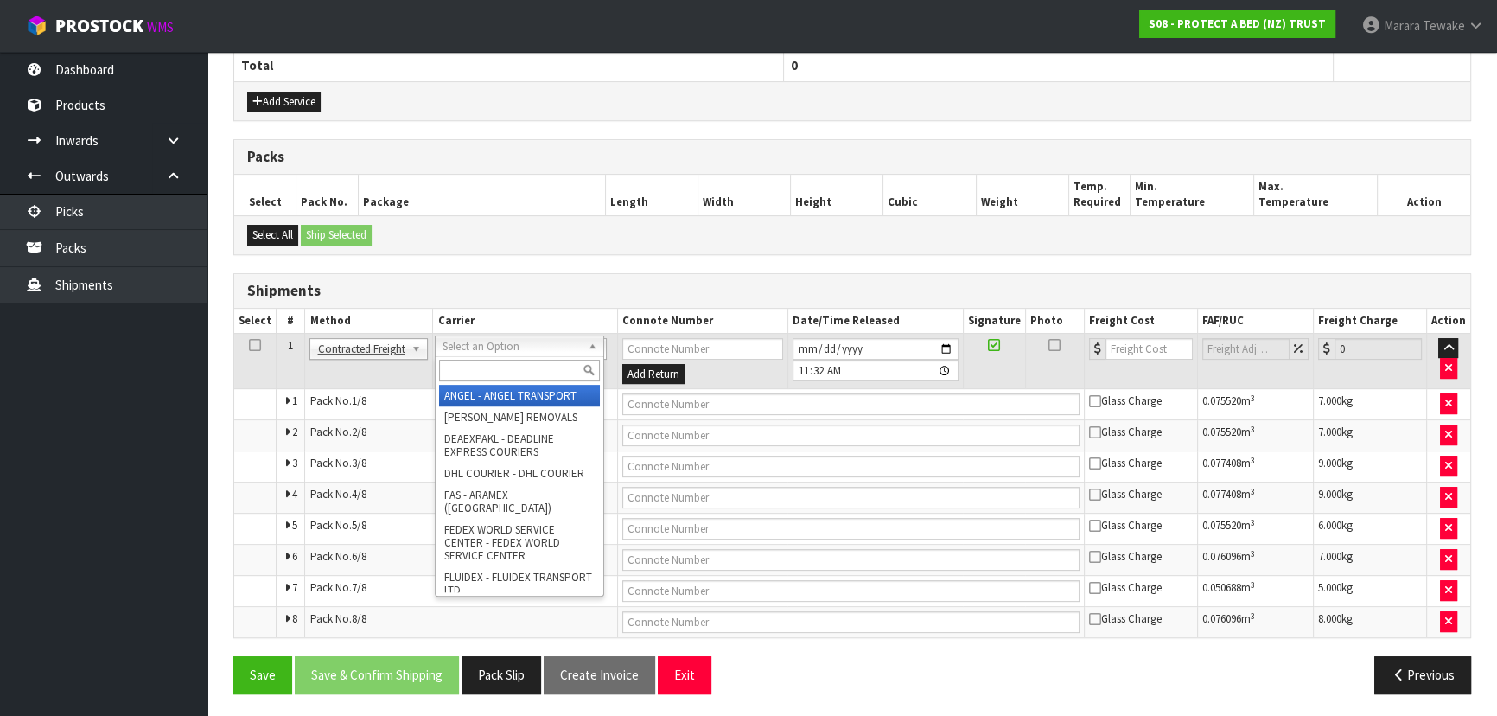
drag, startPoint x: 500, startPoint y: 346, endPoint x: 501, endPoint y: 363, distance: 17.3
click at [501, 363] on input "text" at bounding box center [519, 370] width 160 height 22
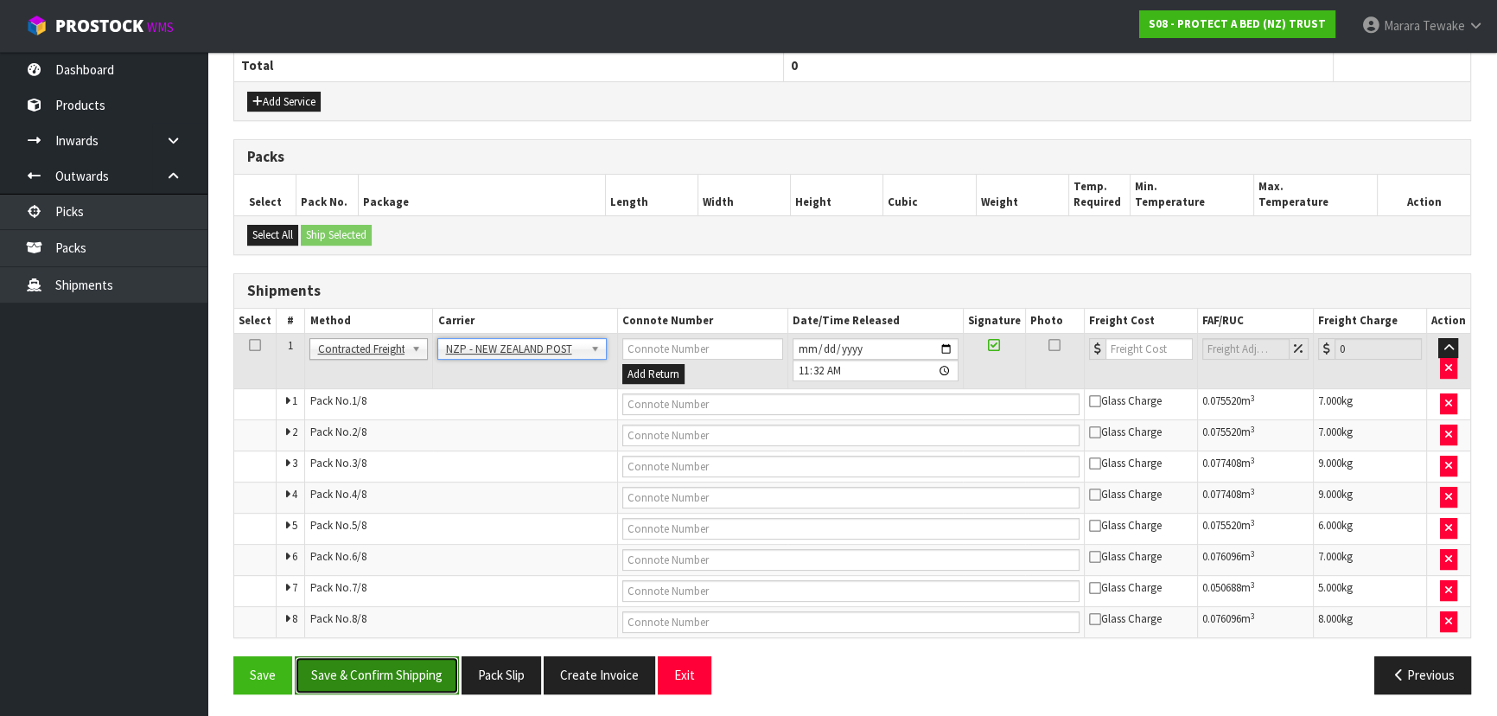
click at [375, 669] on button "Save & Confirm Shipping" at bounding box center [377, 674] width 164 height 37
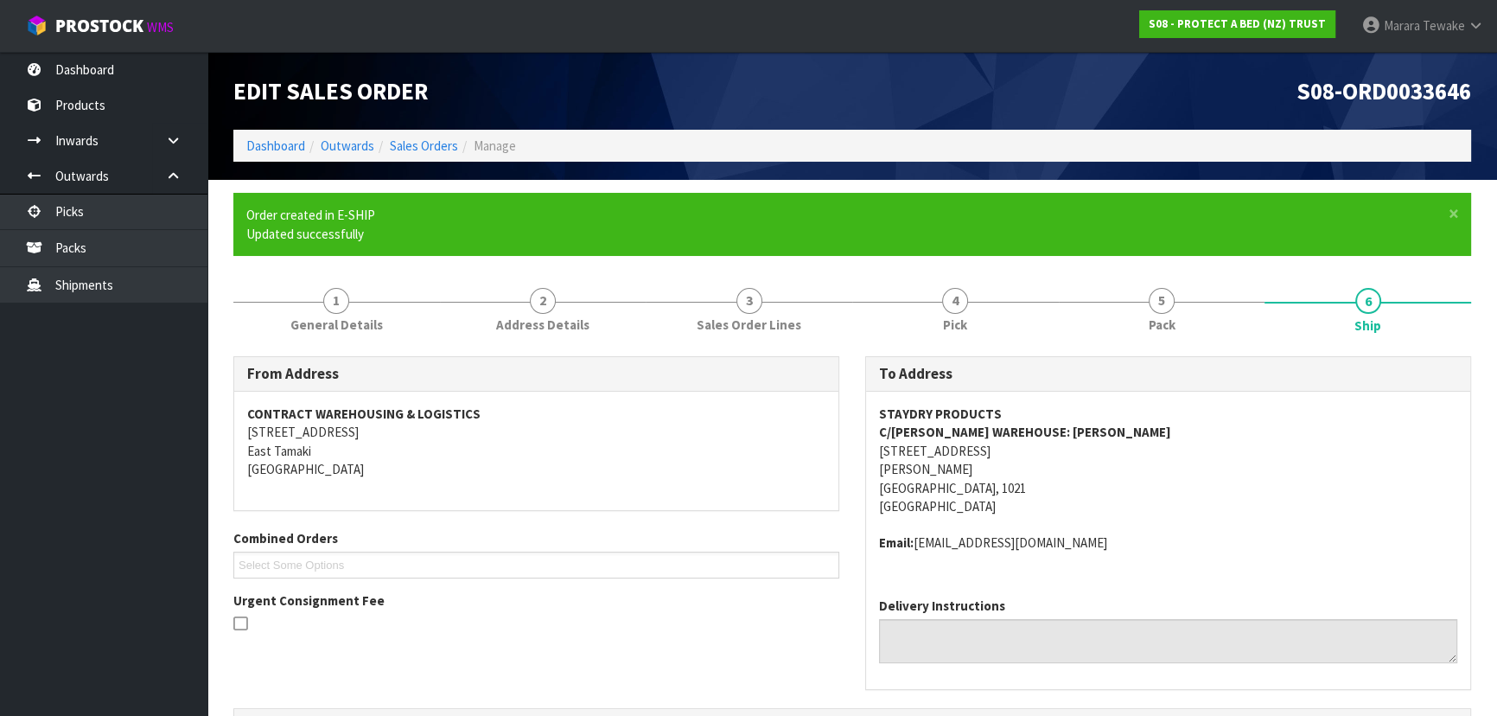
scroll to position [628, 0]
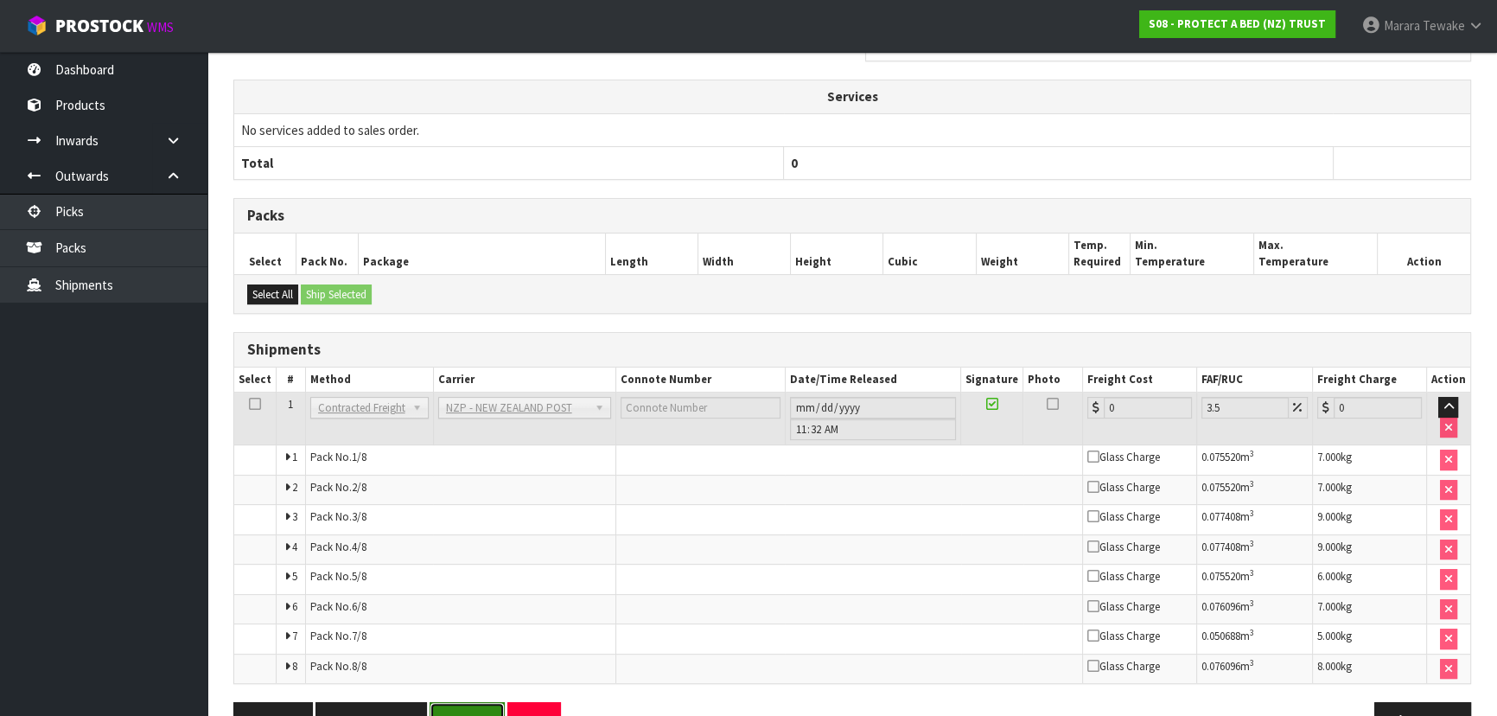
click at [451, 709] on button "Reopen" at bounding box center [466, 720] width 75 height 37
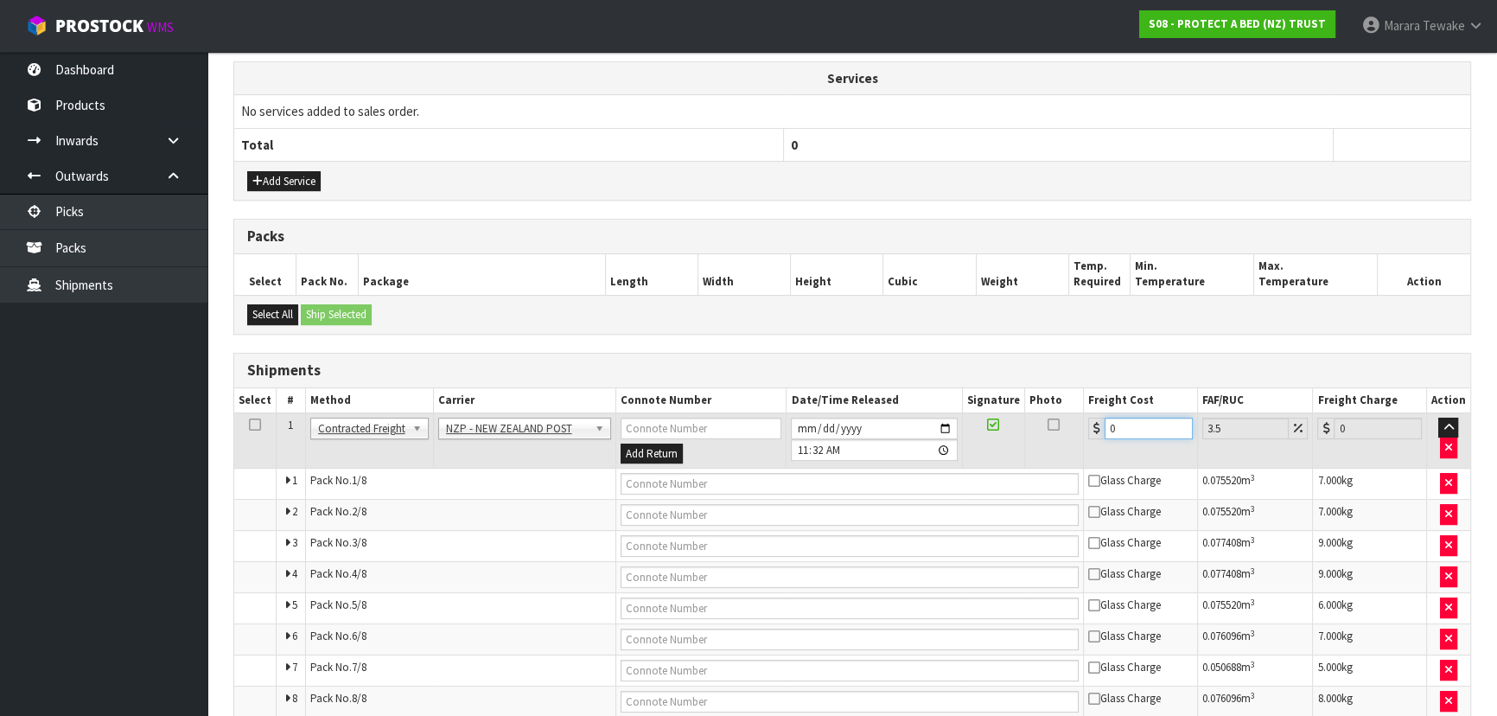
drag, startPoint x: 1083, startPoint y: 429, endPoint x: 1002, endPoint y: 406, distance: 84.5
click at [1007, 412] on tr "1 Client Local Pickup Customer Local Pickup Company Freight Contracted Freight …" at bounding box center [852, 440] width 1236 height 56
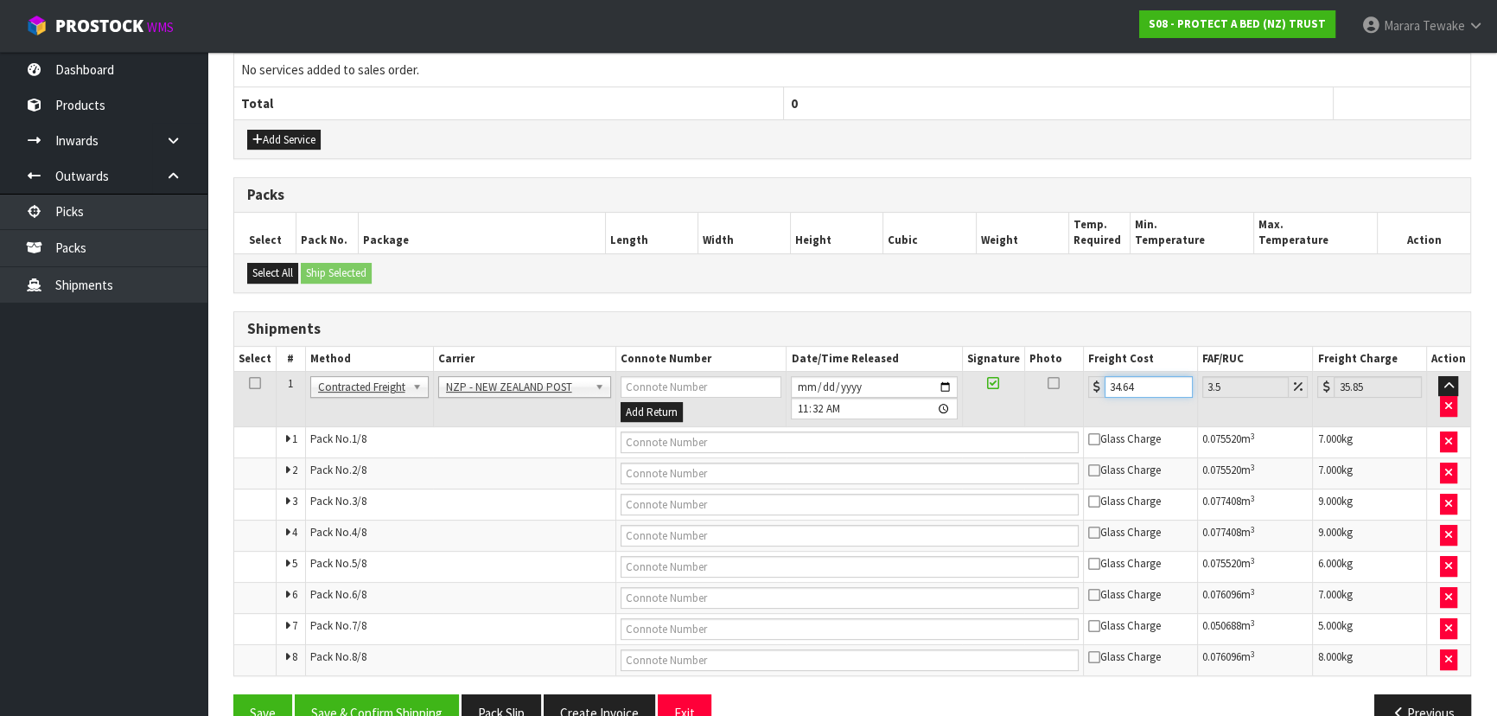
scroll to position [708, 0]
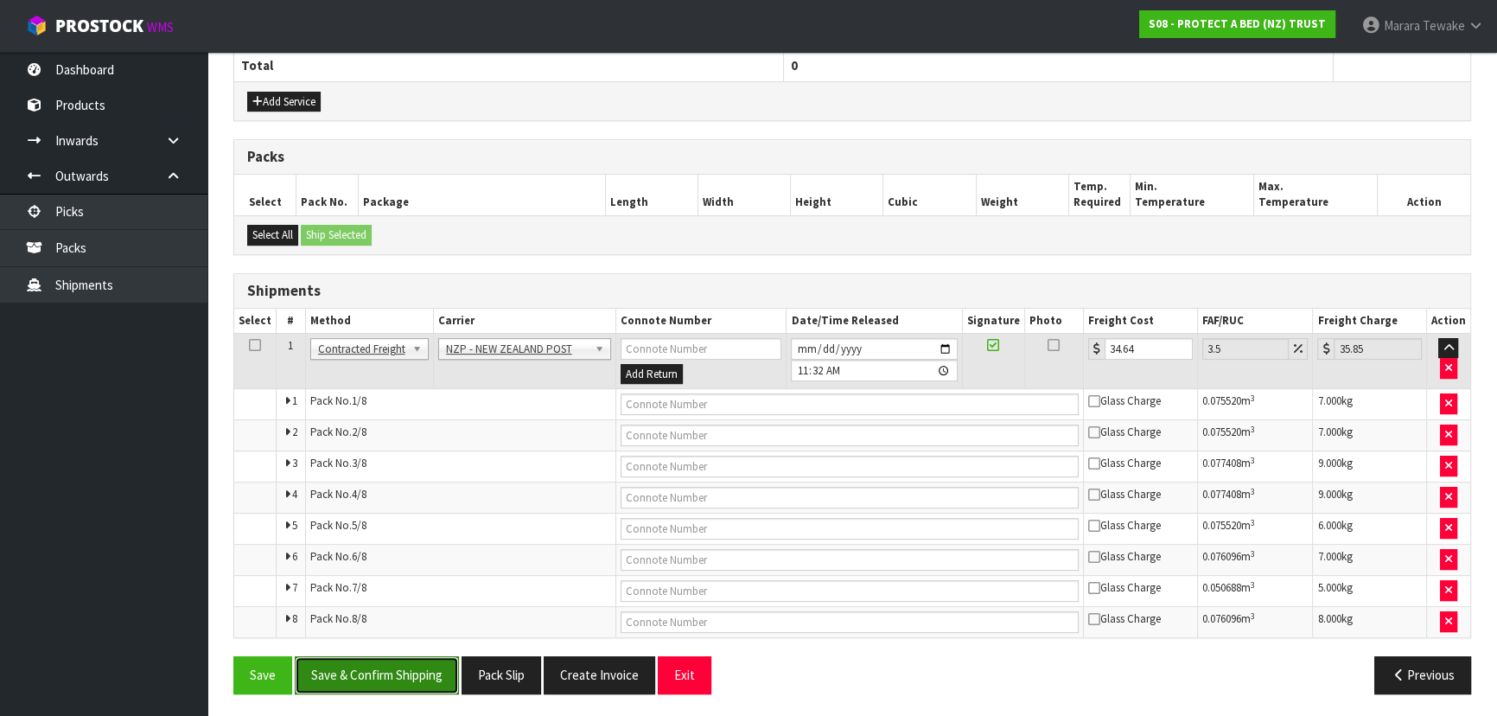
click at [387, 677] on button "Save & Confirm Shipping" at bounding box center [377, 674] width 164 height 37
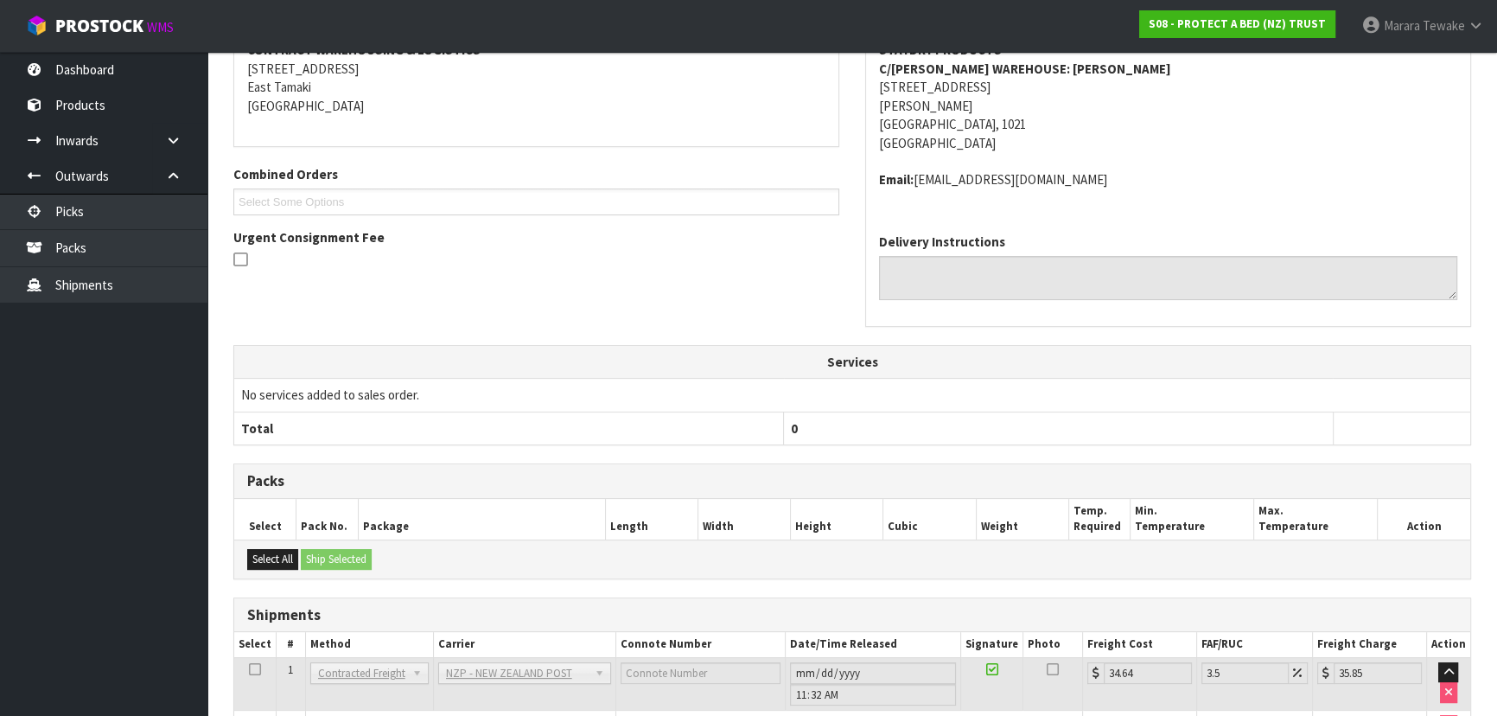
scroll to position [38, 0]
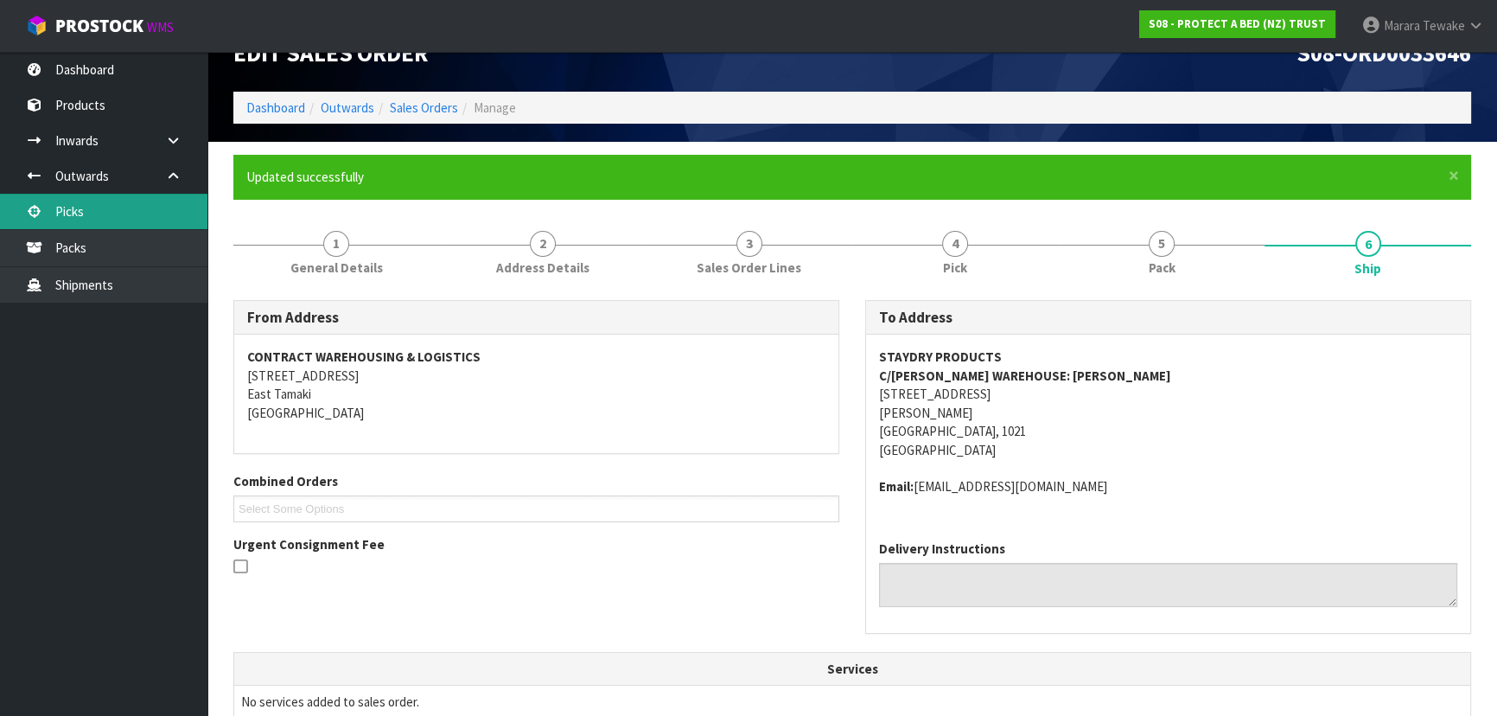
click at [143, 213] on link "Picks" at bounding box center [103, 211] width 207 height 35
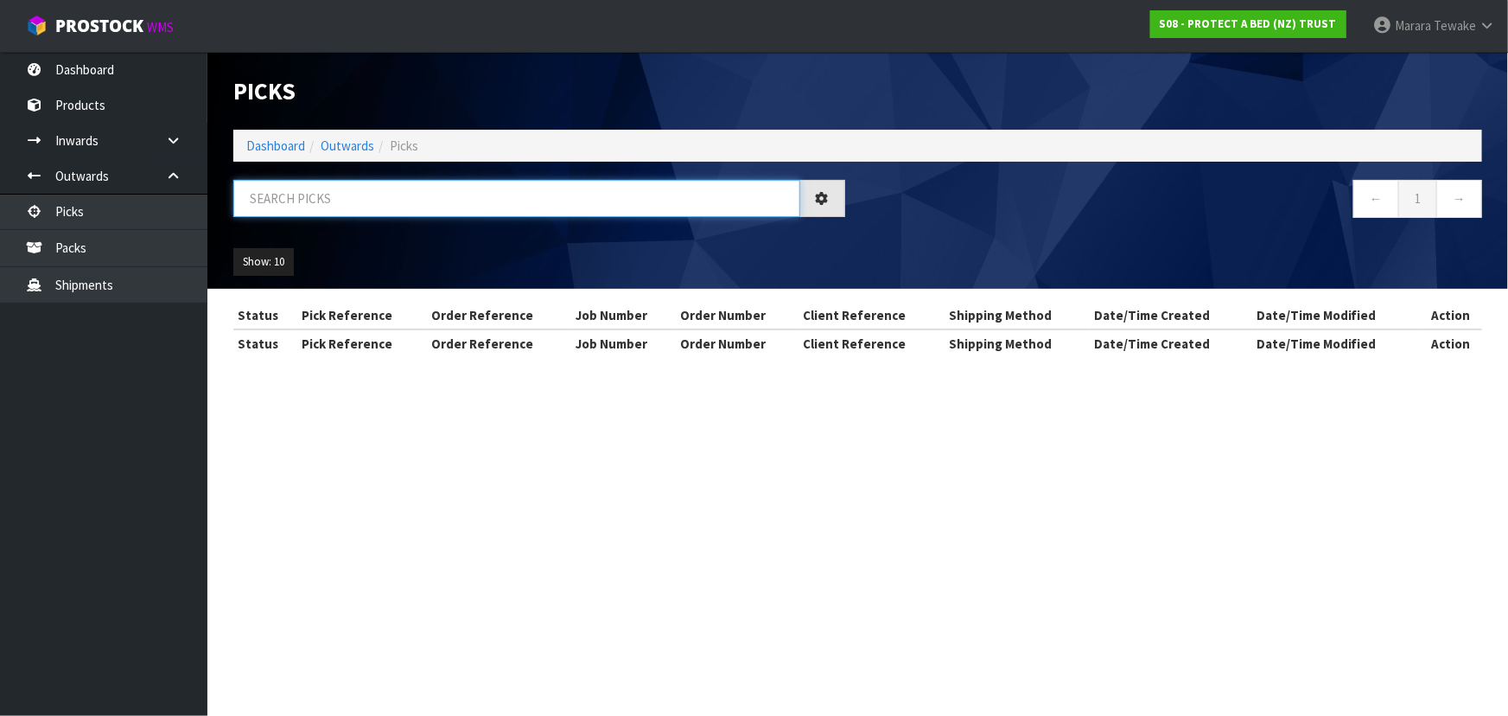
click at [259, 191] on input "text" at bounding box center [516, 198] width 567 height 37
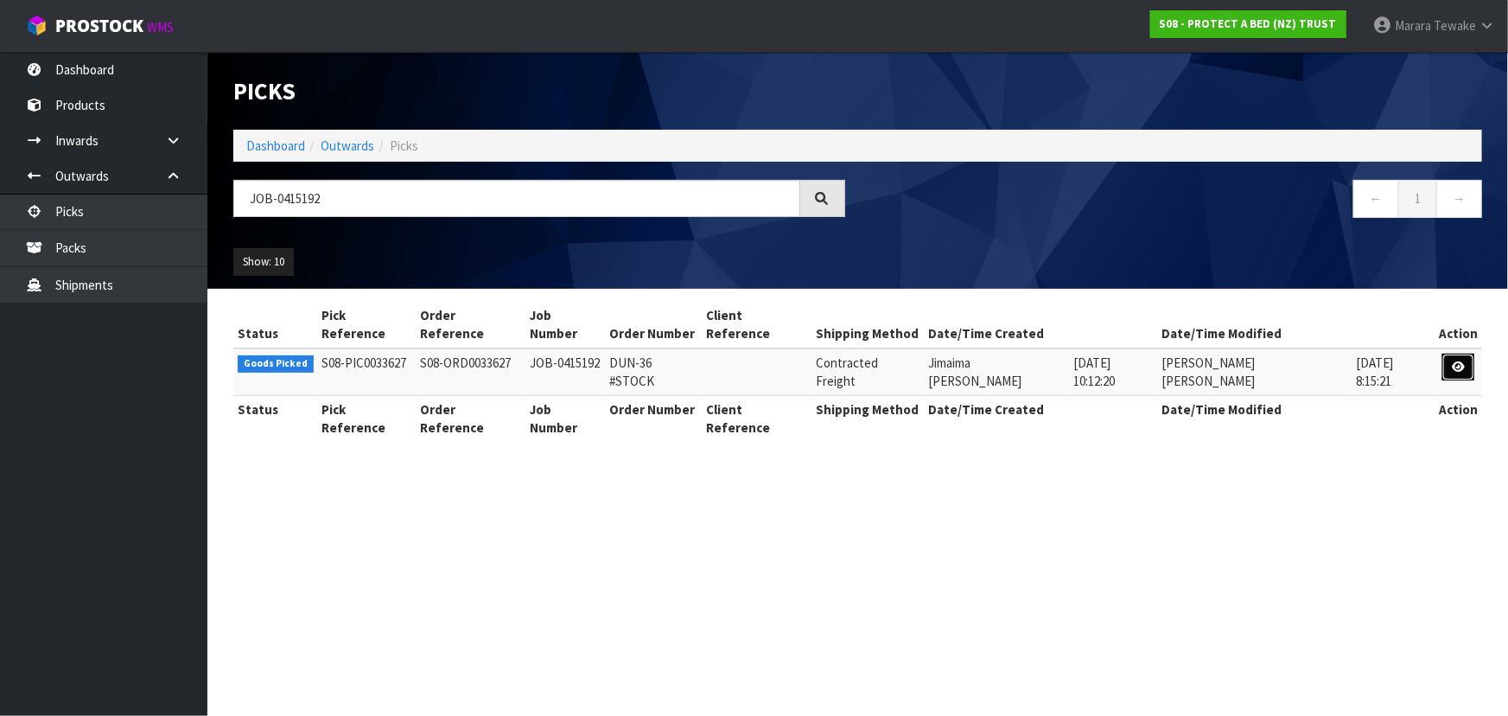
click at [1449, 353] on link at bounding box center [1458, 367] width 32 height 28
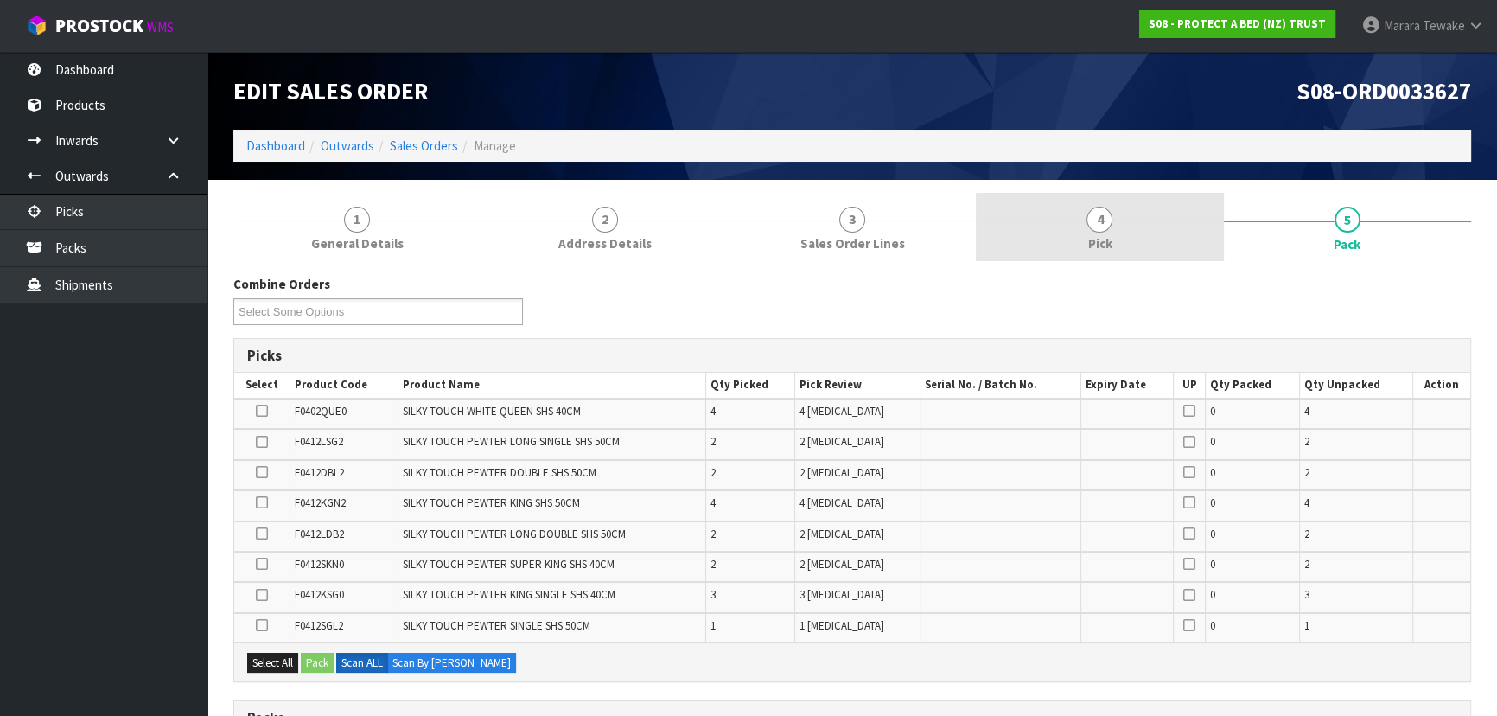
click at [1149, 250] on link "4 Pick" at bounding box center [1099, 227] width 247 height 68
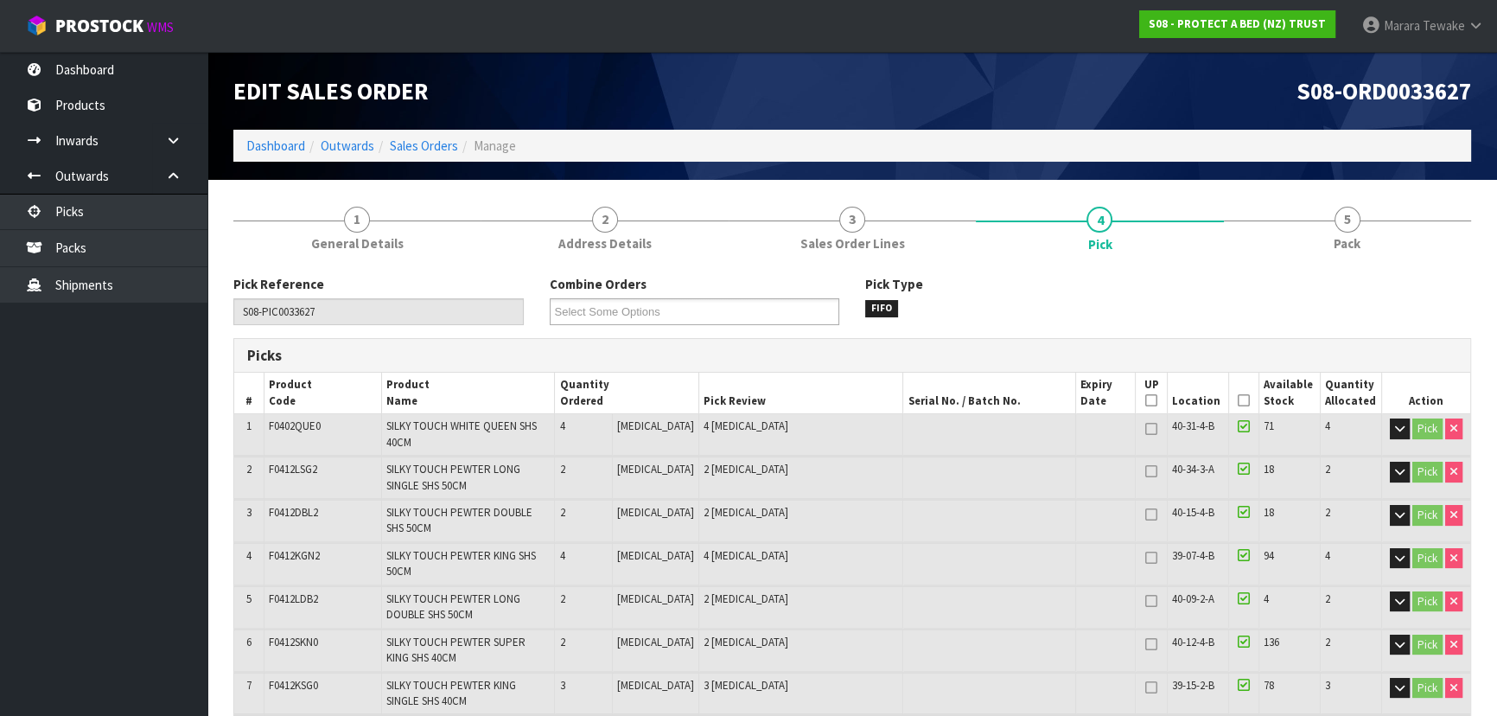
click at [1238, 400] on icon at bounding box center [1243, 400] width 12 height 1
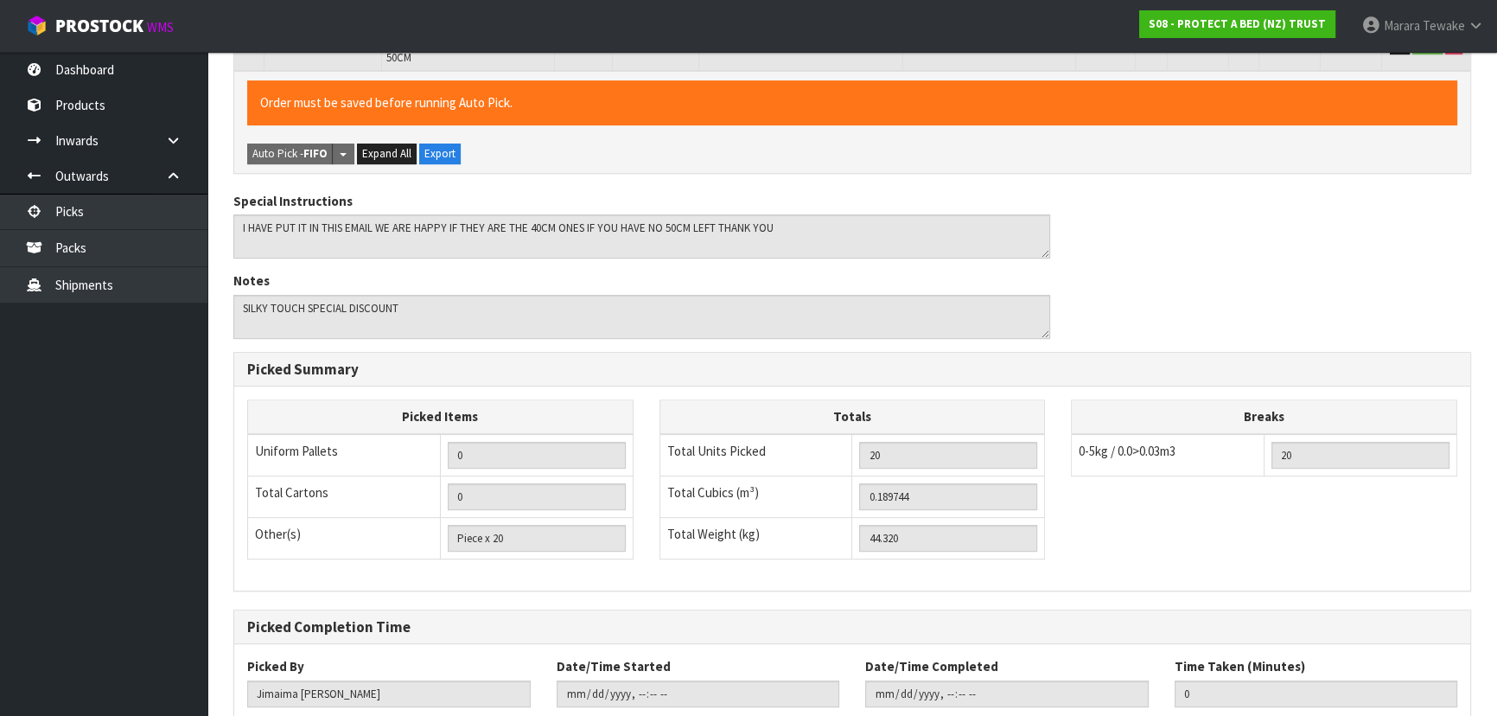
scroll to position [794, 0]
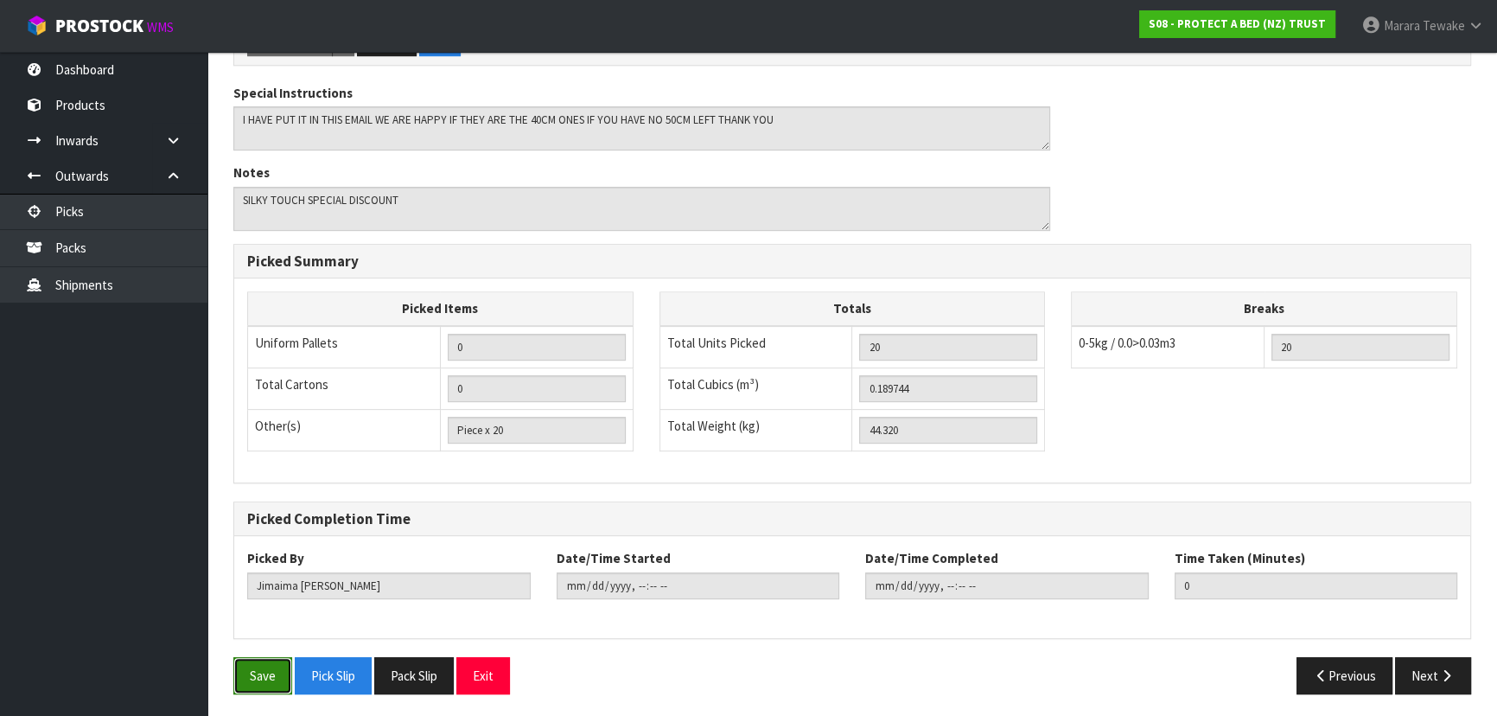
click at [257, 663] on button "Save" at bounding box center [262, 675] width 59 height 37
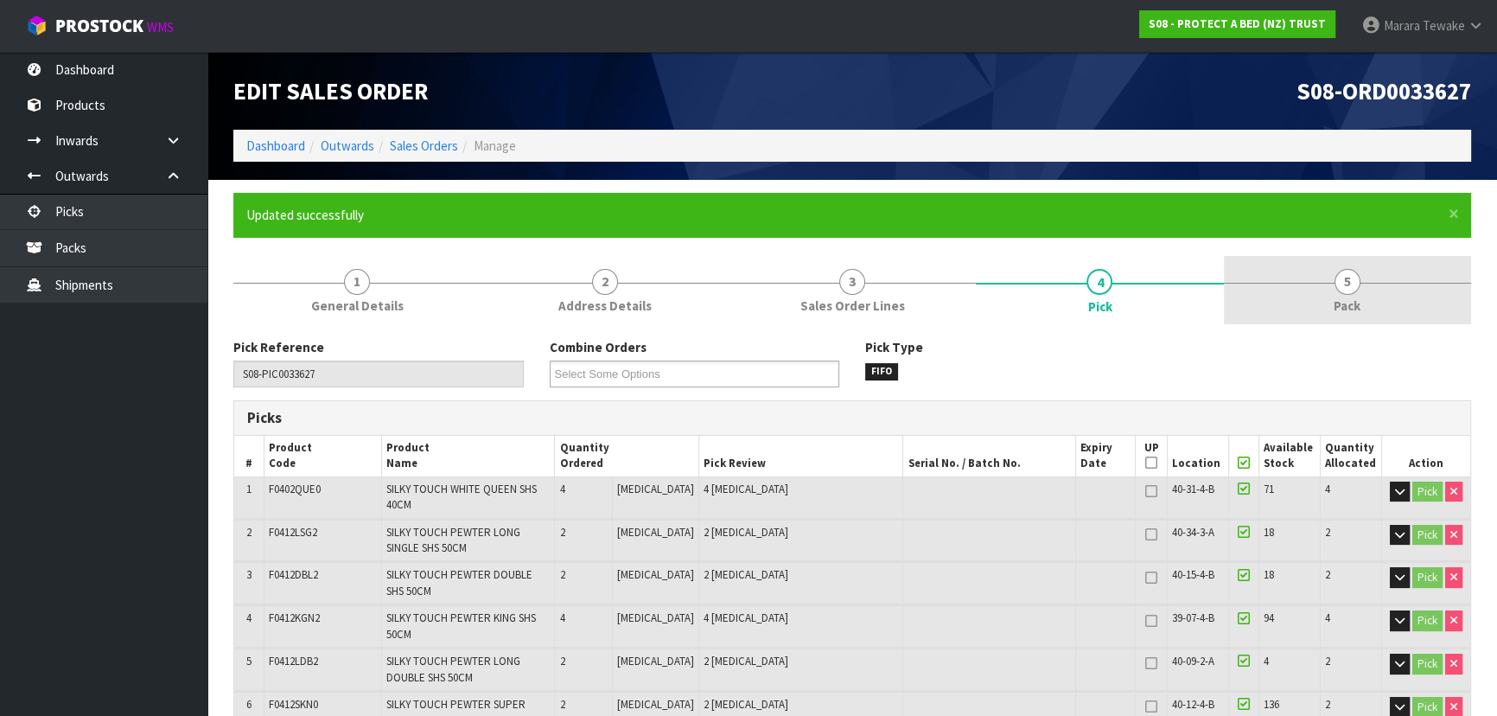
click at [1352, 297] on span "Pack" at bounding box center [1346, 305] width 27 height 18
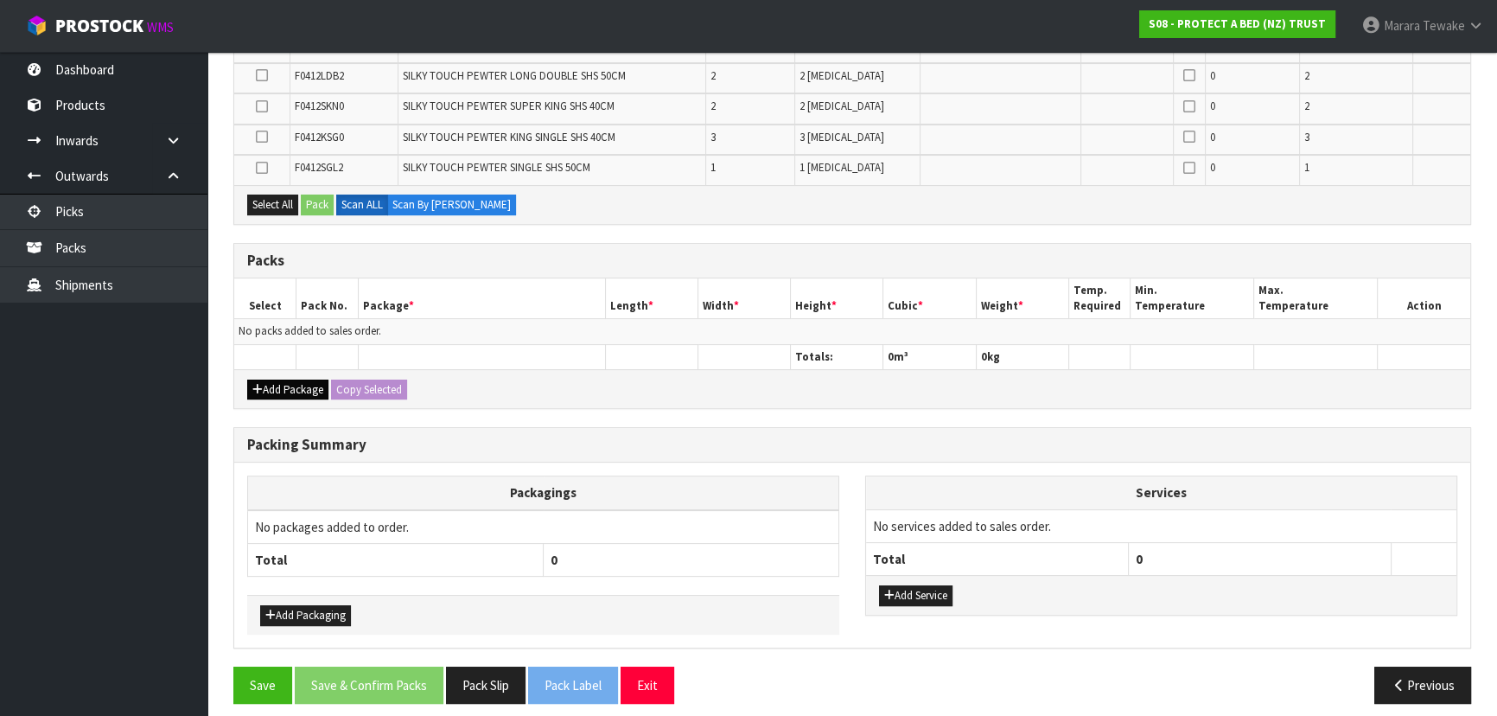
scroll to position [528, 0]
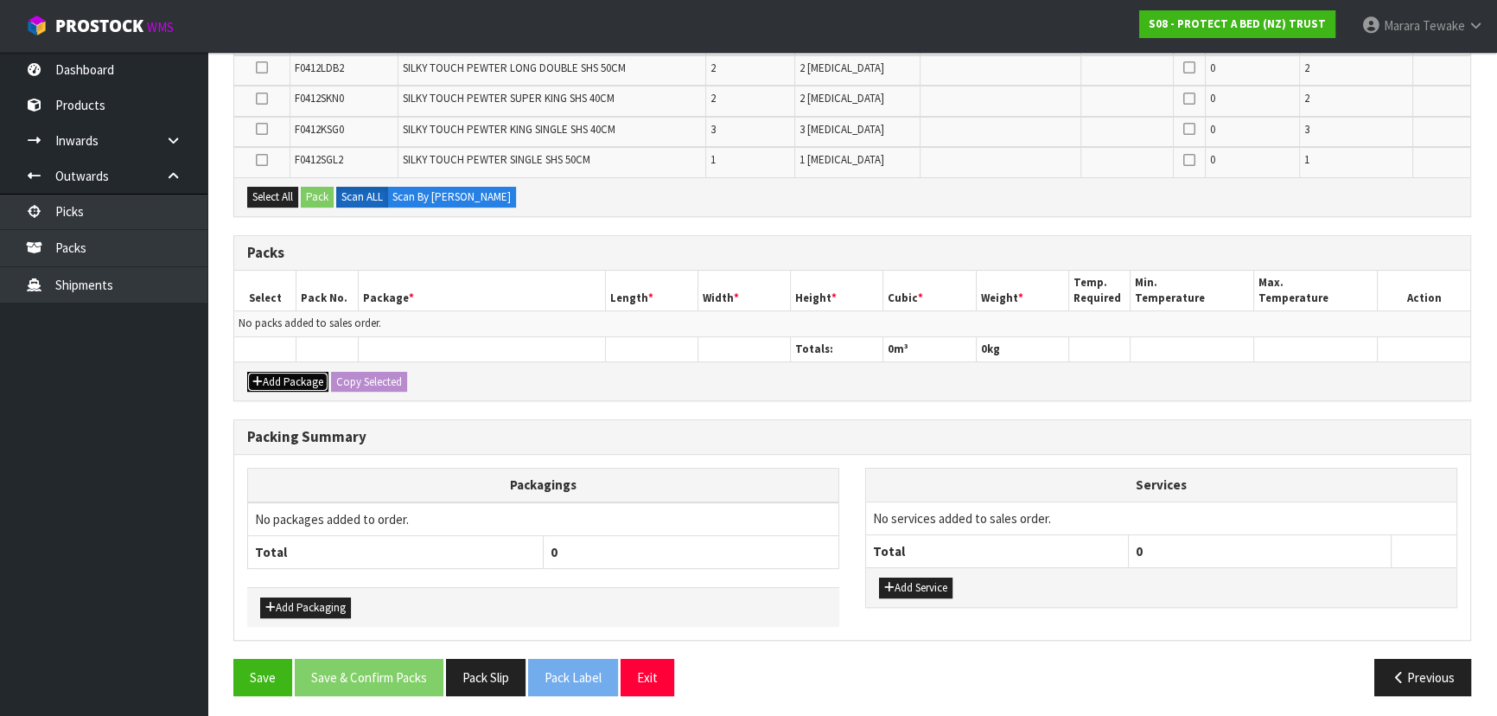
drag, startPoint x: 296, startPoint y: 372, endPoint x: 285, endPoint y: 360, distance: 15.9
click at [295, 373] on button "Add Package" at bounding box center [287, 382] width 81 height 21
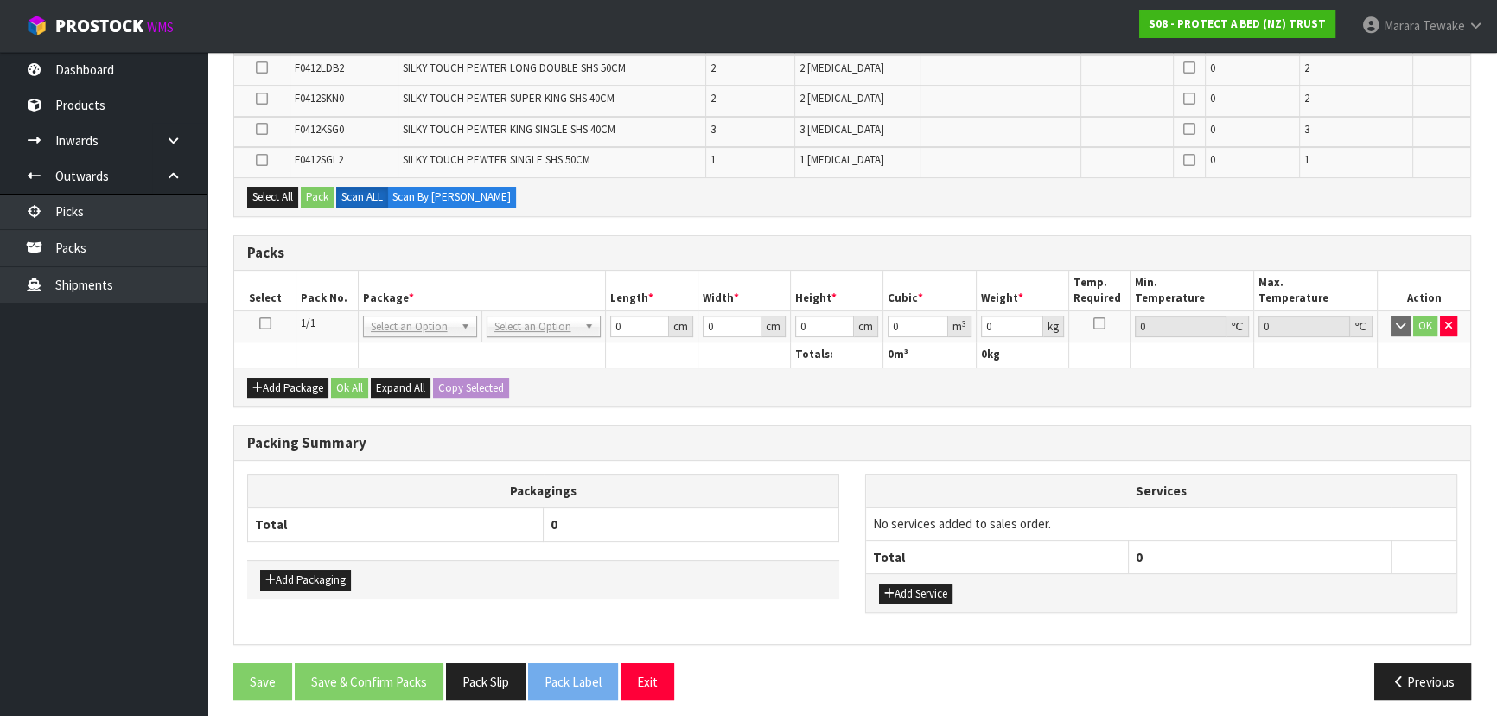
click at [265, 323] on icon at bounding box center [265, 323] width 12 height 1
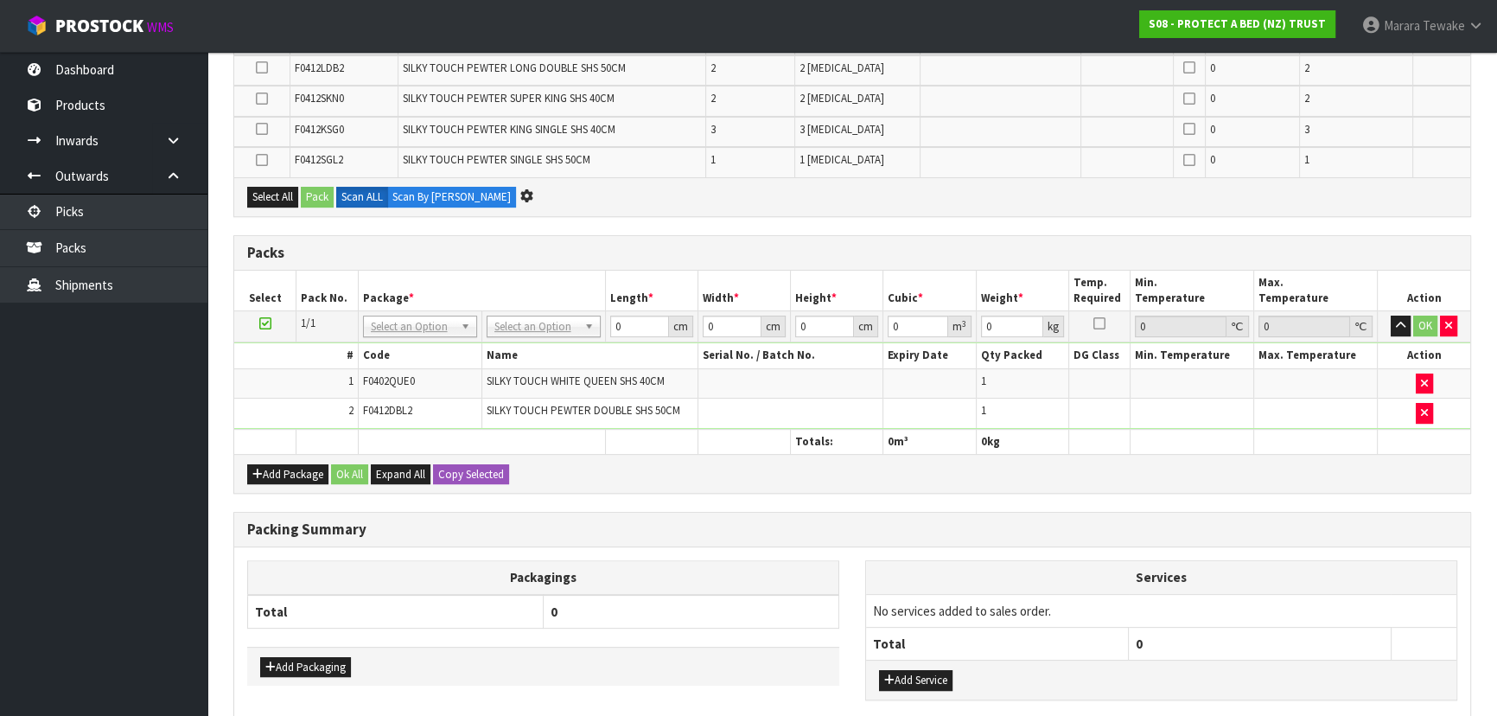
scroll to position [498, 0]
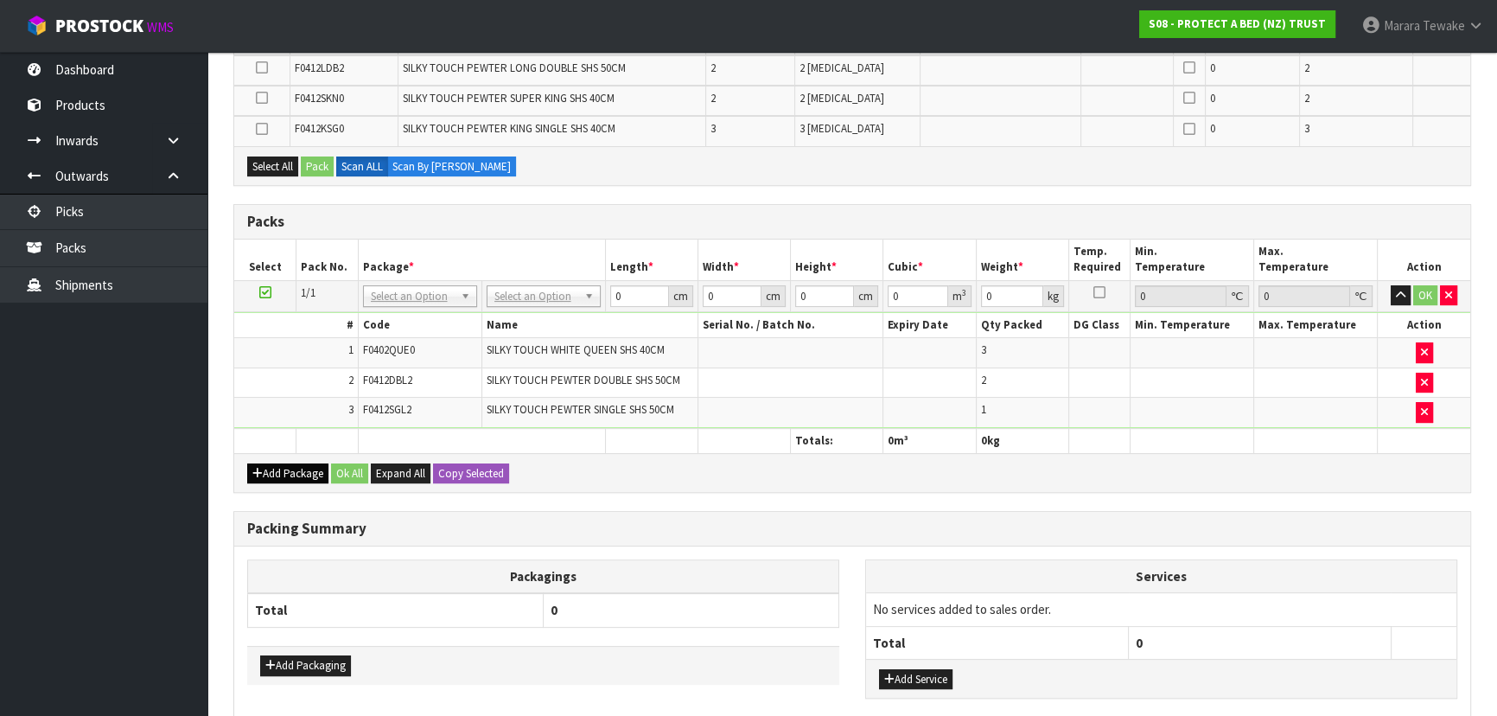
drag, startPoint x: 296, startPoint y: 455, endPoint x: 286, endPoint y: 468, distance: 16.6
click at [289, 465] on div "Add Package Ok All Expand All Copy Selected" at bounding box center [852, 472] width 1236 height 39
click at [286, 468] on button "Add Package" at bounding box center [287, 473] width 81 height 21
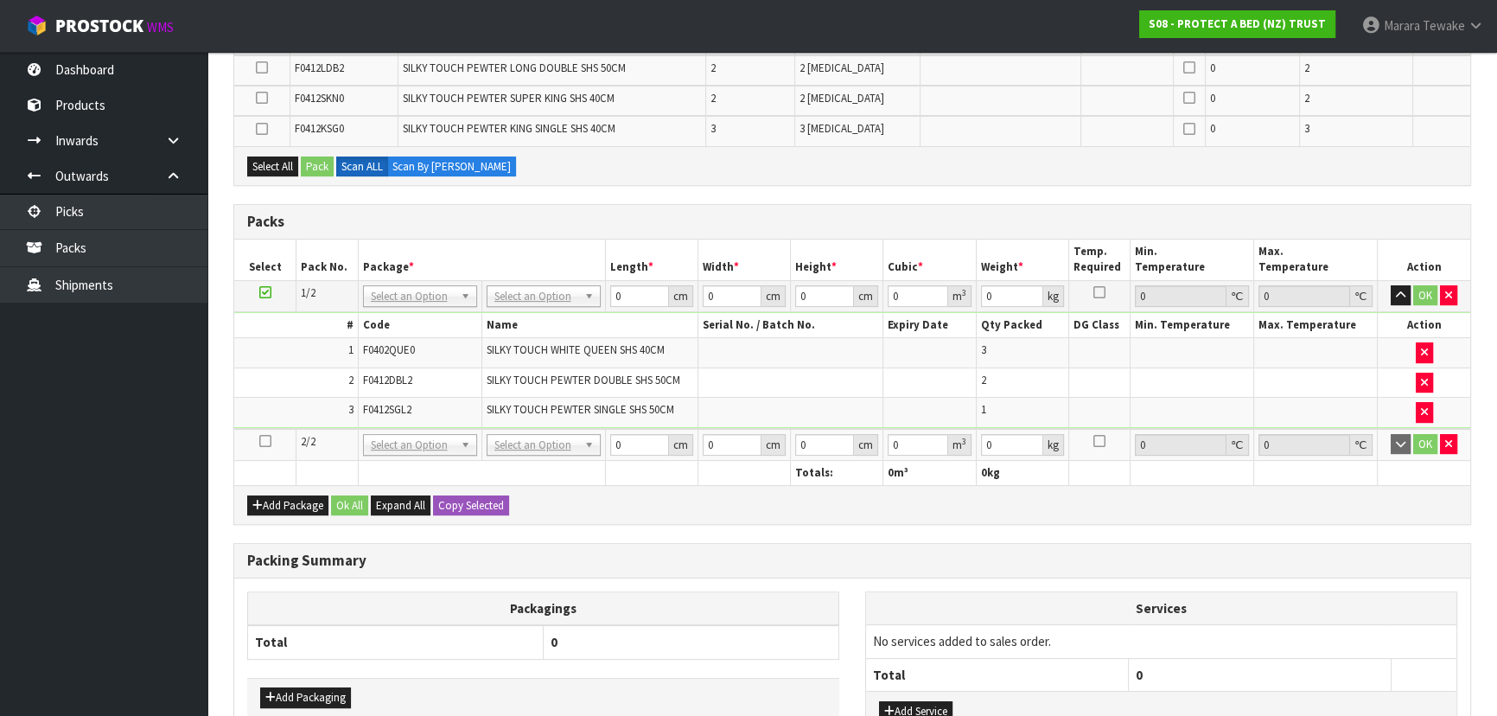
click at [261, 441] on icon at bounding box center [265, 441] width 12 height 1
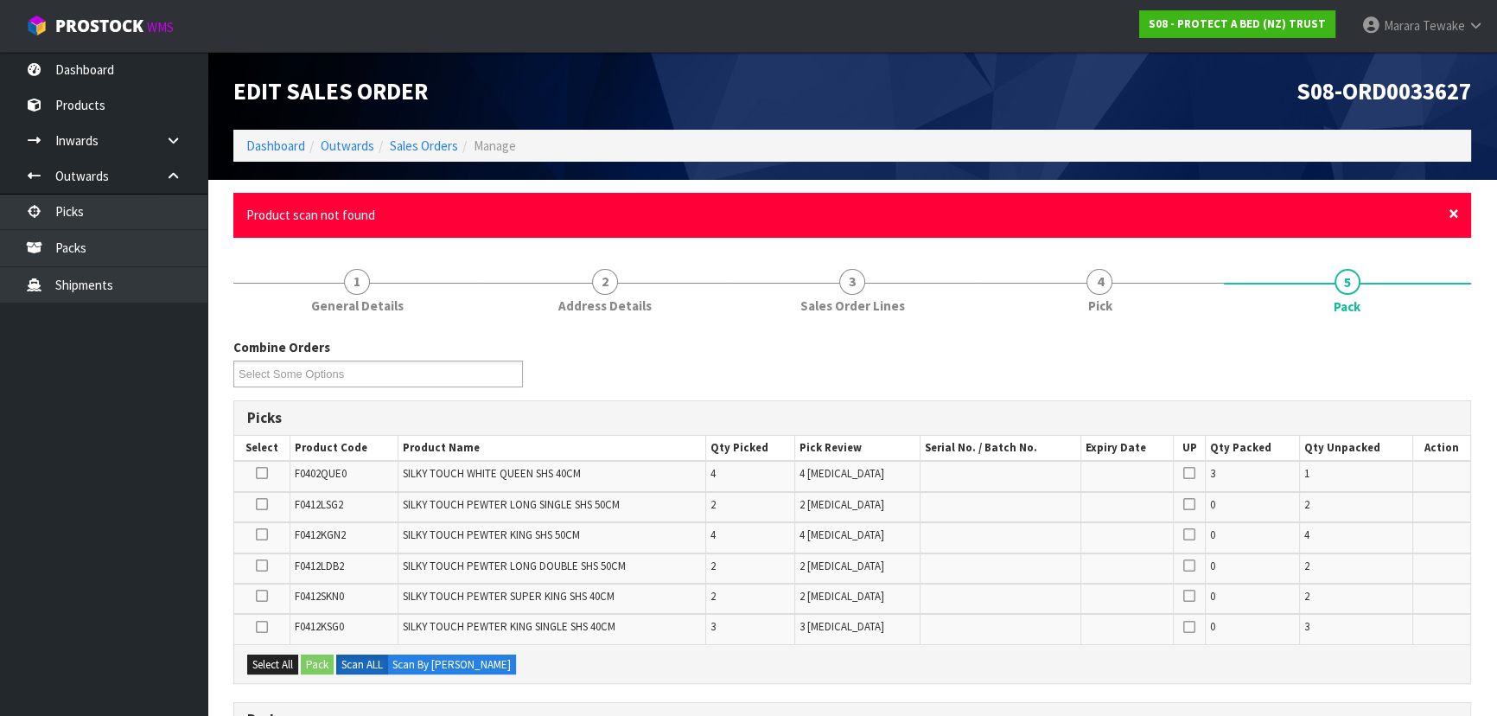
click at [1454, 207] on span "×" at bounding box center [1453, 213] width 10 height 24
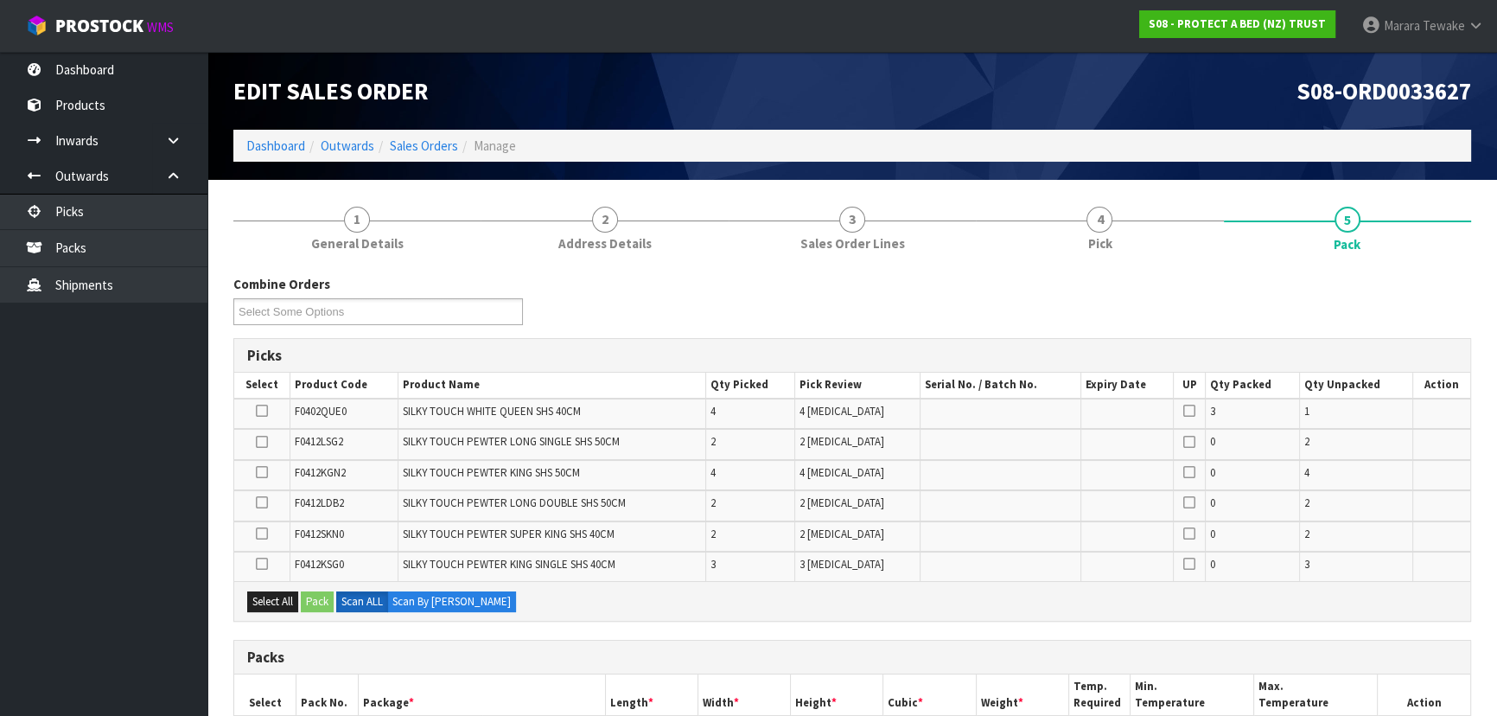
click at [263, 564] on icon at bounding box center [262, 563] width 12 height 1
click at [0, 0] on input "checkbox" at bounding box center [0, 0] width 0 height 0
click at [320, 594] on button "Pack" at bounding box center [317, 601] width 33 height 21
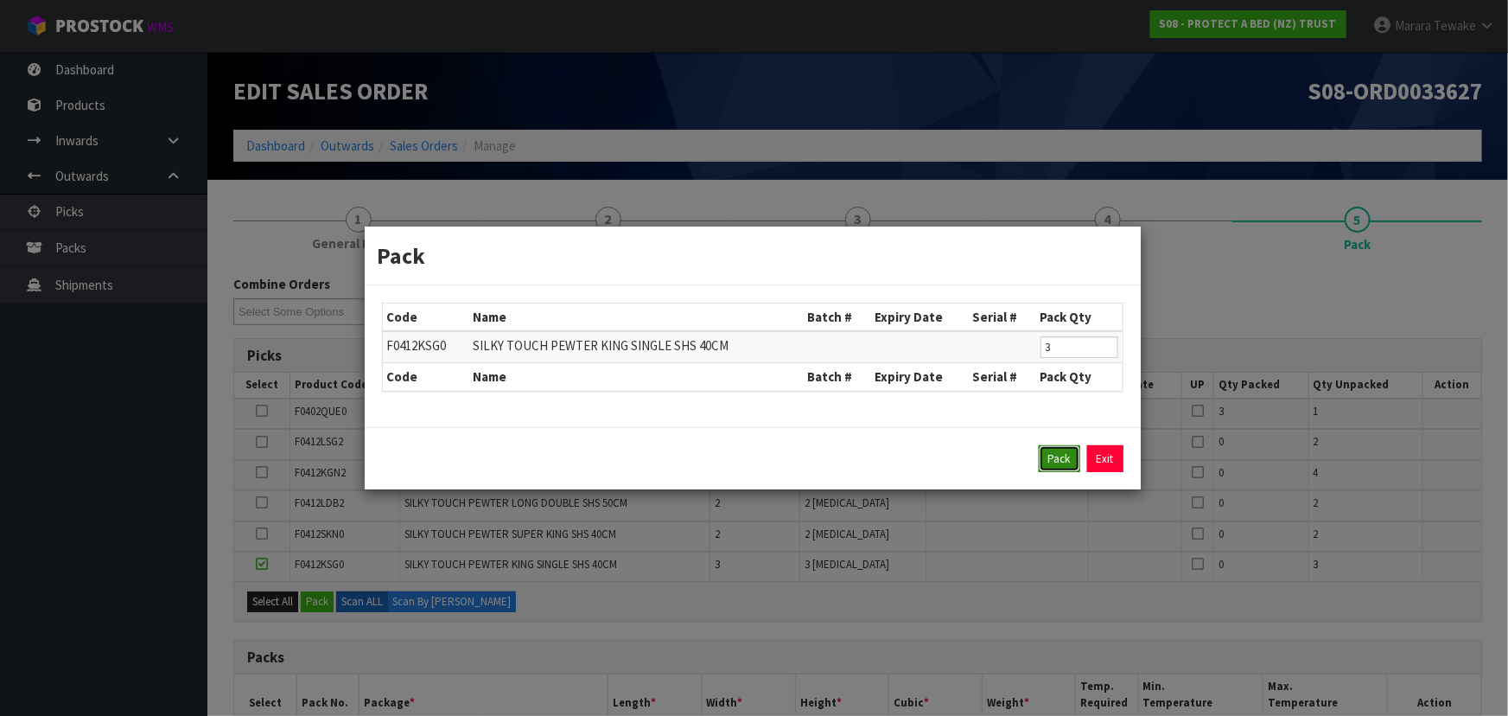
click at [1066, 446] on button "Pack" at bounding box center [1059, 459] width 41 height 28
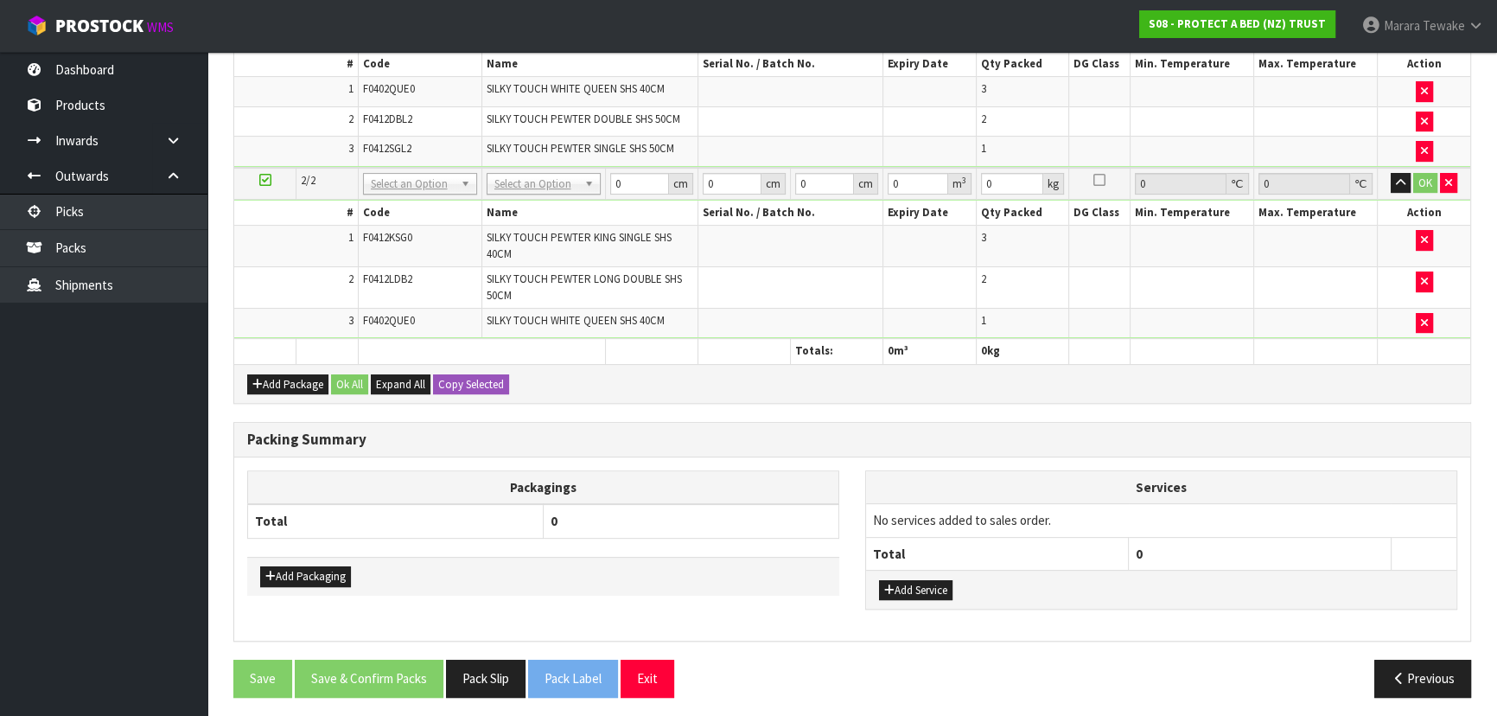
scroll to position [605, 0]
click at [280, 376] on button "Add Package" at bounding box center [287, 383] width 81 height 21
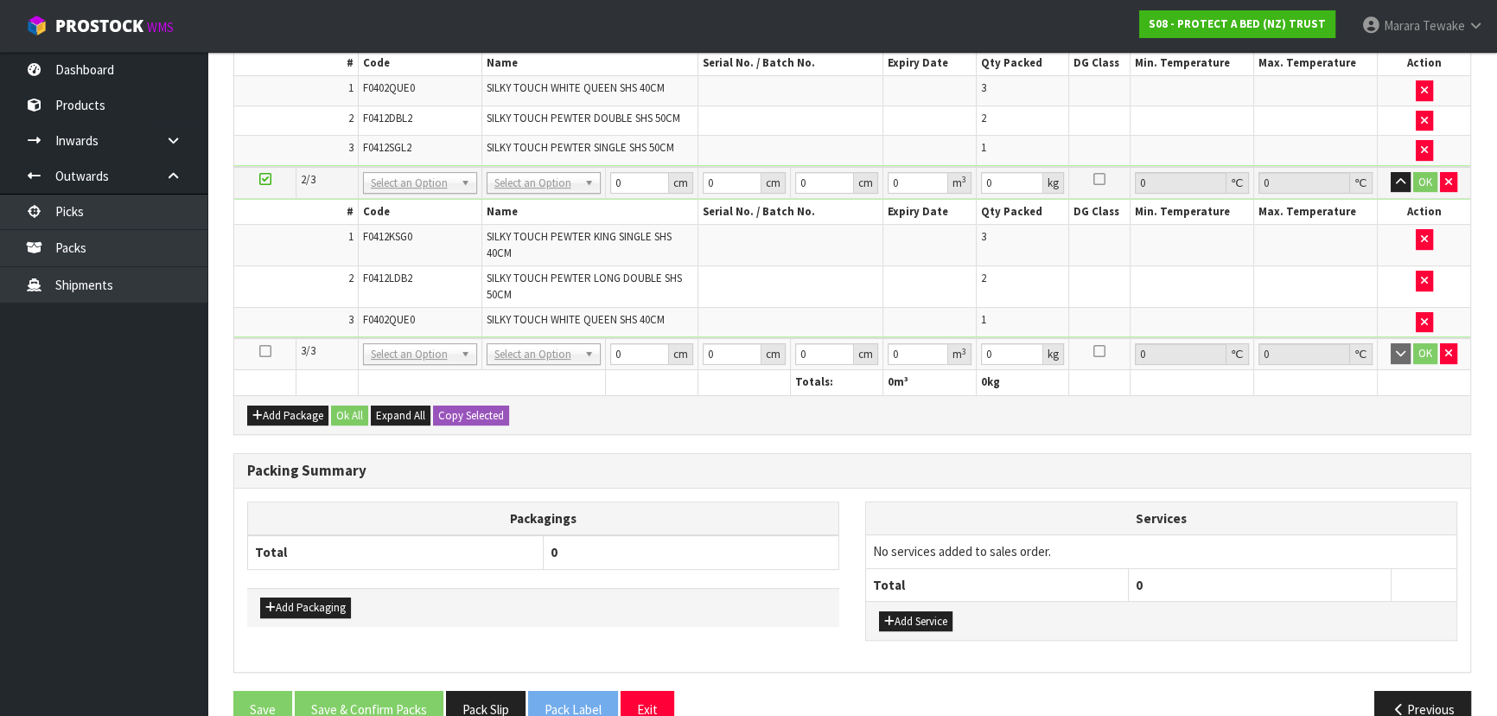
click at [263, 351] on icon at bounding box center [265, 351] width 12 height 1
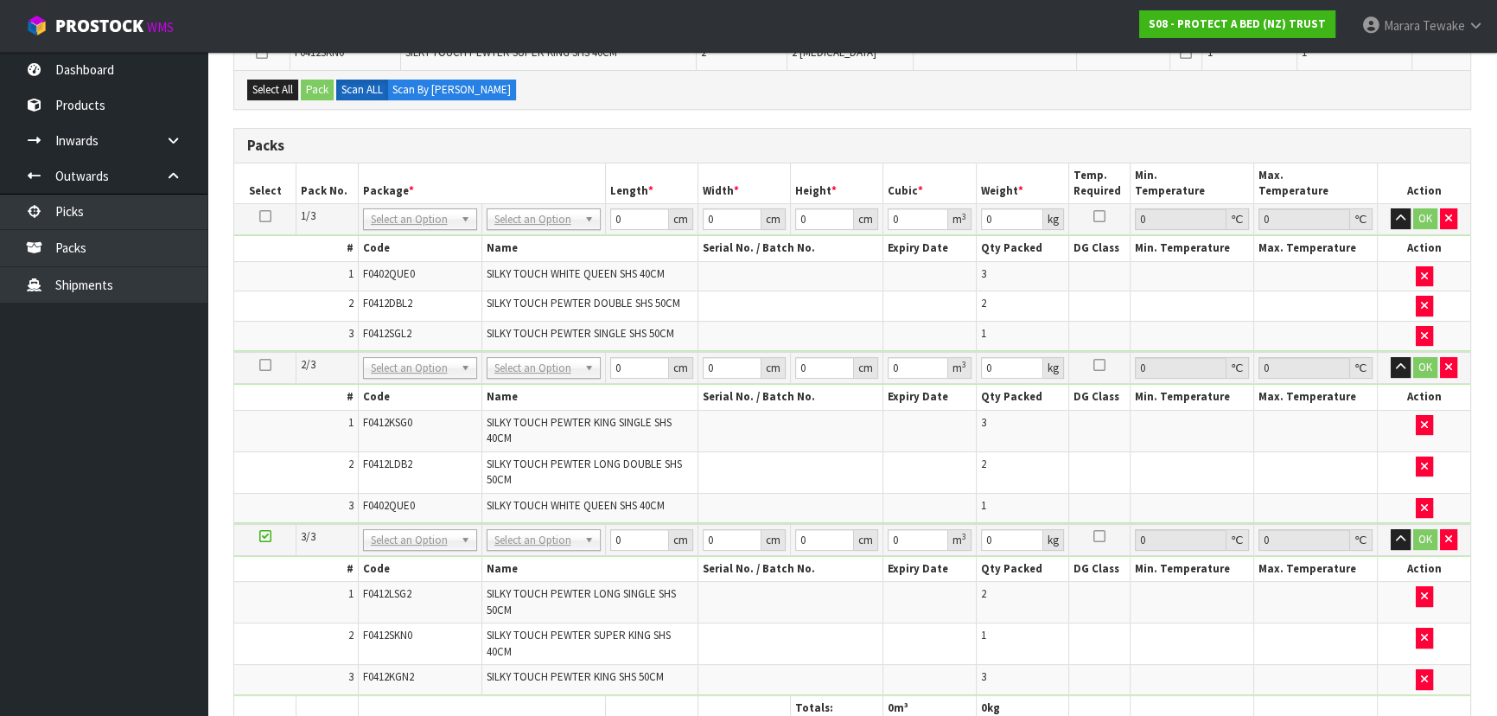
scroll to position [745, 0]
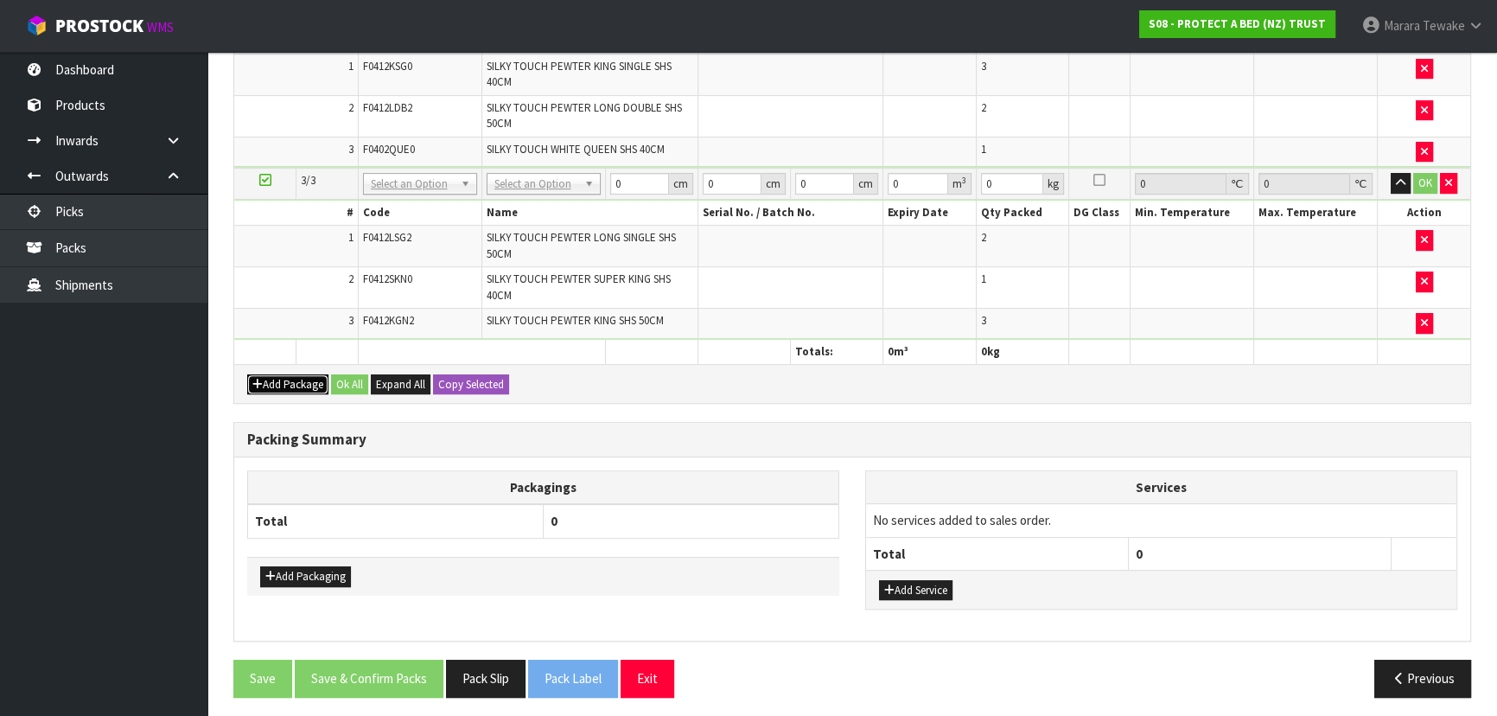
click at [295, 379] on button "Add Package" at bounding box center [287, 384] width 81 height 21
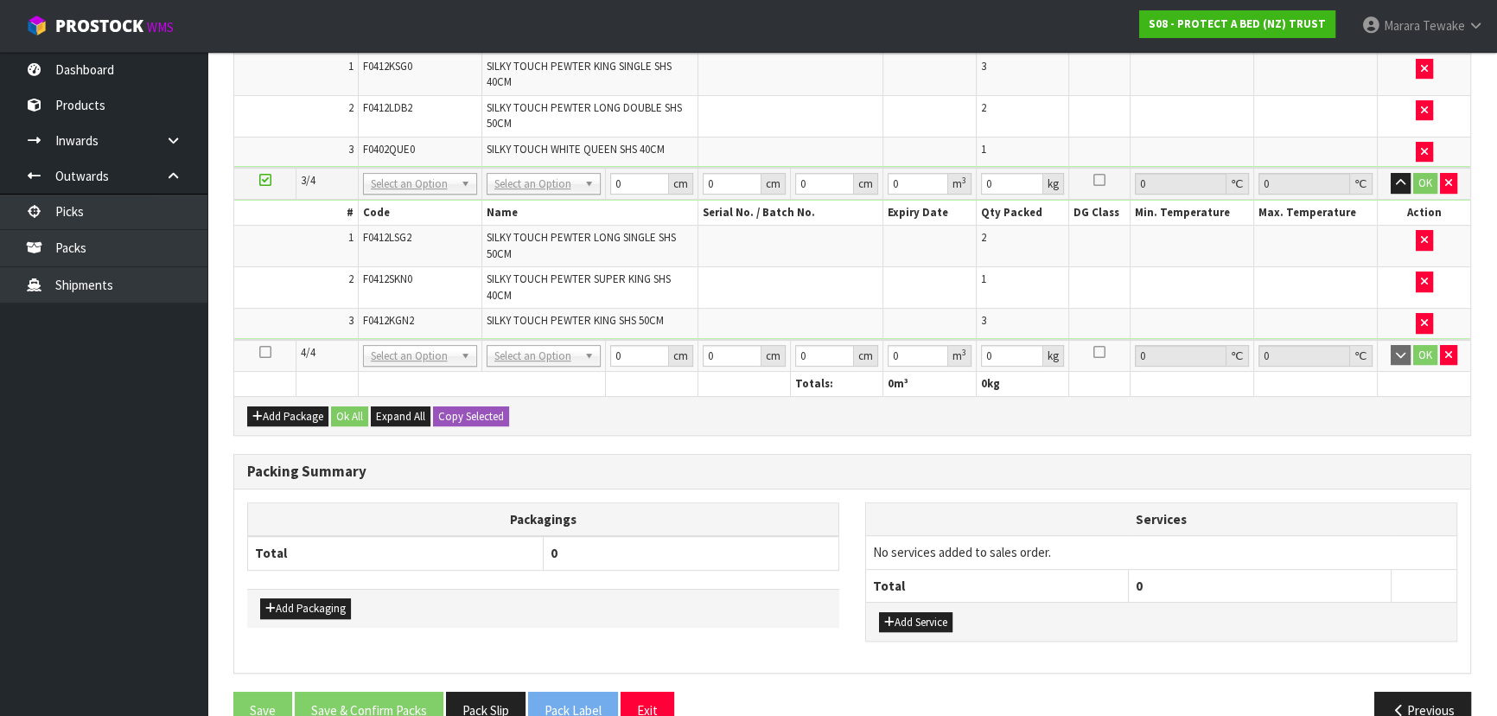
click at [265, 352] on icon at bounding box center [265, 352] width 12 height 1
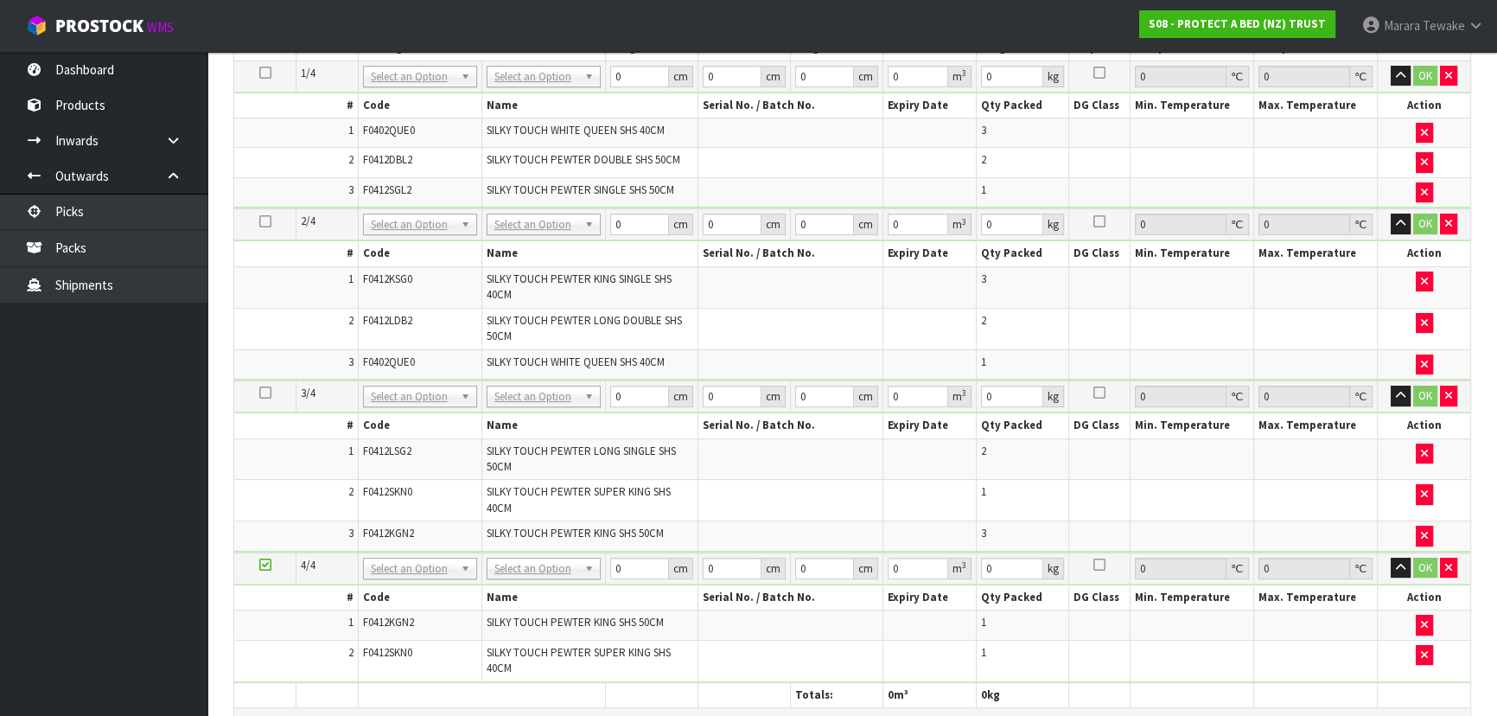
scroll to position [283, 0]
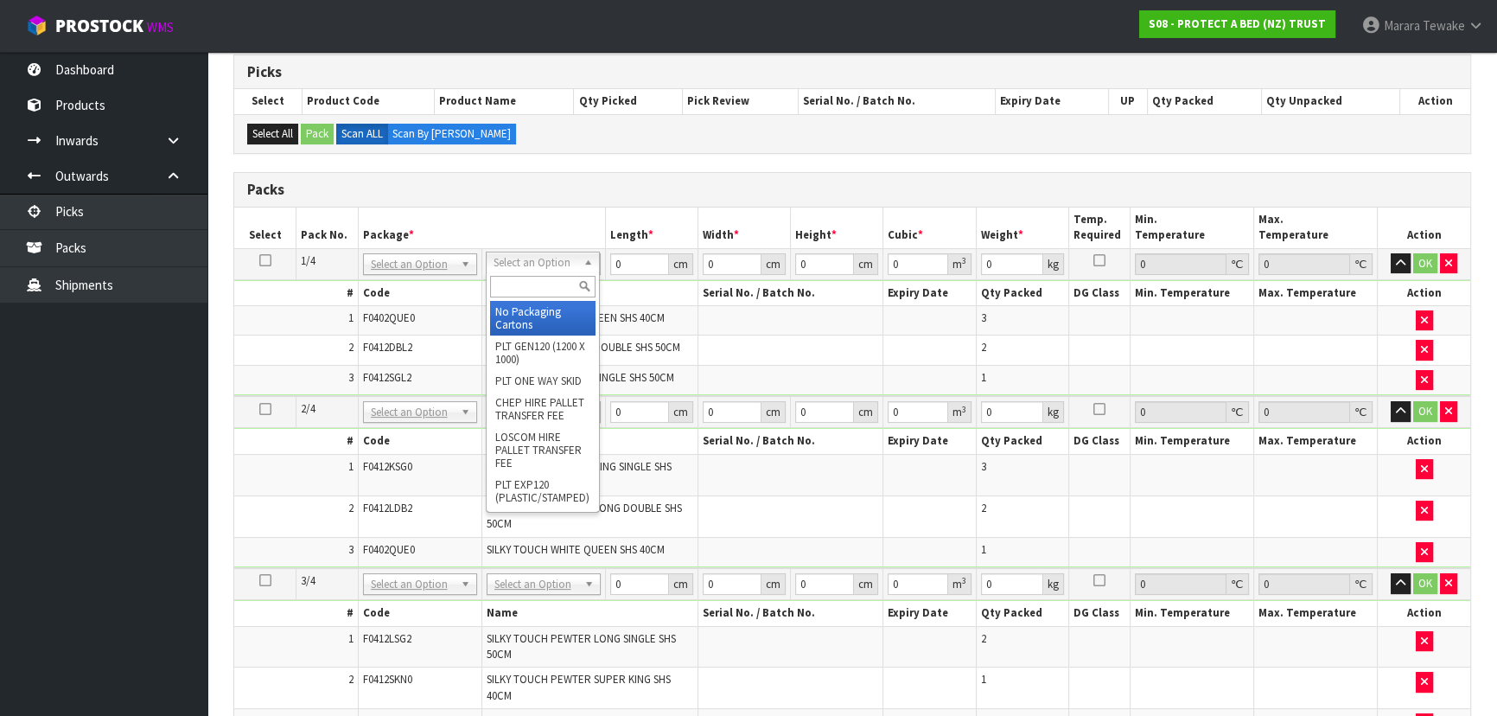
click at [510, 284] on input "text" at bounding box center [542, 287] width 105 height 22
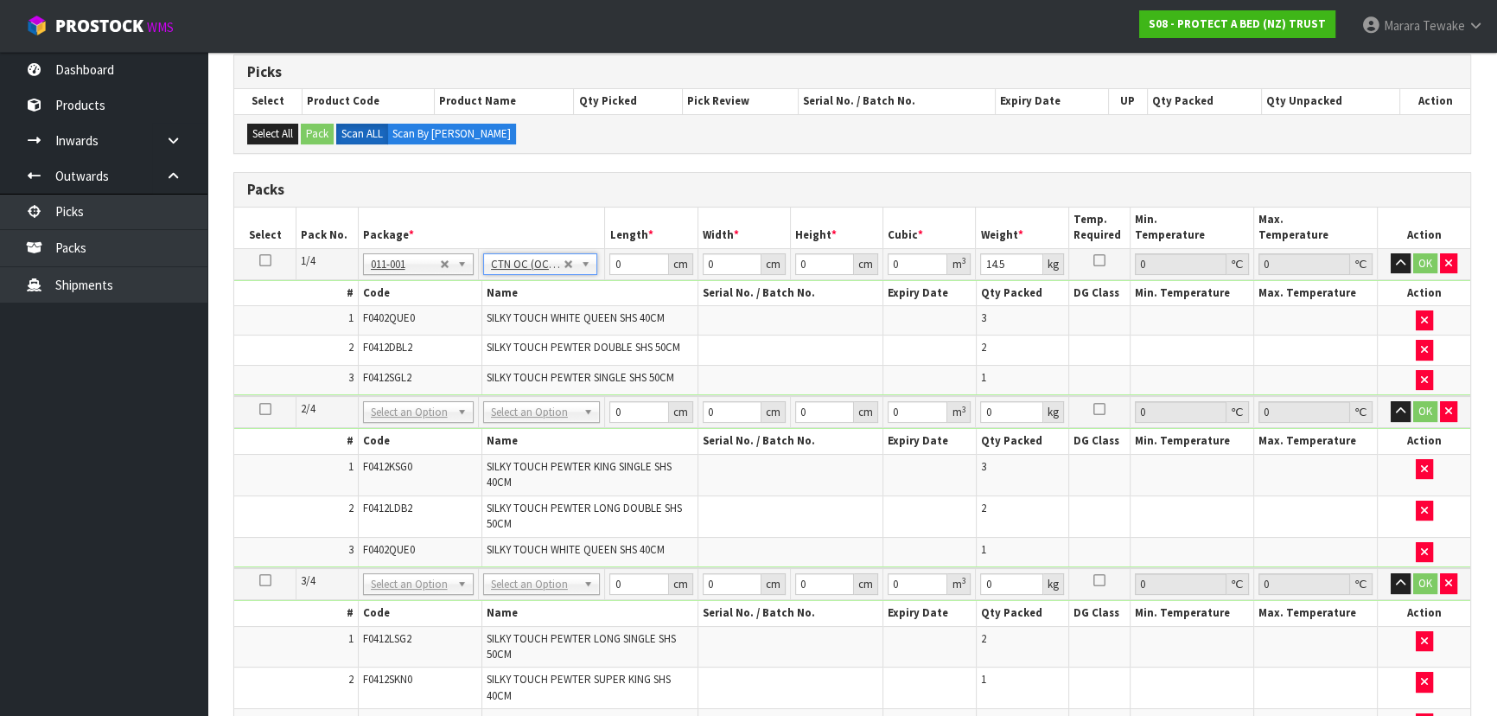
click at [266, 260] on icon at bounding box center [265, 260] width 12 height 1
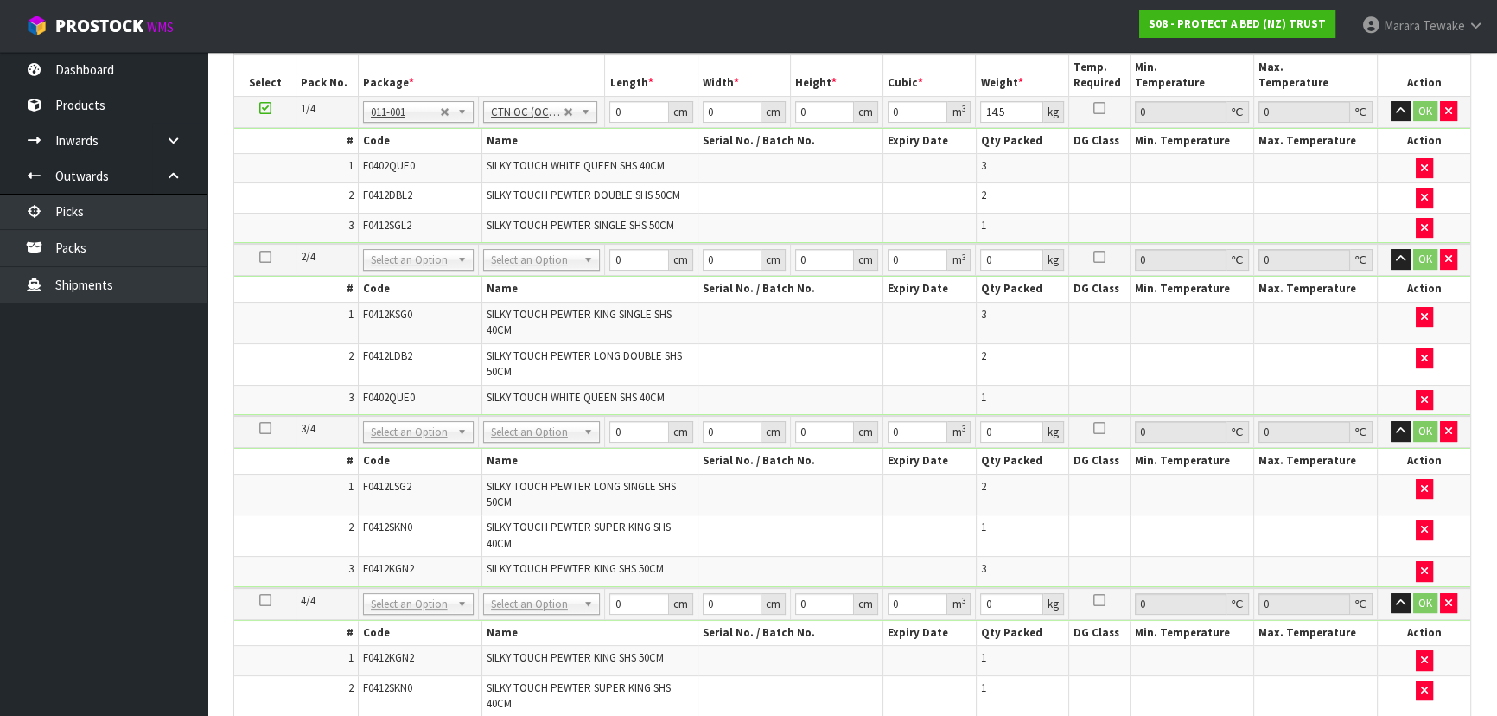
scroll to position [823, 0]
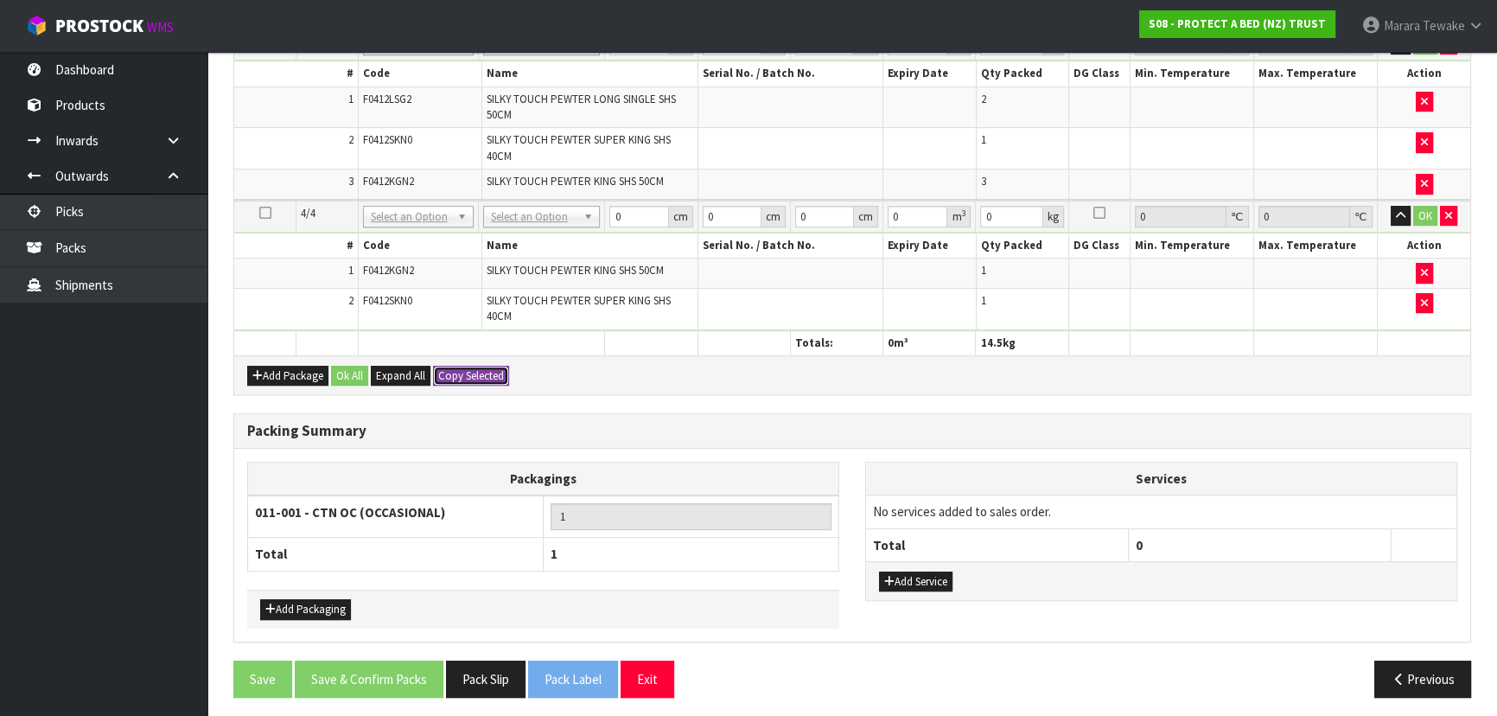
click at [481, 368] on button "Copy Selected" at bounding box center [471, 376] width 76 height 21
click at [481, 368] on button "Confirm Copy Selected" at bounding box center [490, 376] width 114 height 21
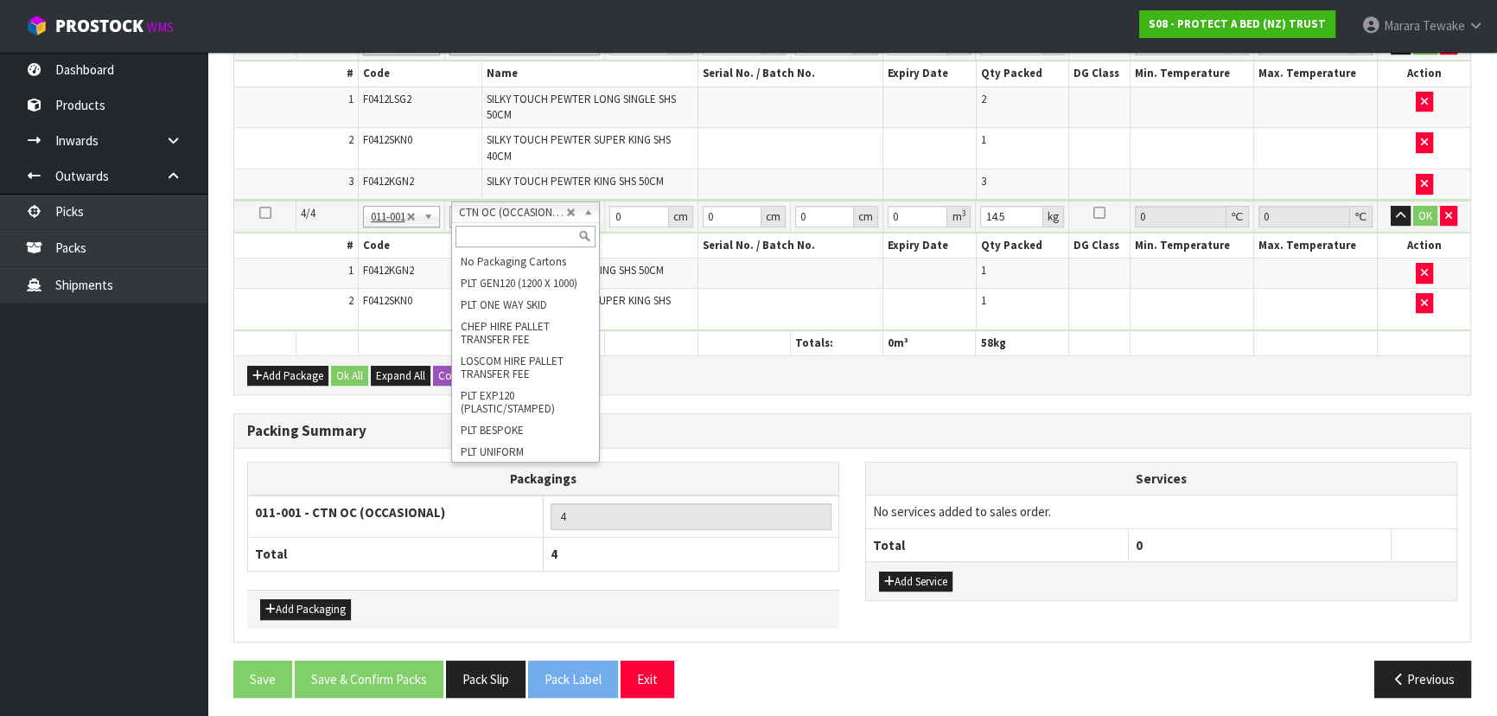
click at [508, 231] on input "text" at bounding box center [525, 237] width 140 height 22
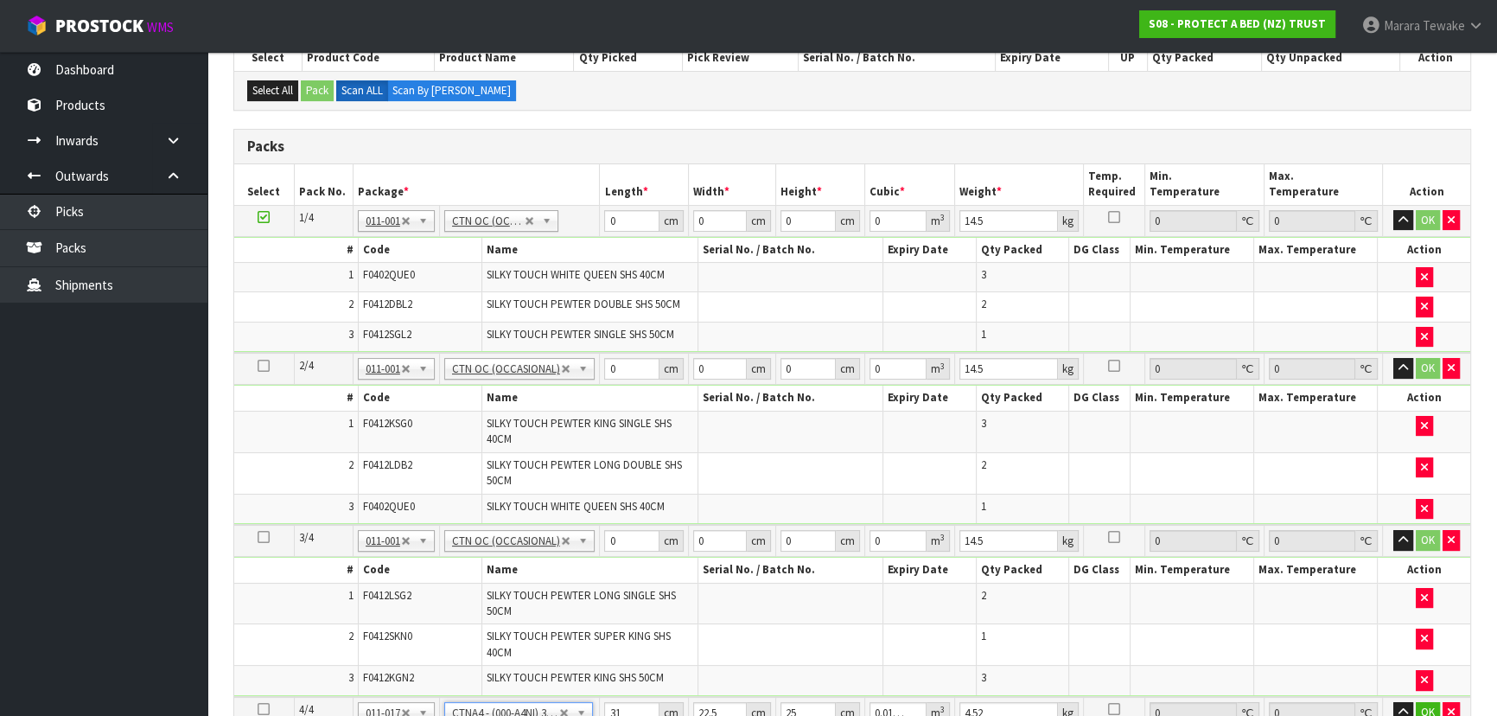
scroll to position [273, 0]
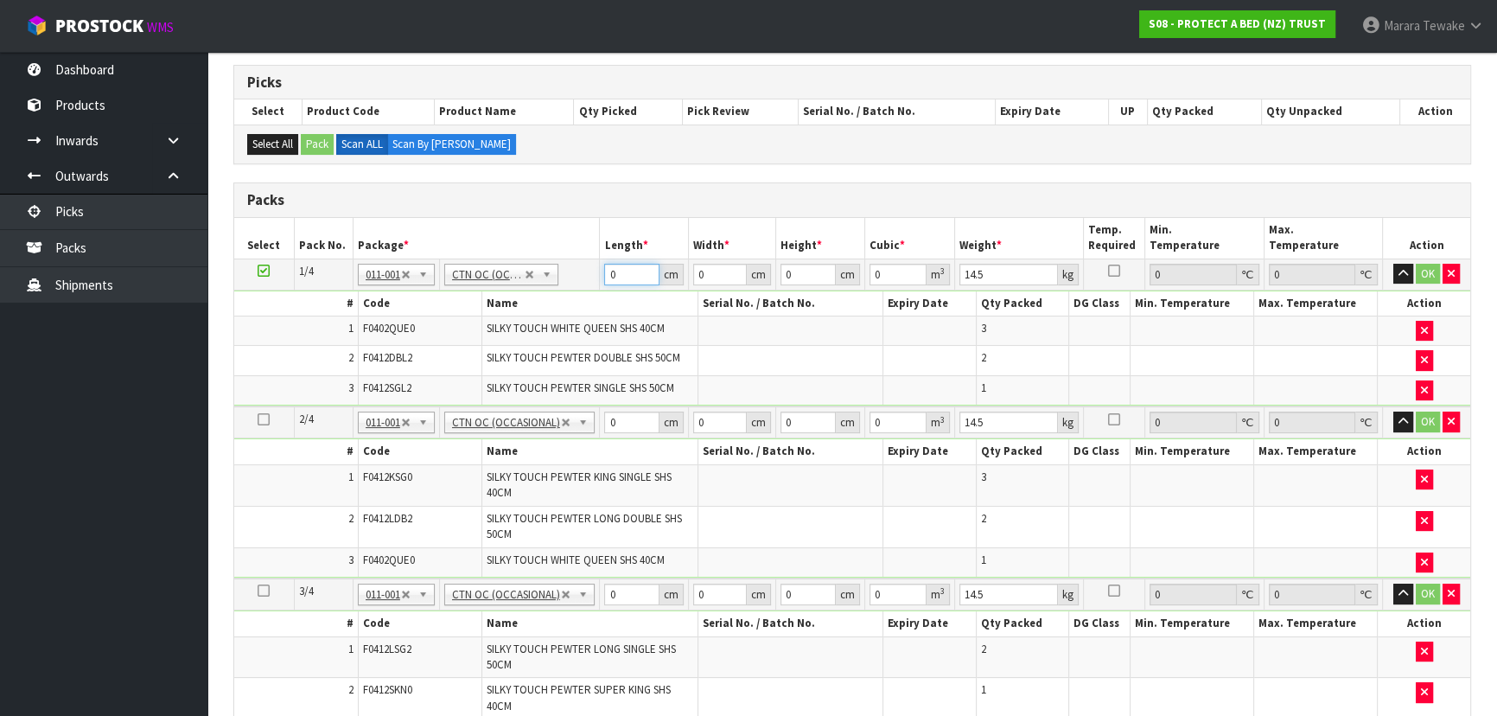
drag, startPoint x: 620, startPoint y: 273, endPoint x: 573, endPoint y: 240, distance: 57.1
click at [576, 245] on table "Select Pack No. Package * Length * Width * Height * Cubic * Weight * Temp. Requ…" at bounding box center [852, 561] width 1236 height 687
click at [1393, 264] on button "button" at bounding box center [1403, 274] width 20 height 21
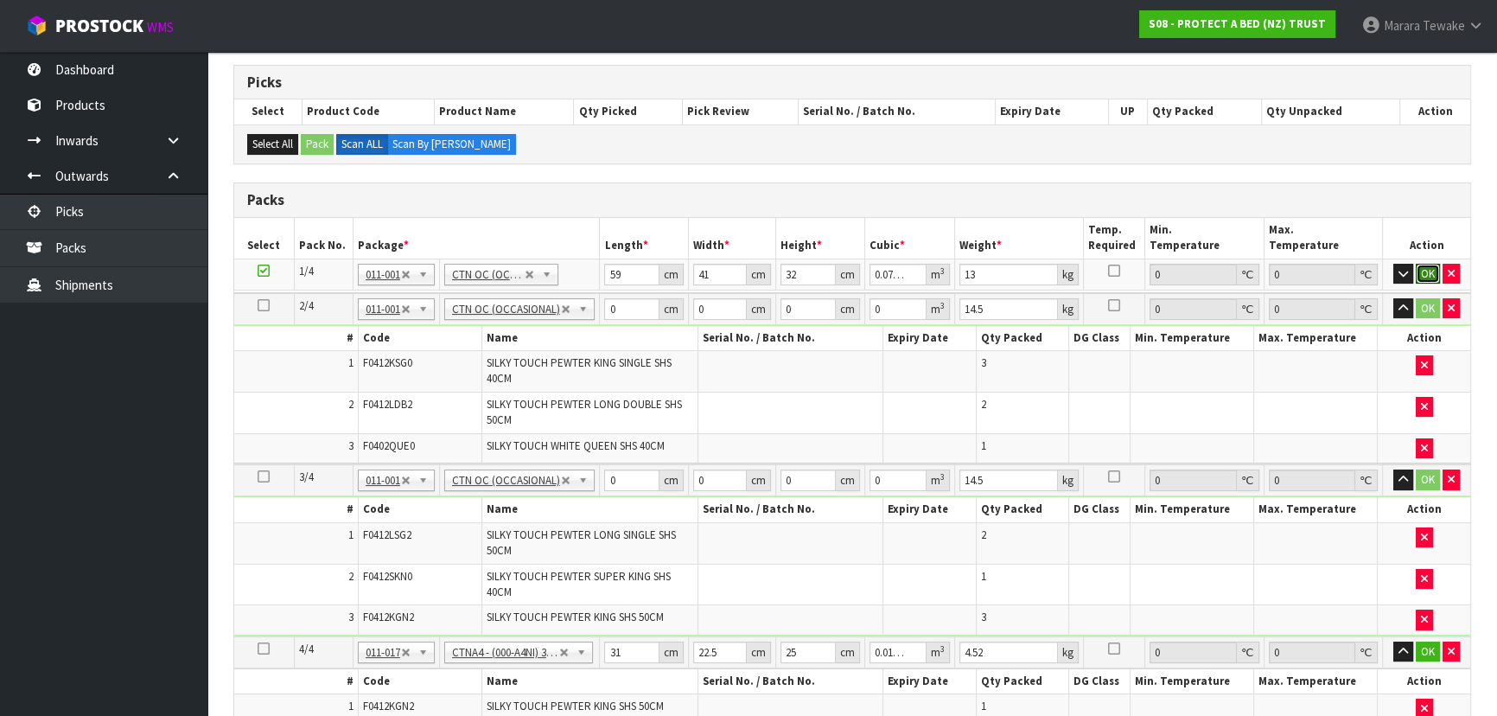
click button "OK" at bounding box center [1427, 274] width 24 height 21
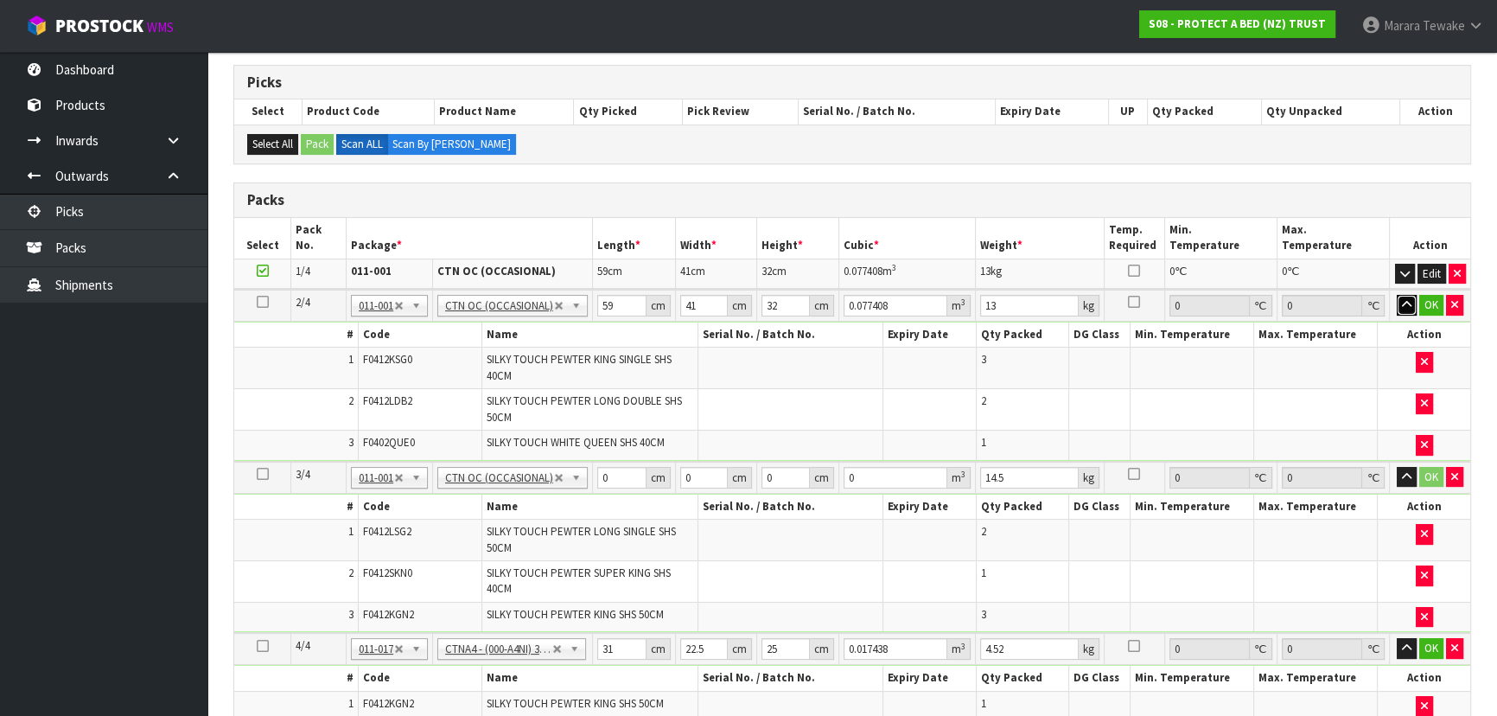
click at [1396, 295] on button "button" at bounding box center [1406, 305] width 20 height 21
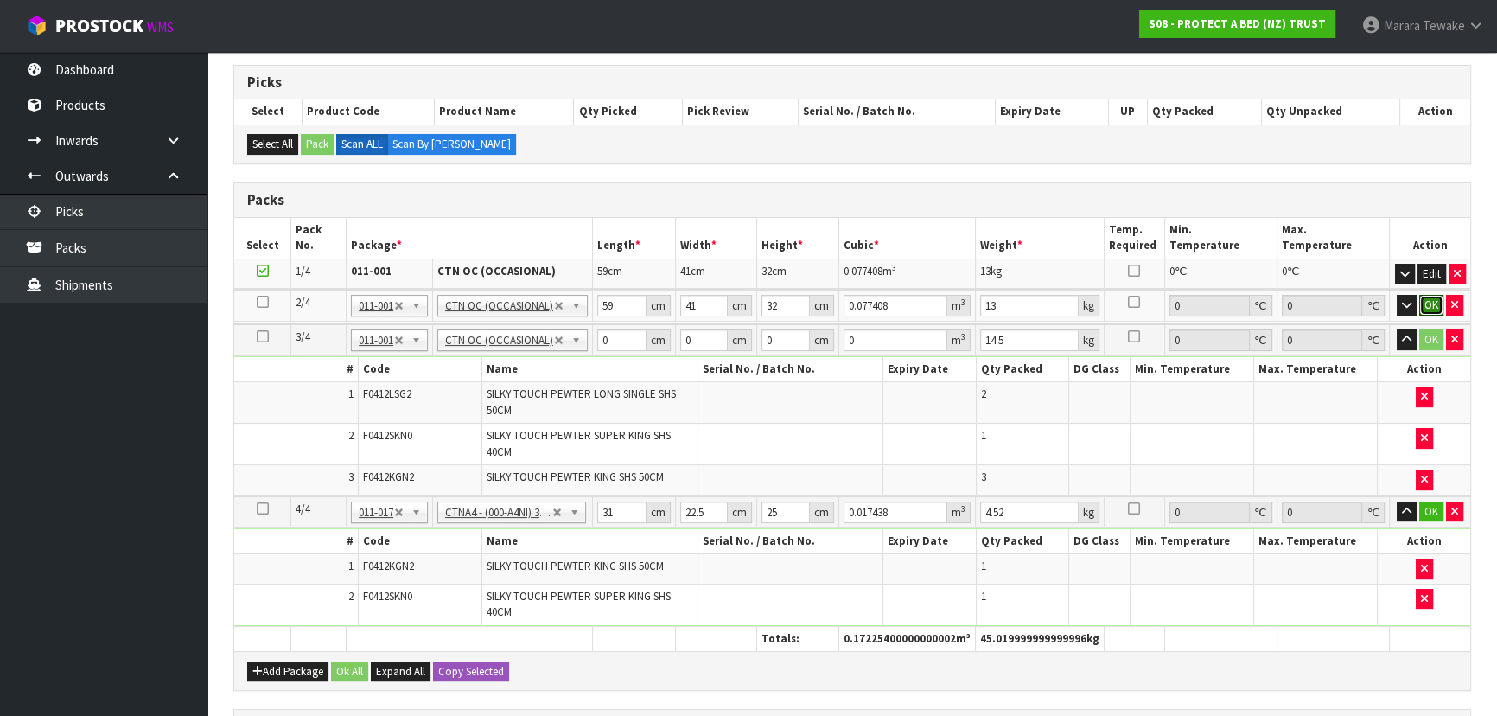
click button "OK" at bounding box center [1431, 305] width 24 height 21
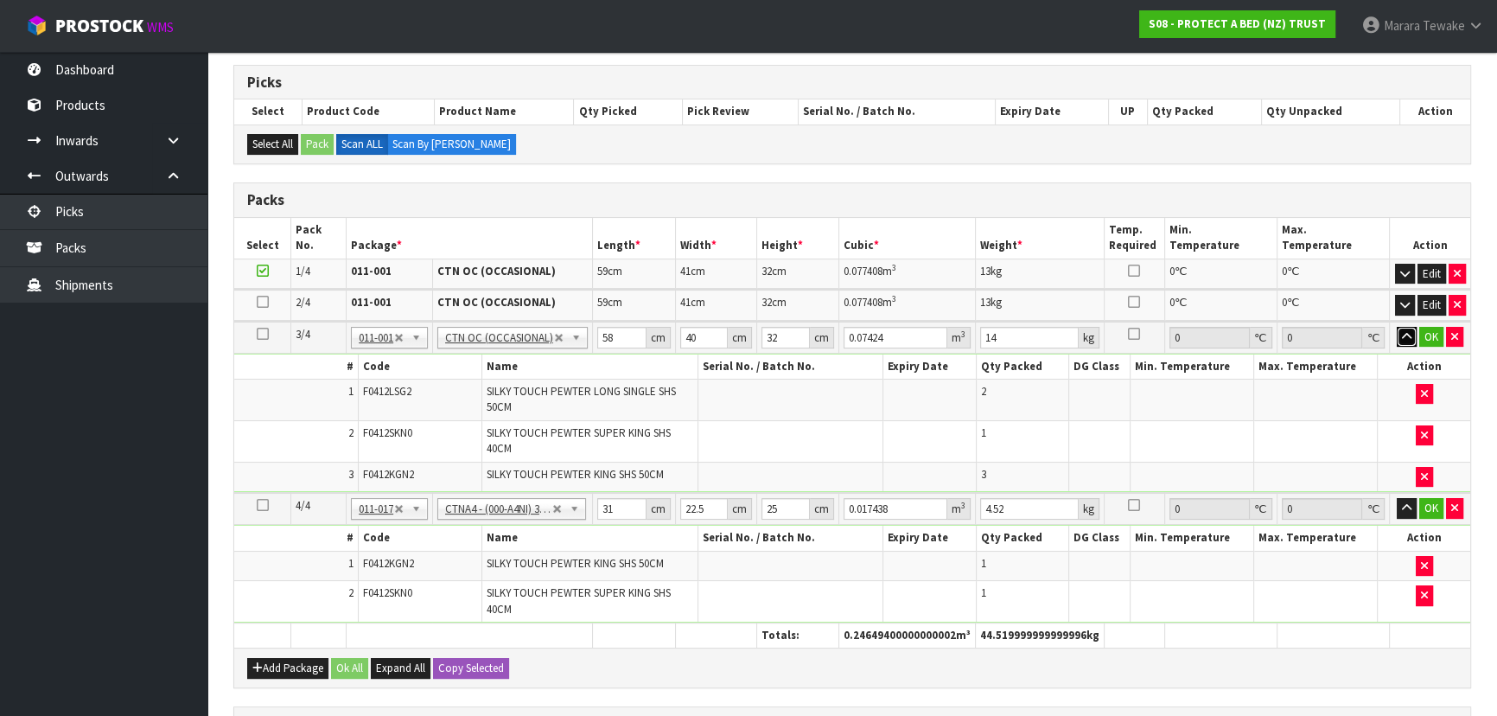
click at [1396, 327] on button "button" at bounding box center [1406, 337] width 20 height 21
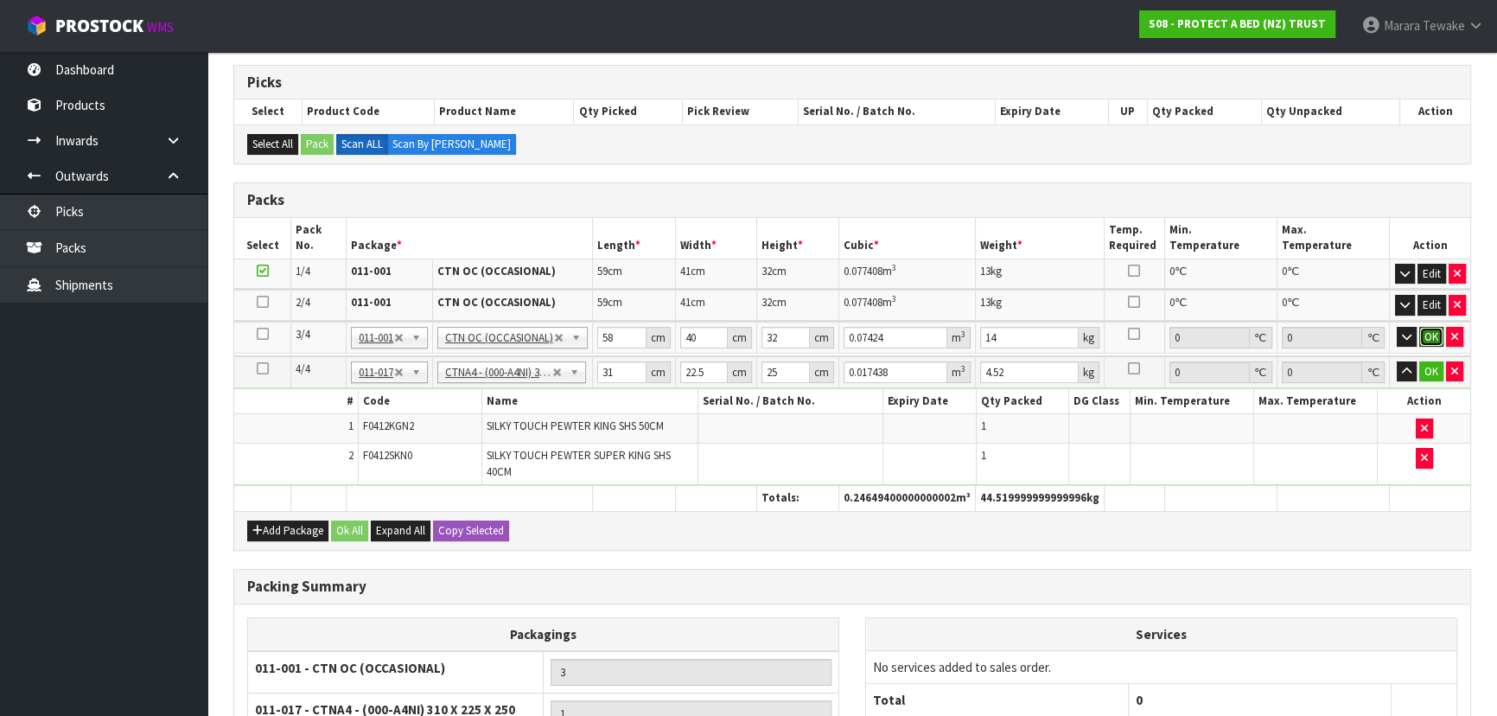
click button "OK" at bounding box center [1431, 337] width 24 height 21
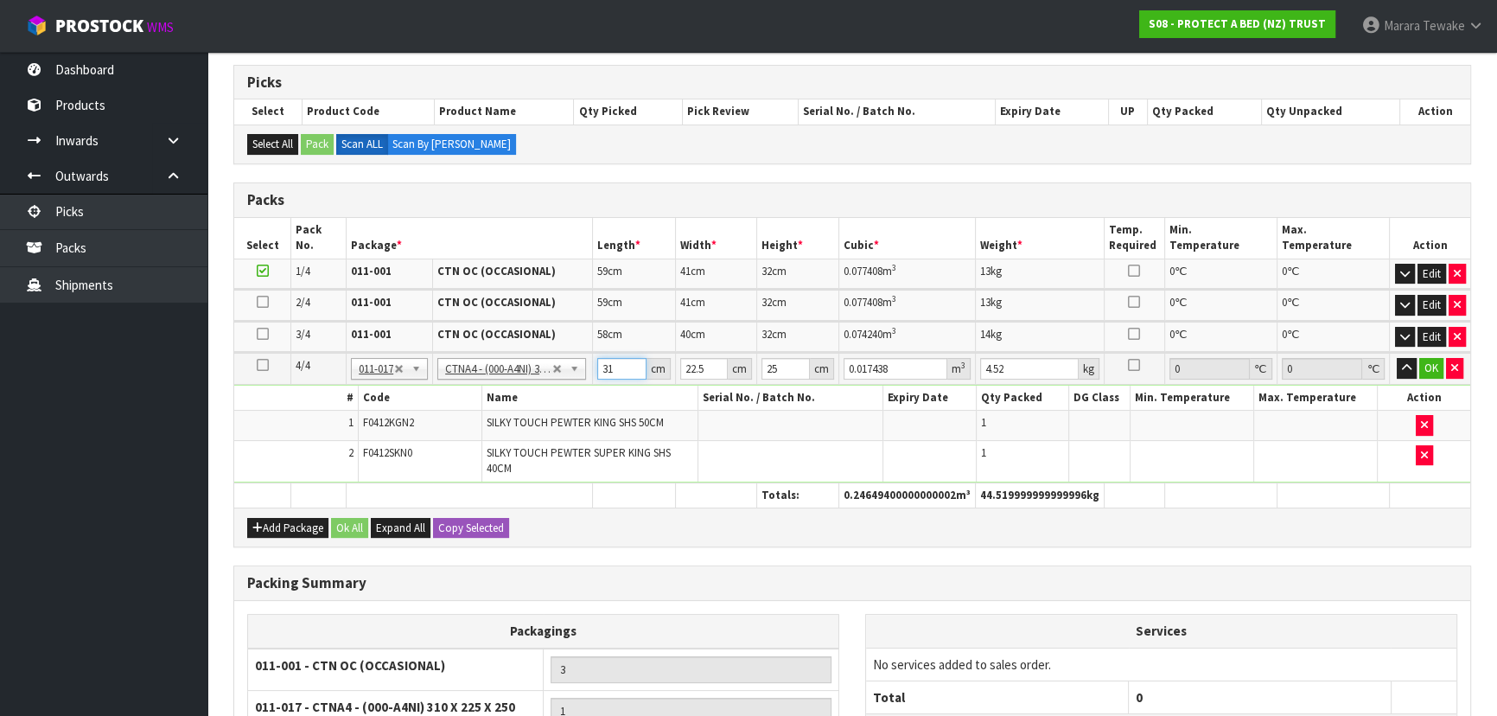
click at [620, 364] on input "31" at bounding box center [621, 369] width 49 height 22
drag, startPoint x: 620, startPoint y: 364, endPoint x: 593, endPoint y: 359, distance: 27.3
click at [593, 359] on tr "4/4 NONE 007-001 007-002 007-004 007-009 007-013 007-014 007-015 007-017 007-01…" at bounding box center [852, 369] width 1236 height 32
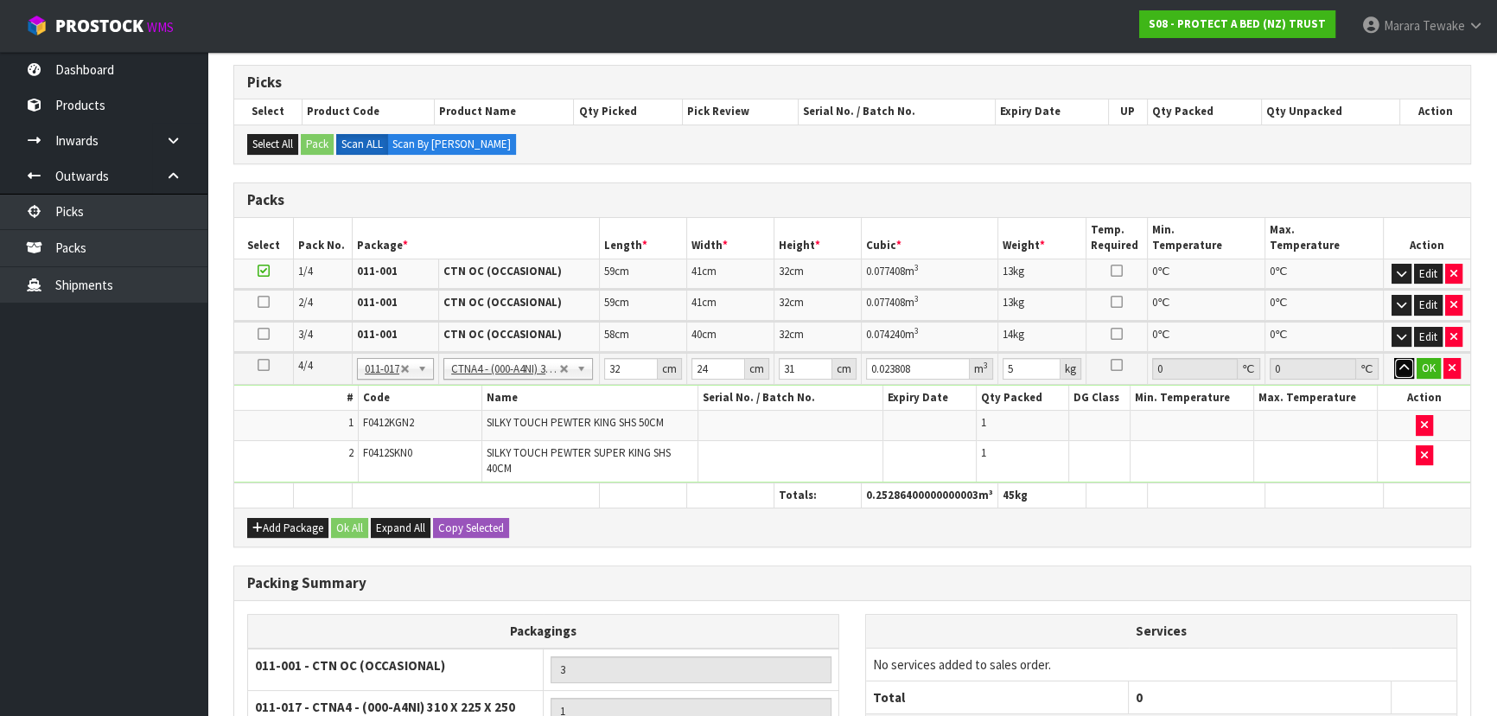
click at [1394, 358] on button "button" at bounding box center [1404, 368] width 20 height 21
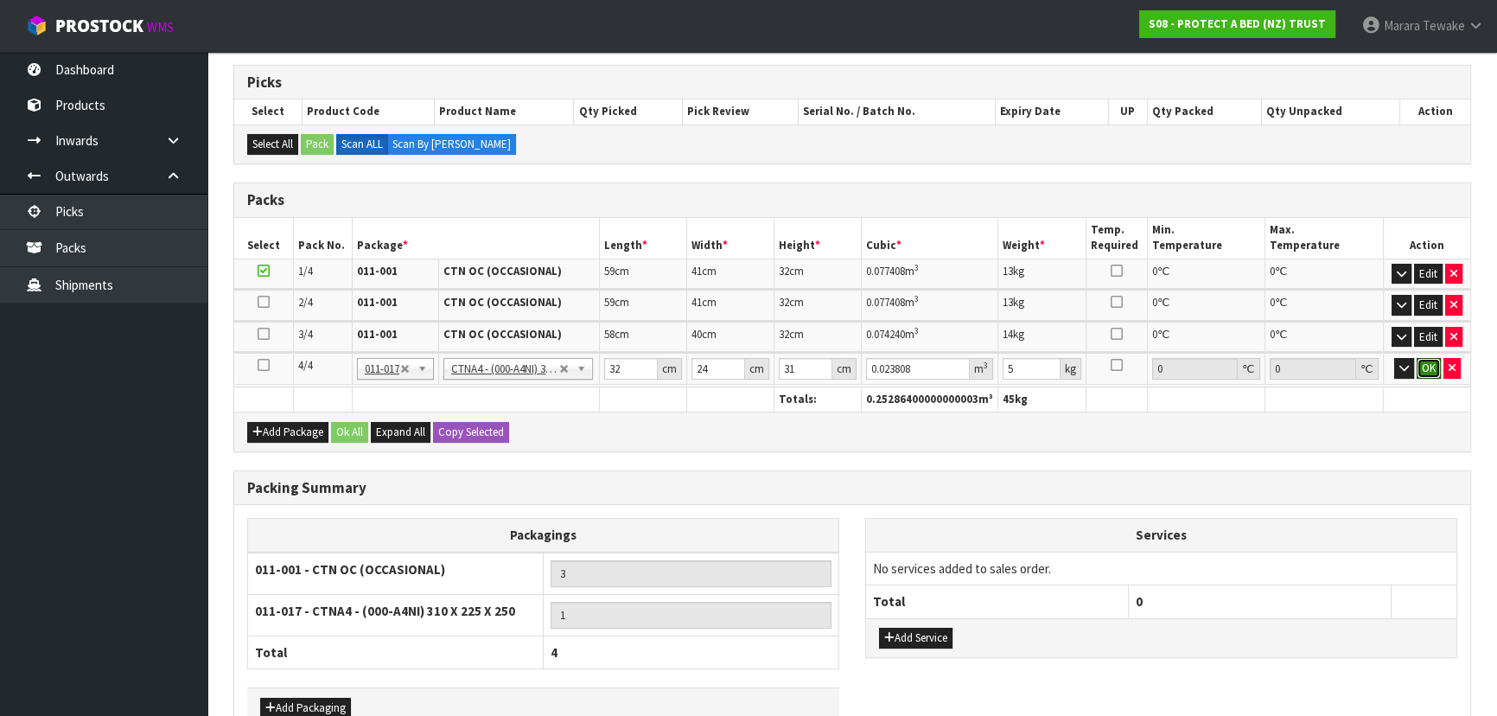
click button "OK" at bounding box center [1428, 368] width 24 height 21
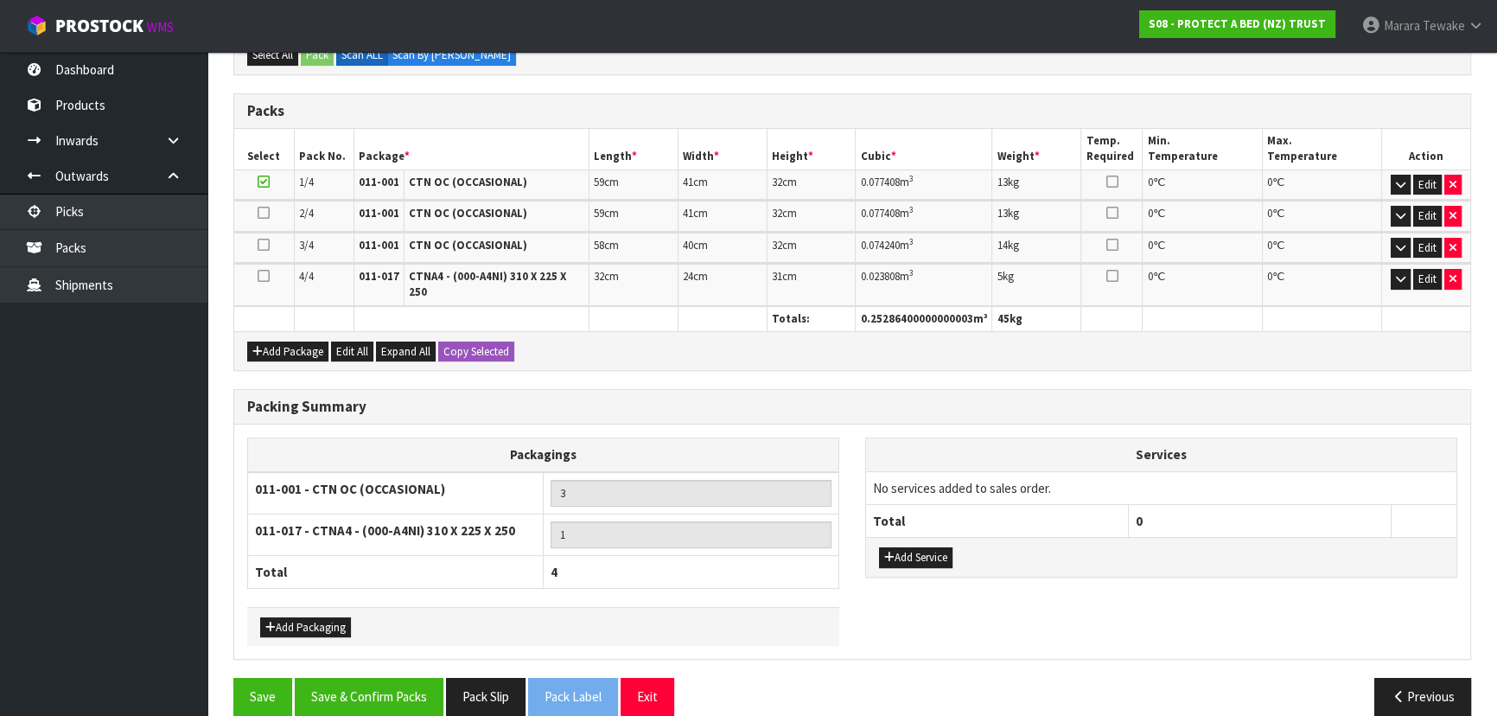
scroll to position [371, 0]
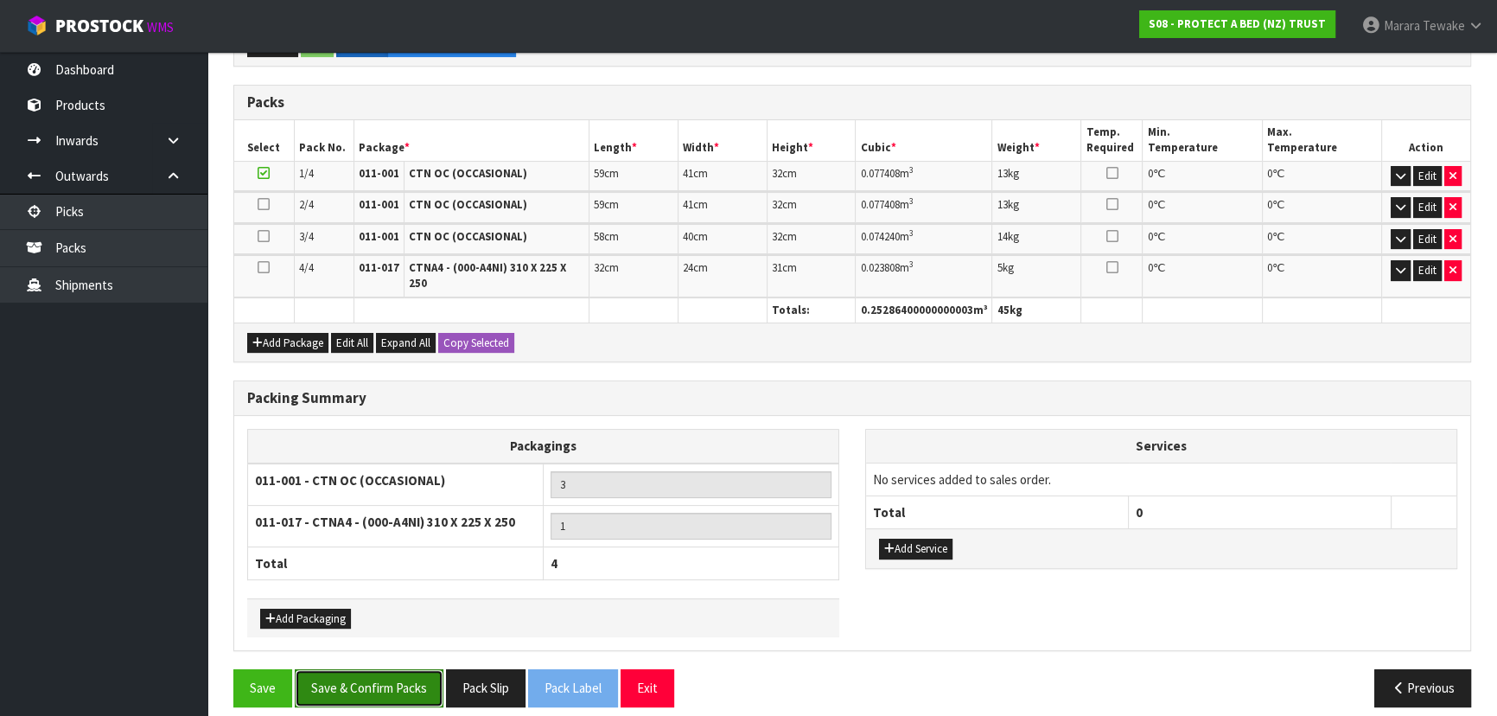
click at [373, 677] on button "Save & Confirm Packs" at bounding box center [369, 687] width 149 height 37
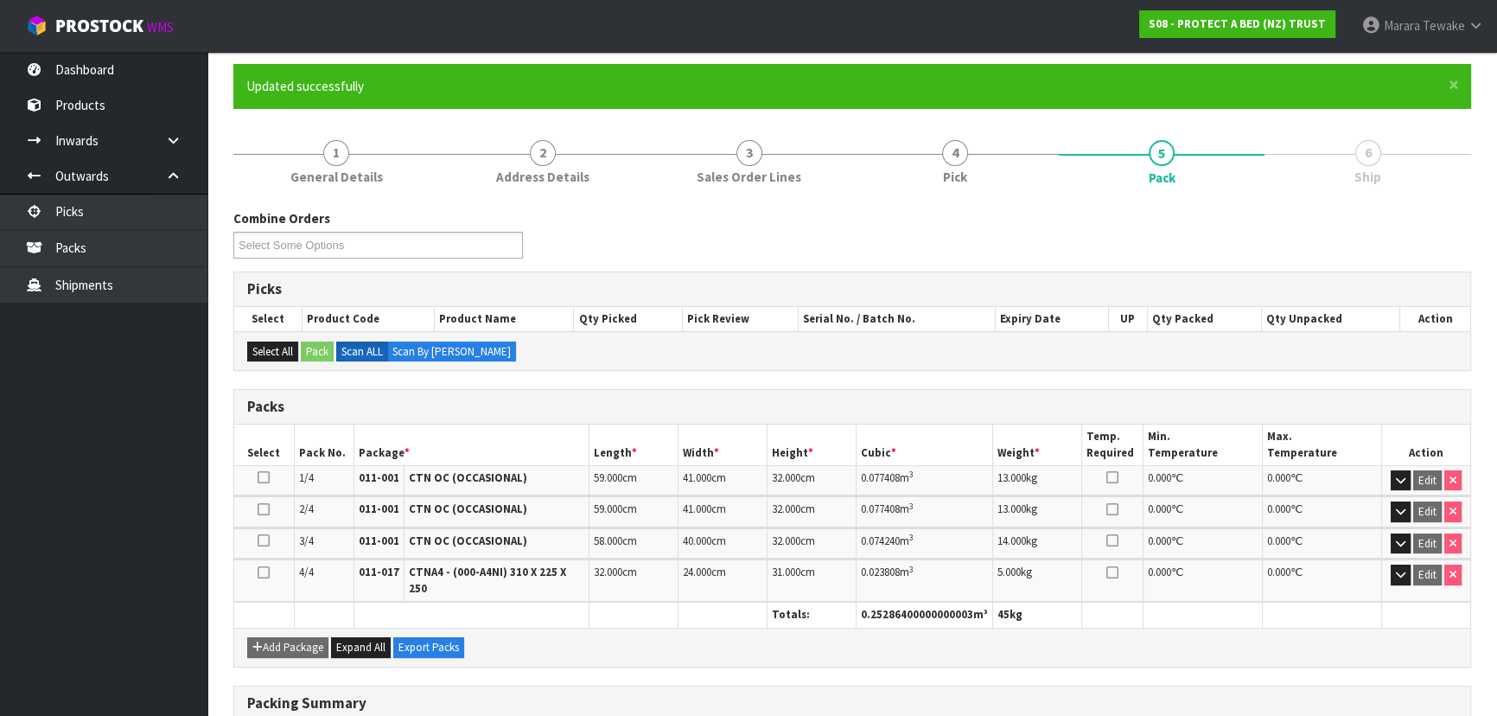
scroll to position [395, 0]
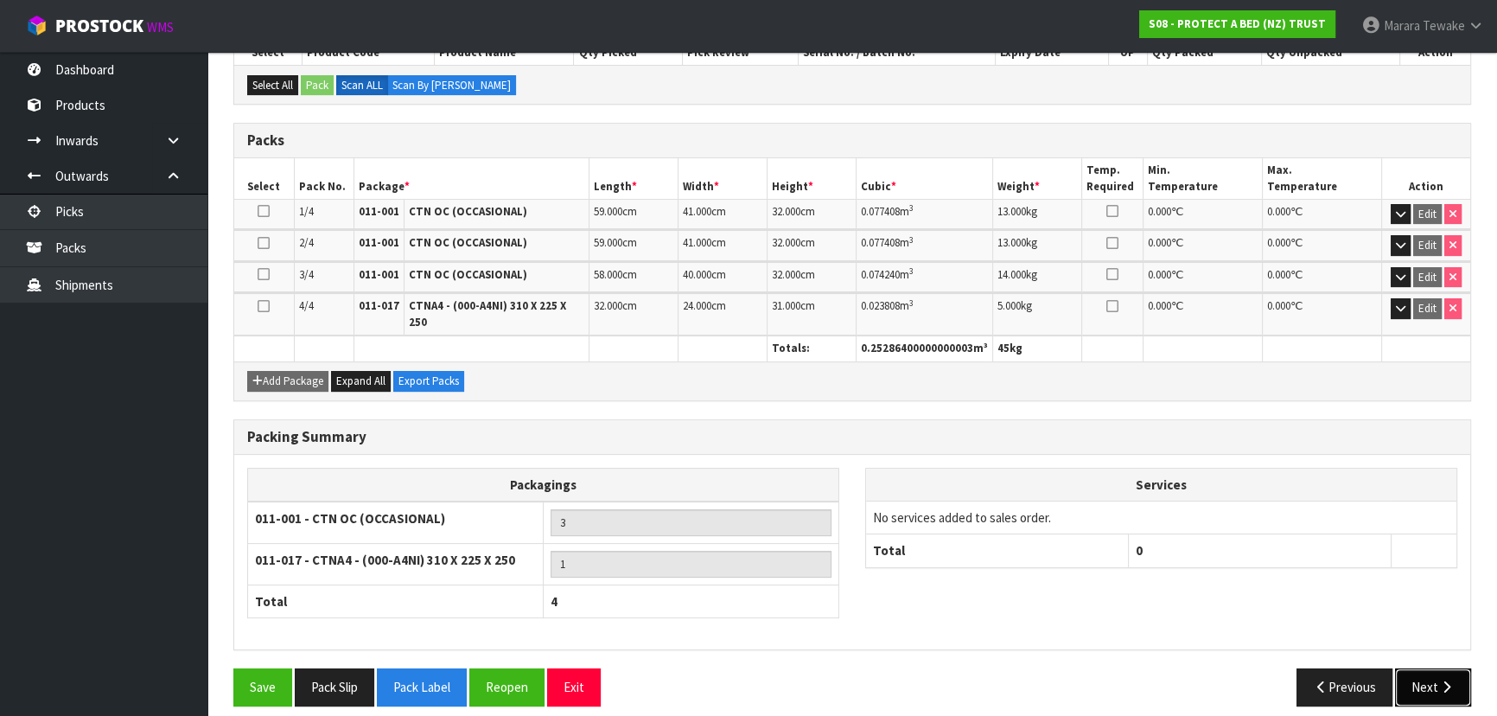
click at [1416, 684] on button "Next" at bounding box center [1433, 686] width 76 height 37
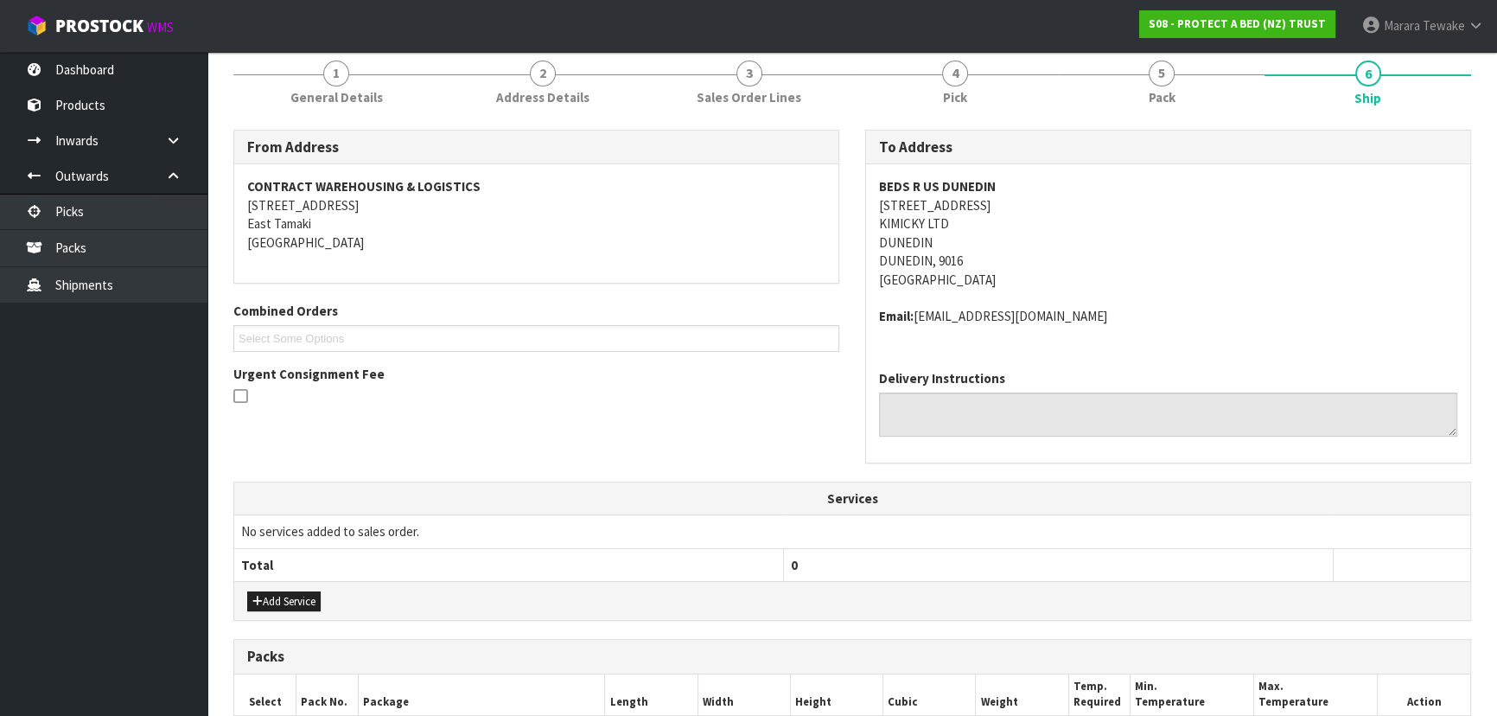
scroll to position [550, 0]
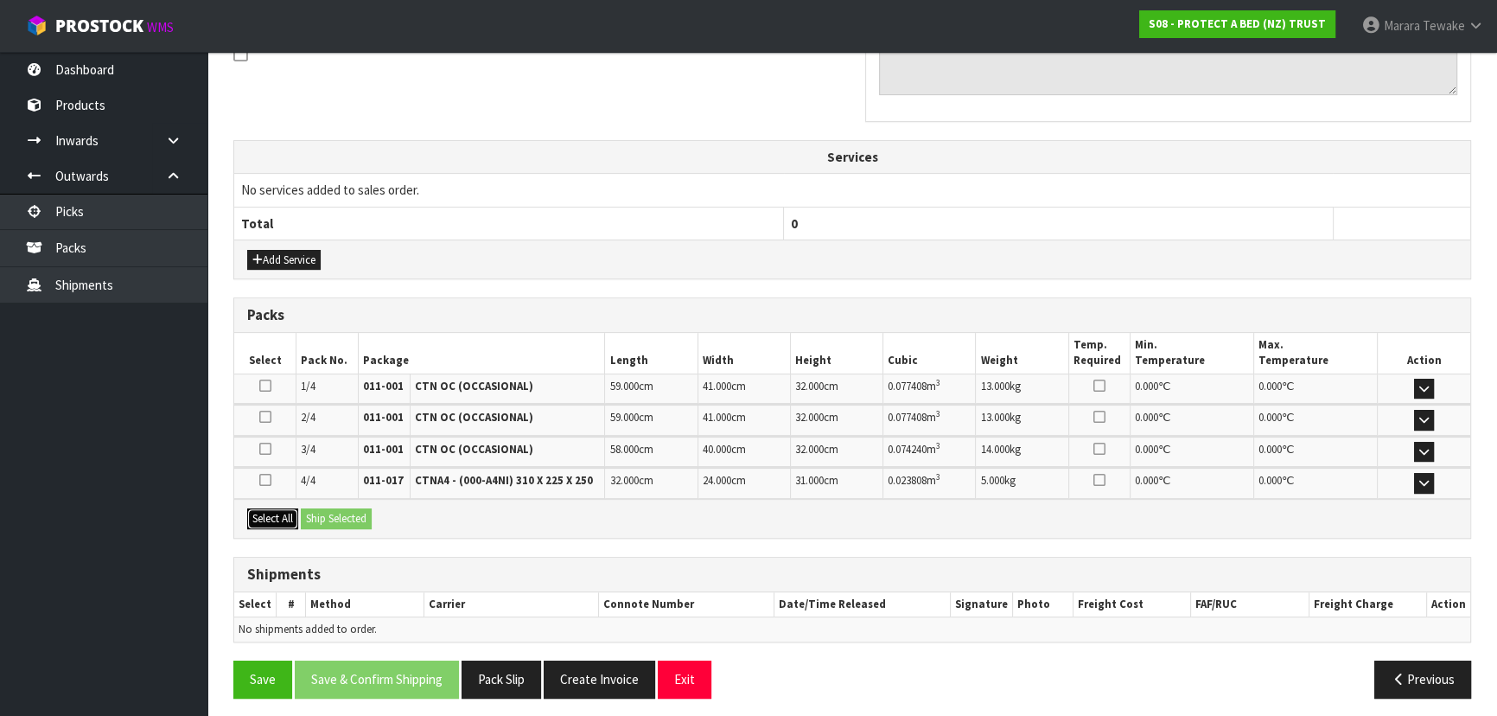
click at [277, 509] on button "Select All" at bounding box center [272, 518] width 51 height 21
click at [328, 518] on button "Ship Selected" at bounding box center [336, 518] width 71 height 21
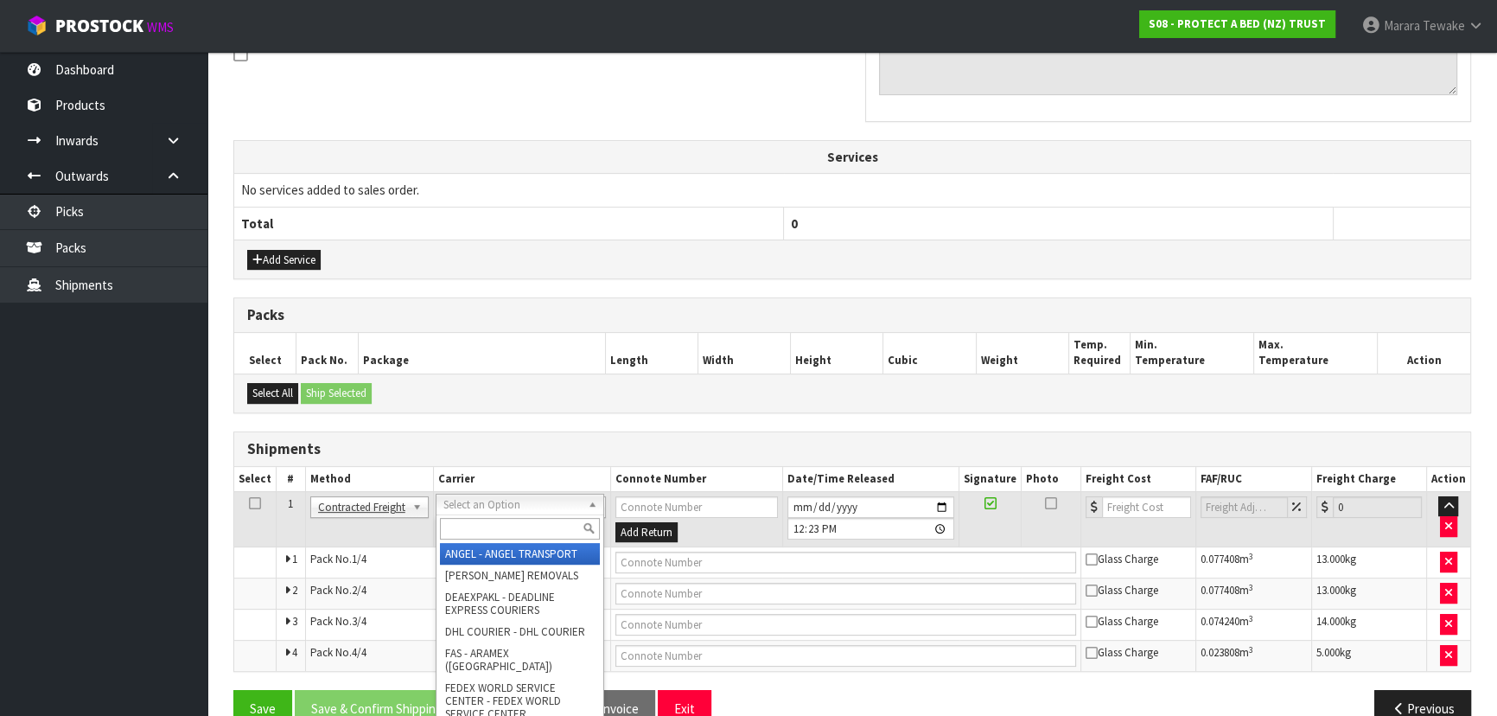
click at [465, 525] on input "text" at bounding box center [520, 529] width 160 height 22
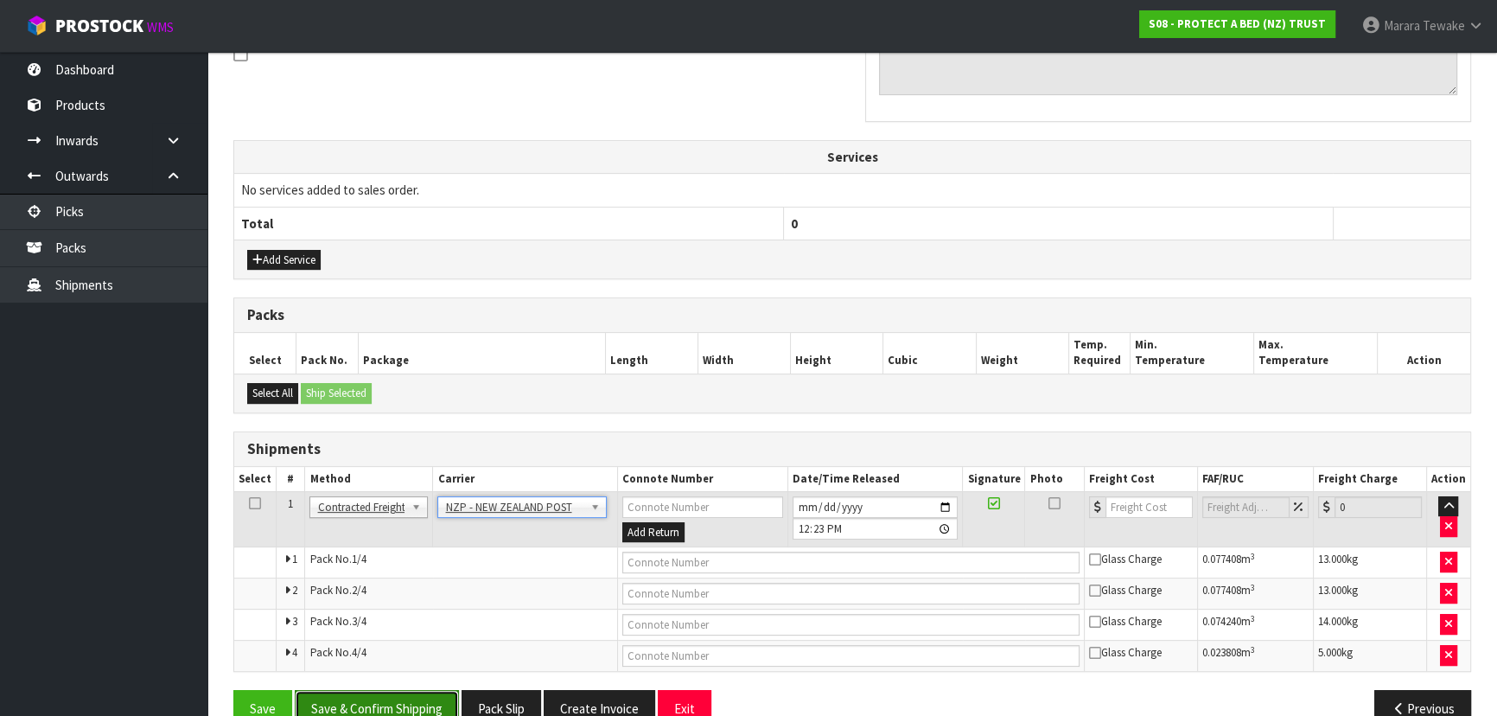
click at [428, 692] on button "Save & Confirm Shipping" at bounding box center [377, 708] width 164 height 37
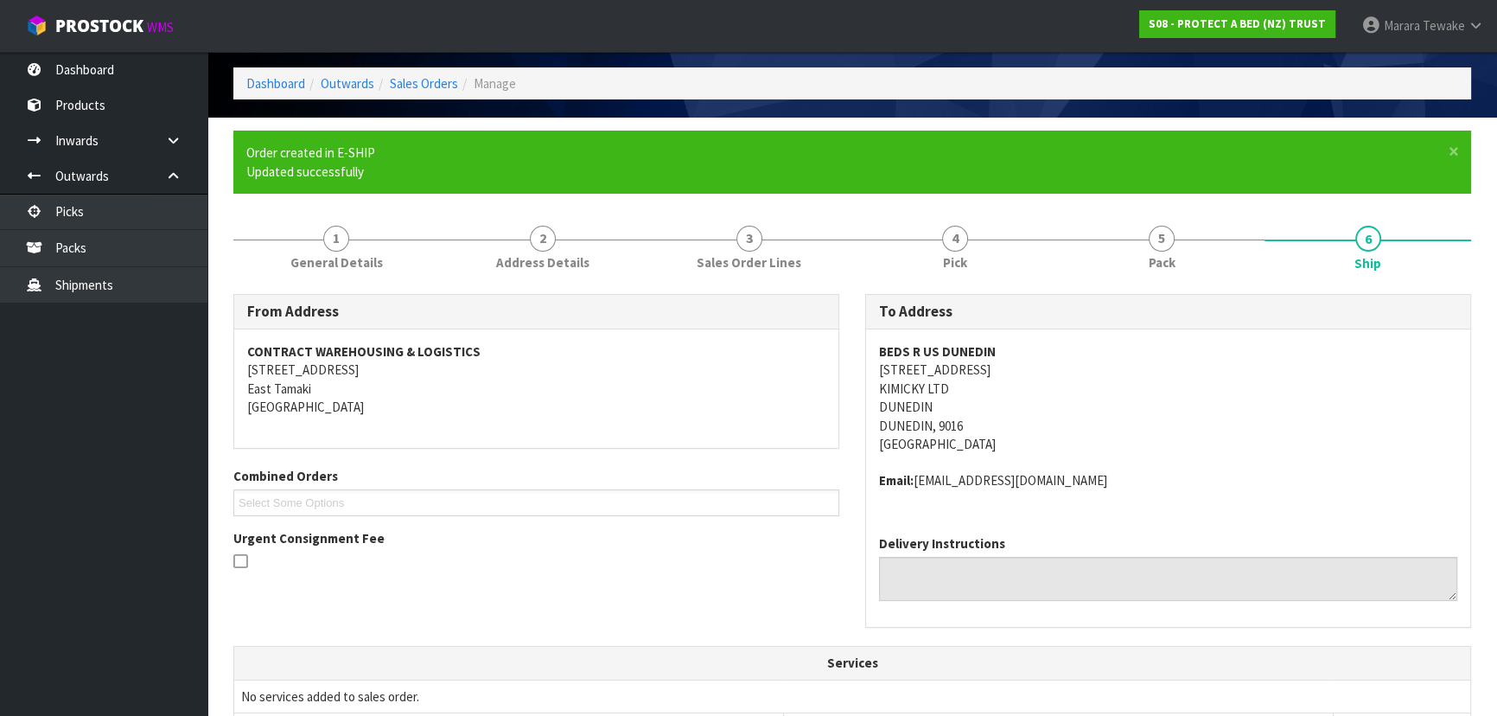
scroll to position [555, 0]
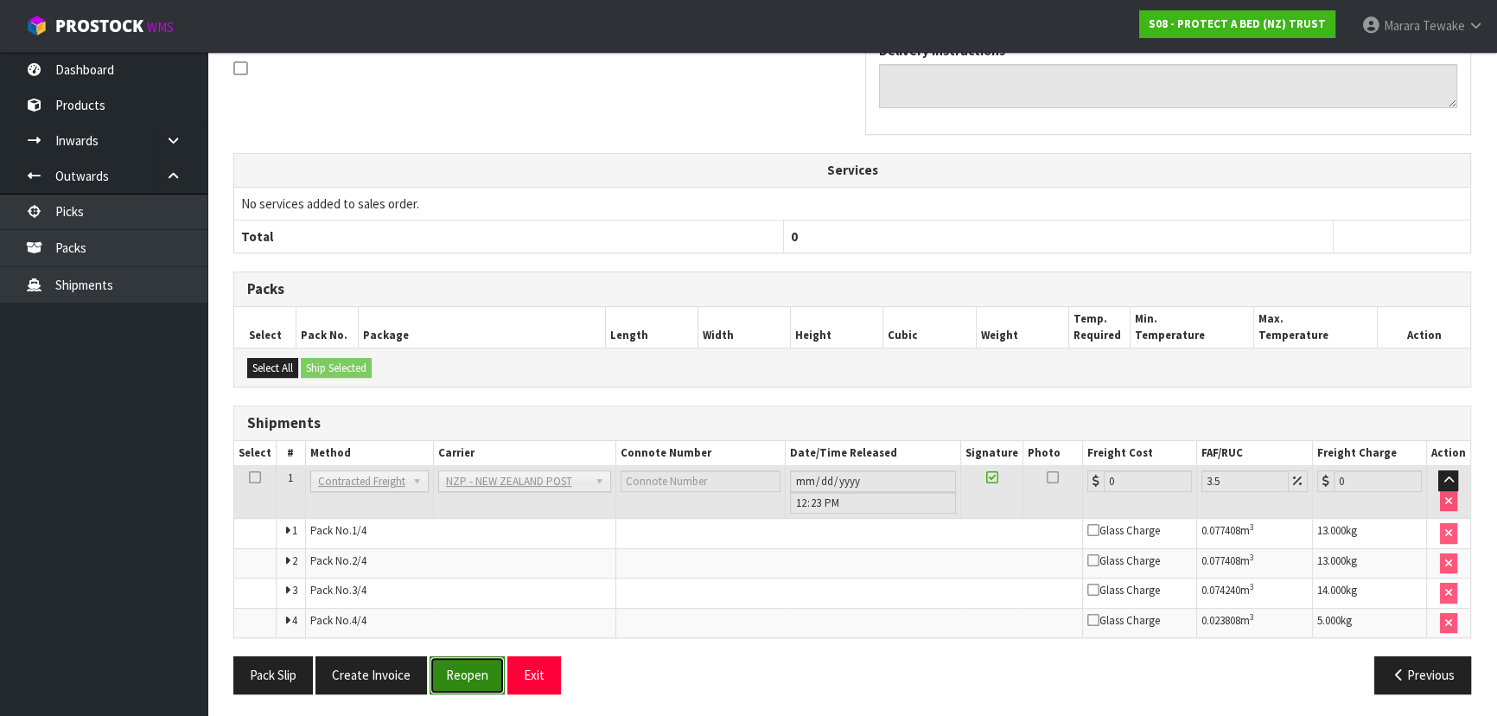
click at [463, 661] on button "Reopen" at bounding box center [466, 674] width 75 height 37
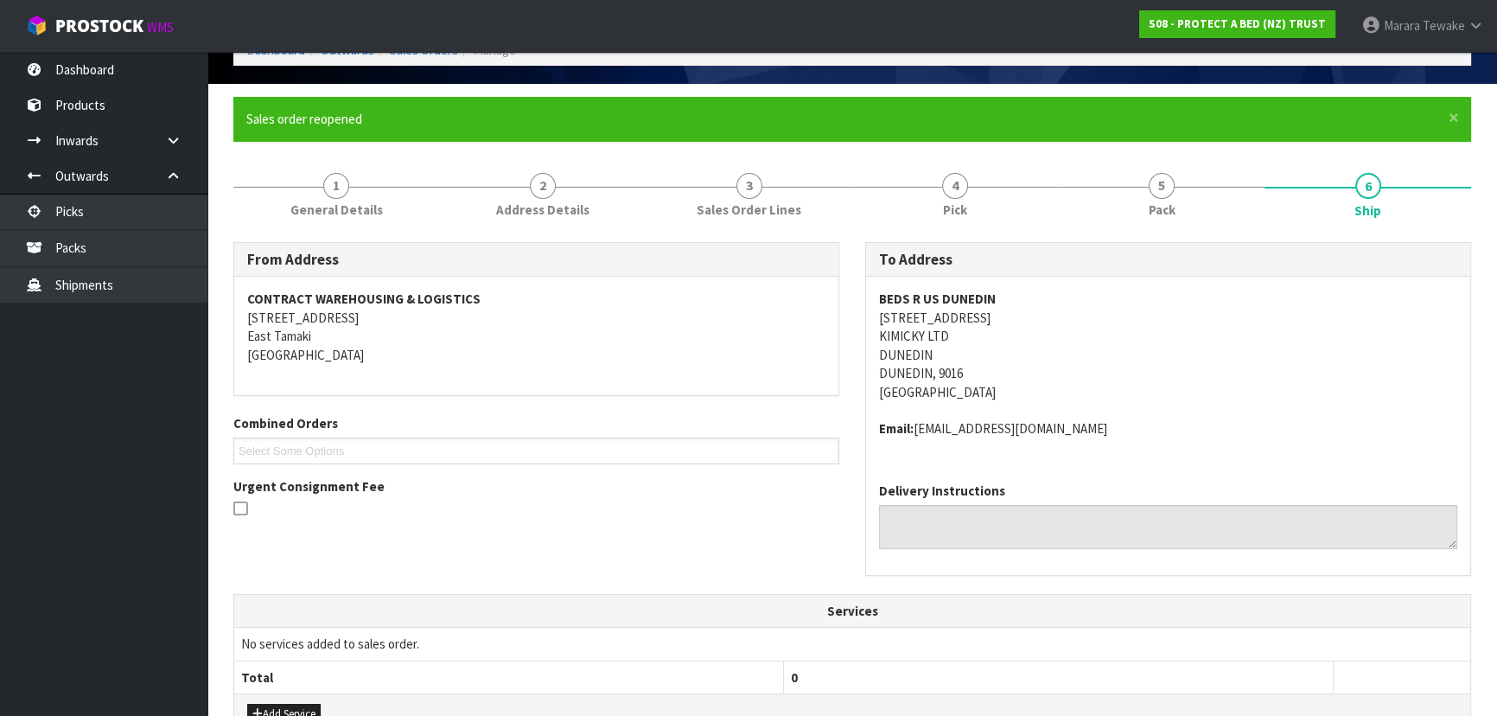
scroll to position [471, 0]
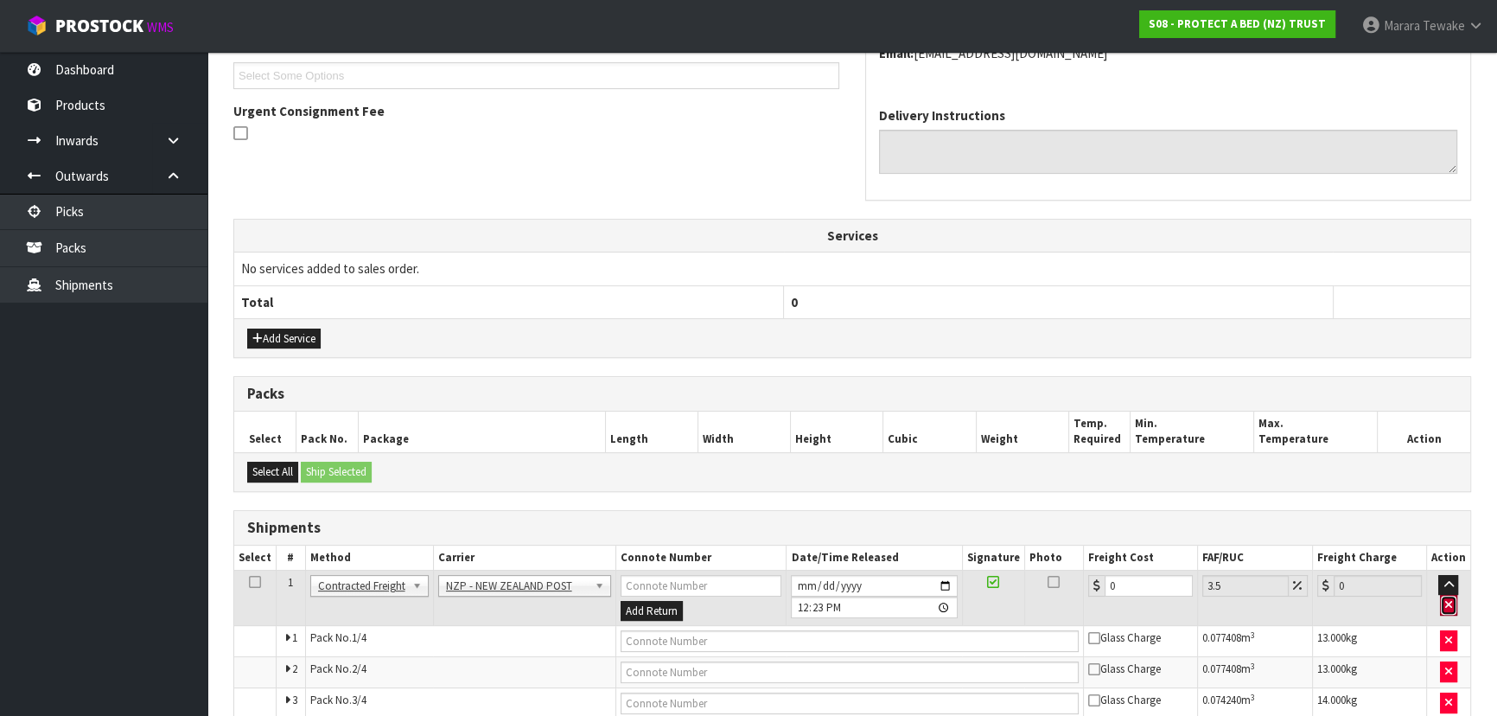
click at [1450, 599] on icon "button" at bounding box center [1448, 604] width 7 height 11
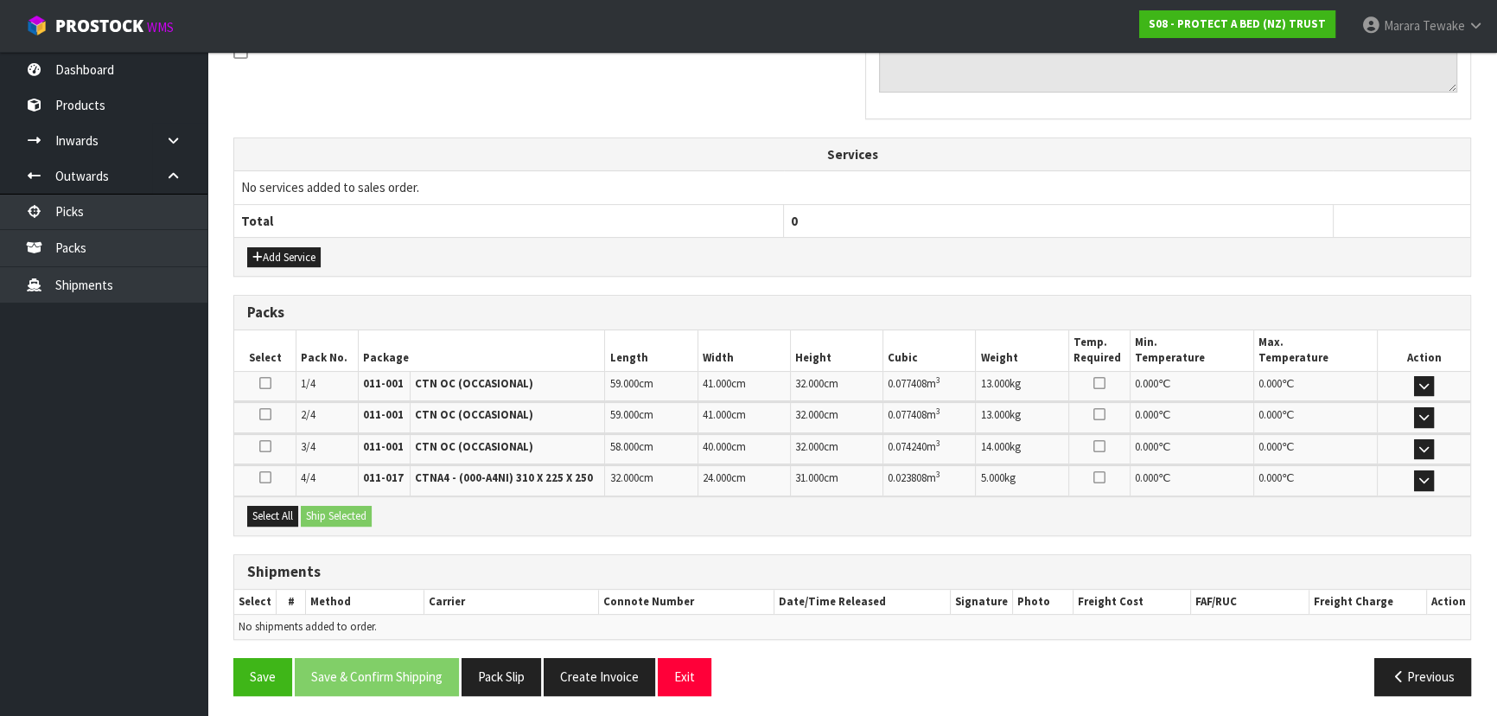
scroll to position [553, 0]
drag, startPoint x: 245, startPoint y: 675, endPoint x: 185, endPoint y: 620, distance: 82.0
click at [244, 675] on button "Save" at bounding box center [262, 675] width 59 height 37
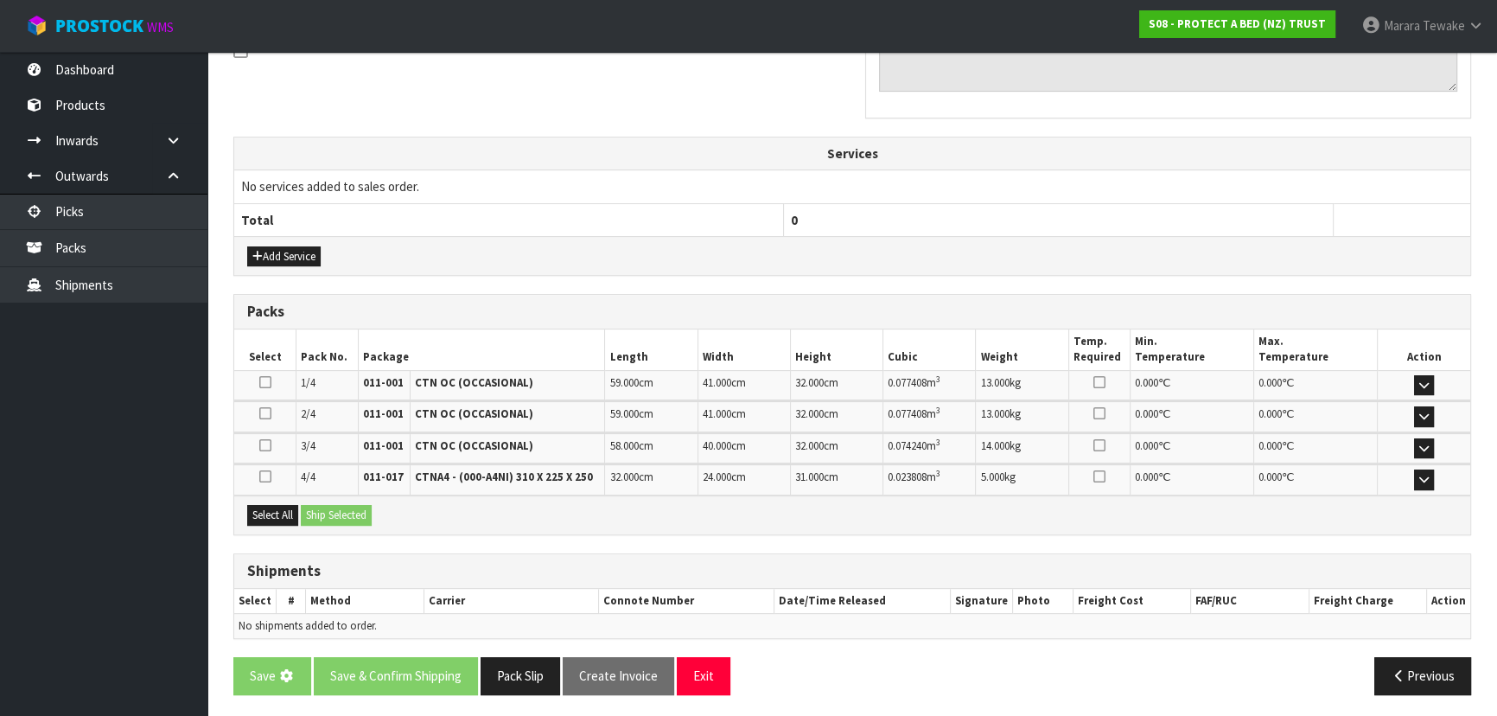
scroll to position [0, 0]
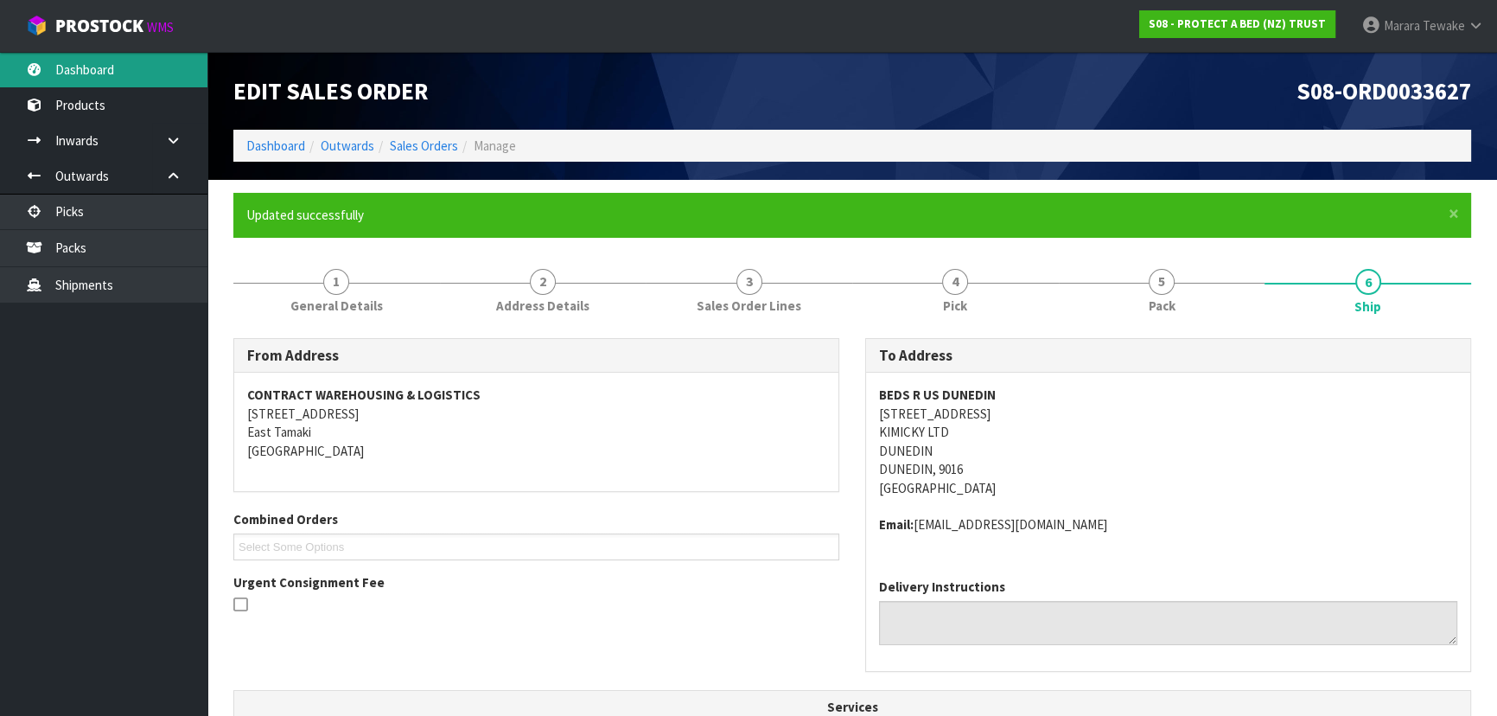
click at [83, 66] on link "Dashboard" at bounding box center [103, 69] width 207 height 35
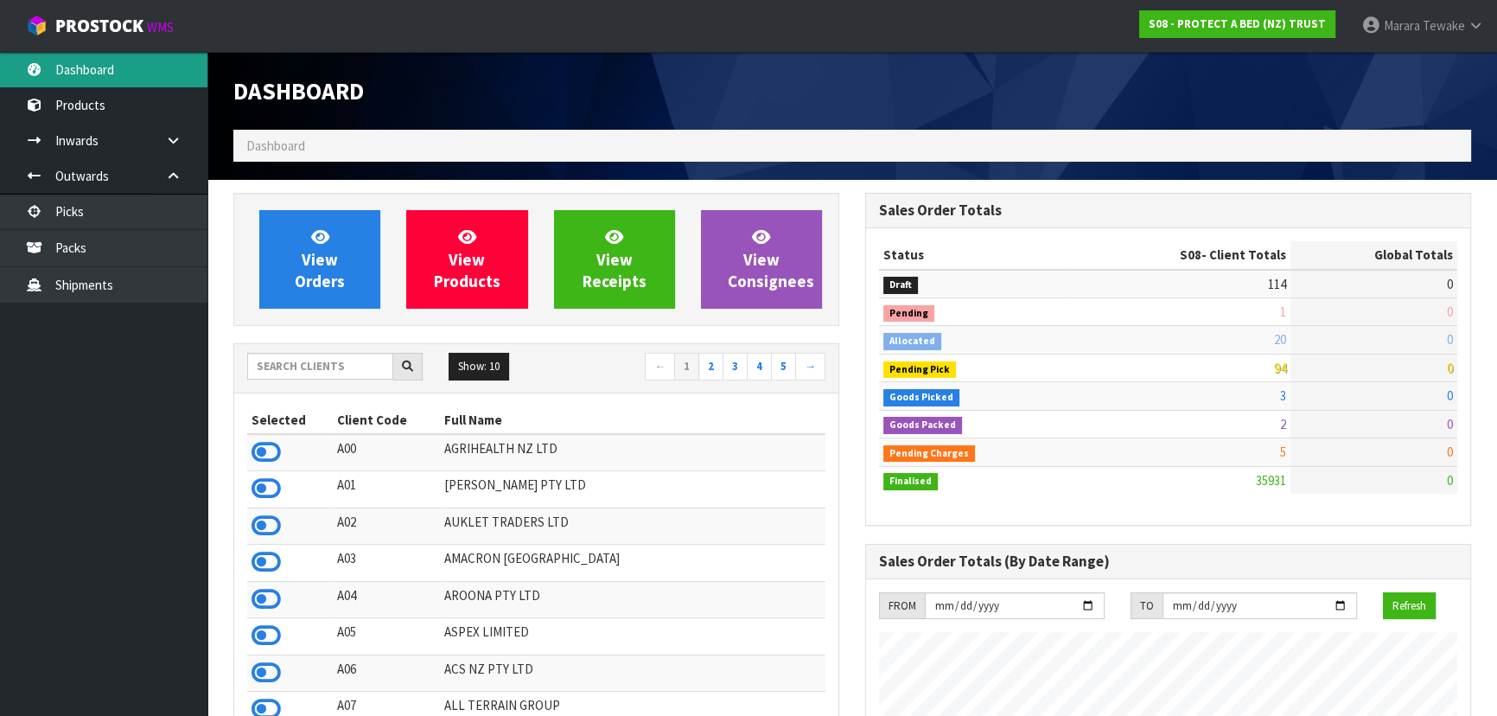
scroll to position [1307, 631]
click at [277, 369] on input "text" at bounding box center [320, 366] width 146 height 27
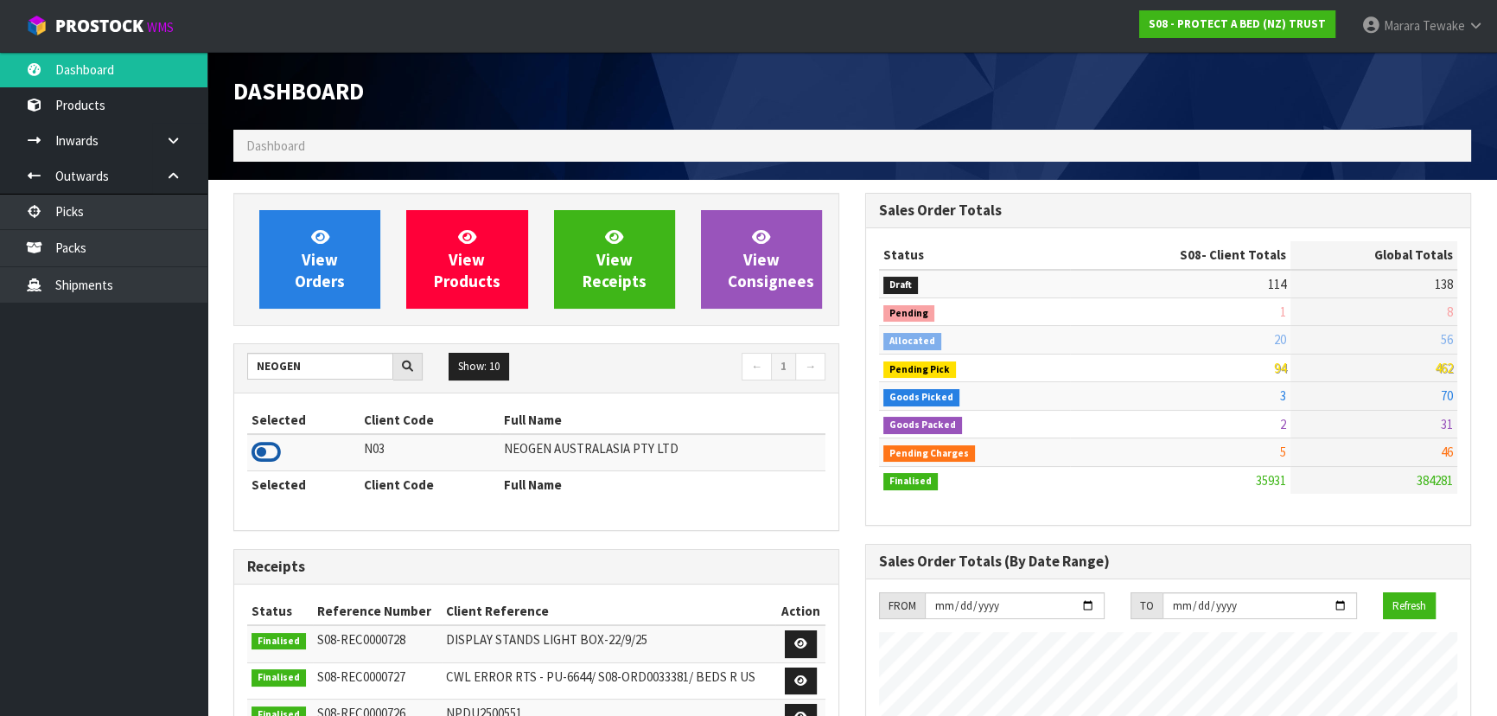
click at [258, 447] on icon at bounding box center [265, 452] width 29 height 26
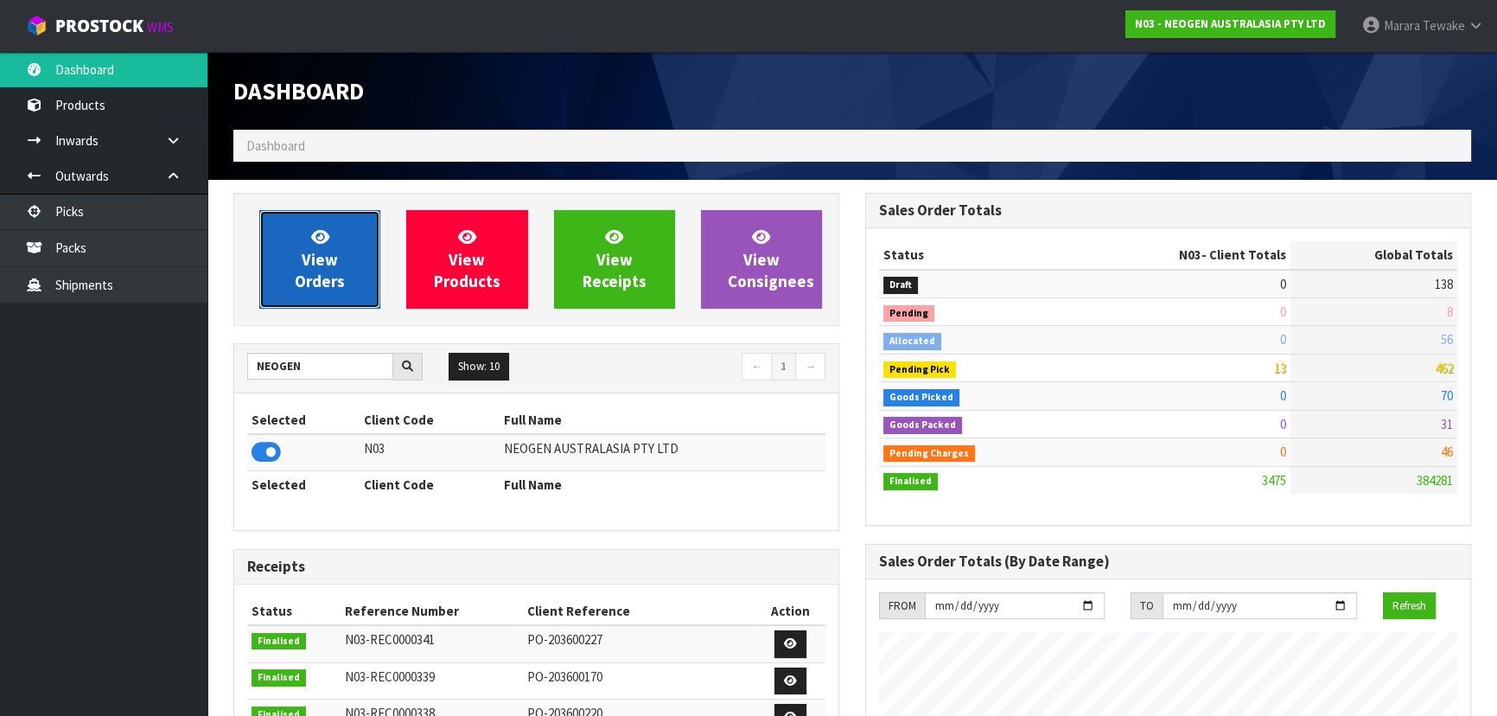
click at [306, 280] on span "View Orders" at bounding box center [320, 258] width 50 height 65
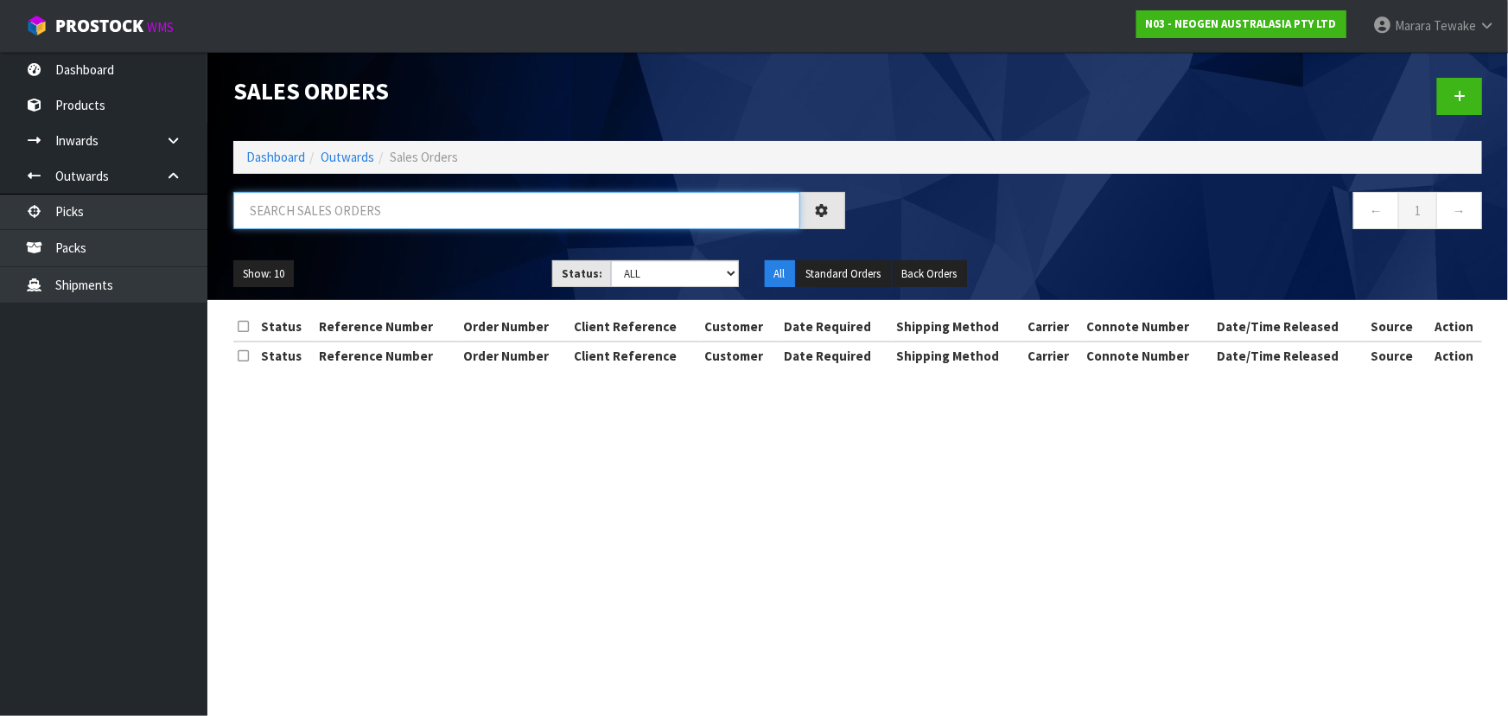
click at [311, 213] on input "text" at bounding box center [516, 210] width 567 height 37
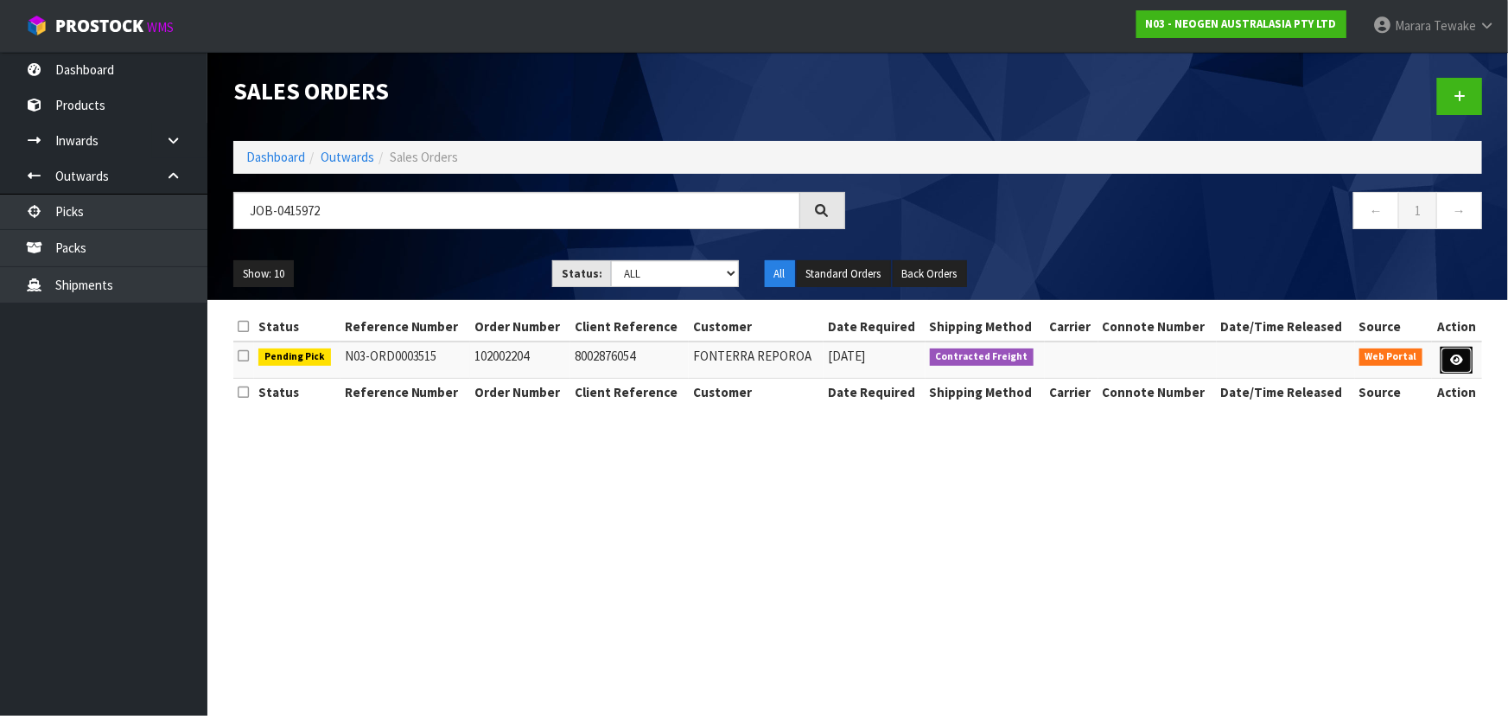
click at [1449, 359] on link at bounding box center [1457, 361] width 32 height 28
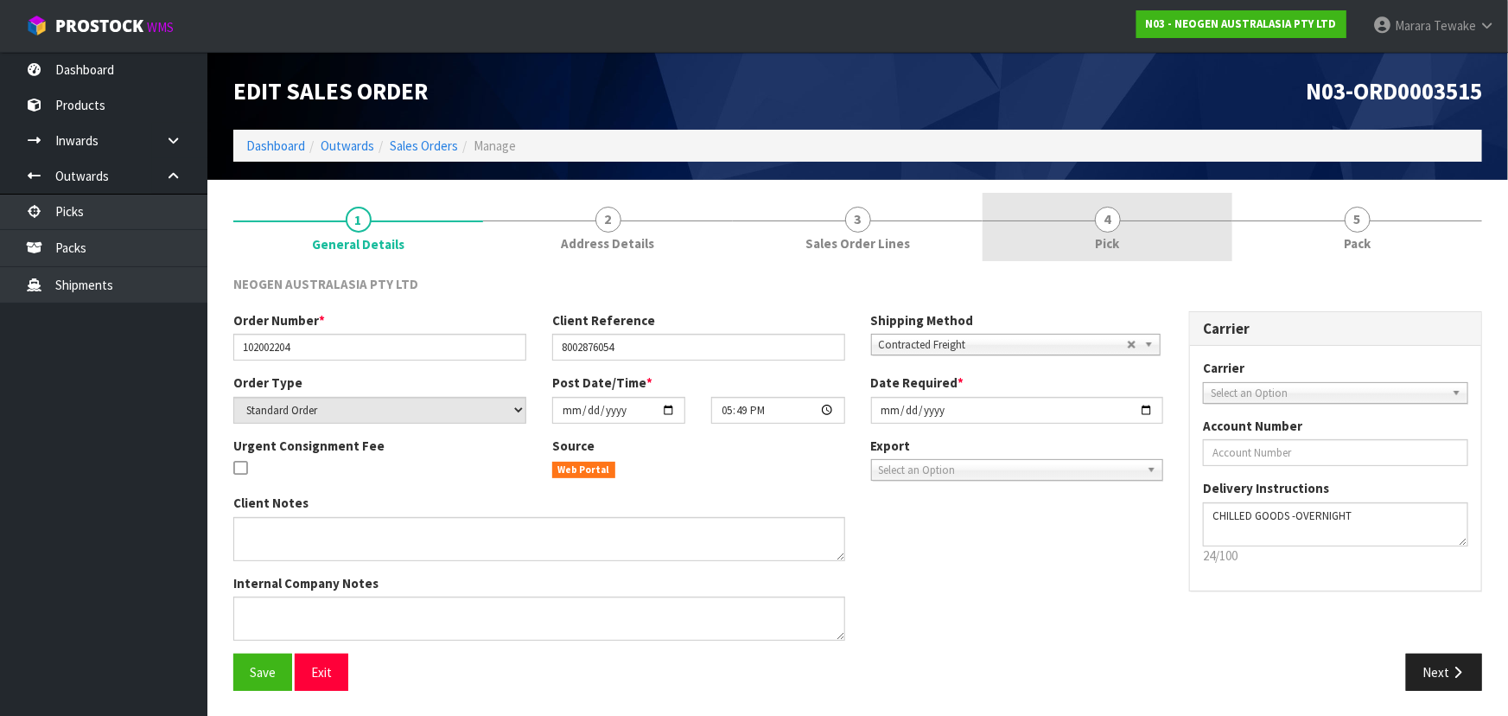
click at [1123, 236] on link "4 Pick" at bounding box center [1108, 227] width 250 height 68
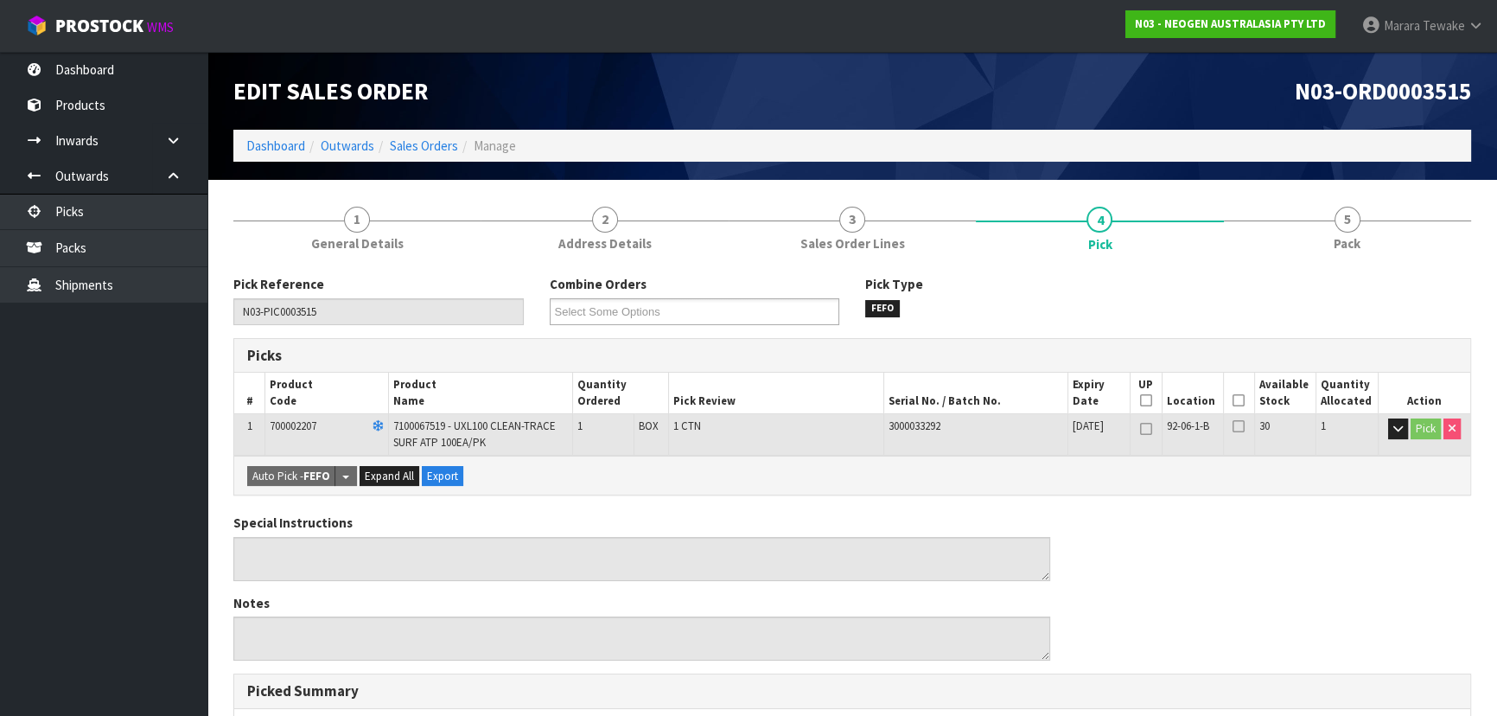
click at [1232, 401] on icon at bounding box center [1238, 400] width 12 height 1
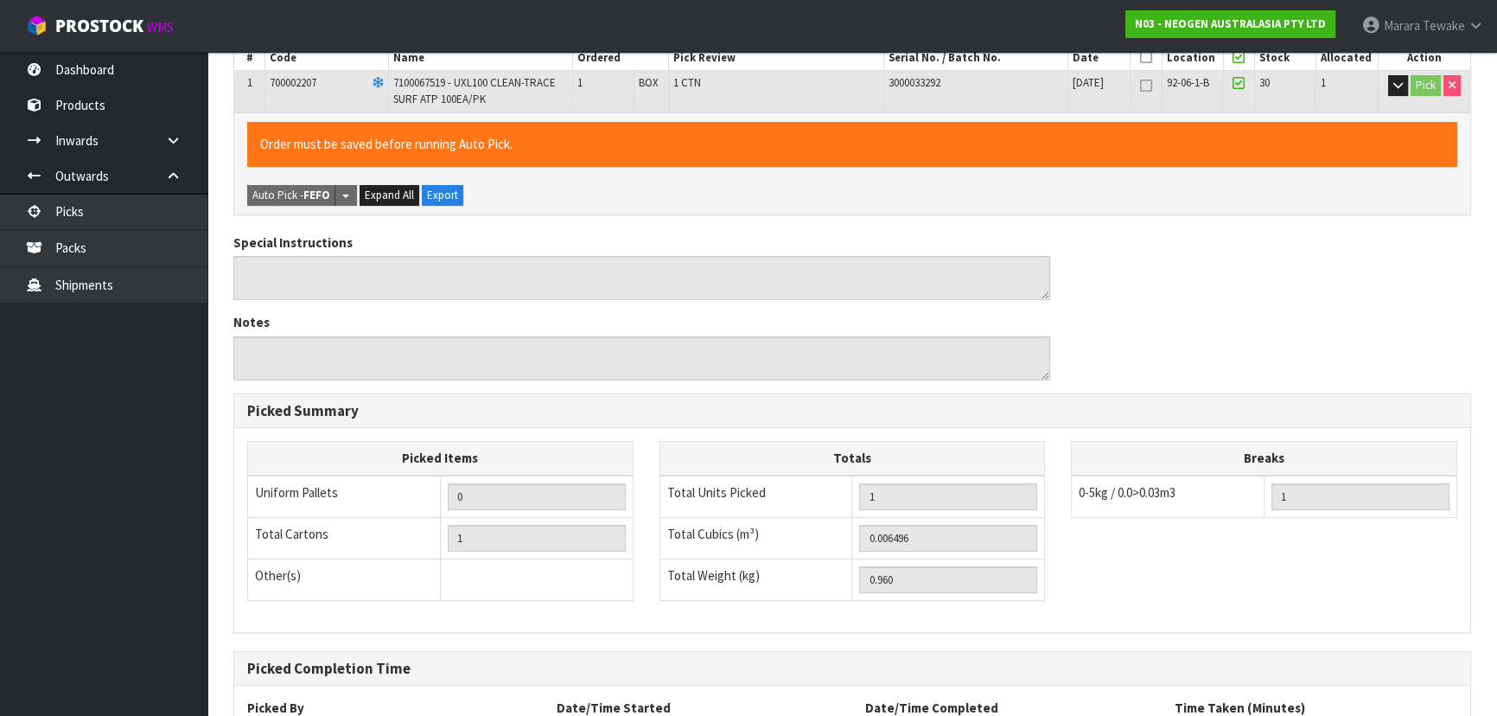
scroll to position [493, 0]
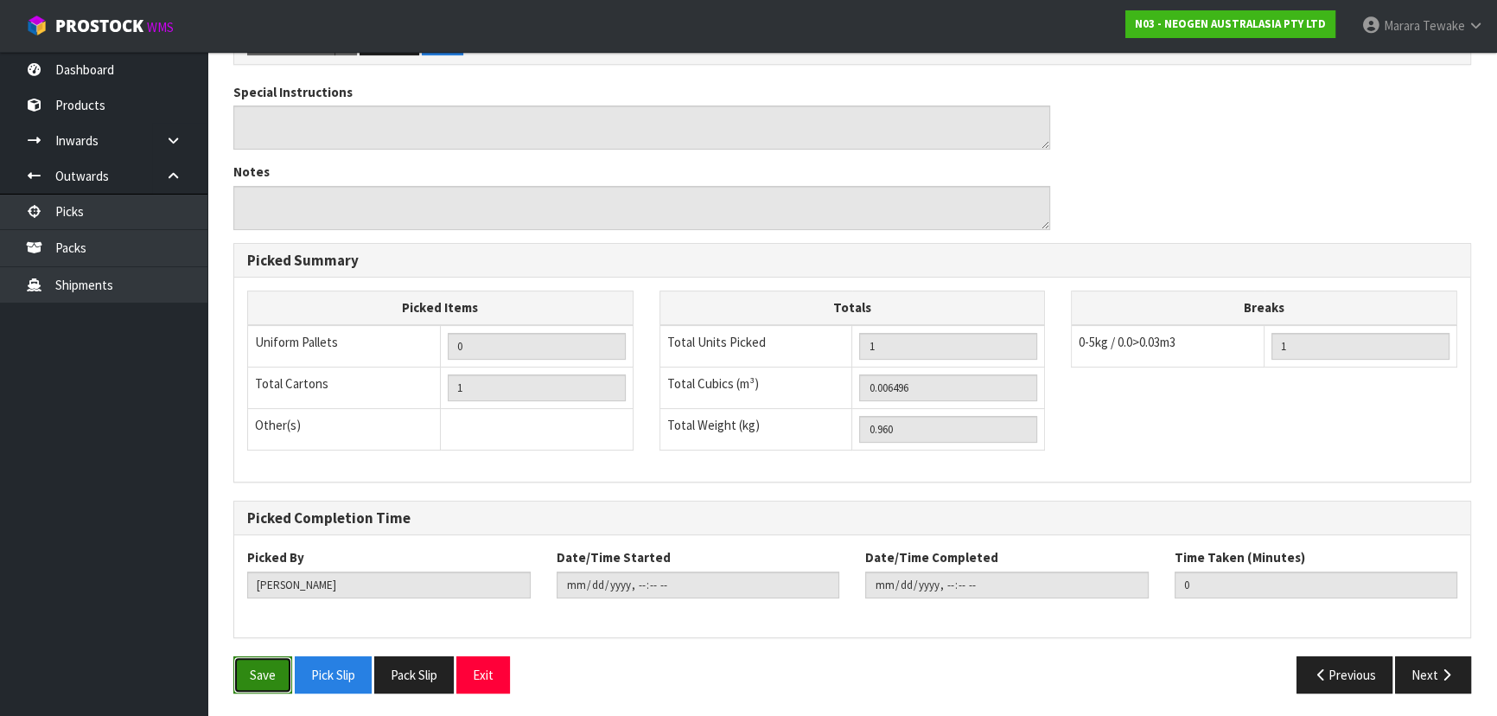
click at [239, 678] on button "Save" at bounding box center [262, 674] width 59 height 37
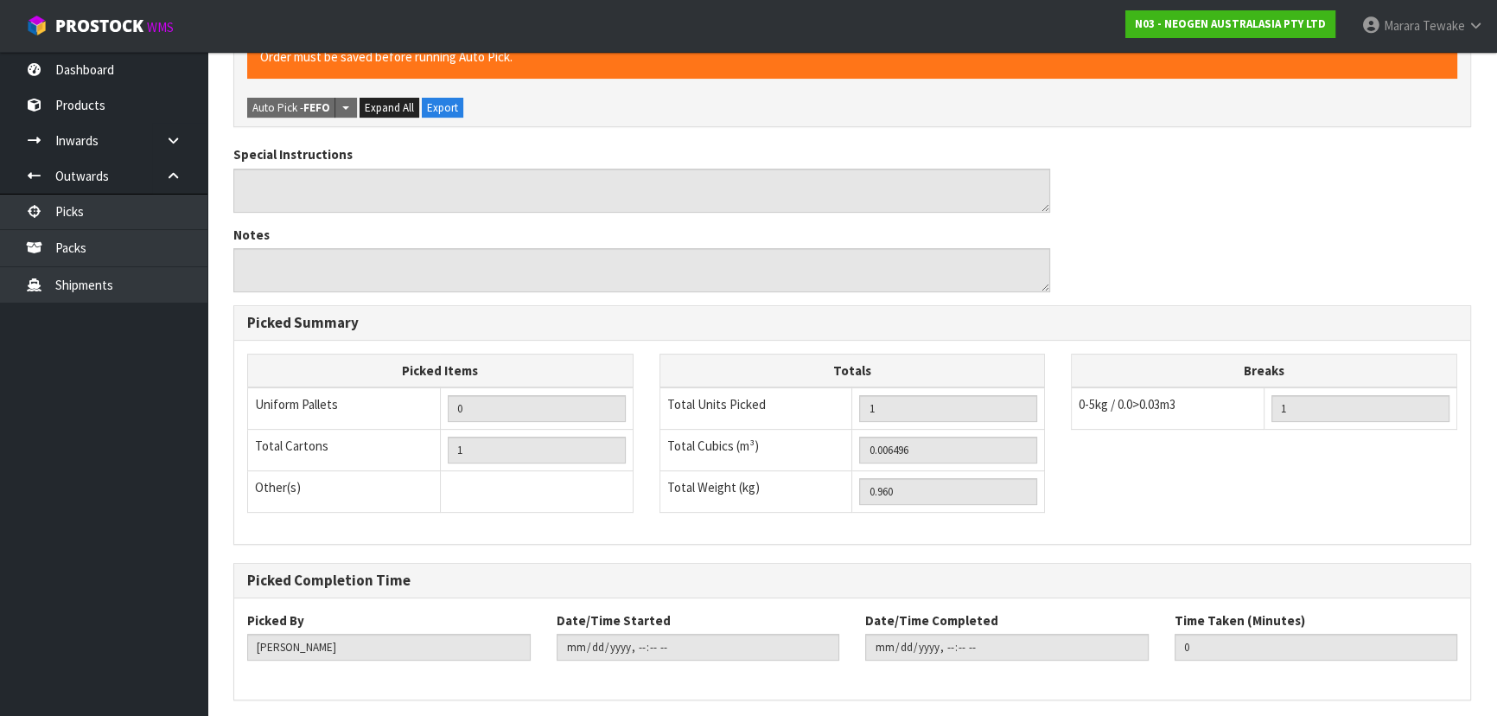
scroll to position [0, 0]
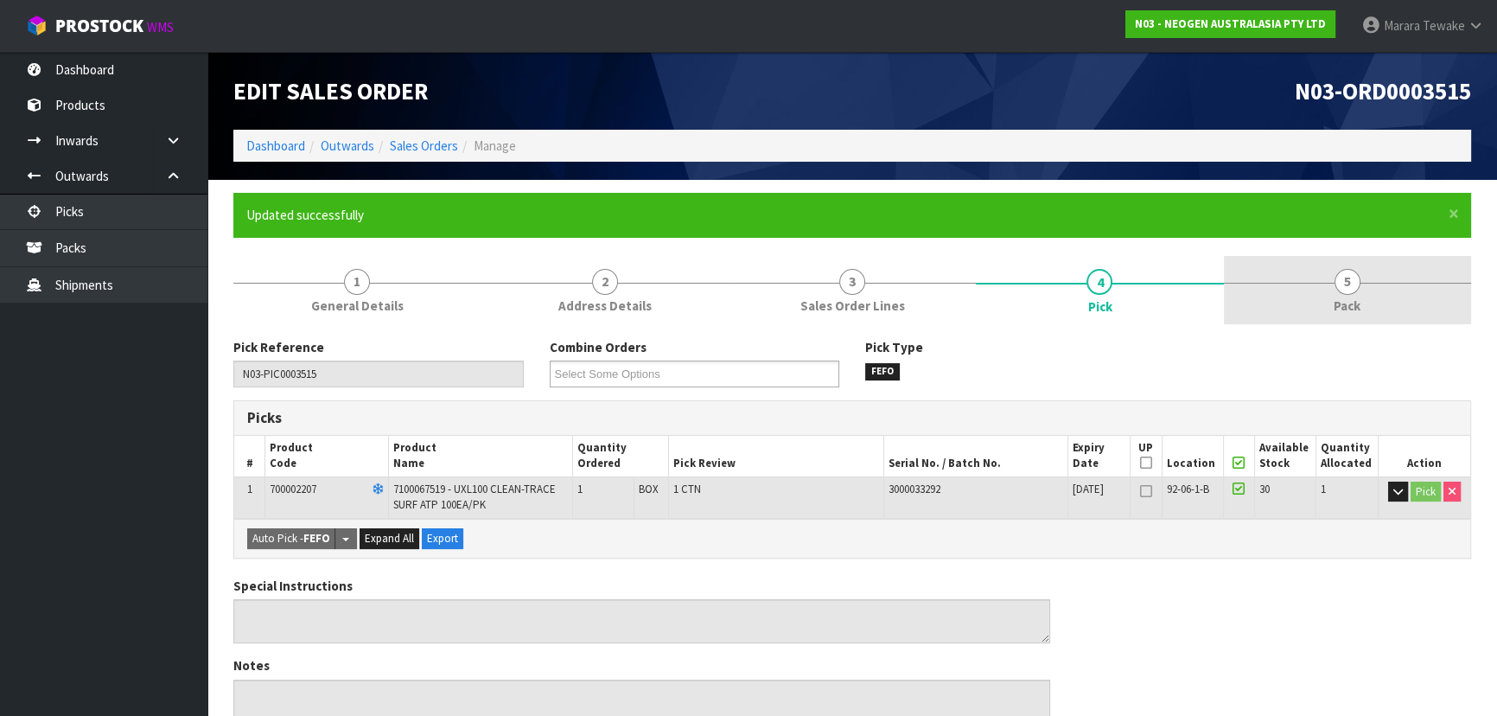
click at [1320, 273] on link "5 Pack" at bounding box center [1347, 290] width 247 height 68
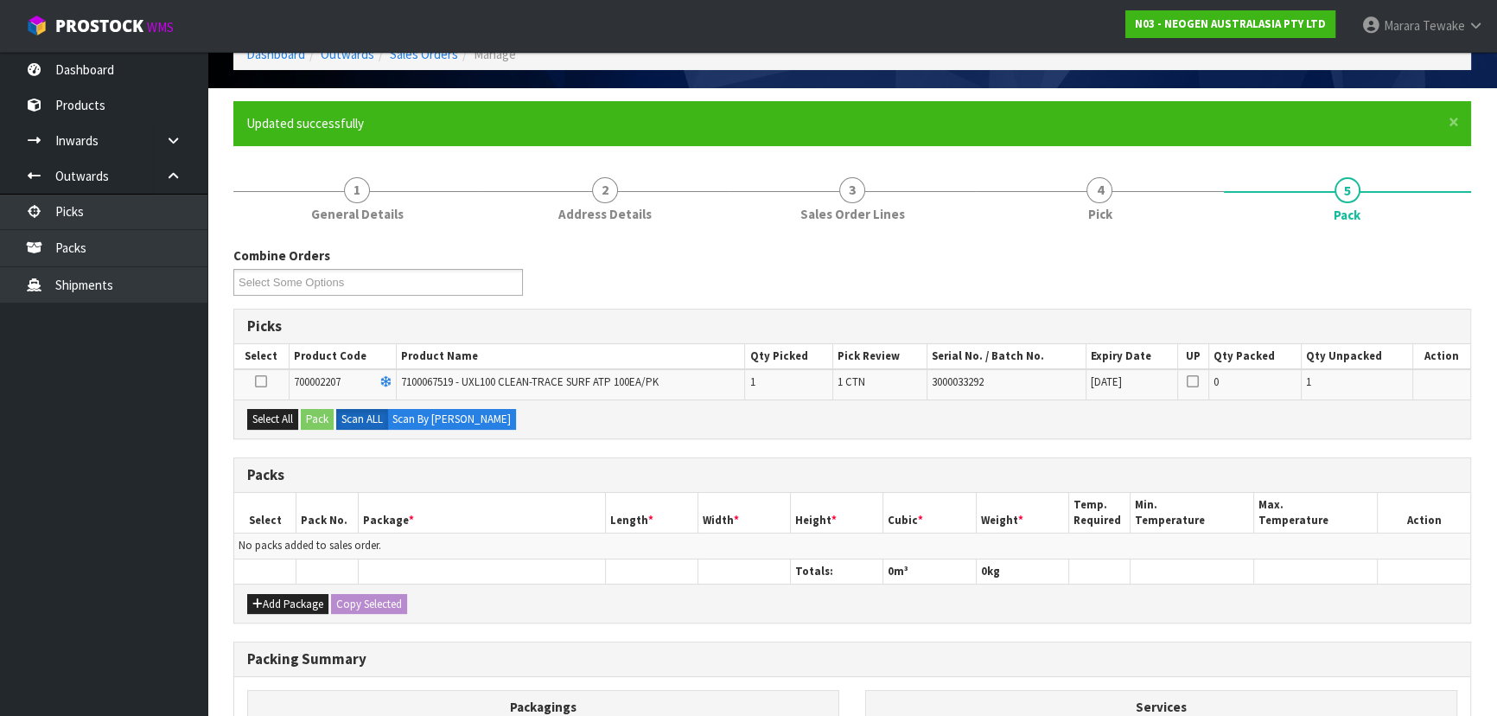
scroll to position [235, 0]
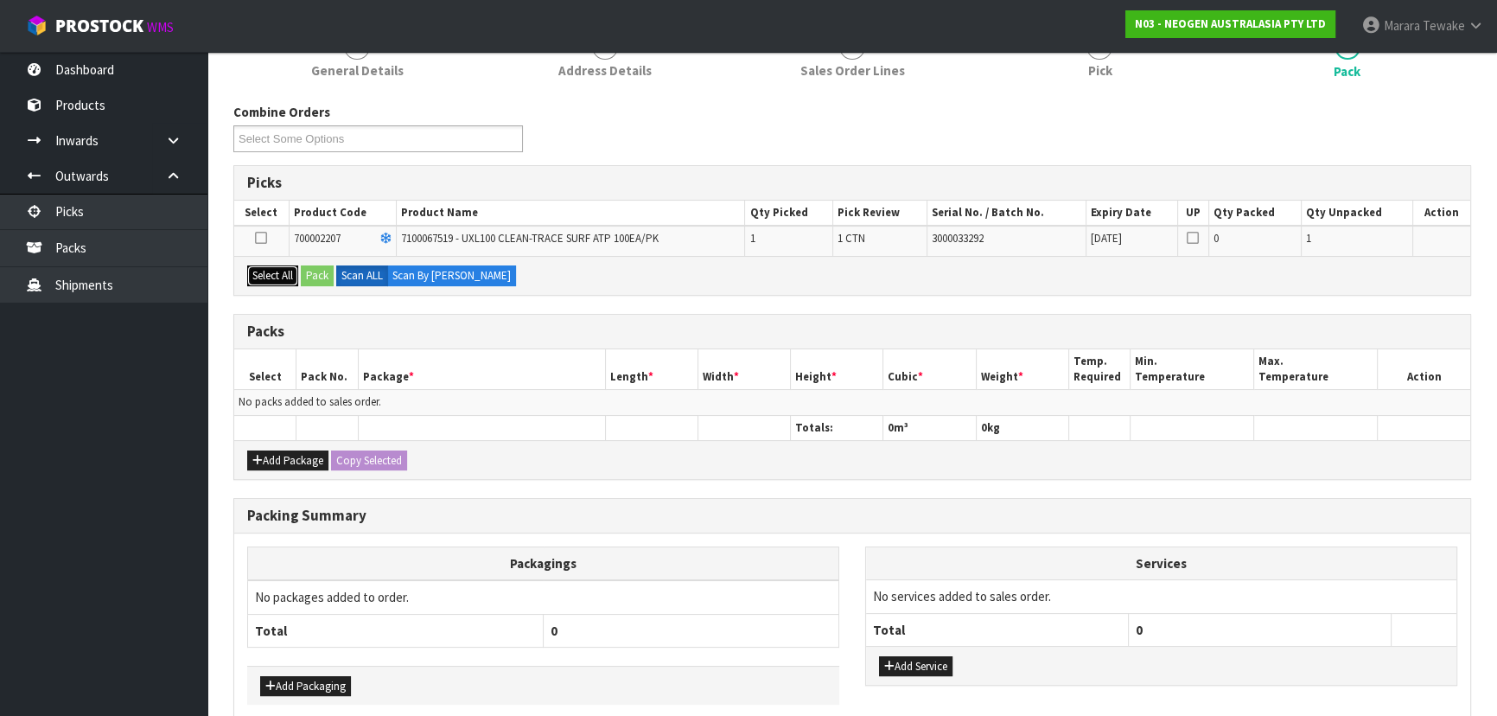
drag, startPoint x: 274, startPoint y: 280, endPoint x: 299, endPoint y: 276, distance: 25.4
click at [277, 279] on button "Select All" at bounding box center [272, 275] width 51 height 21
click at [306, 276] on button "Pack" at bounding box center [317, 275] width 33 height 21
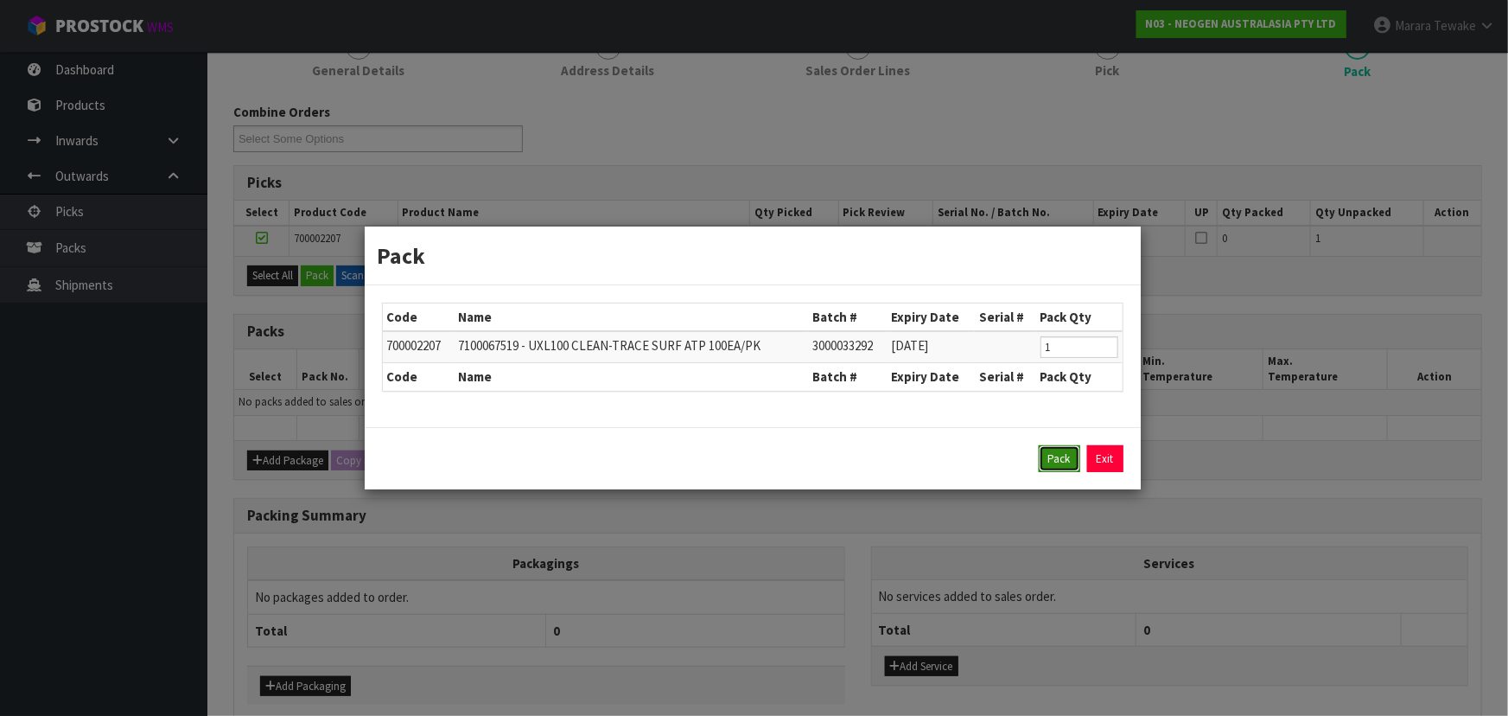
drag, startPoint x: 1046, startPoint y: 458, endPoint x: 983, endPoint y: 461, distance: 63.2
click at [1046, 458] on button "Pack" at bounding box center [1059, 459] width 41 height 28
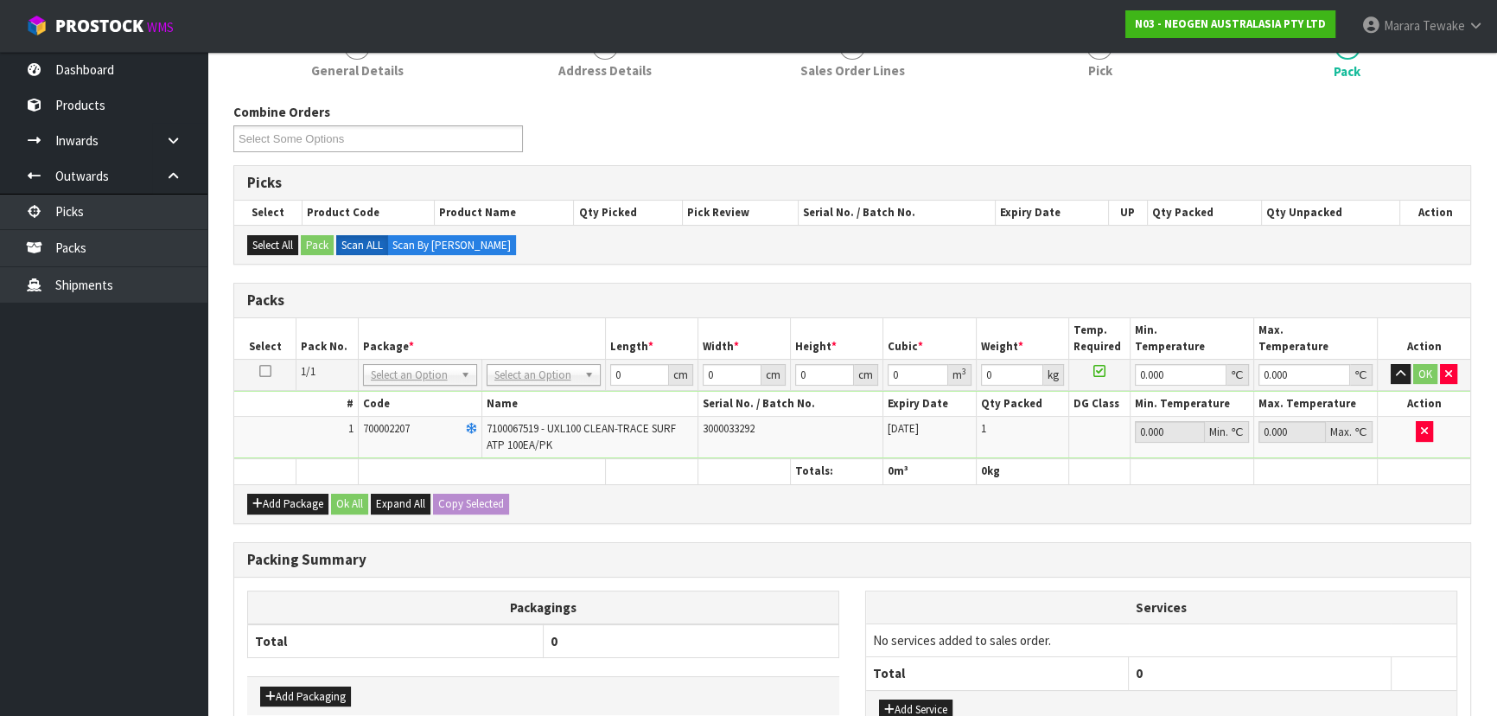
drag, startPoint x: 511, startPoint y: 371, endPoint x: 510, endPoint y: 385, distance: 13.9
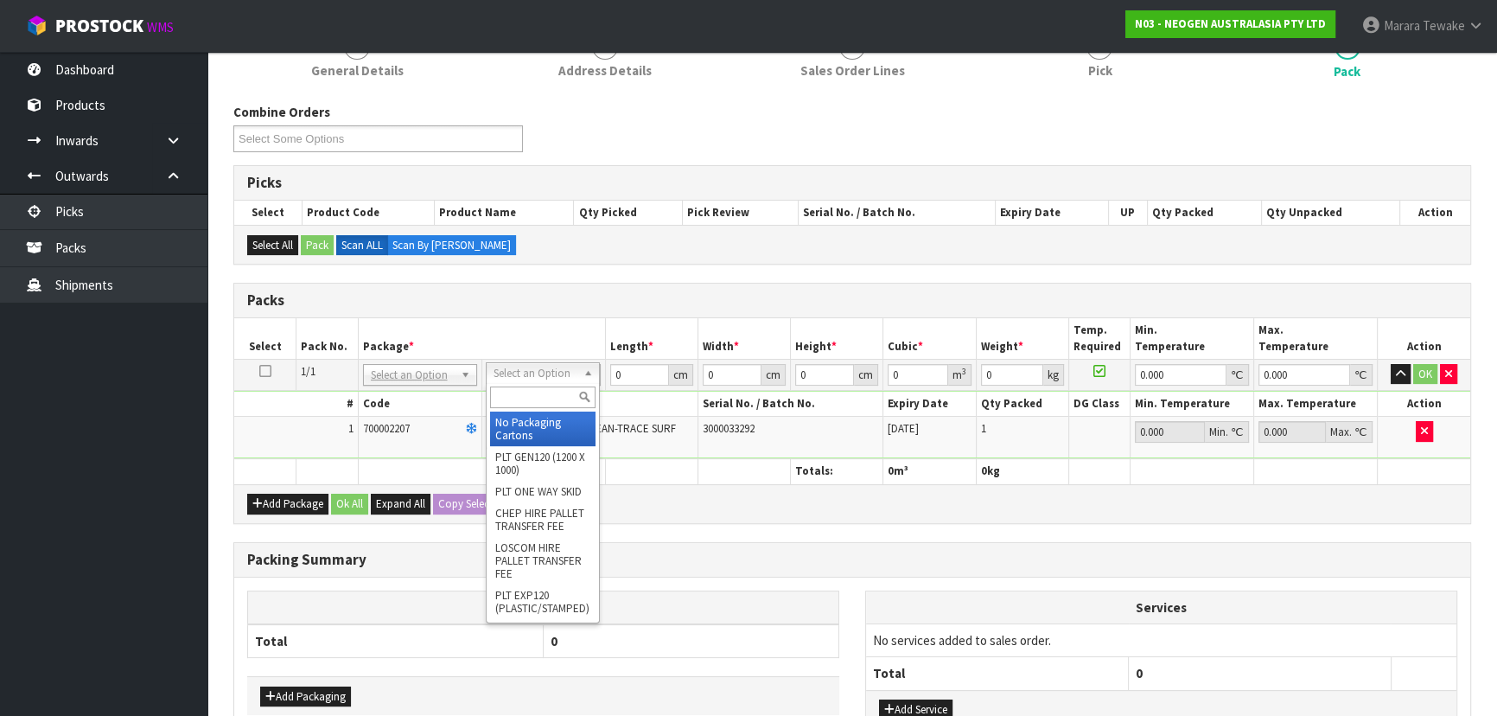
click at [517, 398] on input "text" at bounding box center [542, 397] width 105 height 22
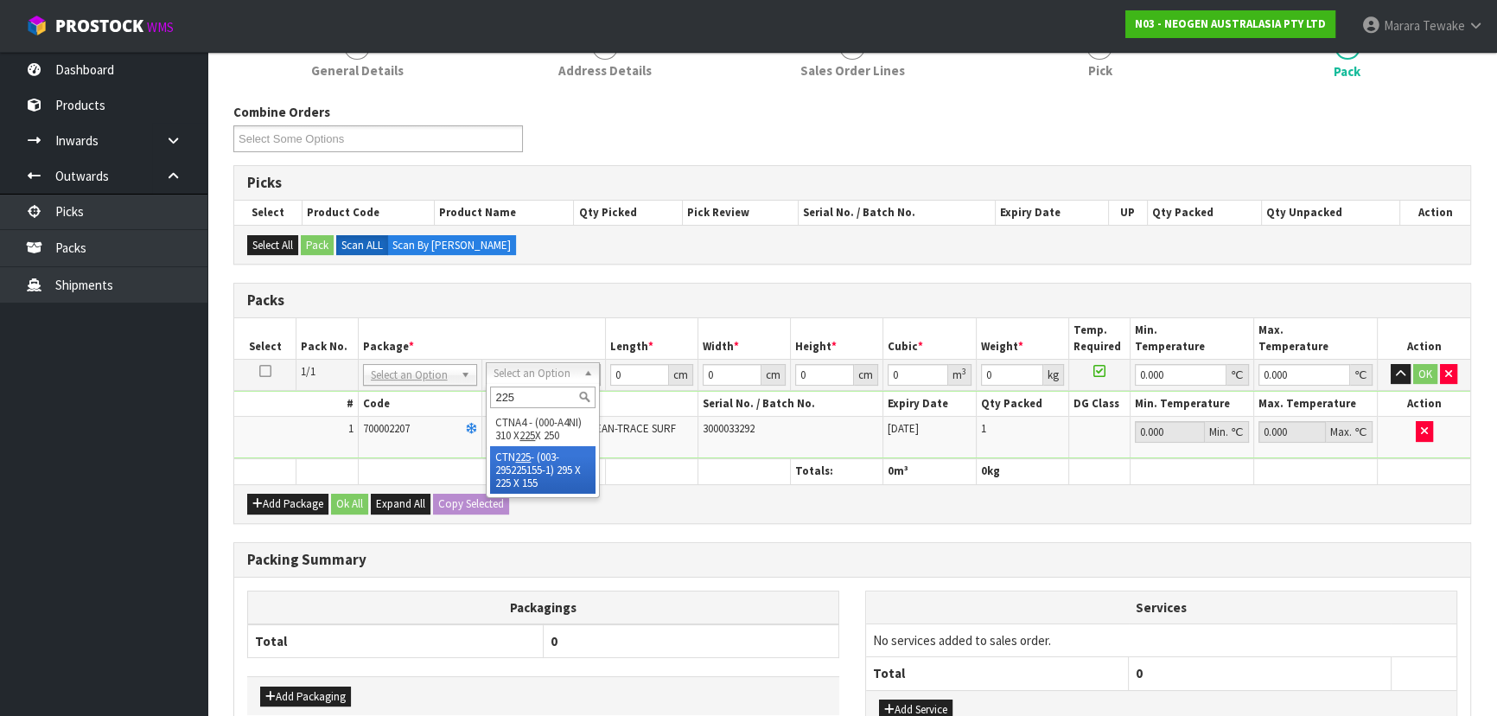
drag, startPoint x: 530, startPoint y: 475, endPoint x: 539, endPoint y: 468, distance: 12.3
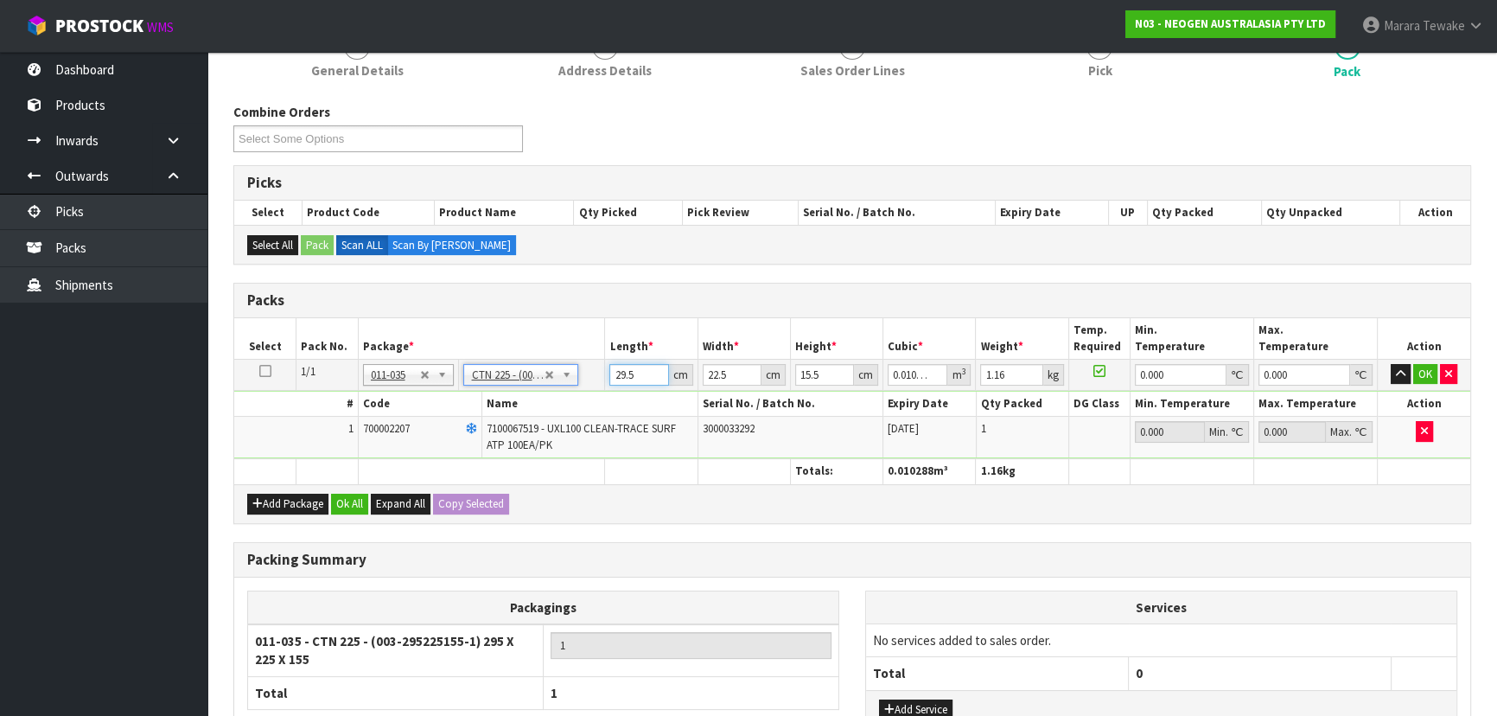
drag, startPoint x: 645, startPoint y: 376, endPoint x: 568, endPoint y: 357, distance: 79.2
click at [569, 360] on tr "1/1 NONE 007-001 007-002 007-004 007-009 007-013 007-014 007-015 007-017 007-01…" at bounding box center [852, 374] width 1236 height 31
click at [1390, 364] on button "button" at bounding box center [1400, 374] width 20 height 21
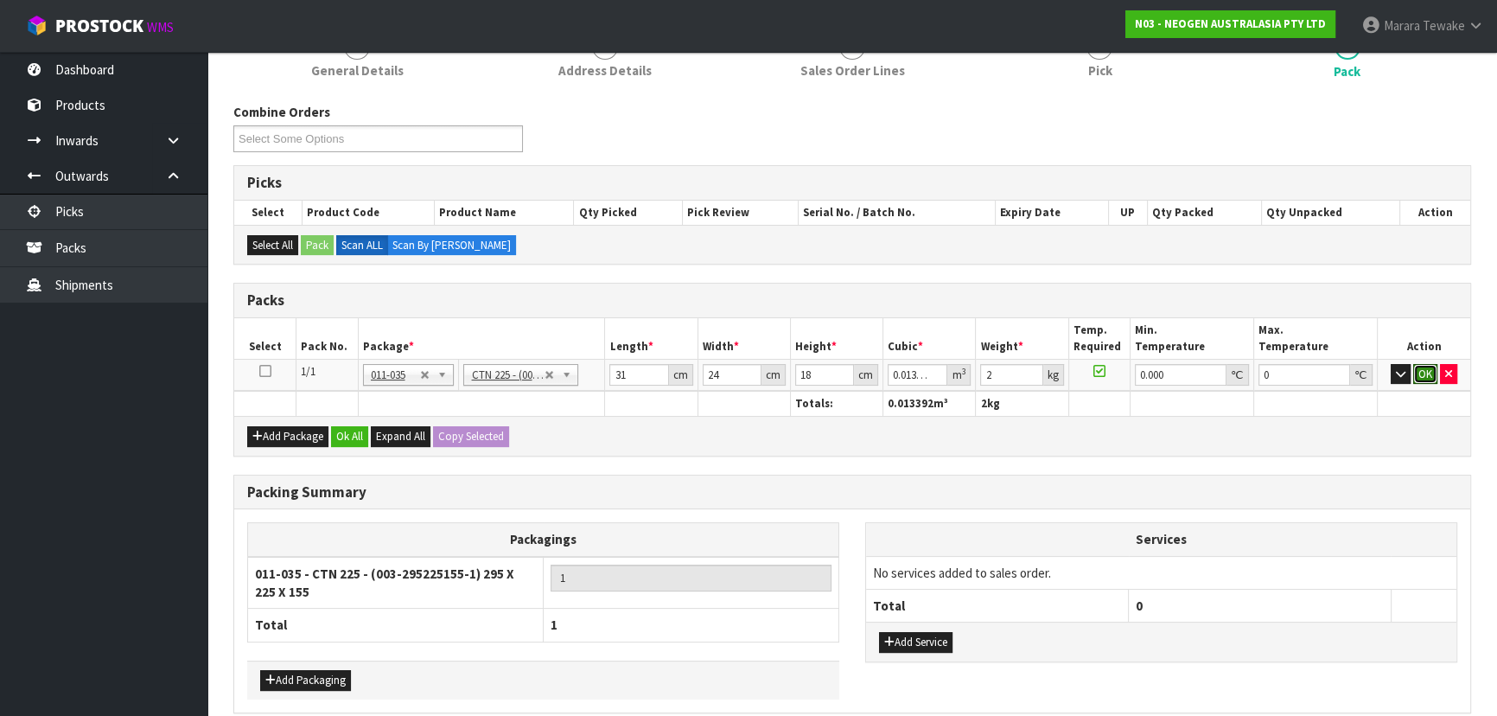
click button "OK" at bounding box center [1425, 374] width 24 height 21
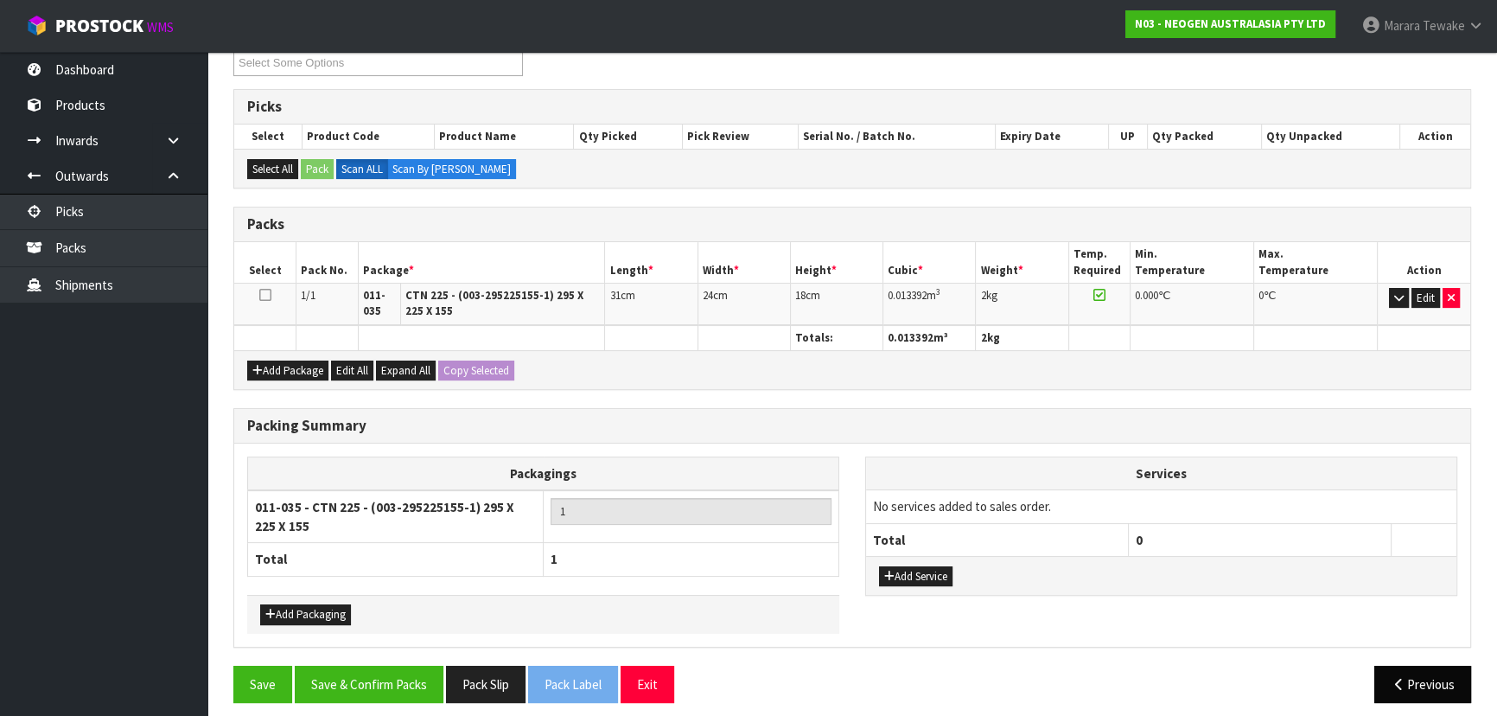
scroll to position [320, 0]
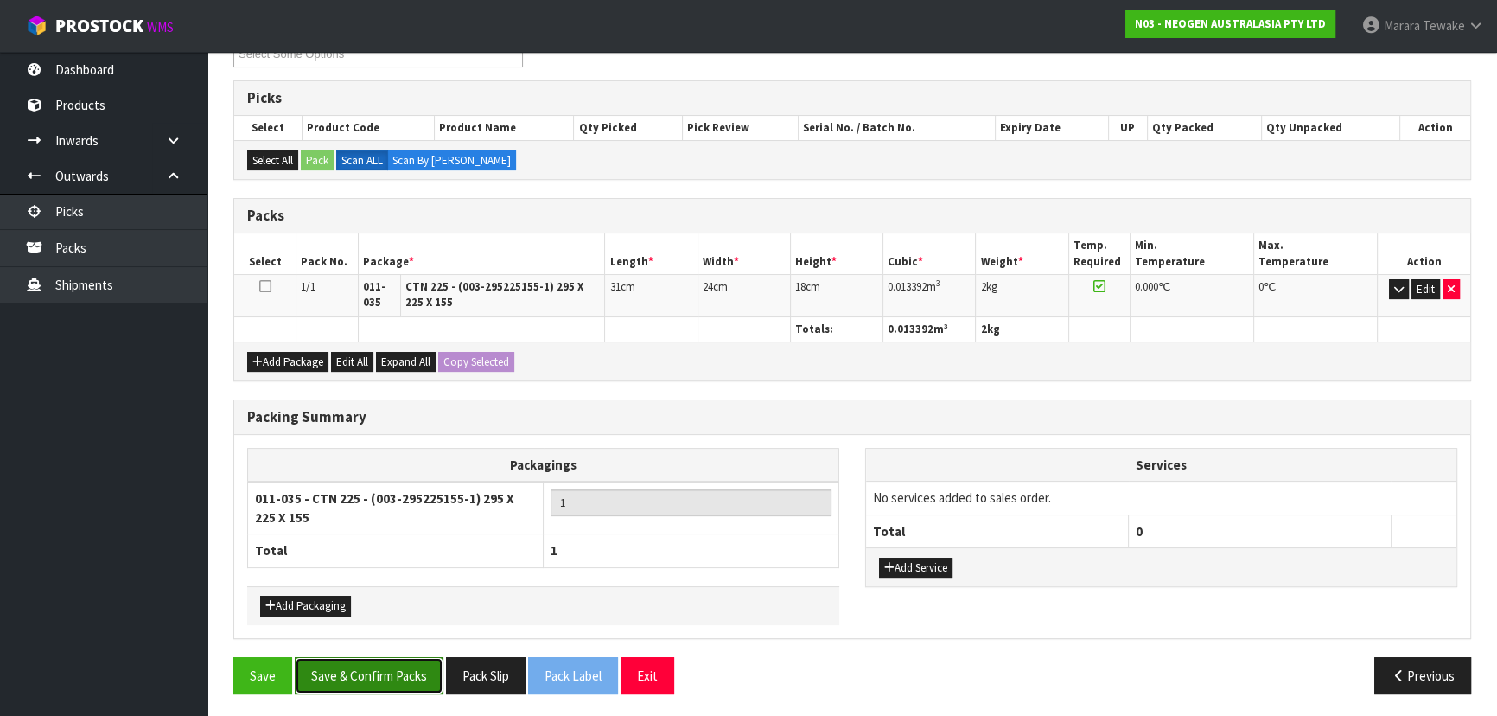
click at [408, 666] on button "Save & Confirm Packs" at bounding box center [369, 675] width 149 height 37
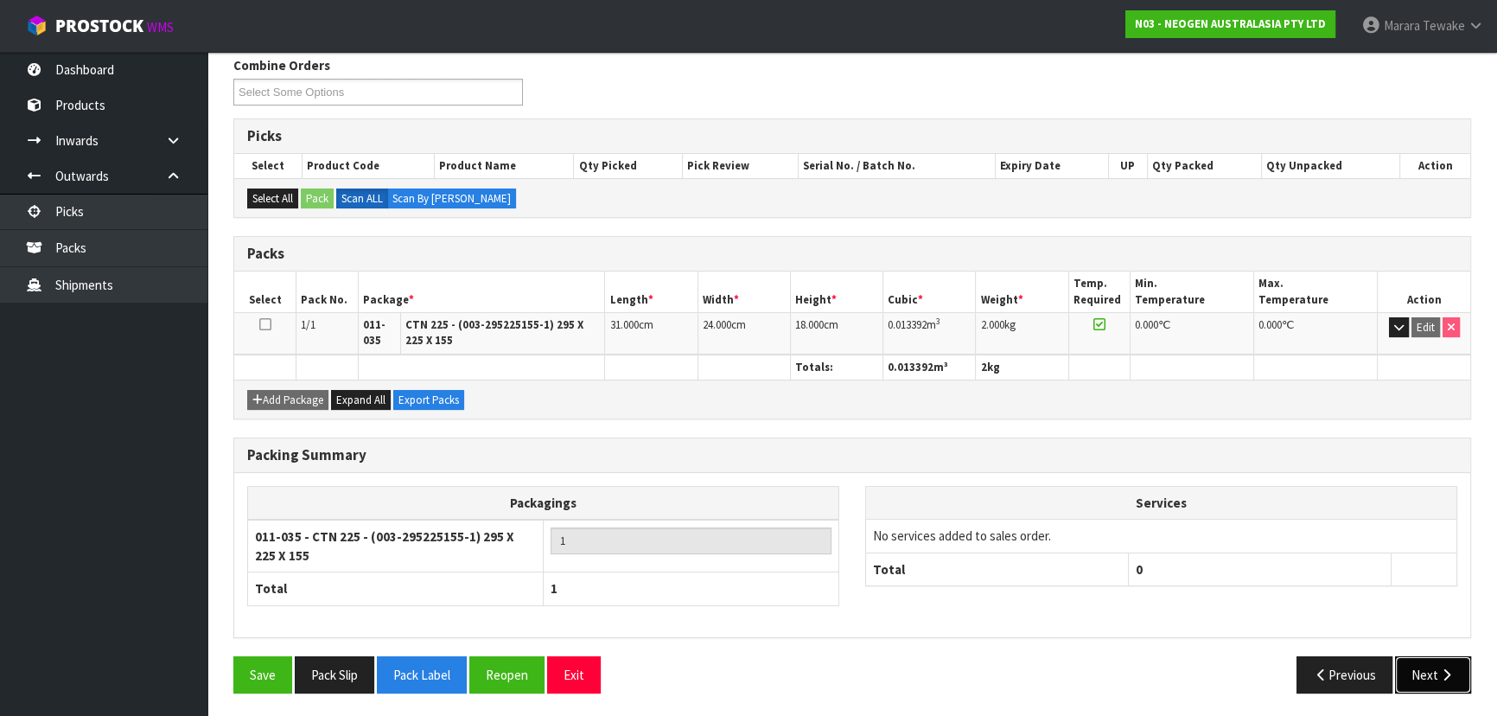
click at [1418, 658] on button "Next" at bounding box center [1433, 674] width 76 height 37
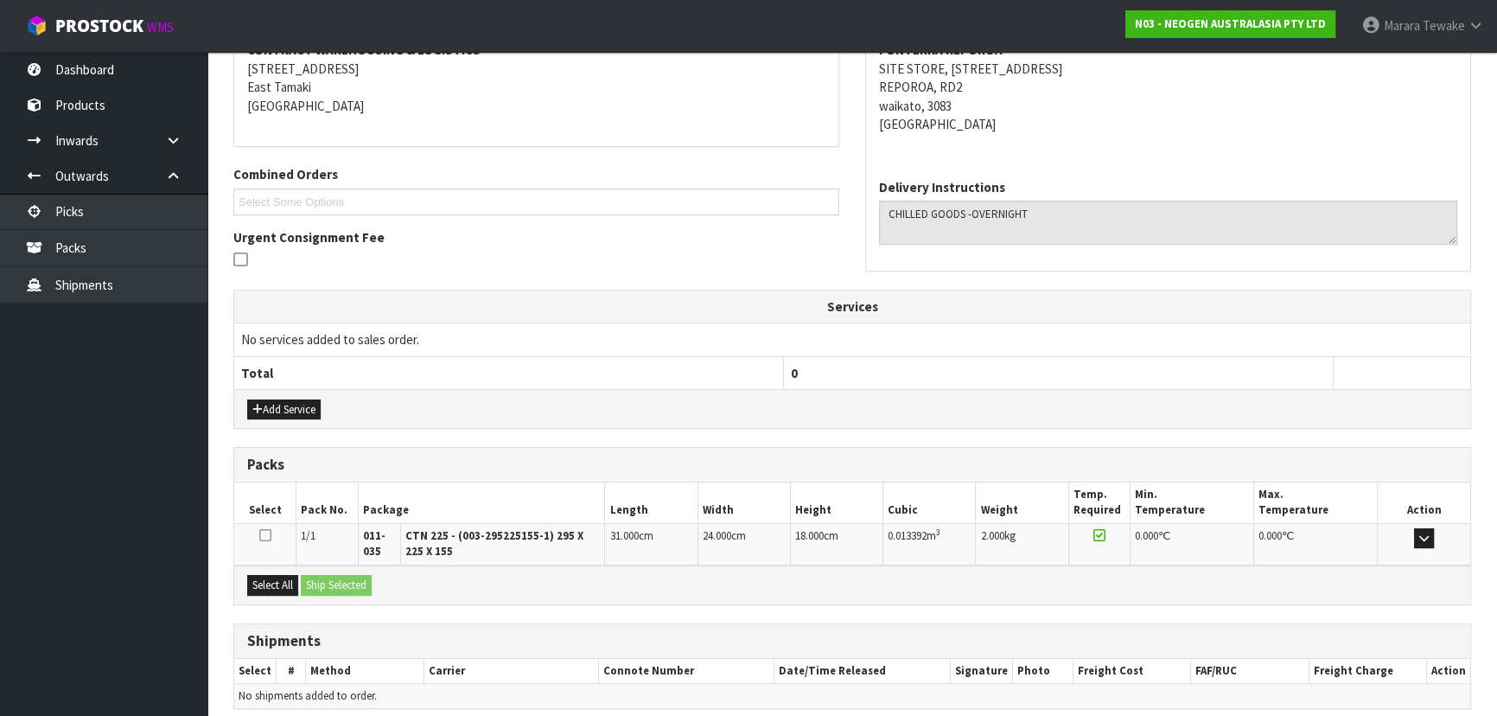
scroll to position [416, 0]
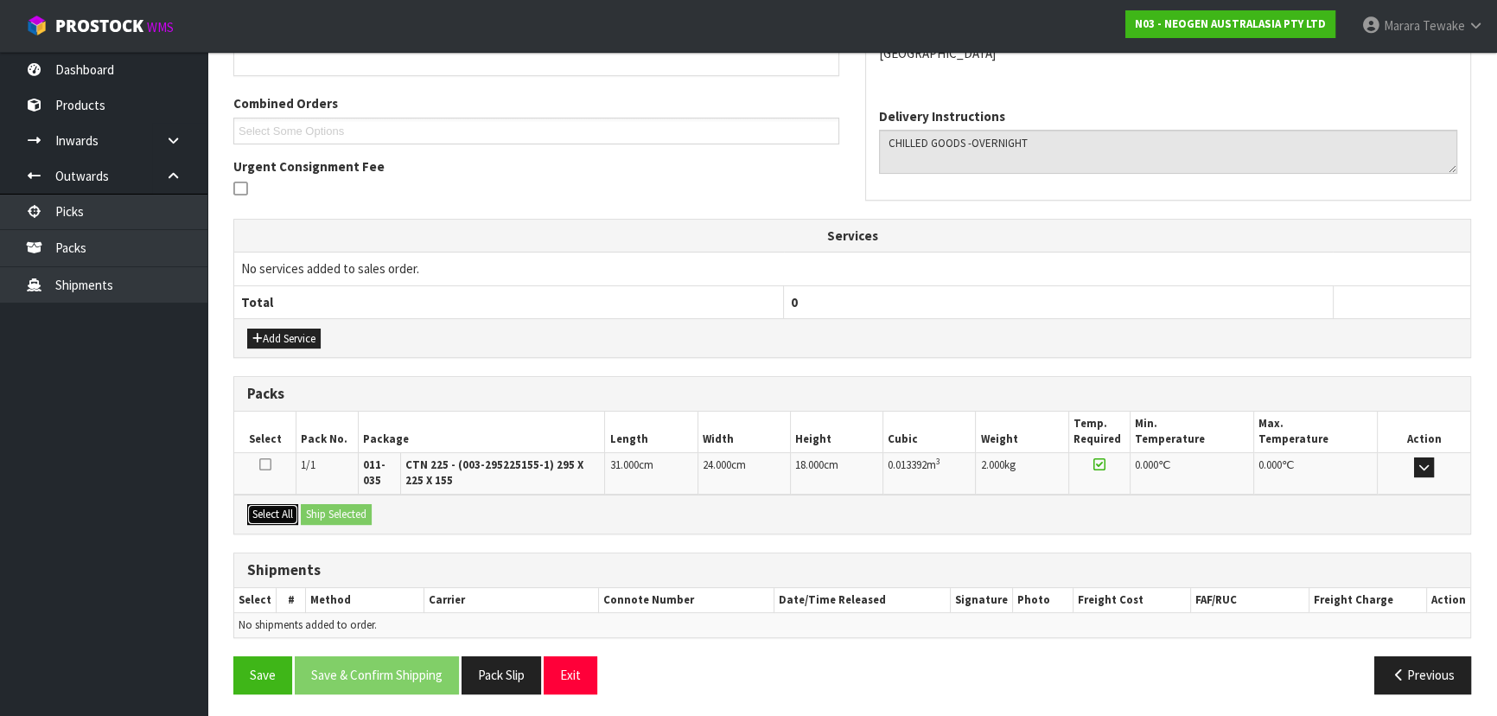
click at [303, 511] on div "Select All Ship Selected" at bounding box center [852, 513] width 1236 height 39
drag, startPoint x: 260, startPoint y: 509, endPoint x: 314, endPoint y: 509, distance: 53.6
click at [266, 508] on button "Select All" at bounding box center [272, 514] width 51 height 21
click at [315, 509] on button "Ship Selected" at bounding box center [336, 514] width 71 height 21
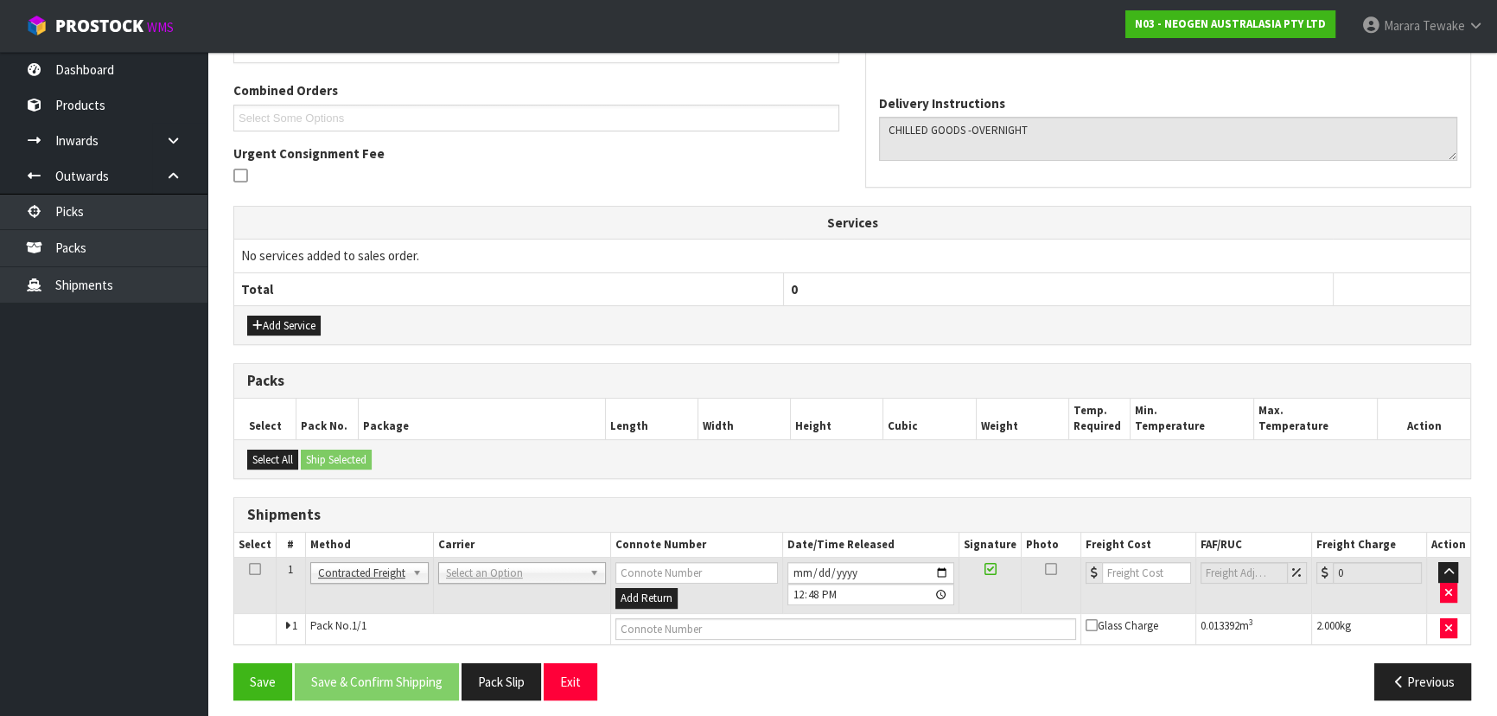
scroll to position [436, 0]
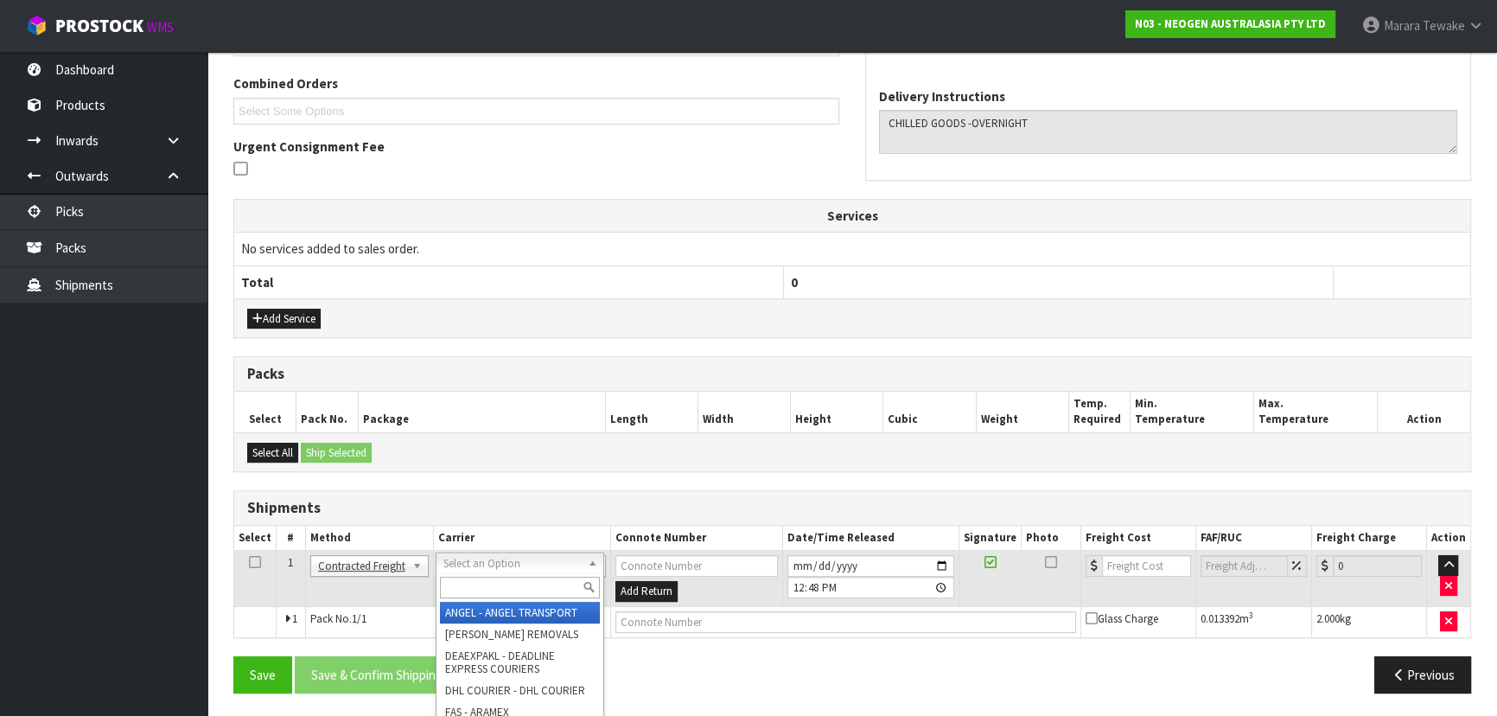
click at [486, 588] on input "text" at bounding box center [520, 587] width 160 height 22
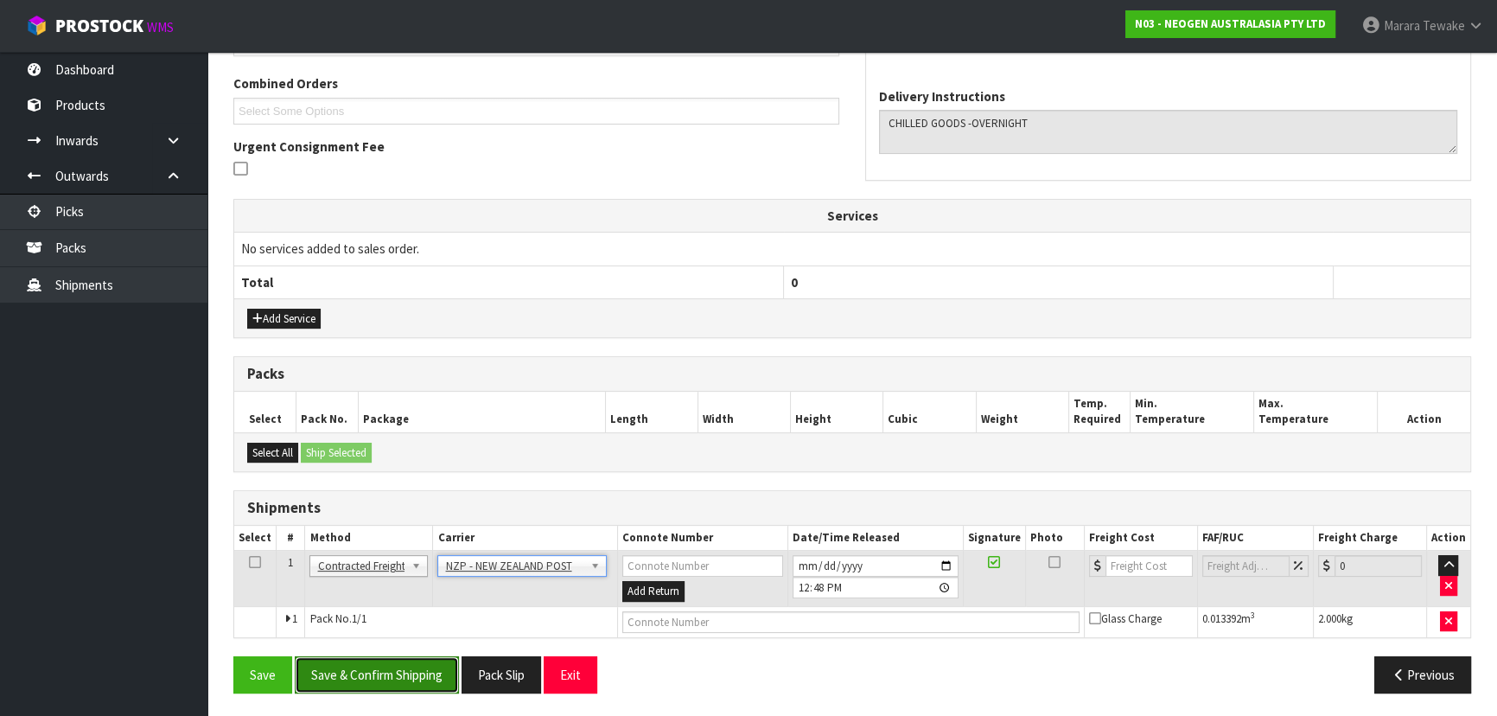
drag, startPoint x: 407, startPoint y: 681, endPoint x: 340, endPoint y: 665, distance: 69.4
click at [406, 681] on button "Save & Confirm Shipping" at bounding box center [377, 674] width 164 height 37
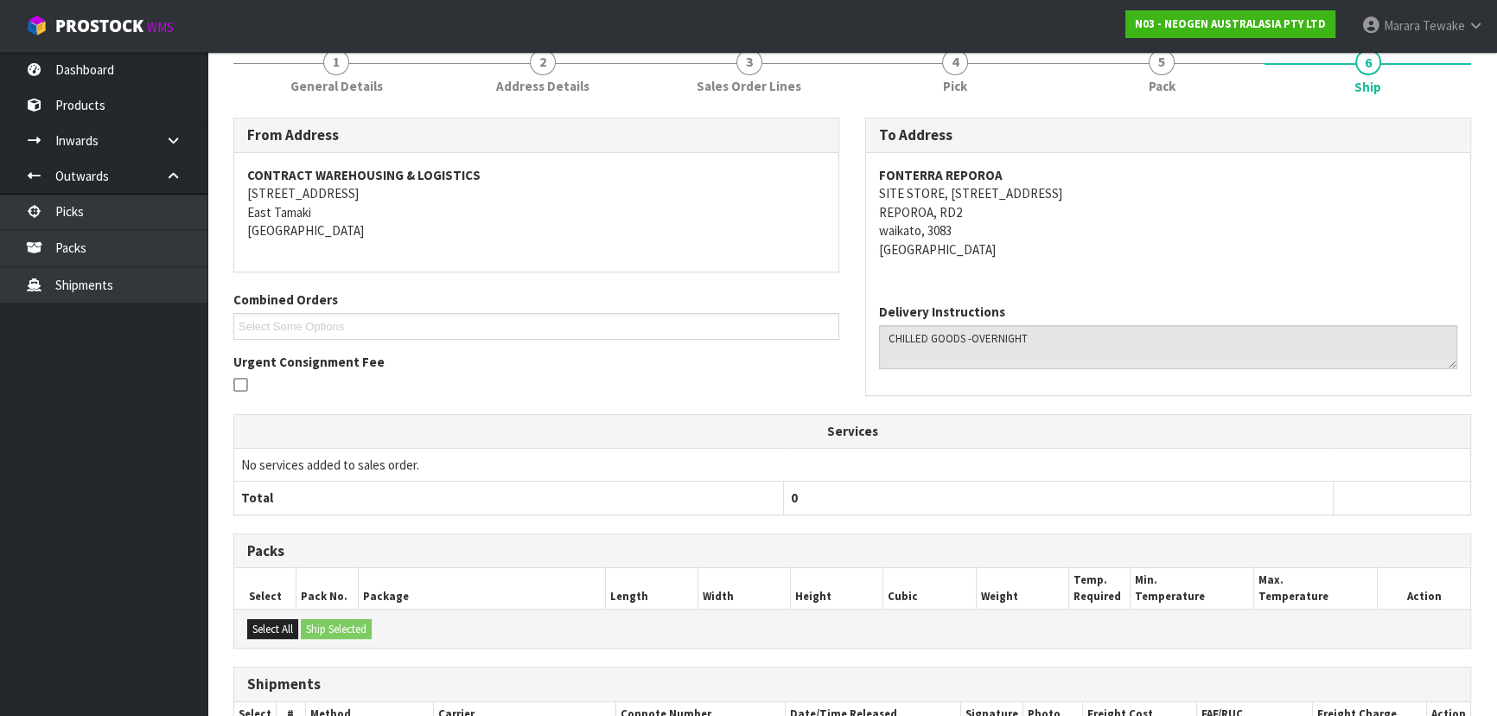
scroll to position [411, 0]
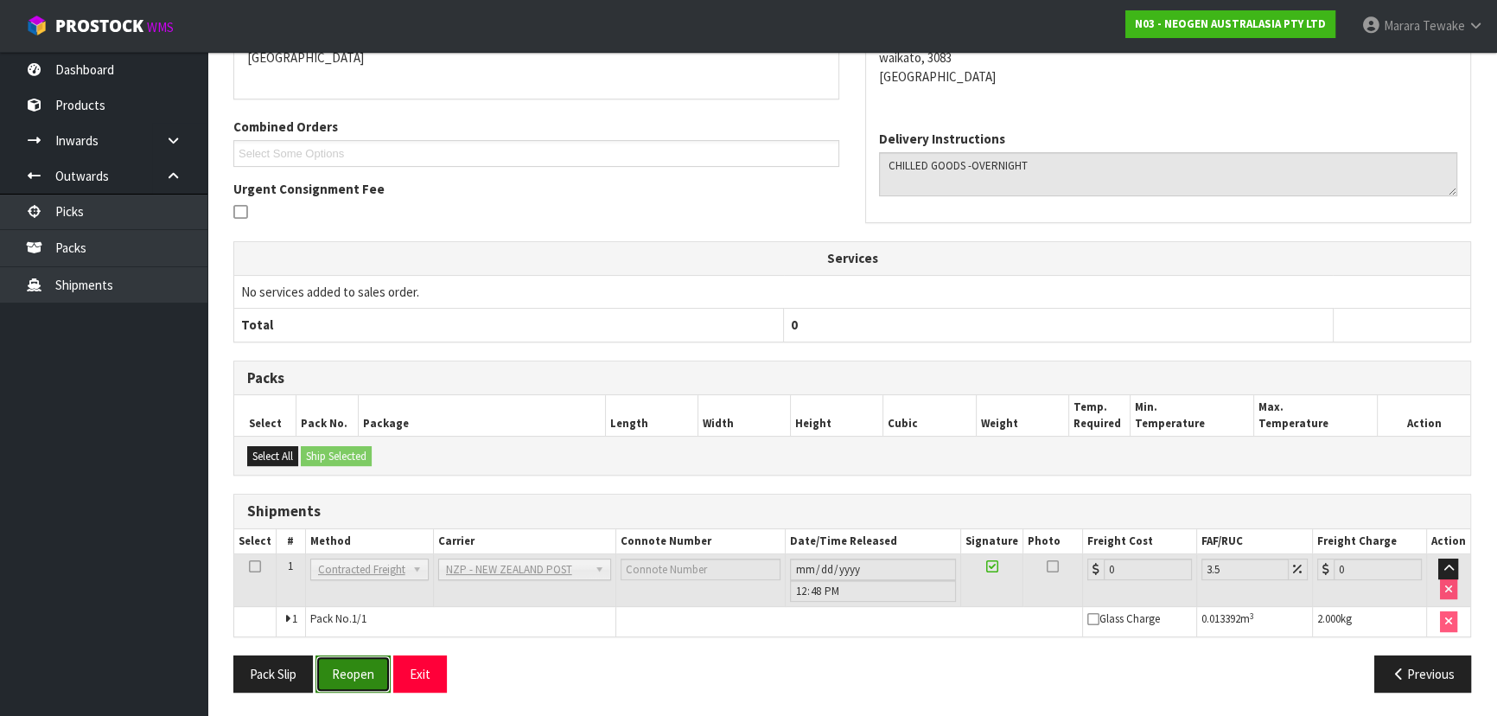
click at [363, 668] on button "Reopen" at bounding box center [352, 673] width 75 height 37
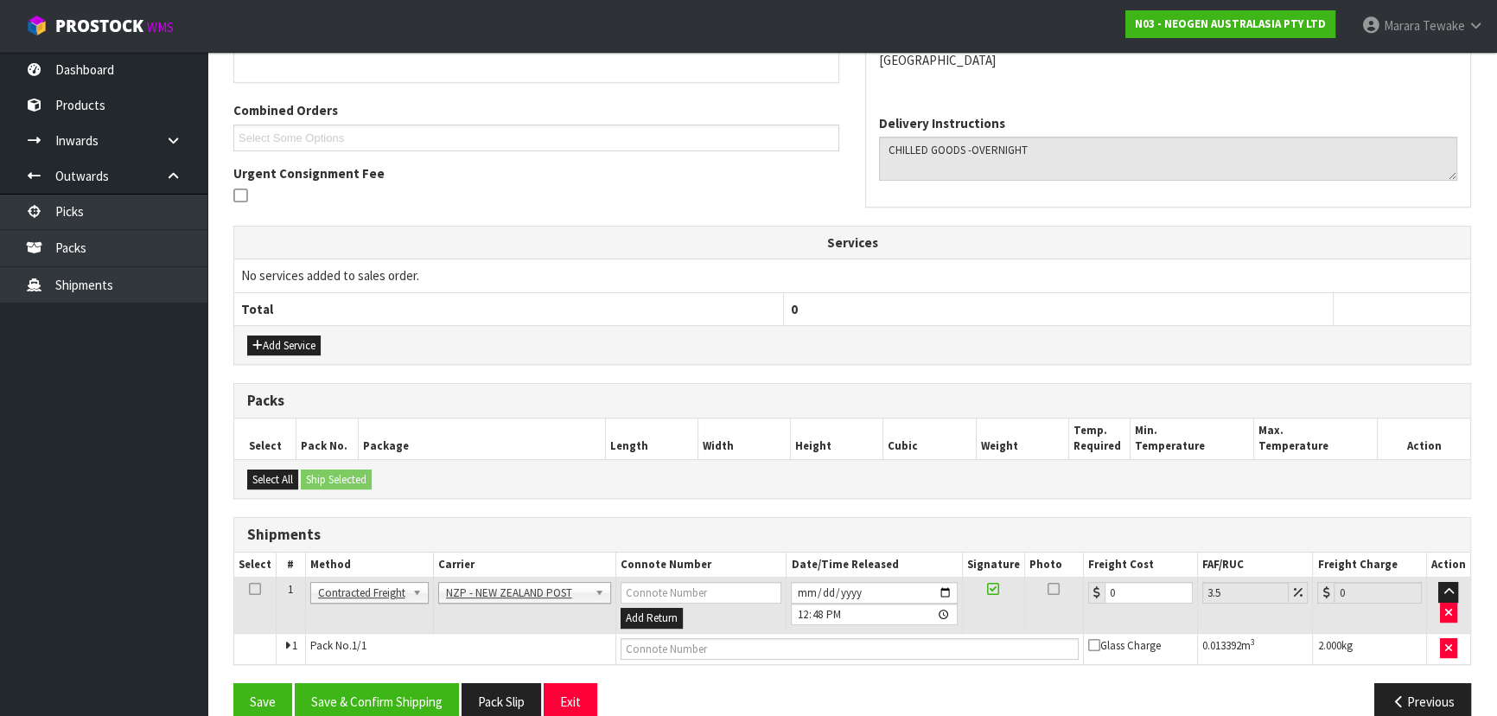
scroll to position [436, 0]
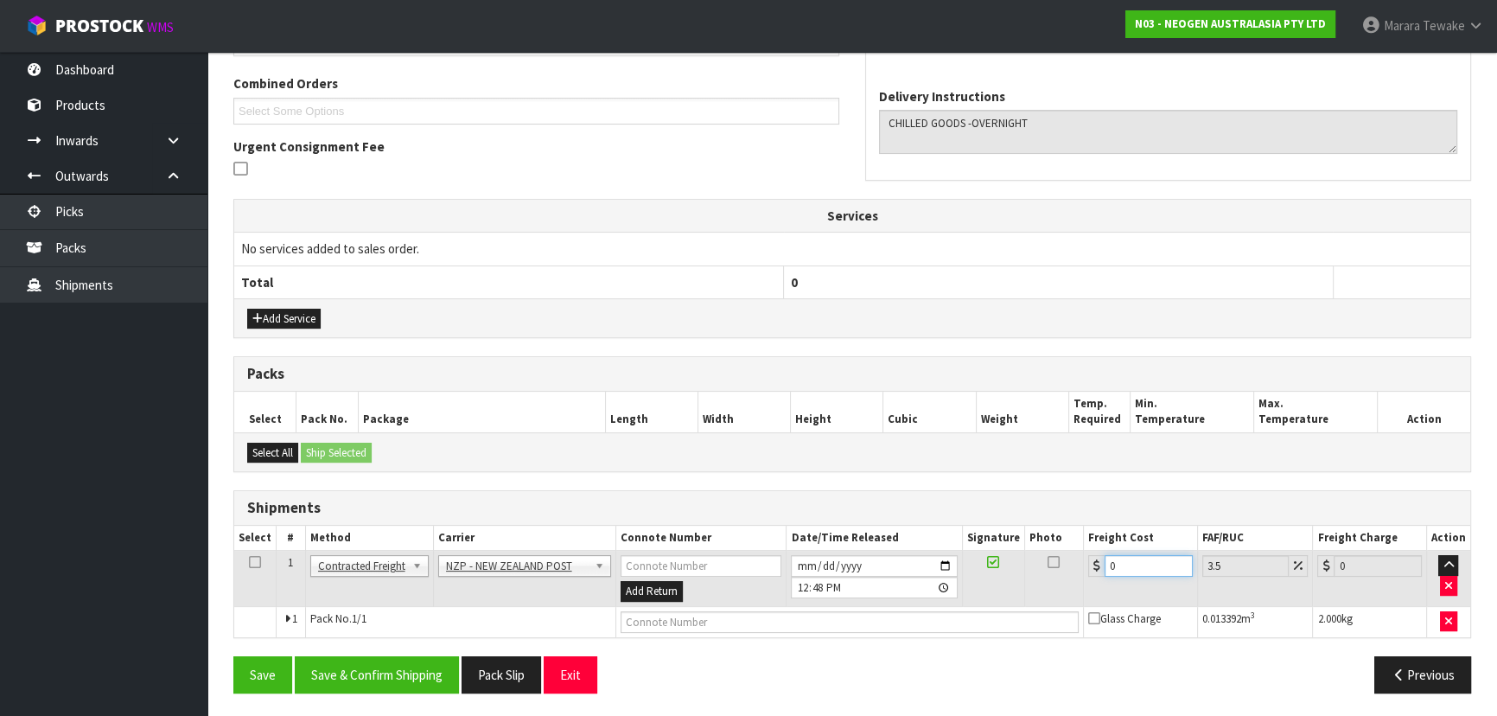
drag, startPoint x: 1128, startPoint y: 557, endPoint x: 1074, endPoint y: 517, distance: 66.7
click at [1078, 531] on table "Select # Method Carrier Connote Number Date/Time Released Signature Photo Freig…" at bounding box center [852, 580] width 1236 height 111
click at [434, 669] on button "Save & Confirm Shipping" at bounding box center [377, 674] width 164 height 37
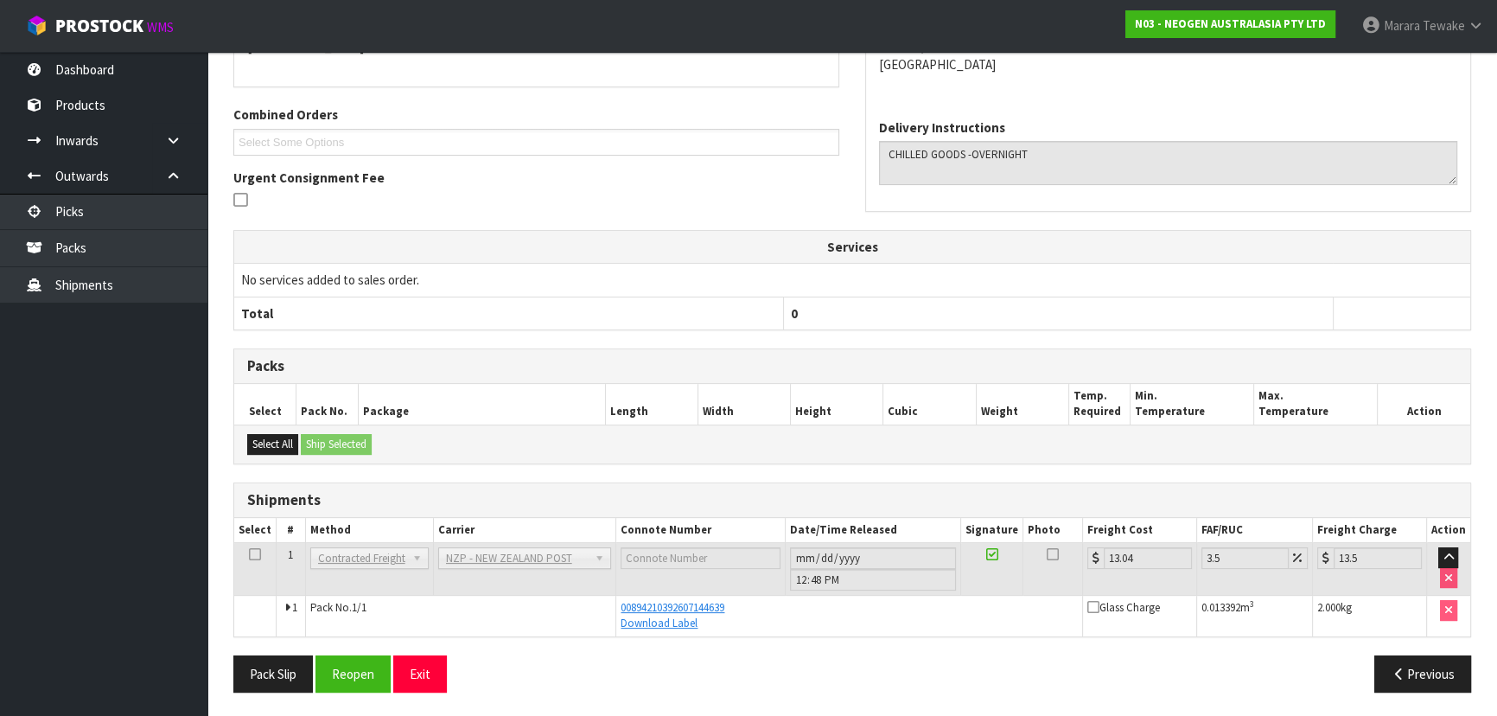
scroll to position [0, 0]
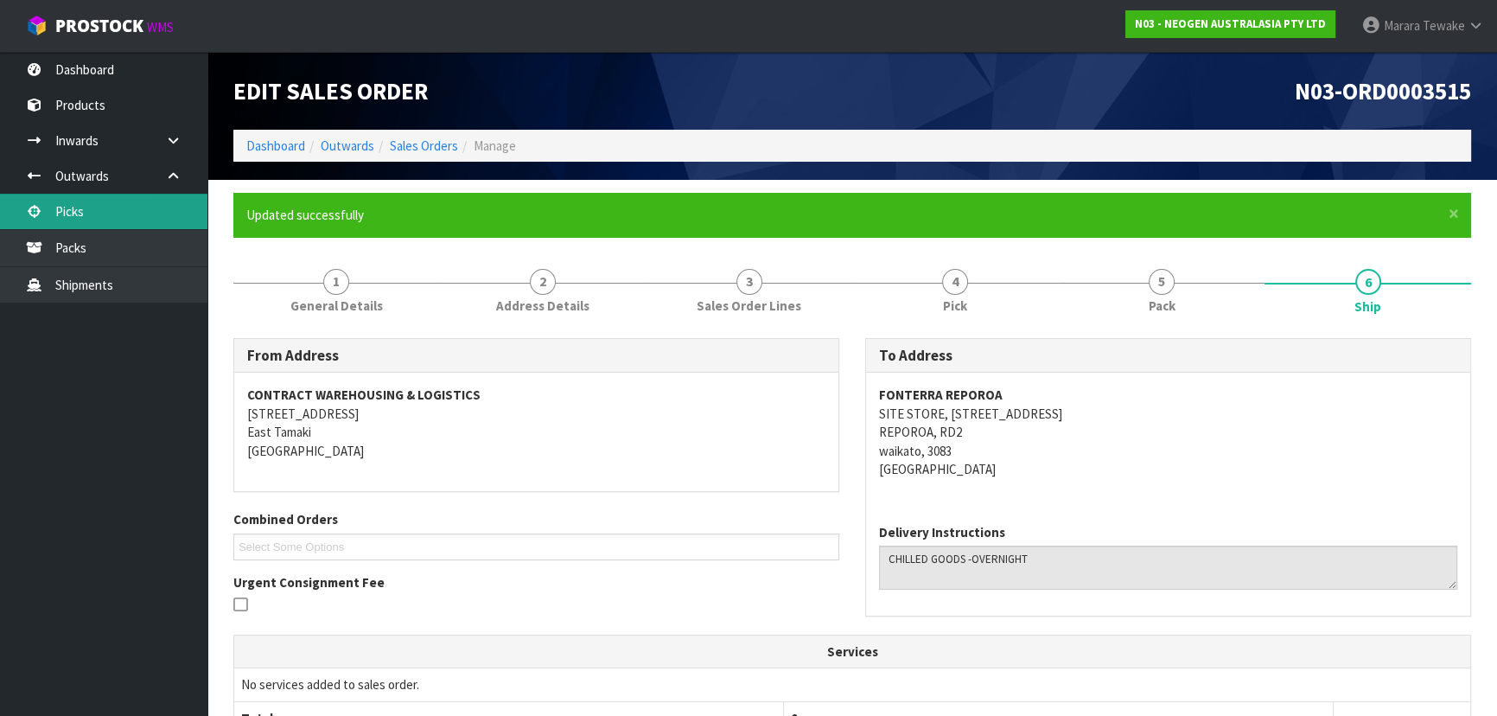
click at [113, 219] on link "Picks" at bounding box center [103, 211] width 207 height 35
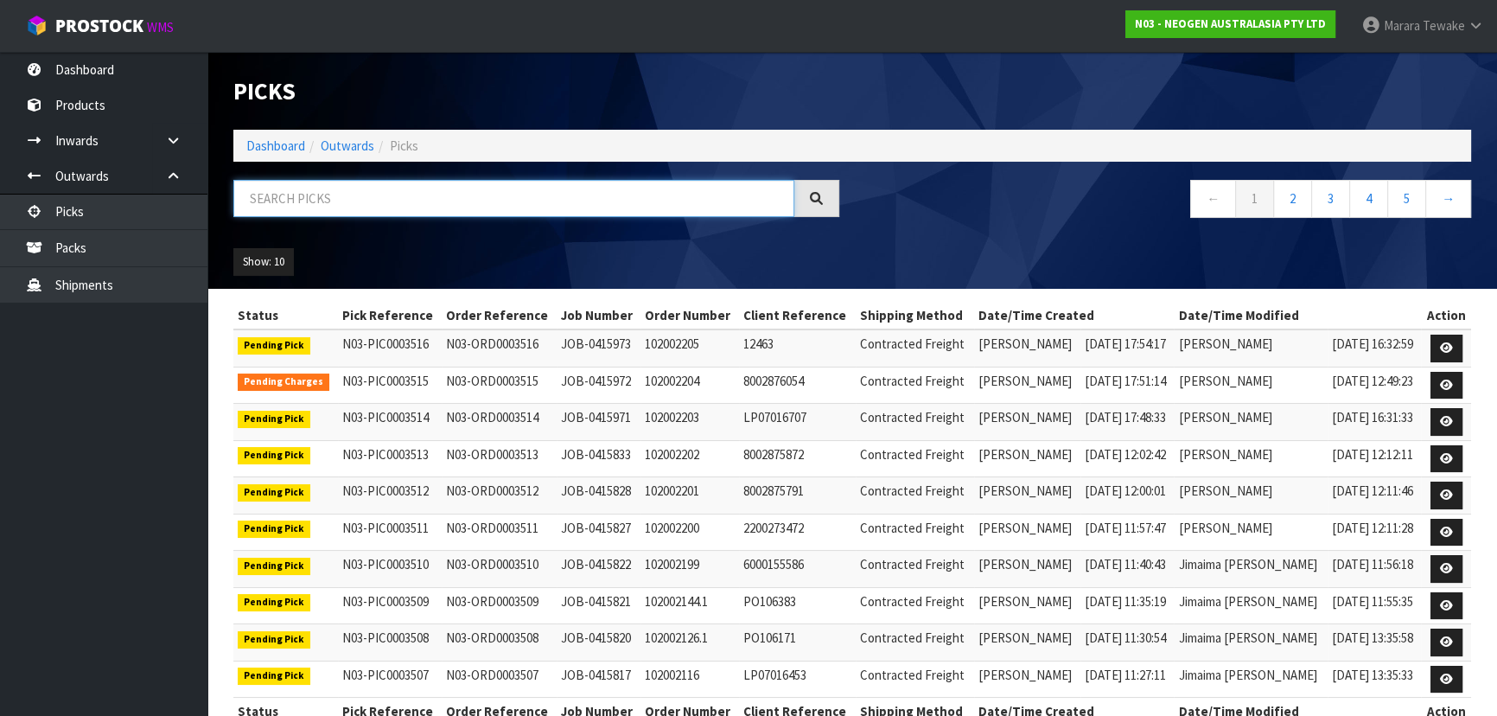
click at [281, 194] on input "text" at bounding box center [513, 198] width 561 height 37
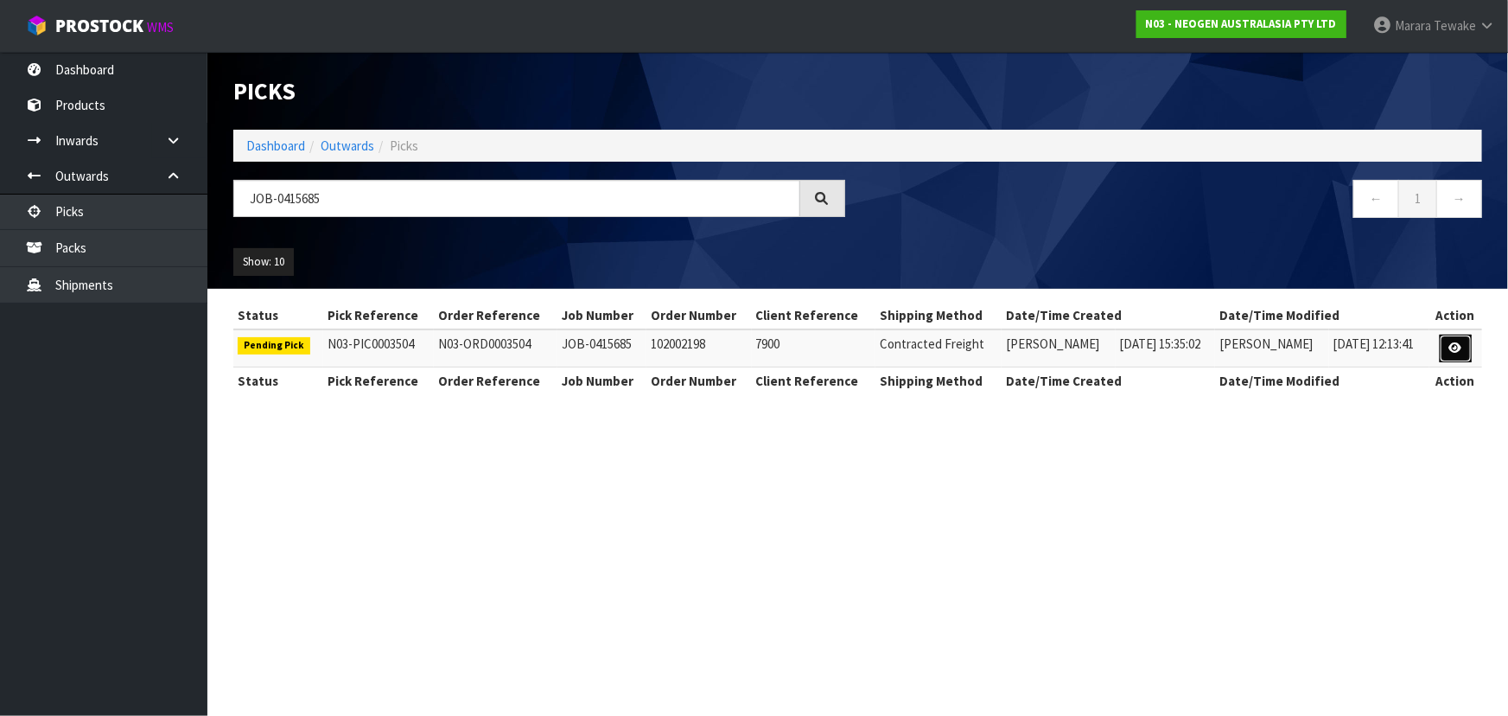
click at [1458, 351] on icon at bounding box center [1455, 347] width 13 height 11
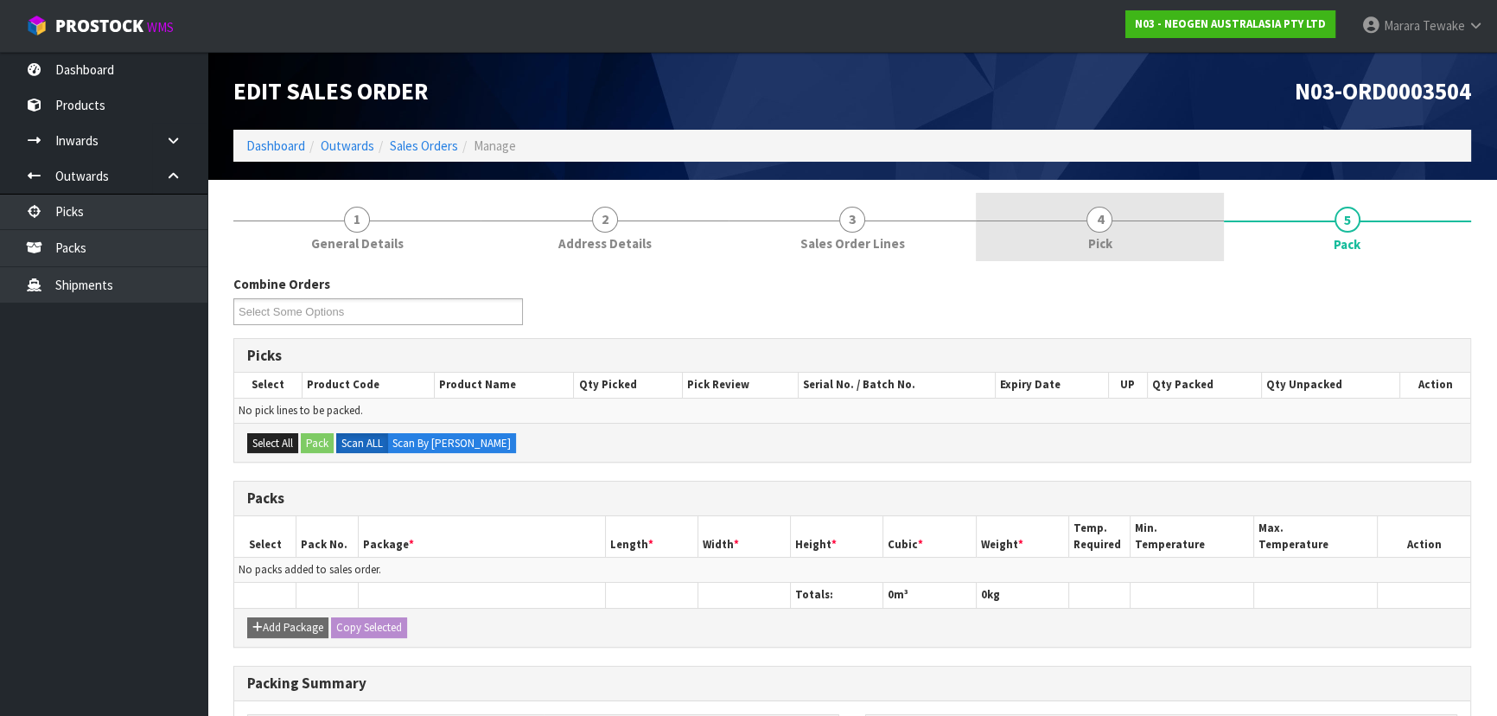
click at [1130, 233] on link "4 Pick" at bounding box center [1099, 227] width 247 height 68
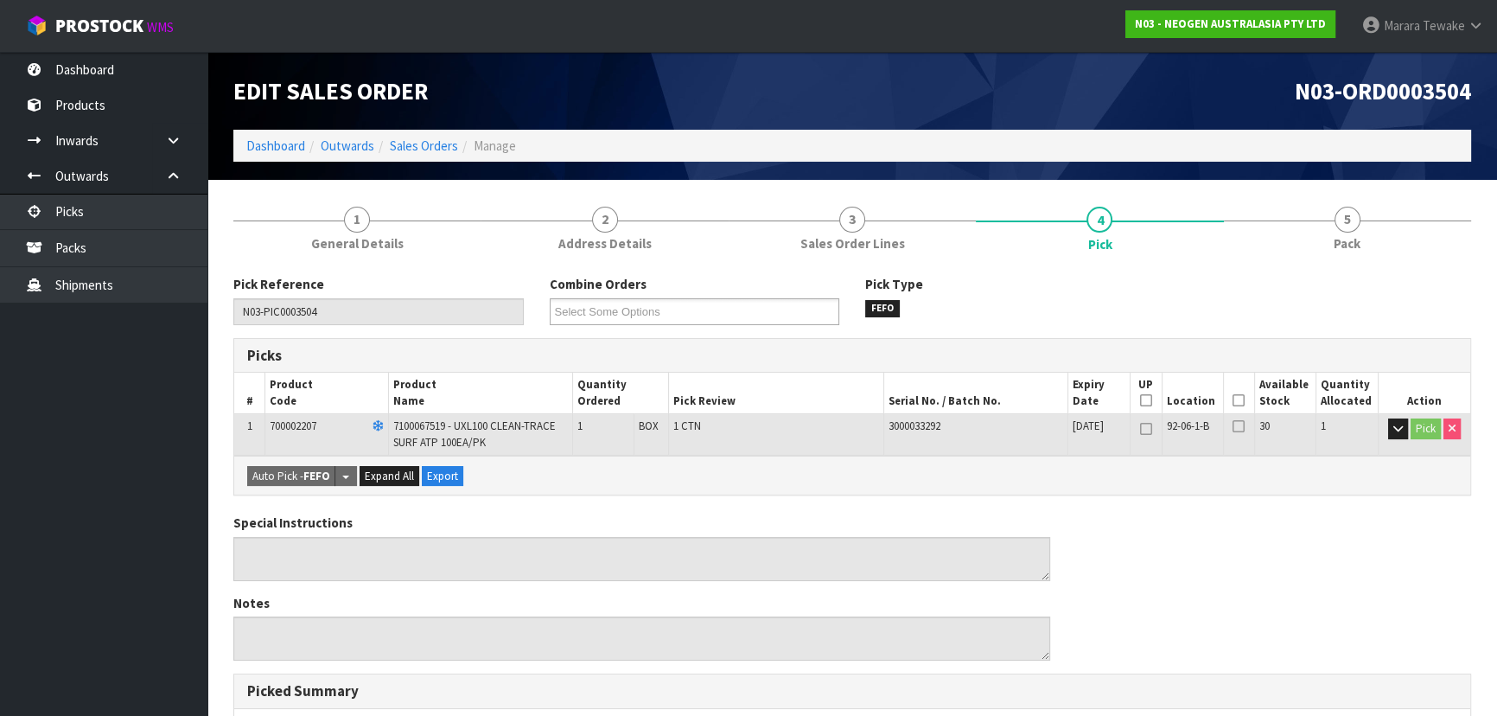
click at [1231, 398] on th "Picked" at bounding box center [1238, 392] width 31 height 41
click at [1236, 400] on icon at bounding box center [1238, 400] width 12 height 1
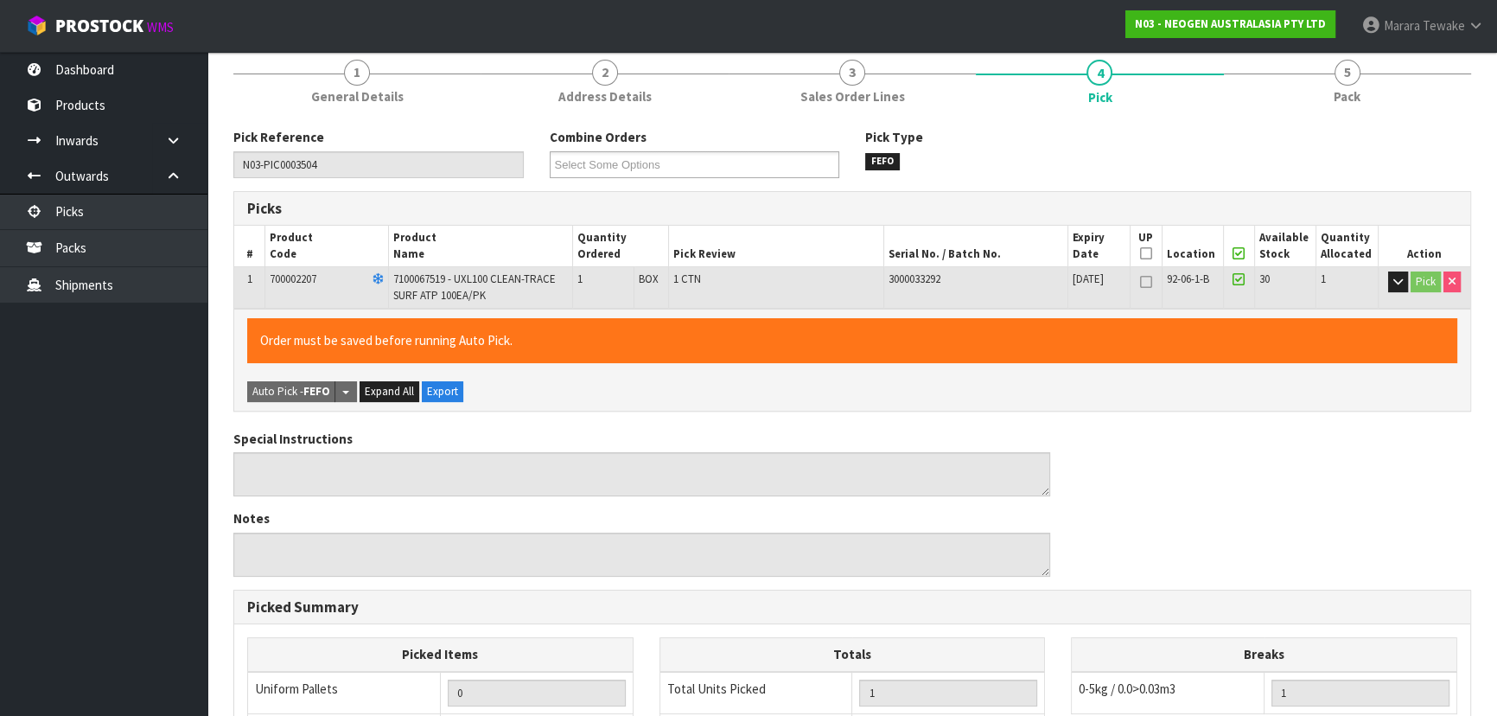
scroll to position [493, 0]
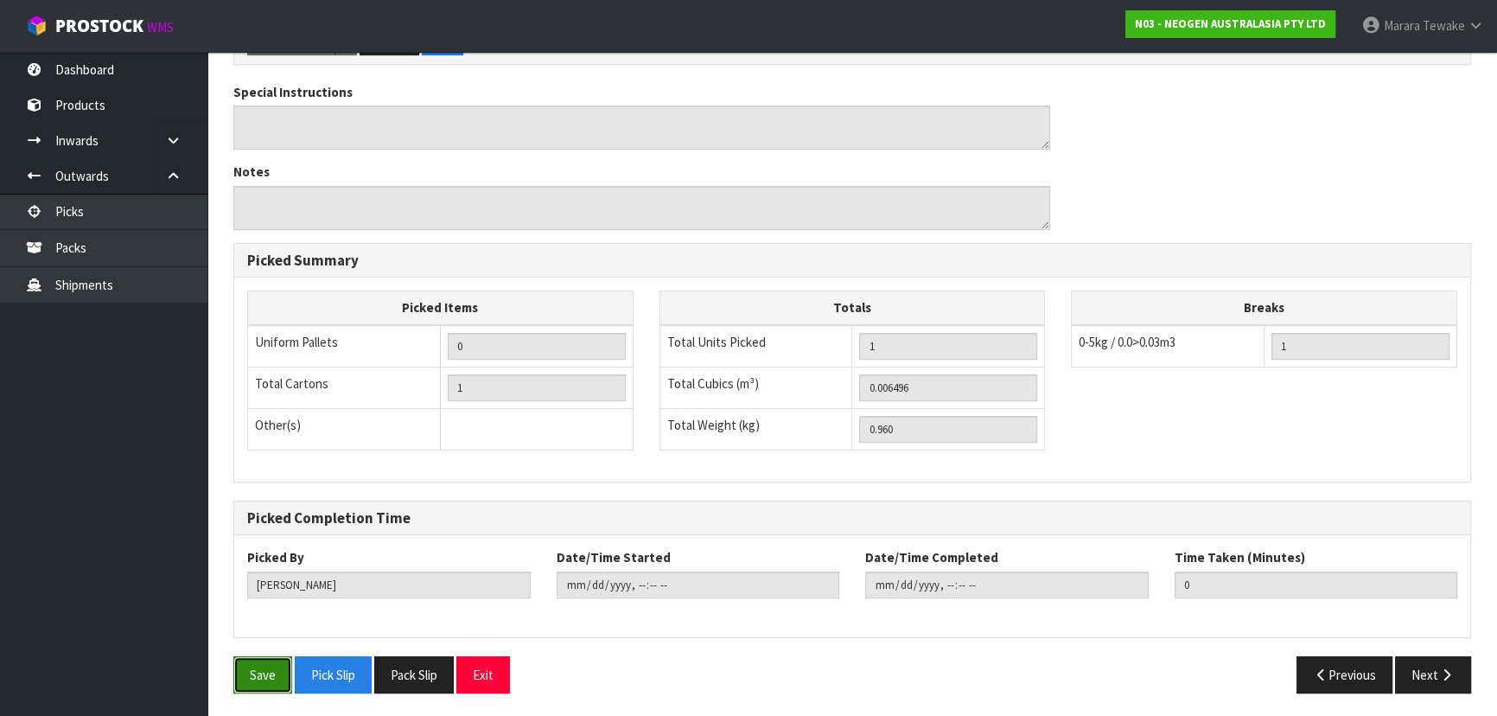
click at [248, 671] on button "Save" at bounding box center [262, 674] width 59 height 37
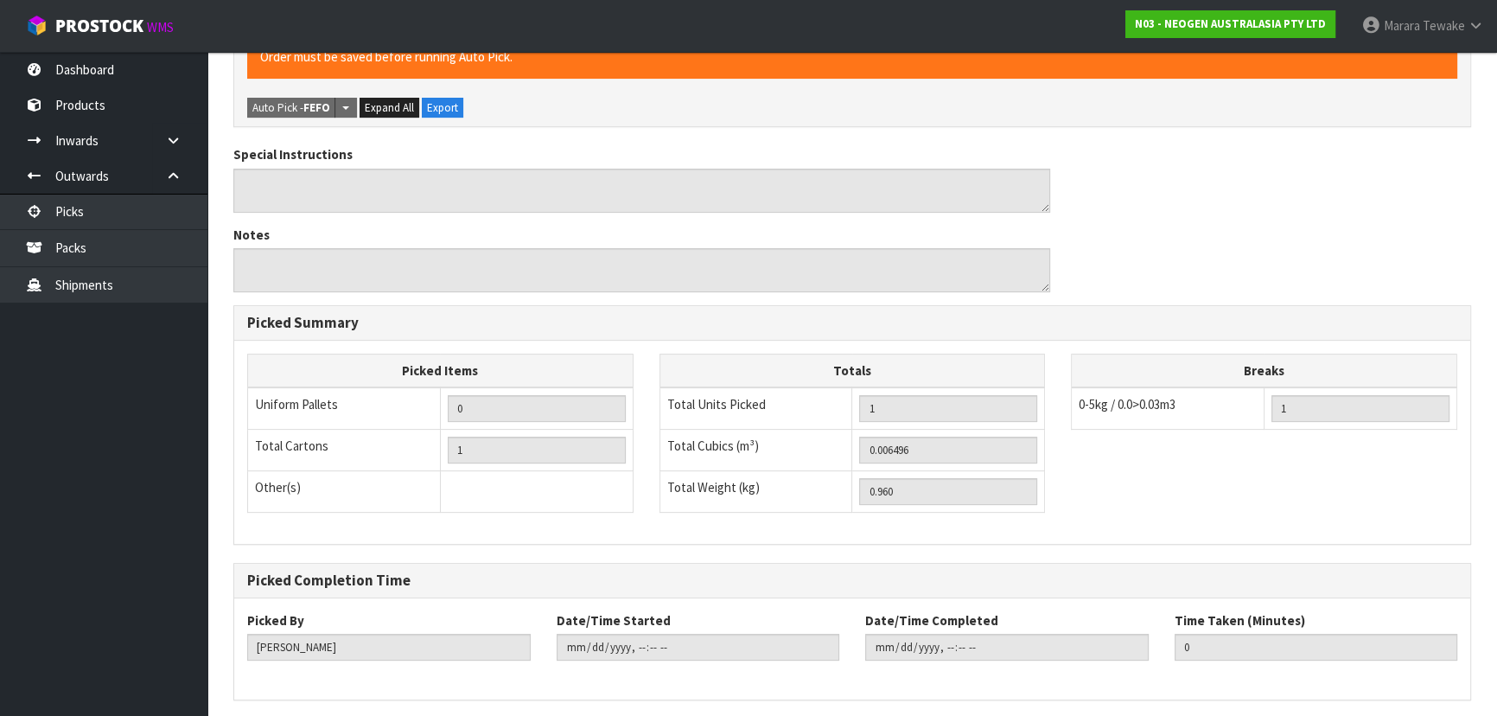
scroll to position [0, 0]
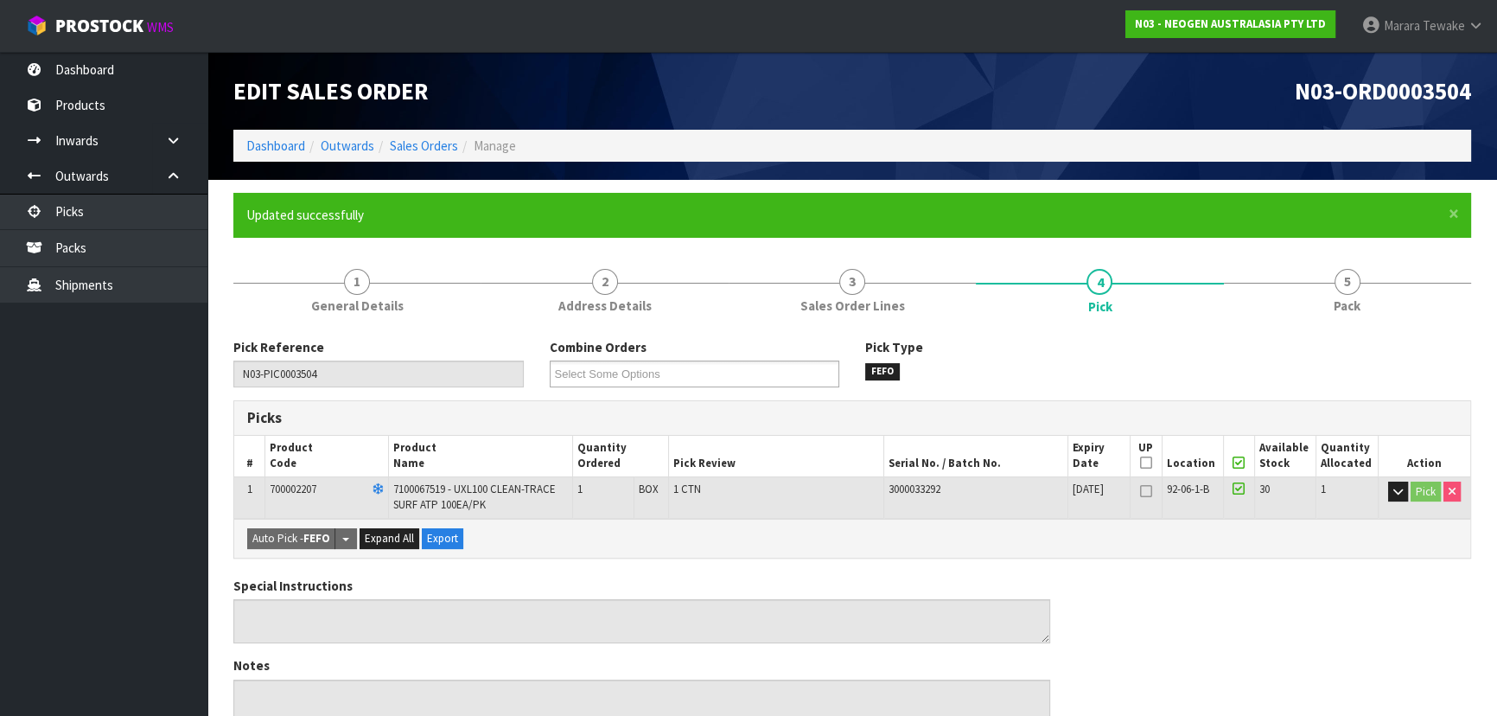
click at [1384, 242] on form "× Close Updated successfully 1 General Details 2 Address Details 3 Sales Order …" at bounding box center [851, 696] width 1237 height 1007
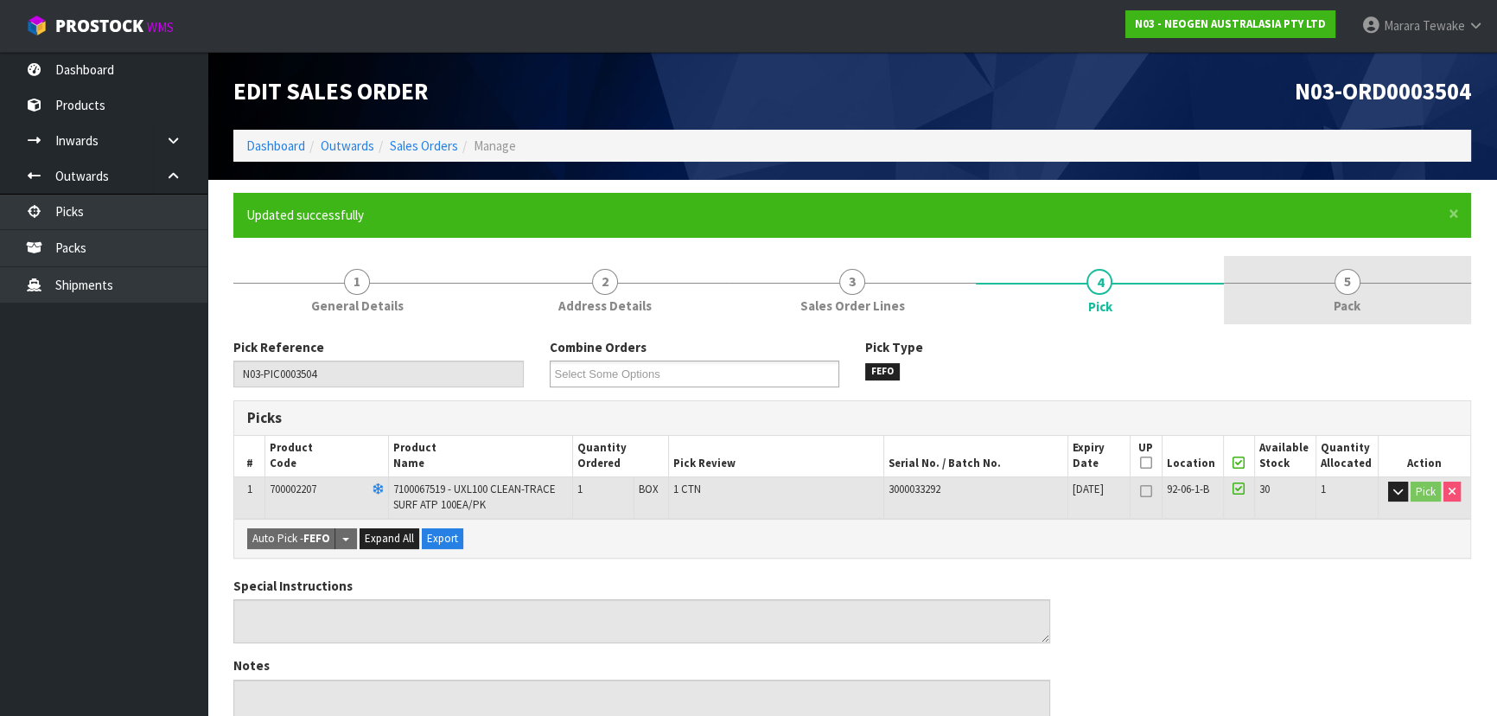
click at [1326, 302] on link "5 Pack" at bounding box center [1347, 290] width 247 height 68
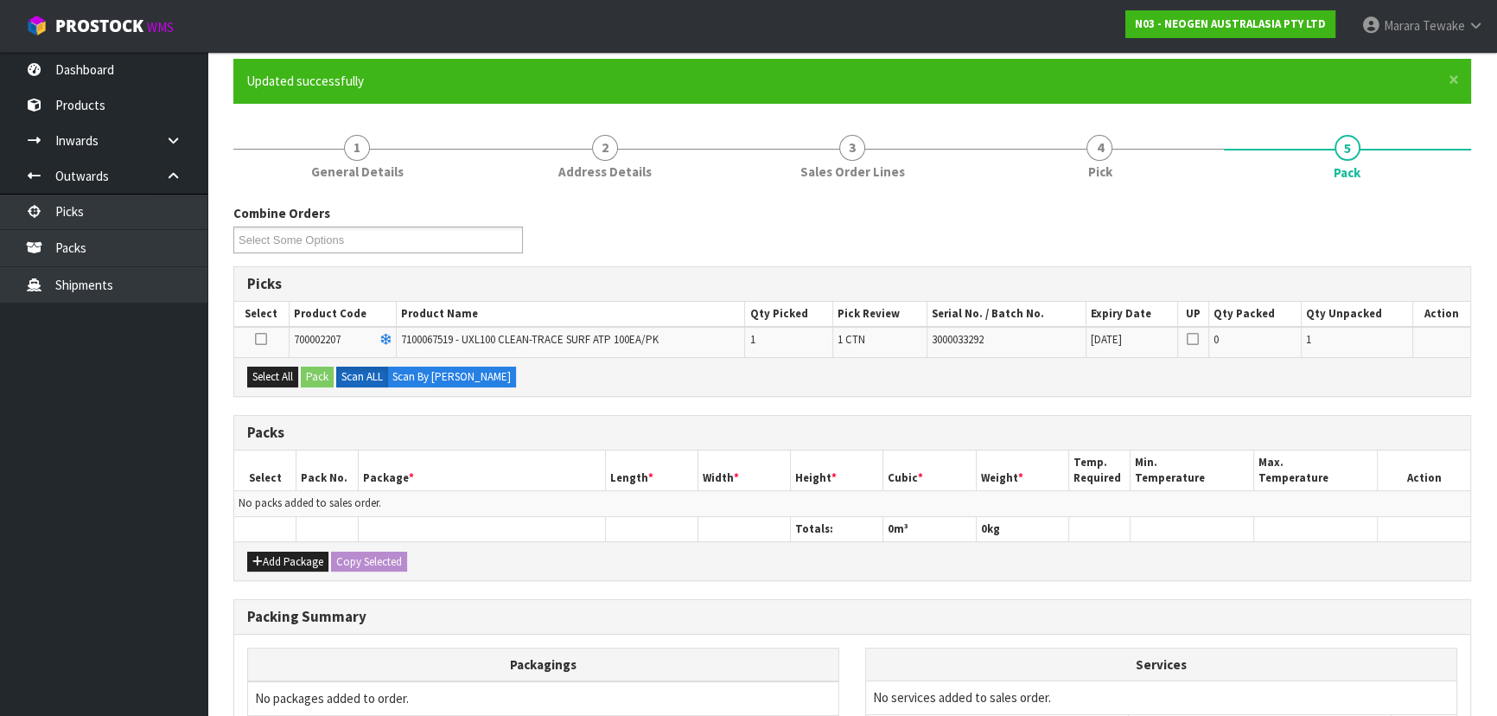
scroll to position [315, 0]
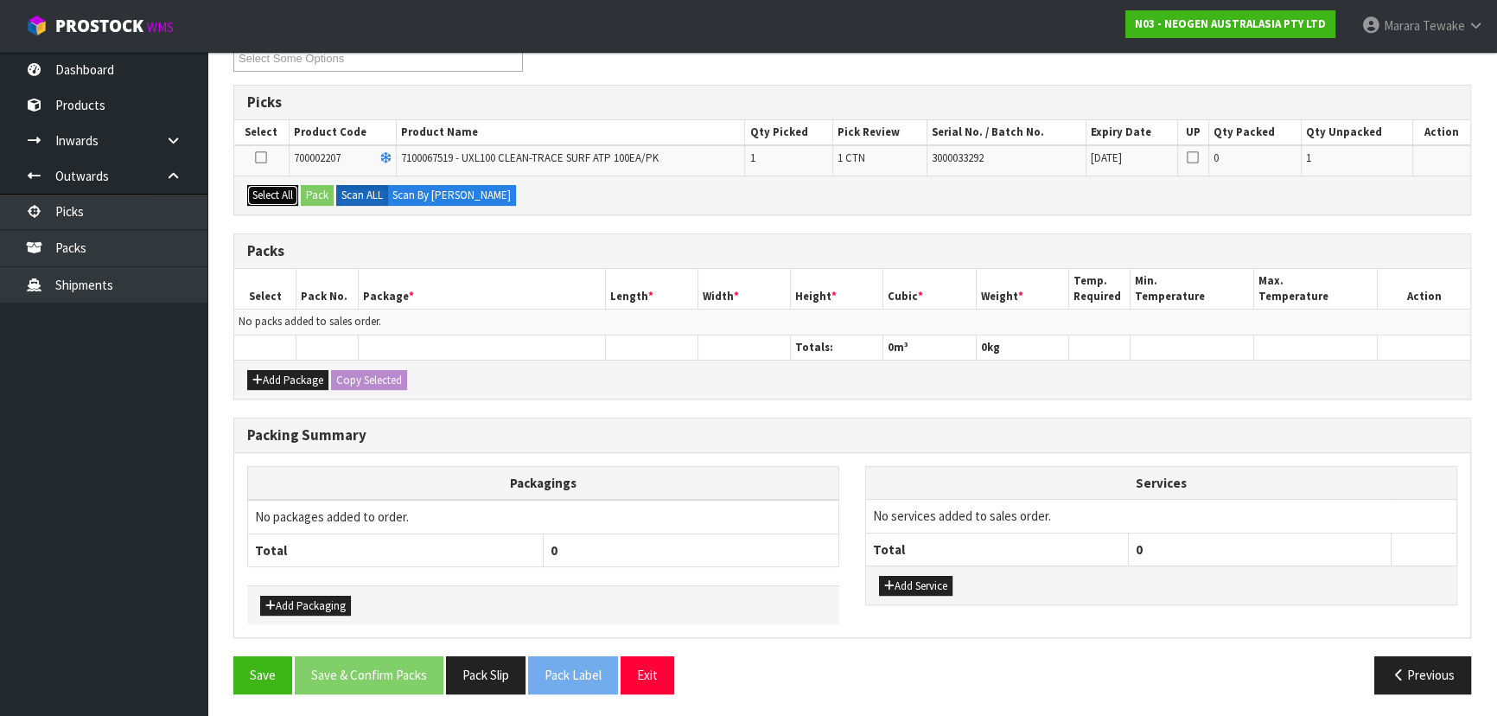
drag, startPoint x: 279, startPoint y: 194, endPoint x: 320, endPoint y: 189, distance: 40.8
click at [283, 192] on button "Select All" at bounding box center [272, 195] width 51 height 21
click at [320, 189] on button "Pack" at bounding box center [317, 195] width 33 height 21
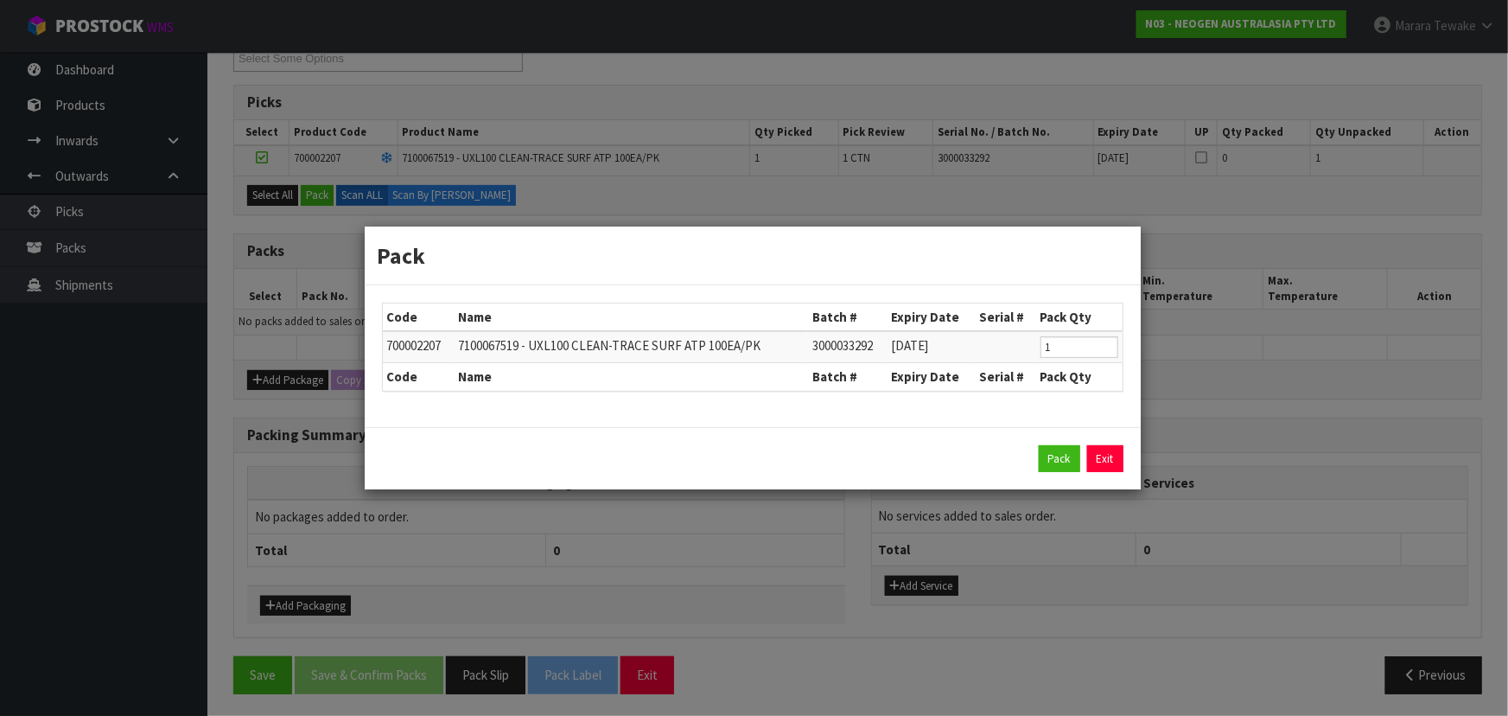
click at [1032, 455] on div "Pack Exit" at bounding box center [752, 459] width 741 height 28
click at [1043, 455] on button "Pack" at bounding box center [1059, 459] width 41 height 28
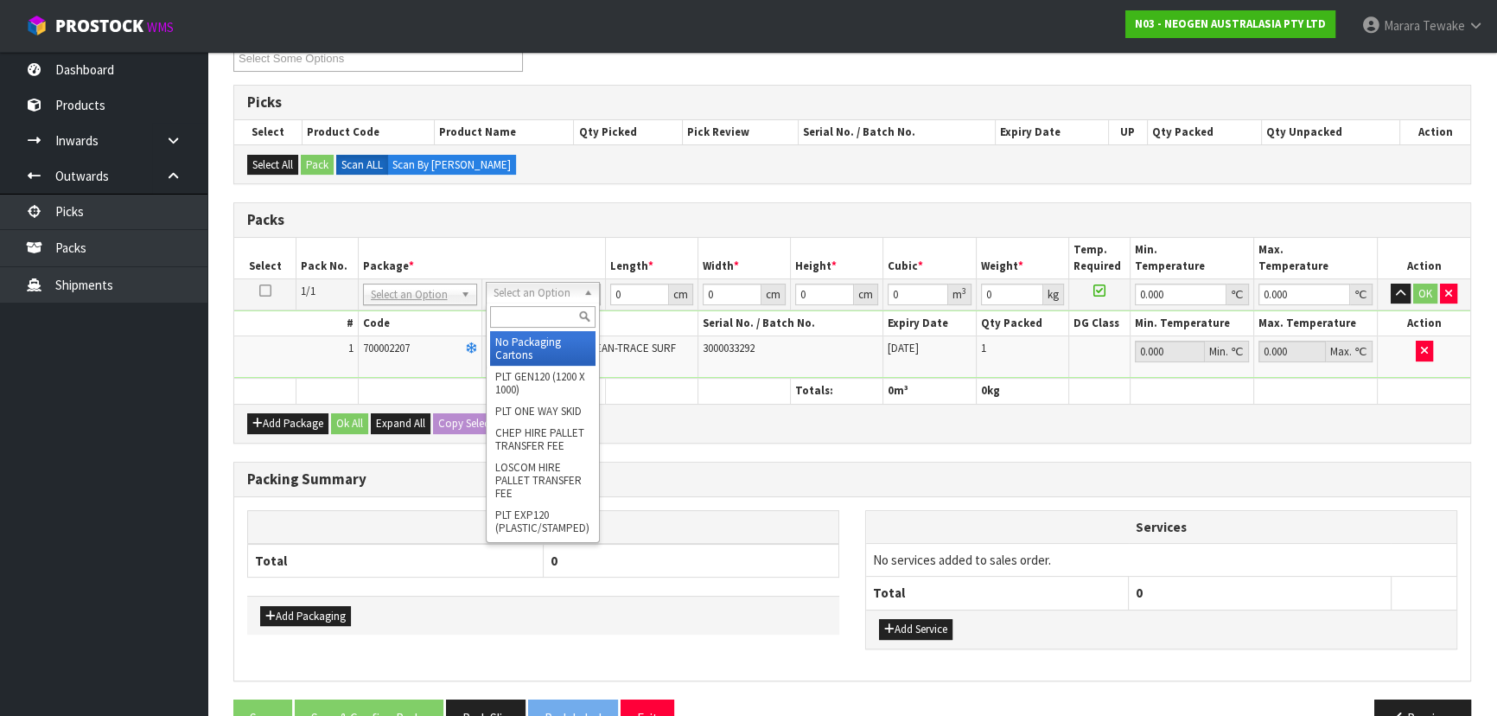
click at [539, 320] on input "text" at bounding box center [542, 317] width 105 height 22
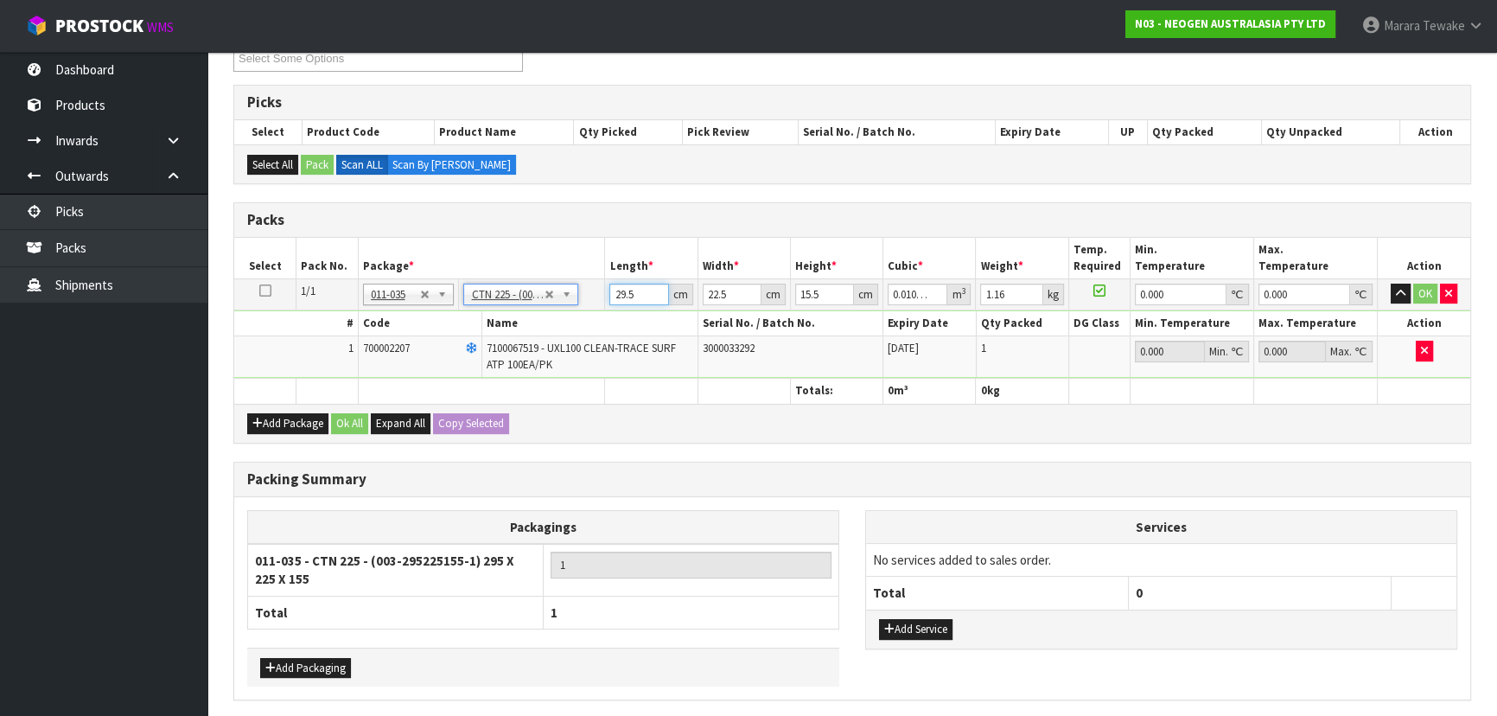
drag, startPoint x: 617, startPoint y: 288, endPoint x: 587, endPoint y: 270, distance: 34.8
click at [589, 273] on table "Select Pack No. Package * Length * Width * Height * Cubic * Weight * Temp. Requ…" at bounding box center [852, 321] width 1236 height 166
click at [1390, 283] on button "button" at bounding box center [1400, 293] width 20 height 21
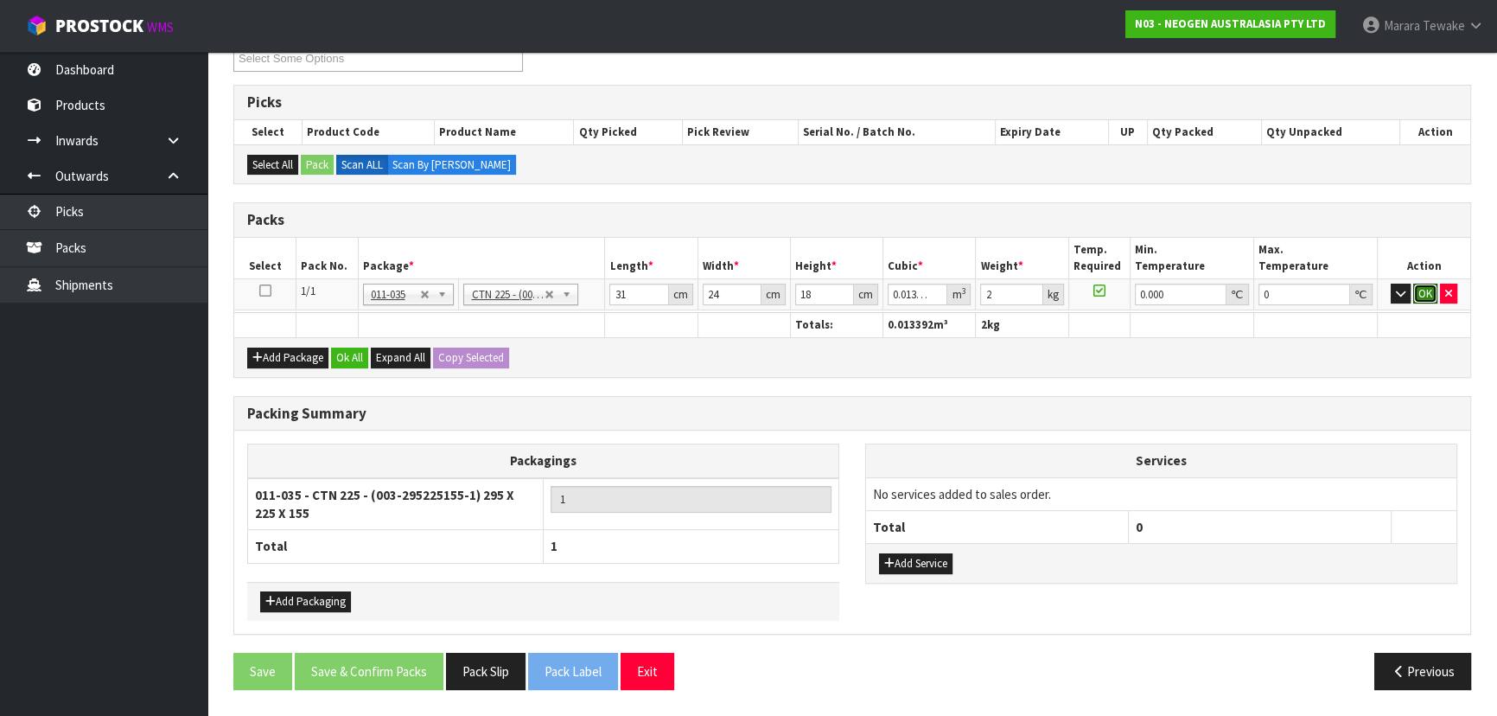
click button "OK" at bounding box center [1425, 293] width 24 height 21
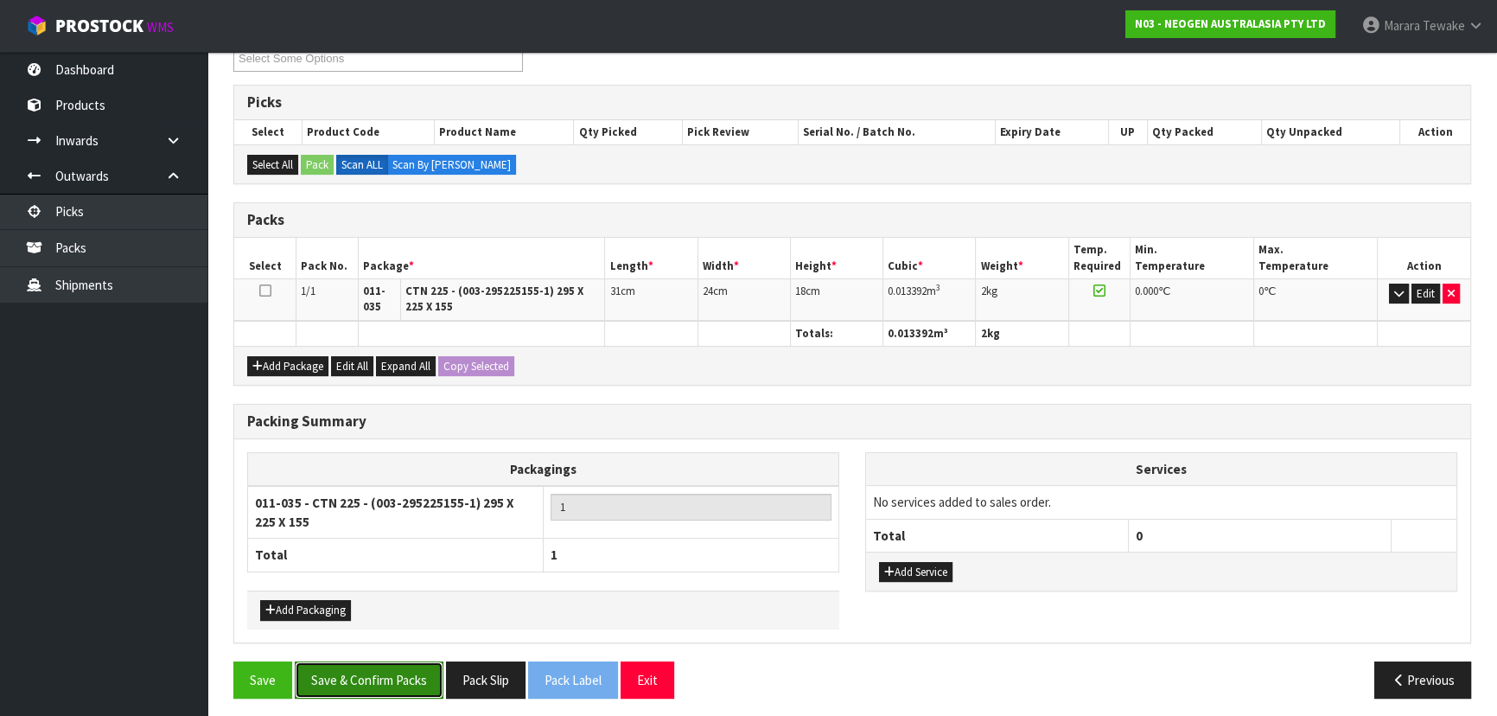
click at [399, 677] on button "Save & Confirm Packs" at bounding box center [369, 679] width 149 height 37
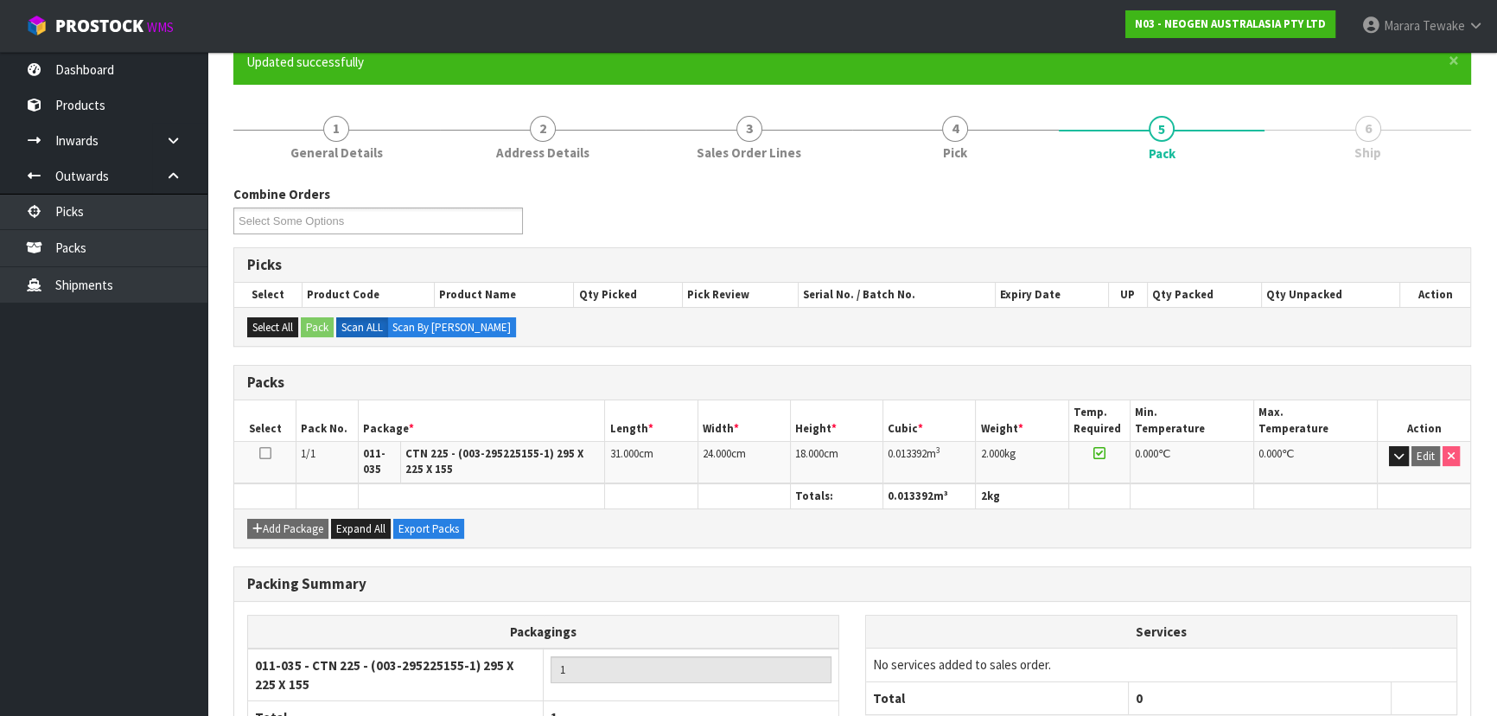
scroll to position [282, 0]
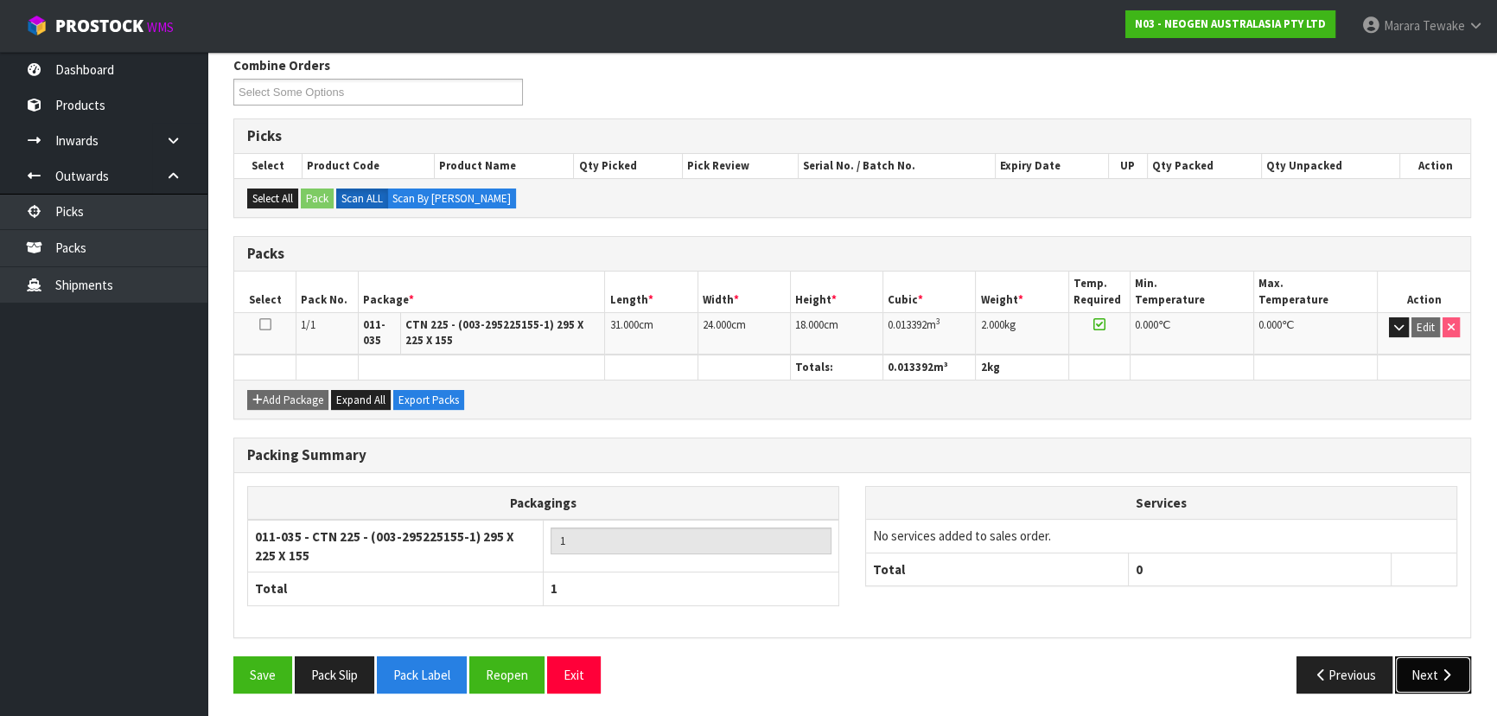
click at [1443, 668] on icon "button" at bounding box center [1446, 674] width 16 height 13
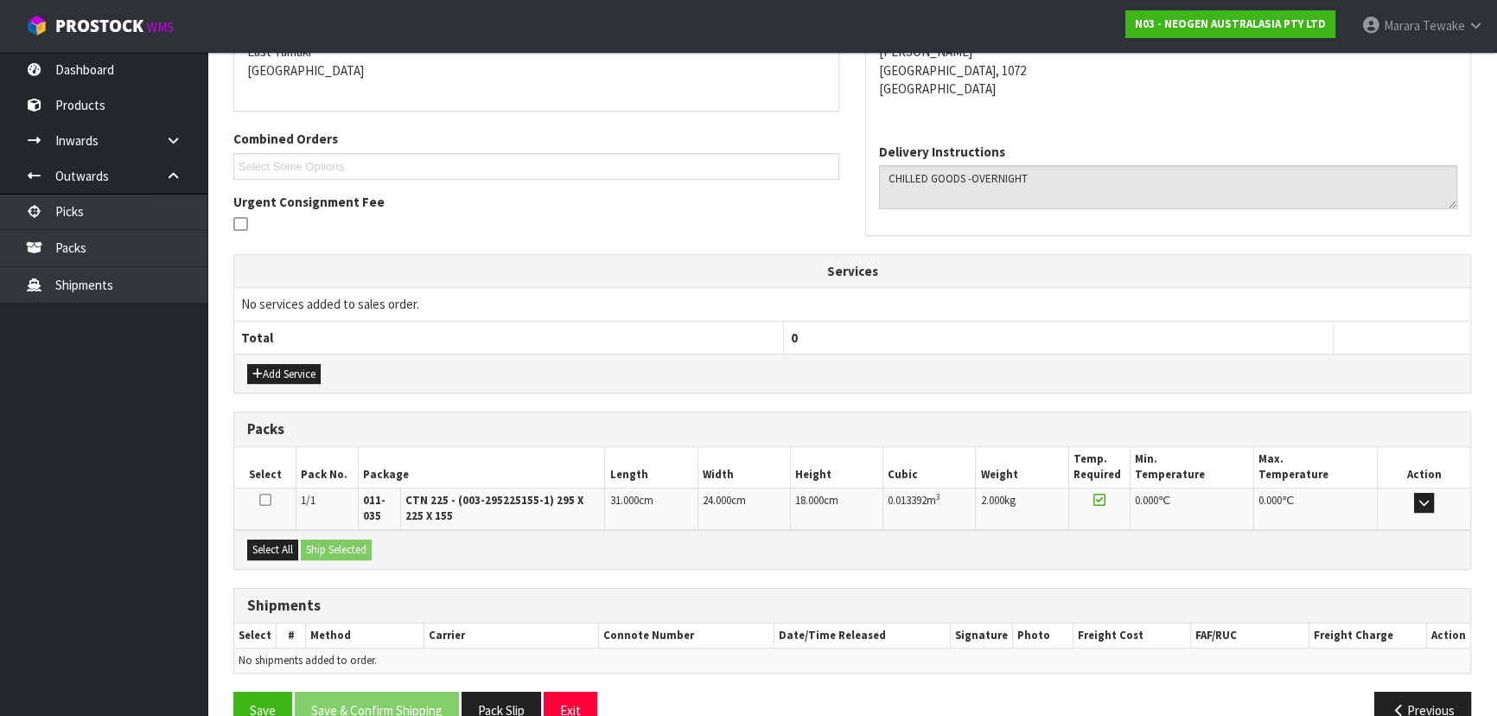
scroll to position [416, 0]
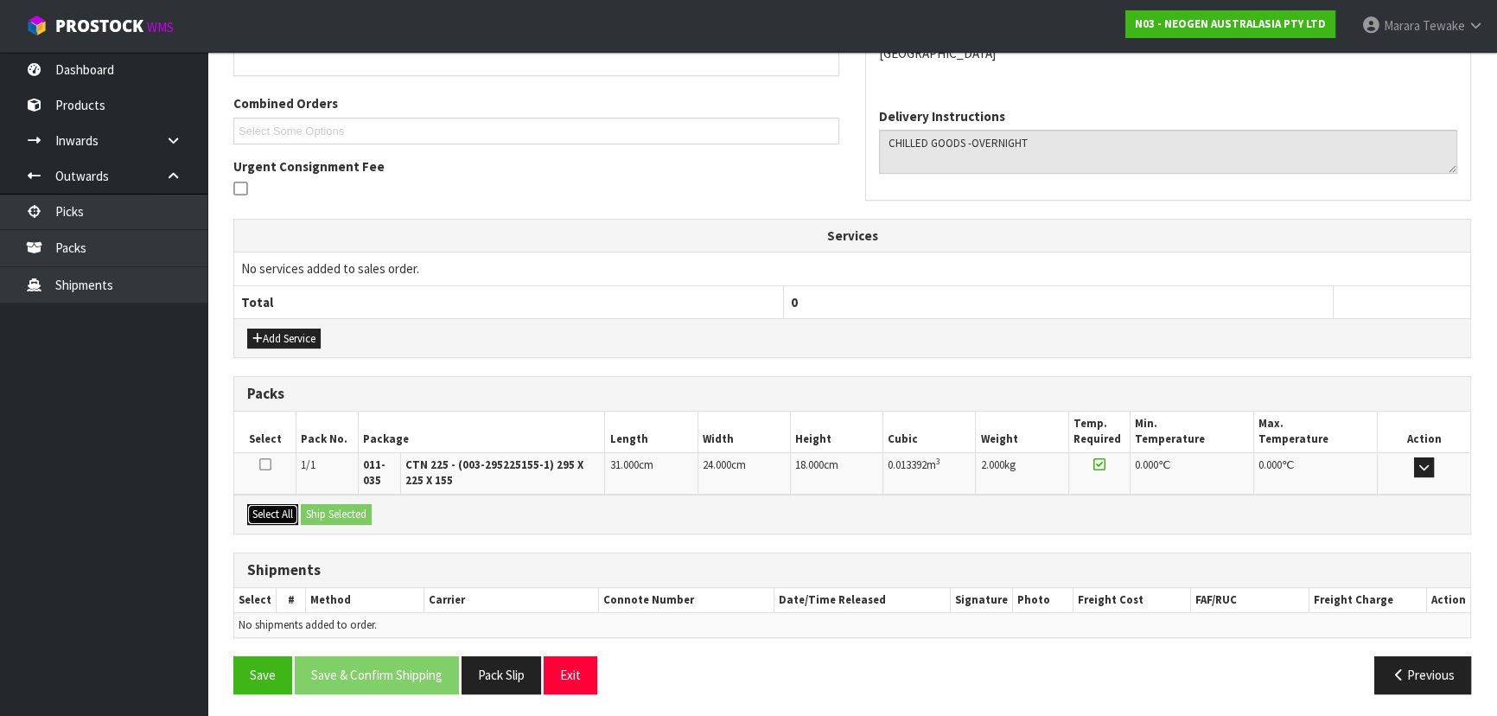
click at [263, 509] on button "Select All" at bounding box center [272, 514] width 51 height 21
click at [307, 504] on button "Ship Selected" at bounding box center [336, 514] width 71 height 21
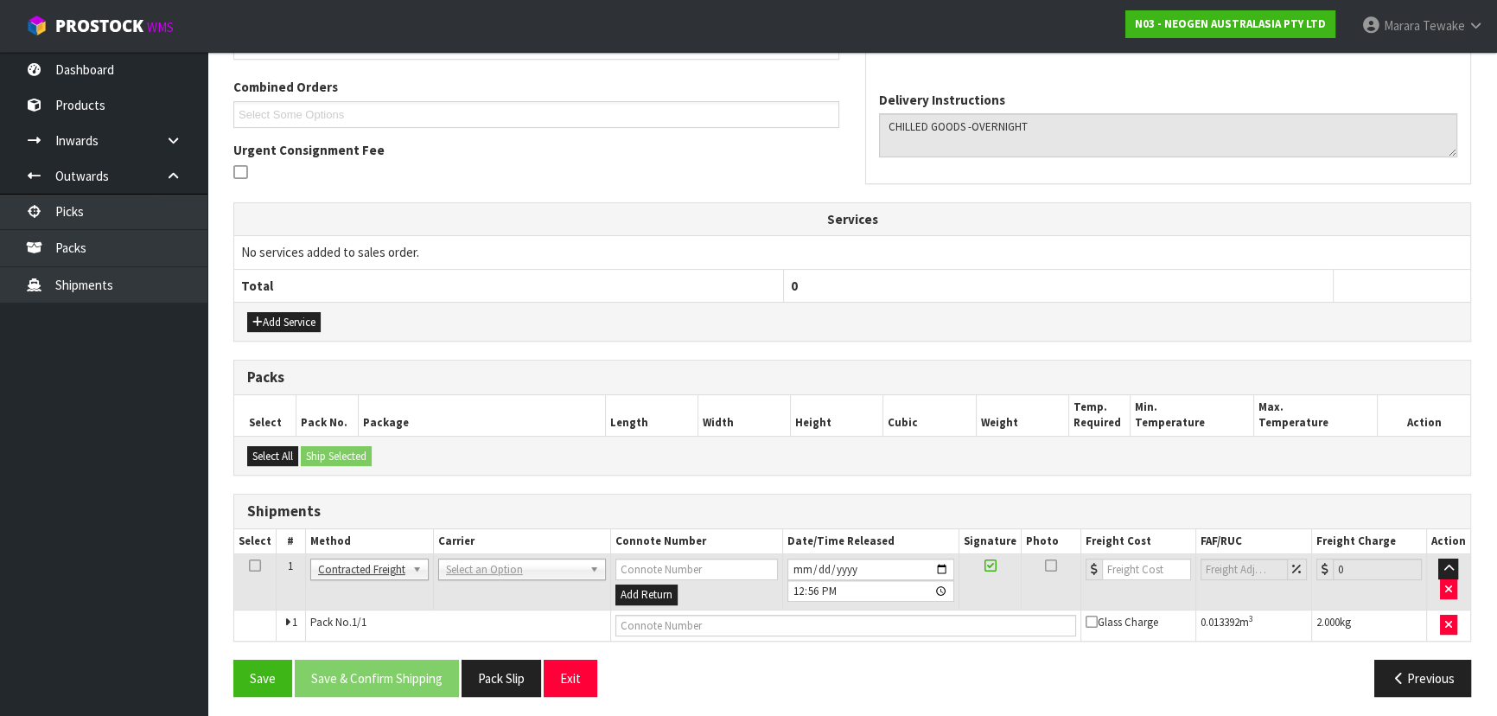
scroll to position [436, 0]
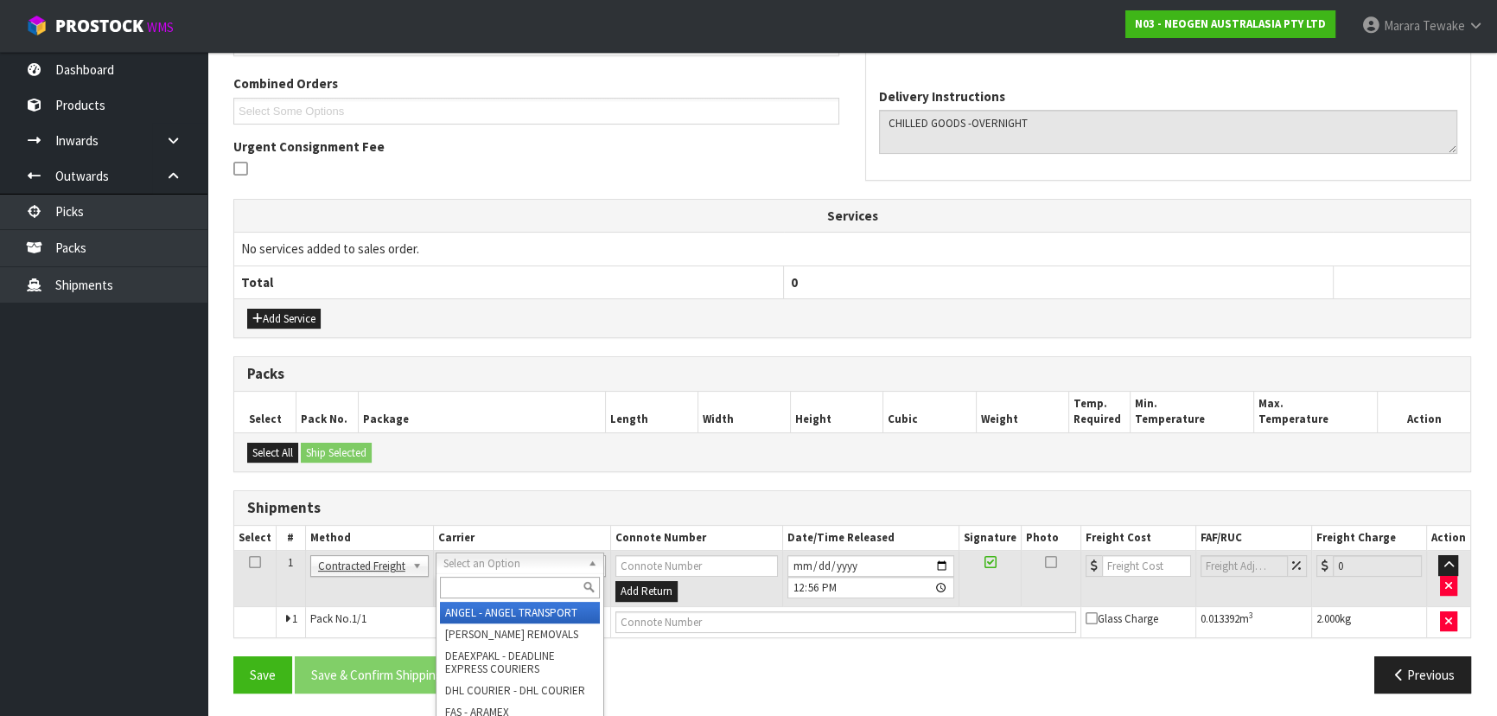
drag, startPoint x: 471, startPoint y: 565, endPoint x: 471, endPoint y: 579, distance: 13.8
click at [471, 579] on input "text" at bounding box center [520, 587] width 160 height 22
drag, startPoint x: 489, startPoint y: 611, endPoint x: 484, endPoint y: 620, distance: 10.8
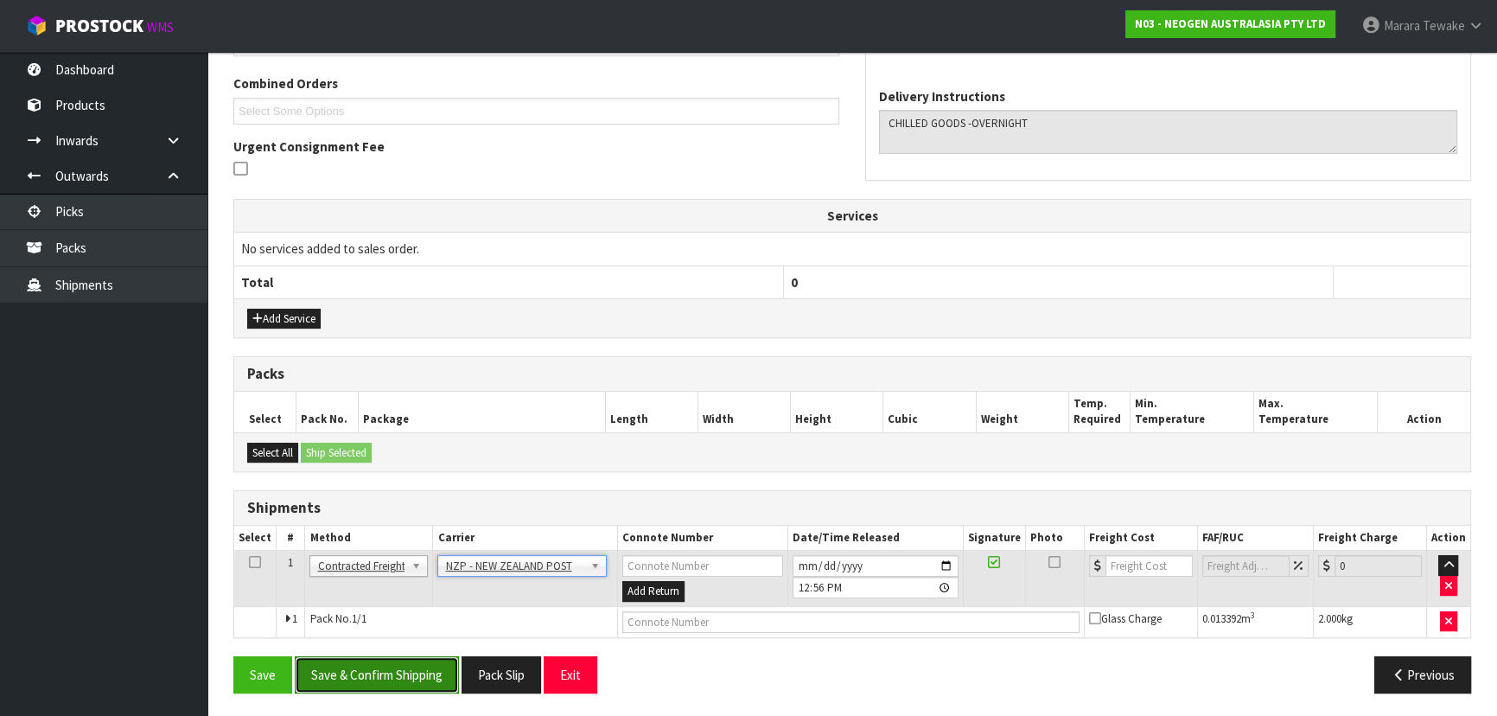
click at [419, 665] on button "Save & Confirm Shipping" at bounding box center [377, 674] width 164 height 37
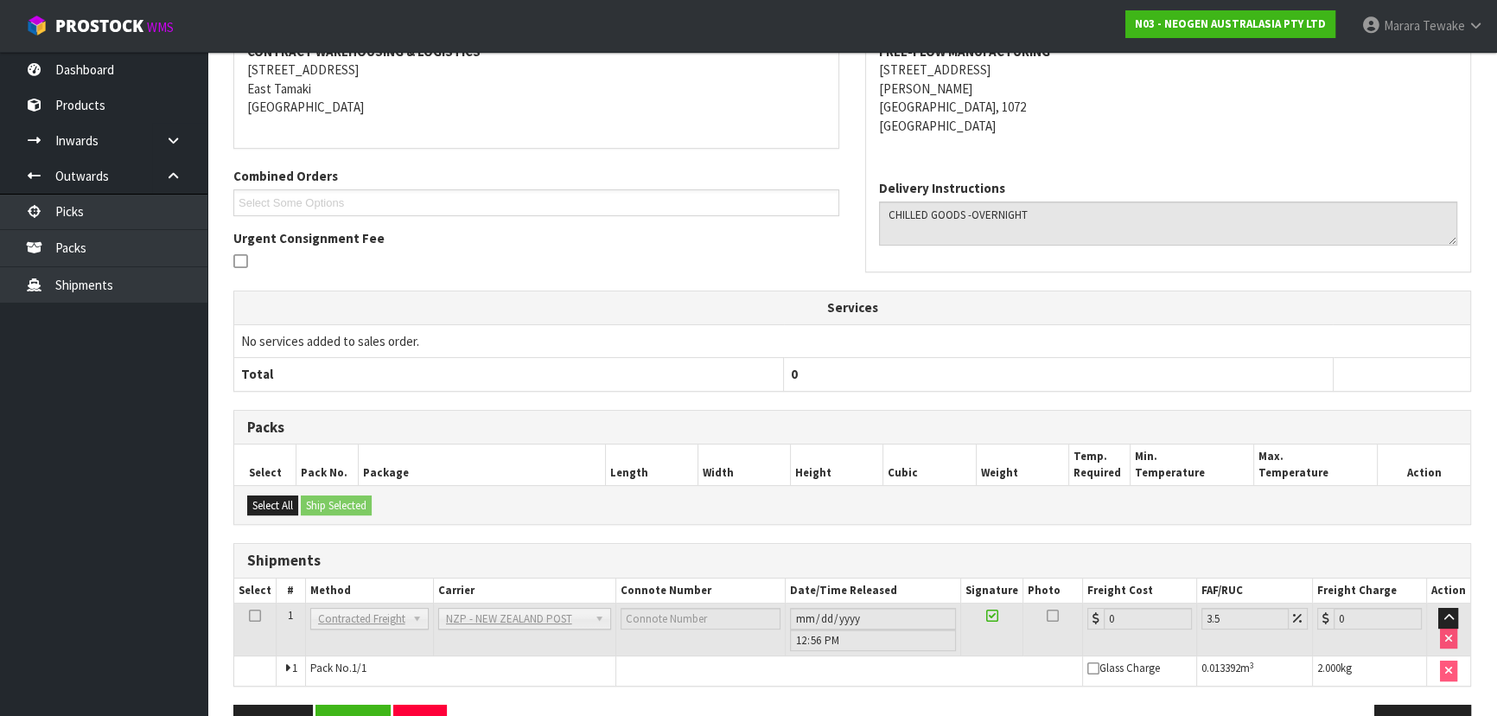
scroll to position [411, 0]
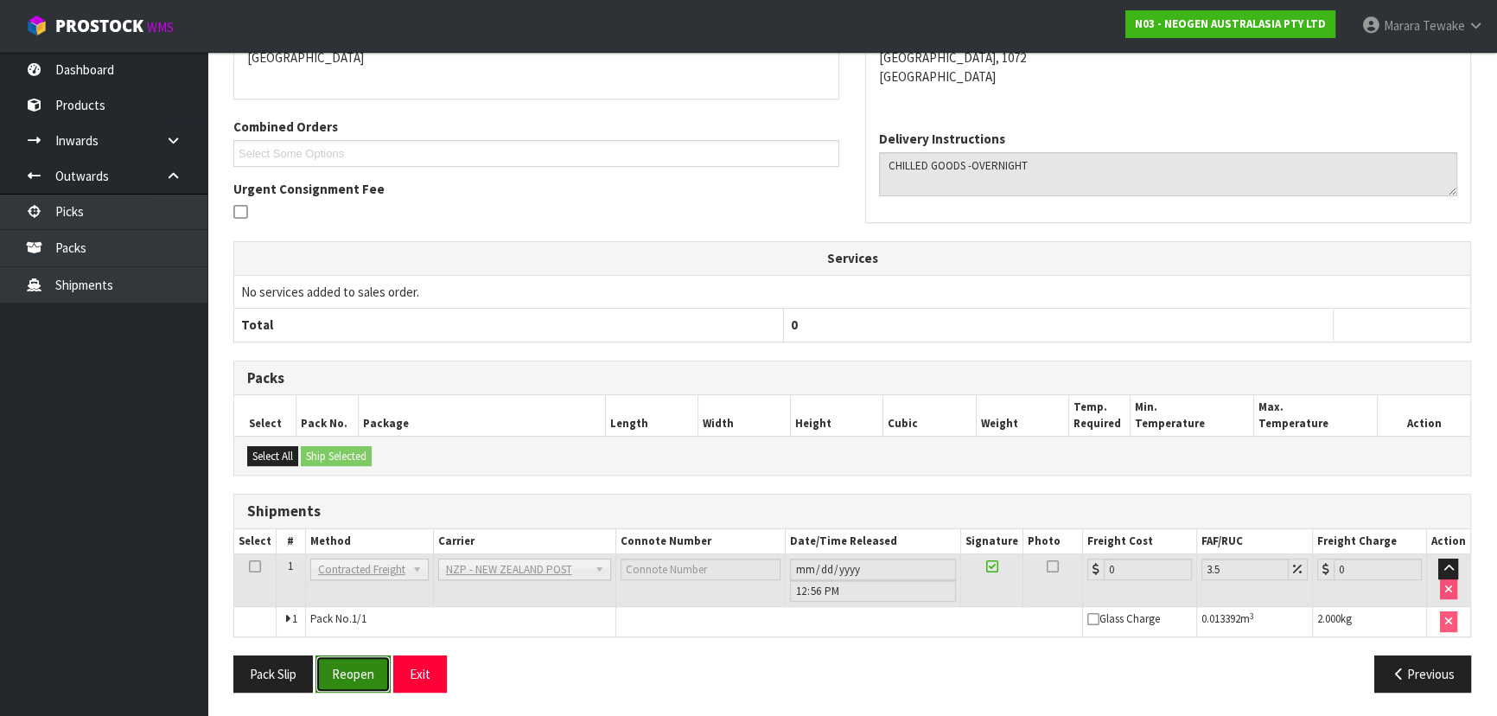
click at [366, 674] on button "Reopen" at bounding box center [352, 673] width 75 height 37
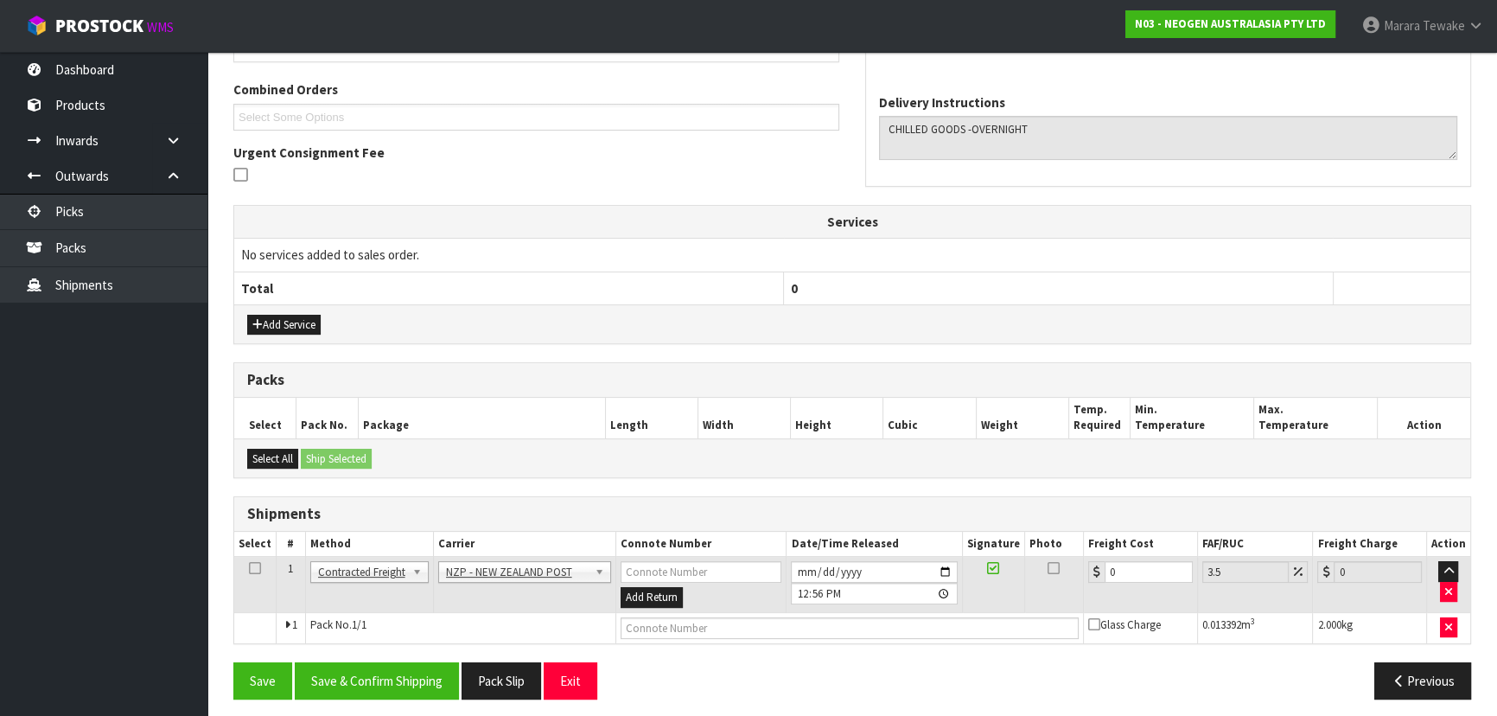
scroll to position [436, 0]
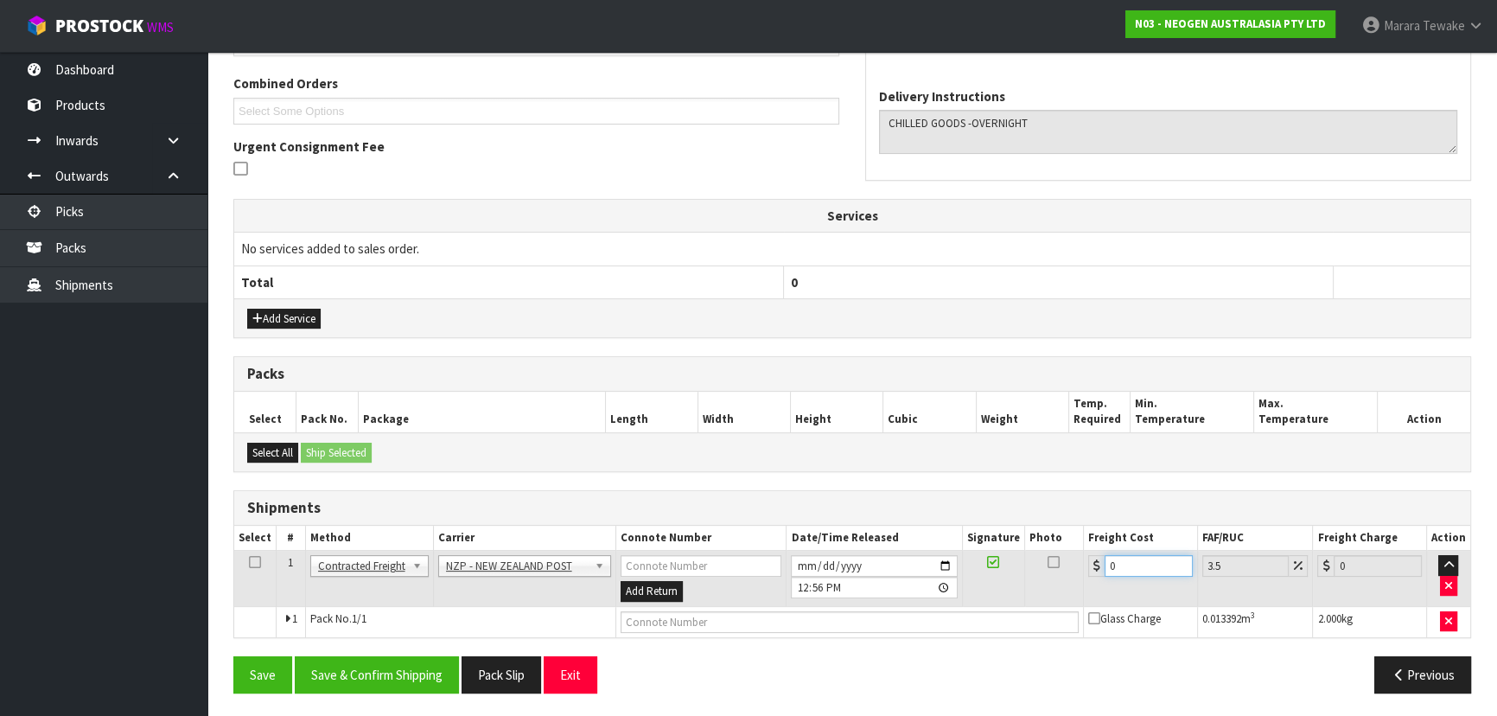
drag, startPoint x: 1122, startPoint y: 559, endPoint x: 1052, endPoint y: 531, distance: 75.3
click at [1056, 536] on table "Select # Method Carrier Connote Number Date/Time Released Signature Photo Freig…" at bounding box center [852, 580] width 1236 height 111
click at [328, 669] on button "Save & Confirm Shipping" at bounding box center [377, 674] width 164 height 37
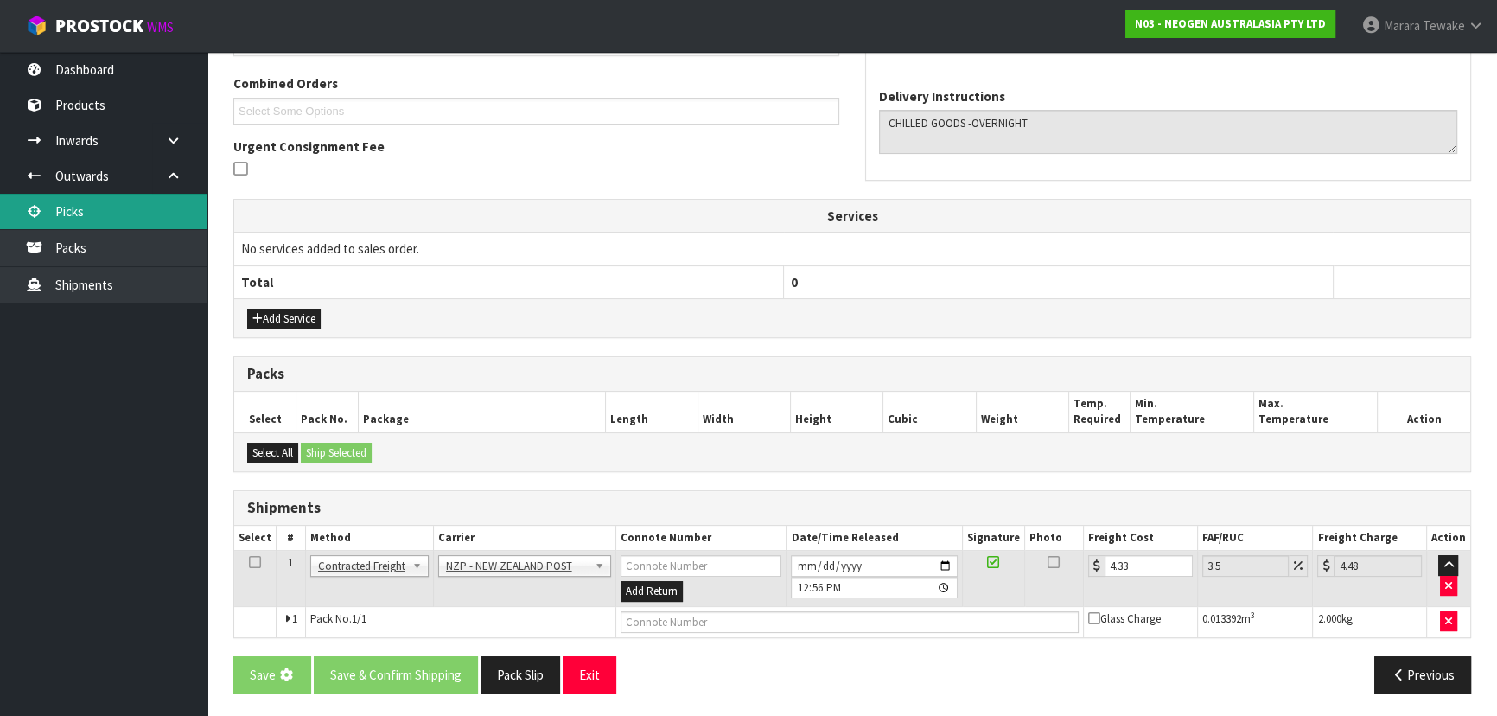
scroll to position [0, 0]
